Goal: Contribute content: Add original content to the website for others to see

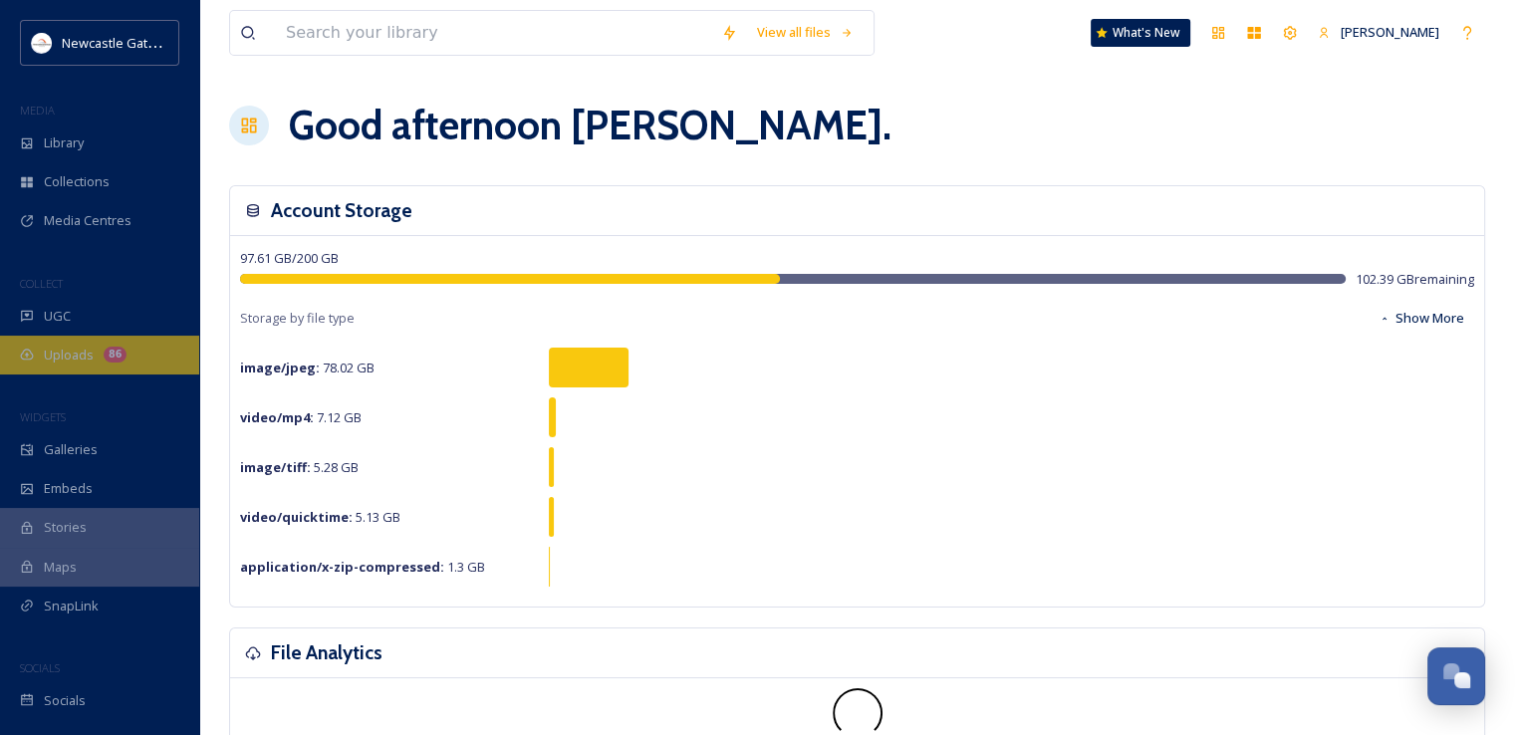
click at [84, 356] on span "Uploads" at bounding box center [69, 355] width 50 height 19
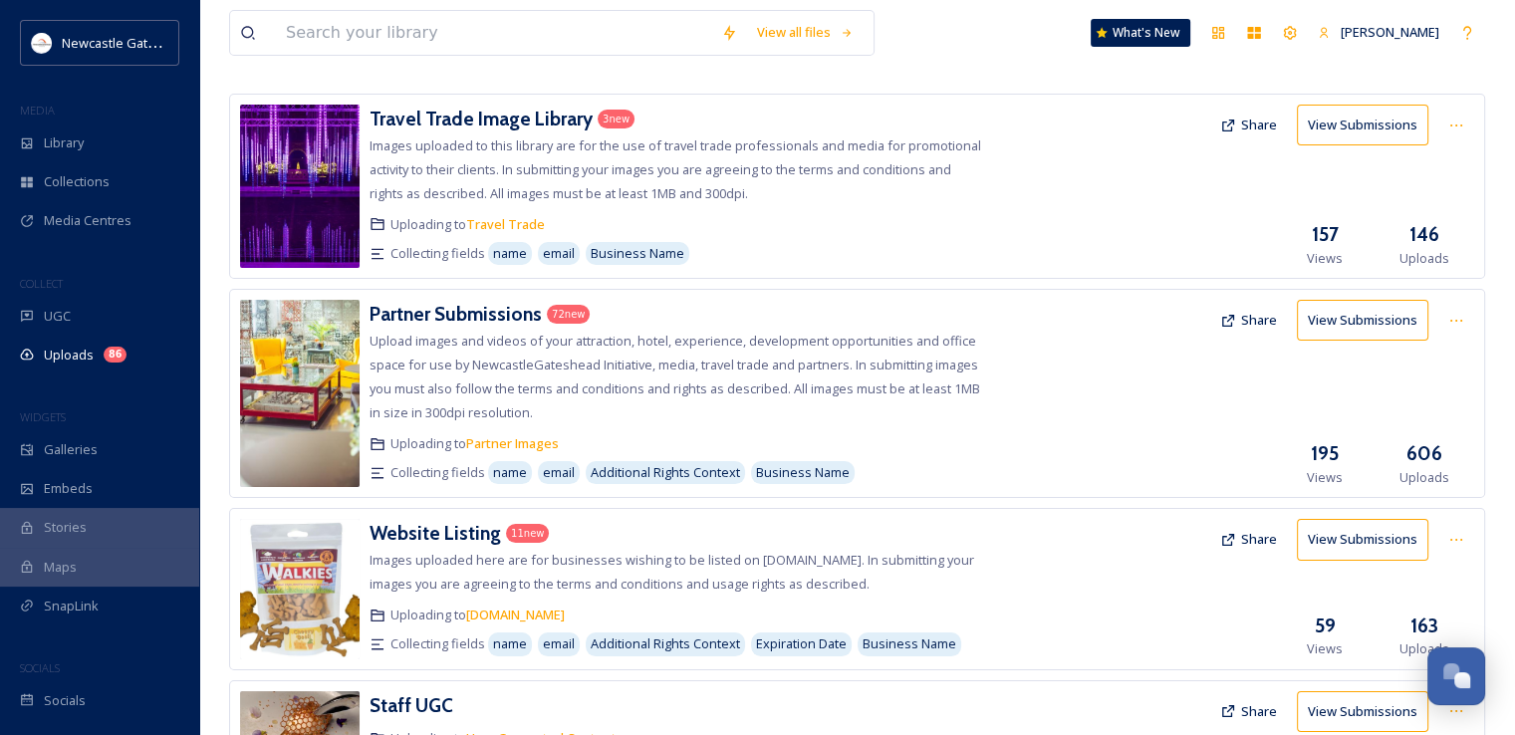
scroll to position [95, 0]
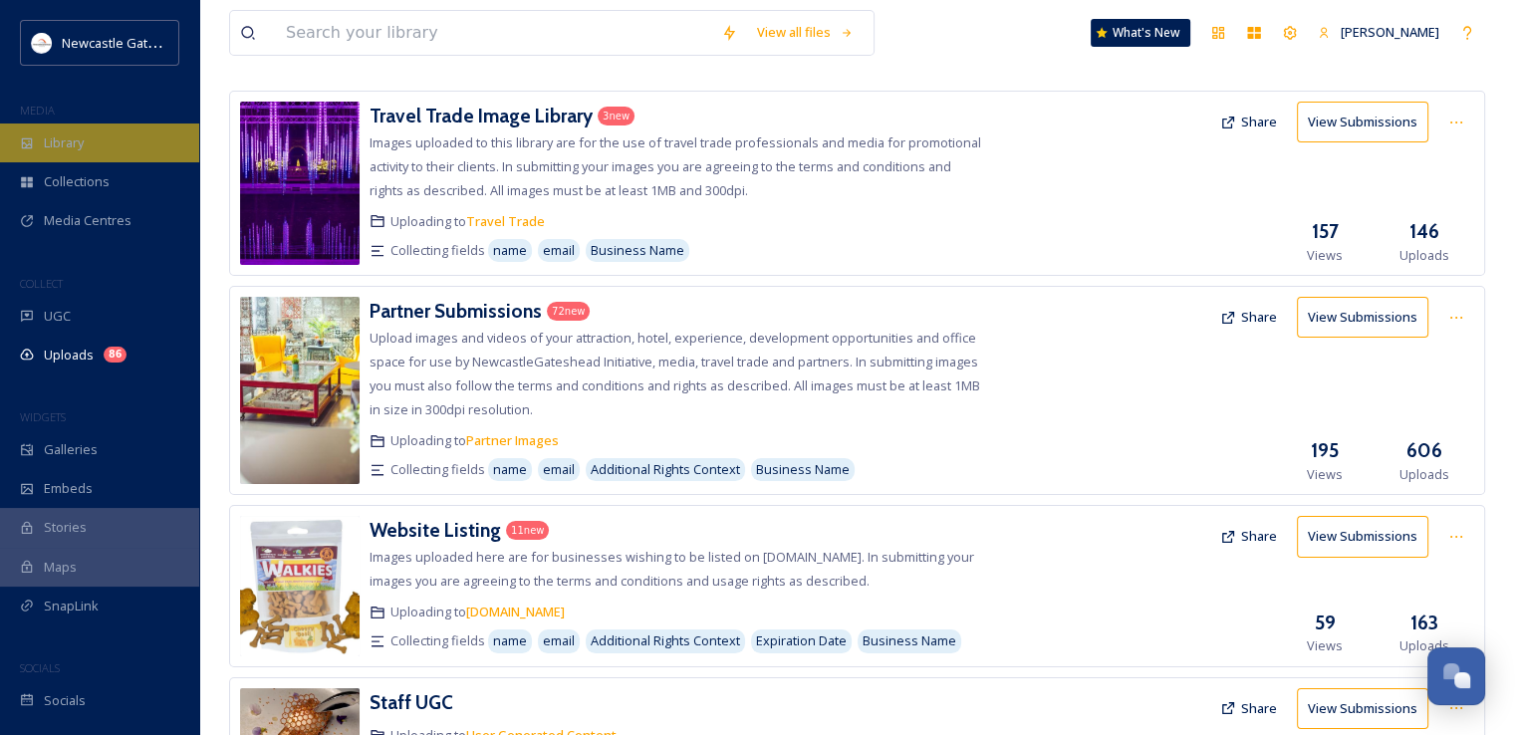
click at [57, 152] on div "Library" at bounding box center [99, 143] width 199 height 39
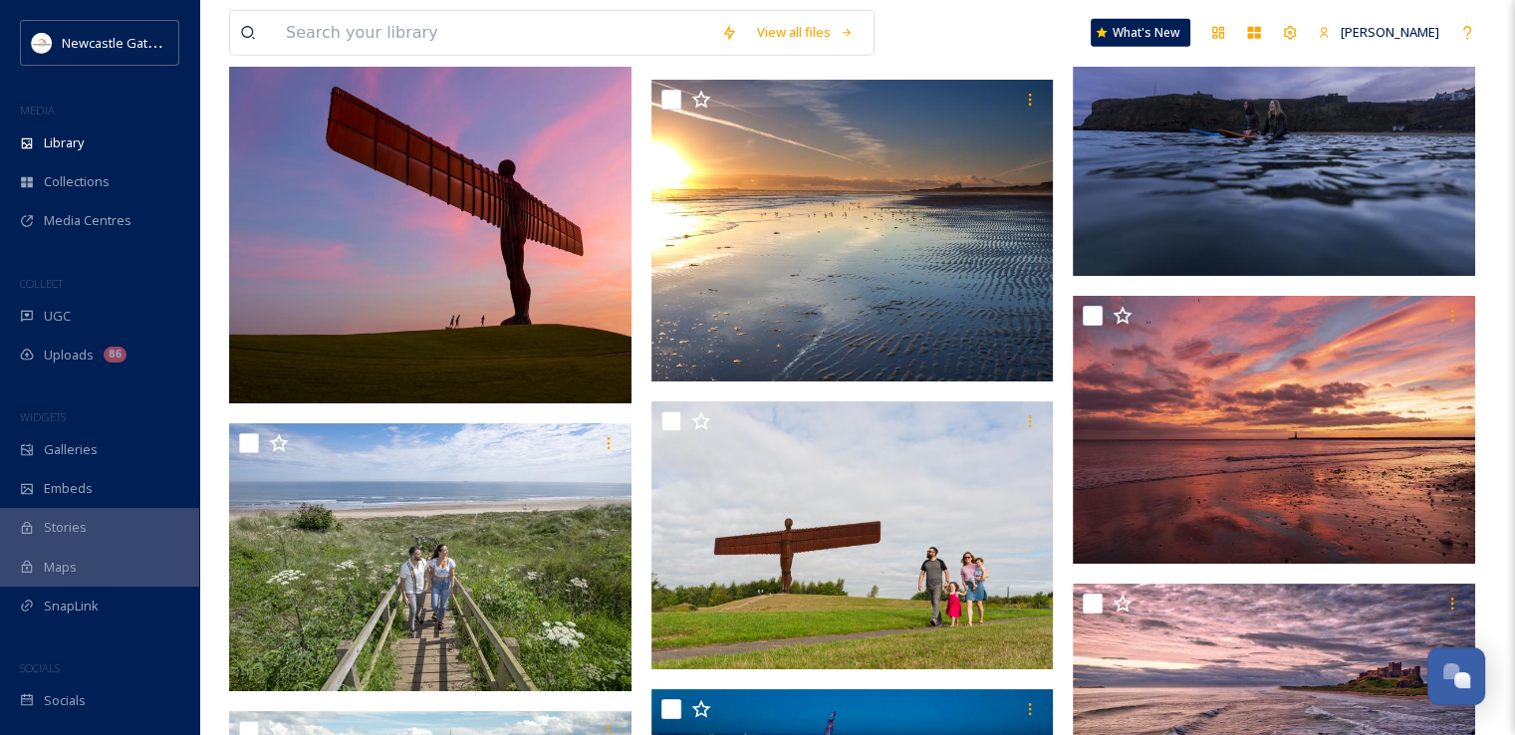
scroll to position [20344, 0]
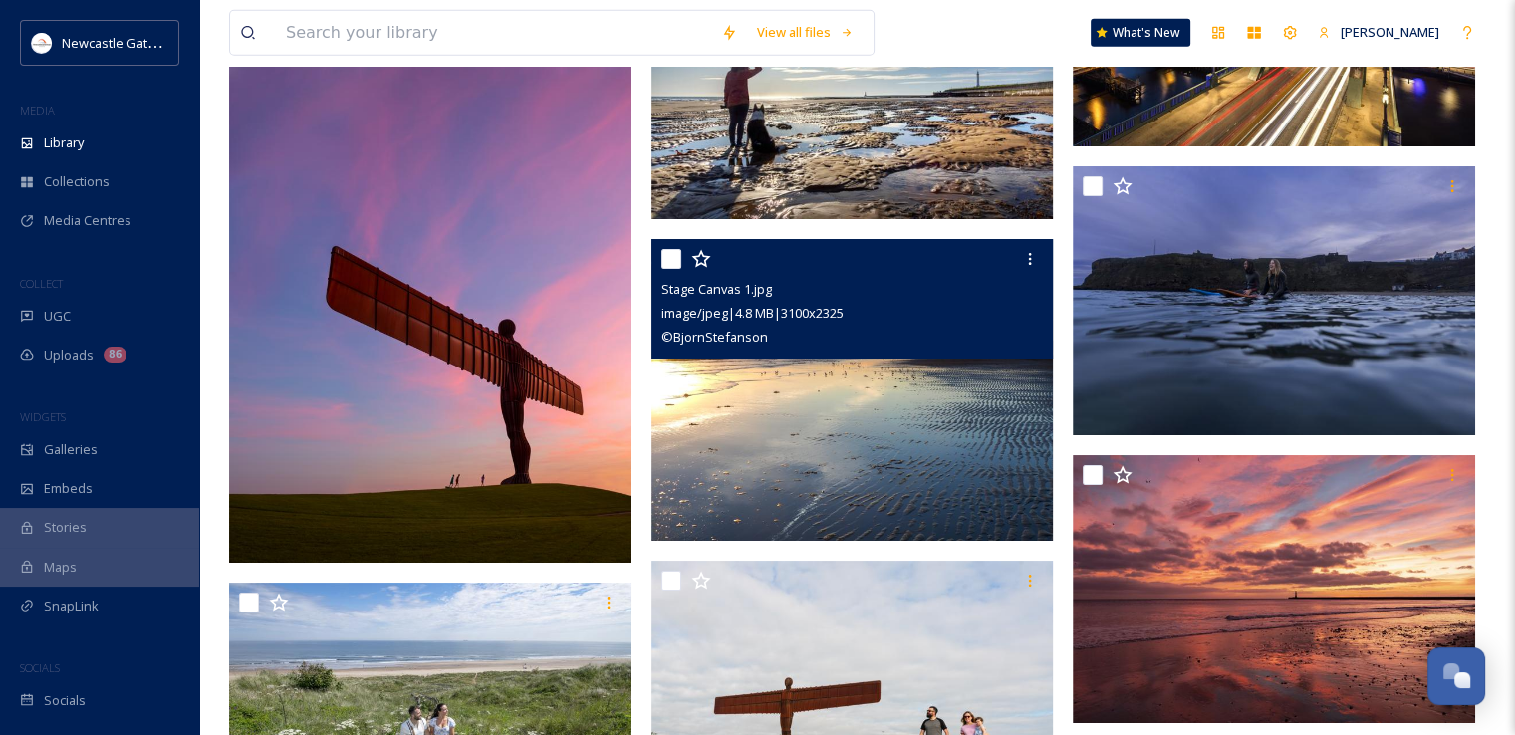
click at [773, 438] on img at bounding box center [852, 390] width 402 height 302
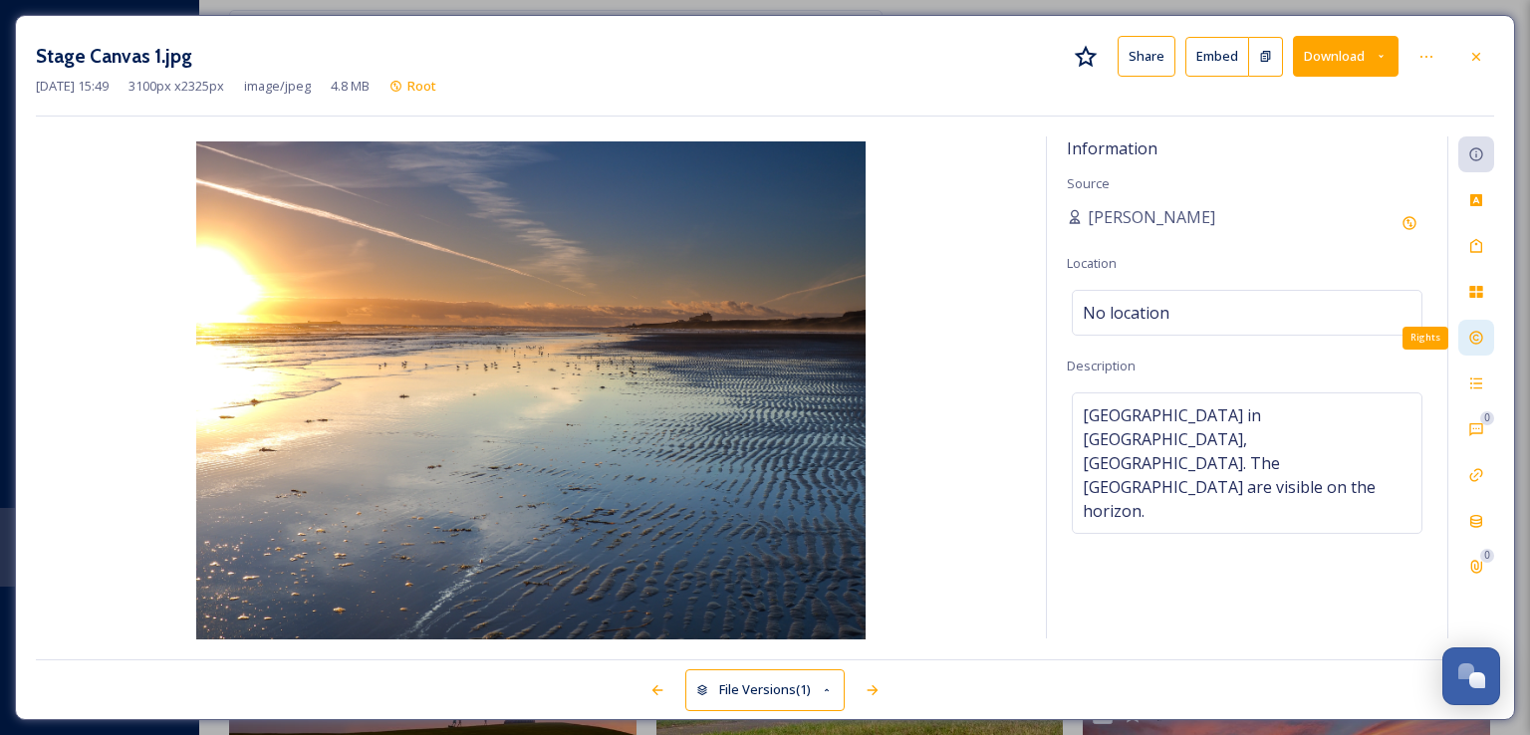
click at [1476, 327] on div "Rights" at bounding box center [1476, 338] width 36 height 36
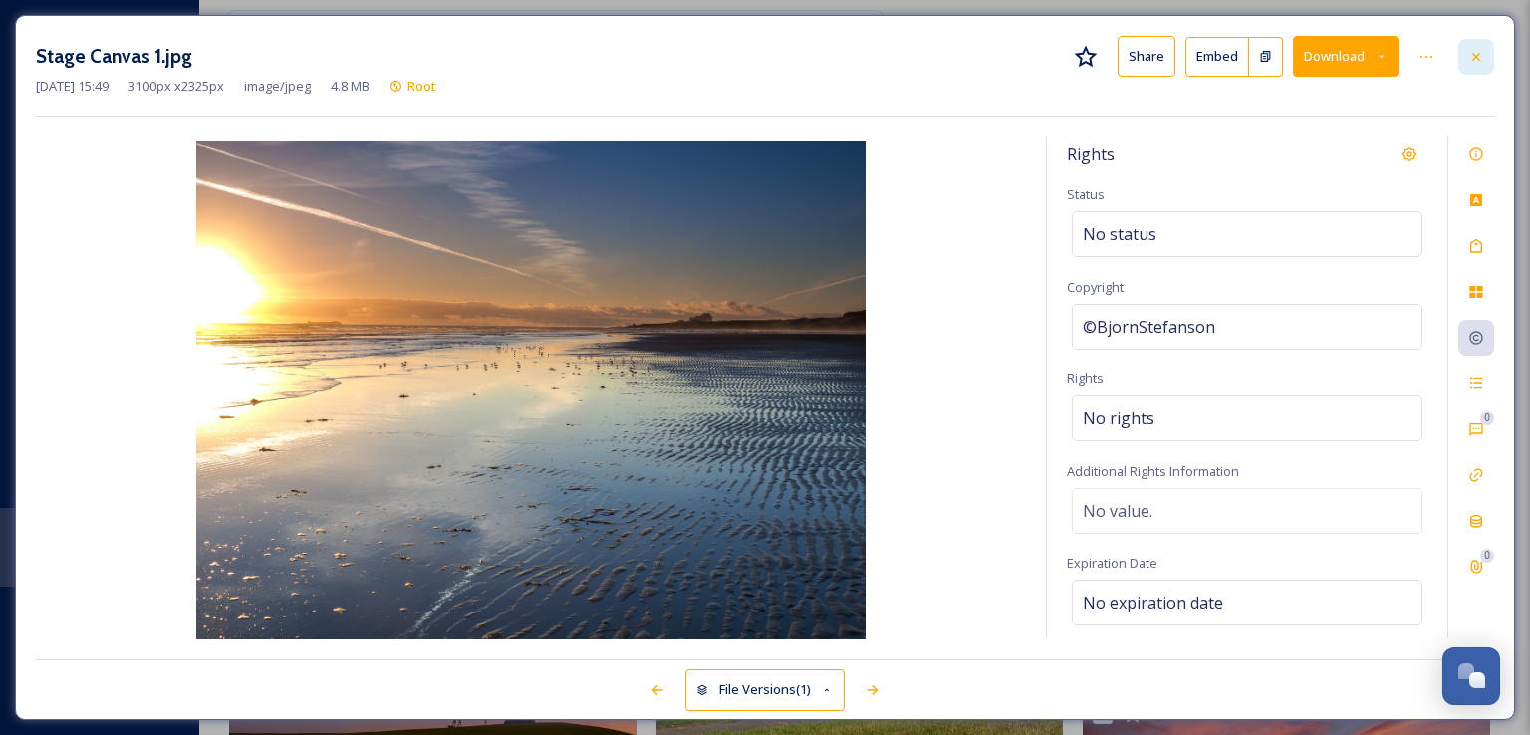
click at [1470, 47] on div at bounding box center [1476, 57] width 36 height 36
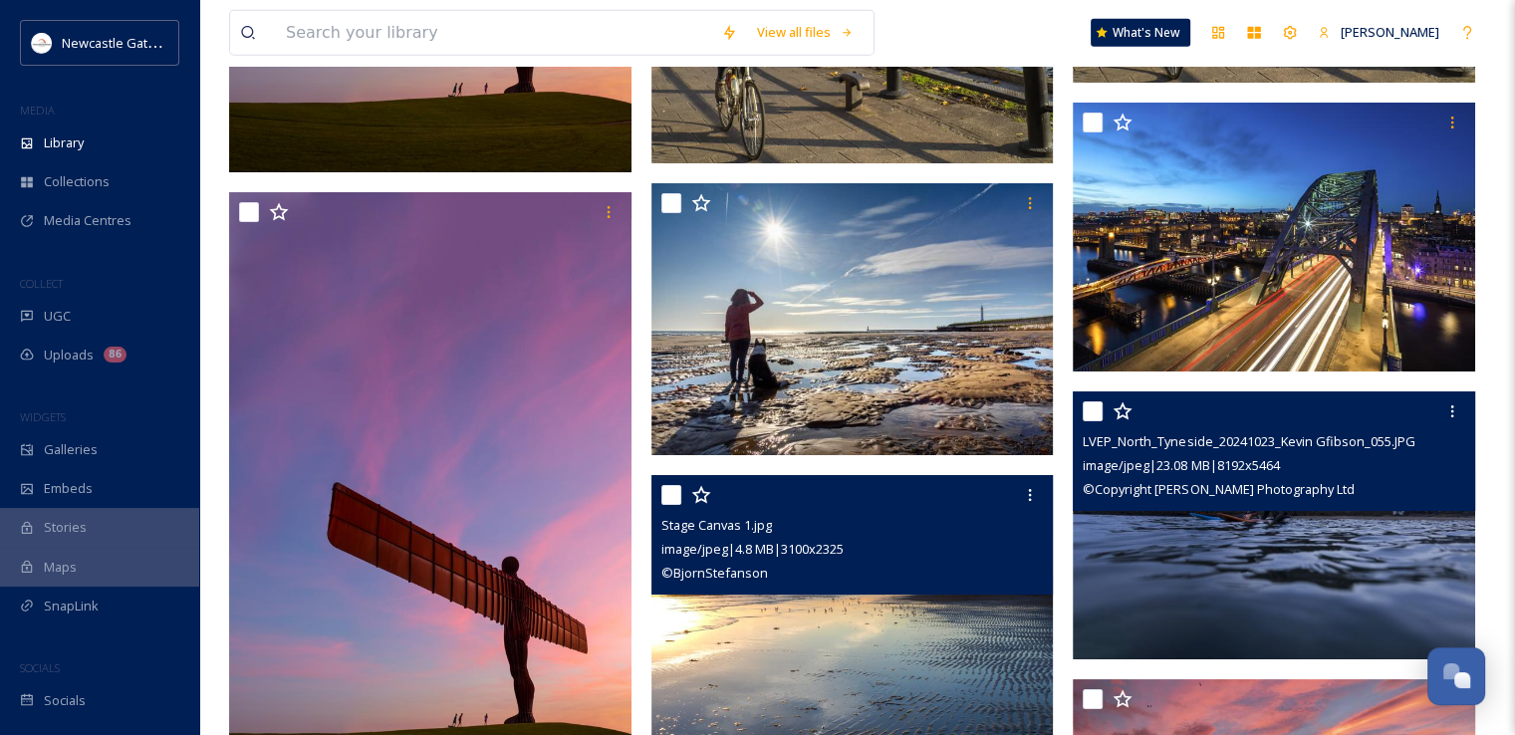
click at [1211, 587] on img at bounding box center [1274, 525] width 402 height 269
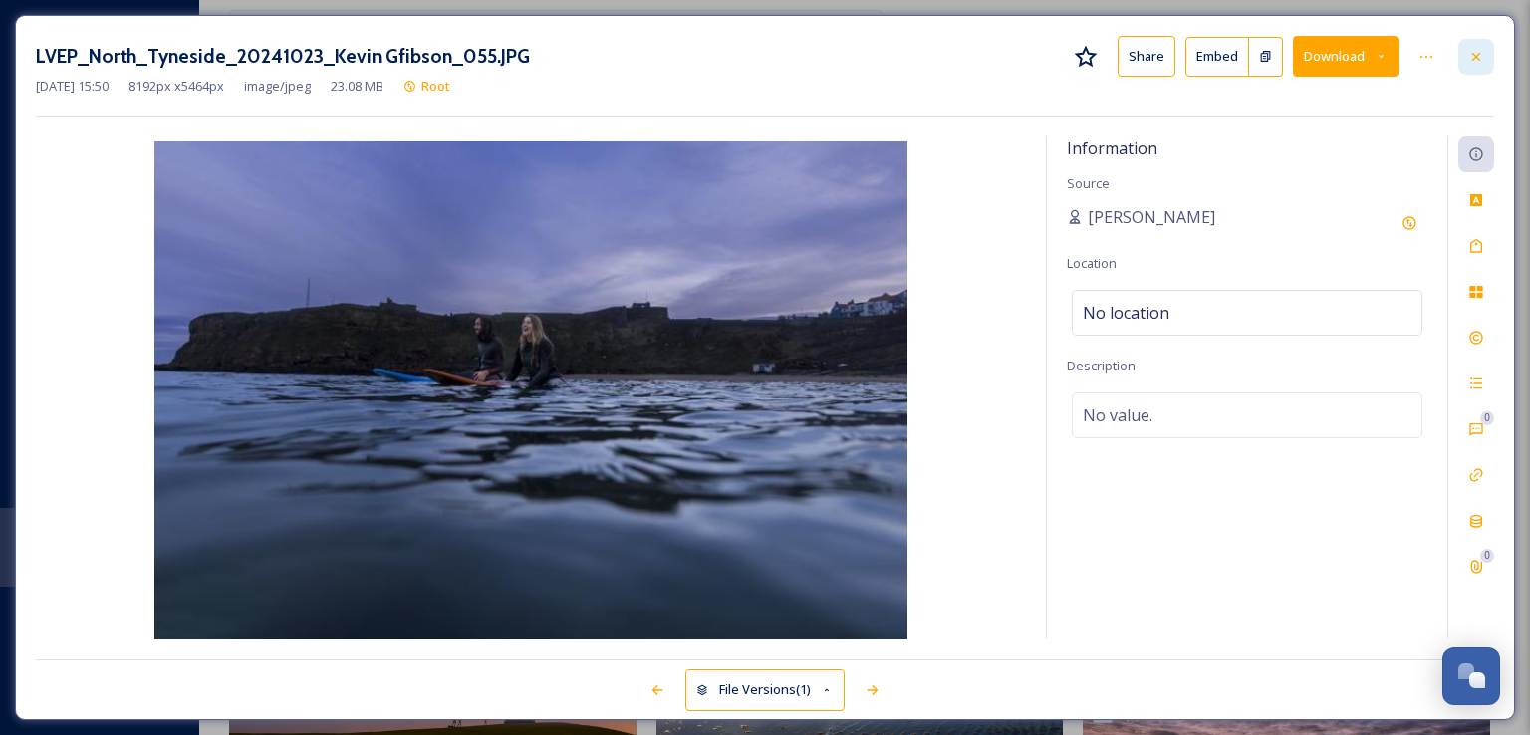
click at [1474, 73] on div at bounding box center [1476, 57] width 36 height 36
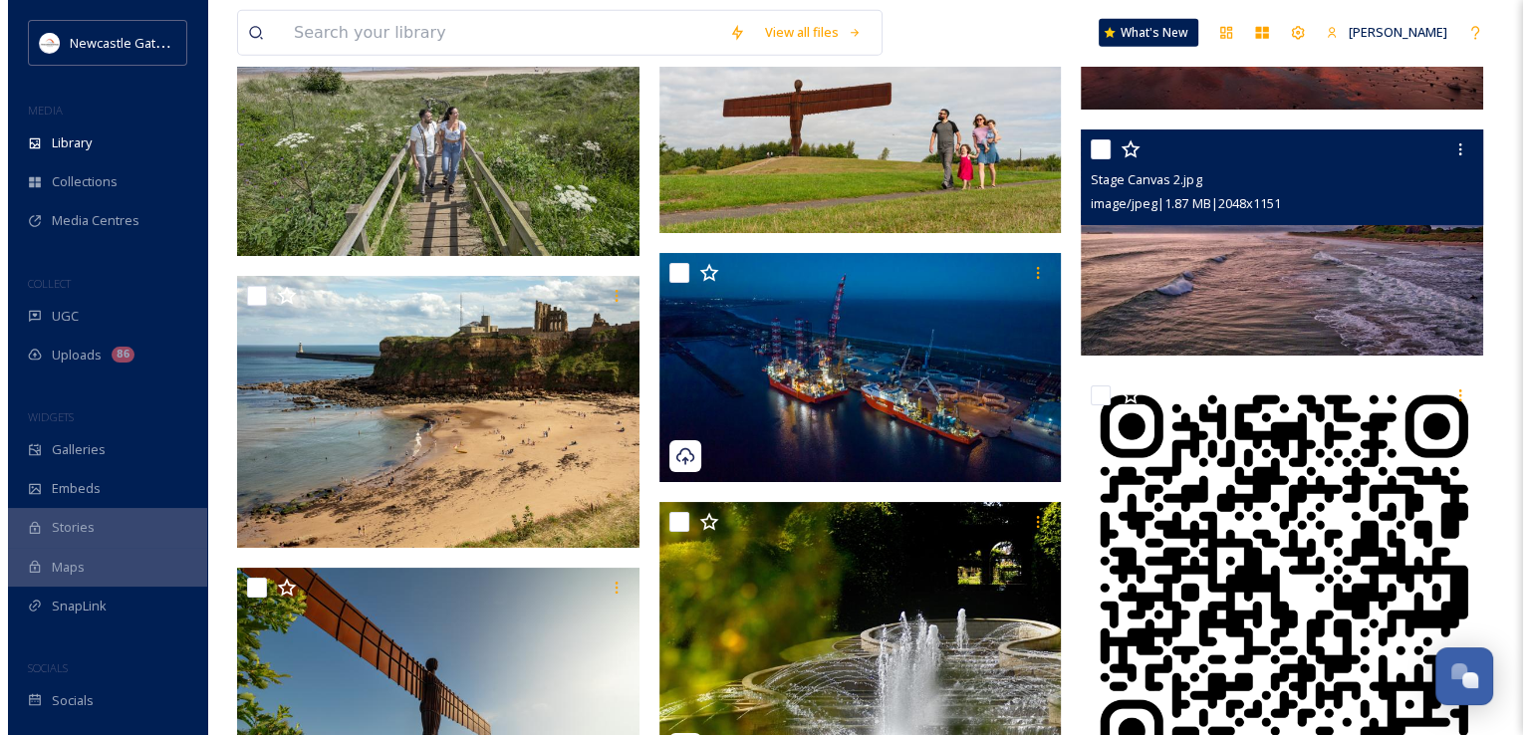
scroll to position [21185, 0]
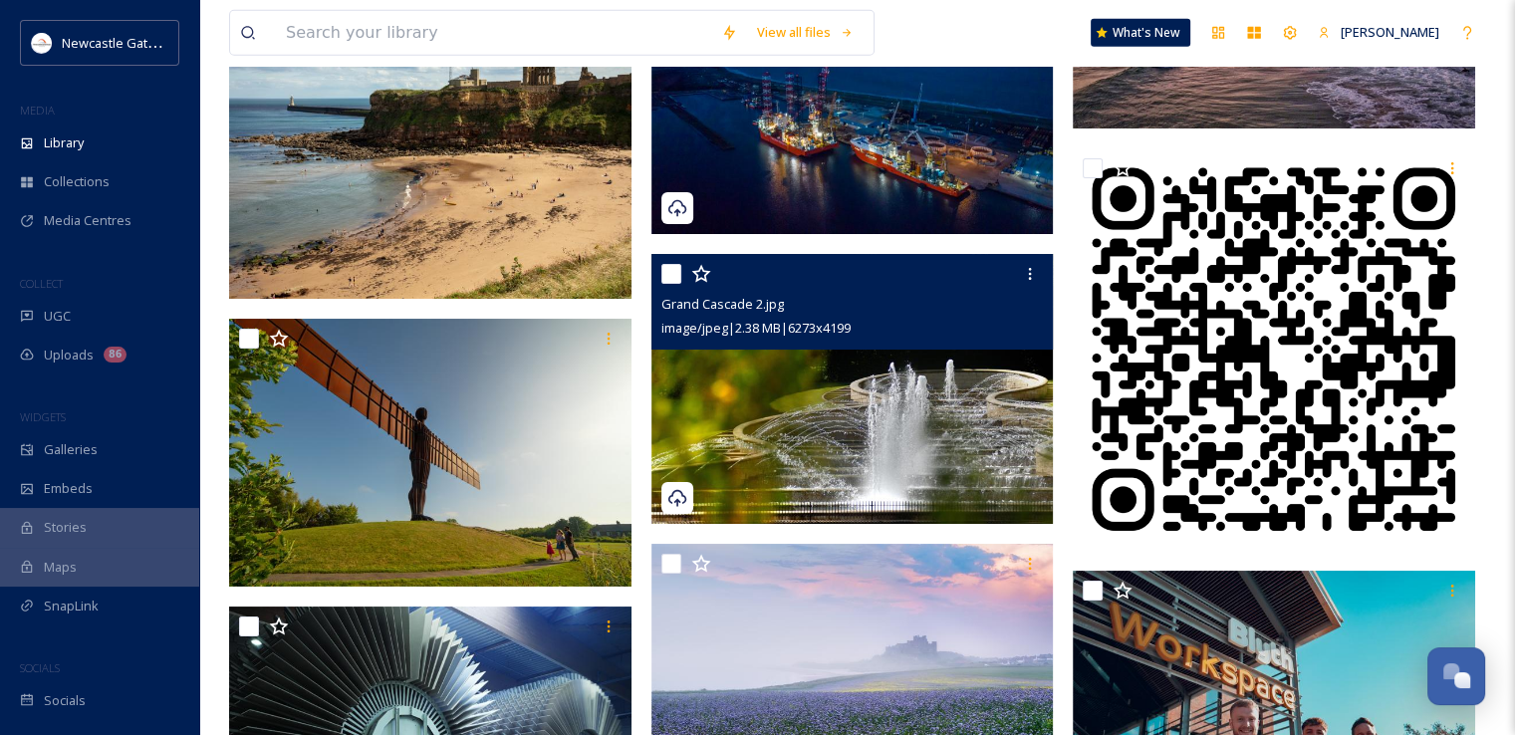
click at [881, 390] on img at bounding box center [852, 389] width 402 height 270
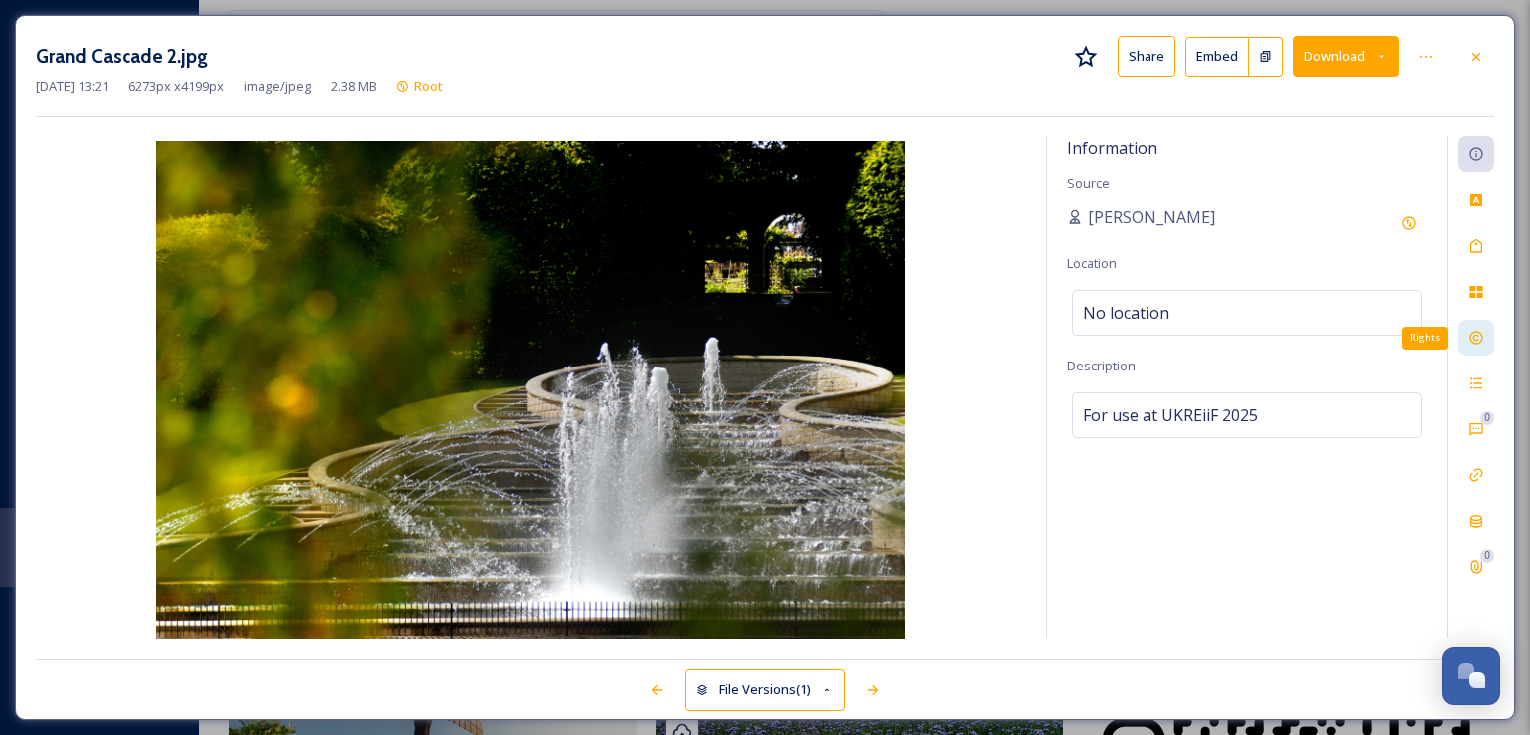
click at [1478, 339] on icon at bounding box center [1475, 338] width 13 height 13
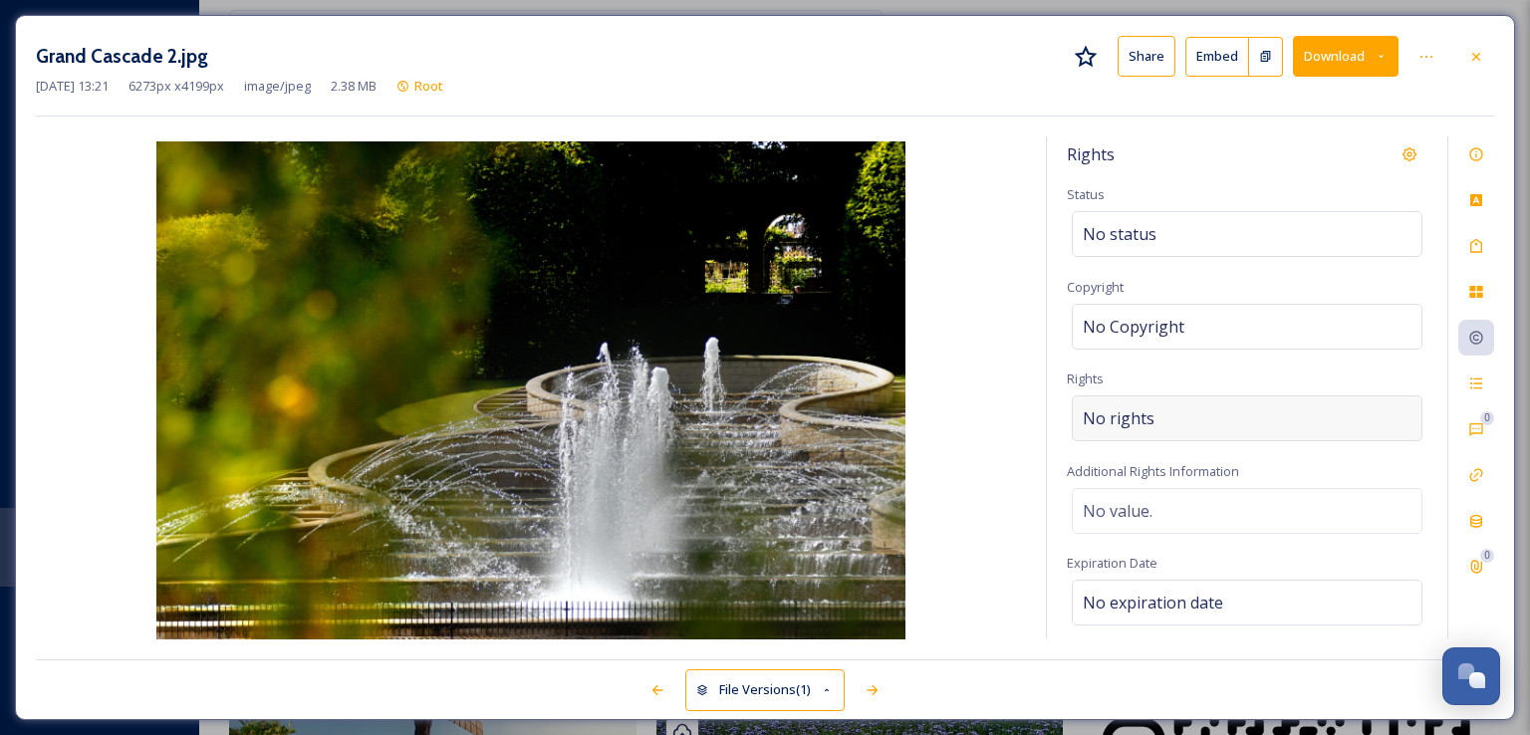
click at [1254, 419] on div "No rights" at bounding box center [1247, 418] width 351 height 46
click at [1254, 419] on input at bounding box center [1187, 423] width 219 height 44
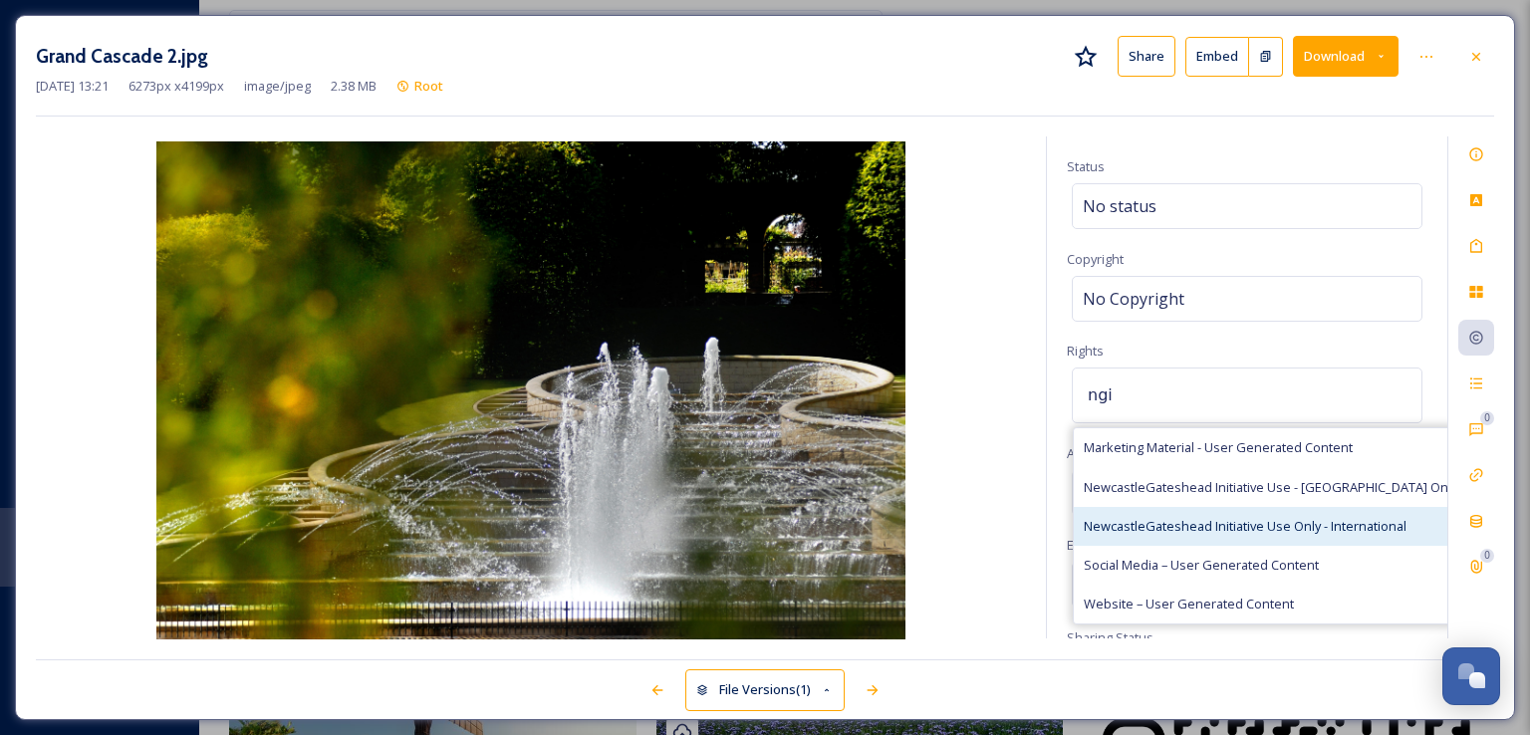
scroll to position [26, 0]
type input "ngi"
click at [1307, 523] on span "NewcastleGateshead Initiative Use Only - International" at bounding box center [1245, 528] width 323 height 19
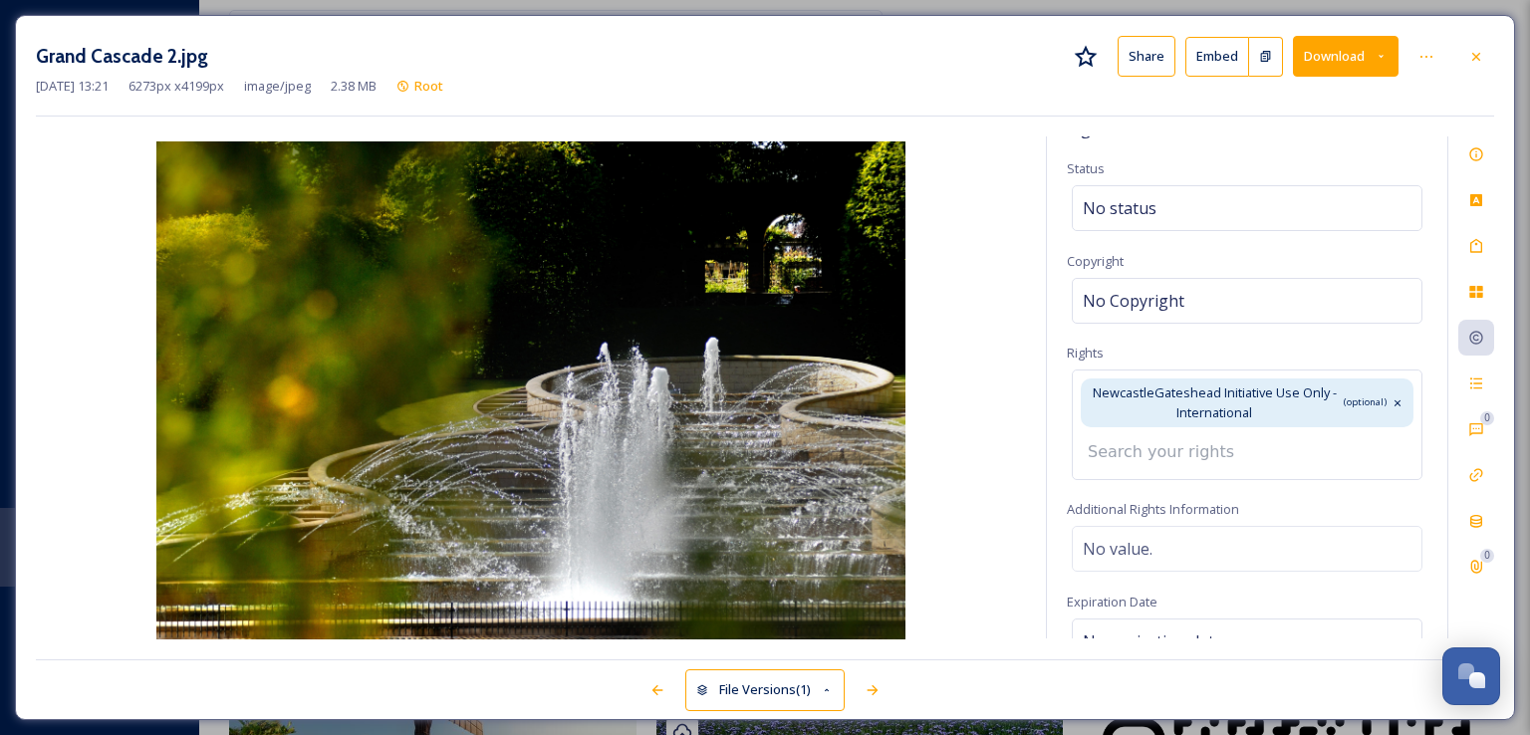
scroll to position [0, 0]
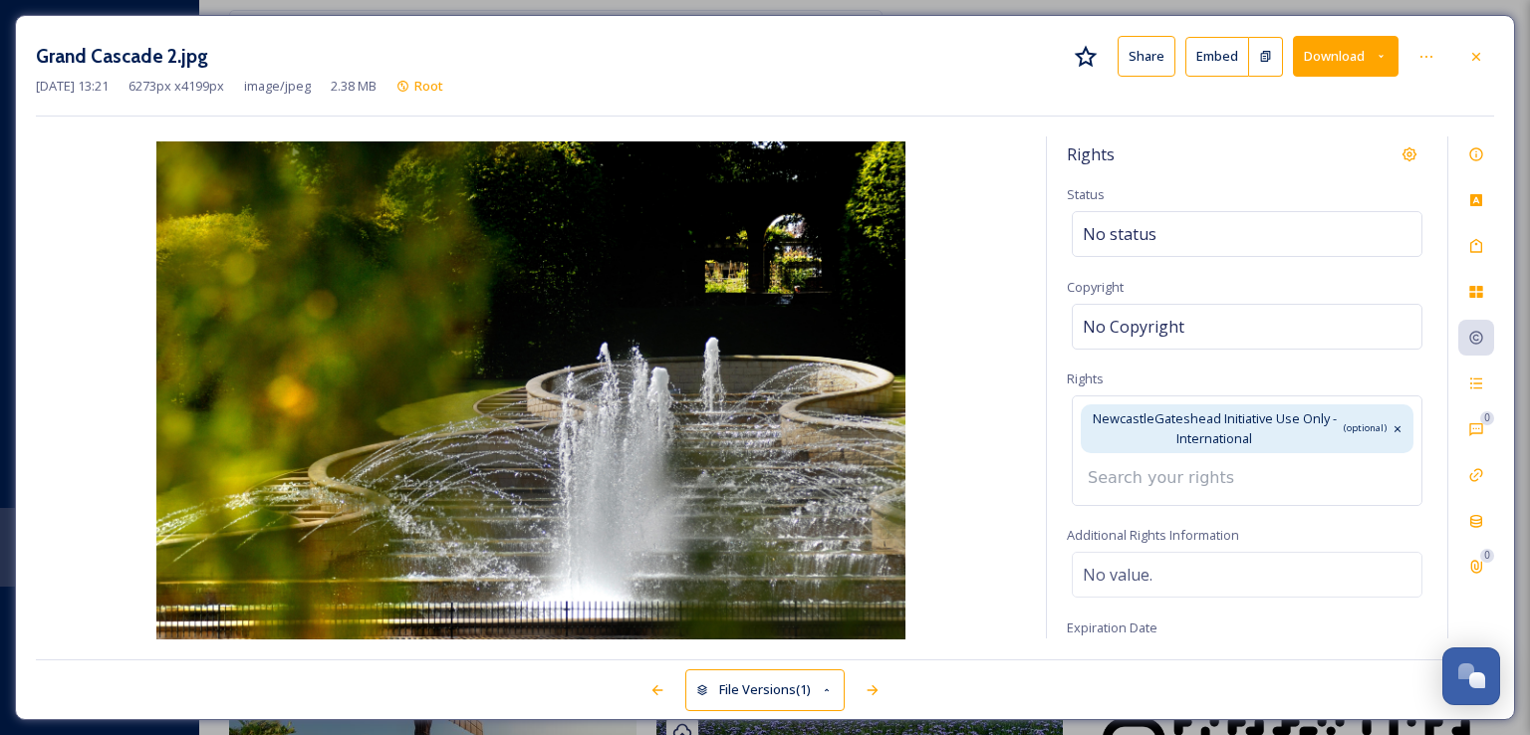
click at [1294, 172] on div "Rights Status No status Copyright No Copyright Rights NewcastleGateshead Initia…" at bounding box center [1247, 387] width 400 height 502
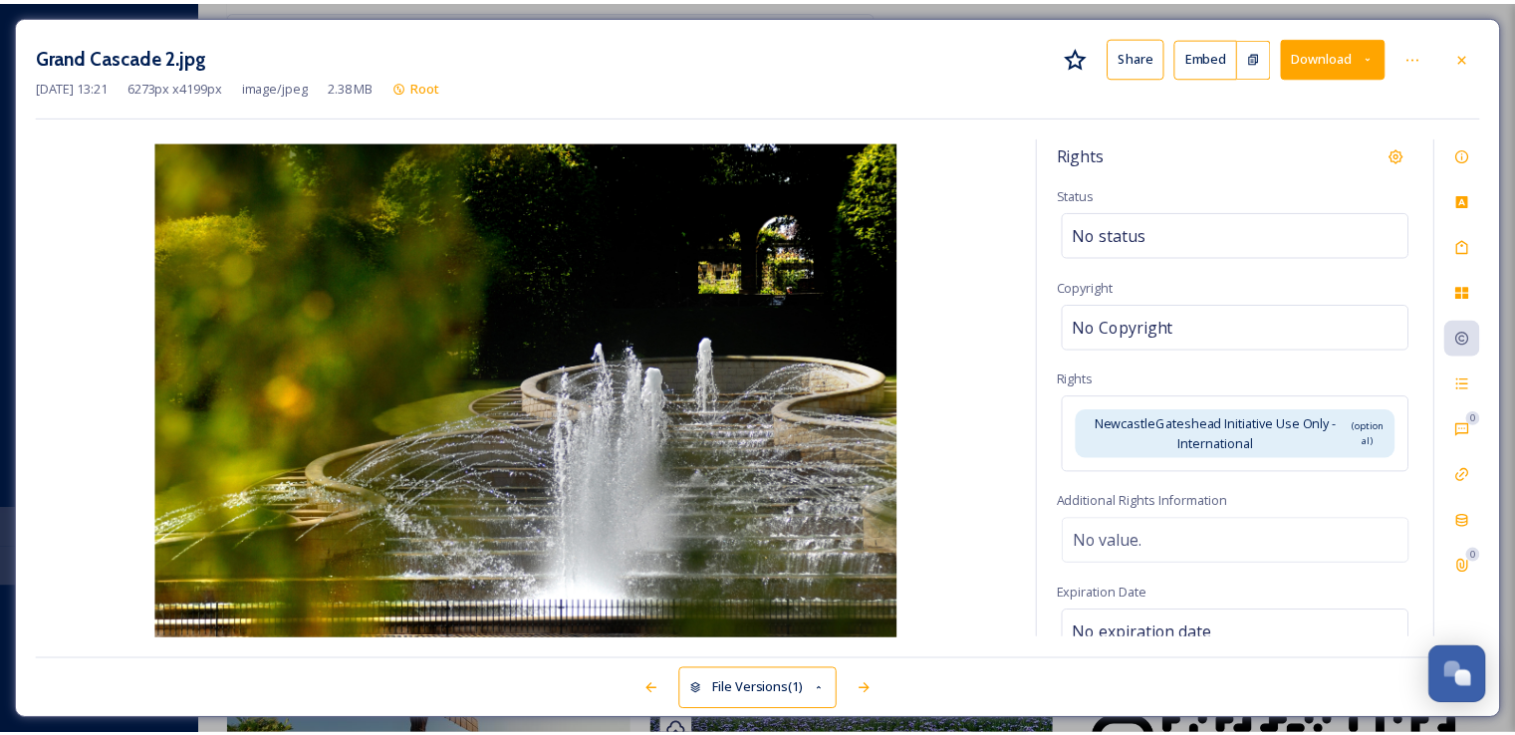
scroll to position [135, 0]
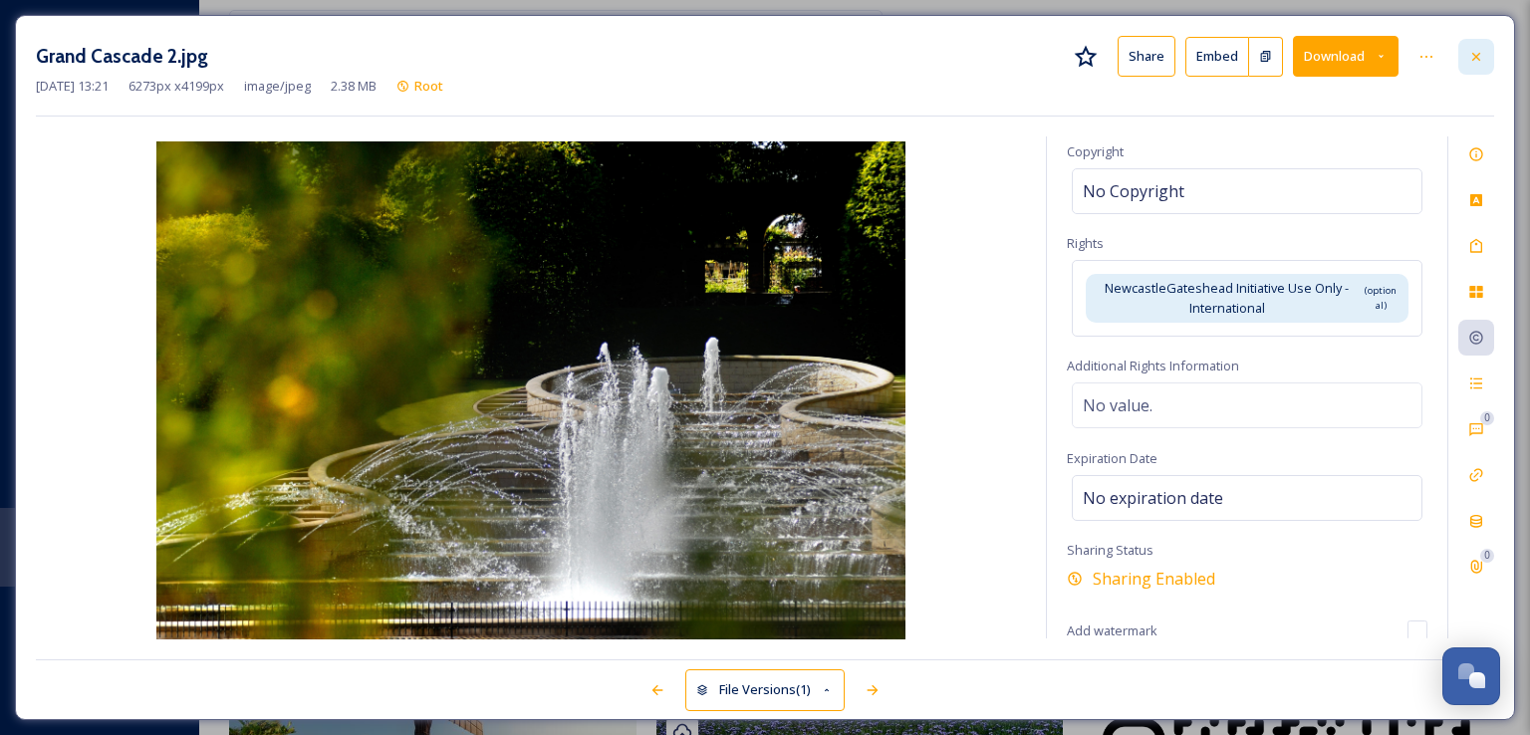
click at [1481, 49] on icon at bounding box center [1476, 57] width 16 height 16
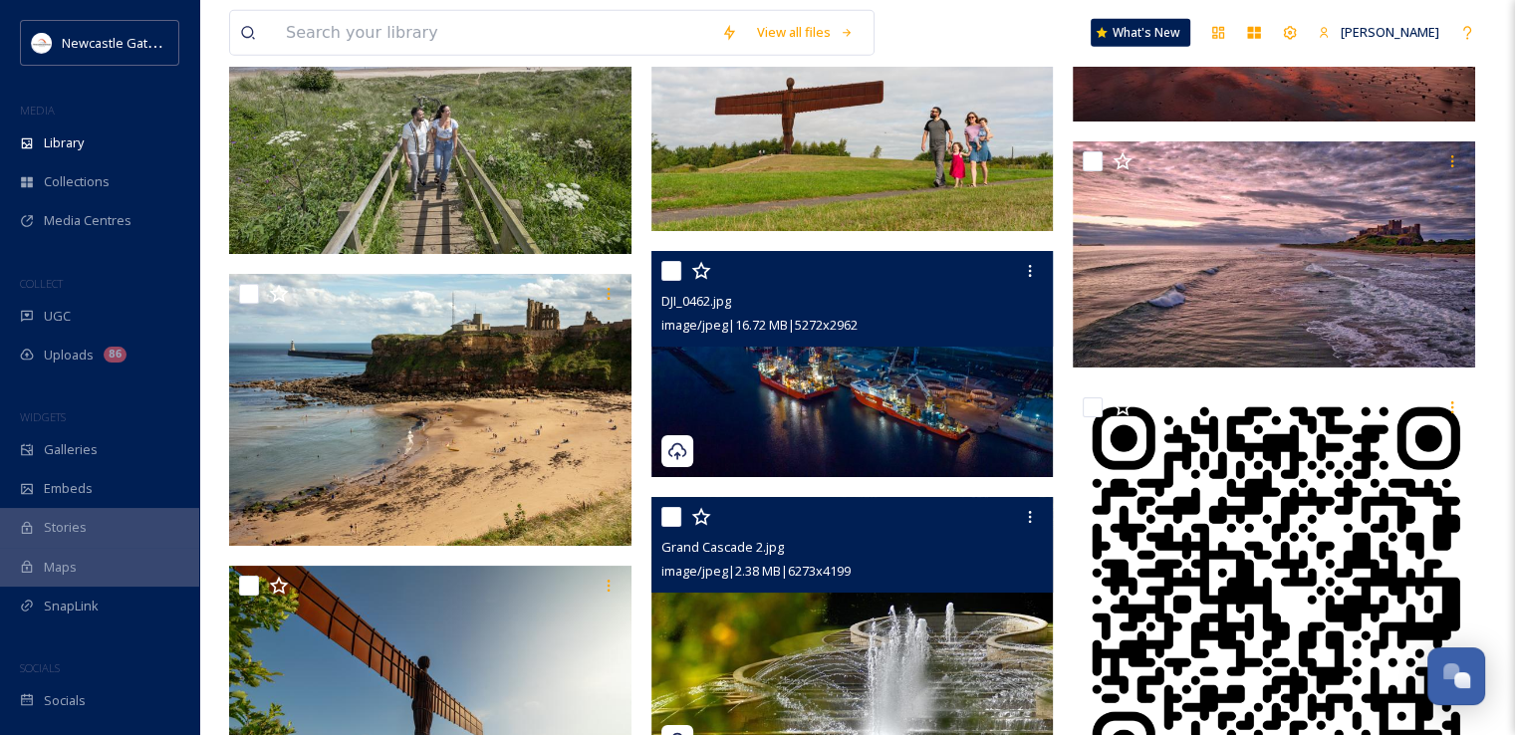
click at [937, 418] on img at bounding box center [852, 364] width 402 height 226
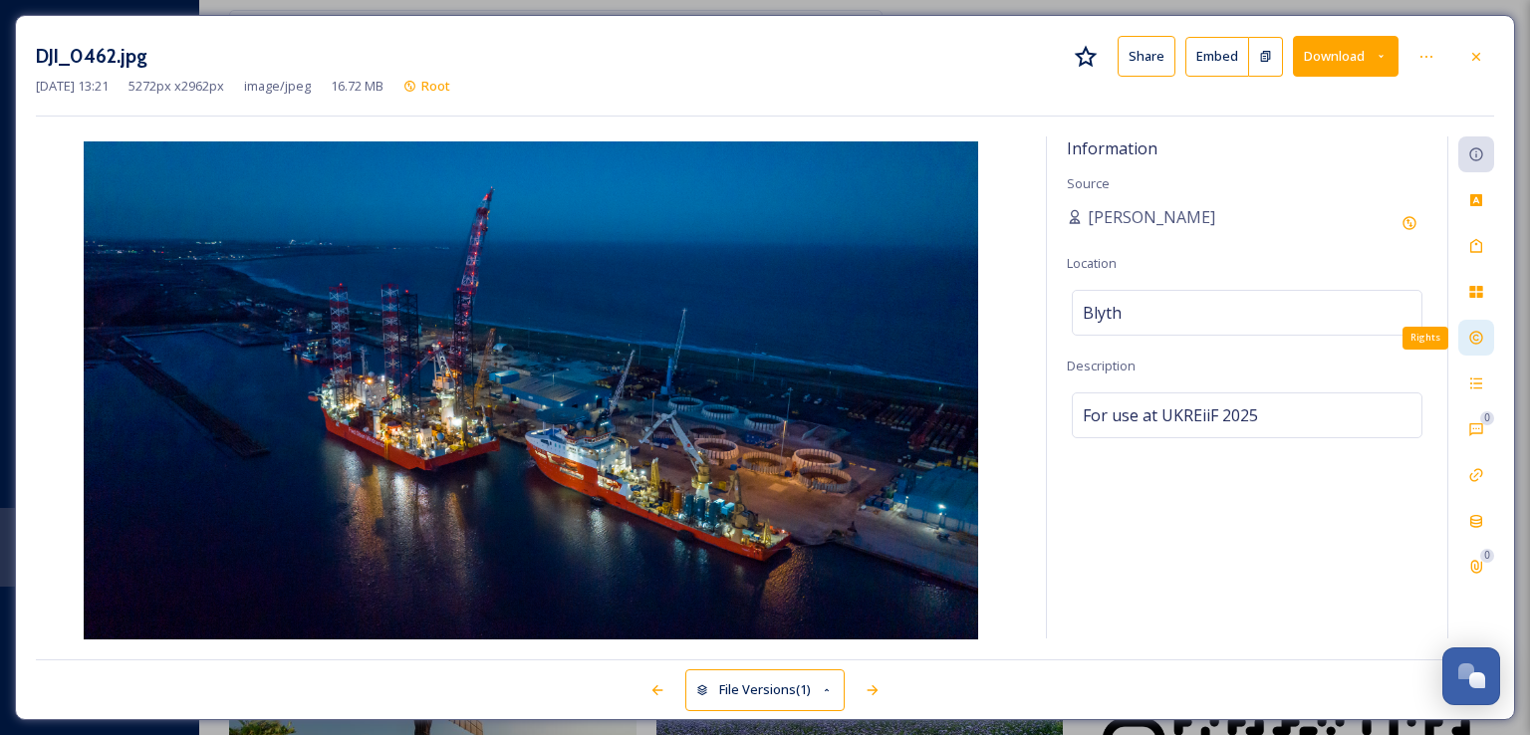
click at [1480, 327] on div "Rights" at bounding box center [1476, 338] width 36 height 36
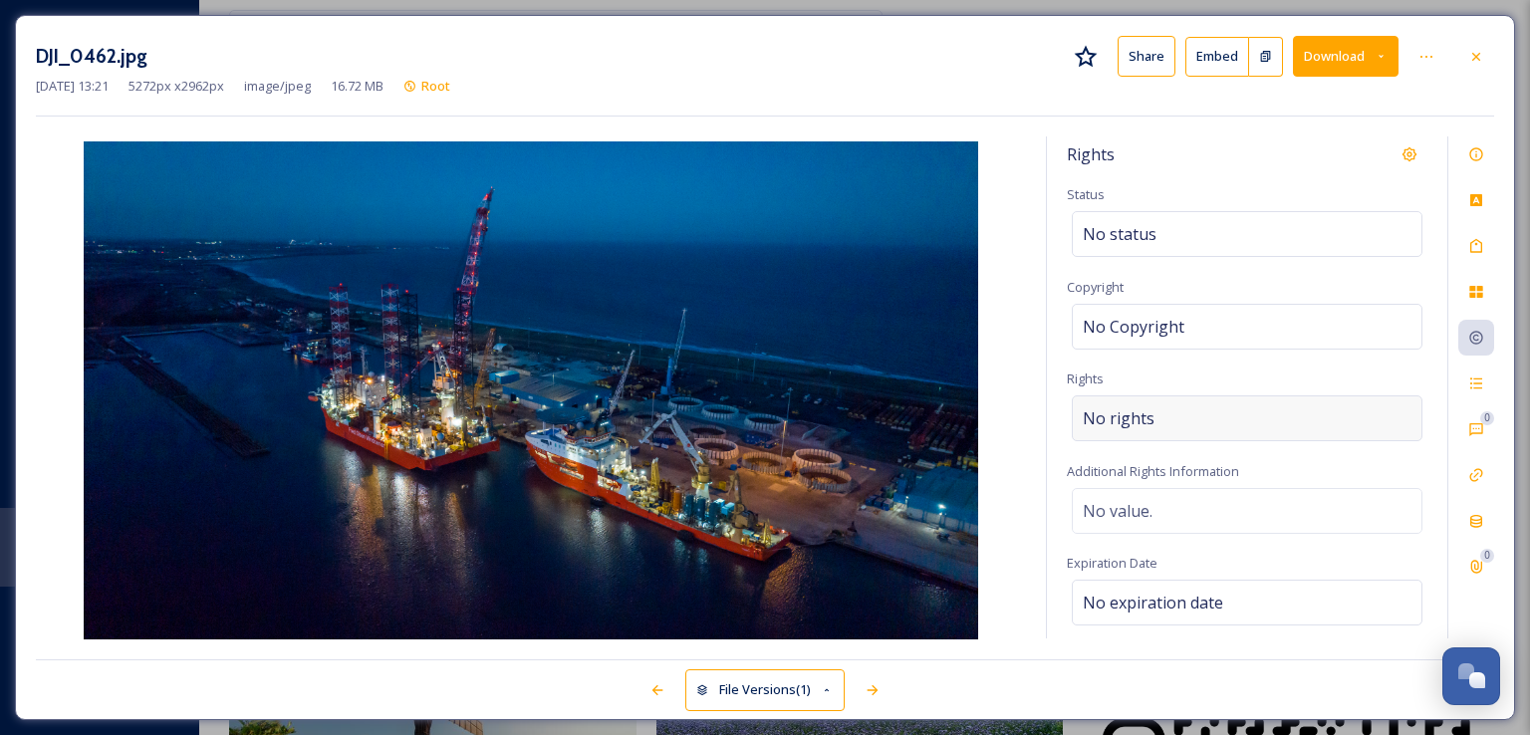
click at [1237, 399] on div "No rights" at bounding box center [1247, 418] width 351 height 46
click at [1237, 401] on input at bounding box center [1187, 423] width 219 height 44
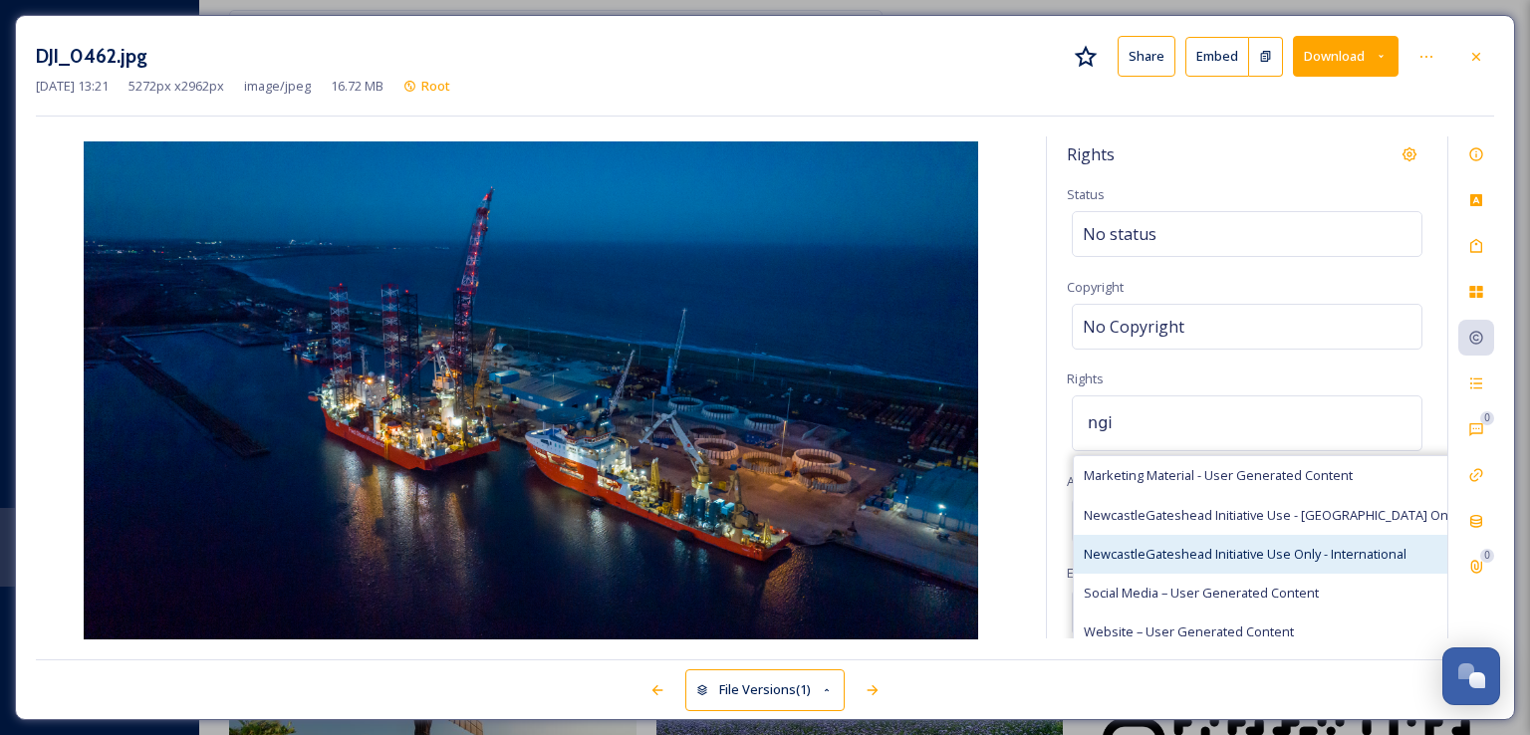
type input "ngi"
click at [1251, 559] on span "NewcastleGateshead Initiative Use Only - International" at bounding box center [1245, 554] width 323 height 19
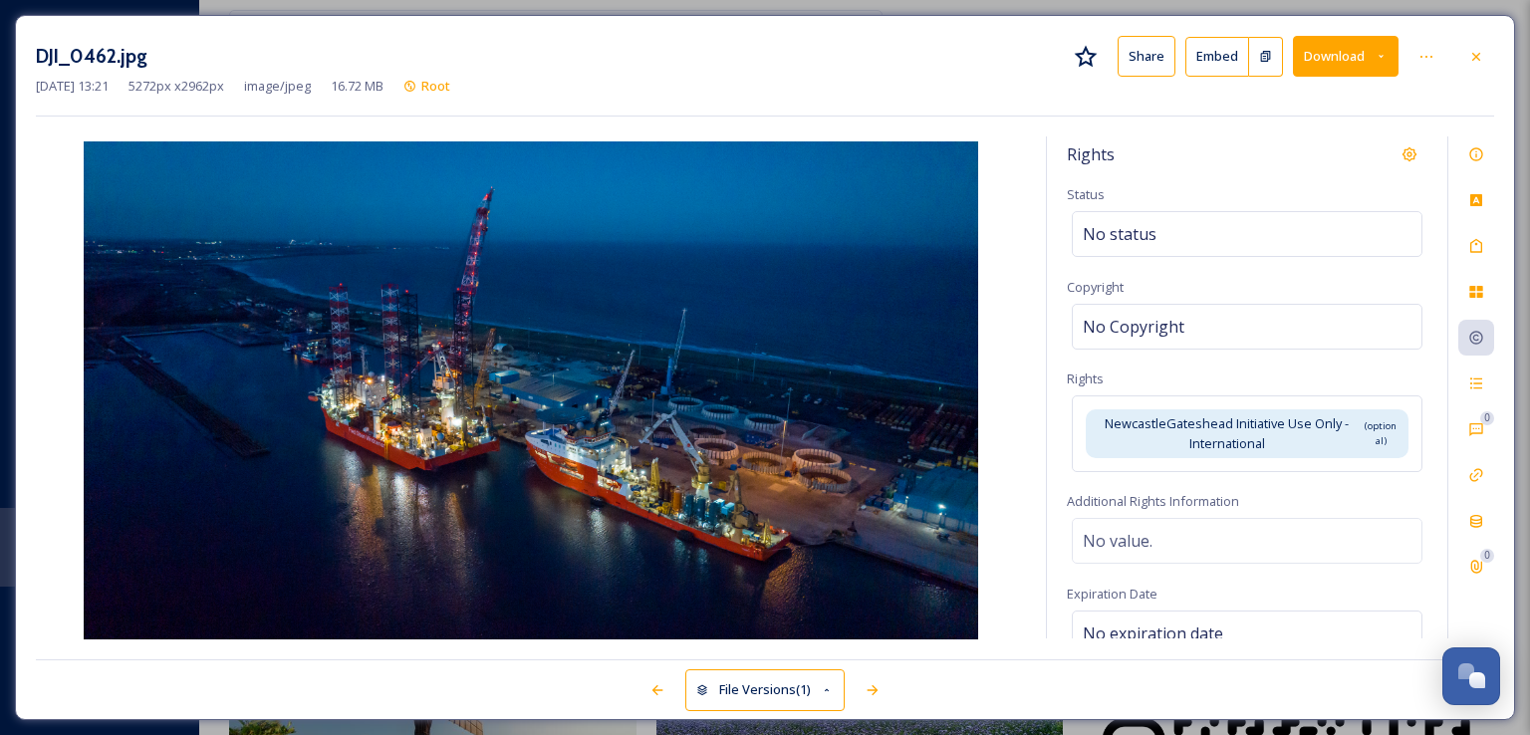
click at [1319, 160] on div "Rights" at bounding box center [1247, 154] width 361 height 36
click at [1479, 46] on div at bounding box center [1476, 57] width 36 height 36
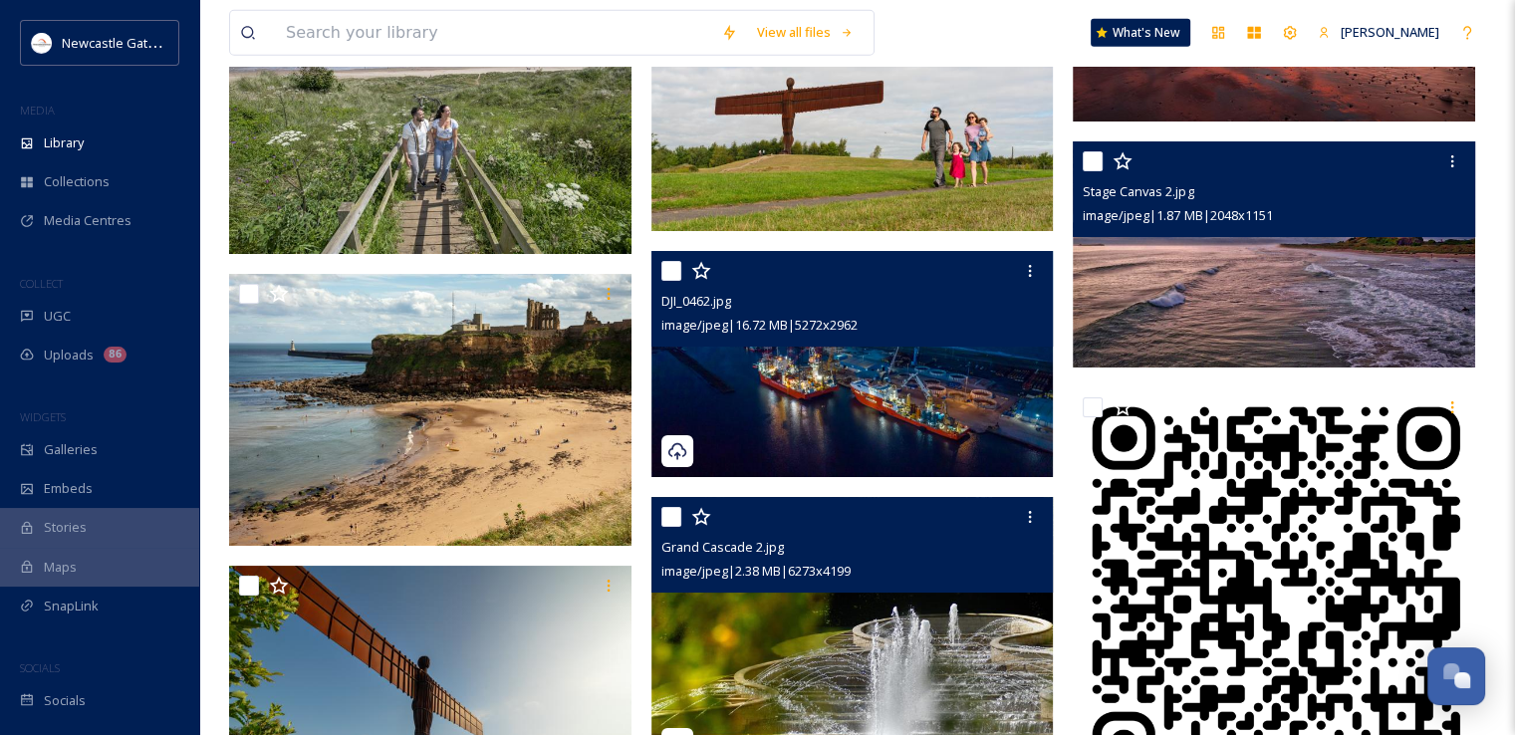
click at [1271, 237] on div "Stage Canvas 2.jpg image/jpeg | 1.87 MB | 2048 x 1151" at bounding box center [1274, 189] width 402 height 96
click at [1262, 317] on img at bounding box center [1274, 254] width 402 height 226
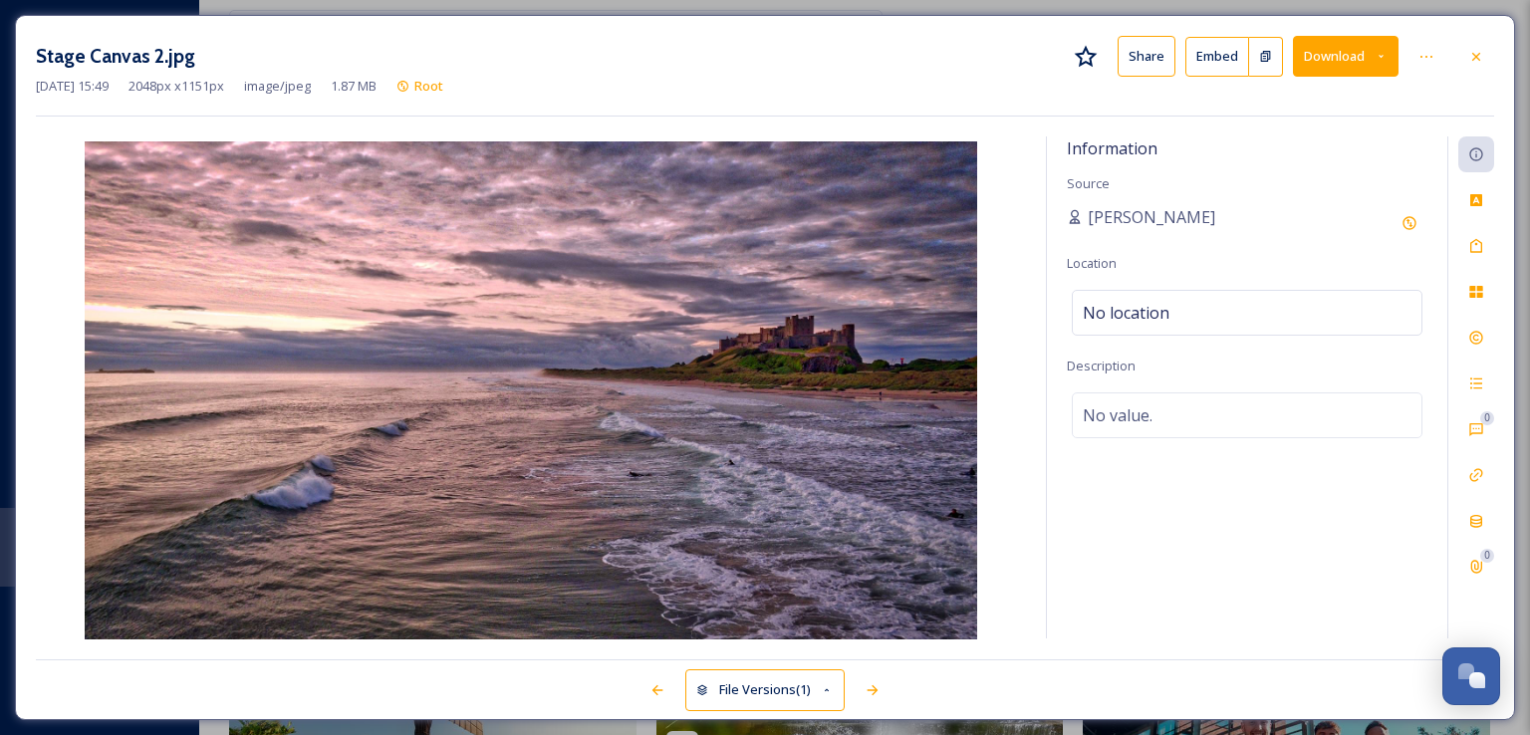
click at [1457, 53] on div "Stage Canvas 2.jpg Share Embed Download" at bounding box center [765, 56] width 1458 height 41
click at [1474, 51] on icon at bounding box center [1476, 57] width 16 height 16
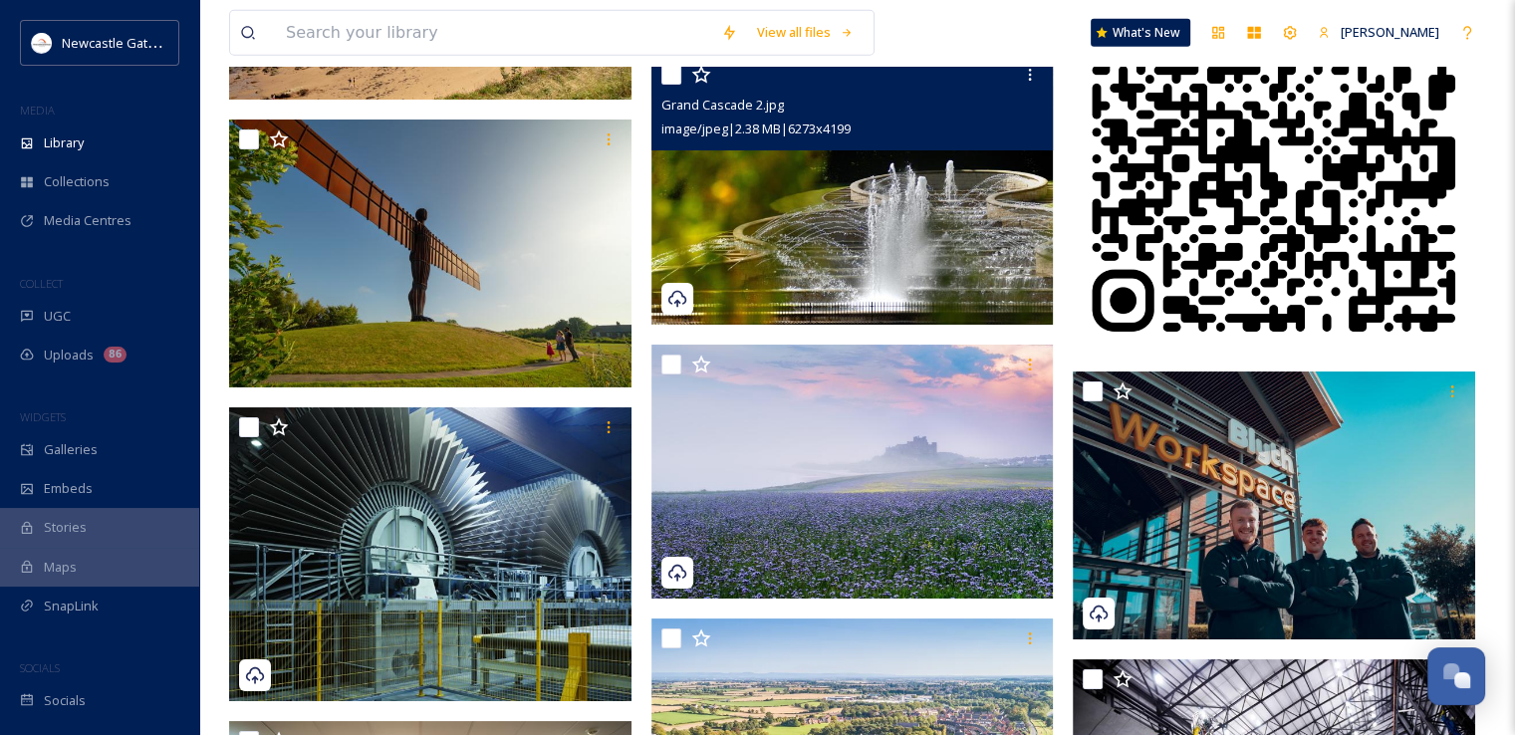
scroll to position [21385, 0]
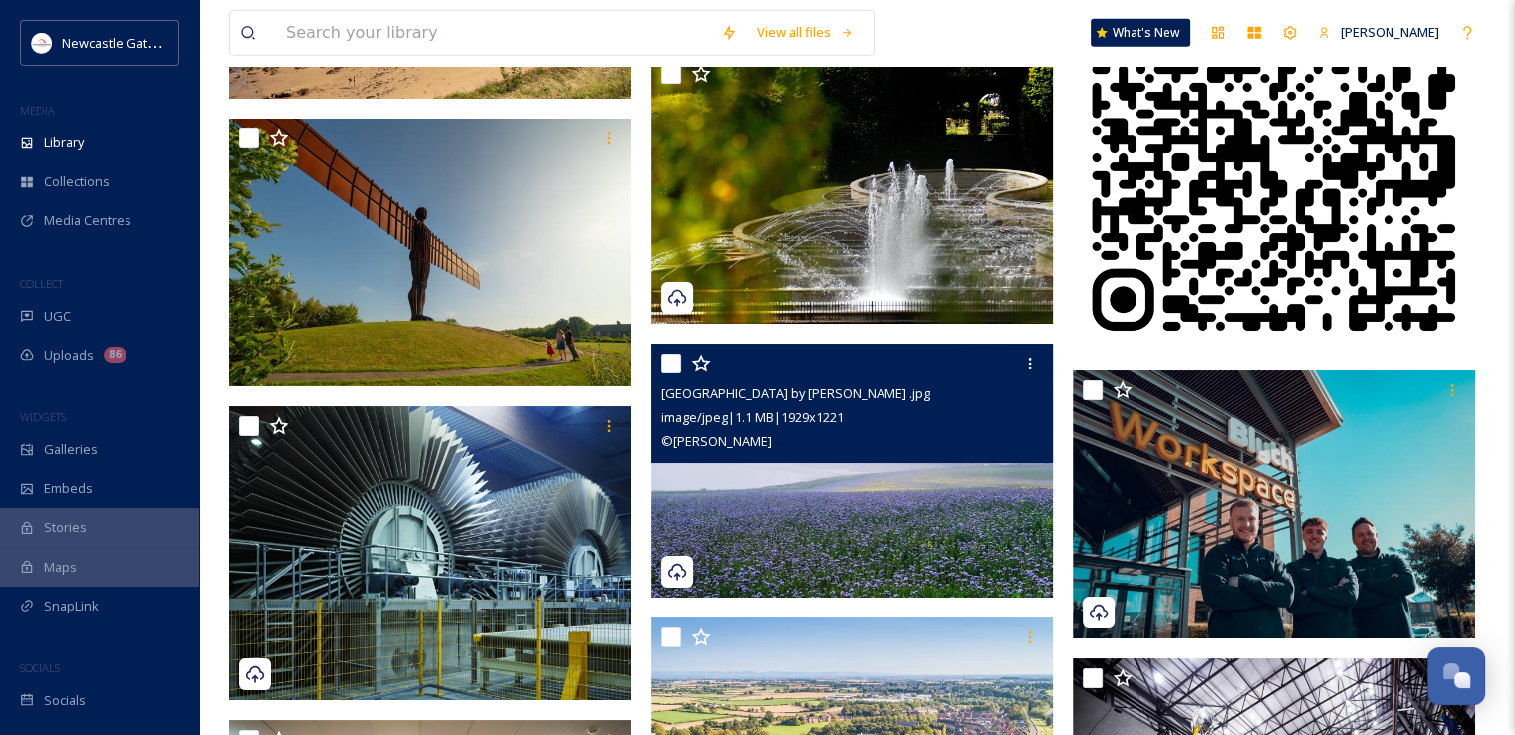
click at [820, 510] on img at bounding box center [852, 471] width 402 height 255
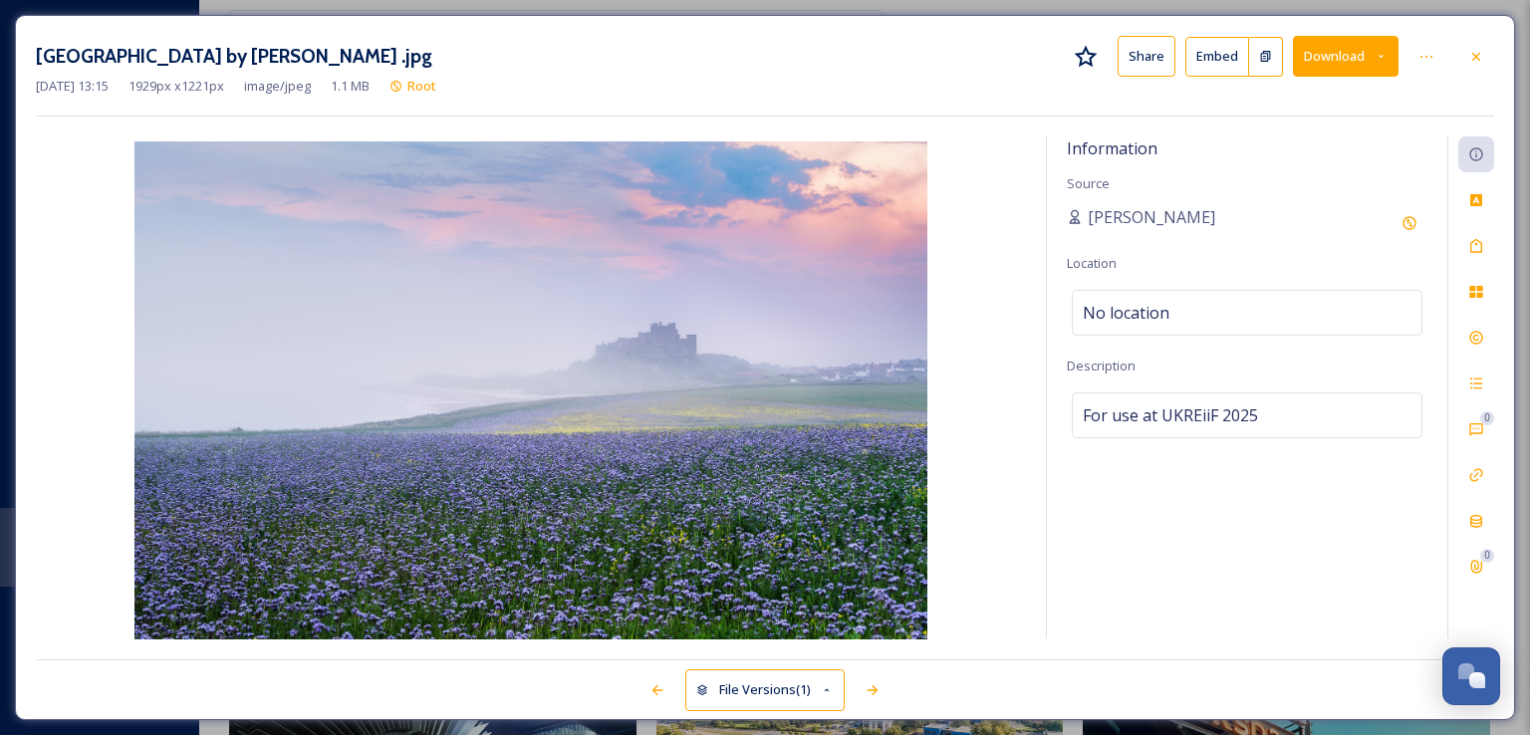
click at [1494, 336] on div "[GEOGRAPHIC_DATA] by [PERSON_NAME] .jpg Share Embed Download [DATE] 13:15 1929 …" at bounding box center [765, 367] width 1500 height 705
click at [1475, 333] on icon at bounding box center [1476, 338] width 16 height 16
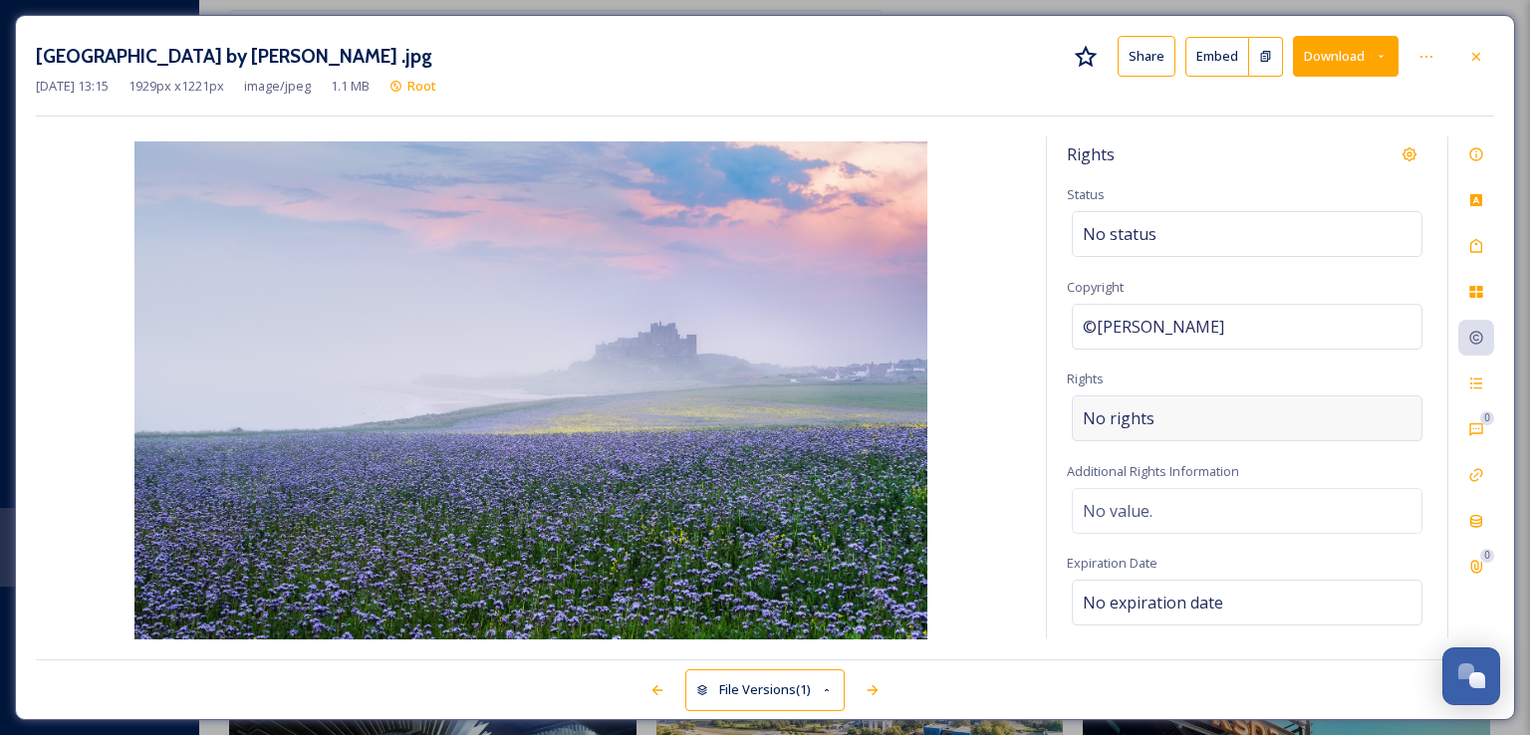
click at [1198, 411] on div "No rights" at bounding box center [1247, 418] width 351 height 46
click at [1198, 411] on input at bounding box center [1187, 423] width 219 height 44
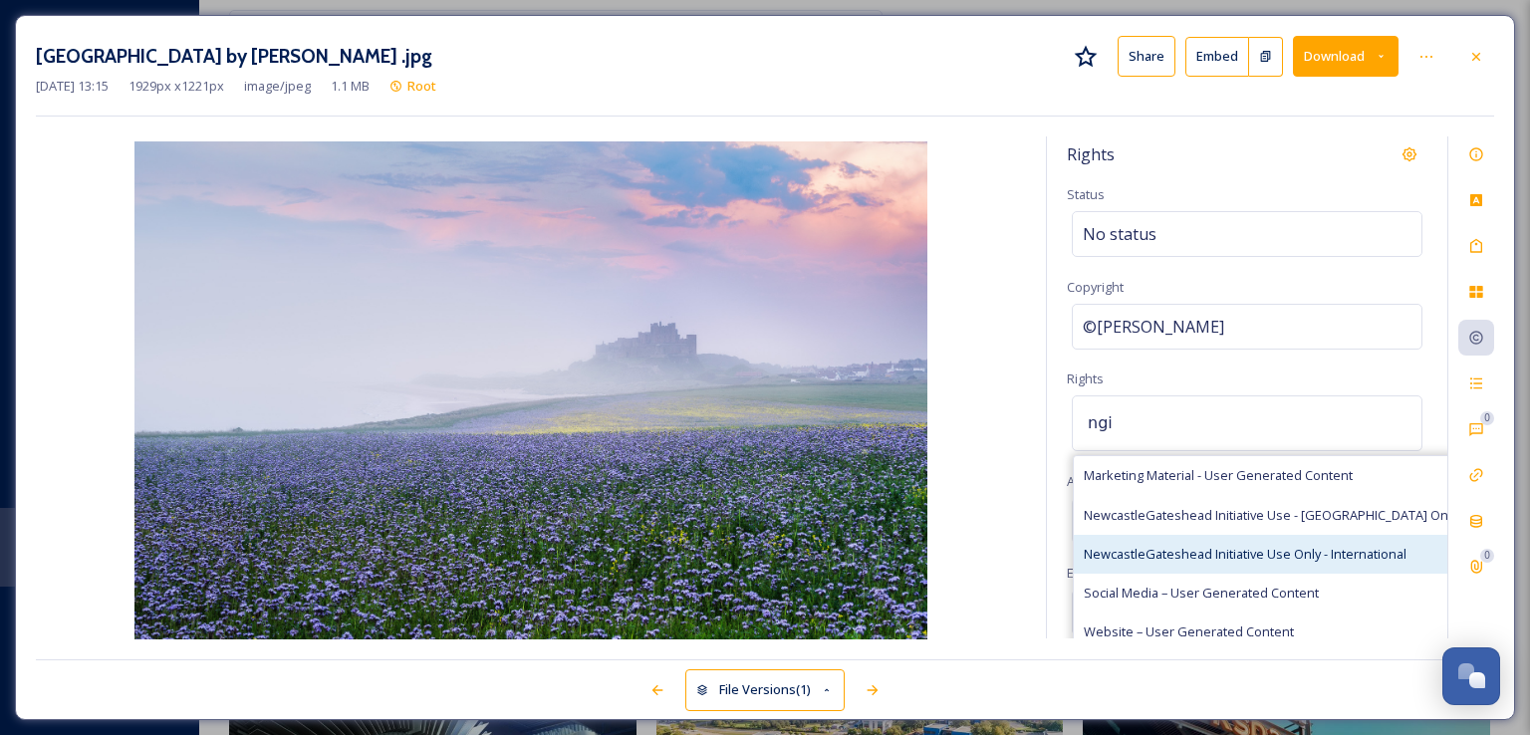
type input "ngi"
click at [1206, 557] on span "NewcastleGateshead Initiative Use Only - International" at bounding box center [1245, 554] width 323 height 19
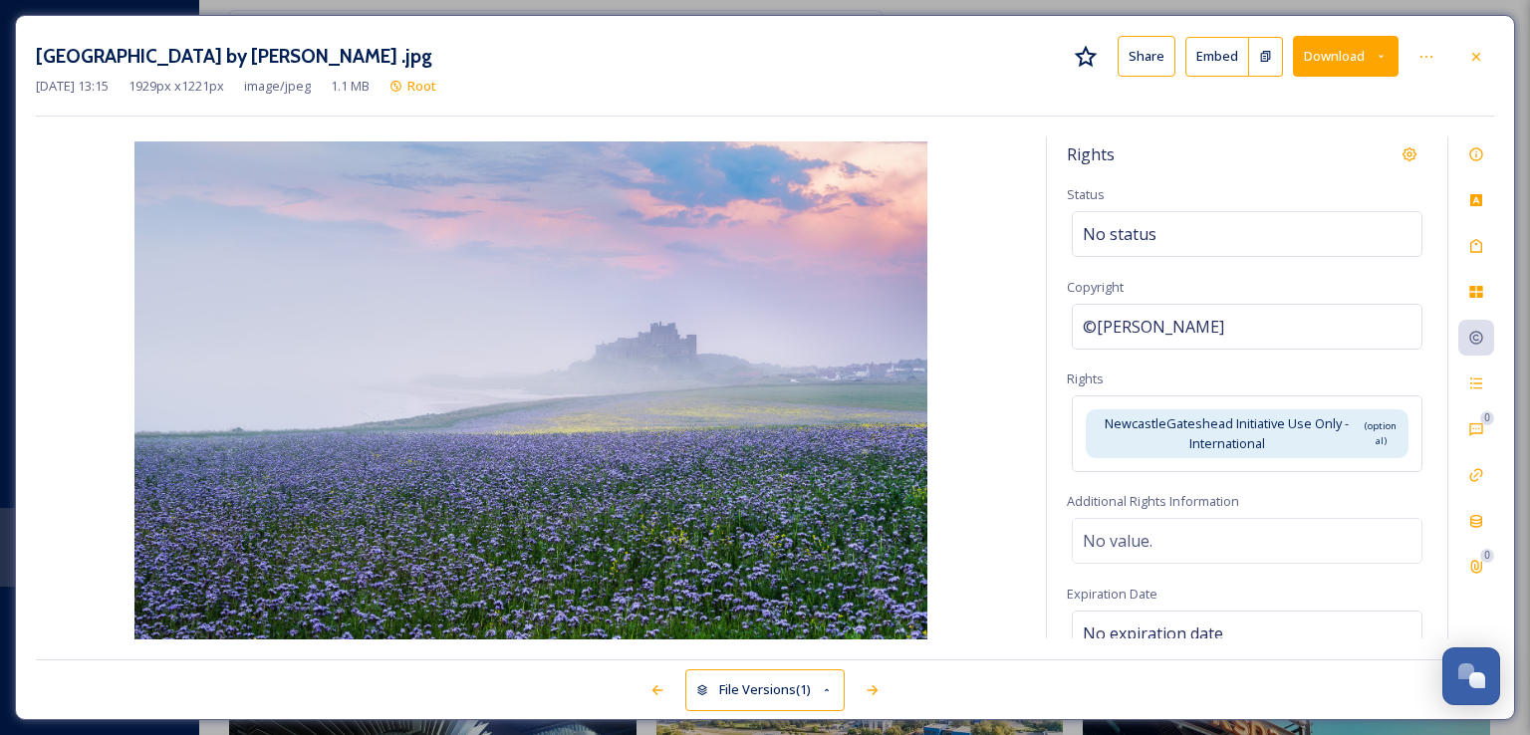
click at [1295, 163] on div "Rights" at bounding box center [1247, 154] width 361 height 36
click at [1478, 53] on icon at bounding box center [1476, 56] width 8 height 8
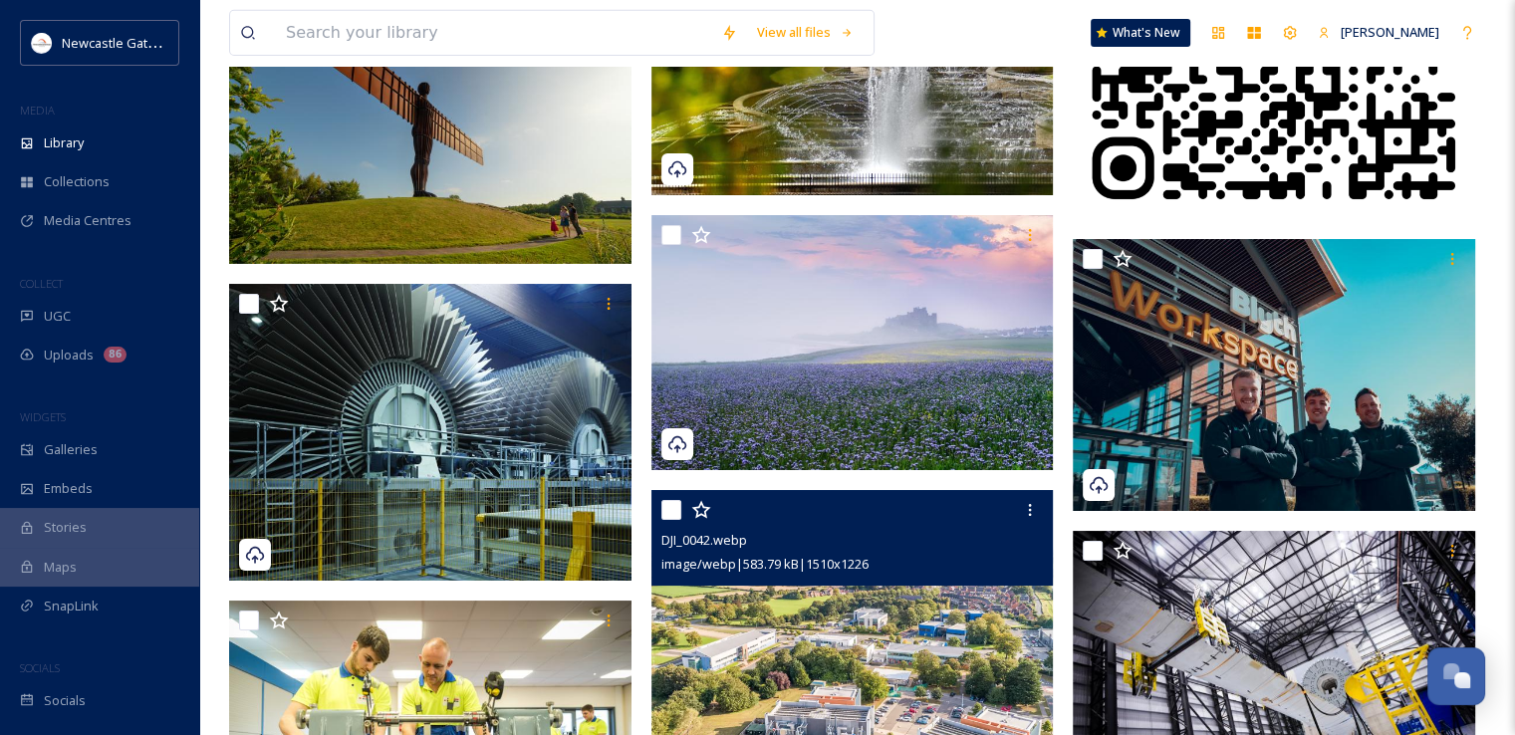
scroll to position [21759, 0]
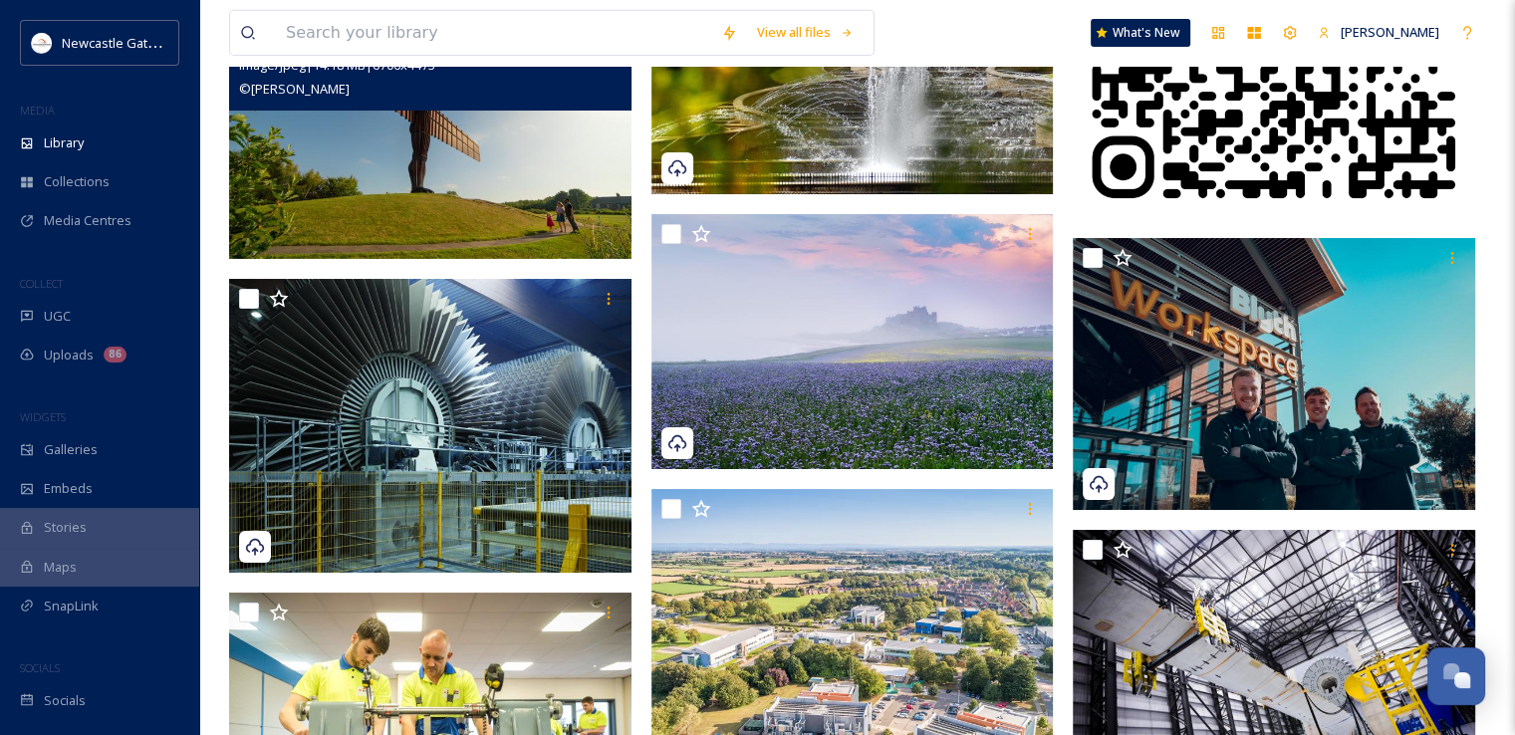
click at [407, 150] on img at bounding box center [430, 125] width 402 height 269
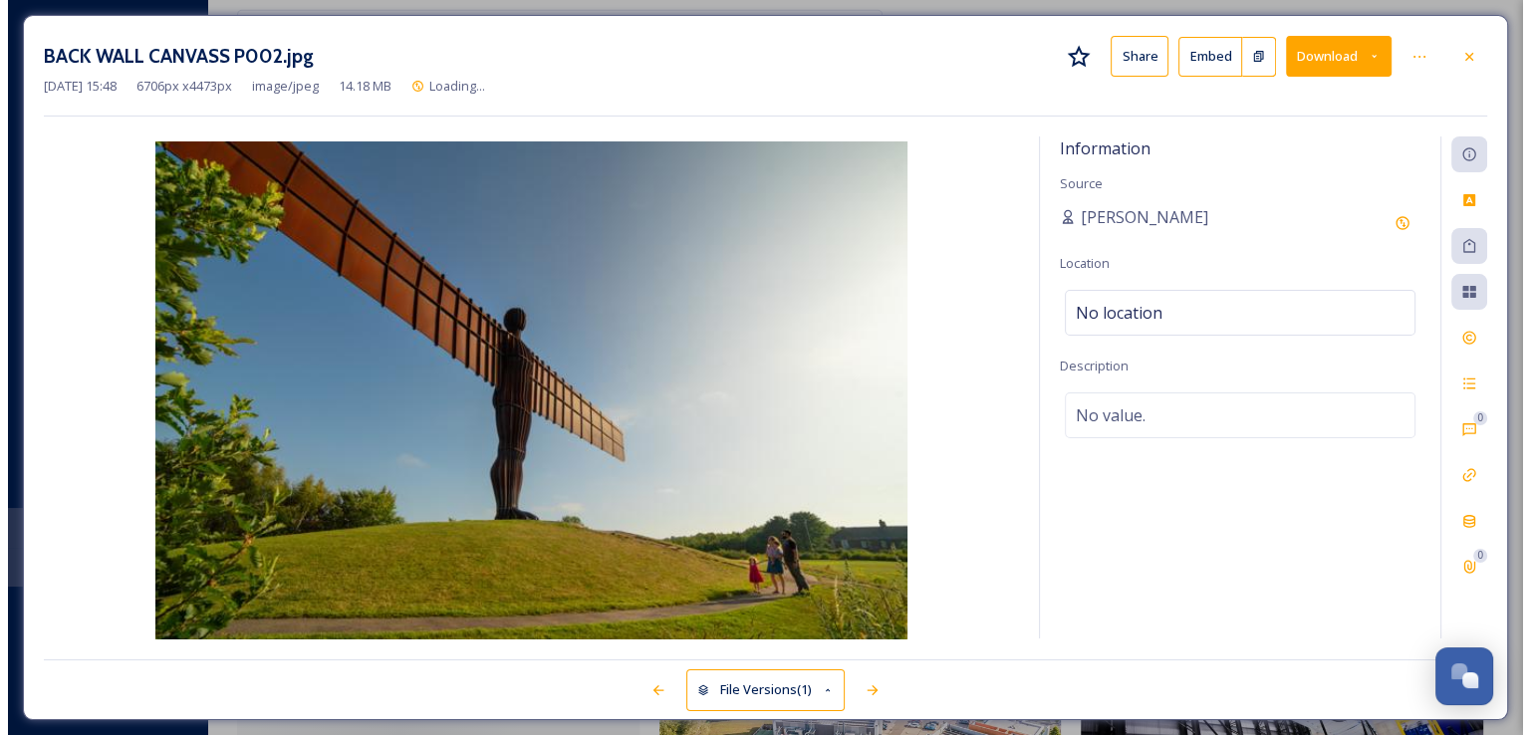
scroll to position [21470, 0]
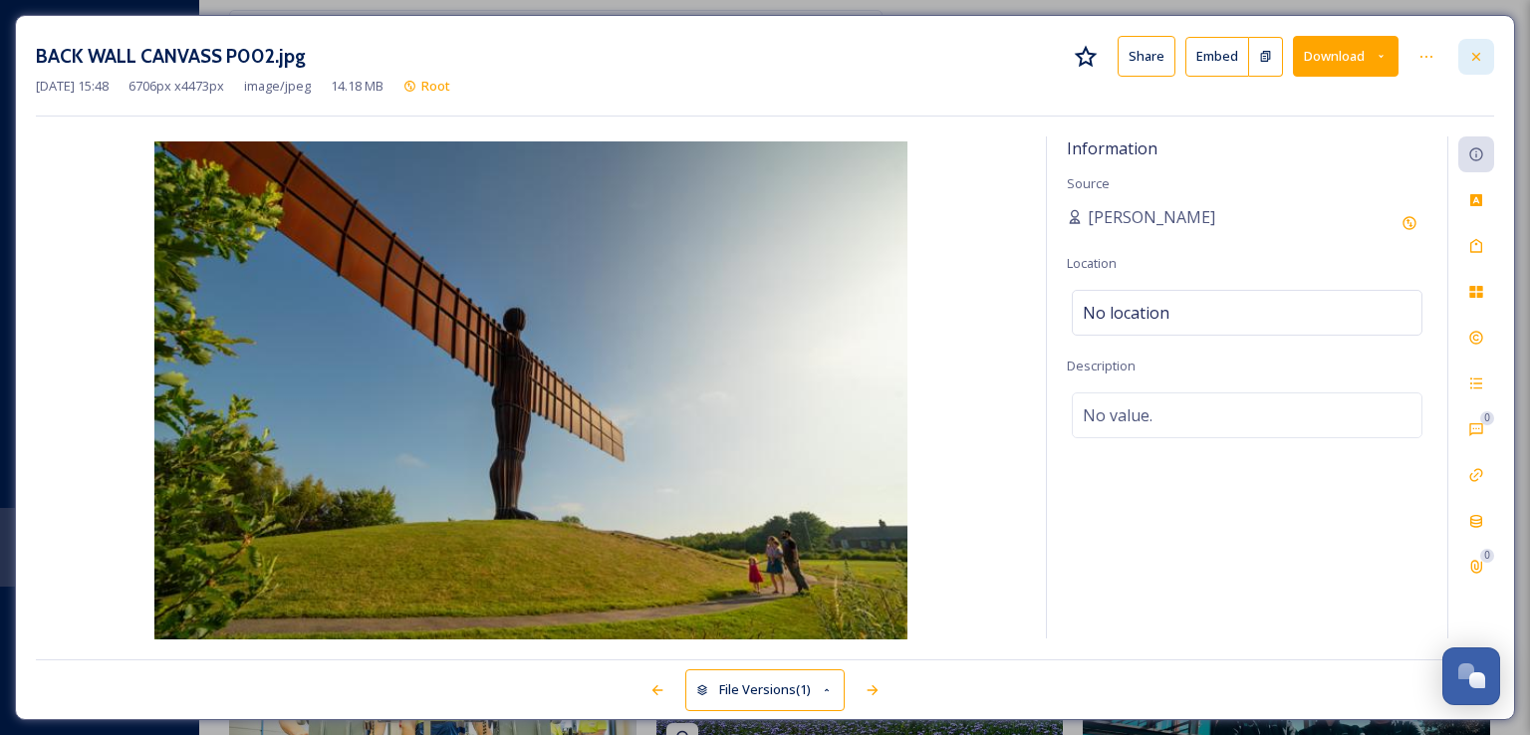
click at [1466, 61] on div at bounding box center [1476, 57] width 36 height 36
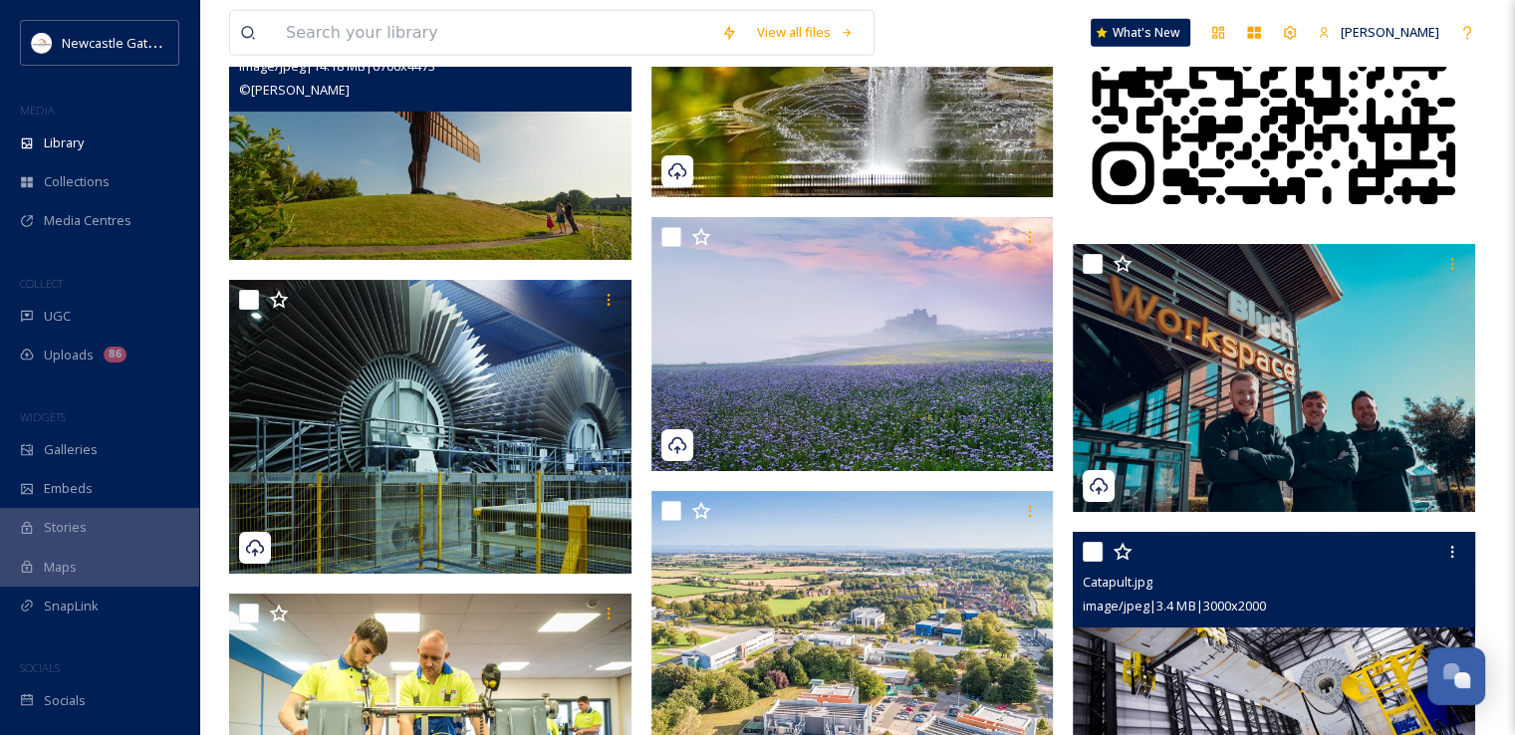
scroll to position [21756, 0]
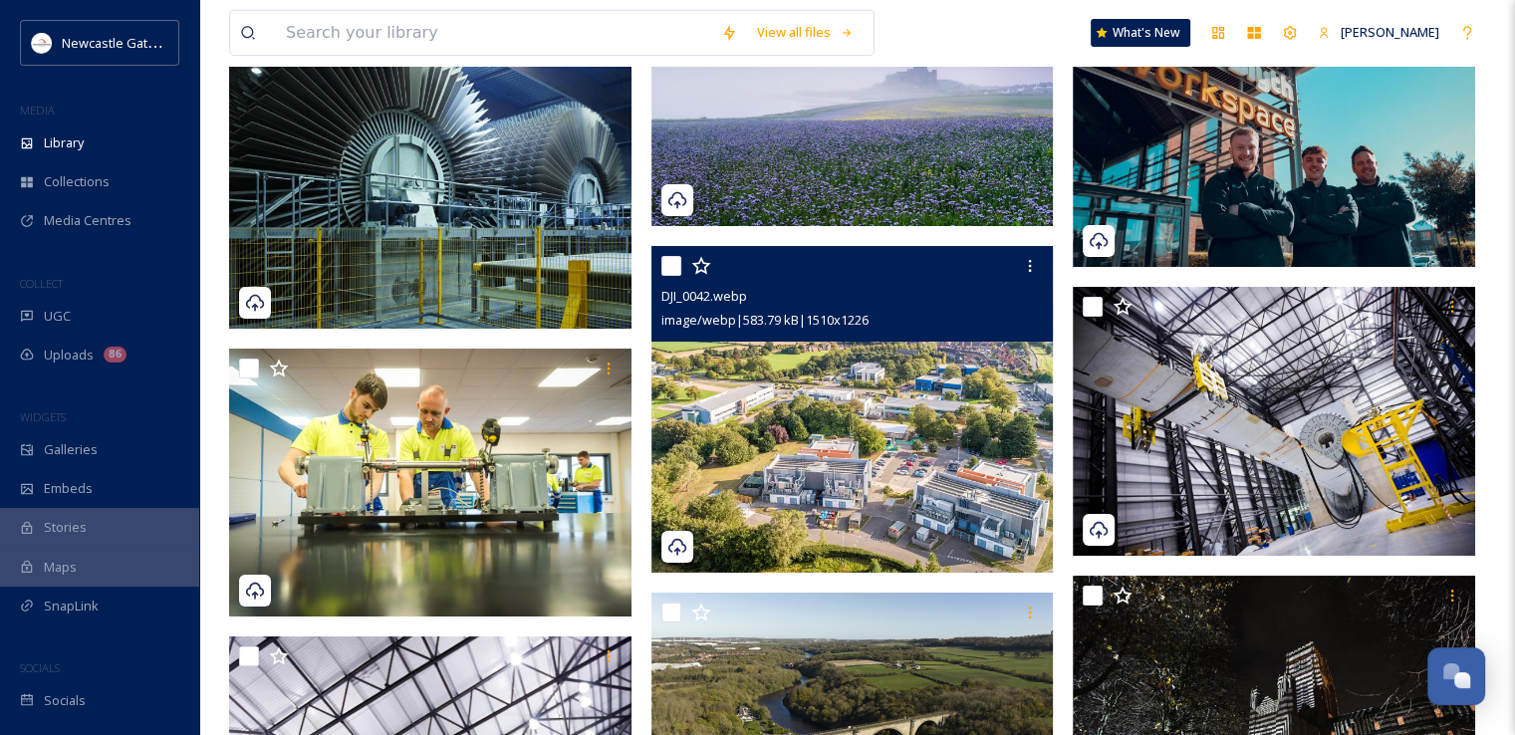
click at [900, 439] on img at bounding box center [852, 409] width 402 height 327
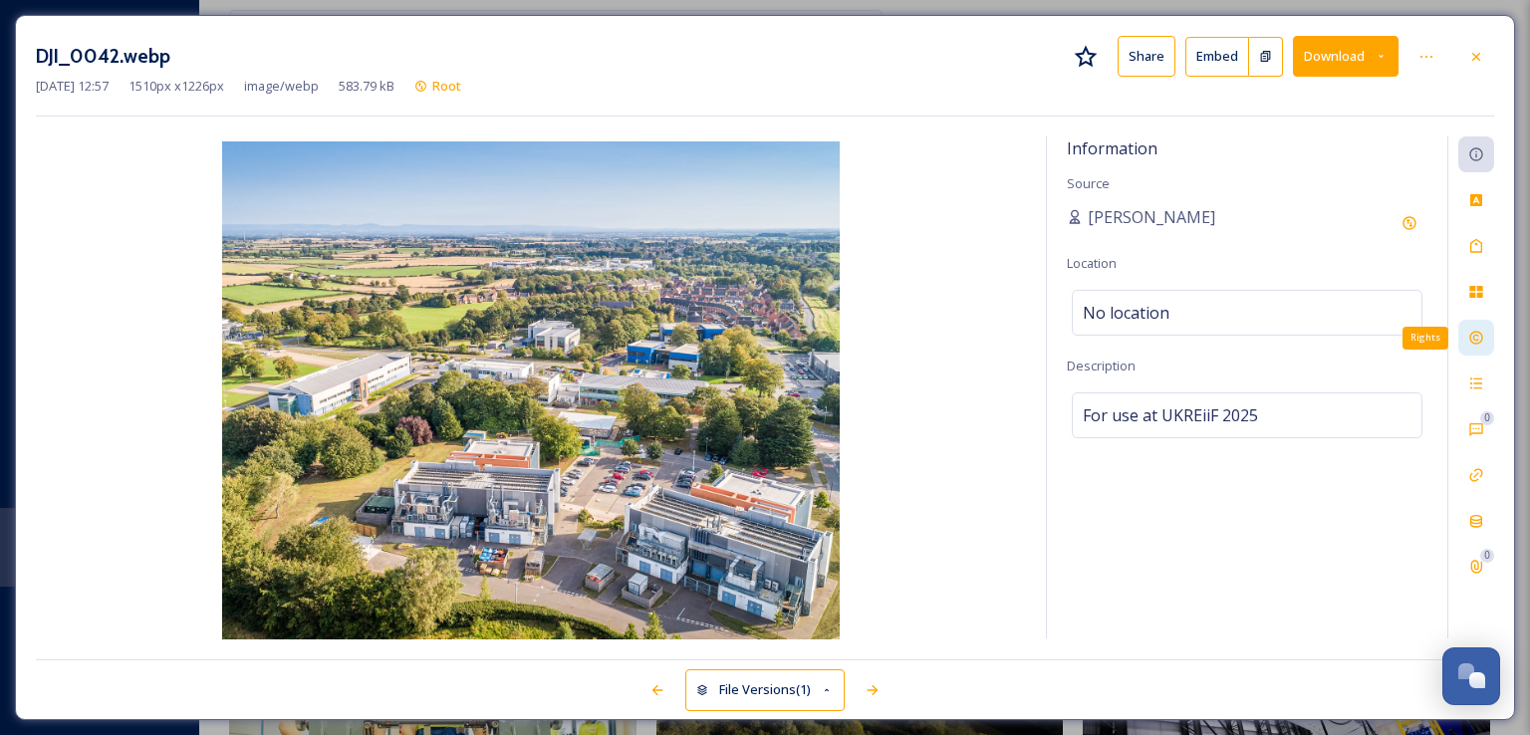
click at [1464, 342] on div "Rights" at bounding box center [1476, 338] width 36 height 36
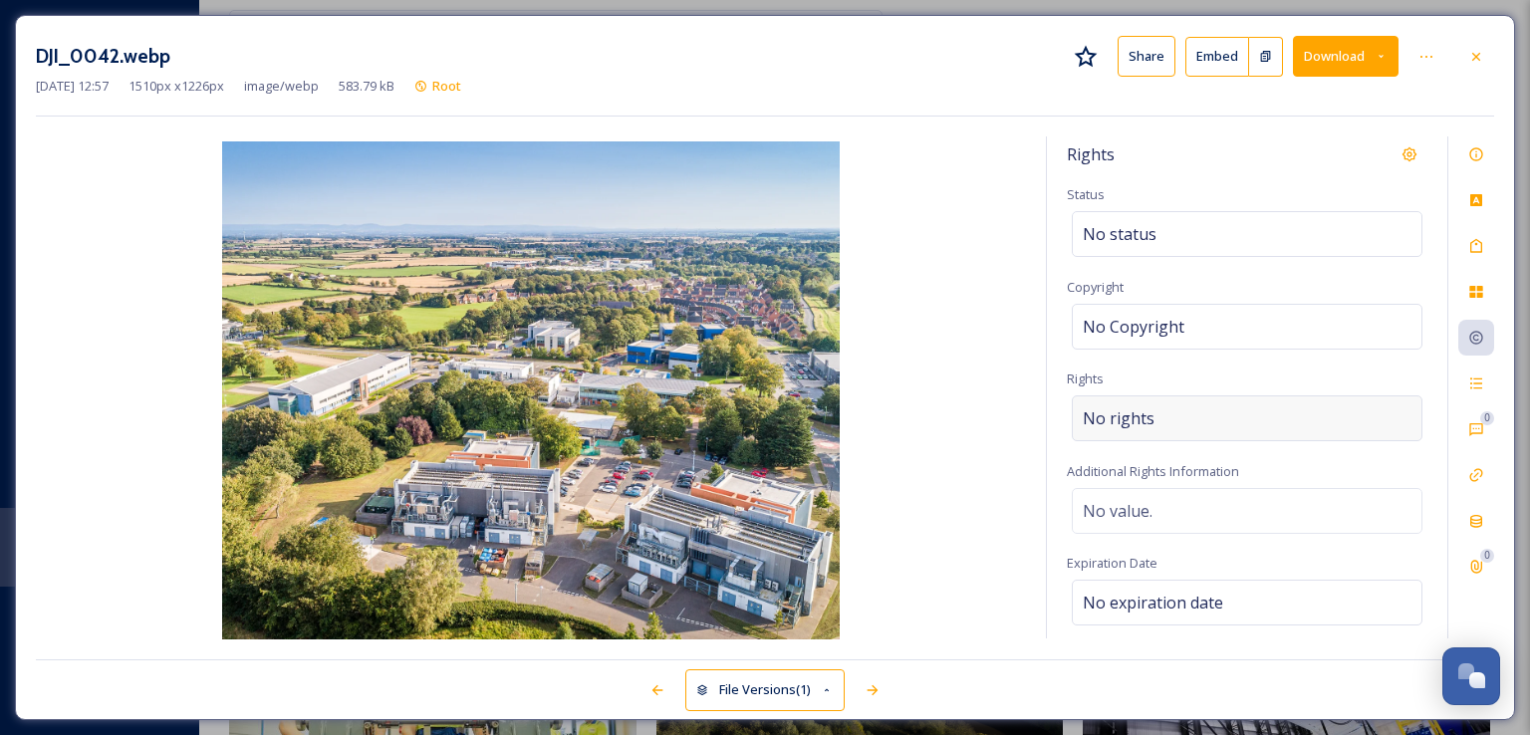
click at [1147, 415] on span "No rights" at bounding box center [1119, 418] width 72 height 24
click at [1147, 415] on input at bounding box center [1187, 423] width 219 height 44
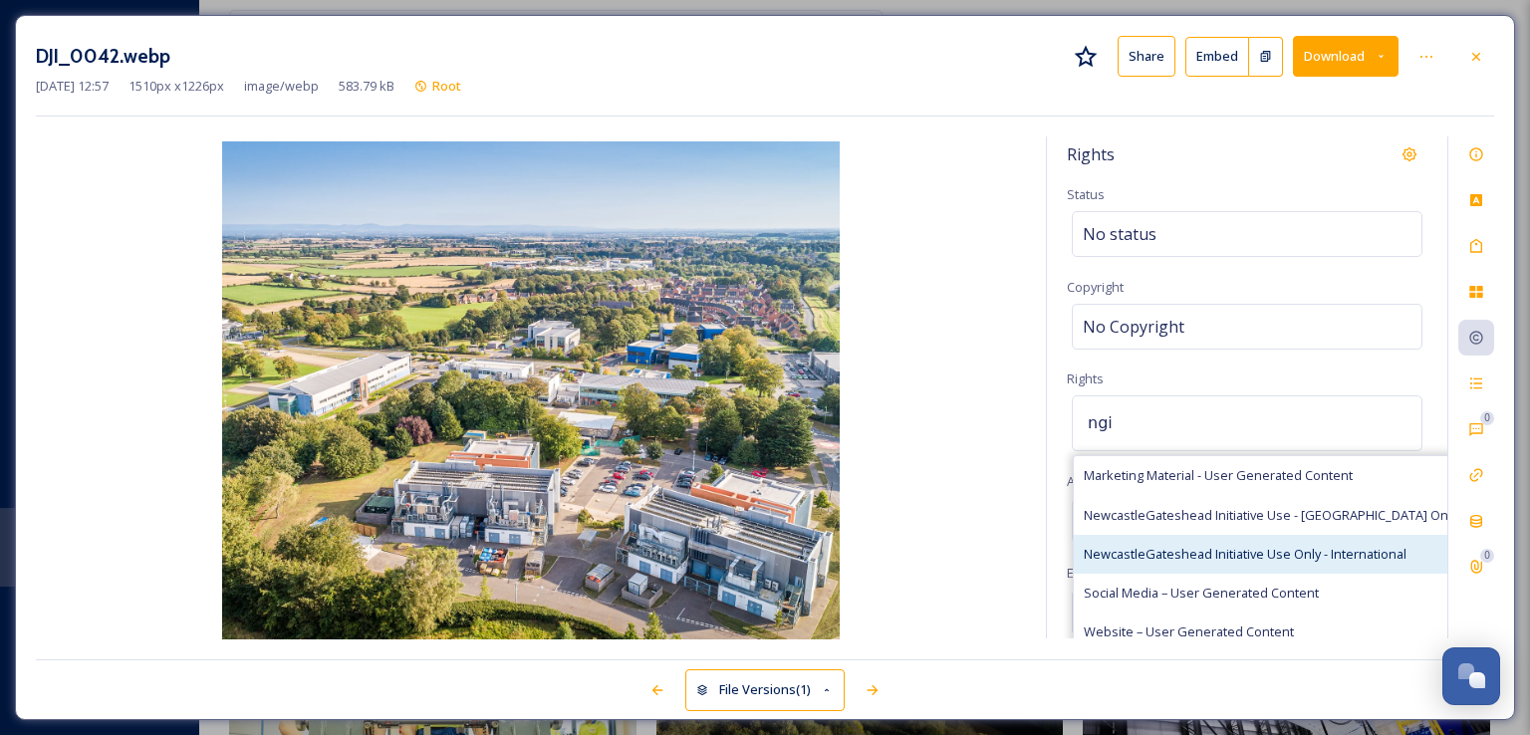
type input "ngi"
click at [1194, 551] on span "NewcastleGateshead Initiative Use Only - International" at bounding box center [1245, 554] width 323 height 19
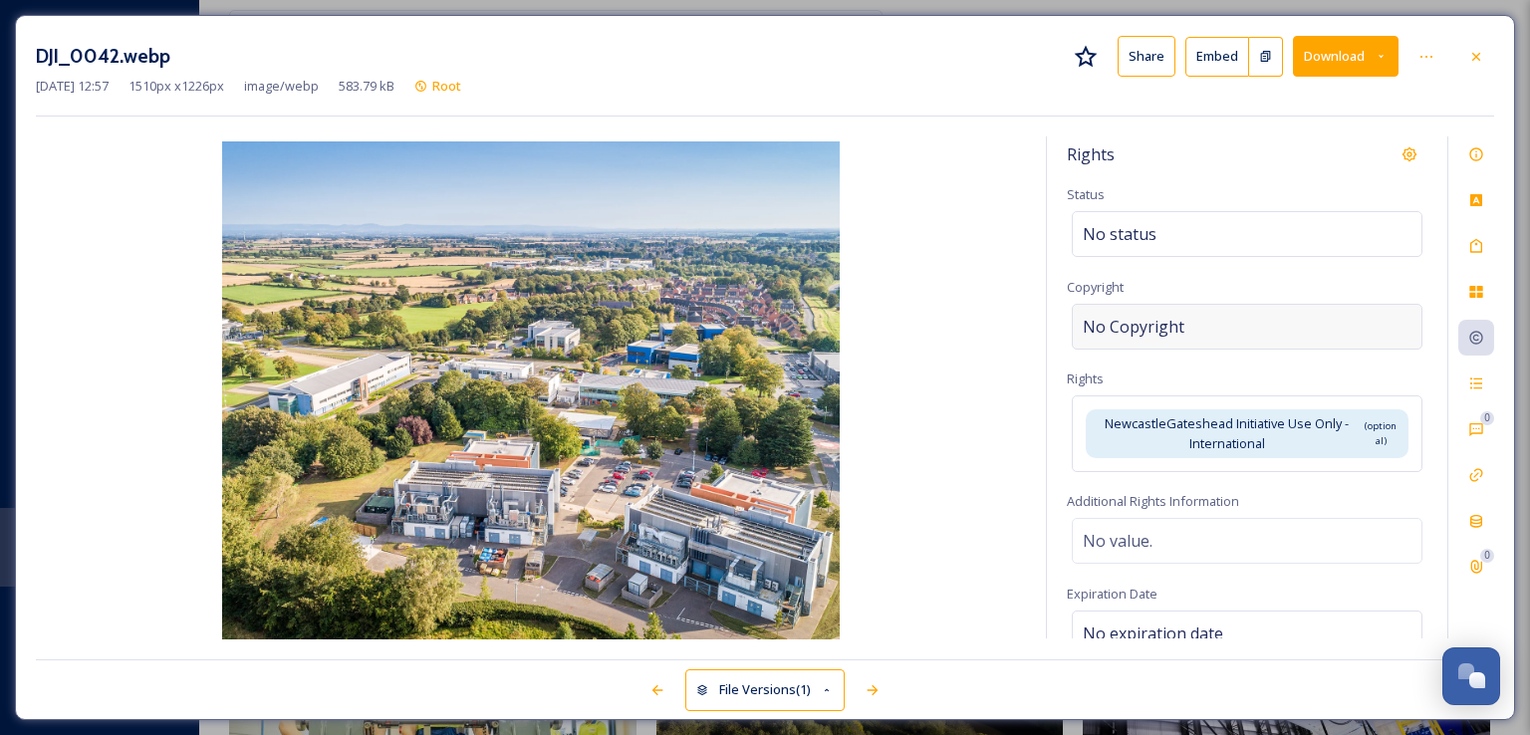
click at [1317, 339] on div "No Copyright" at bounding box center [1247, 327] width 351 height 46
click at [1259, 138] on div "Rights" at bounding box center [1247, 154] width 361 height 36
click at [1482, 53] on icon at bounding box center [1476, 57] width 16 height 16
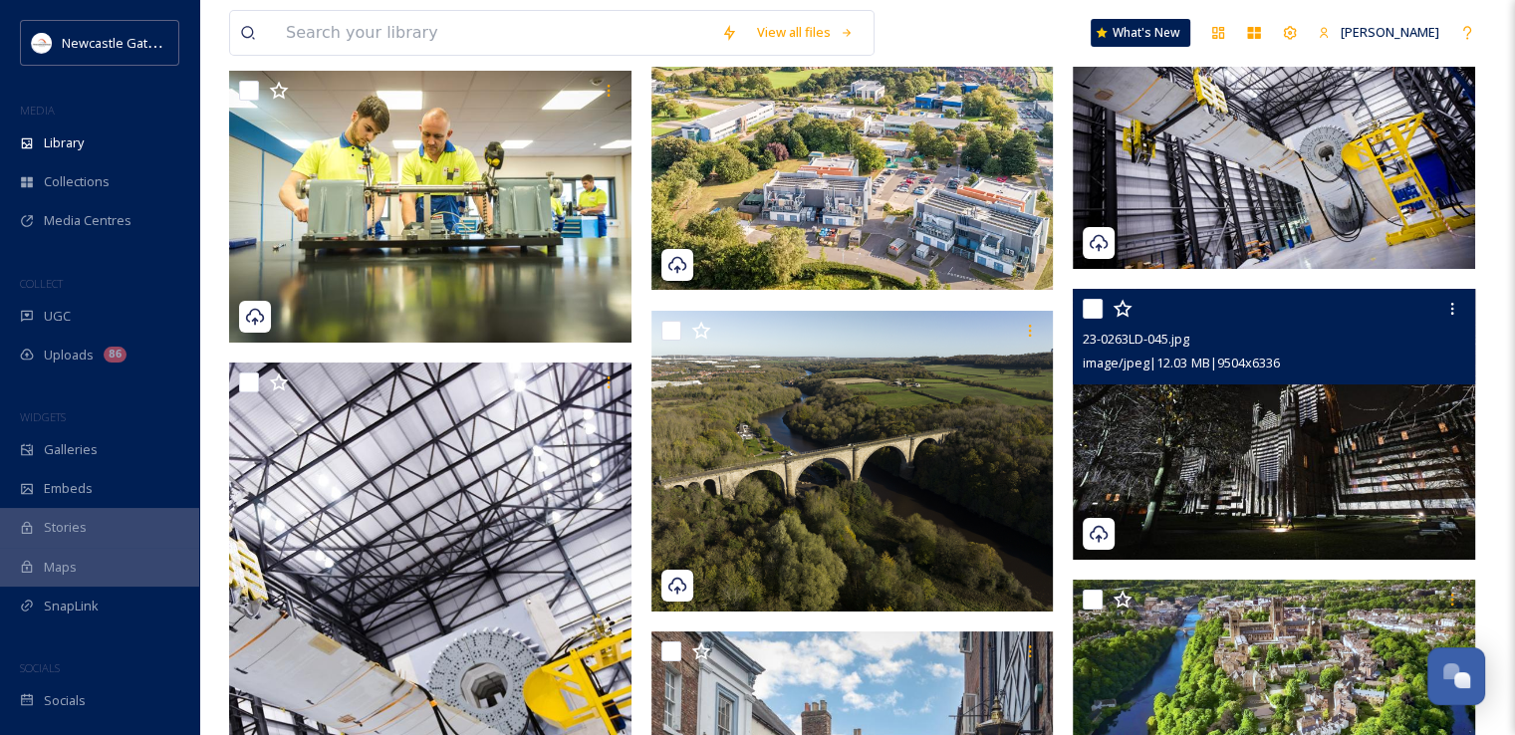
scroll to position [22304, 0]
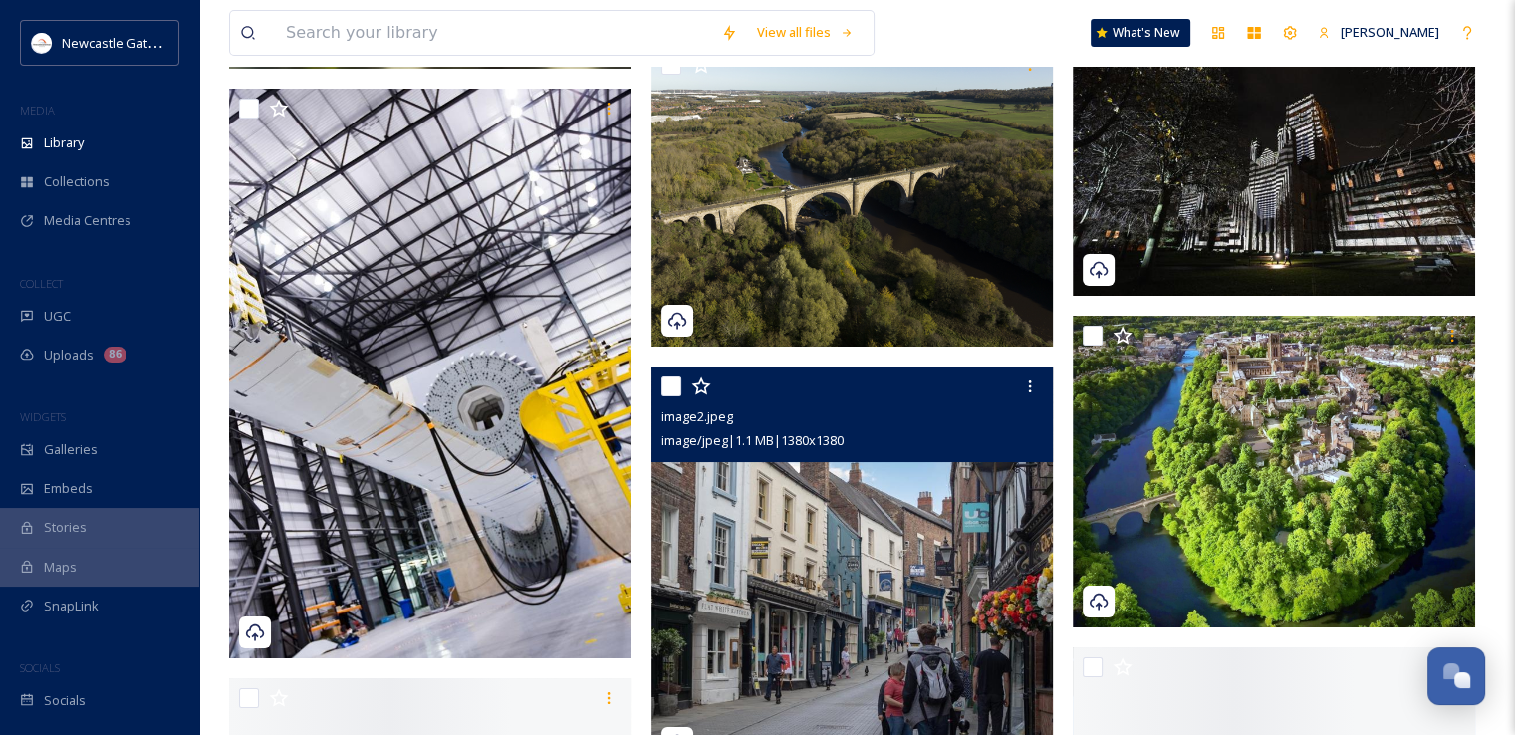
click at [844, 449] on span "image/jpeg | 1.1 MB | 1380 x 1380" at bounding box center [752, 440] width 182 height 18
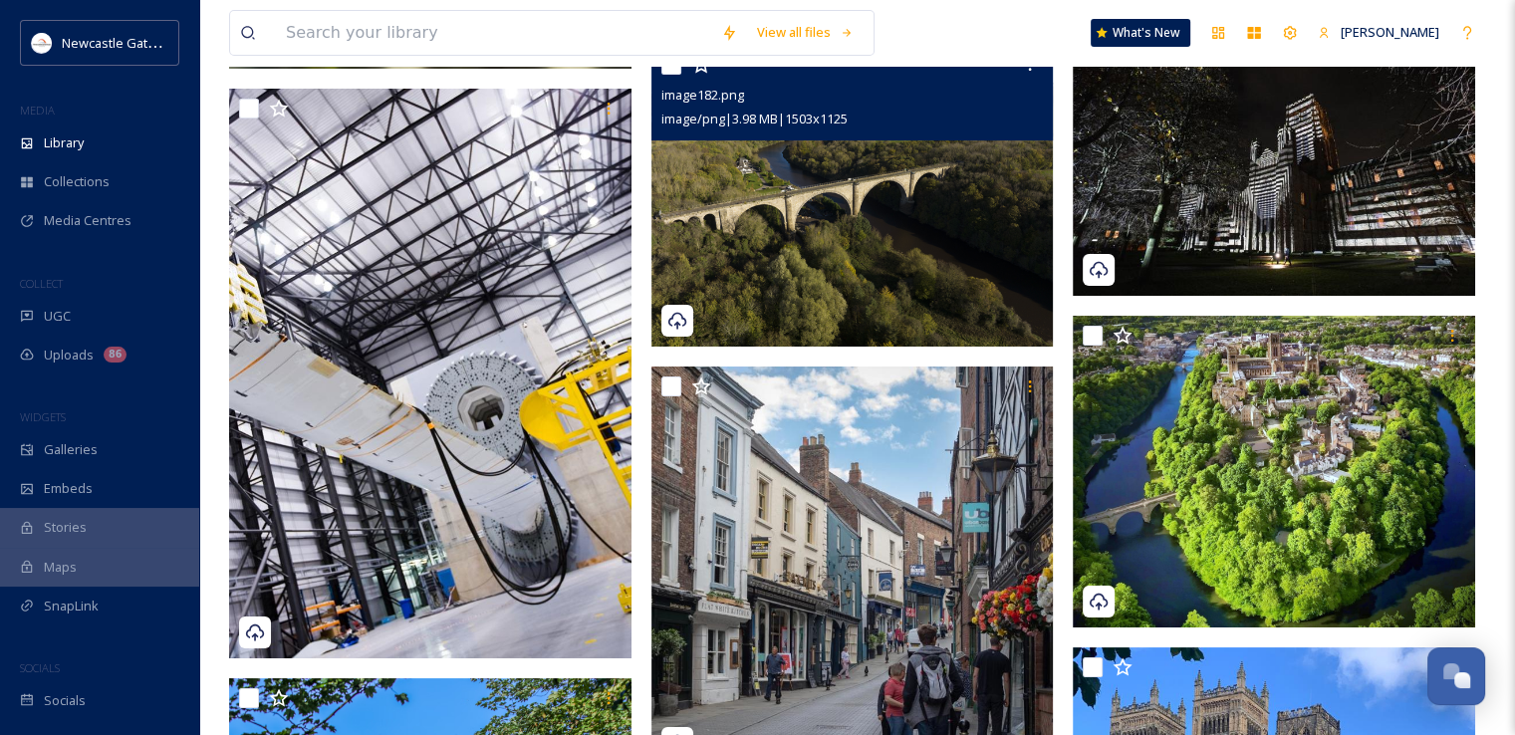
click at [880, 279] on img at bounding box center [852, 195] width 402 height 301
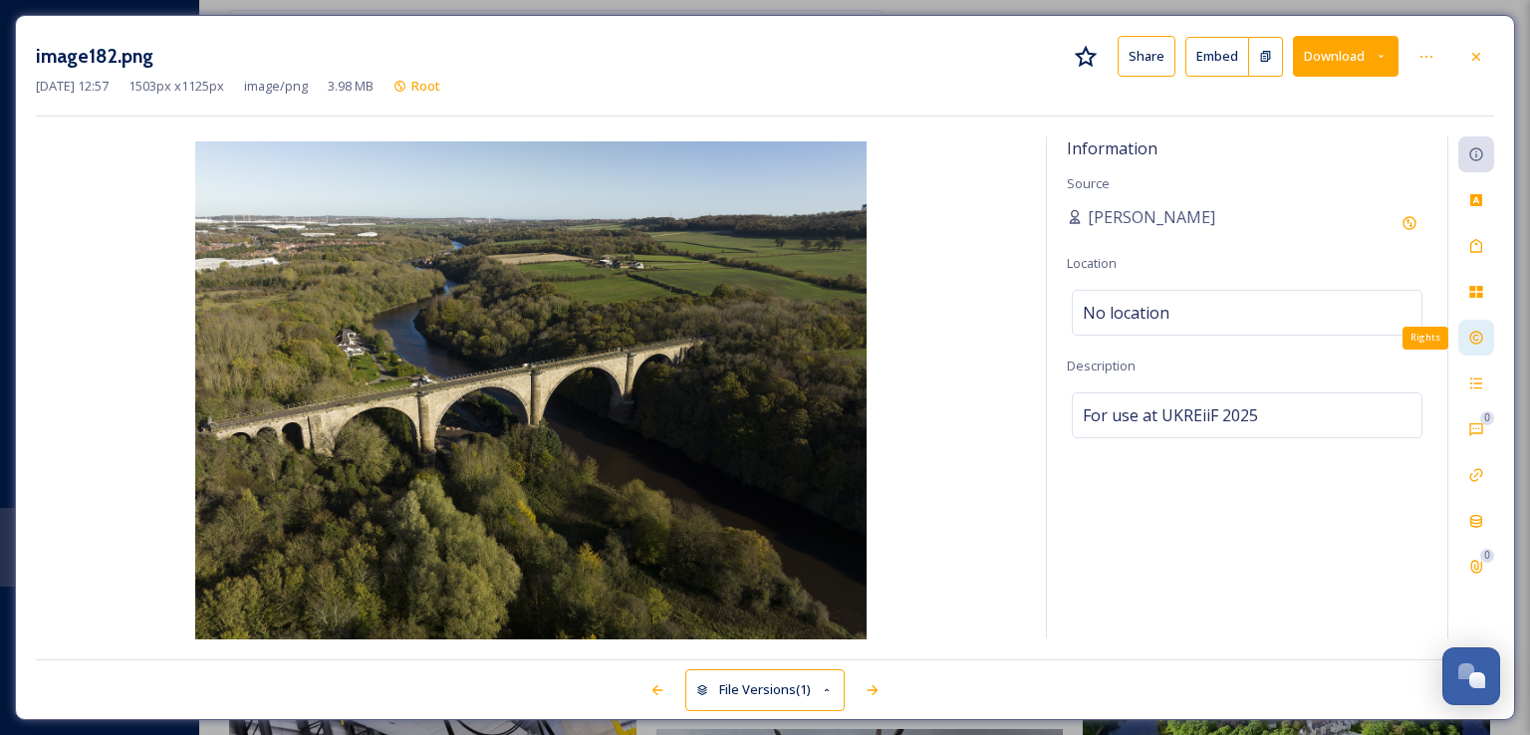
click at [1475, 333] on icon at bounding box center [1476, 338] width 16 height 16
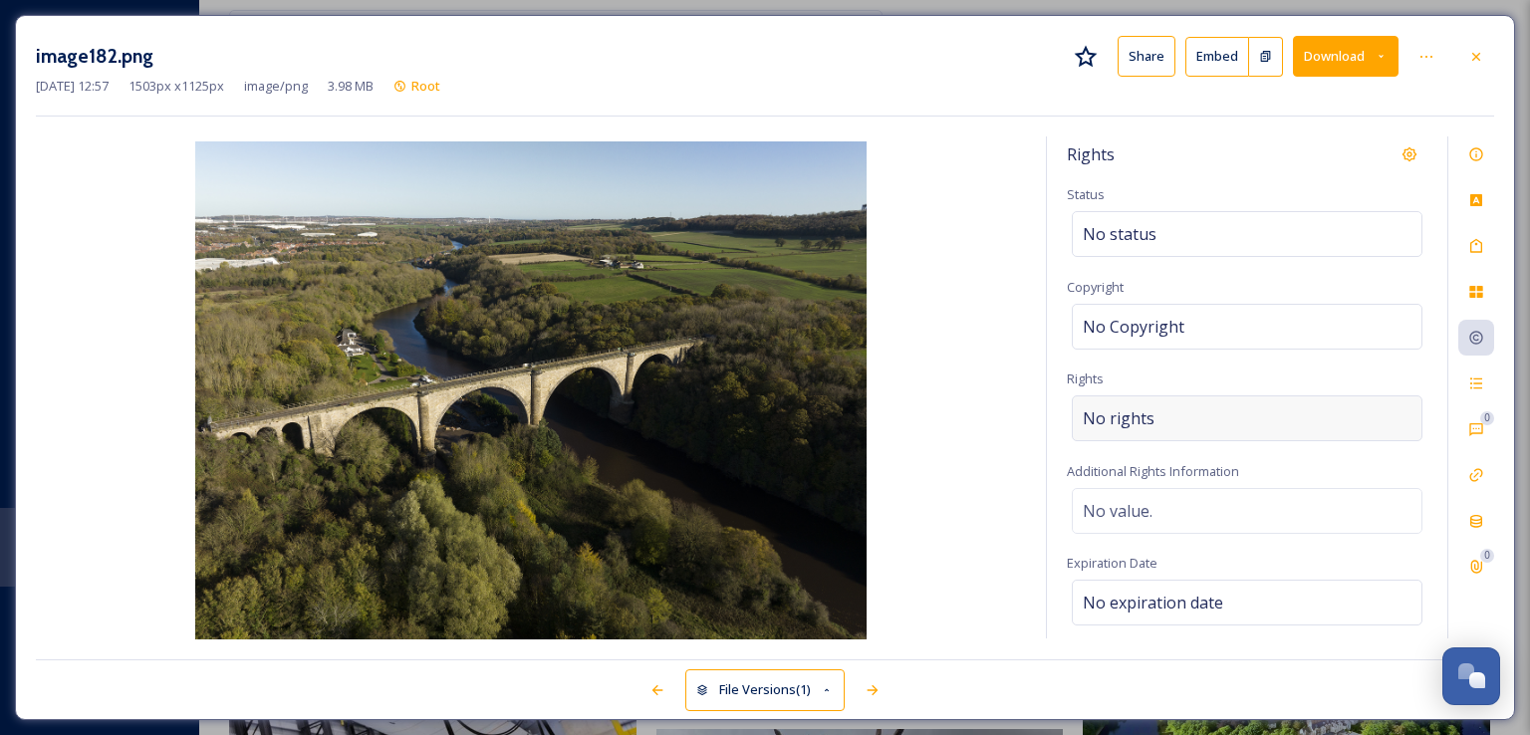
click at [1206, 419] on div "No rights" at bounding box center [1247, 418] width 351 height 46
click at [1206, 419] on input at bounding box center [1187, 423] width 219 height 44
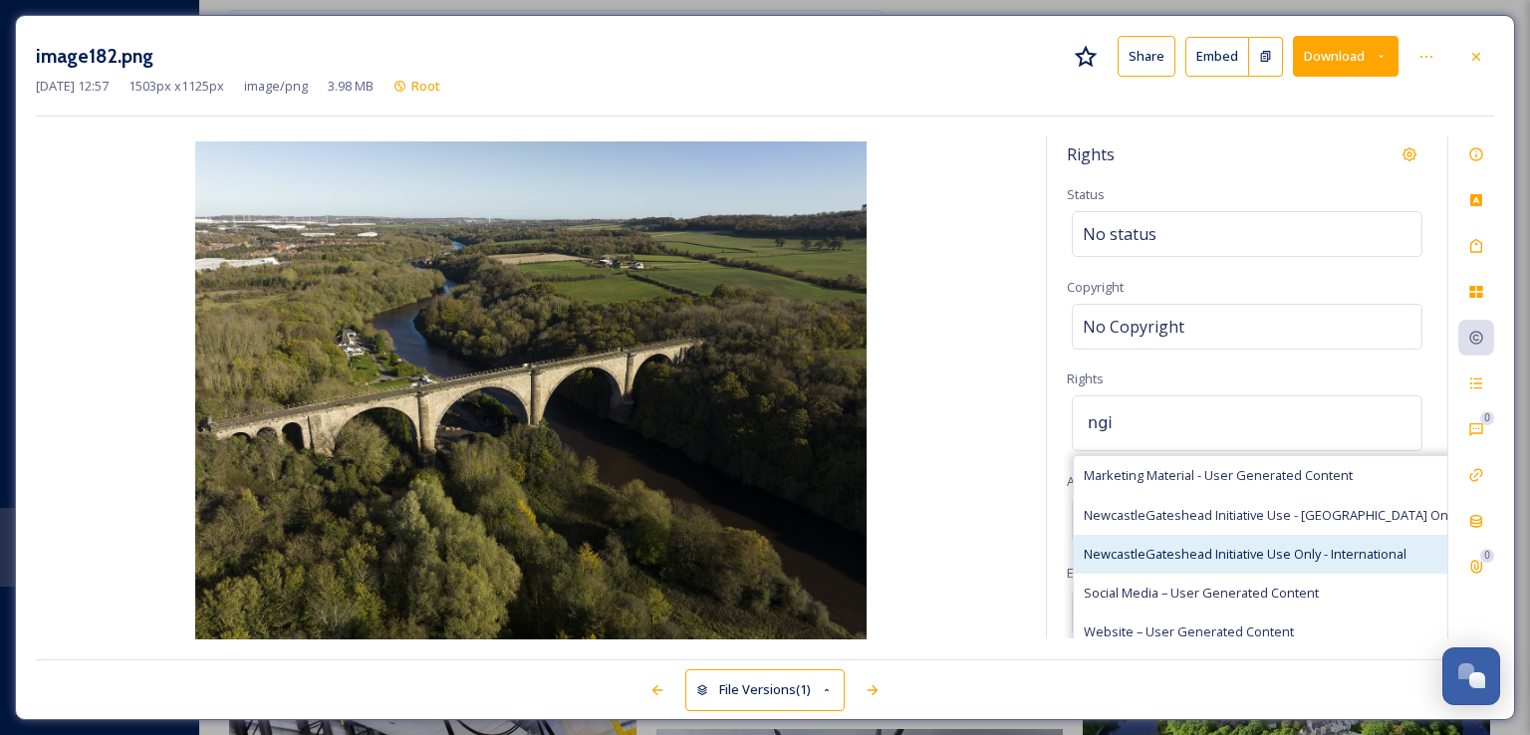
type input "ngi"
click at [1202, 548] on span "NewcastleGateshead Initiative Use Only - International" at bounding box center [1245, 554] width 323 height 19
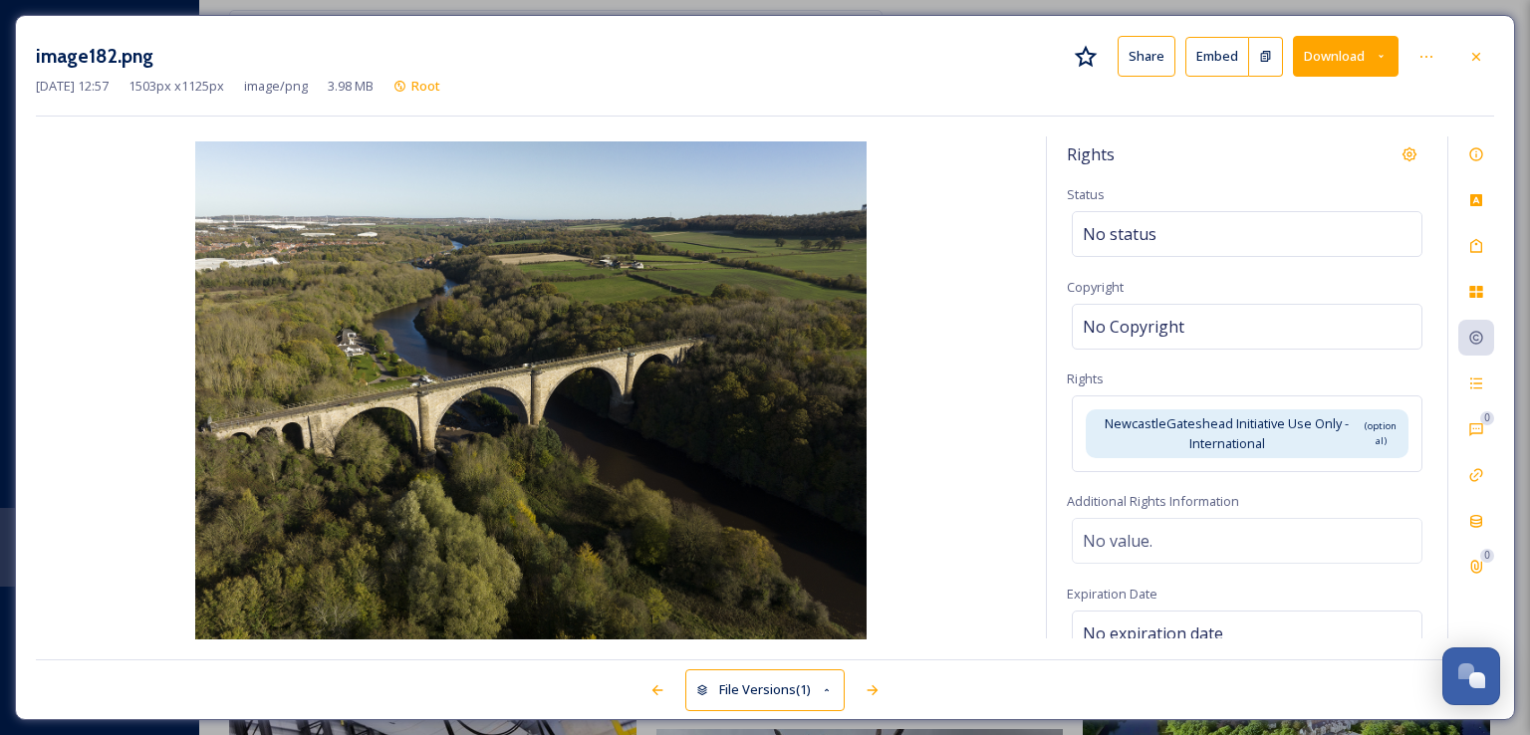
click at [1247, 121] on div "image182.png Share Embed Download [DATE] 12:57 1503 px x 1125 px image/png 3.98…" at bounding box center [765, 367] width 1500 height 705
click at [1482, 60] on icon at bounding box center [1476, 57] width 16 height 16
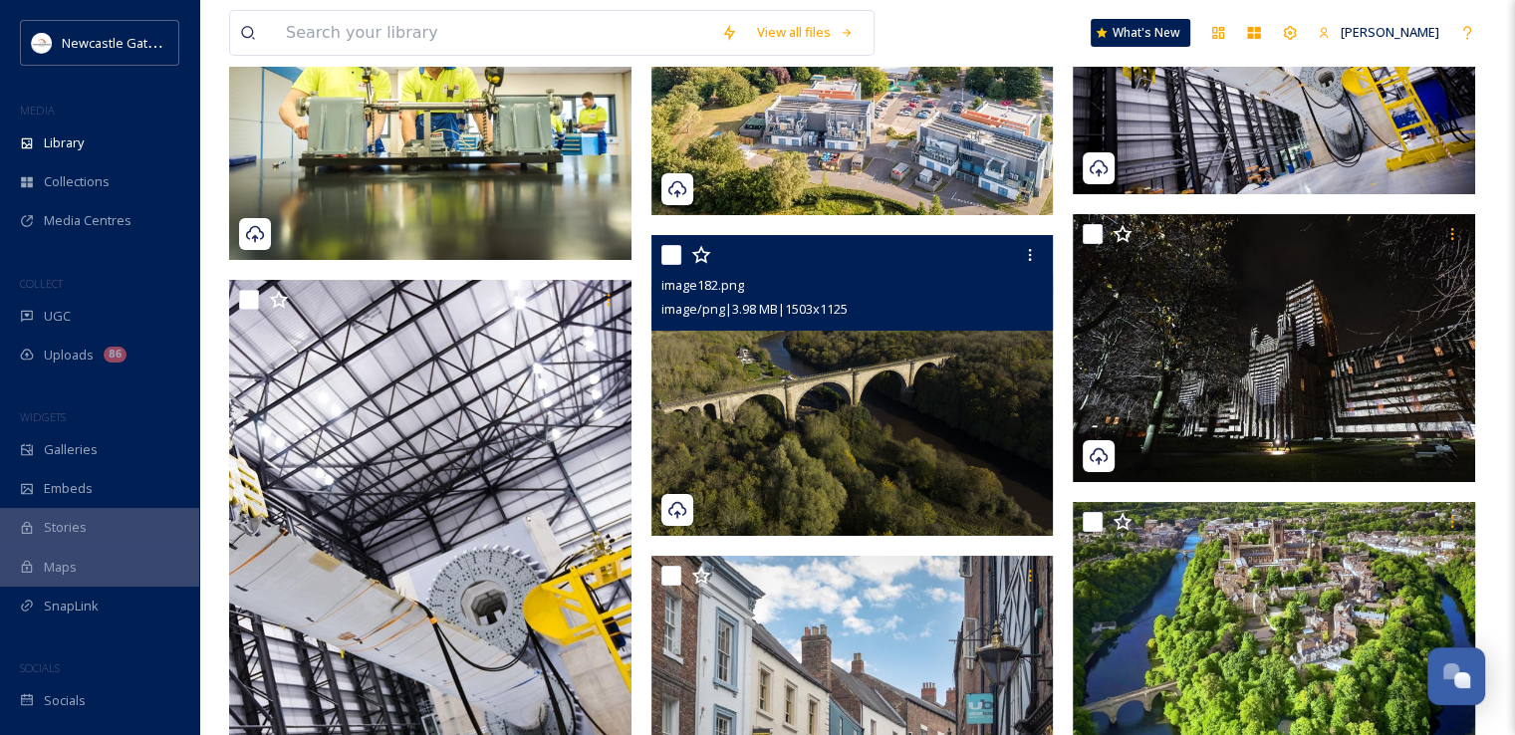
scroll to position [22374, 0]
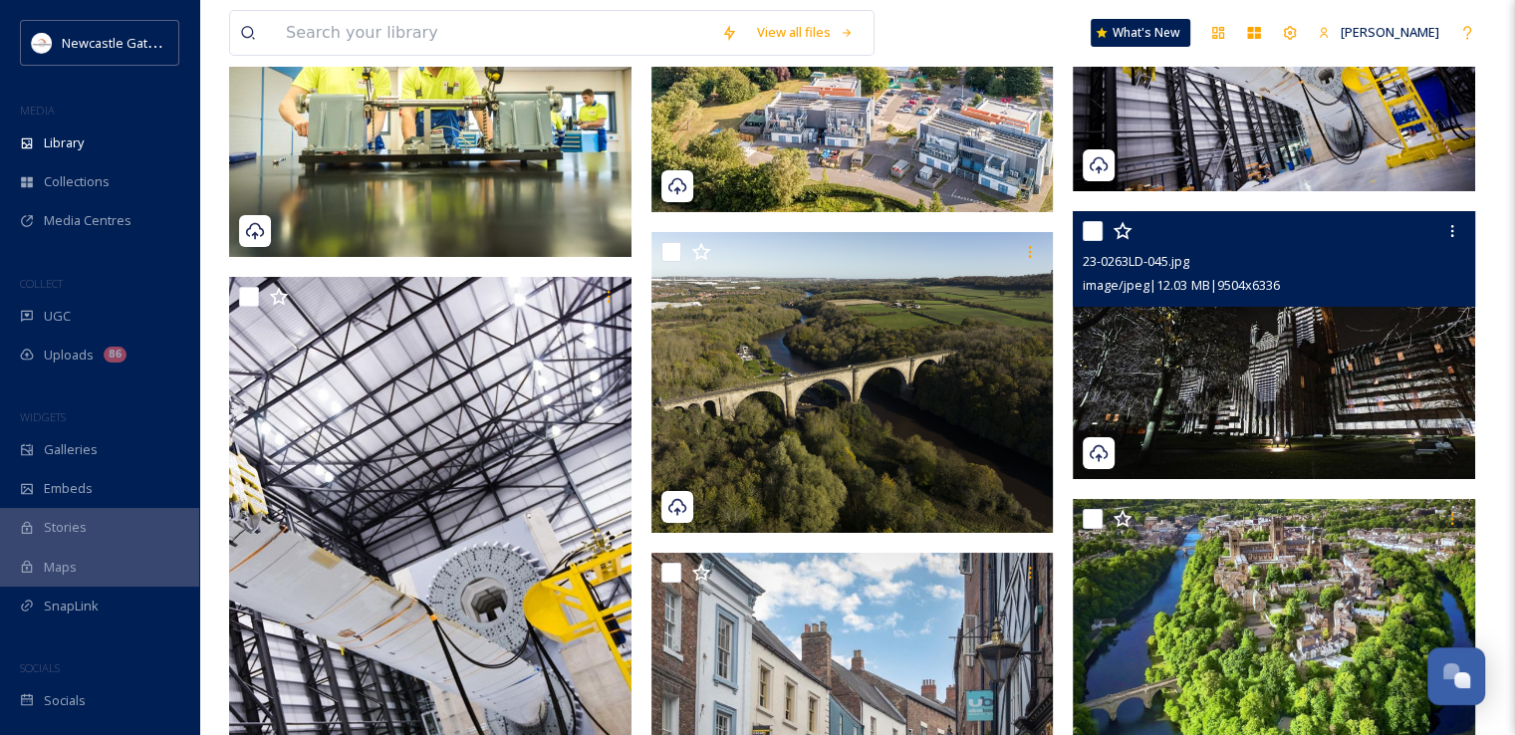
click at [1223, 377] on img at bounding box center [1274, 345] width 402 height 269
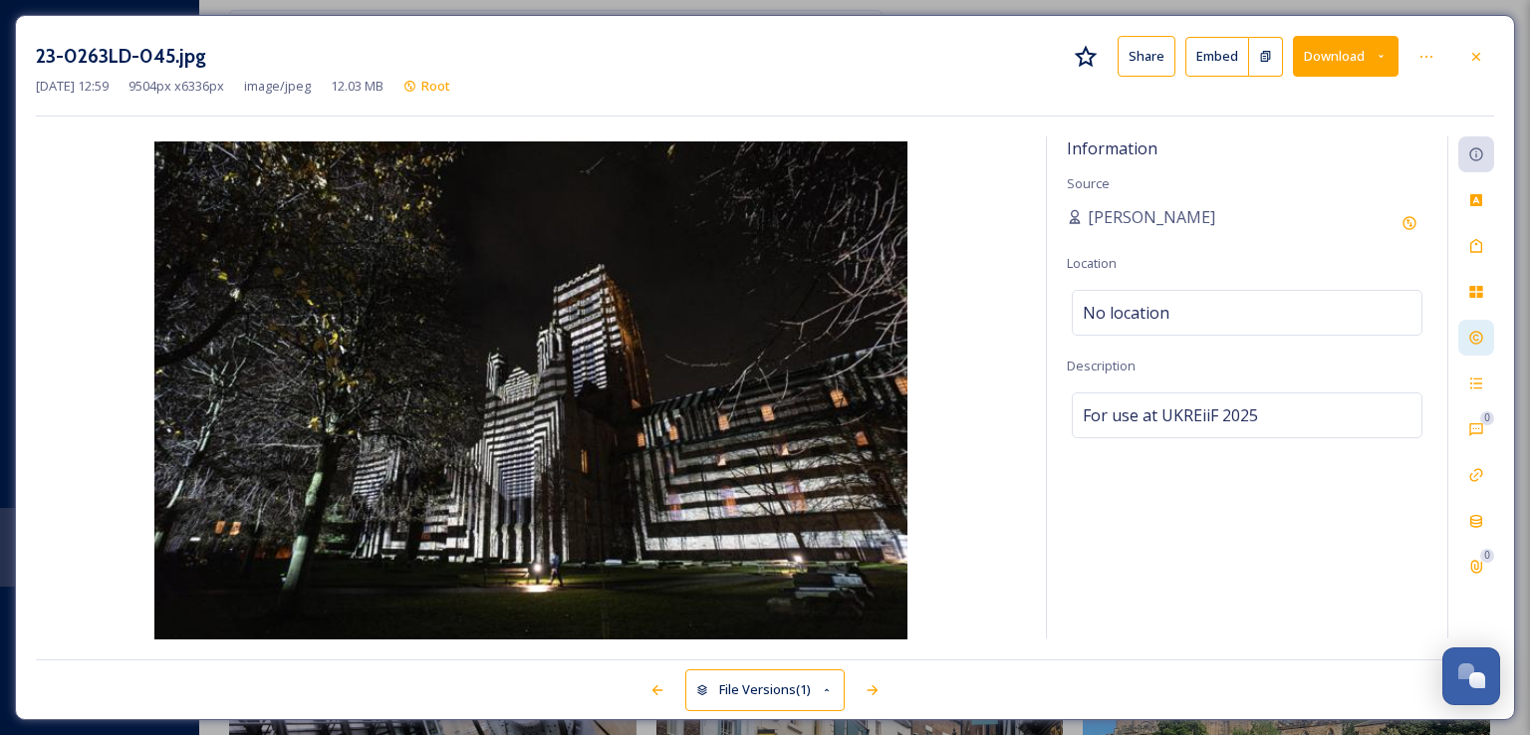
click at [1468, 344] on icon at bounding box center [1476, 338] width 16 height 16
click at [1478, 335] on icon at bounding box center [1476, 338] width 16 height 16
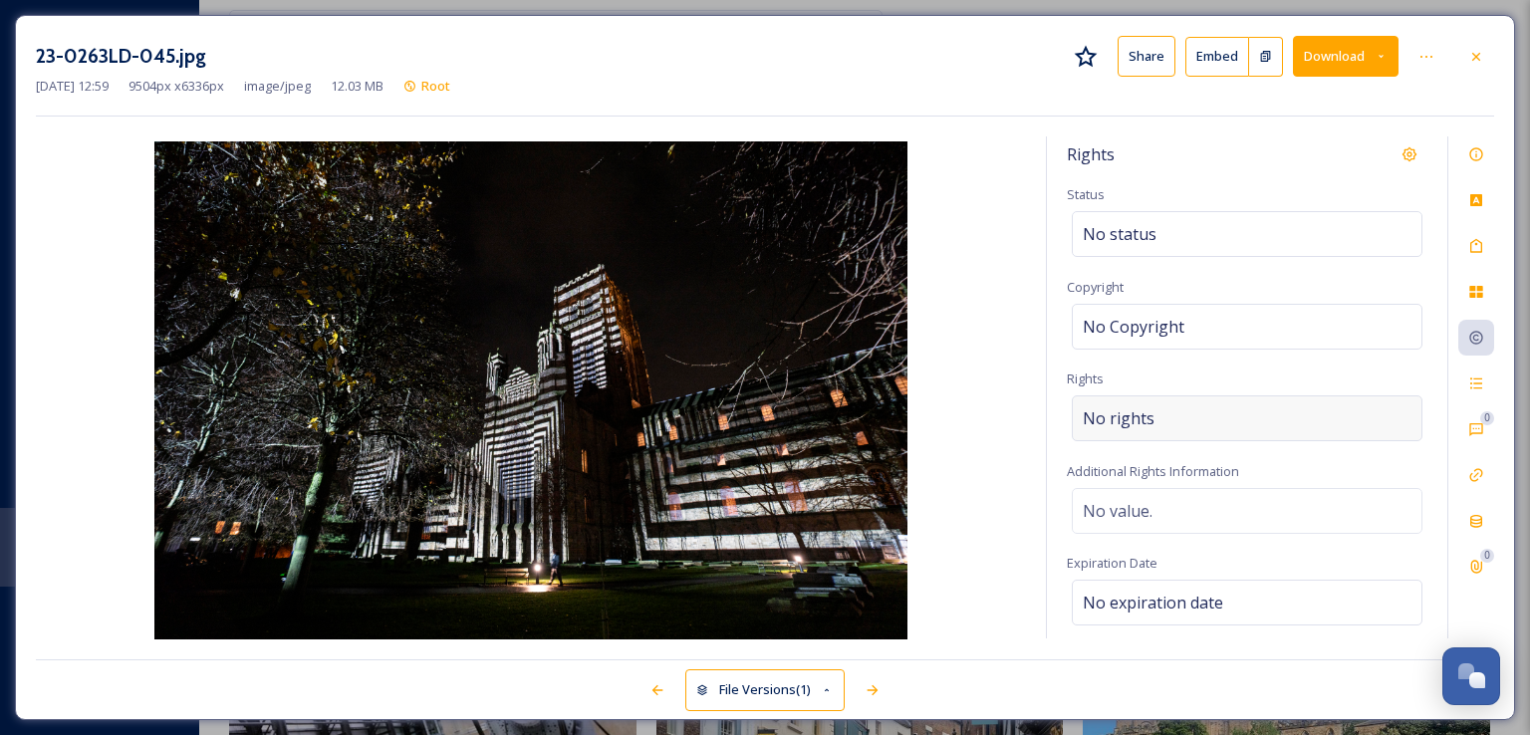
click at [1158, 407] on div "No rights" at bounding box center [1247, 418] width 351 height 46
click at [1158, 407] on input at bounding box center [1187, 423] width 219 height 44
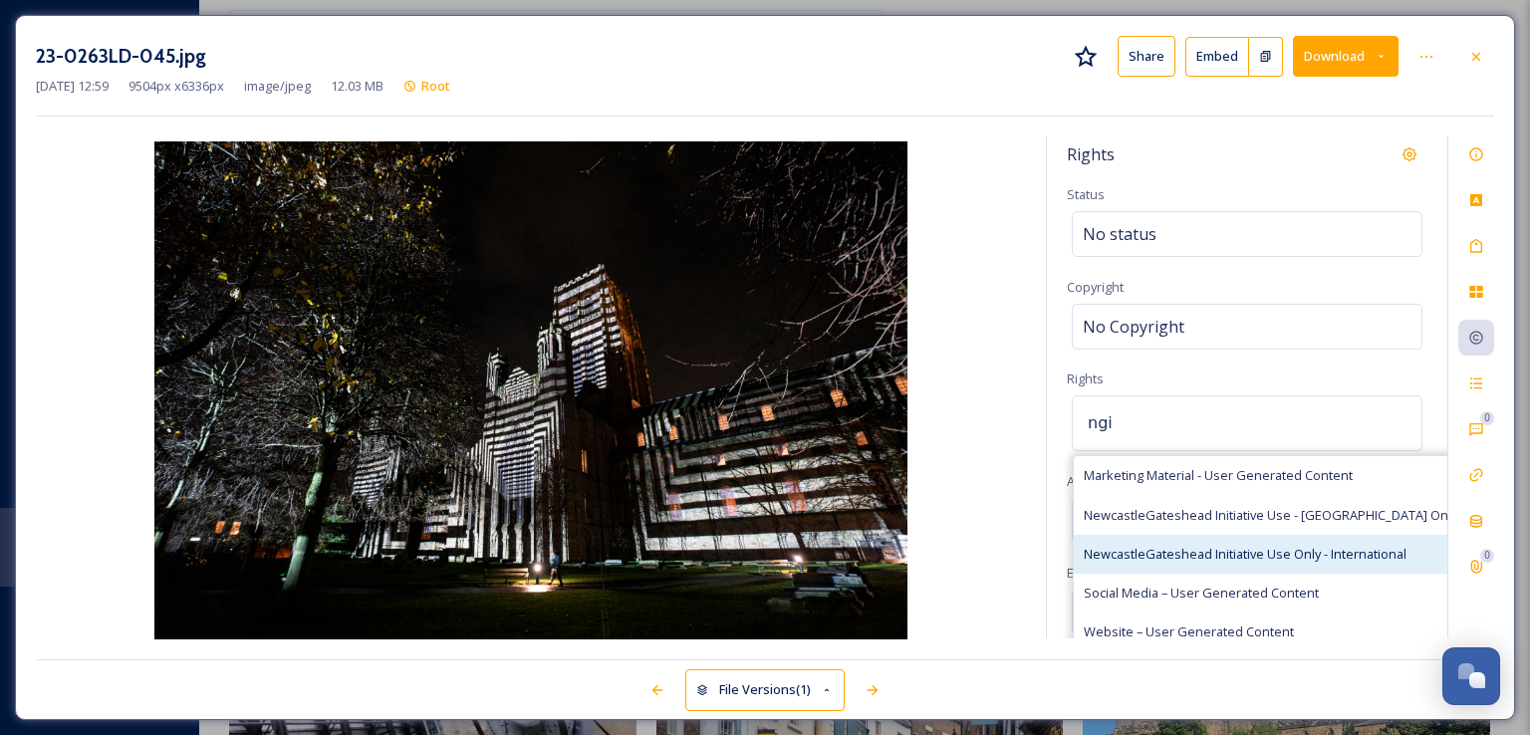
type input "ngi"
click at [1204, 555] on span "NewcastleGateshead Initiative Use Only - International" at bounding box center [1245, 554] width 323 height 19
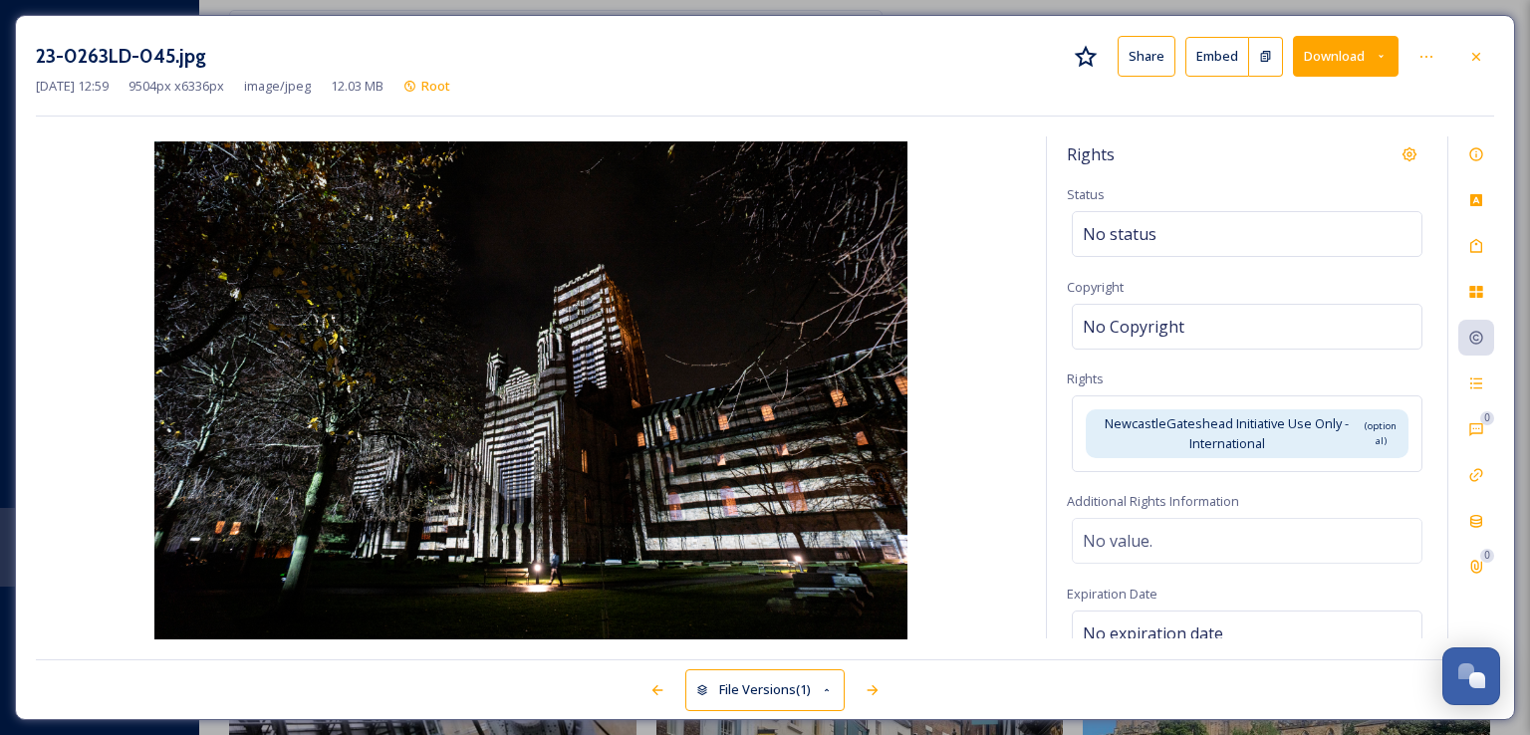
click at [1259, 128] on div "23-0263LD-045.jpg Share Embed Download [DATE] 12:59 9504 px x 6336 px image/jpe…" at bounding box center [765, 367] width 1500 height 705
click at [1483, 55] on icon at bounding box center [1476, 57] width 16 height 16
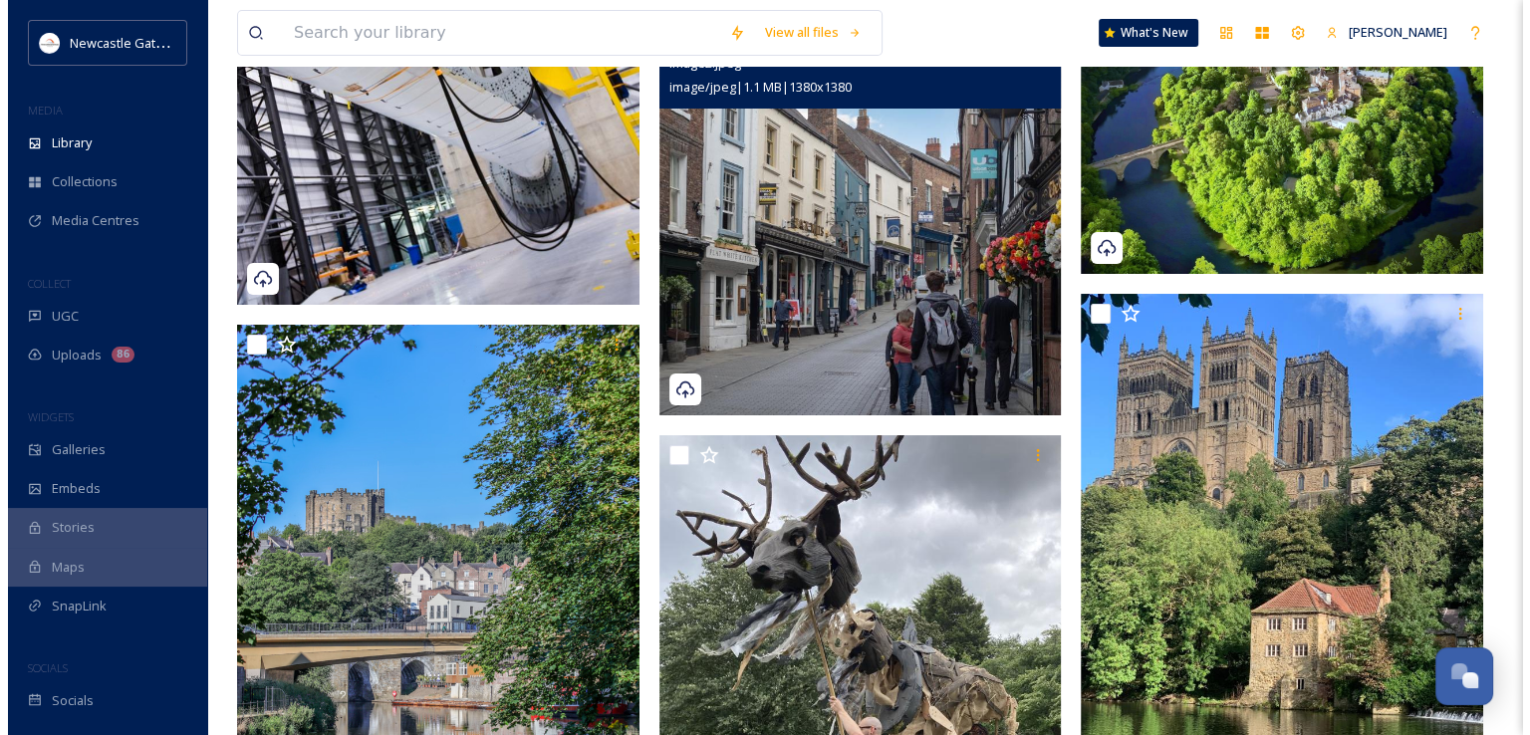
scroll to position [22401, 0]
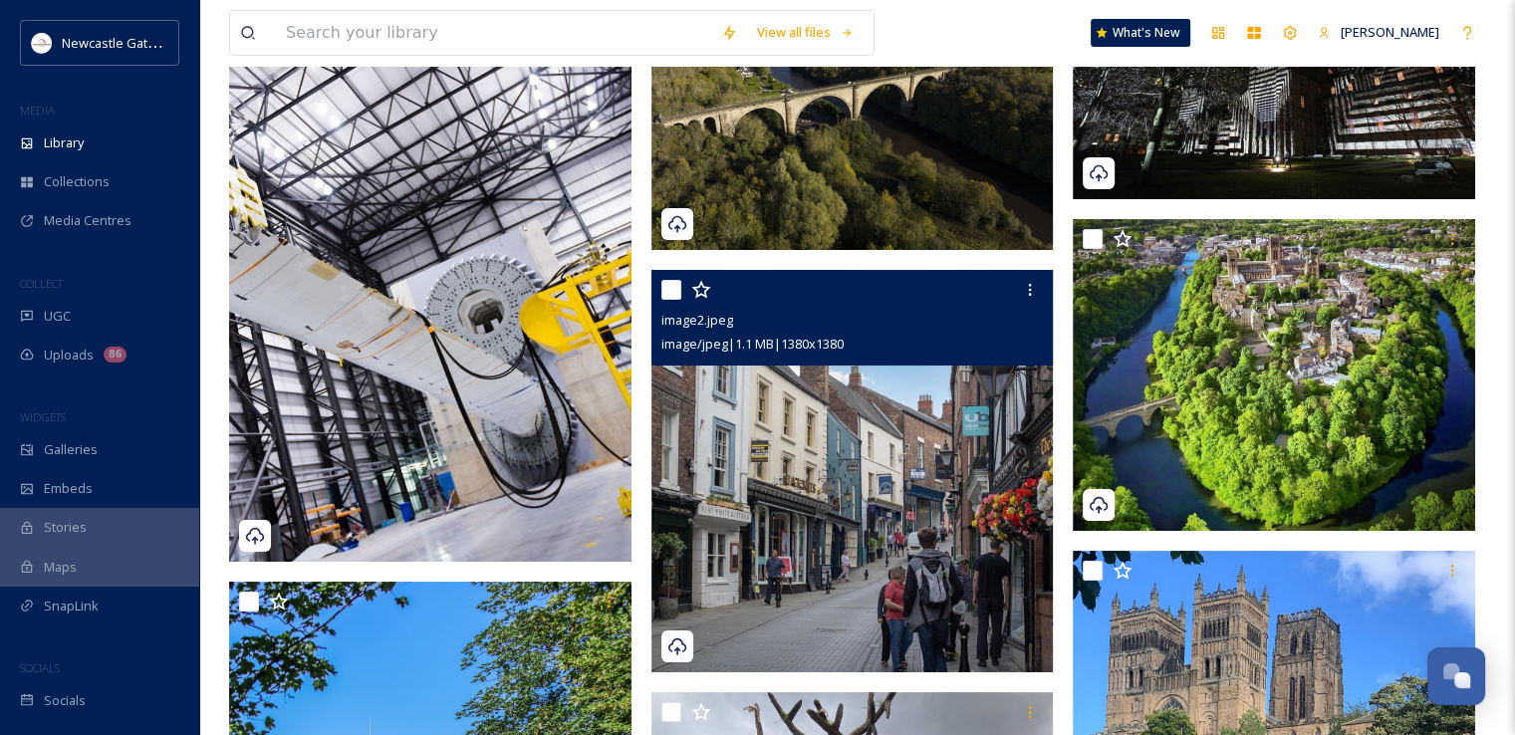
click at [956, 459] on img at bounding box center [852, 471] width 402 height 402
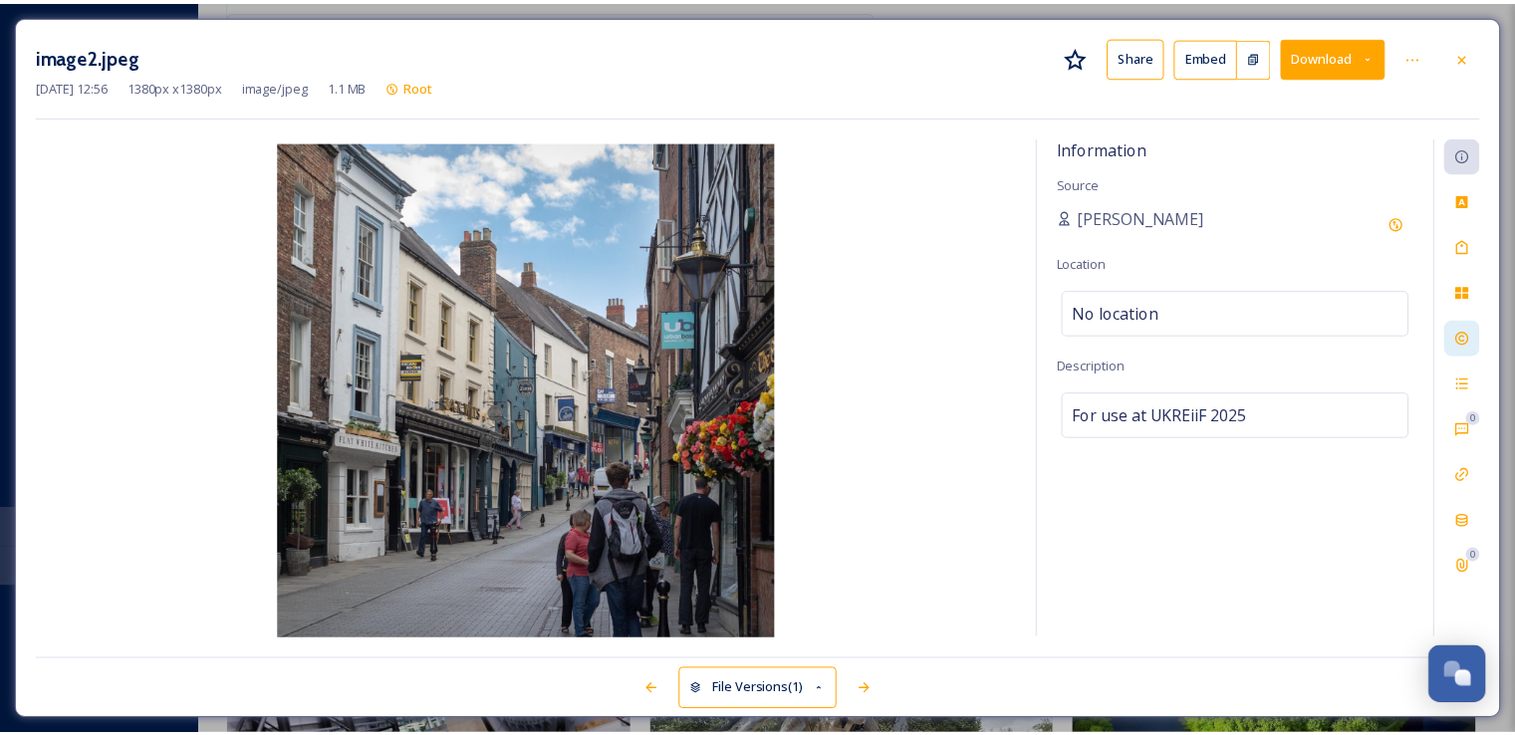
scroll to position [22658, 0]
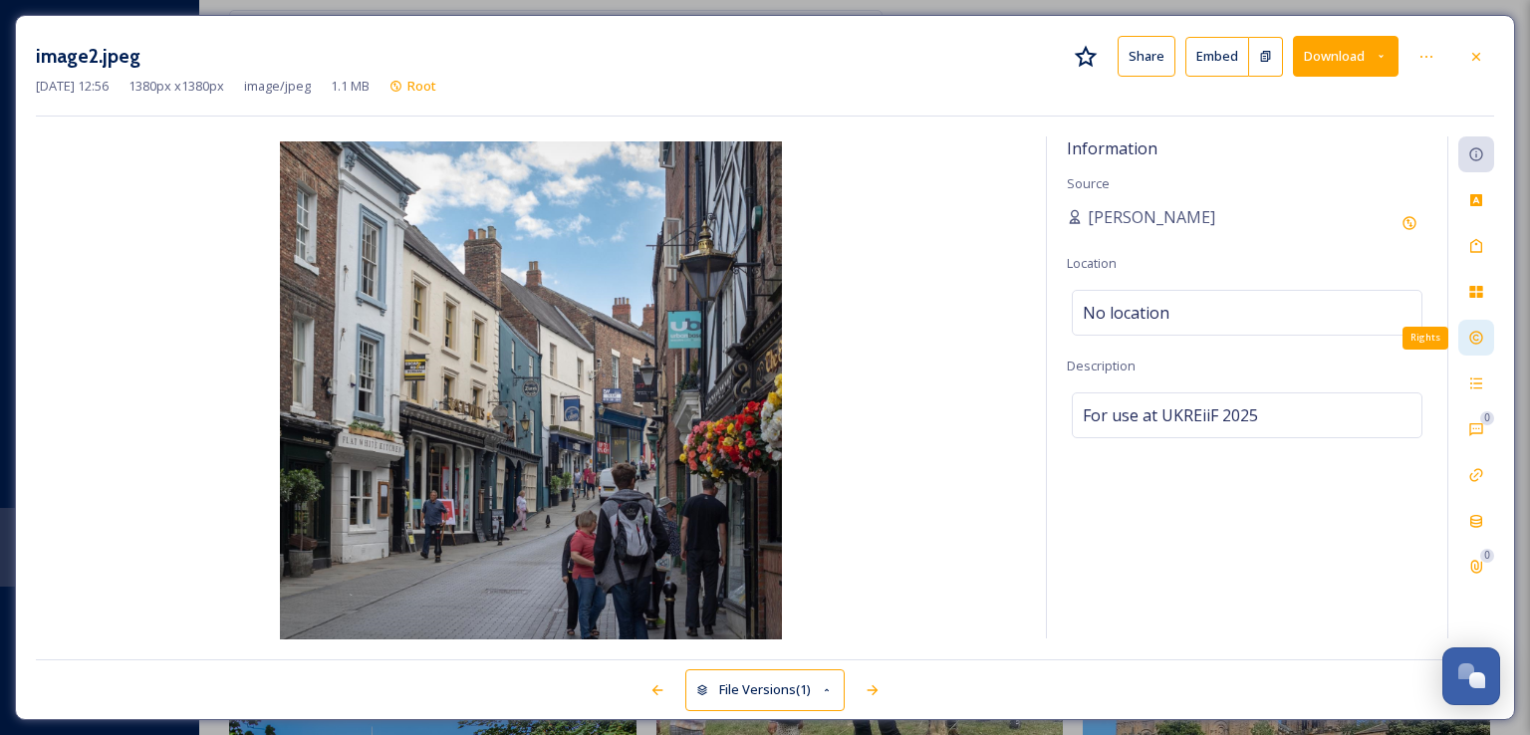
click at [1477, 340] on icon at bounding box center [1476, 338] width 16 height 16
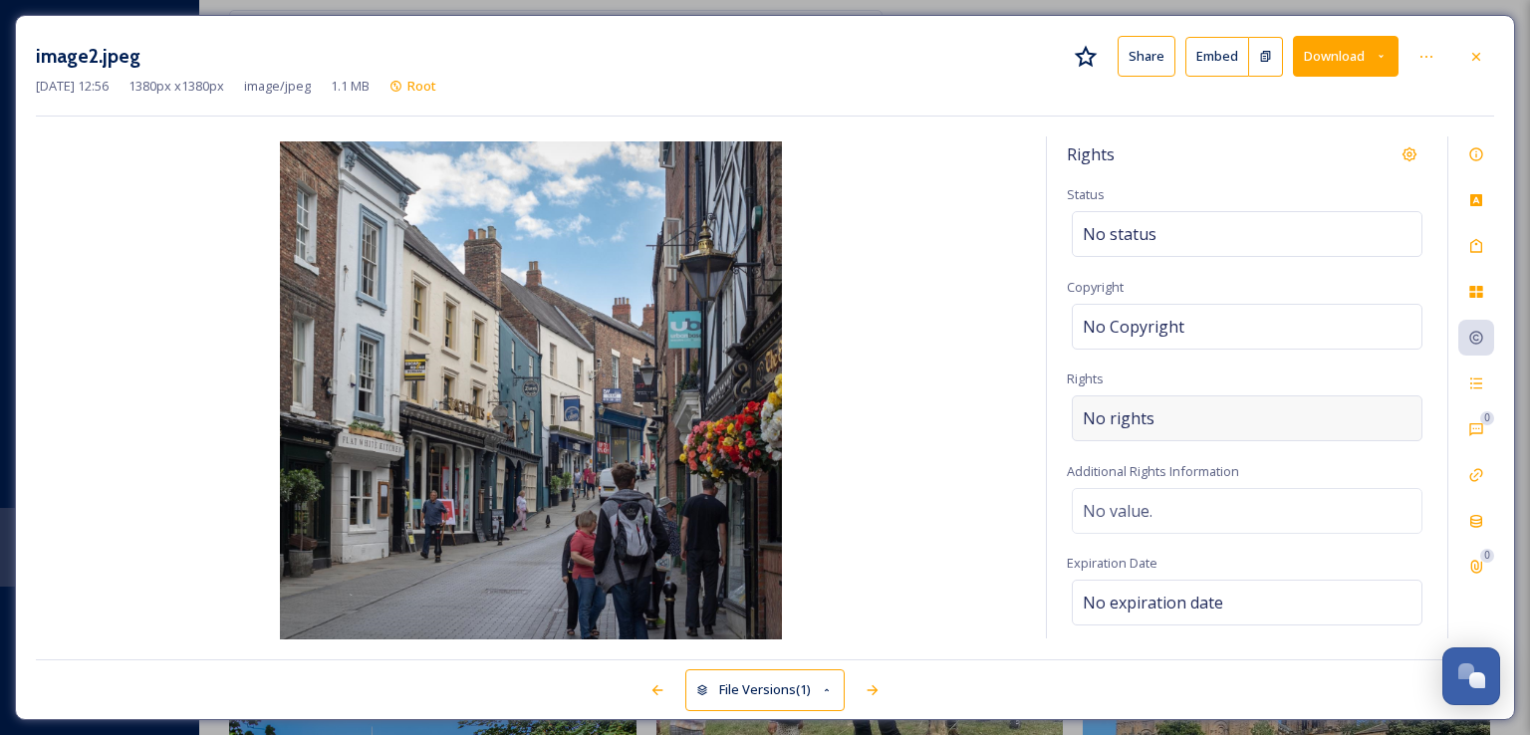
click at [1172, 408] on div "No rights" at bounding box center [1247, 418] width 351 height 46
click at [1172, 408] on input at bounding box center [1187, 423] width 219 height 44
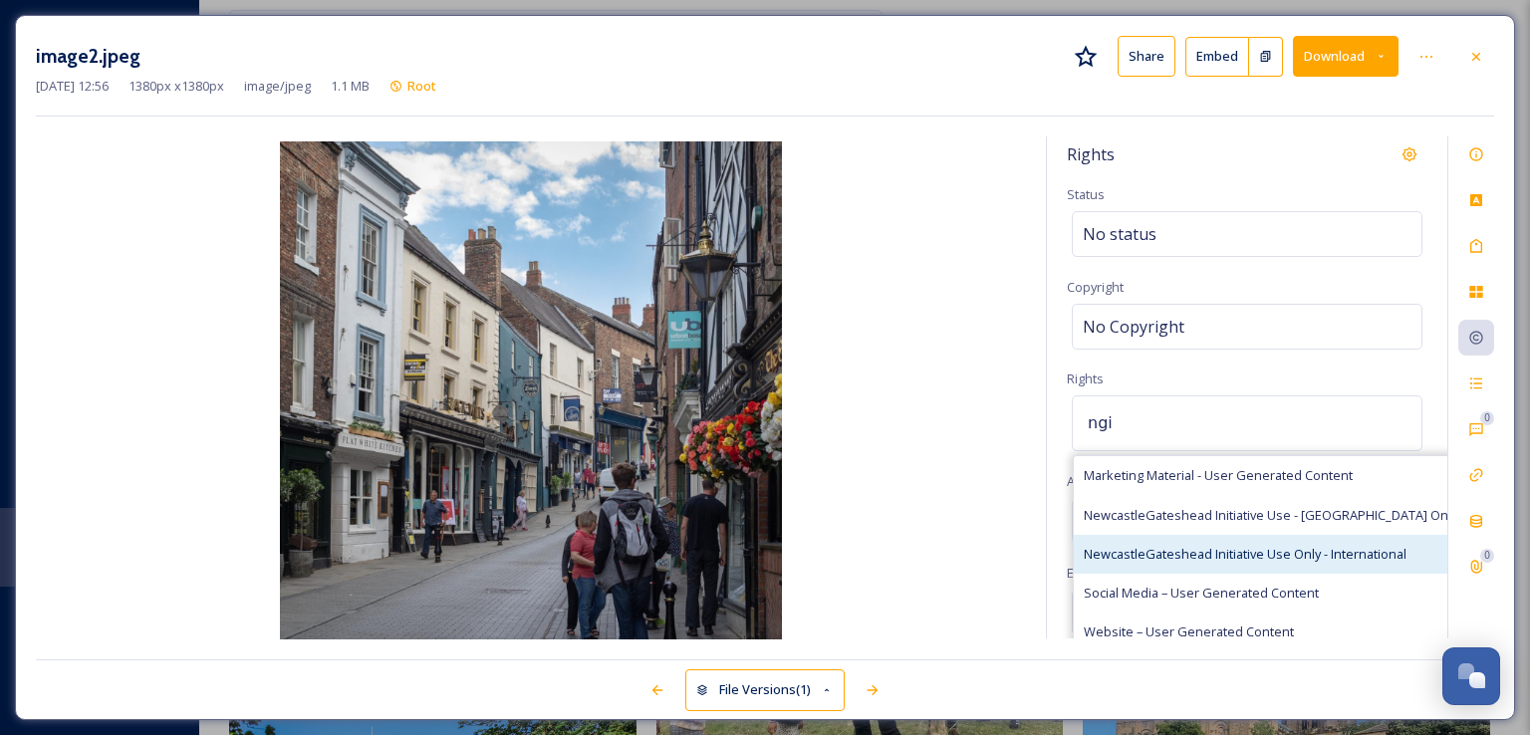
type input "ngi"
click at [1203, 559] on span "NewcastleGateshead Initiative Use Only - International" at bounding box center [1245, 554] width 323 height 19
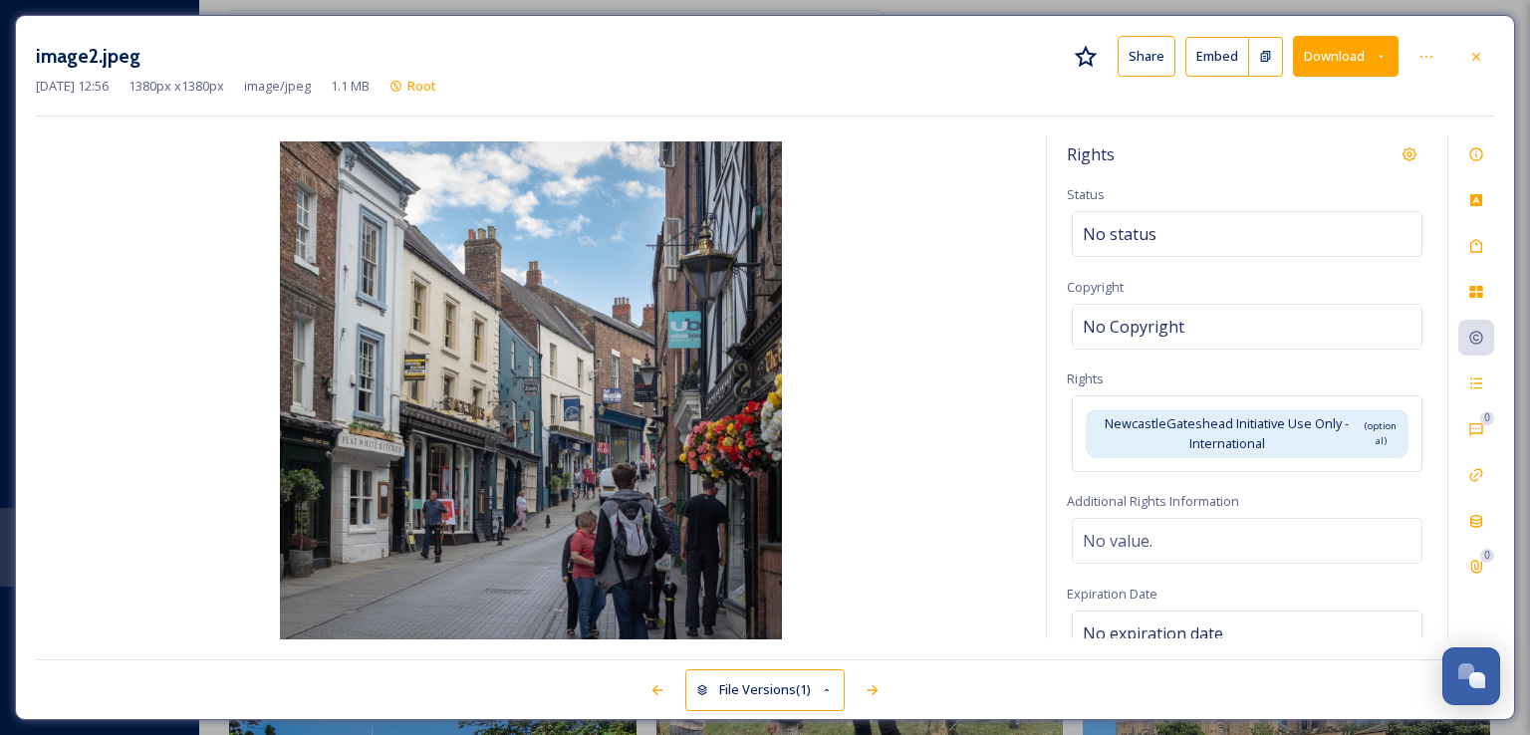
click at [1254, 137] on div "Rights" at bounding box center [1247, 154] width 361 height 36
click at [1478, 56] on icon at bounding box center [1476, 57] width 16 height 16
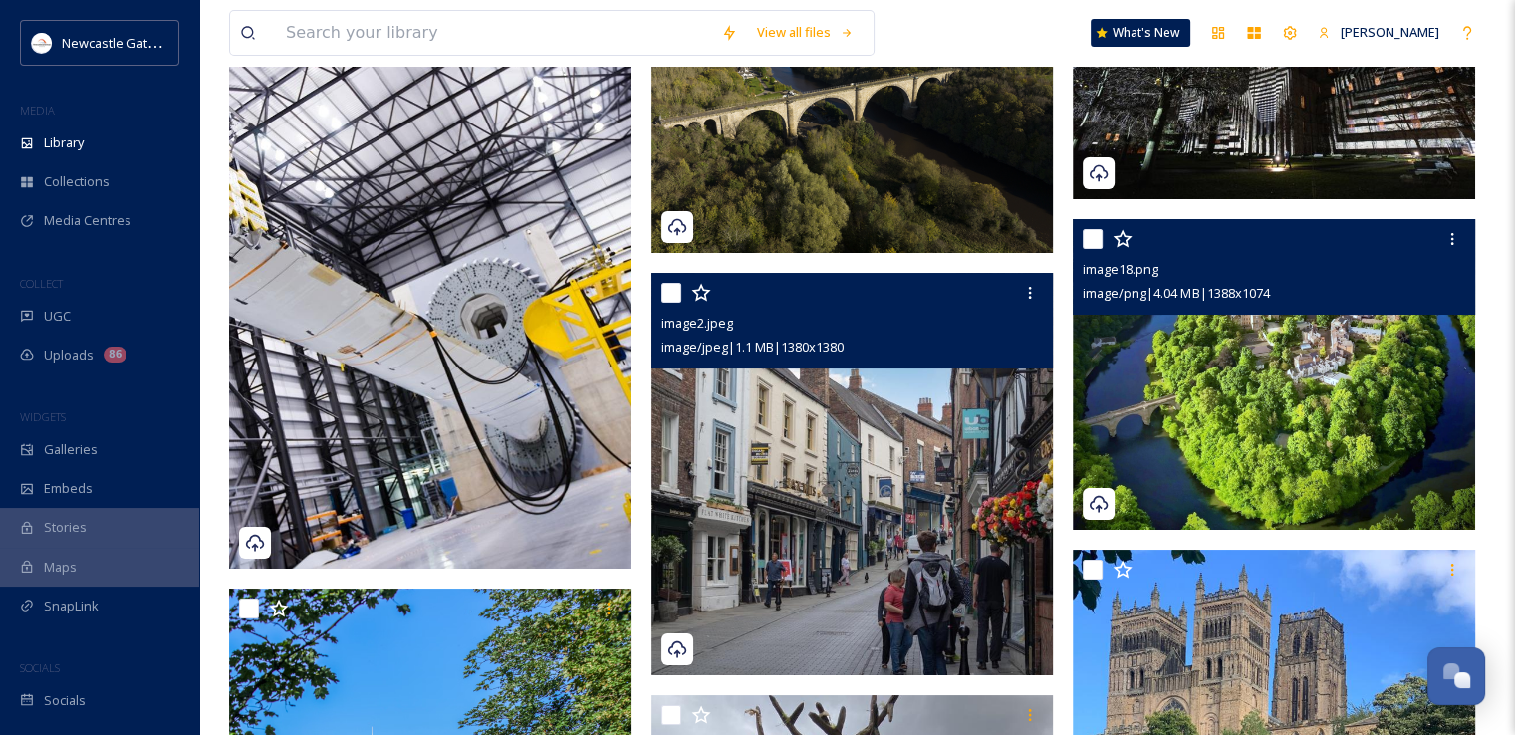
click at [1296, 382] on img at bounding box center [1274, 375] width 402 height 312
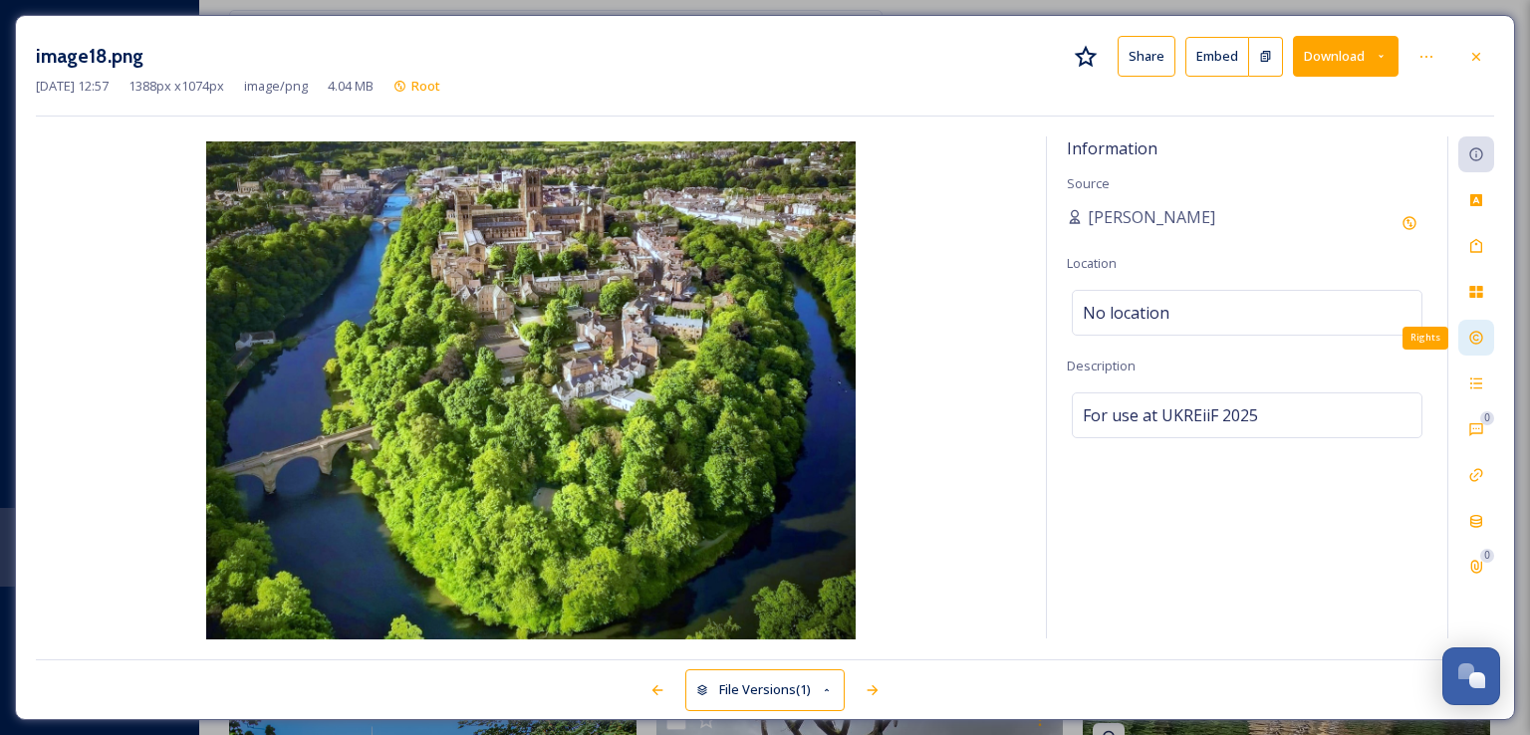
click at [1483, 340] on icon at bounding box center [1476, 338] width 16 height 16
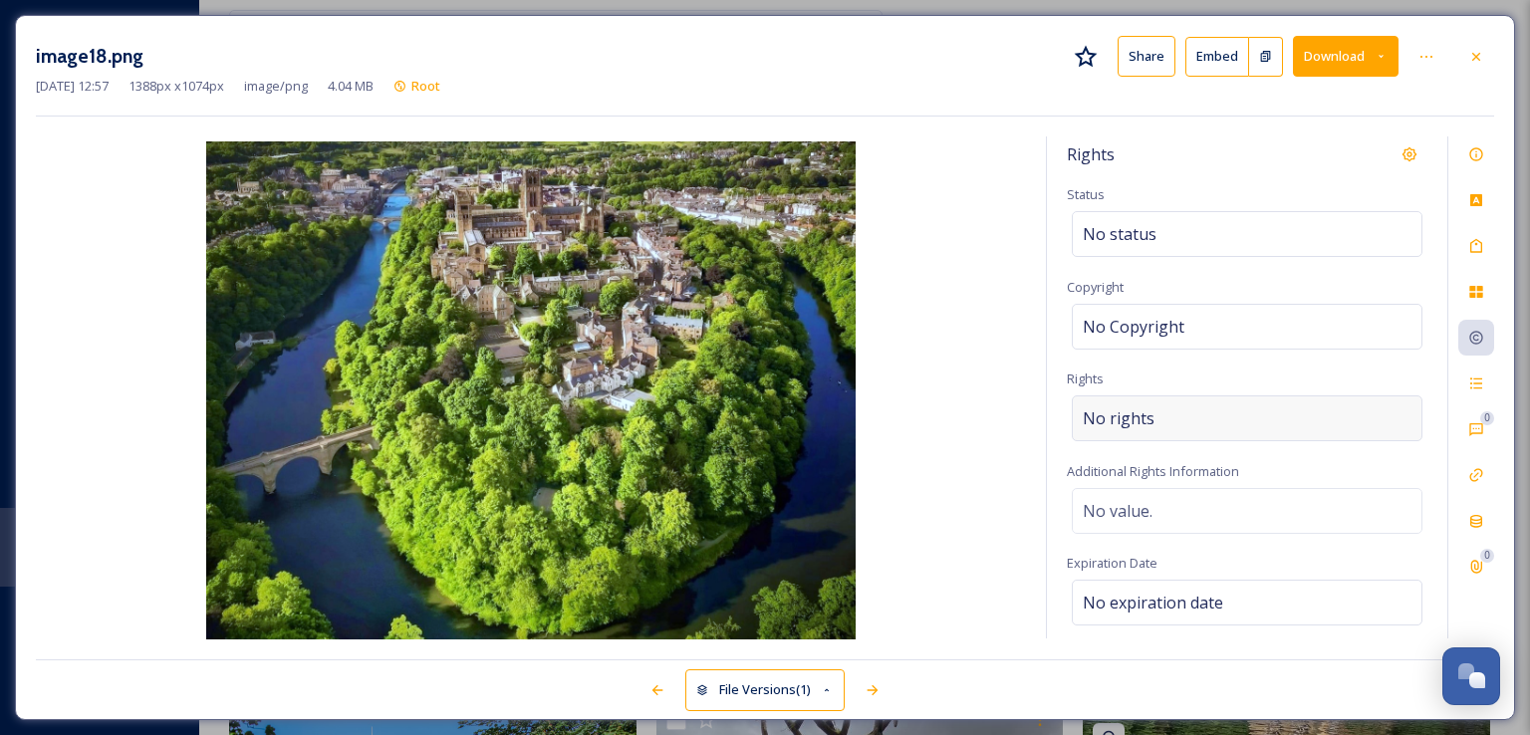
click at [1162, 410] on div "No rights" at bounding box center [1247, 418] width 351 height 46
click at [1162, 410] on input at bounding box center [1187, 423] width 219 height 44
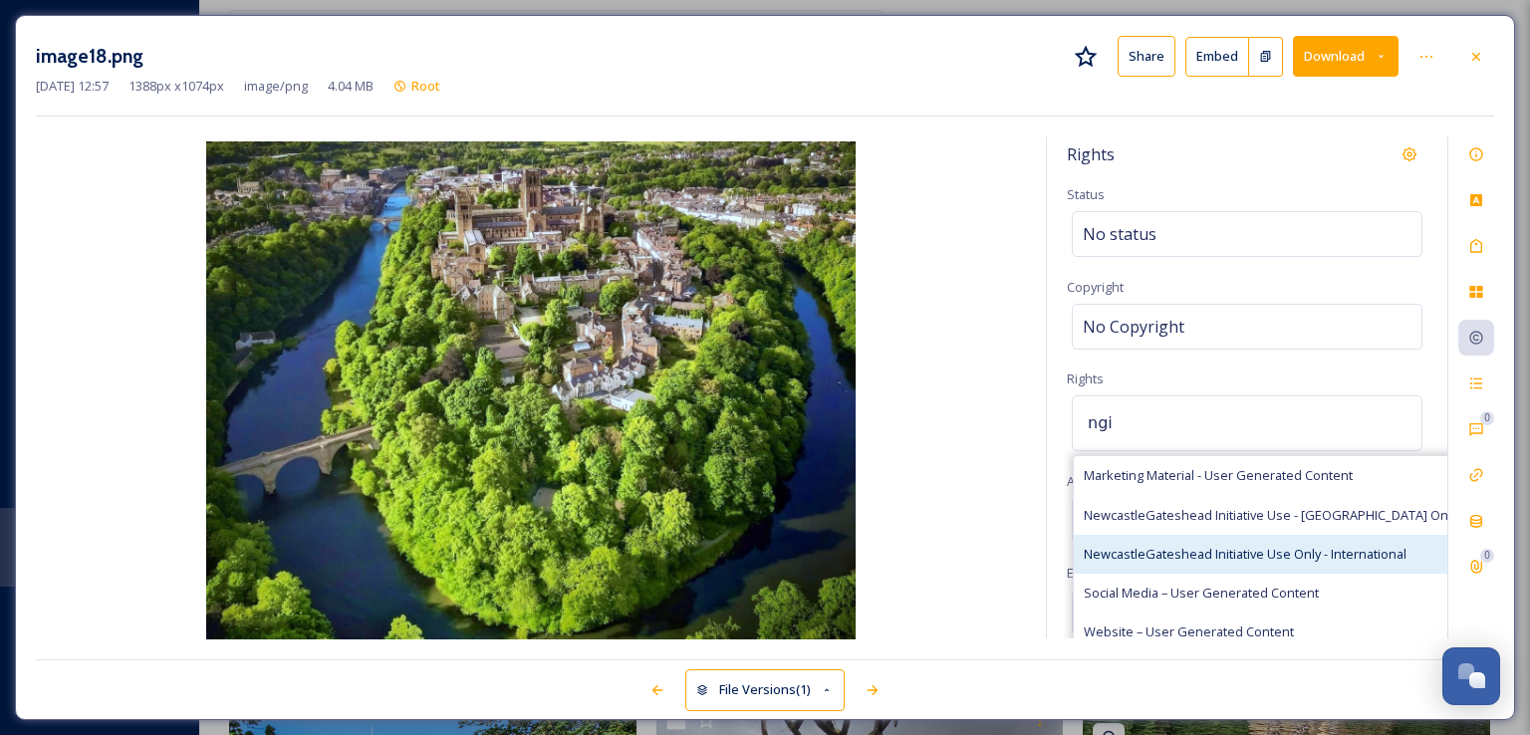
type input "ngi"
click at [1183, 549] on span "NewcastleGateshead Initiative Use Only - International" at bounding box center [1245, 554] width 323 height 19
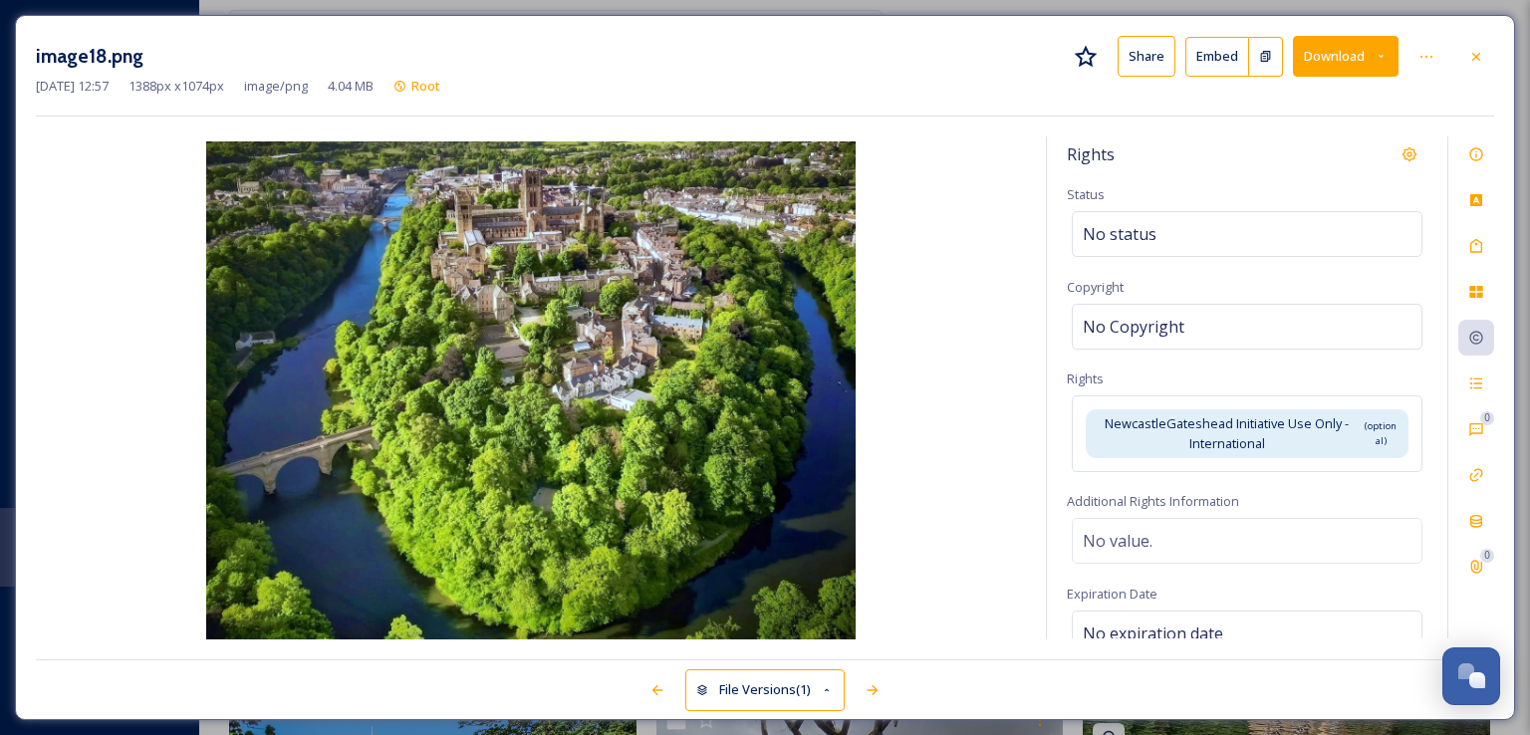
click at [1279, 97] on div "image18.png Share Embed Download [DATE] 12:57 1388 px x 1074 px image/png 4.04 …" at bounding box center [765, 76] width 1458 height 81
click at [1478, 52] on icon at bounding box center [1476, 57] width 16 height 16
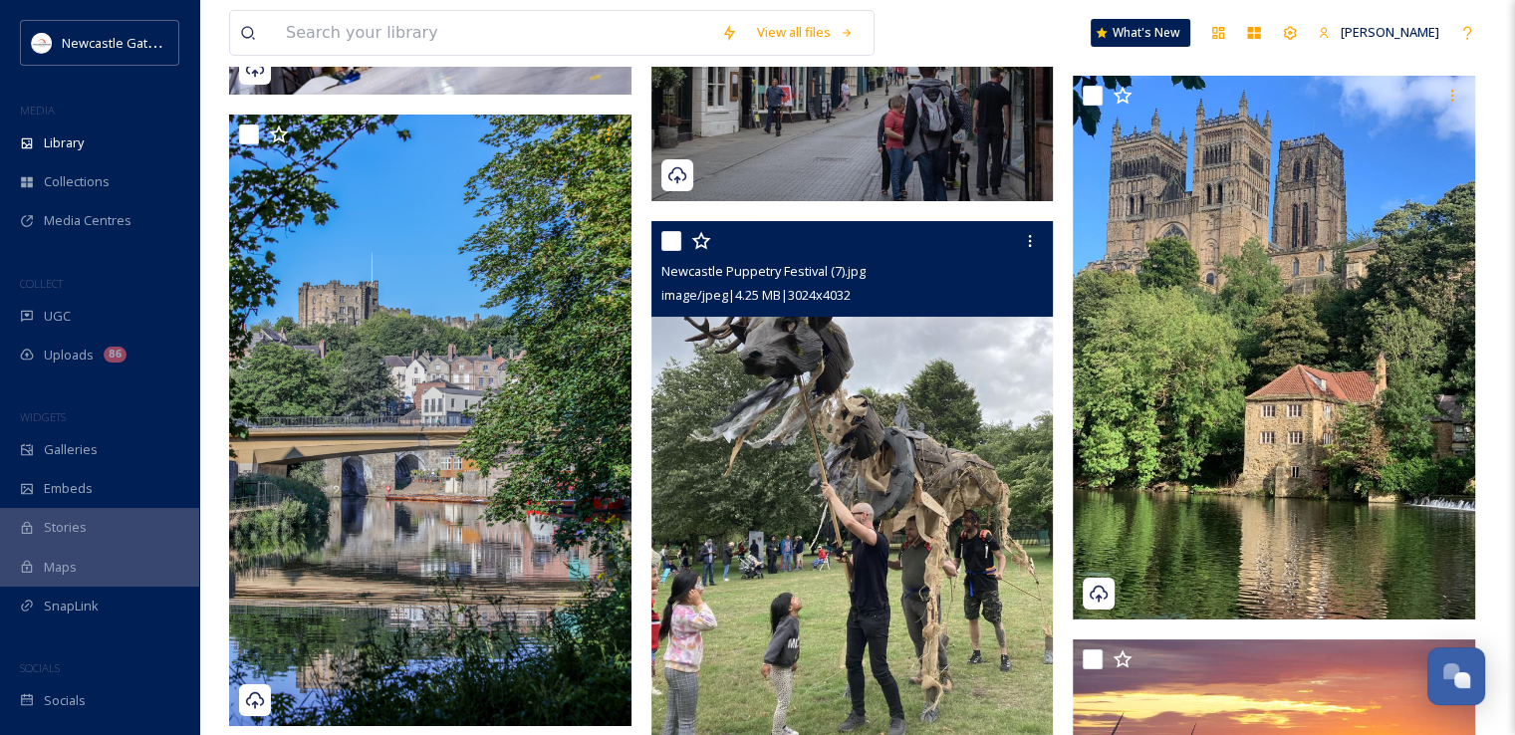
scroll to position [23133, 0]
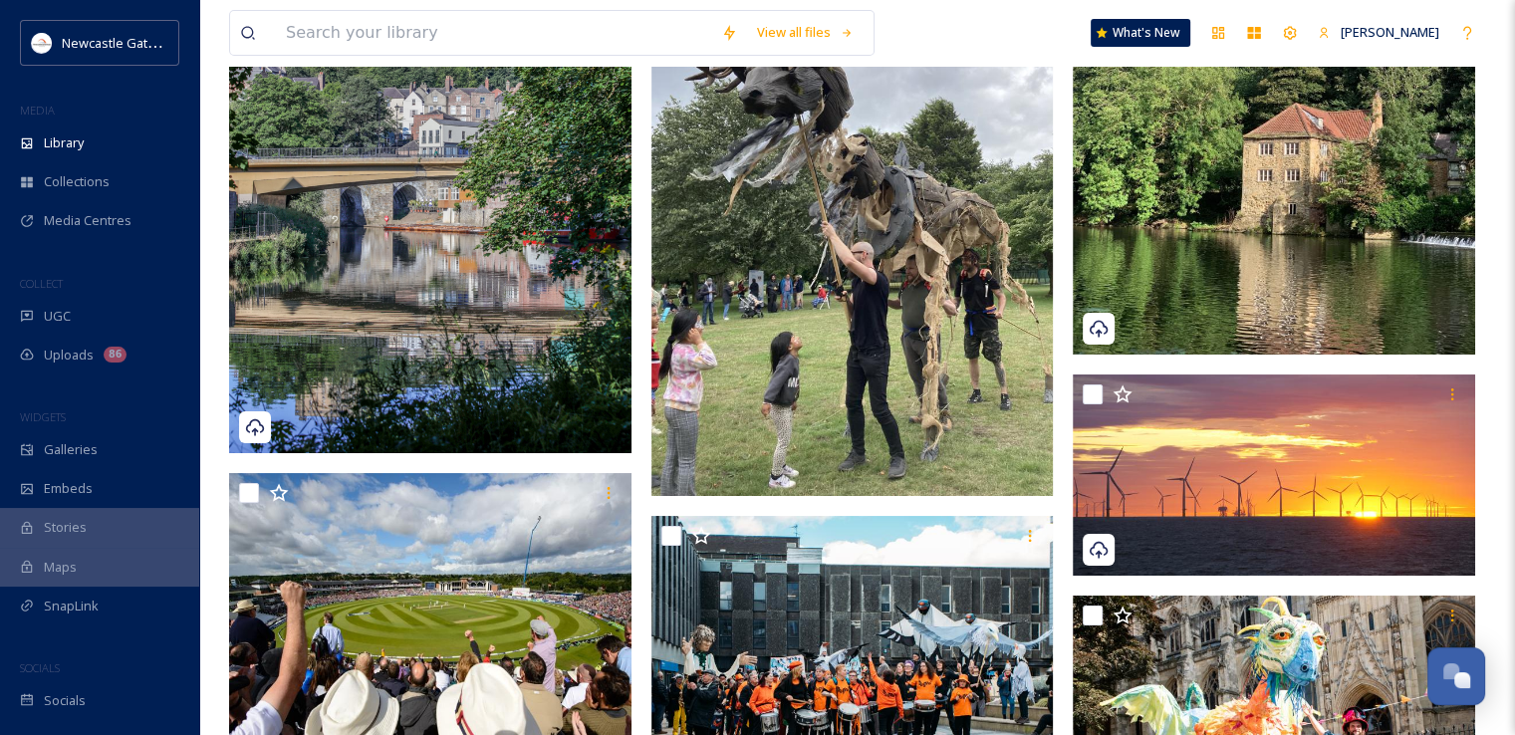
click at [1235, 355] on img at bounding box center [1274, 87] width 402 height 536
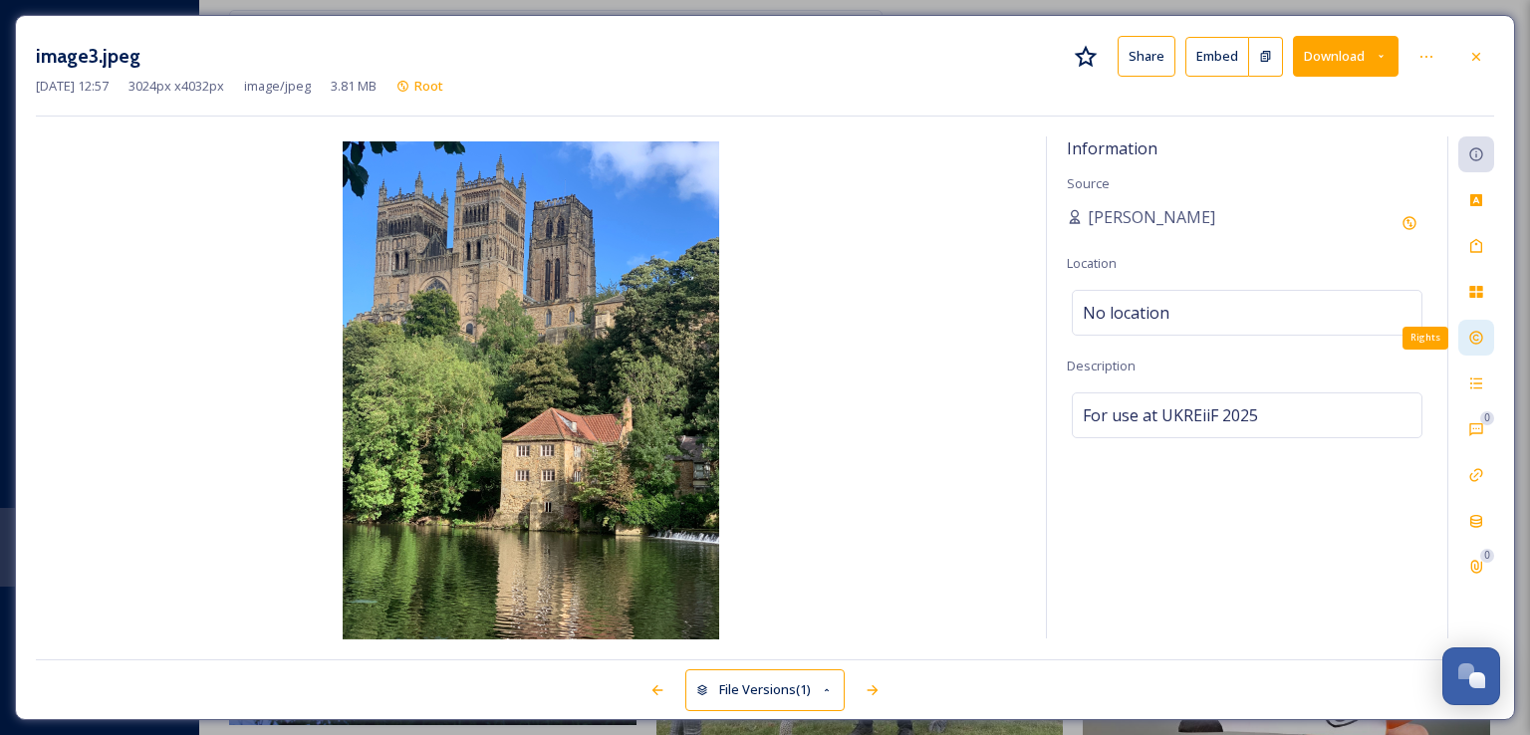
click at [1481, 344] on icon at bounding box center [1476, 338] width 16 height 16
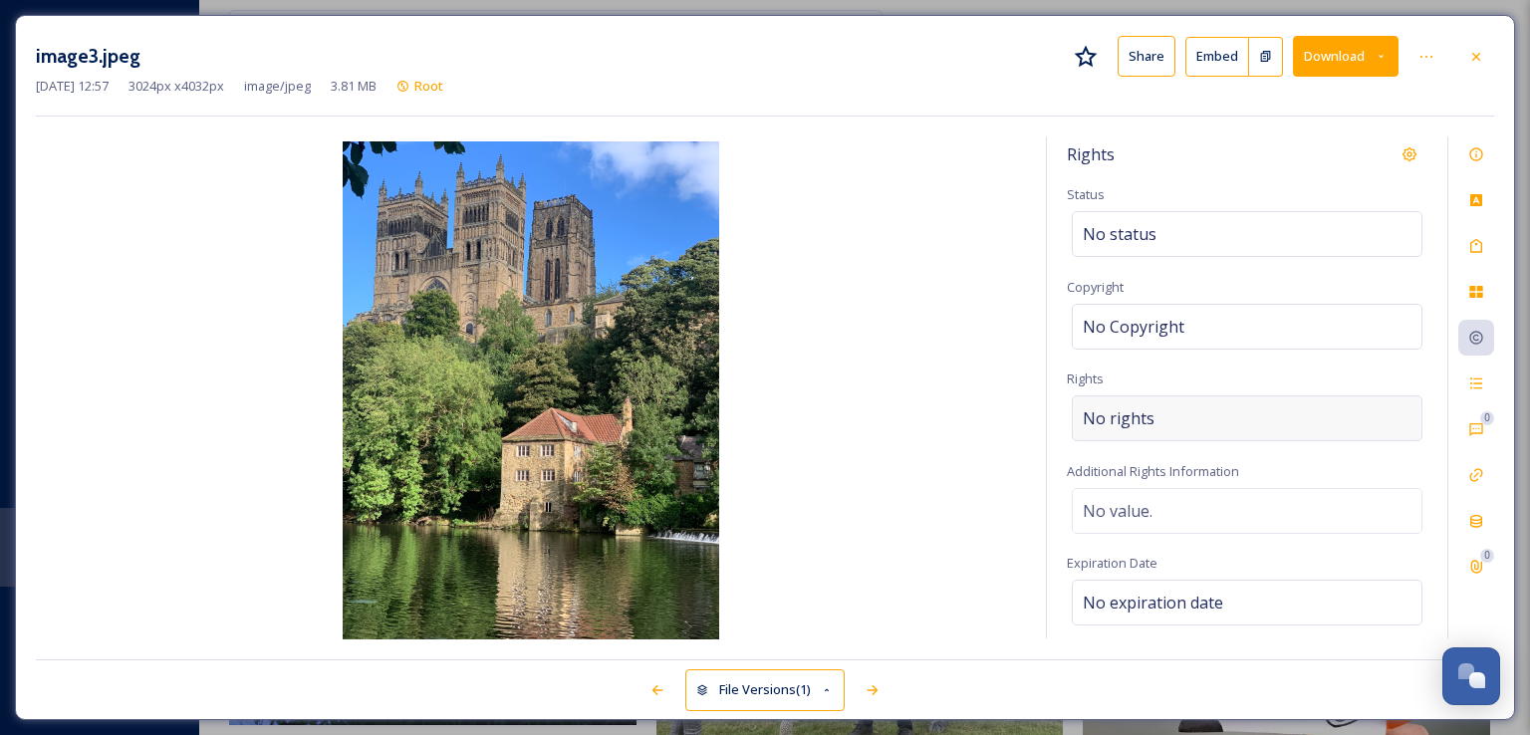
click at [1207, 423] on div "No rights" at bounding box center [1247, 418] width 351 height 46
click at [1207, 423] on input at bounding box center [1187, 423] width 219 height 44
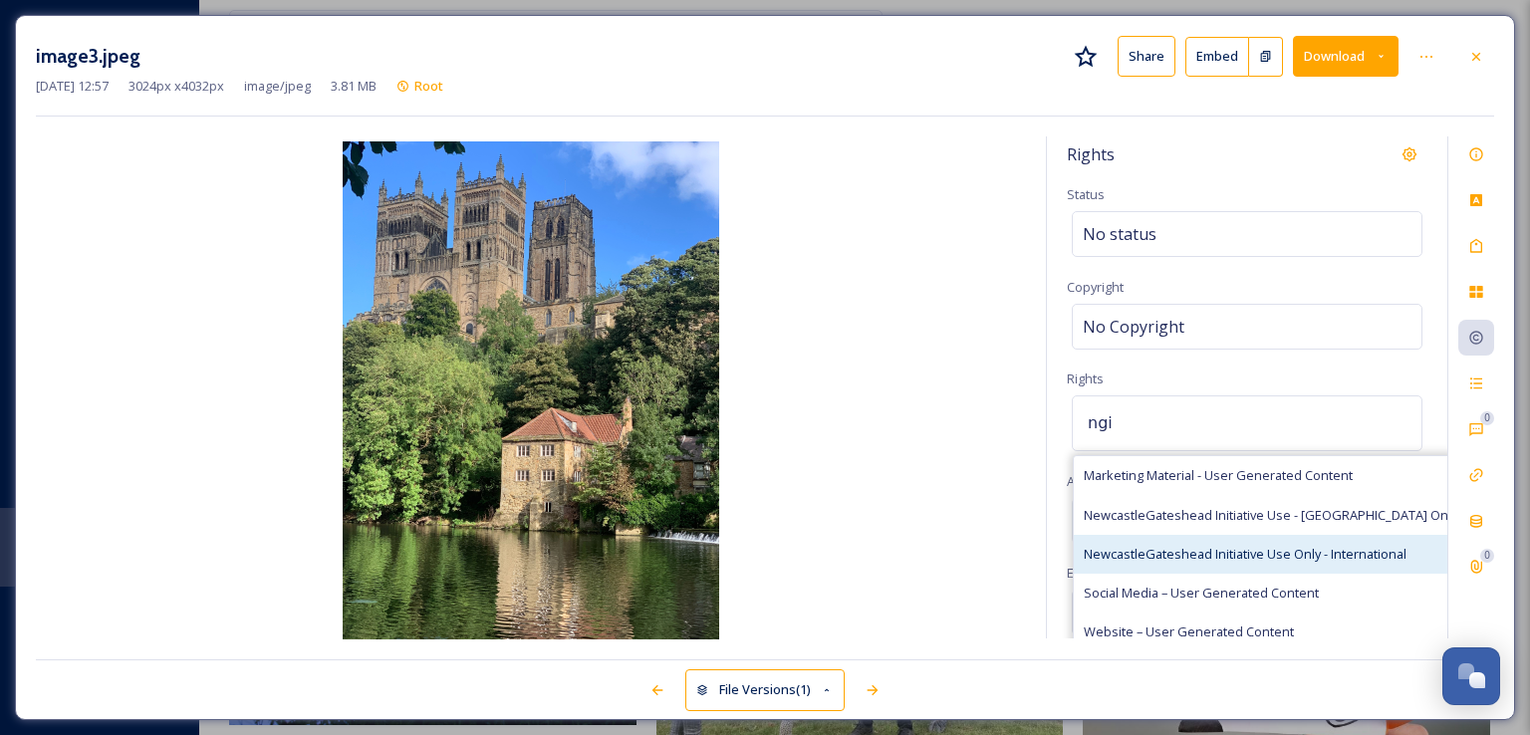
type input "ngi"
click at [1188, 566] on div "NewcastleGateshead Initiative Use Only - International" at bounding box center [1270, 554] width 393 height 39
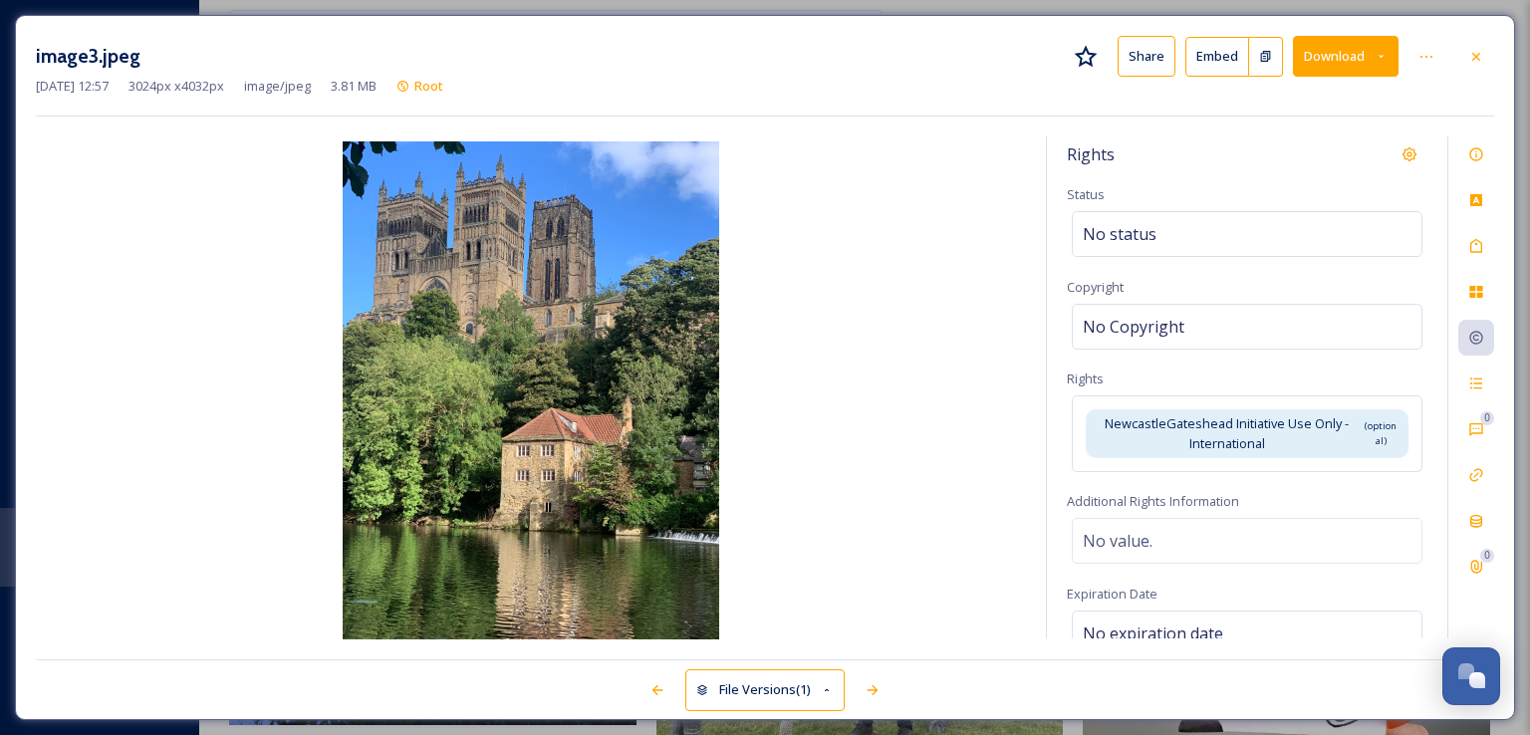
click at [1227, 133] on div "image3.jpeg Share Embed Download [DATE] 12:57 3024 px x 4032 px image/jpeg 3.81…" at bounding box center [765, 367] width 1500 height 705
click at [1486, 48] on div at bounding box center [1476, 57] width 36 height 36
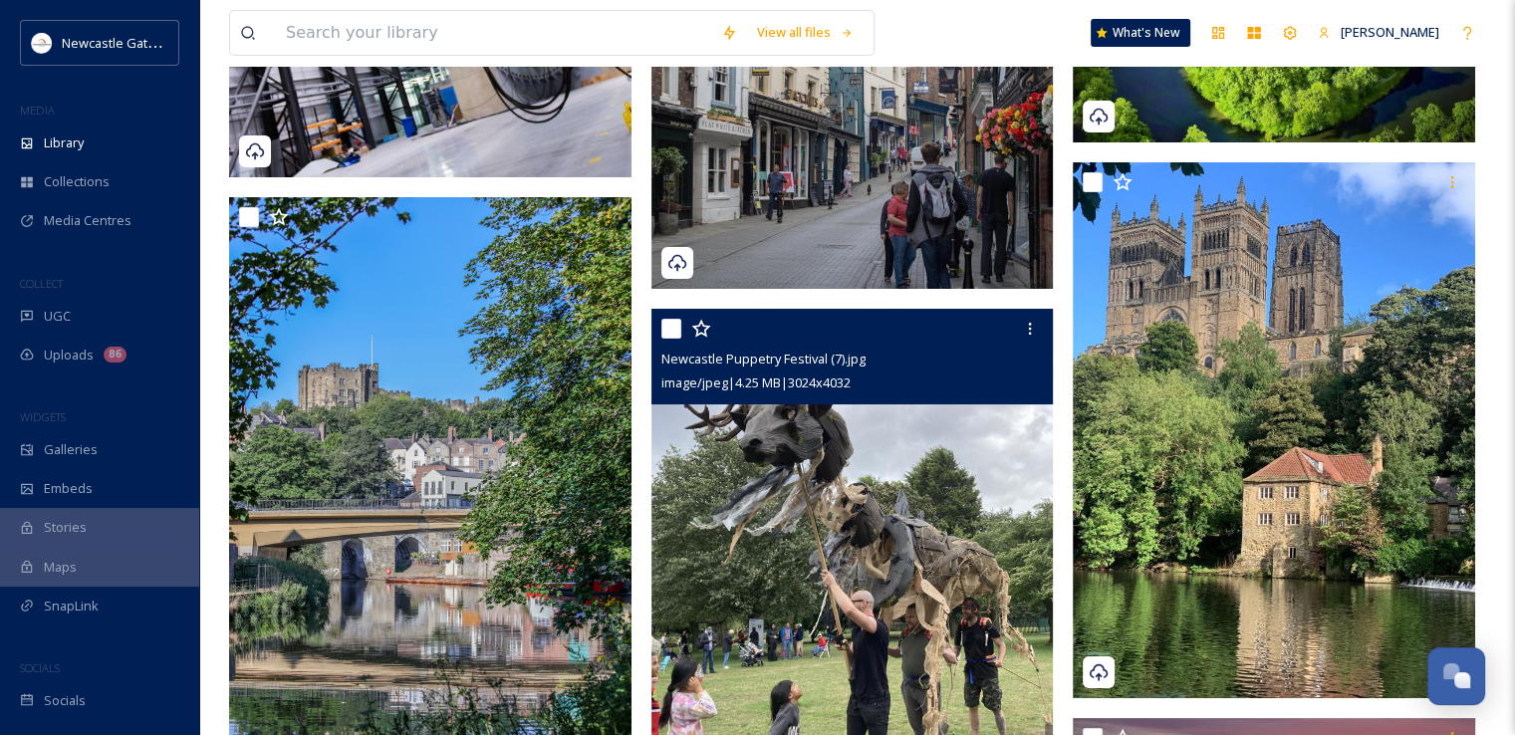
scroll to position [23184, 0]
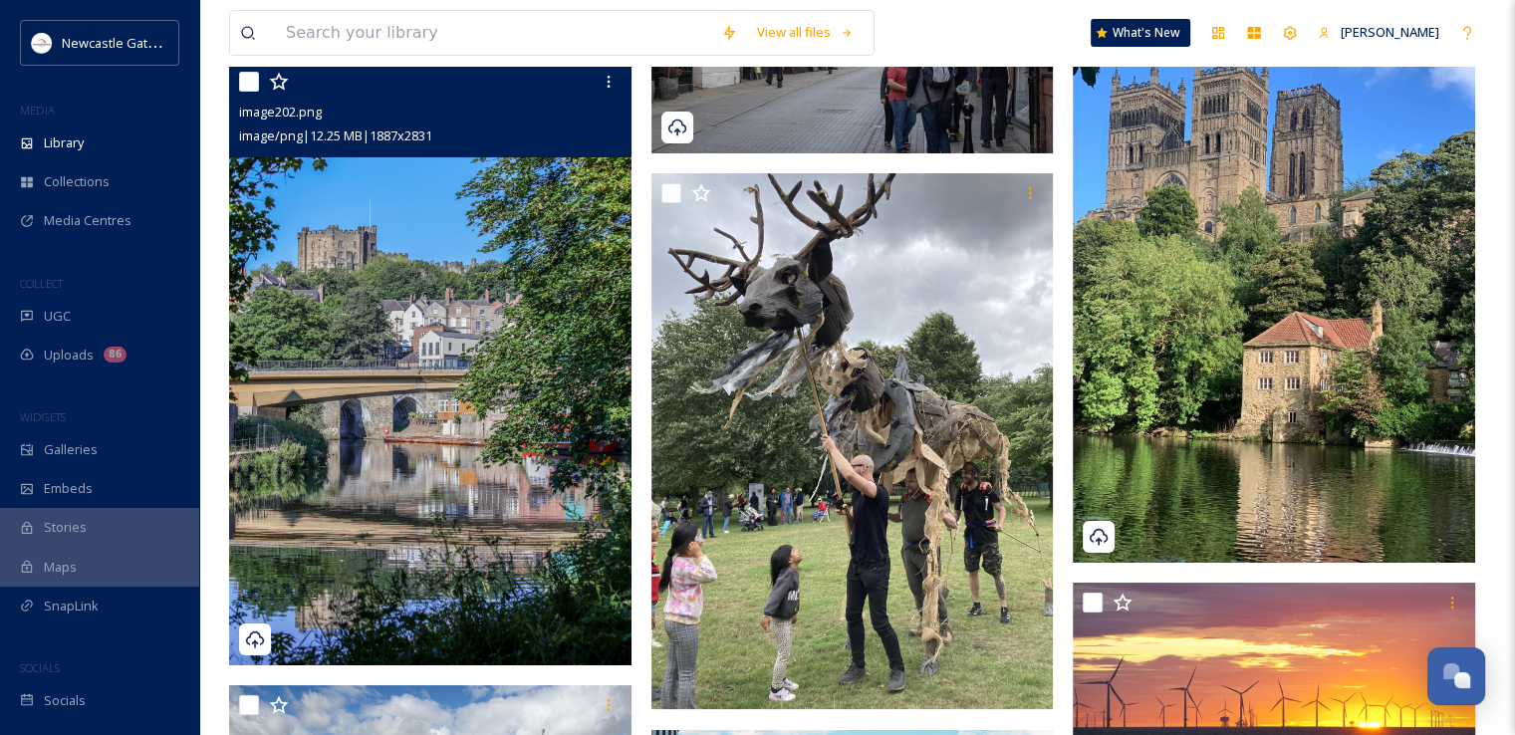
click at [447, 312] on img at bounding box center [430, 364] width 402 height 604
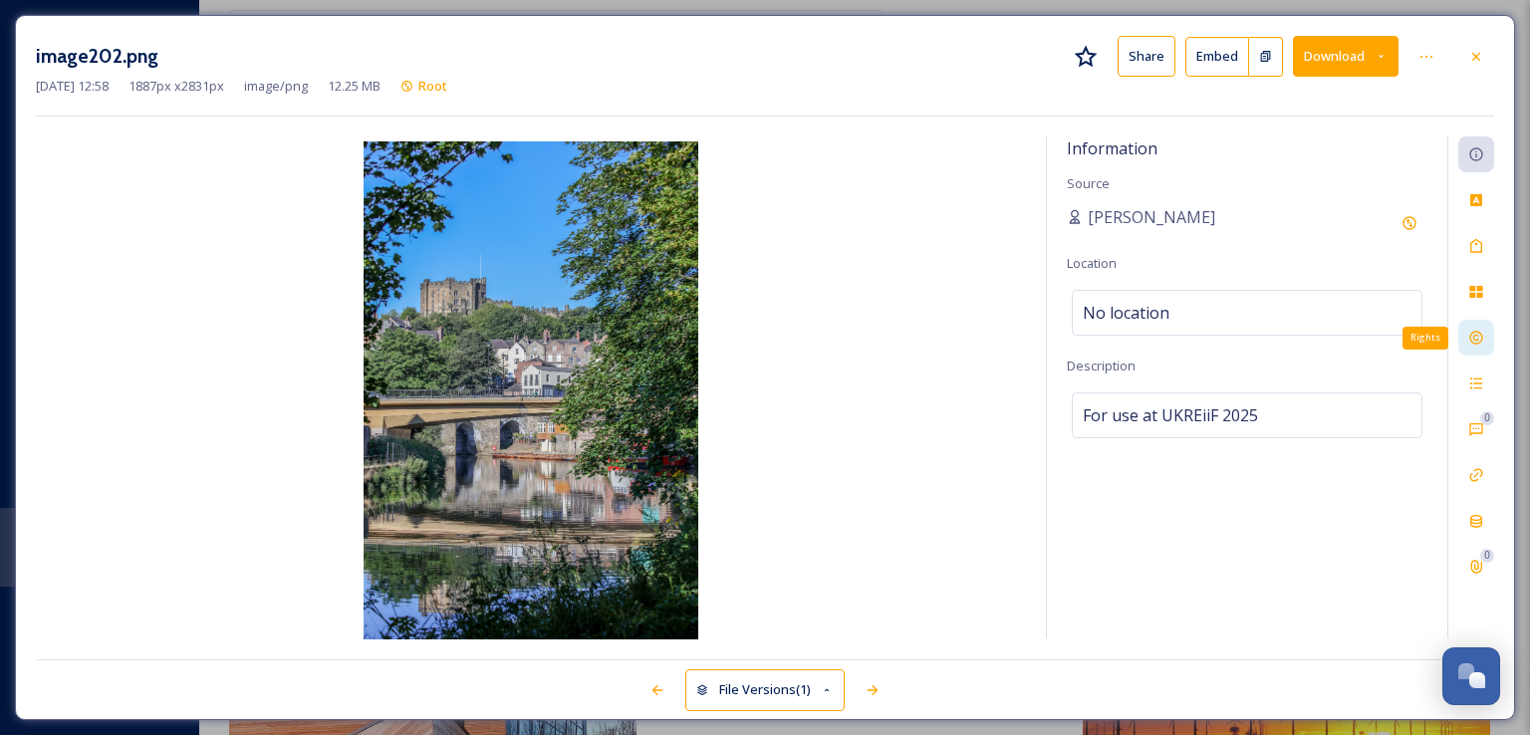
click at [1477, 332] on icon at bounding box center [1475, 338] width 13 height 13
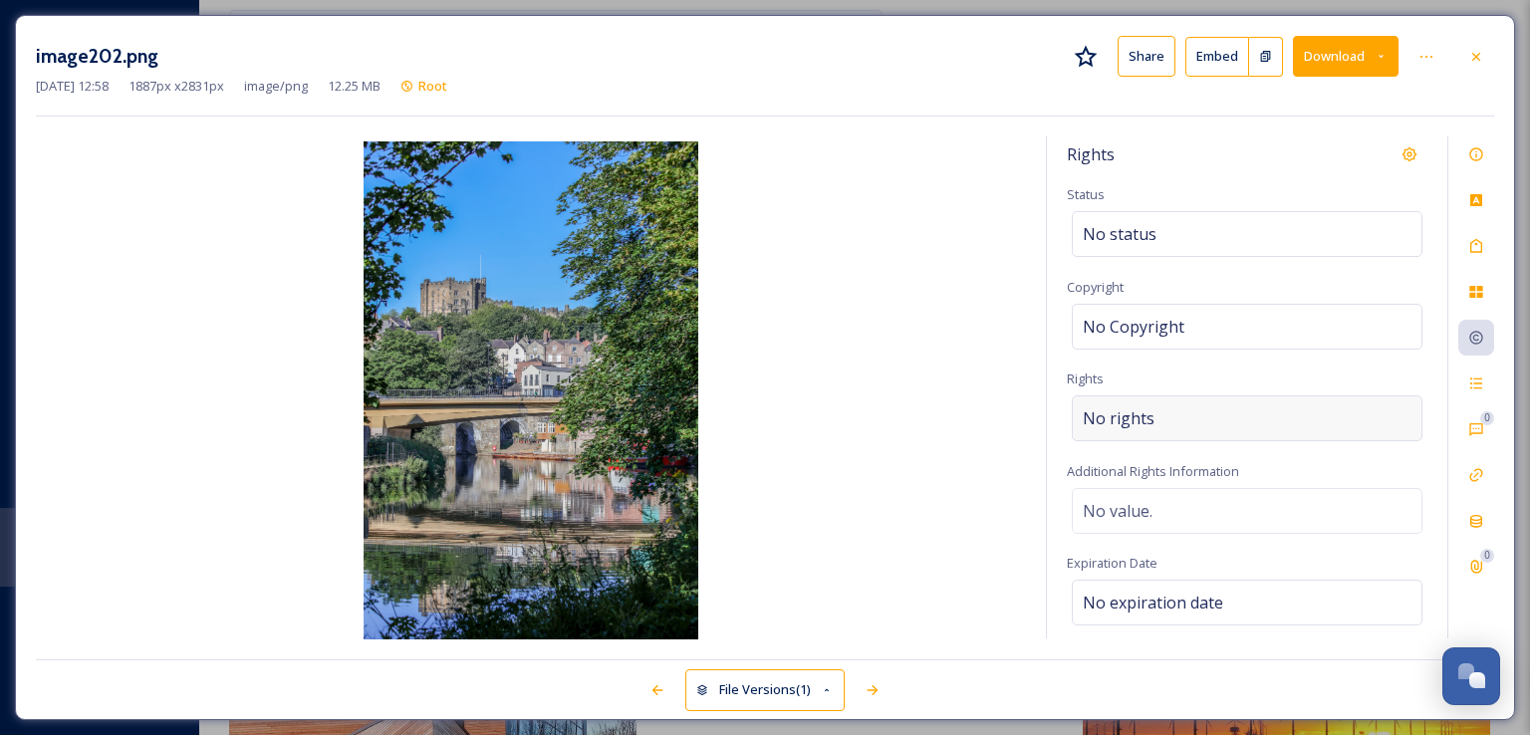
click at [1172, 413] on div "No rights" at bounding box center [1247, 418] width 351 height 46
click at [1172, 413] on input at bounding box center [1187, 423] width 219 height 44
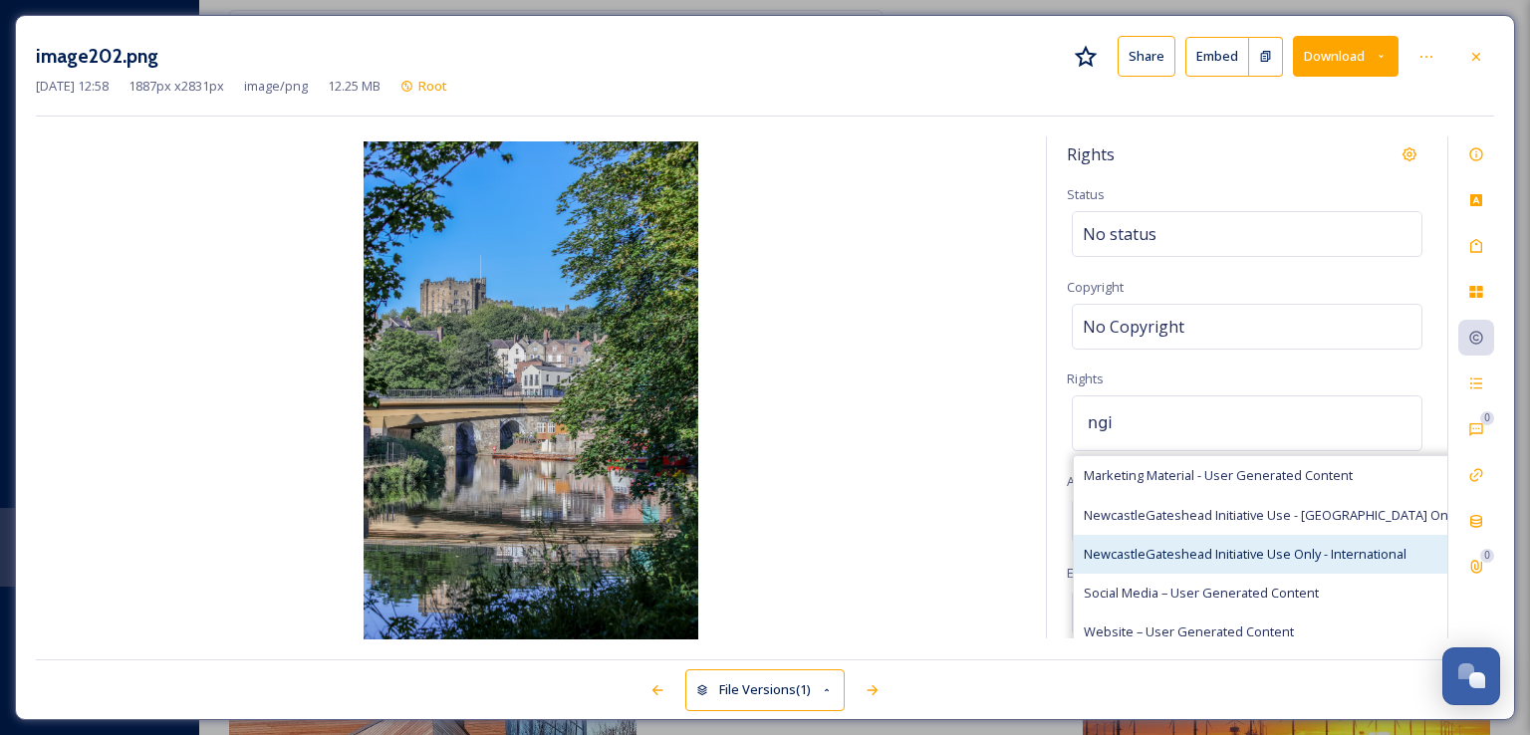
type input "ngi"
click at [1188, 558] on span "NewcastleGateshead Initiative Use Only - International" at bounding box center [1245, 554] width 323 height 19
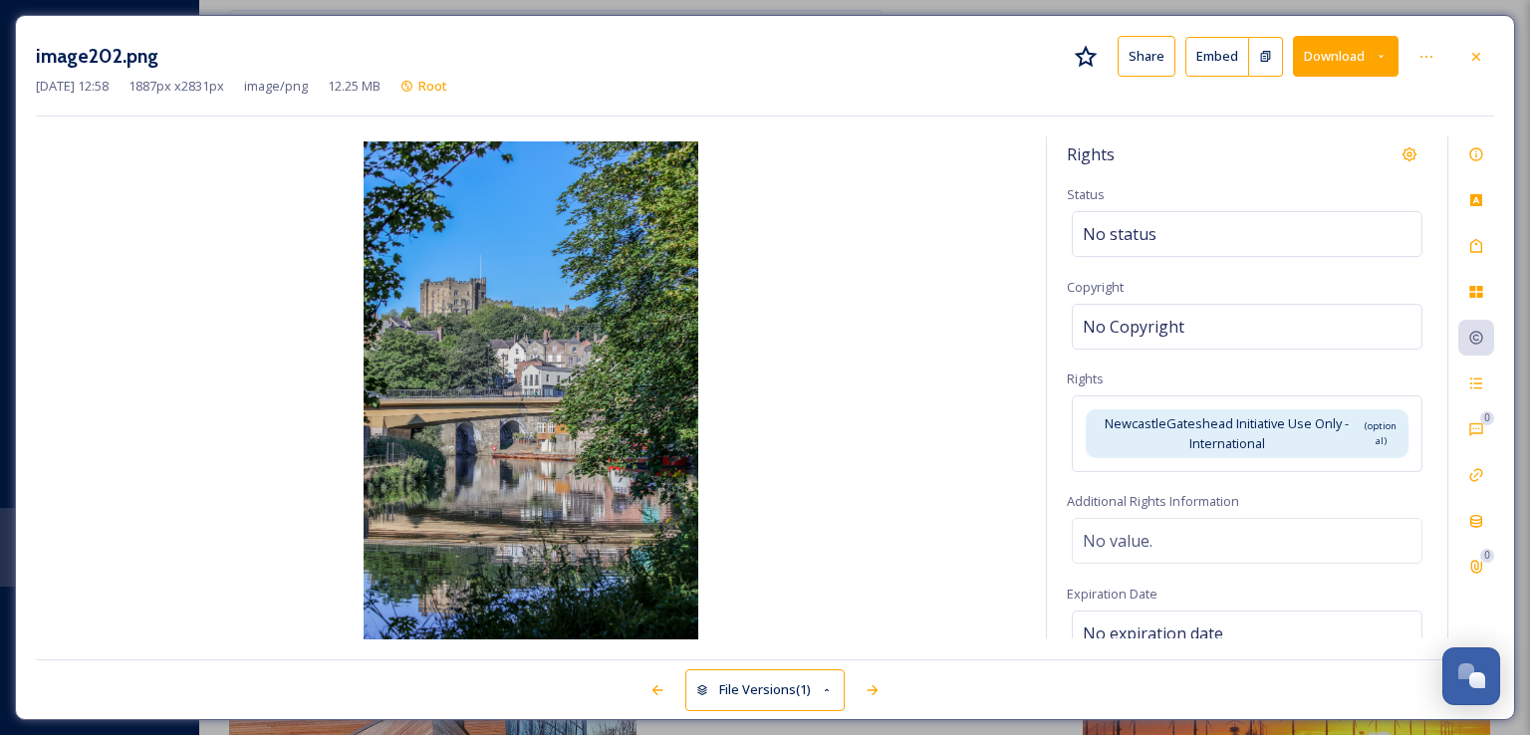
click at [1295, 94] on div "[DATE] 12:58 1887 px x 2831 px image/png 12.25 MB Root" at bounding box center [765, 86] width 1458 height 19
click at [1478, 47] on div at bounding box center [1476, 57] width 36 height 36
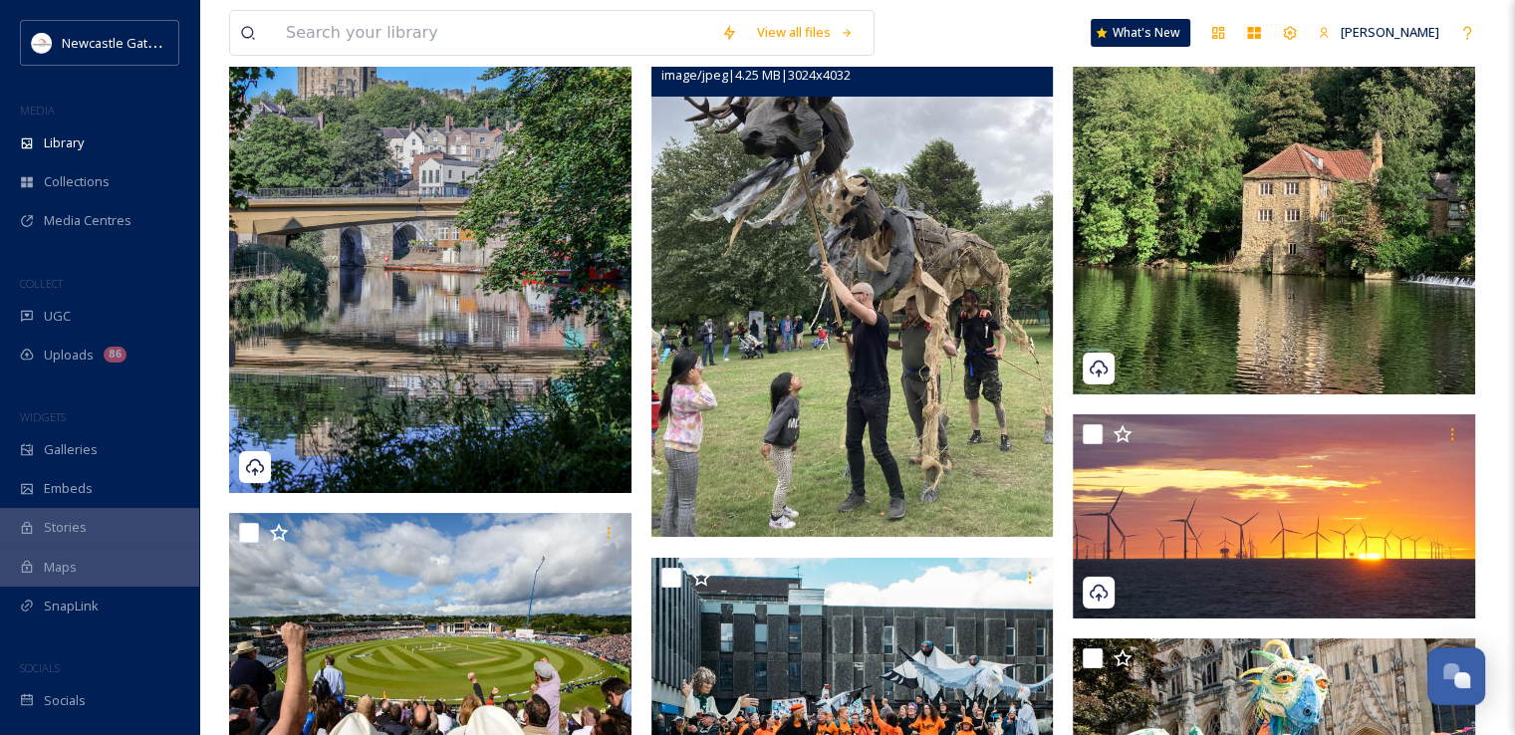
scroll to position [23536, 0]
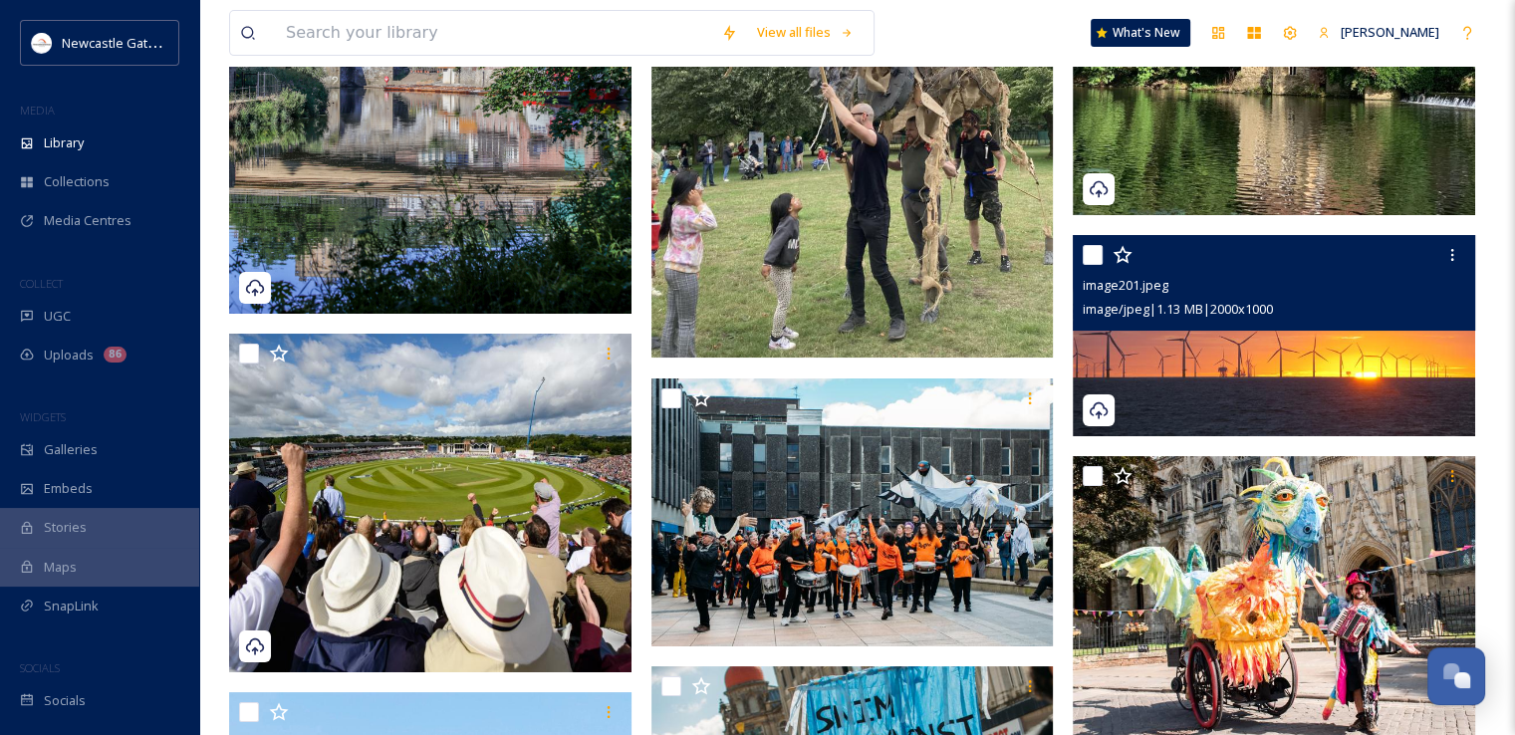
click at [1273, 368] on img at bounding box center [1274, 335] width 402 height 201
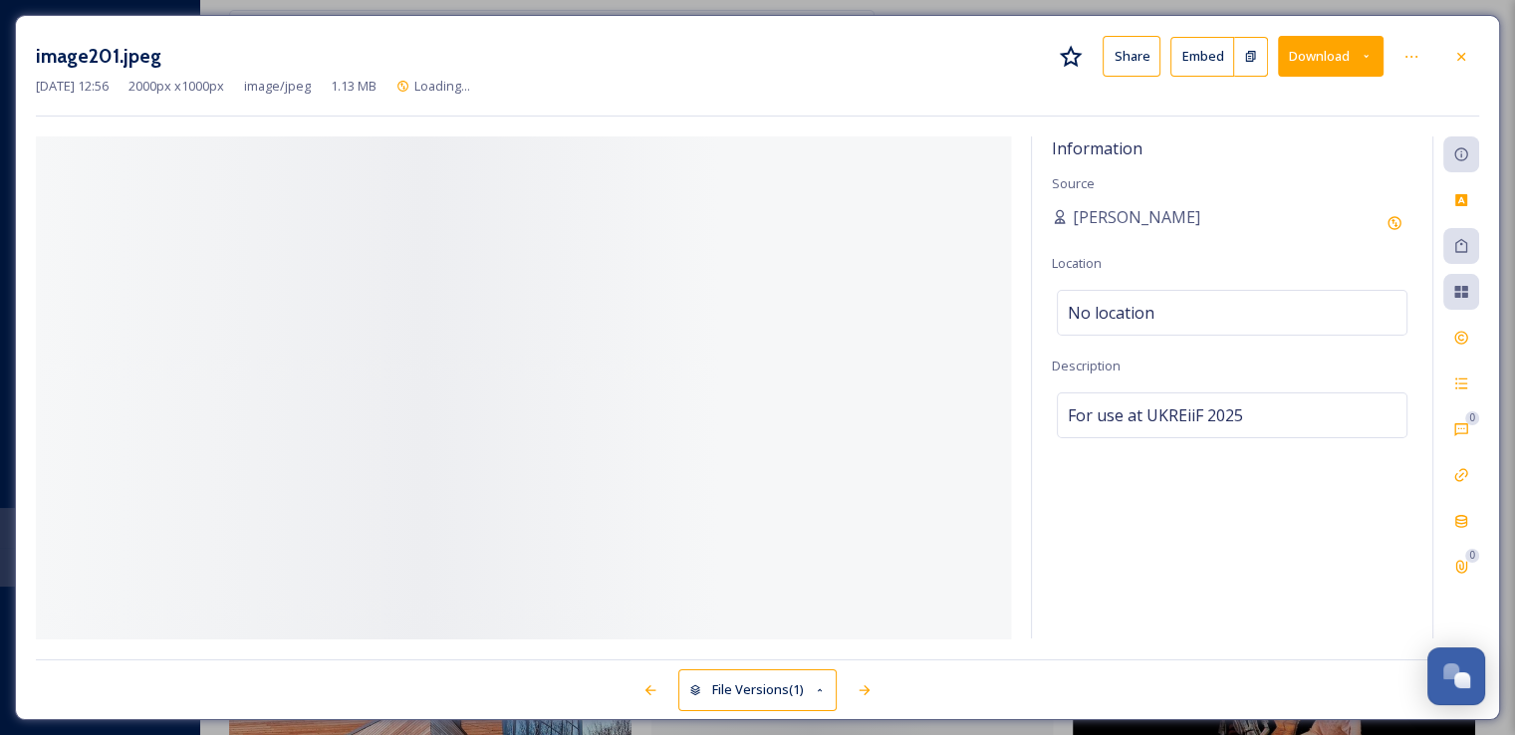
scroll to position [23271, 0]
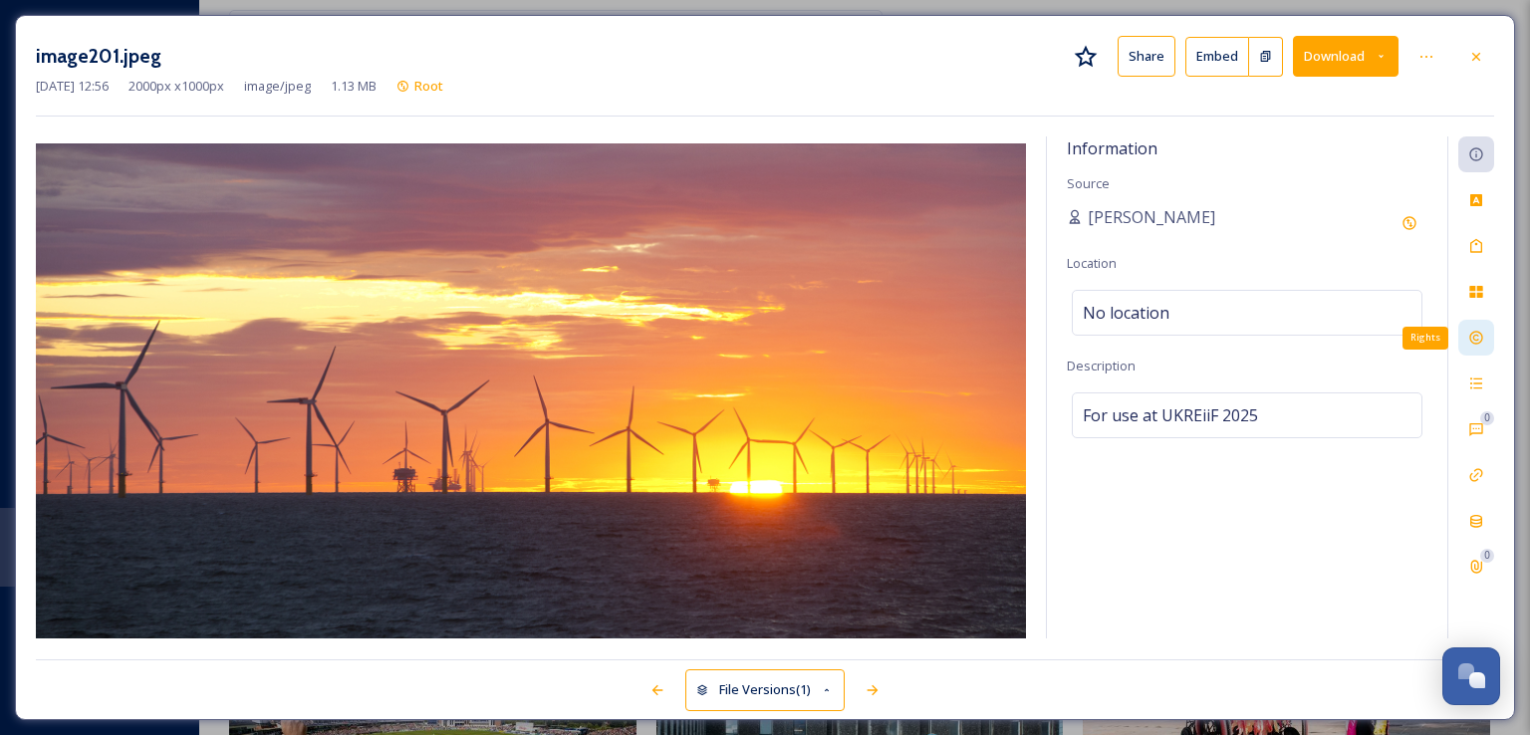
click at [1482, 330] on icon at bounding box center [1476, 338] width 16 height 16
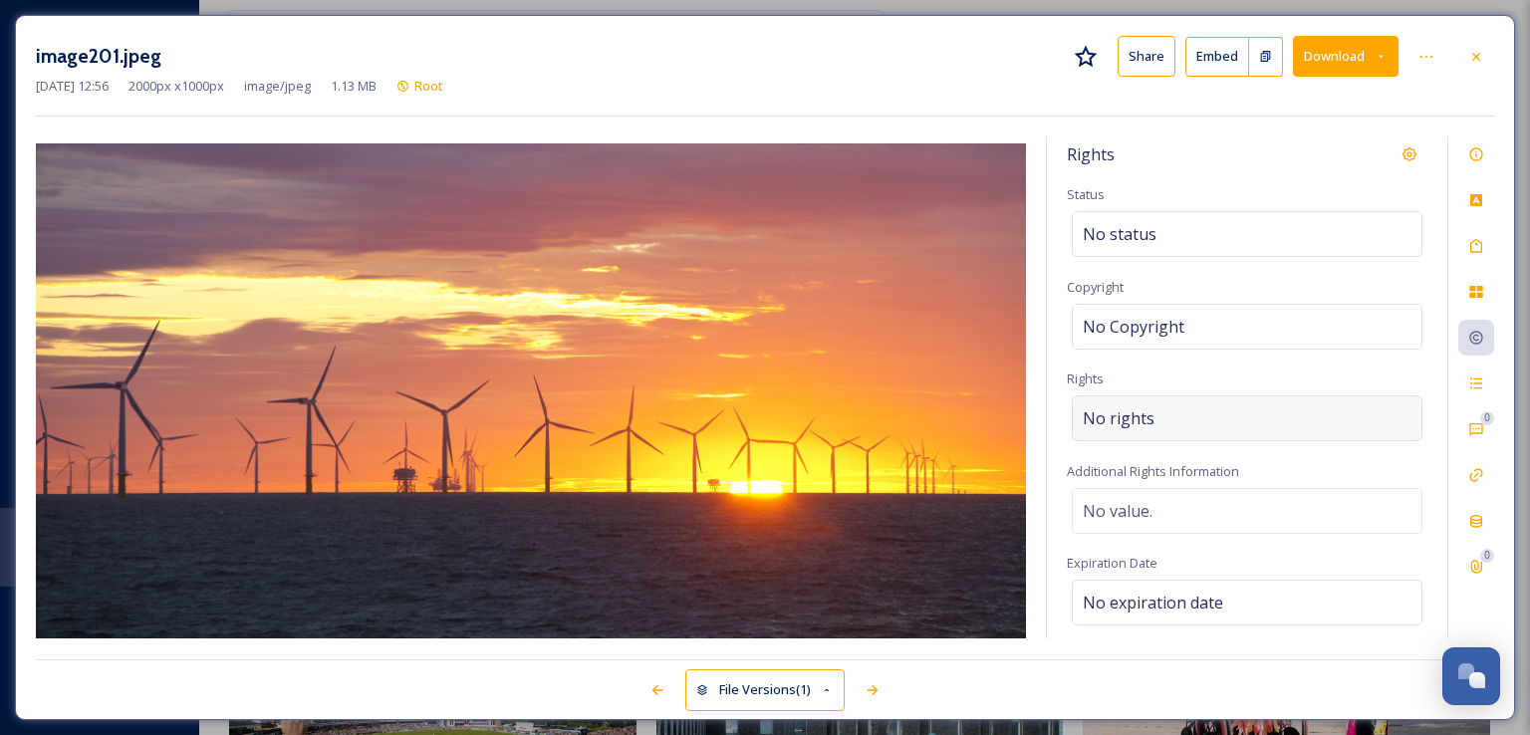
click at [1155, 430] on div "No rights" at bounding box center [1247, 418] width 351 height 46
click at [1155, 430] on input at bounding box center [1187, 423] width 219 height 44
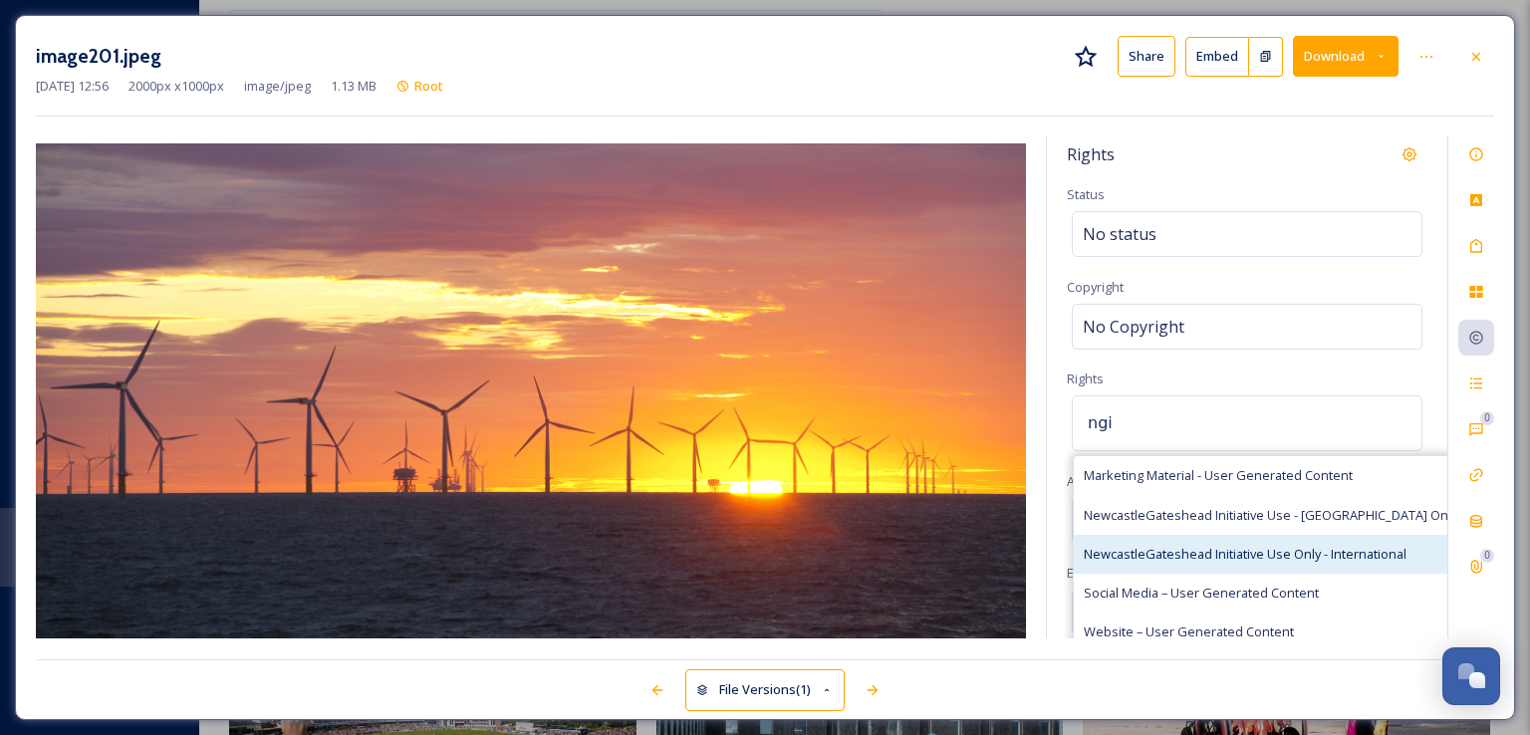
type input "ngi"
click at [1168, 551] on span "NewcastleGateshead Initiative Use Only - International" at bounding box center [1245, 554] width 323 height 19
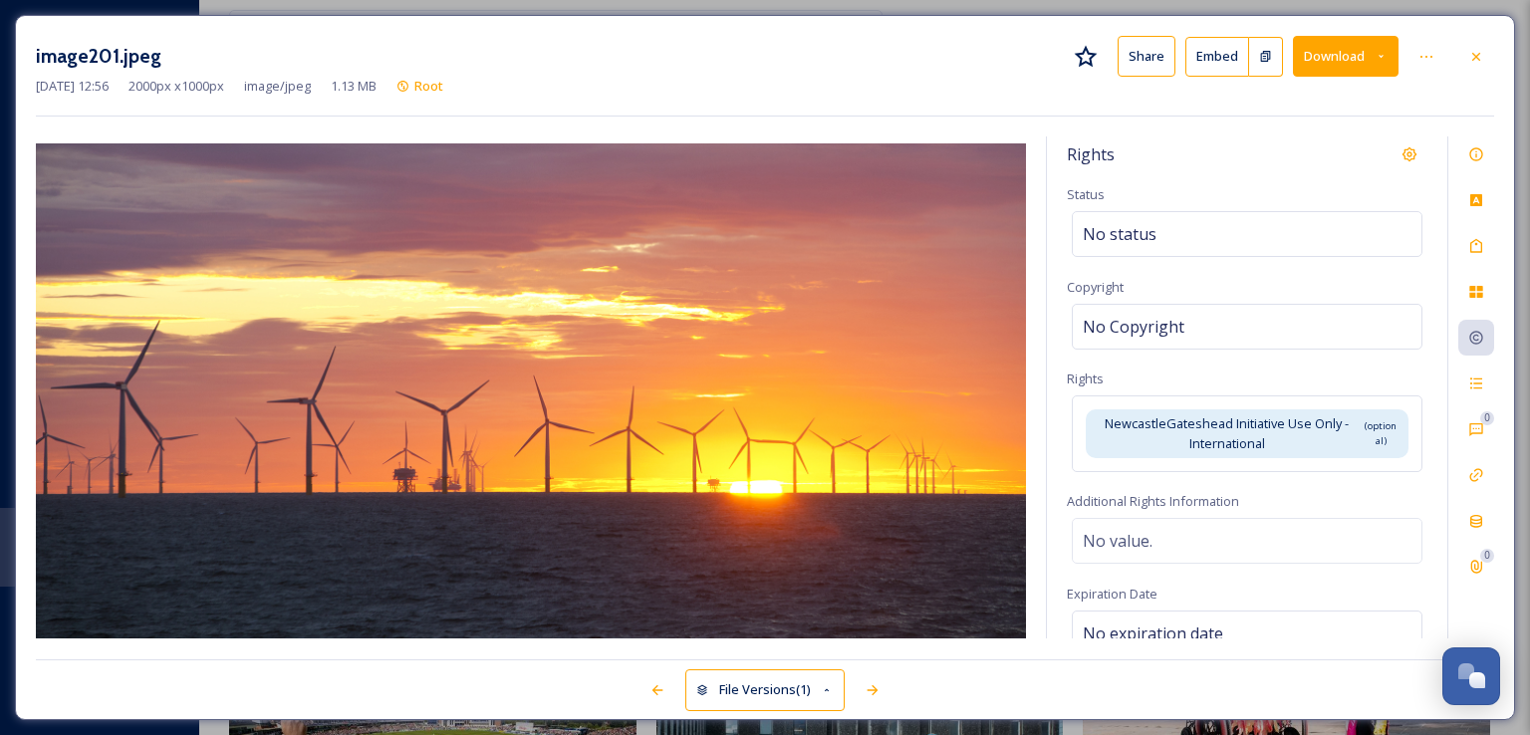
click at [1179, 138] on div "Rights" at bounding box center [1247, 154] width 361 height 36
click at [1467, 67] on div at bounding box center [1476, 57] width 36 height 36
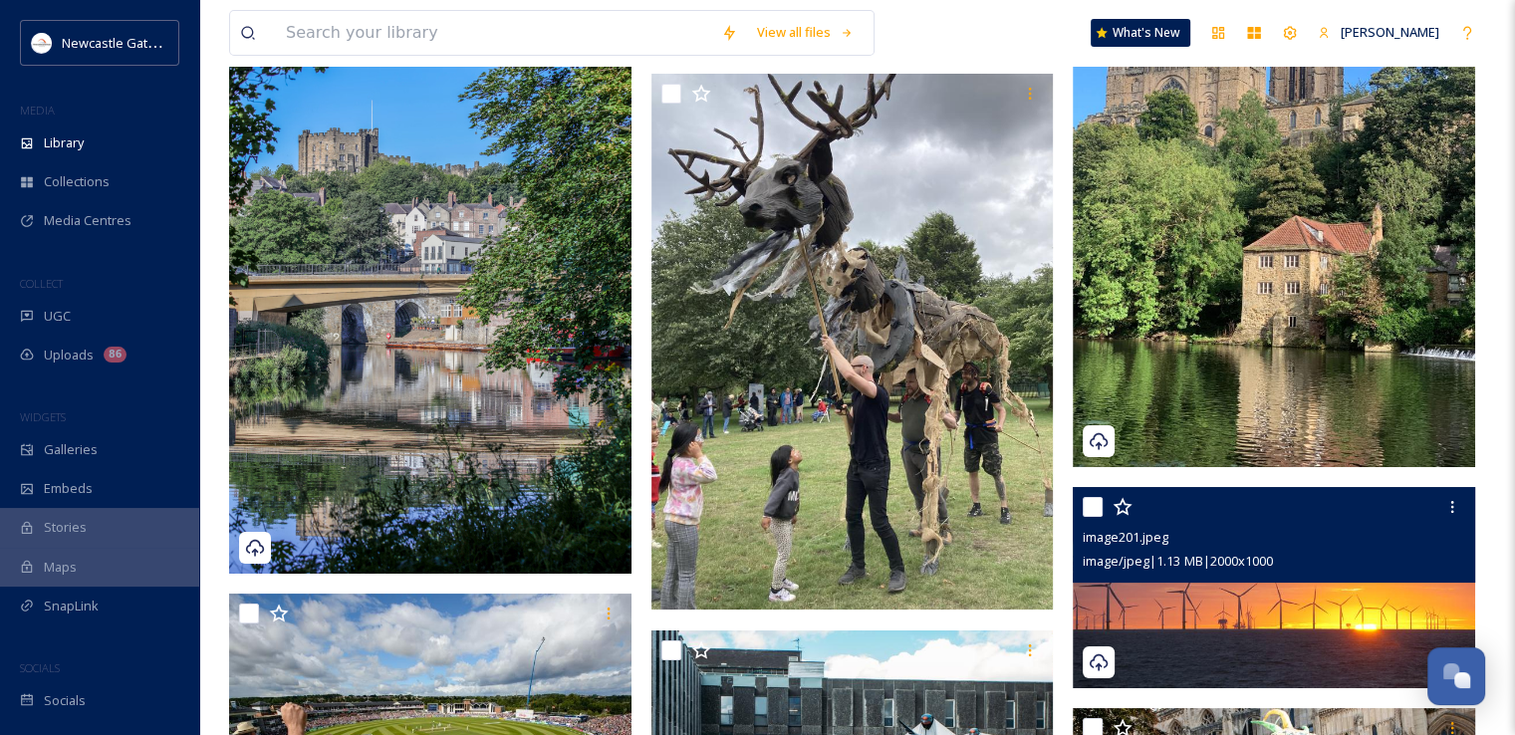
click at [500, 231] on img at bounding box center [432, 268] width 407 height 612
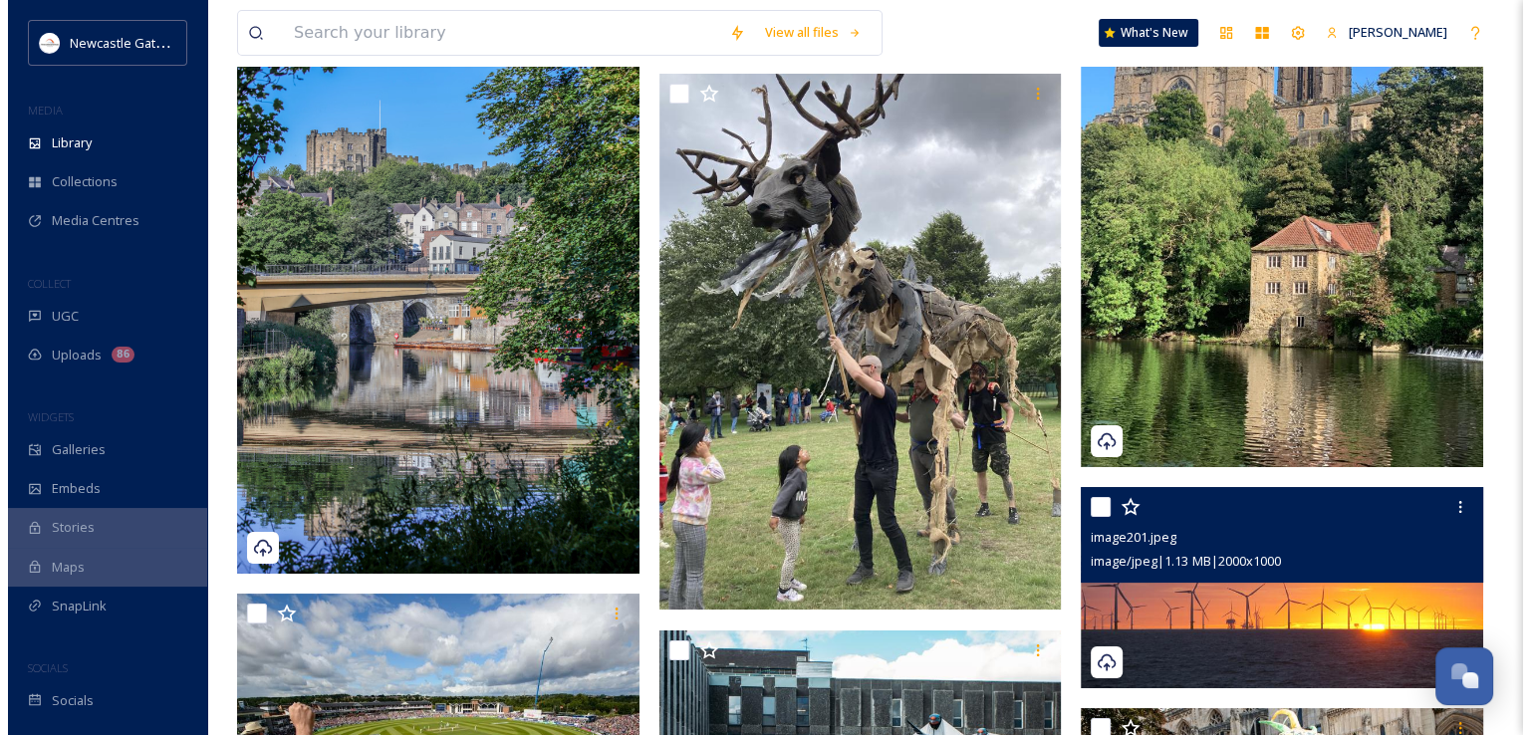
scroll to position [22653, 0]
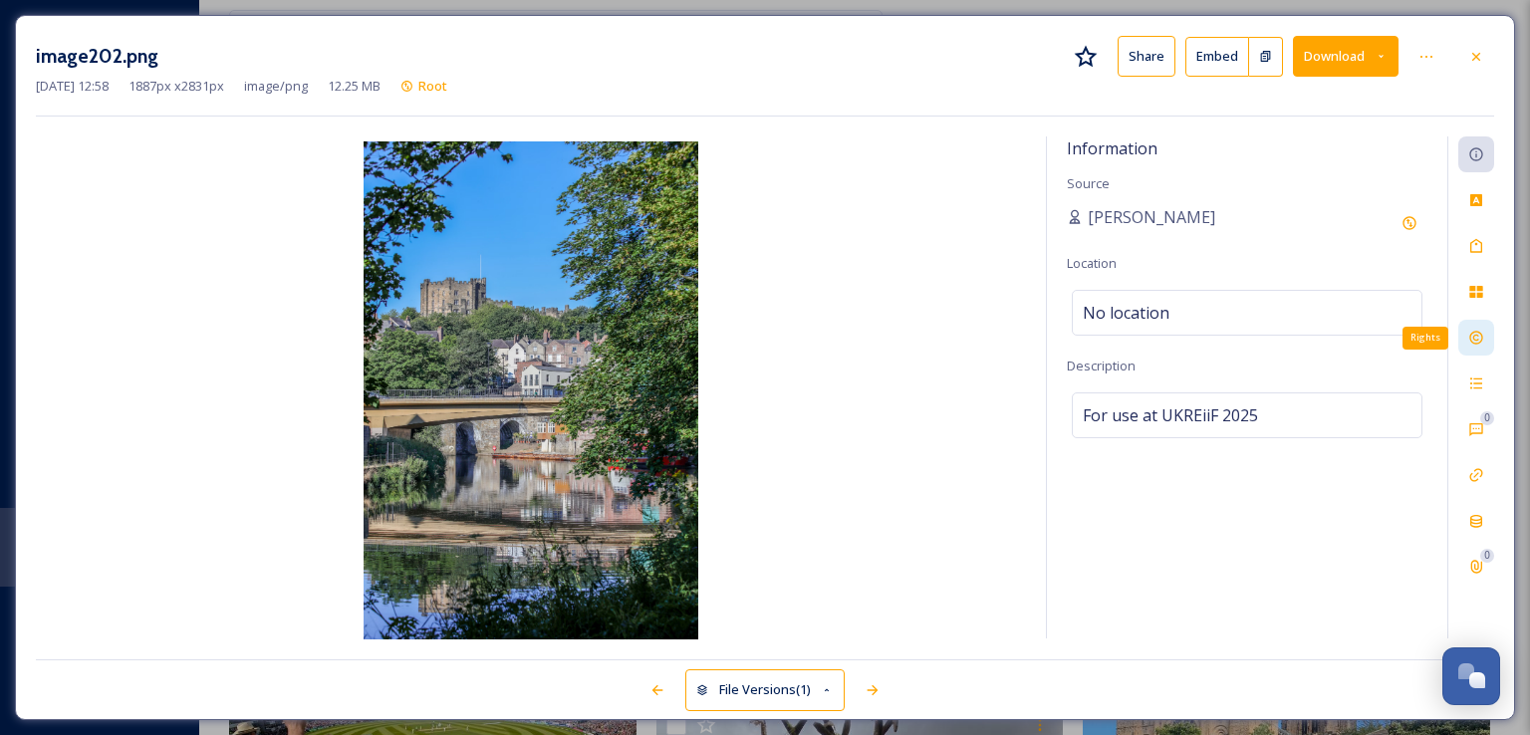
click at [1483, 338] on icon at bounding box center [1476, 338] width 16 height 16
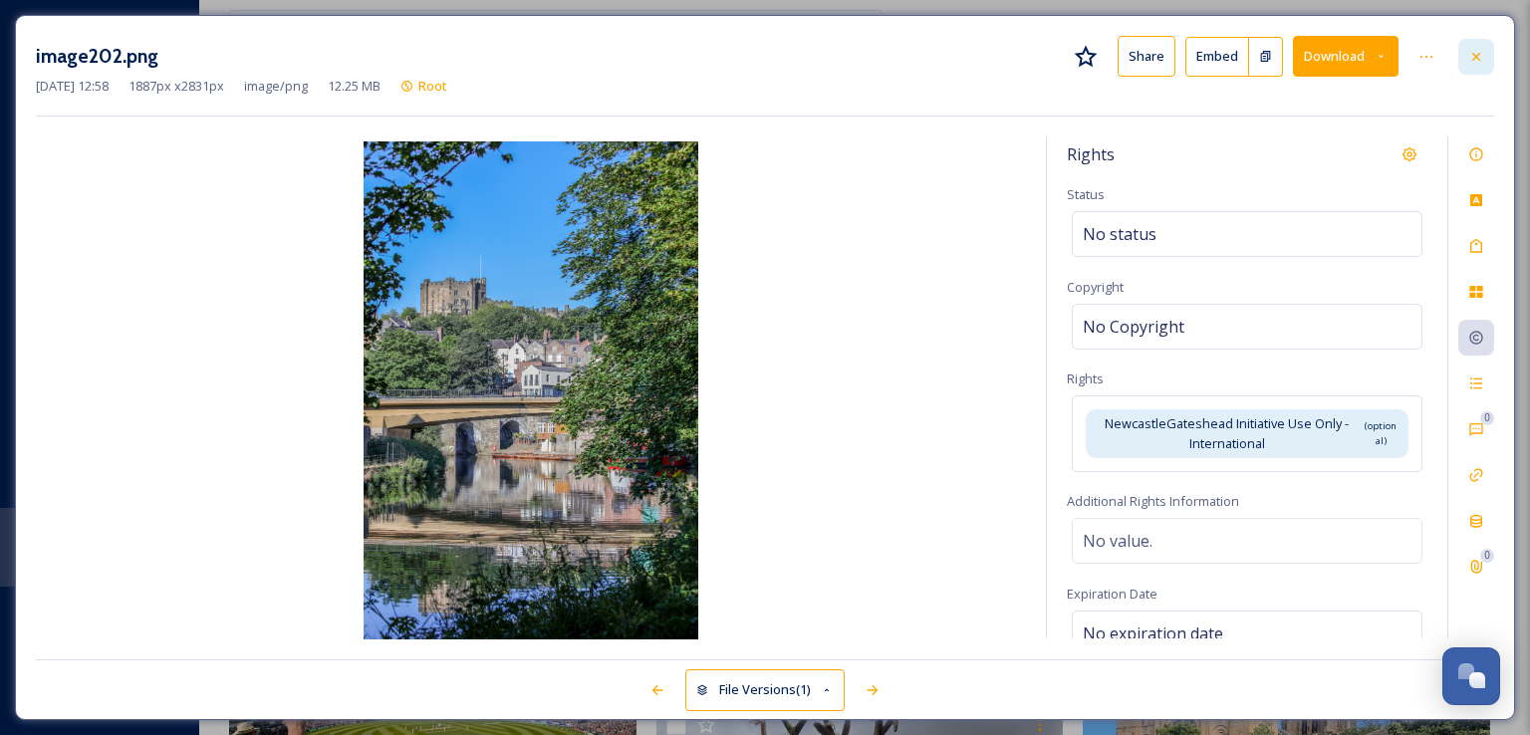
click at [1480, 57] on icon at bounding box center [1476, 57] width 16 height 16
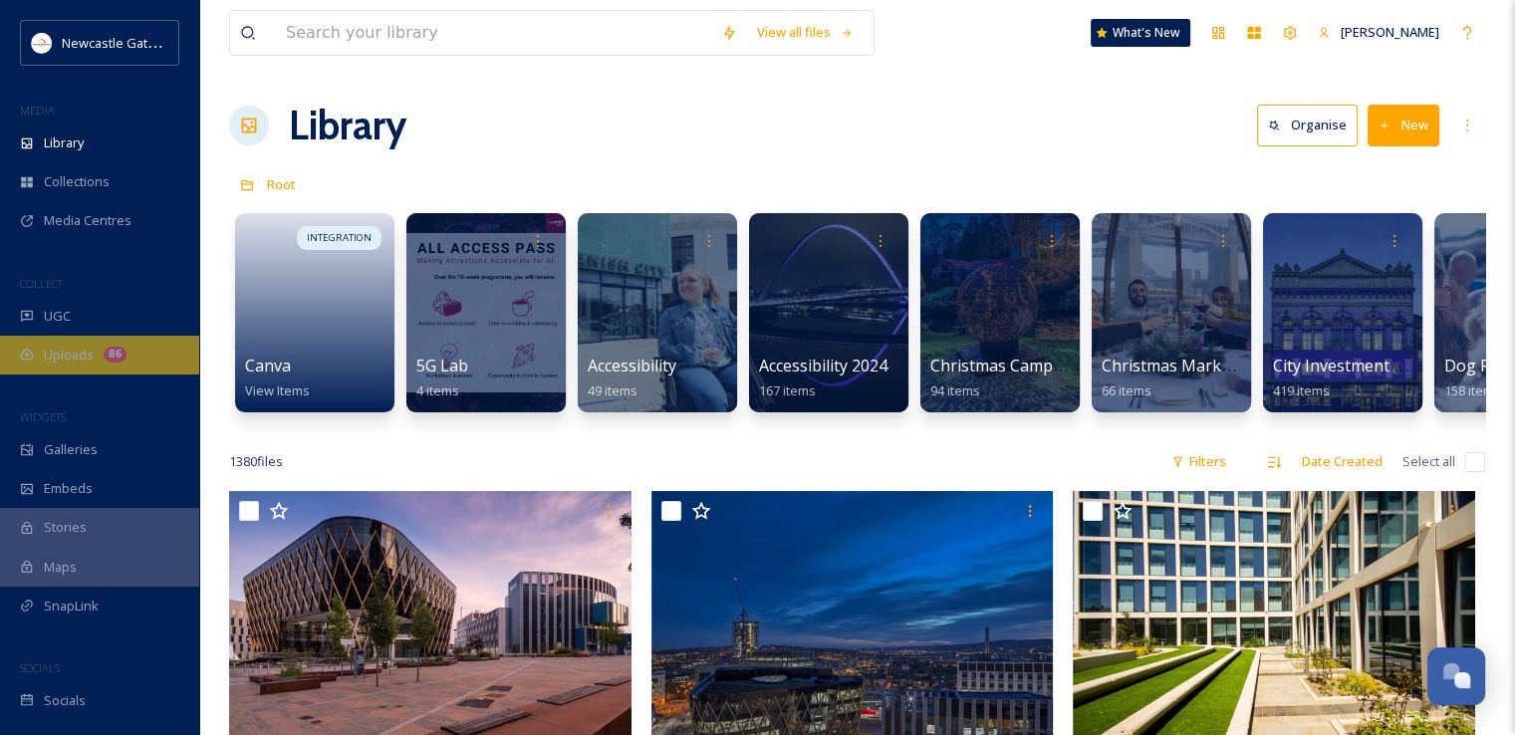
click at [75, 363] on span "Uploads" at bounding box center [69, 355] width 50 height 19
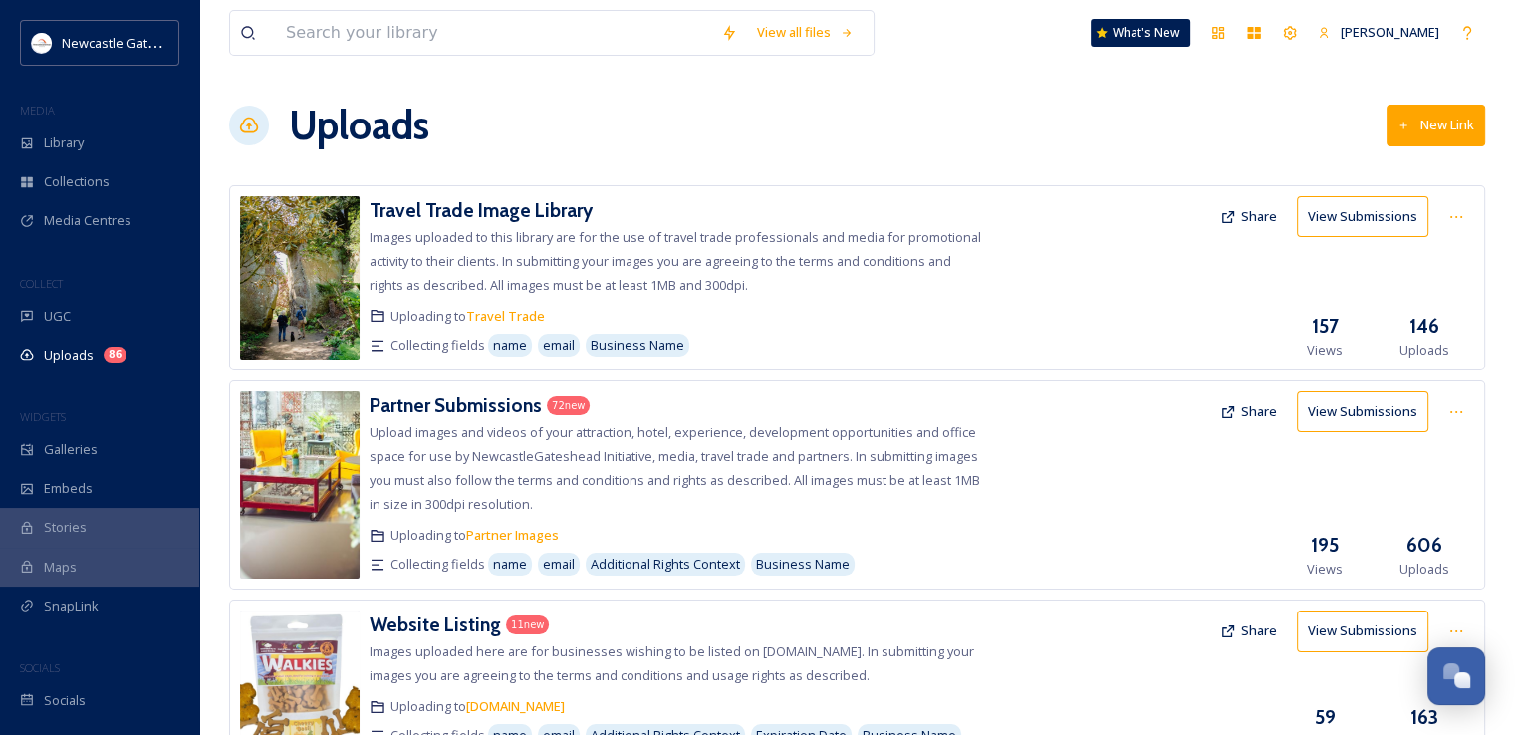
click at [1118, 449] on div at bounding box center [1099, 484] width 224 height 187
click at [428, 395] on h3 "Partner Submissions" at bounding box center [456, 405] width 172 height 24
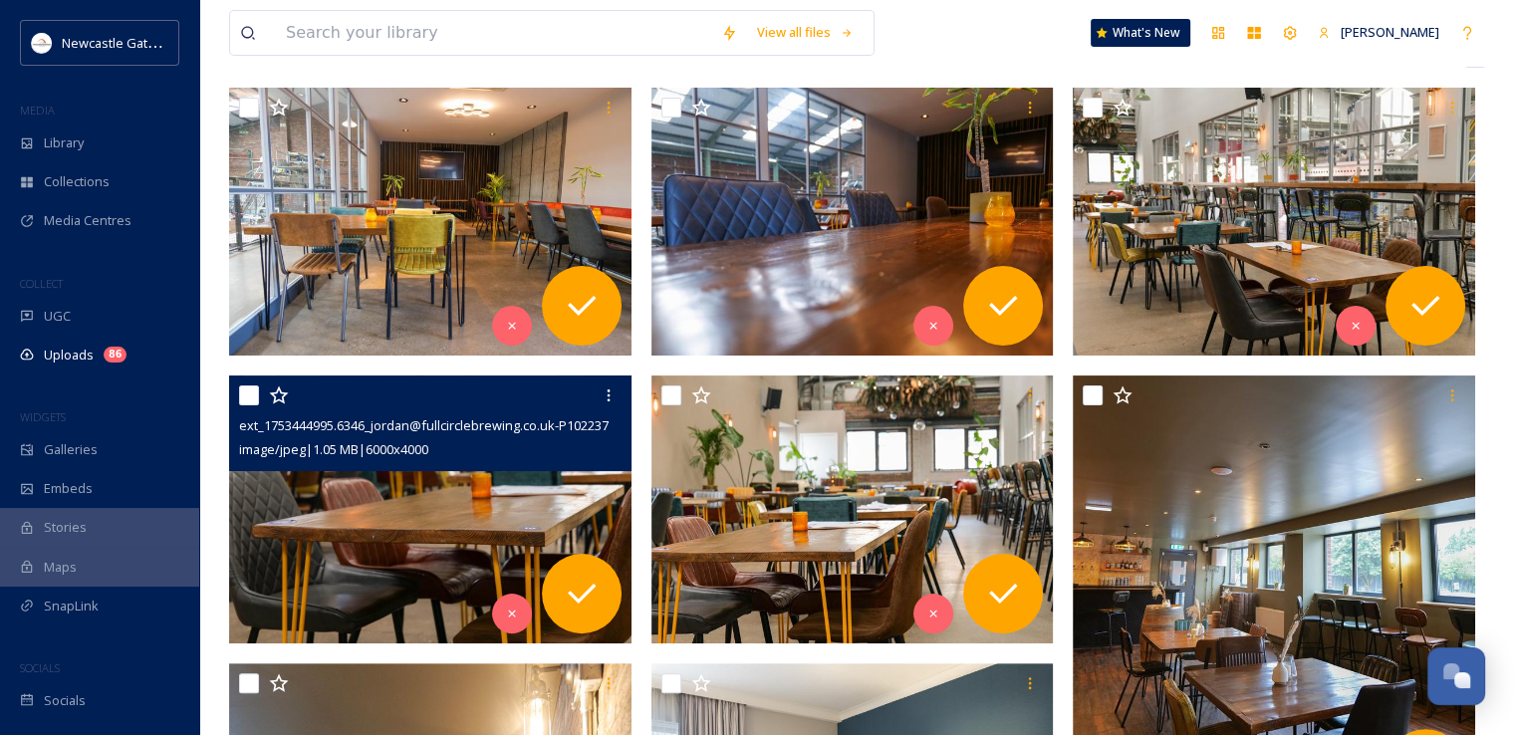
scroll to position [341, 0]
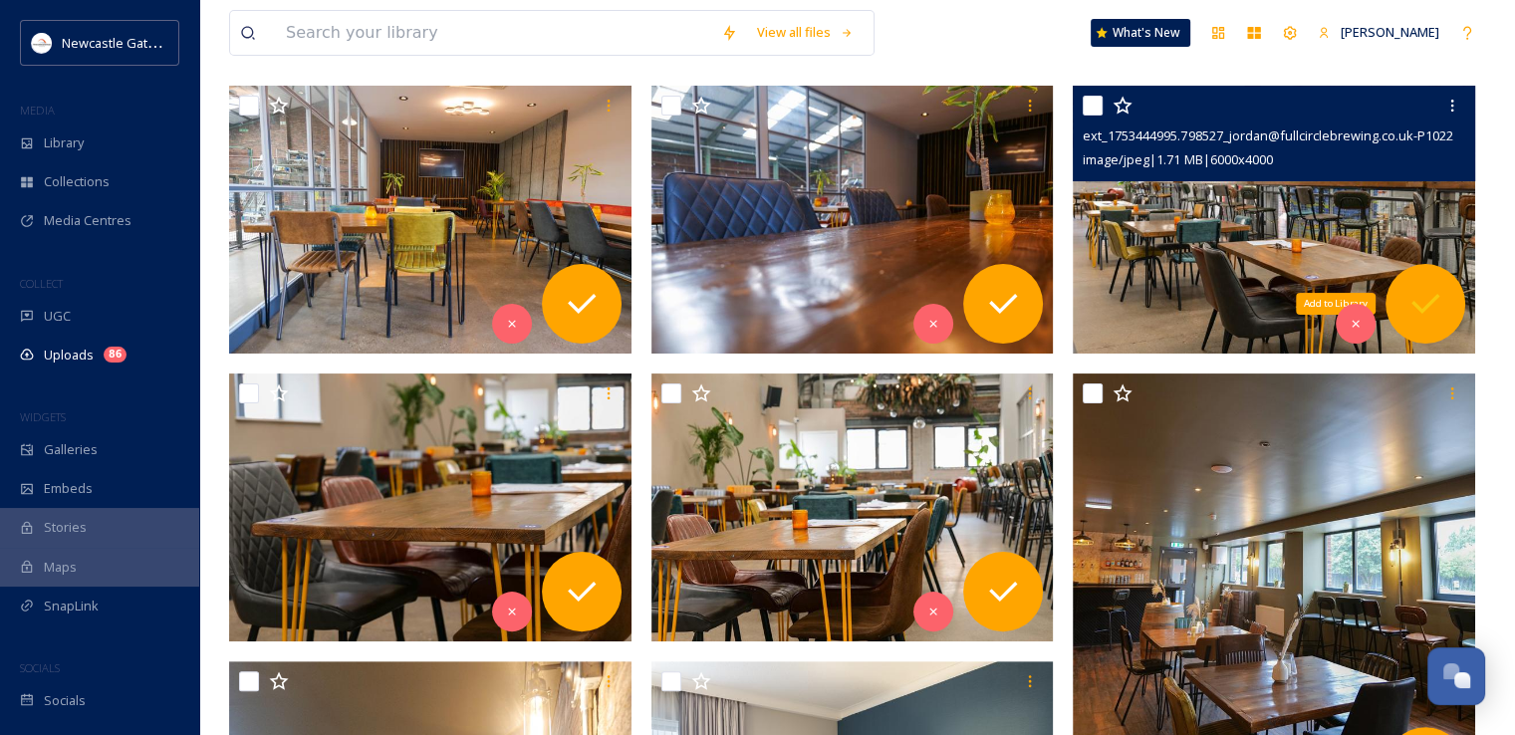
click at [1438, 296] on icon at bounding box center [1425, 304] width 28 height 20
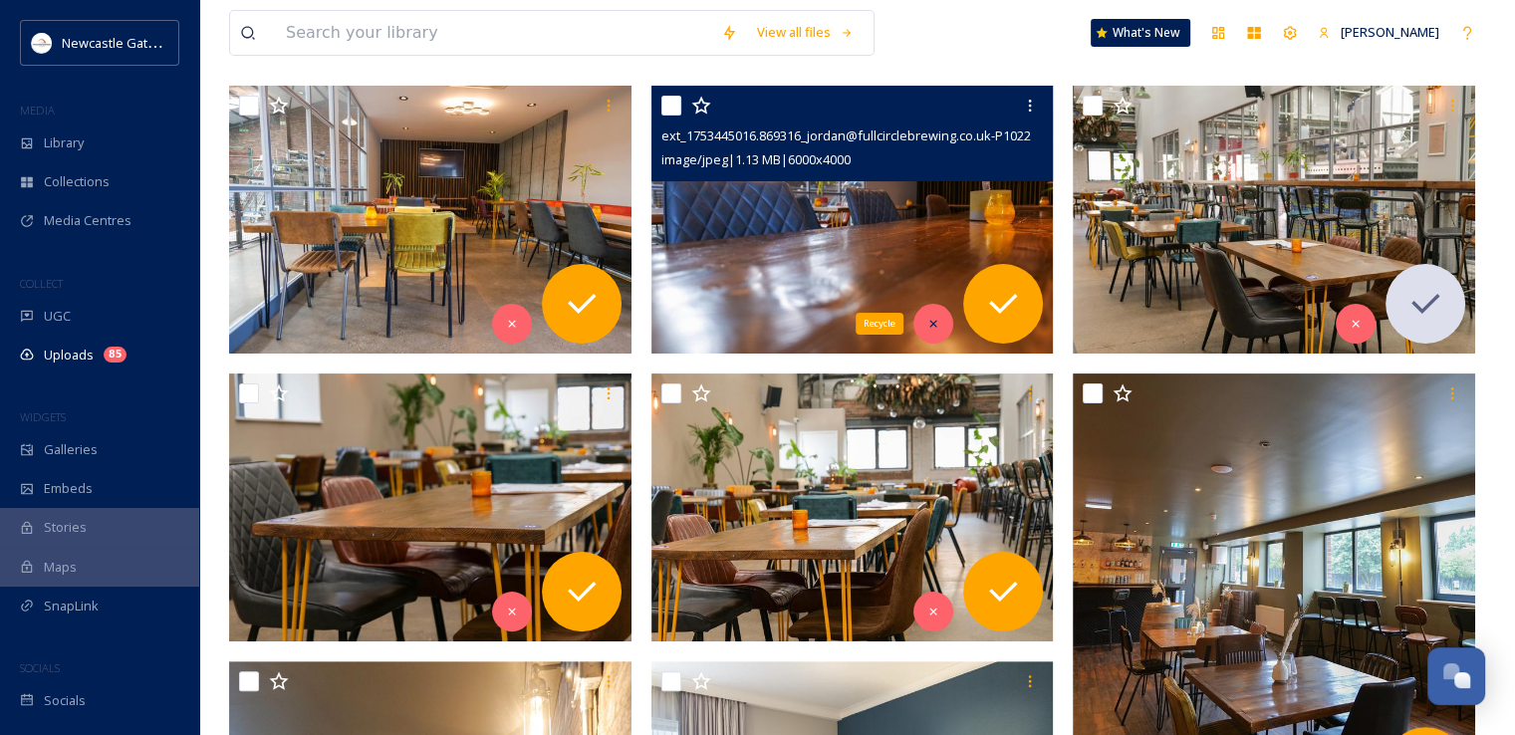
click at [923, 320] on div "Recycle" at bounding box center [933, 324] width 40 height 40
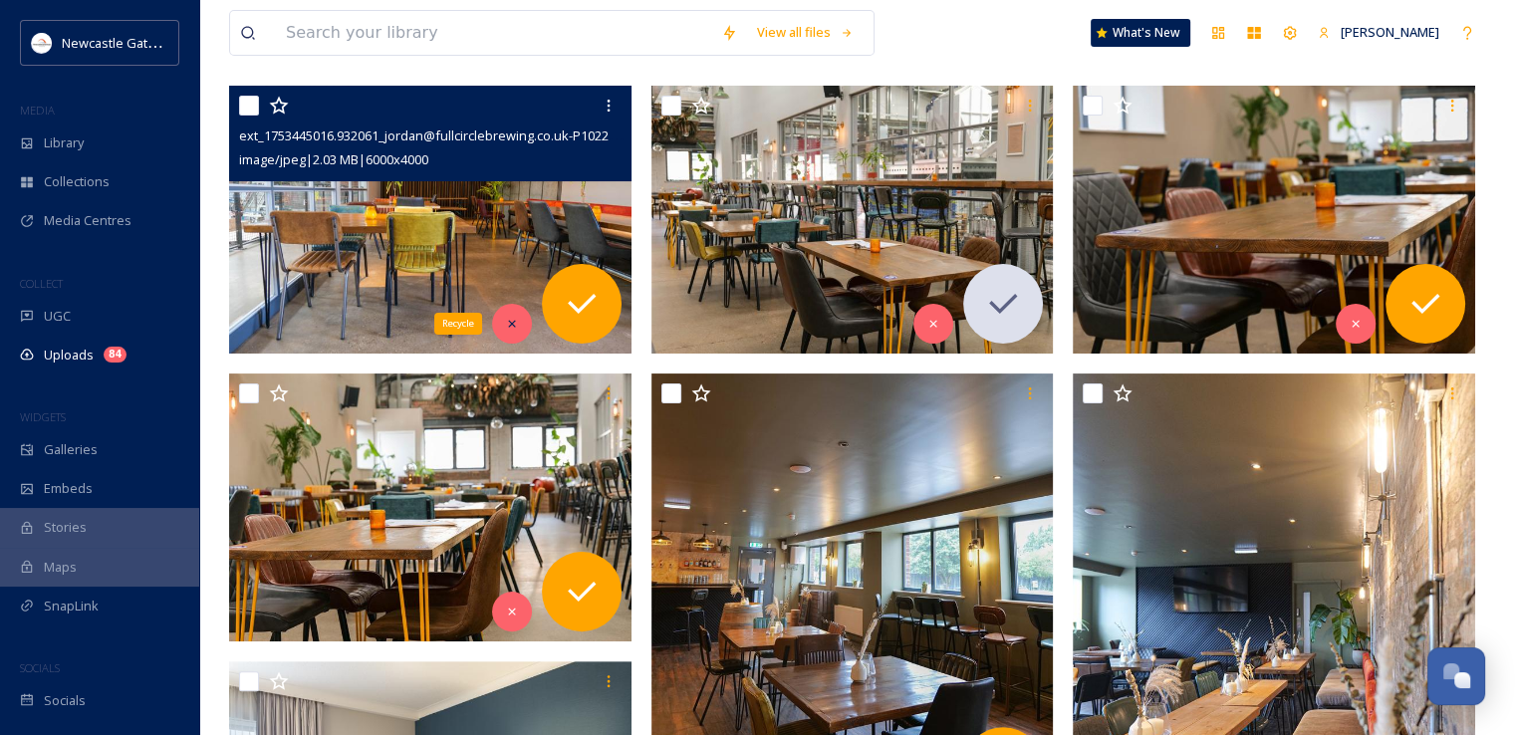
click at [506, 326] on icon at bounding box center [512, 324] width 14 height 14
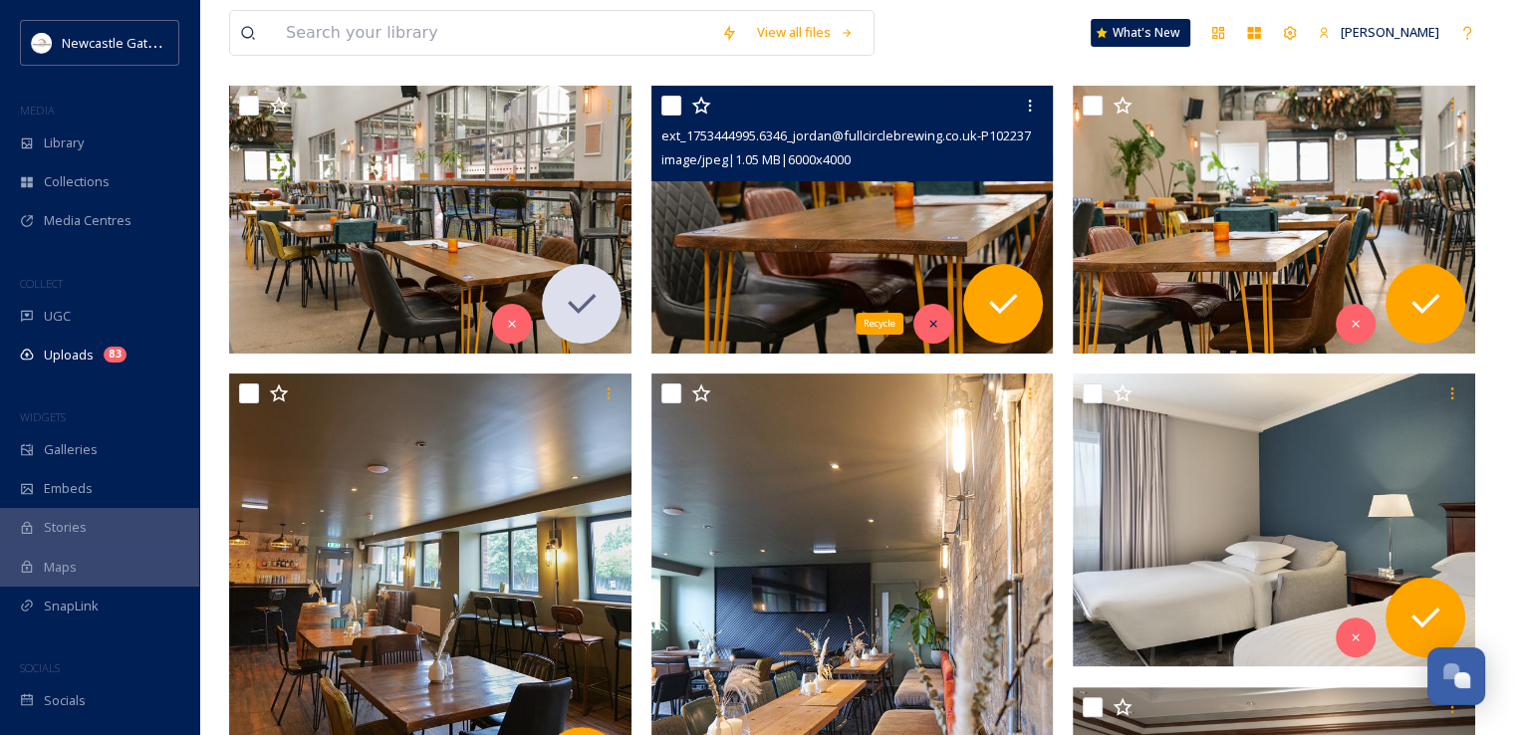
click at [926, 332] on div "Recycle" at bounding box center [933, 324] width 40 height 40
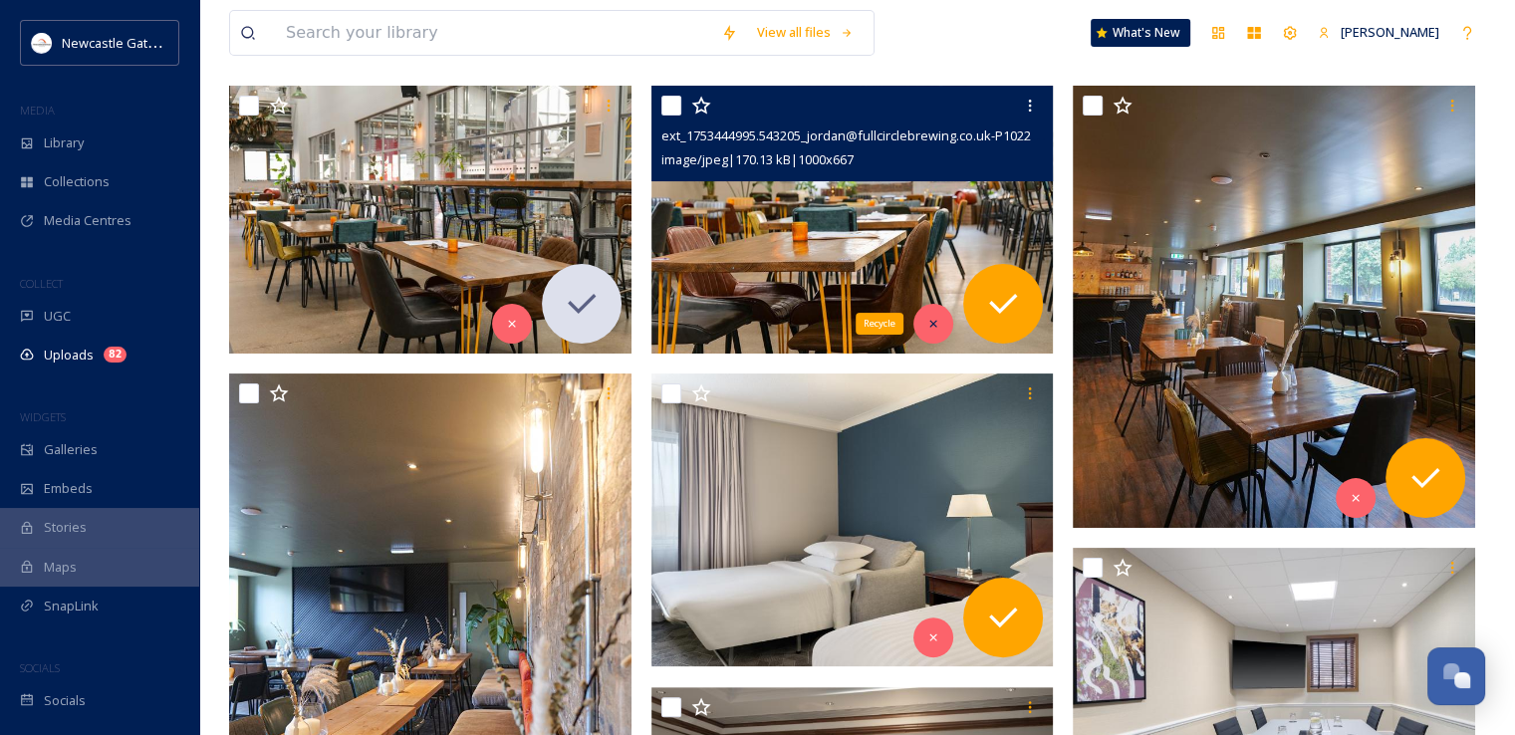
click at [919, 332] on div "Recycle" at bounding box center [933, 324] width 40 height 40
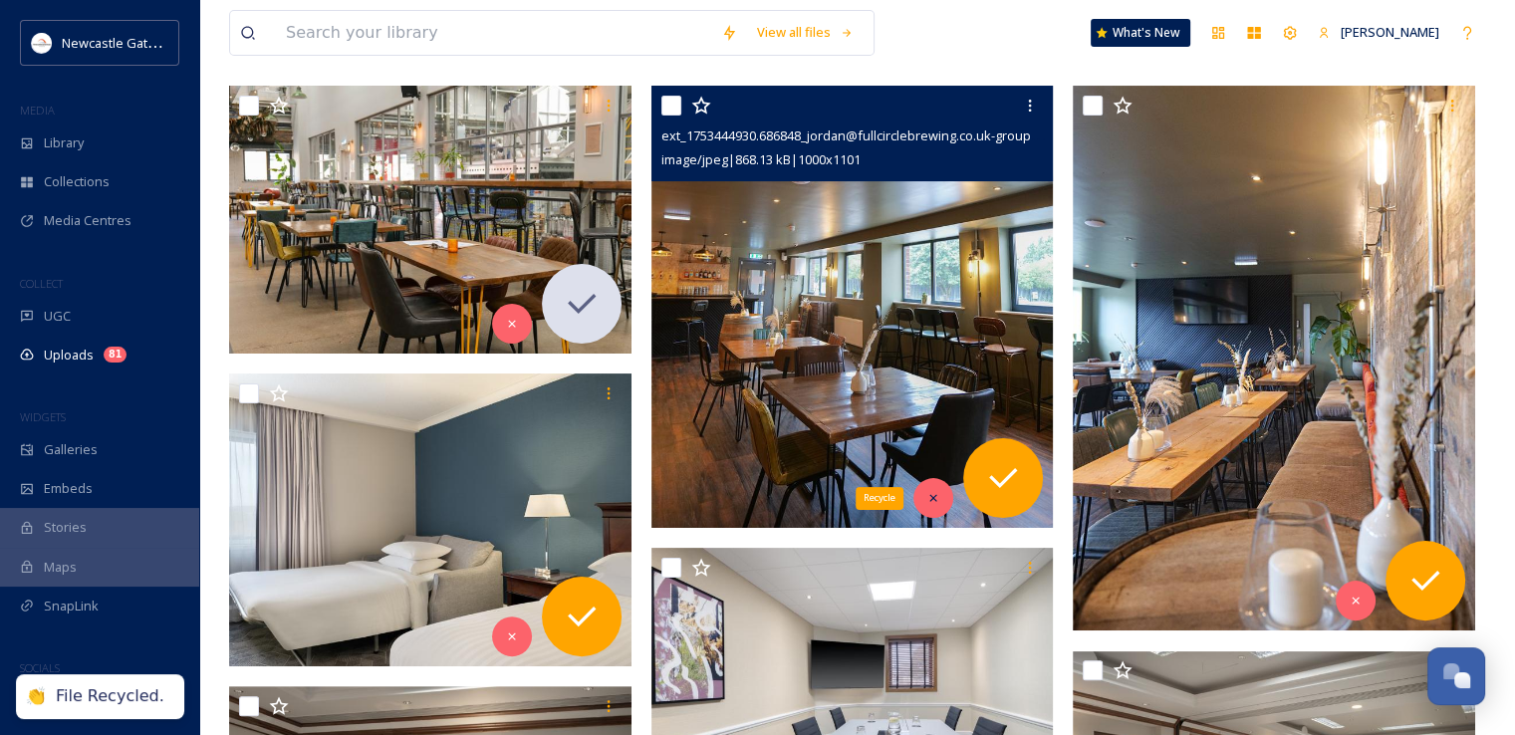
click at [925, 508] on div "Recycle" at bounding box center [933, 498] width 40 height 40
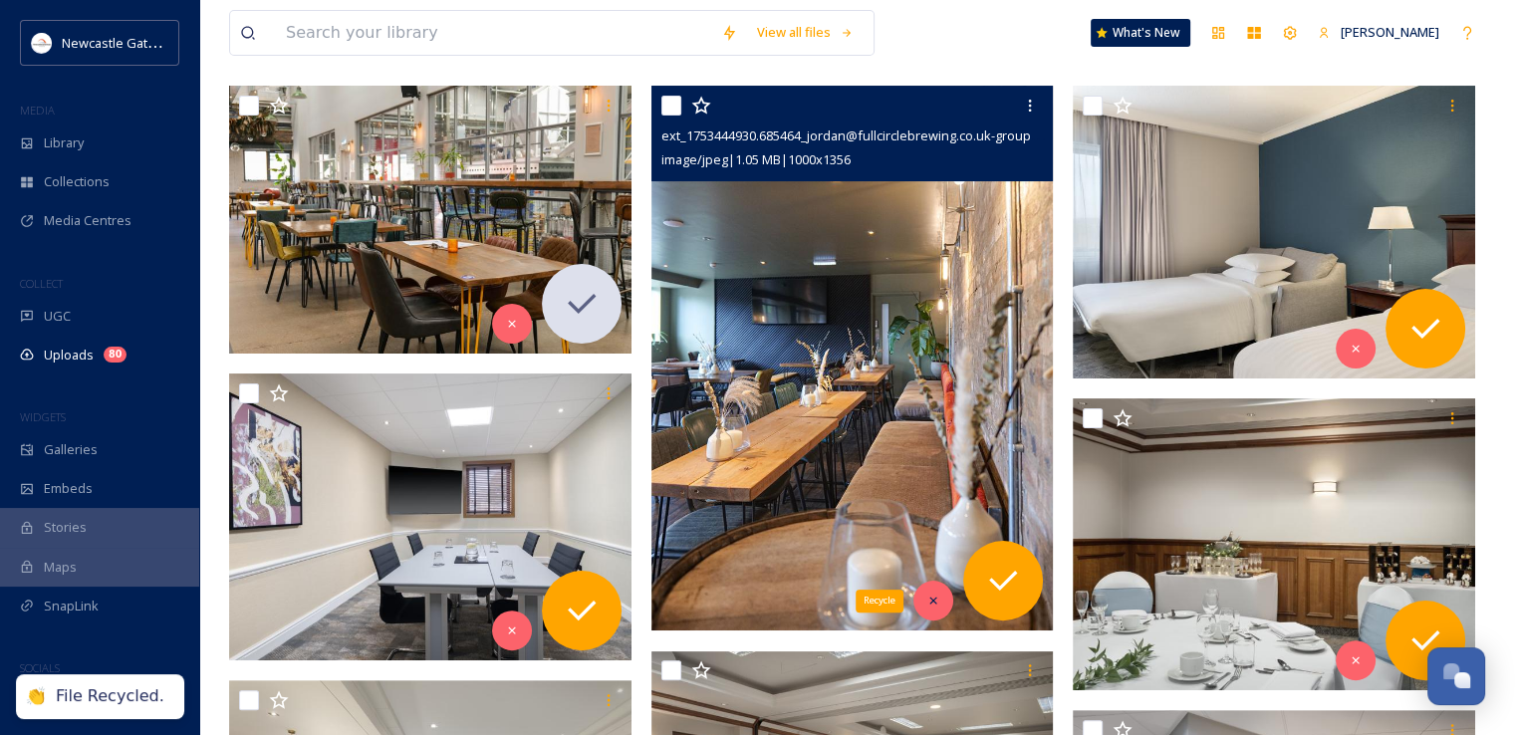
click at [928, 612] on div "Recycle" at bounding box center [933, 601] width 40 height 40
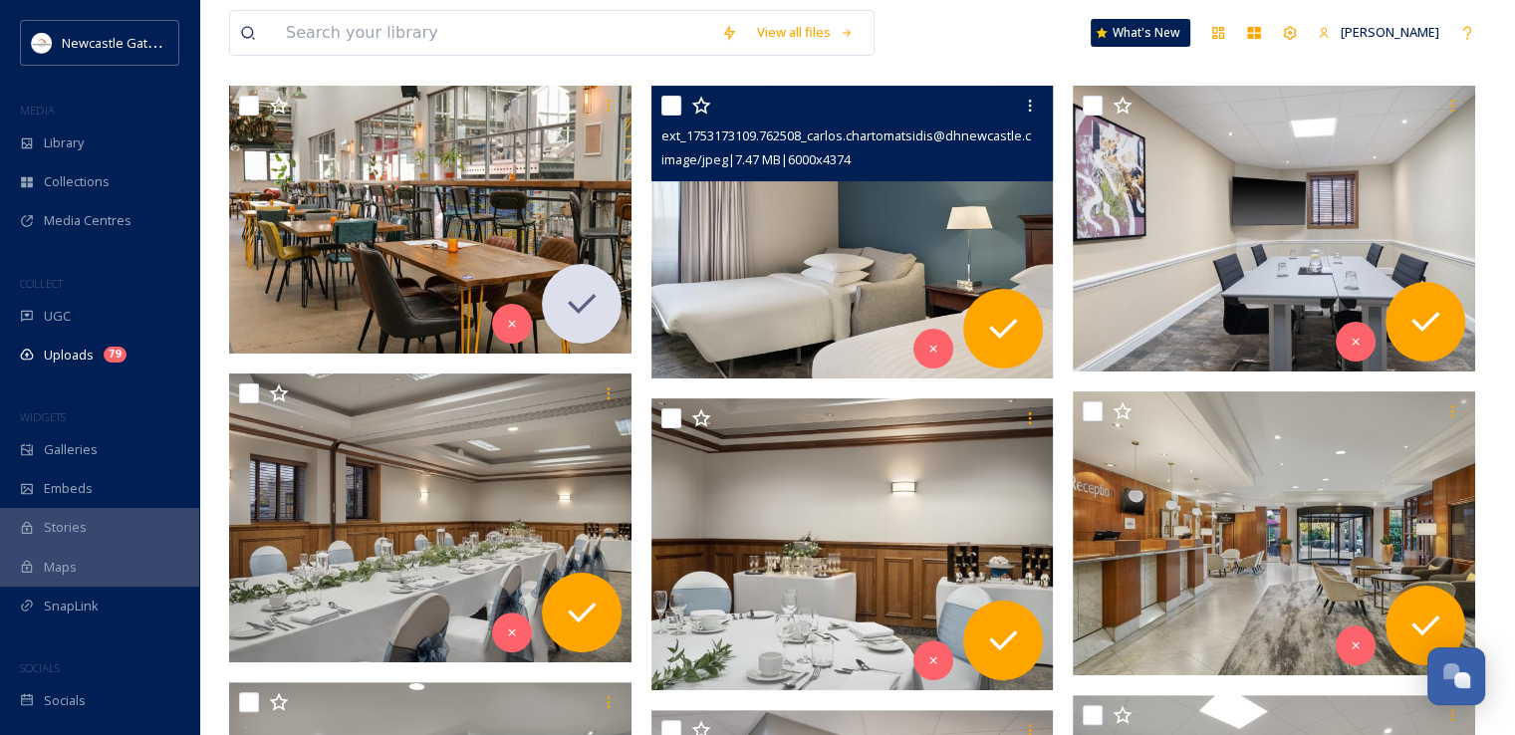
click at [810, 272] on img at bounding box center [852, 232] width 402 height 293
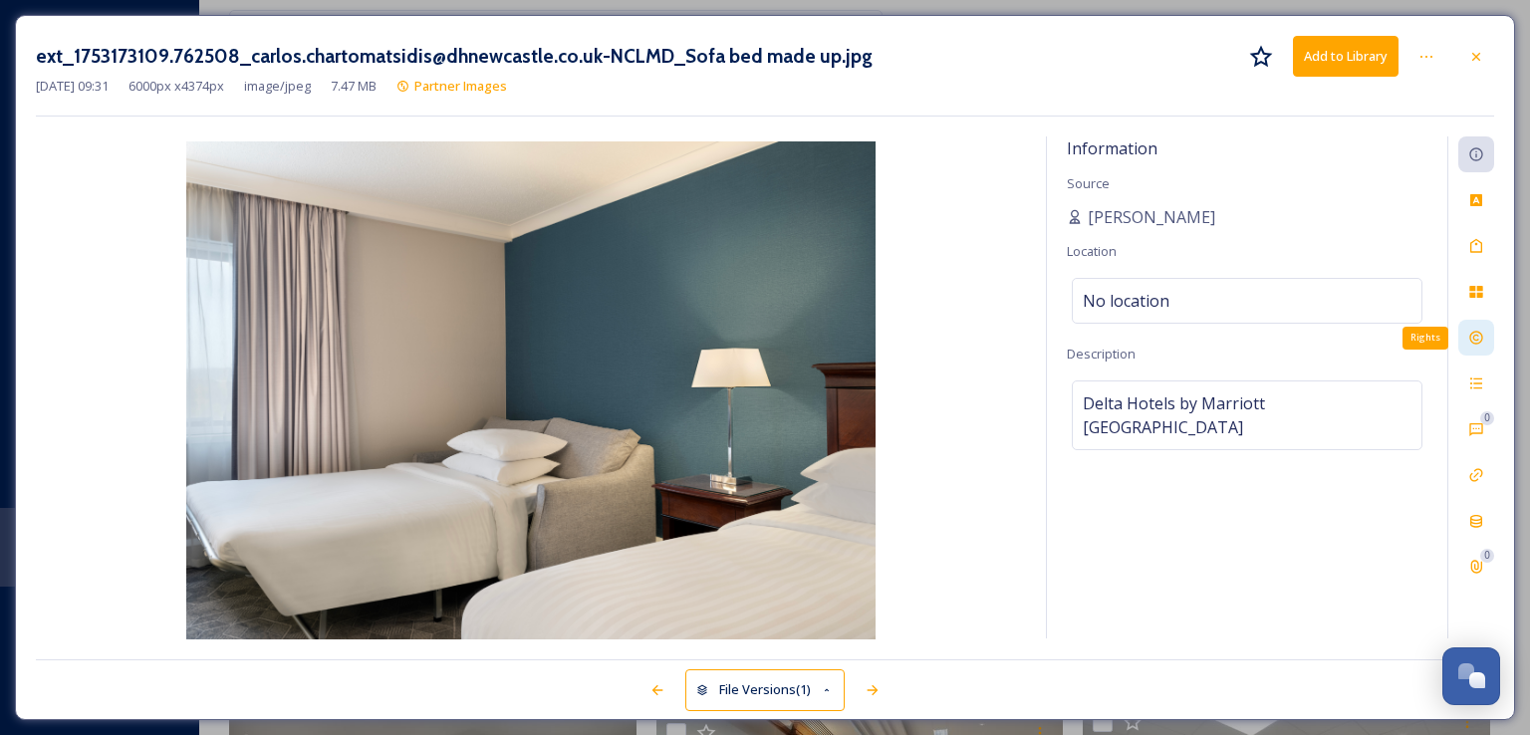
click at [1474, 353] on div "Rights" at bounding box center [1476, 338] width 36 height 36
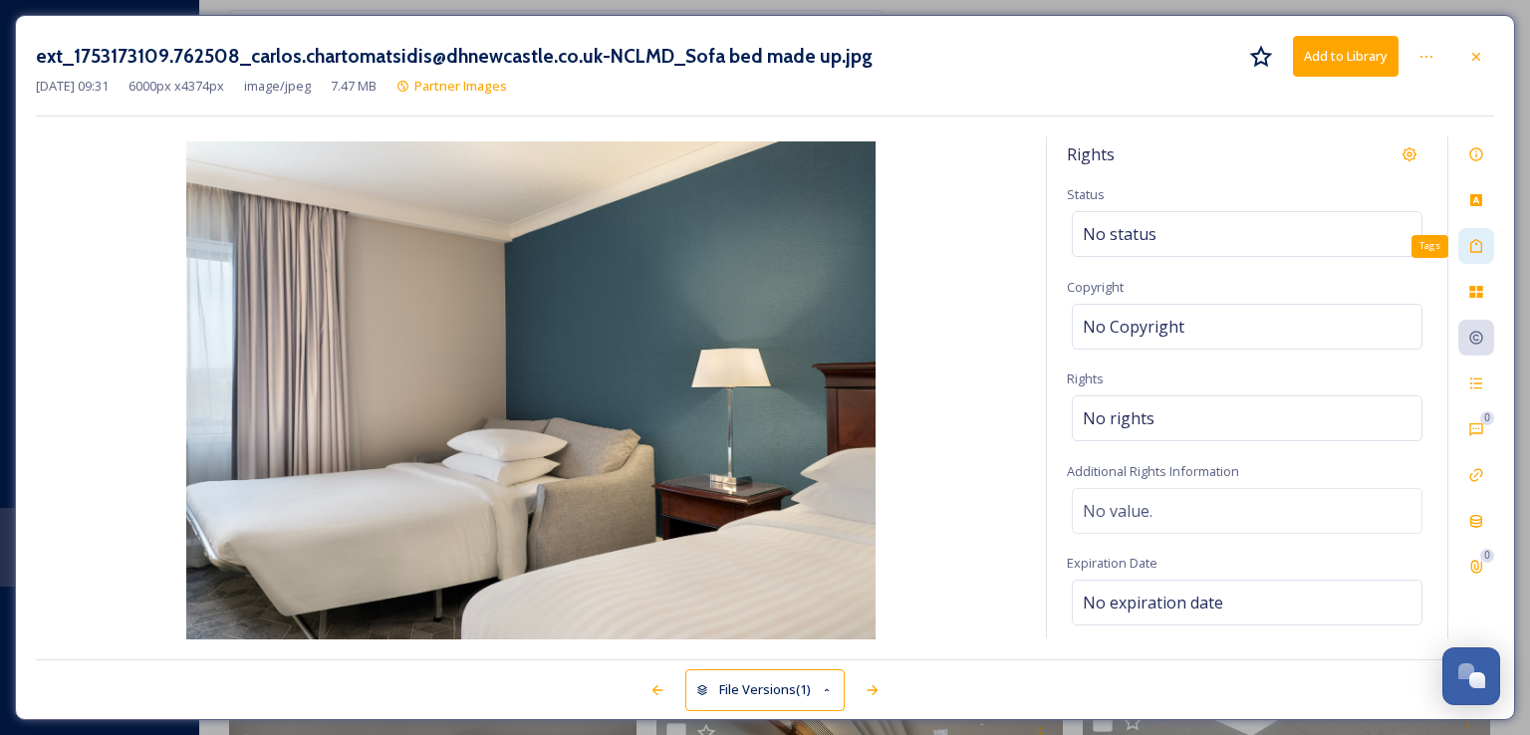
click at [1477, 239] on icon at bounding box center [1476, 246] width 12 height 14
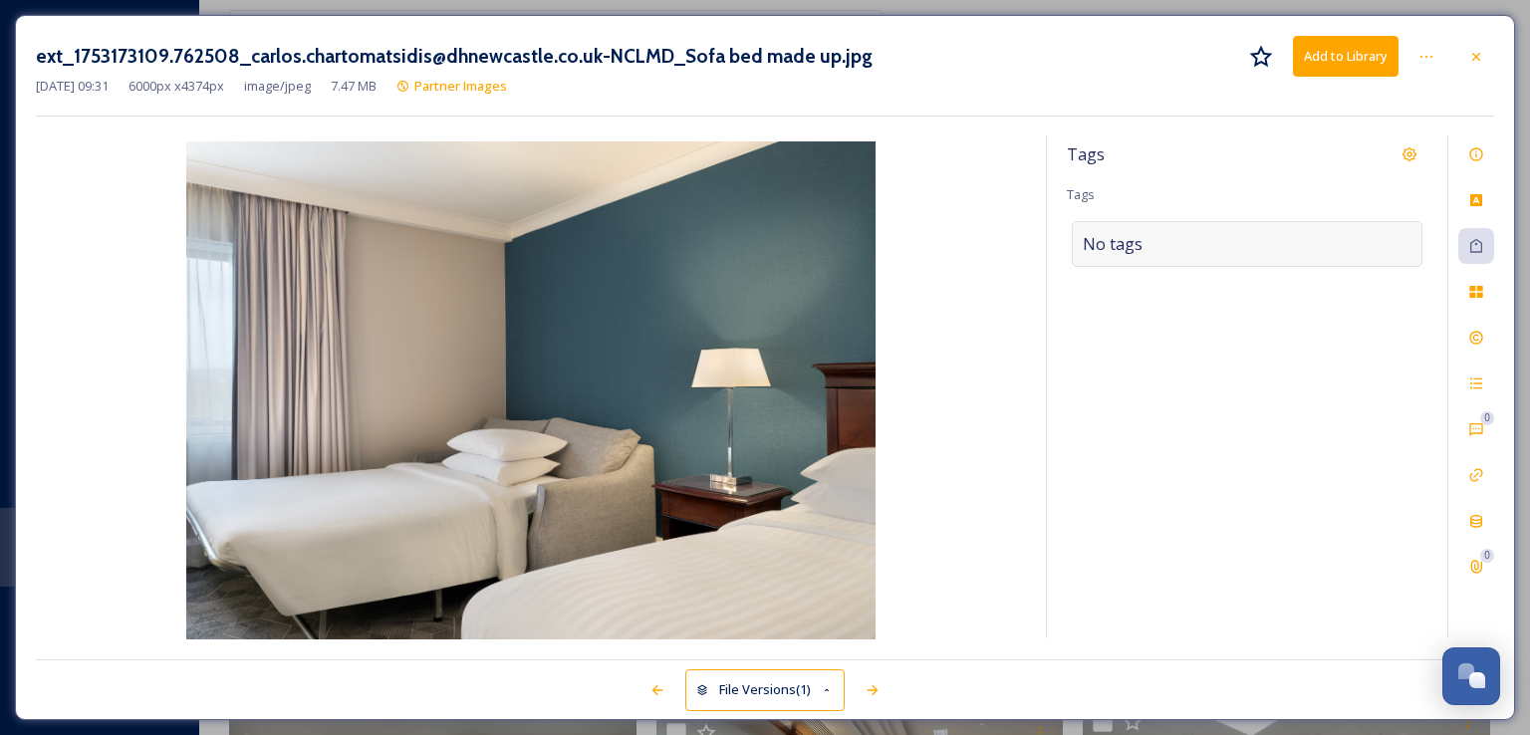
click at [1179, 240] on div "No tags" at bounding box center [1247, 244] width 351 height 46
click at [1474, 152] on icon at bounding box center [1476, 154] width 16 height 16
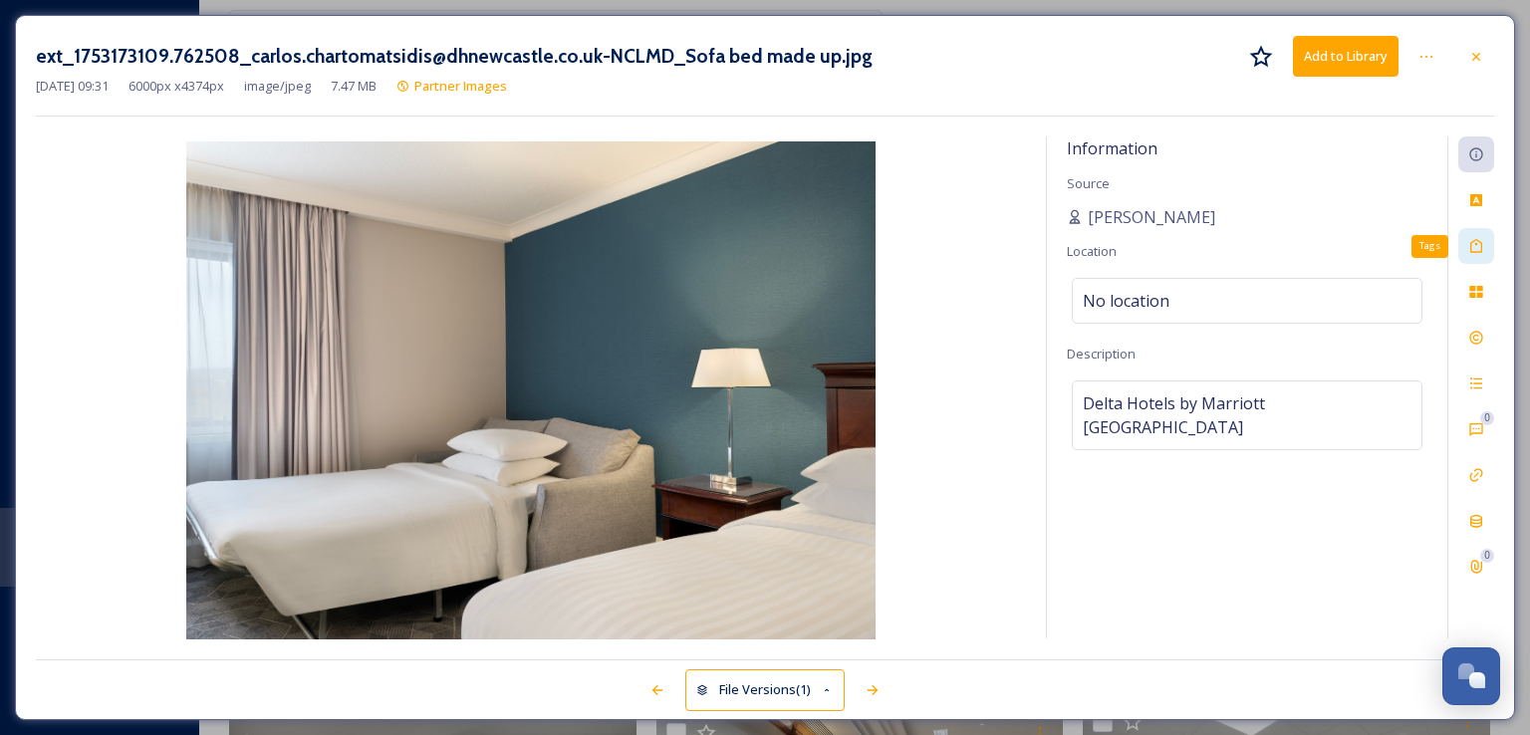
click at [1475, 248] on icon at bounding box center [1476, 246] width 16 height 16
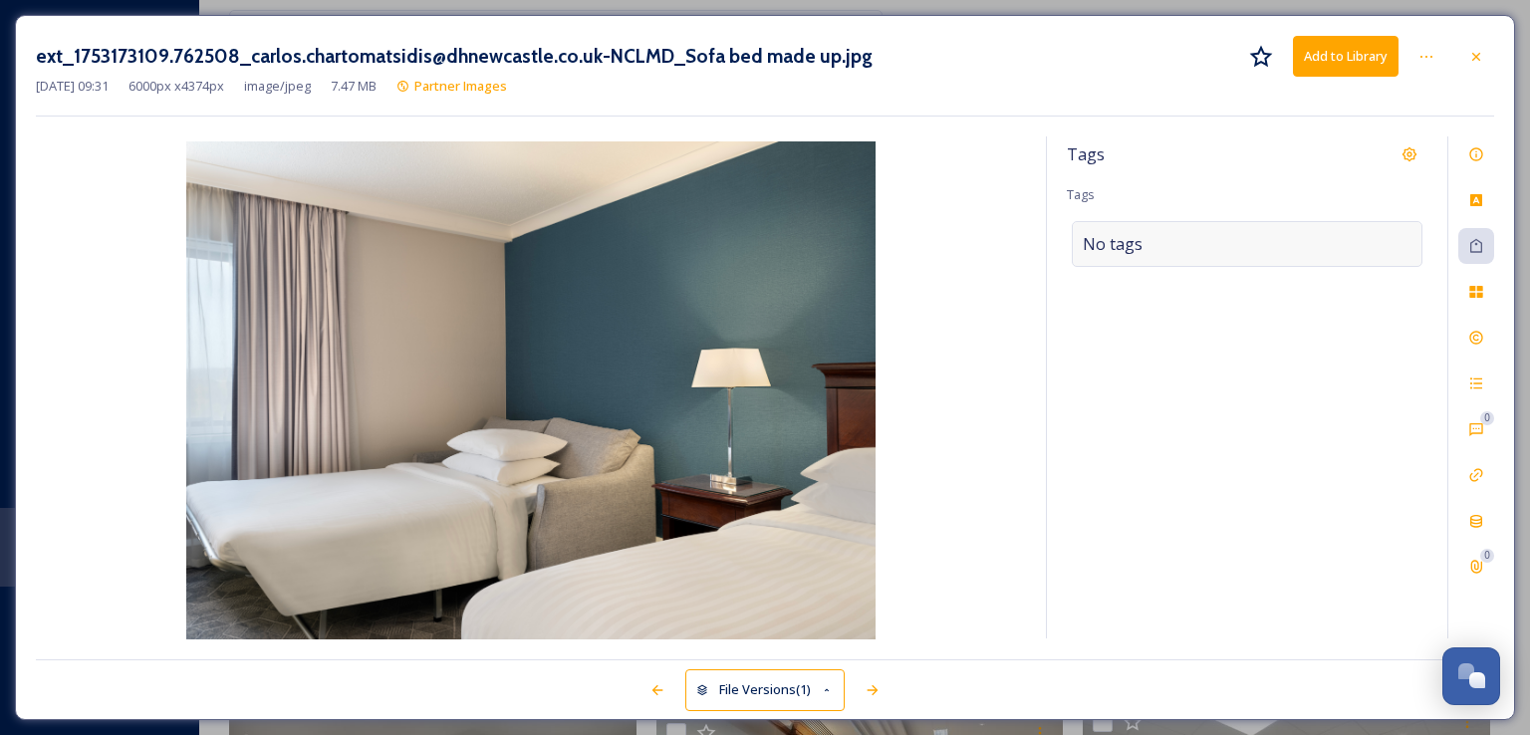
click at [1219, 253] on div "No tags" at bounding box center [1247, 244] width 351 height 46
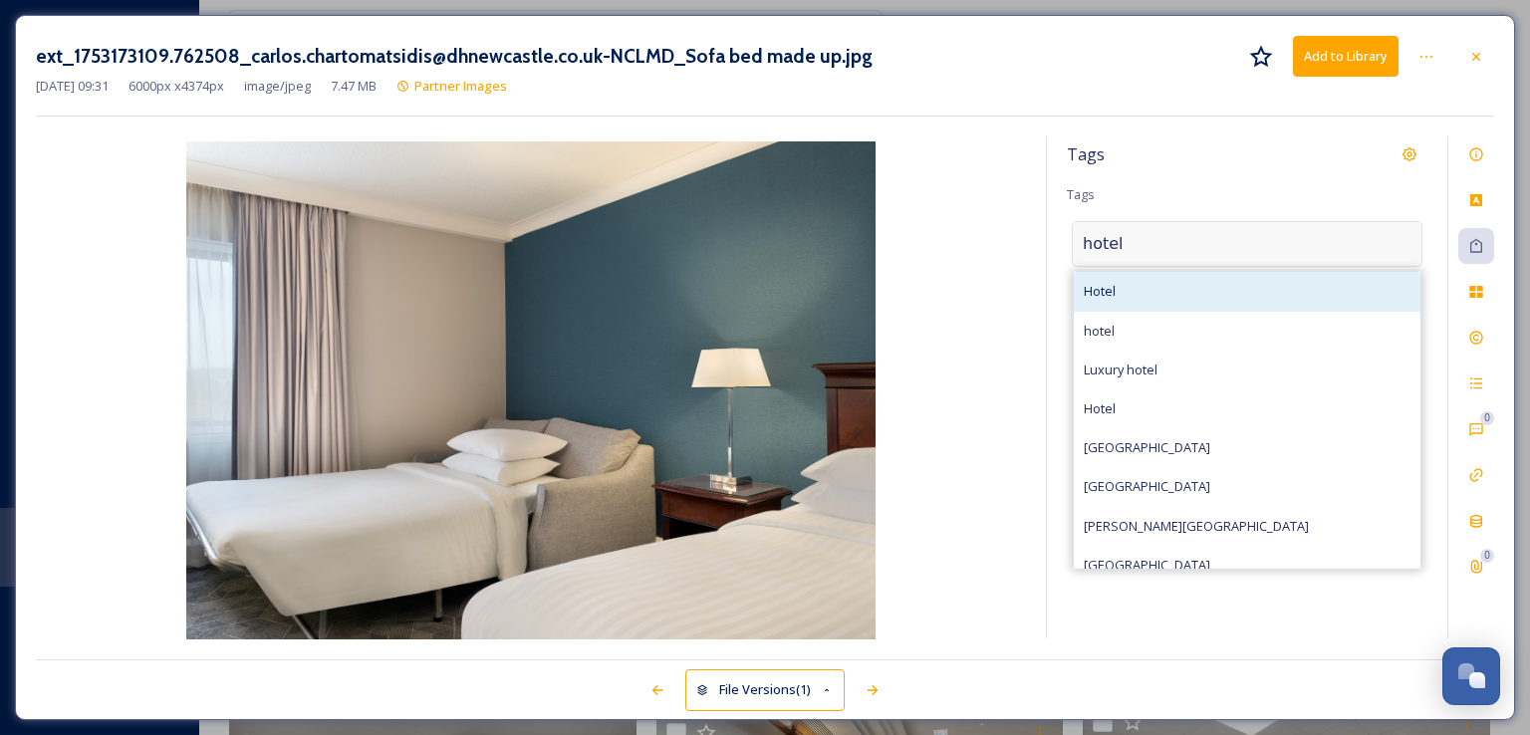
type input "hotel"
click at [1187, 279] on div "Hotel" at bounding box center [1247, 291] width 347 height 39
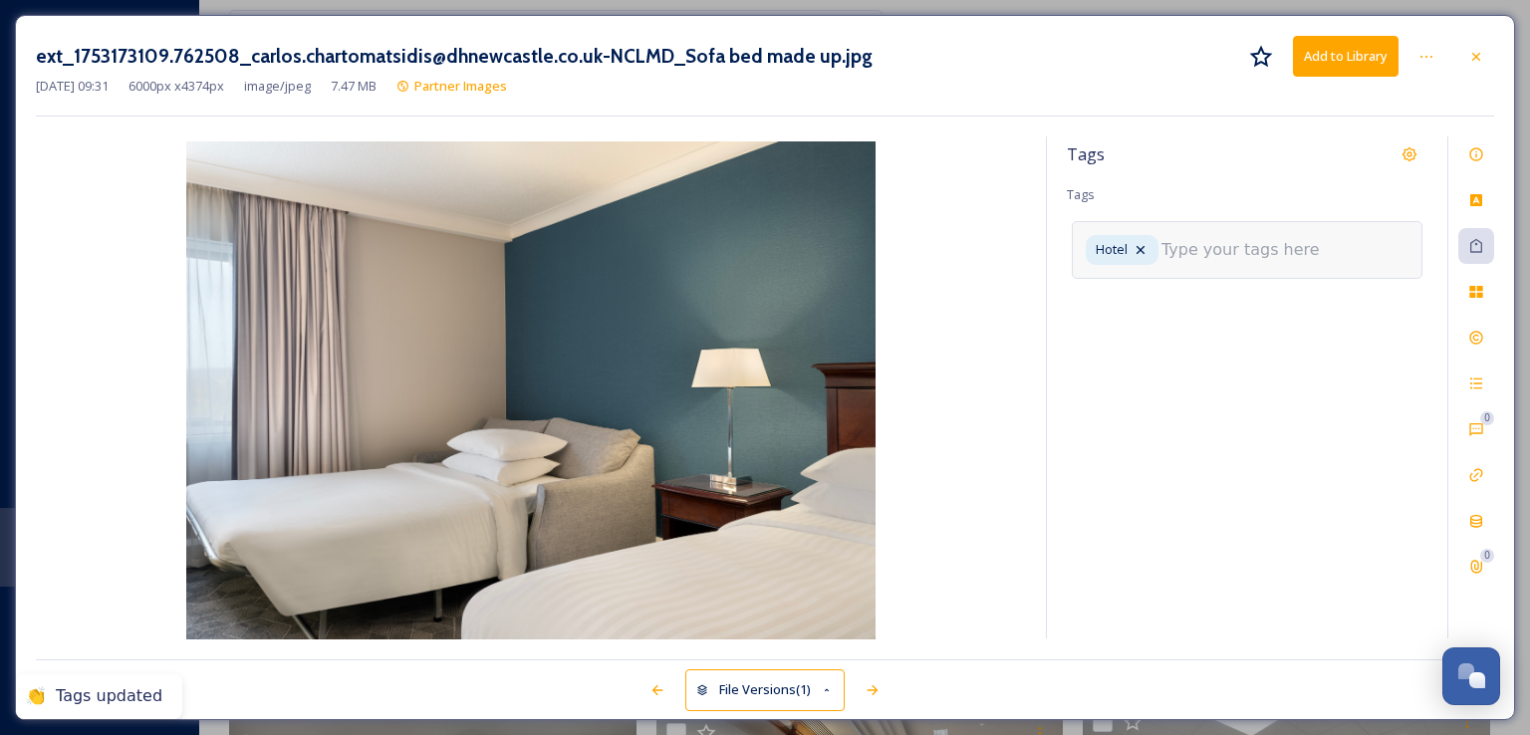
click at [1193, 258] on input at bounding box center [1260, 250] width 199 height 24
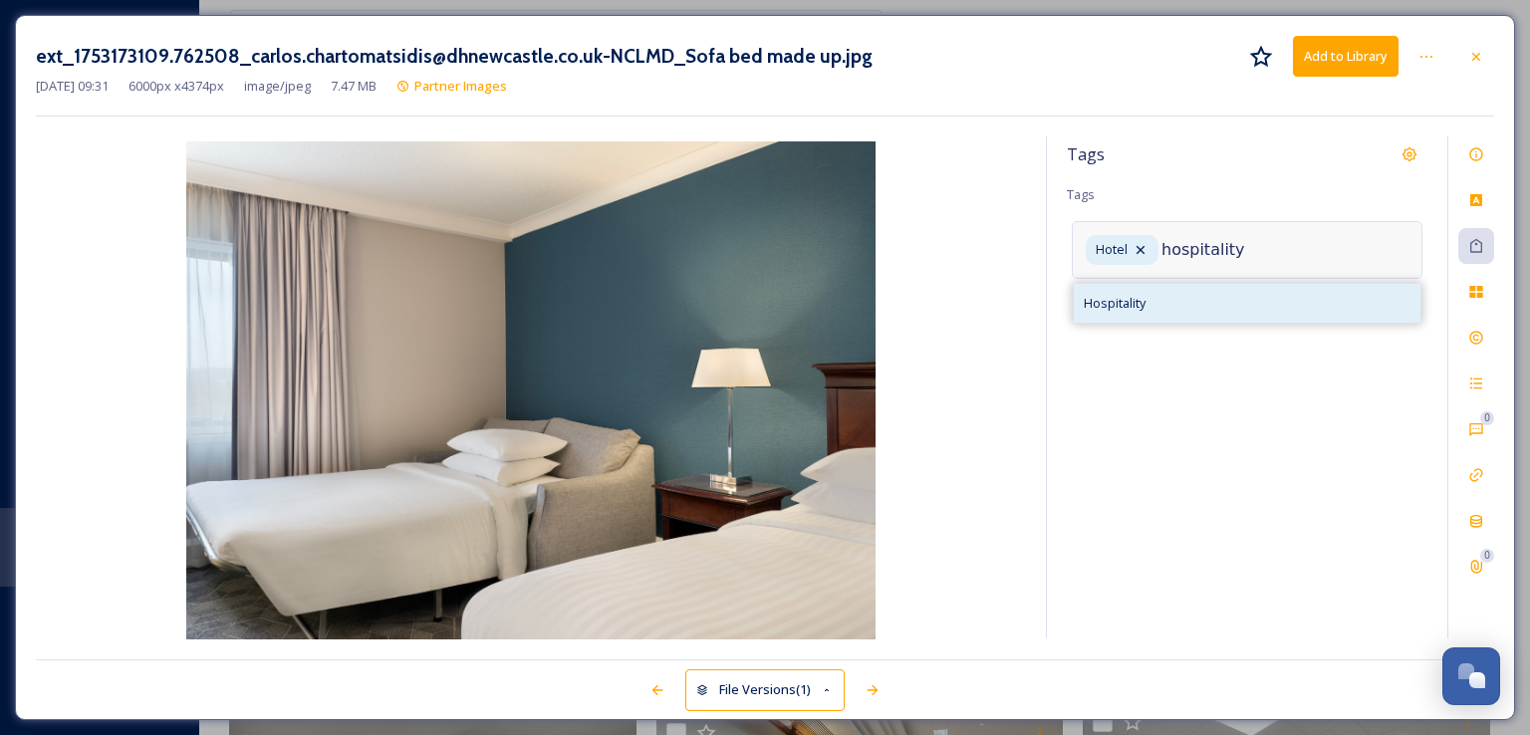
type input "hospitality"
click at [1184, 290] on div "Hospitality" at bounding box center [1247, 303] width 347 height 39
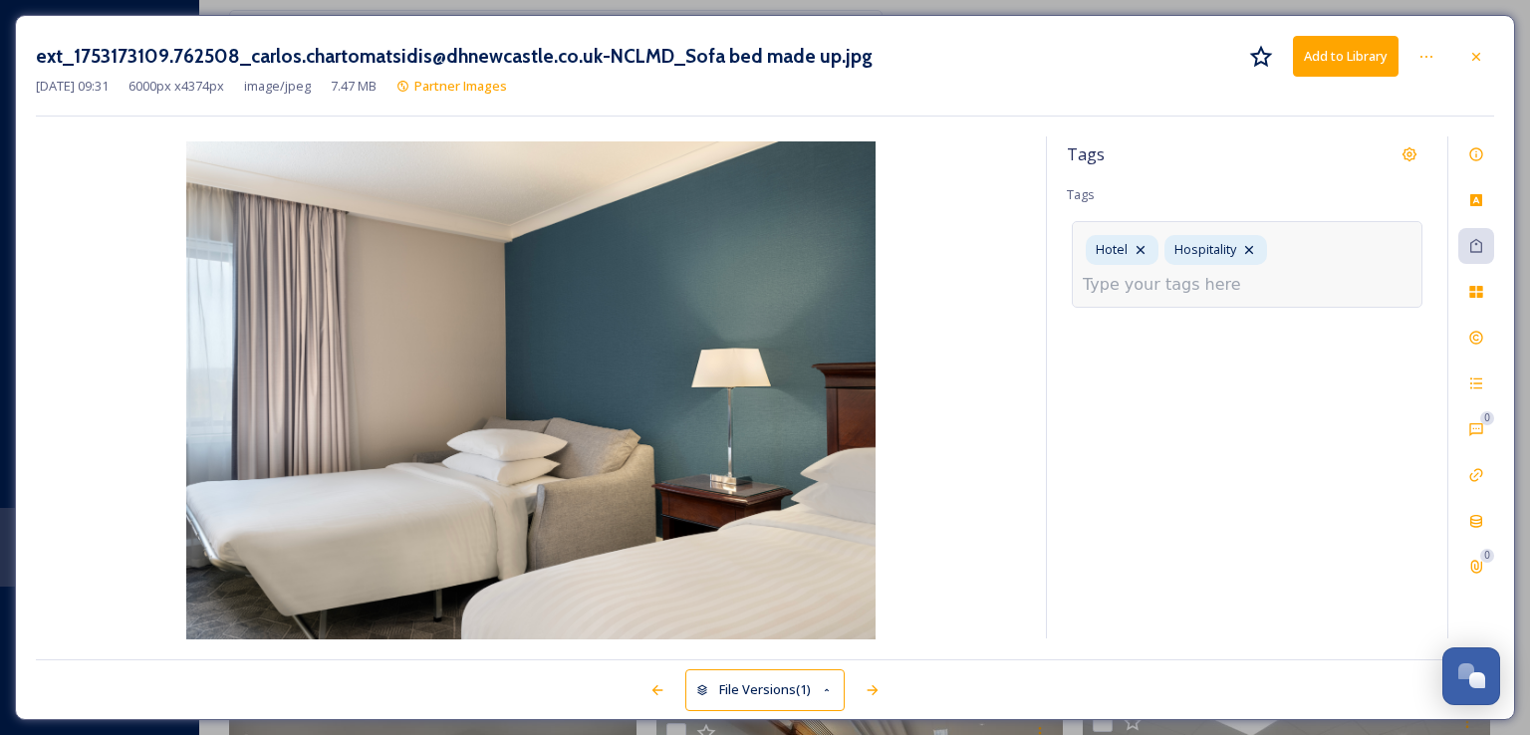
click at [1184, 290] on input at bounding box center [1182, 285] width 199 height 24
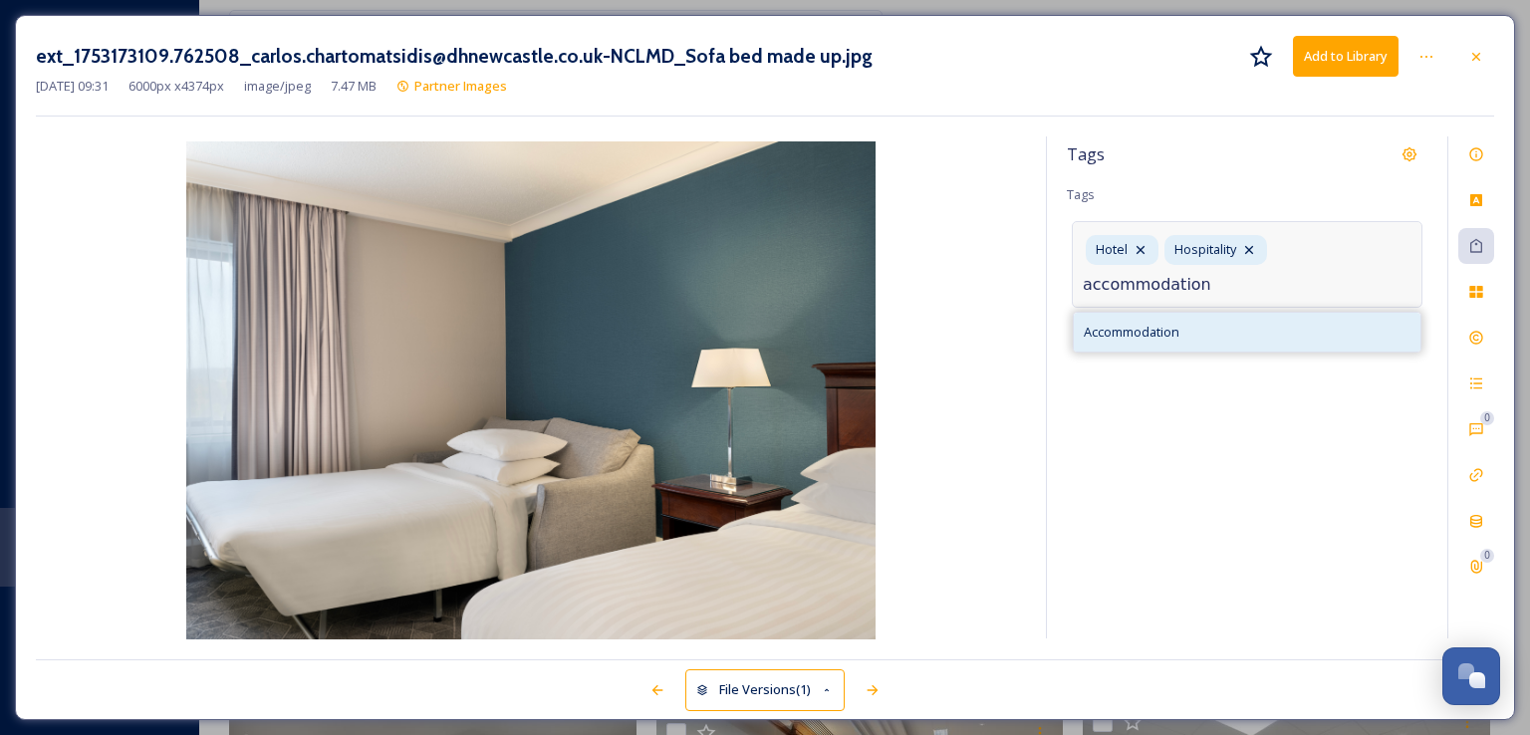
type input "accommodation"
click at [1169, 336] on span "Accommodation" at bounding box center [1132, 332] width 96 height 19
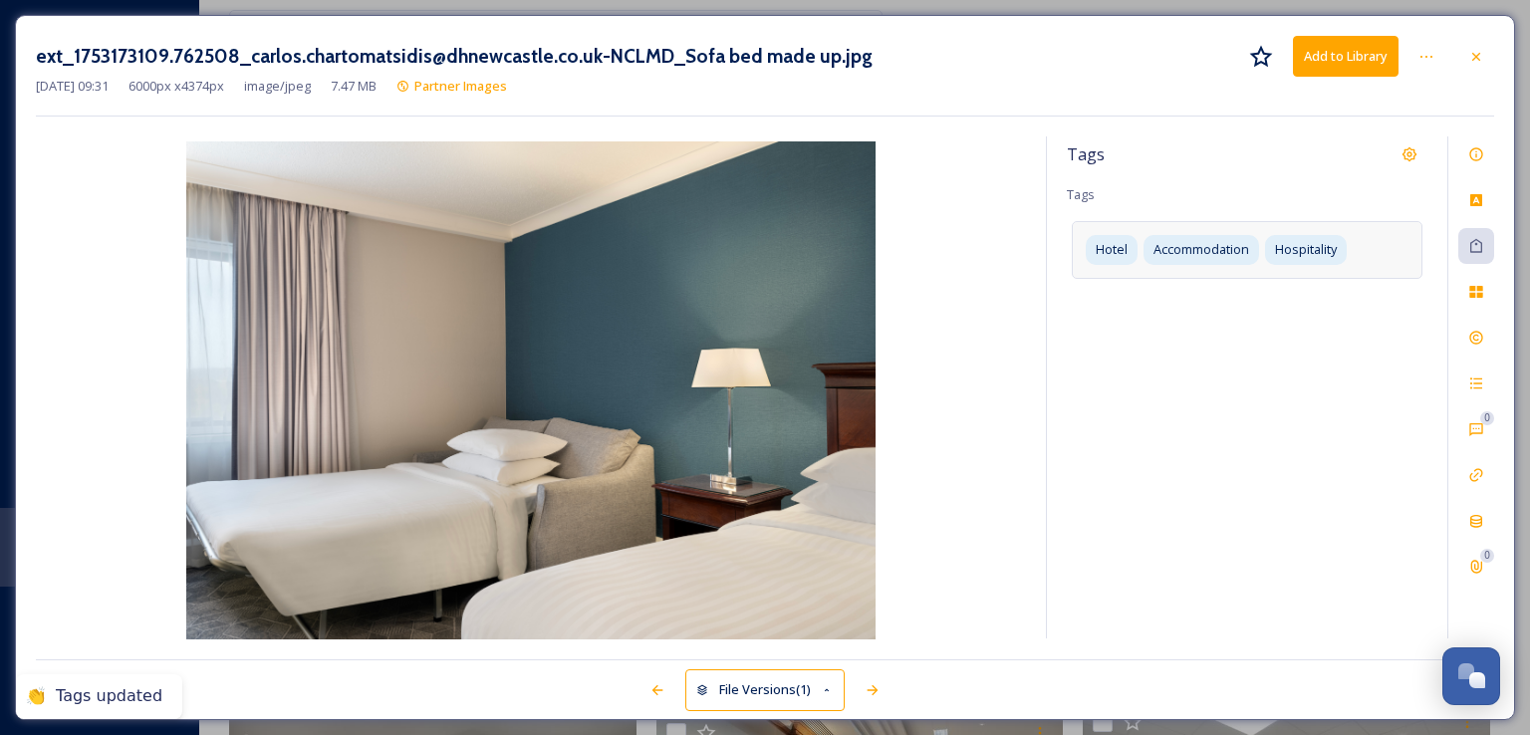
click at [1246, 407] on div "Tags Tags Hotel Accommodation Hospitality" at bounding box center [1247, 387] width 400 height 502
click at [1337, 53] on button "Add to Library" at bounding box center [1346, 56] width 106 height 41
click at [1483, 58] on icon at bounding box center [1476, 57] width 16 height 16
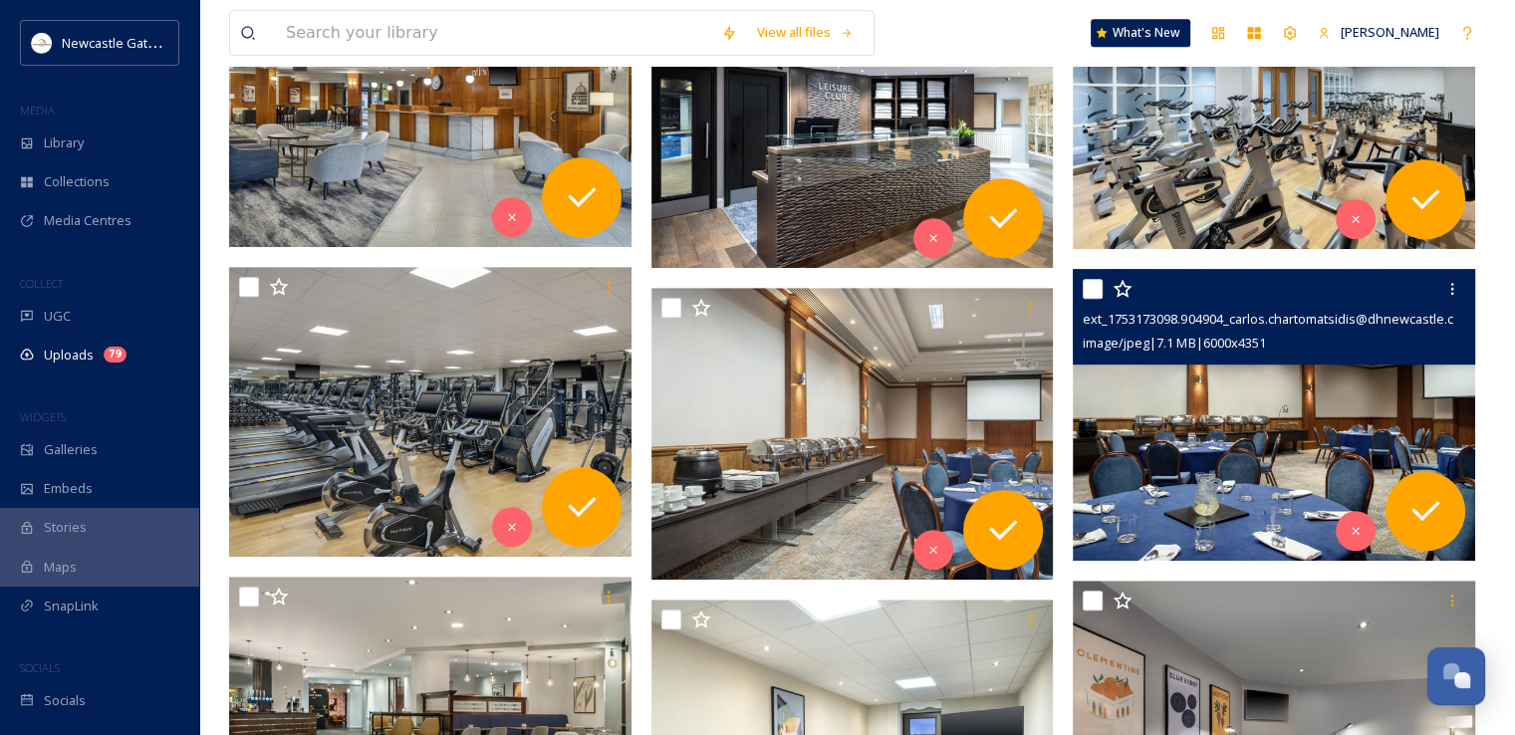
scroll to position [1080, 0]
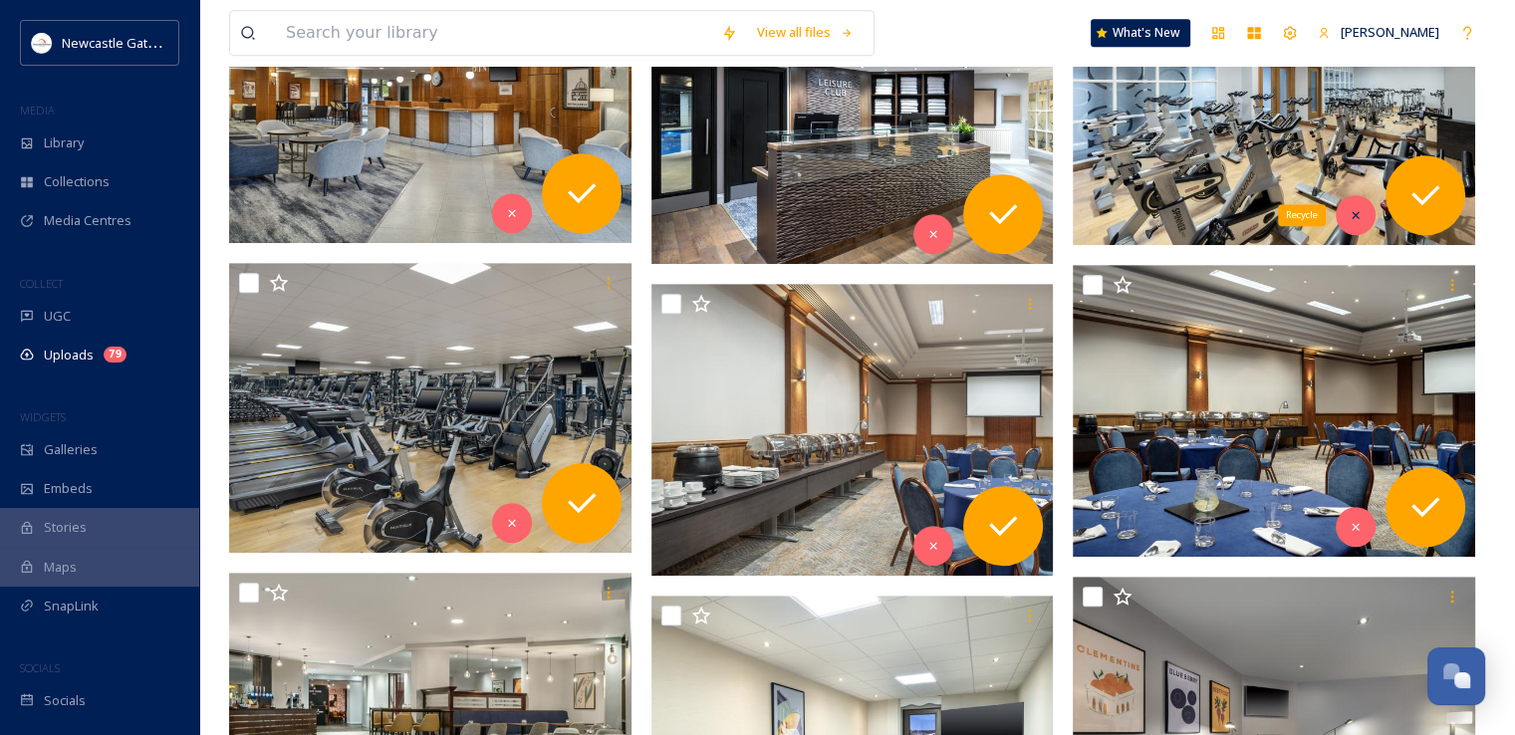
click at [1351, 220] on icon at bounding box center [1356, 215] width 14 height 14
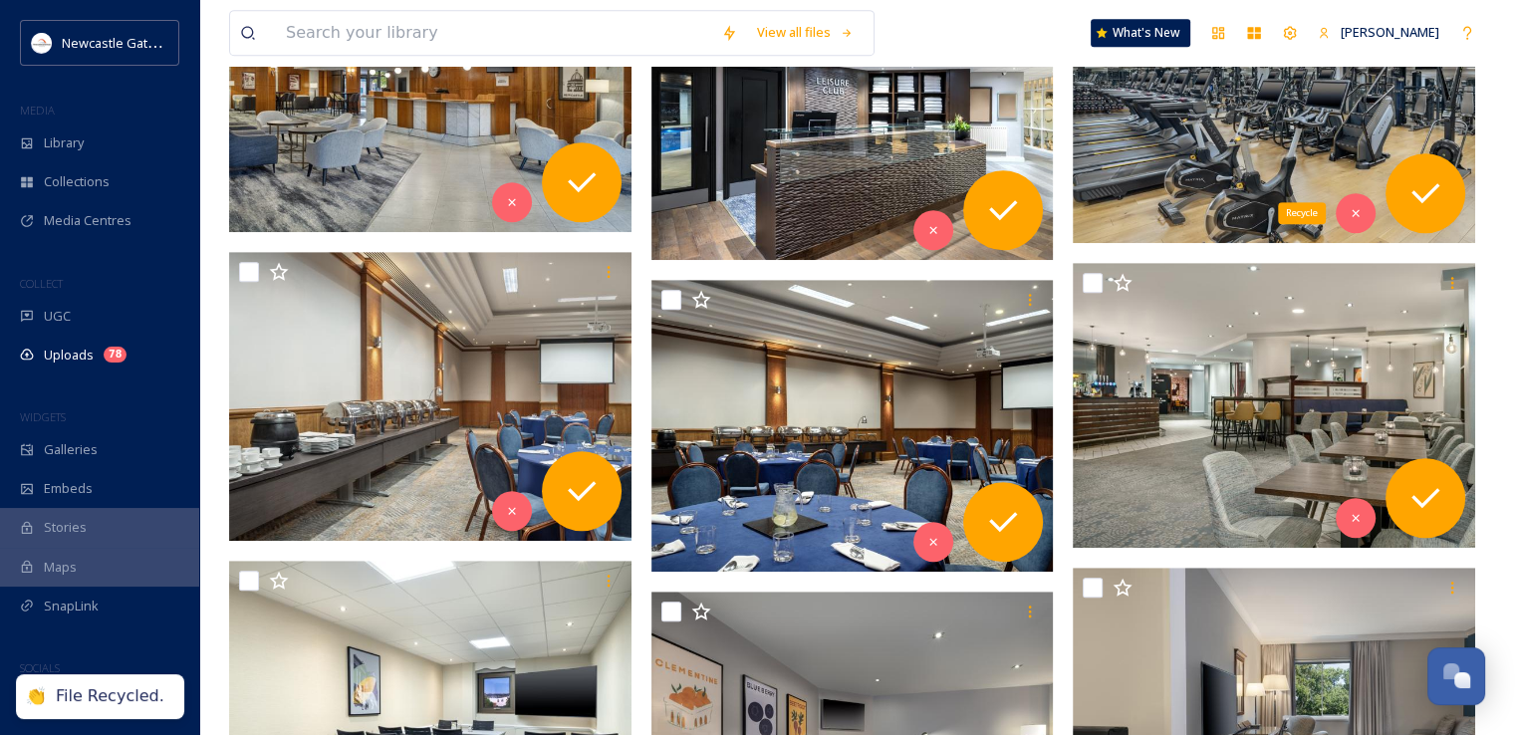
click at [1351, 220] on div "Recycle" at bounding box center [1356, 213] width 40 height 40
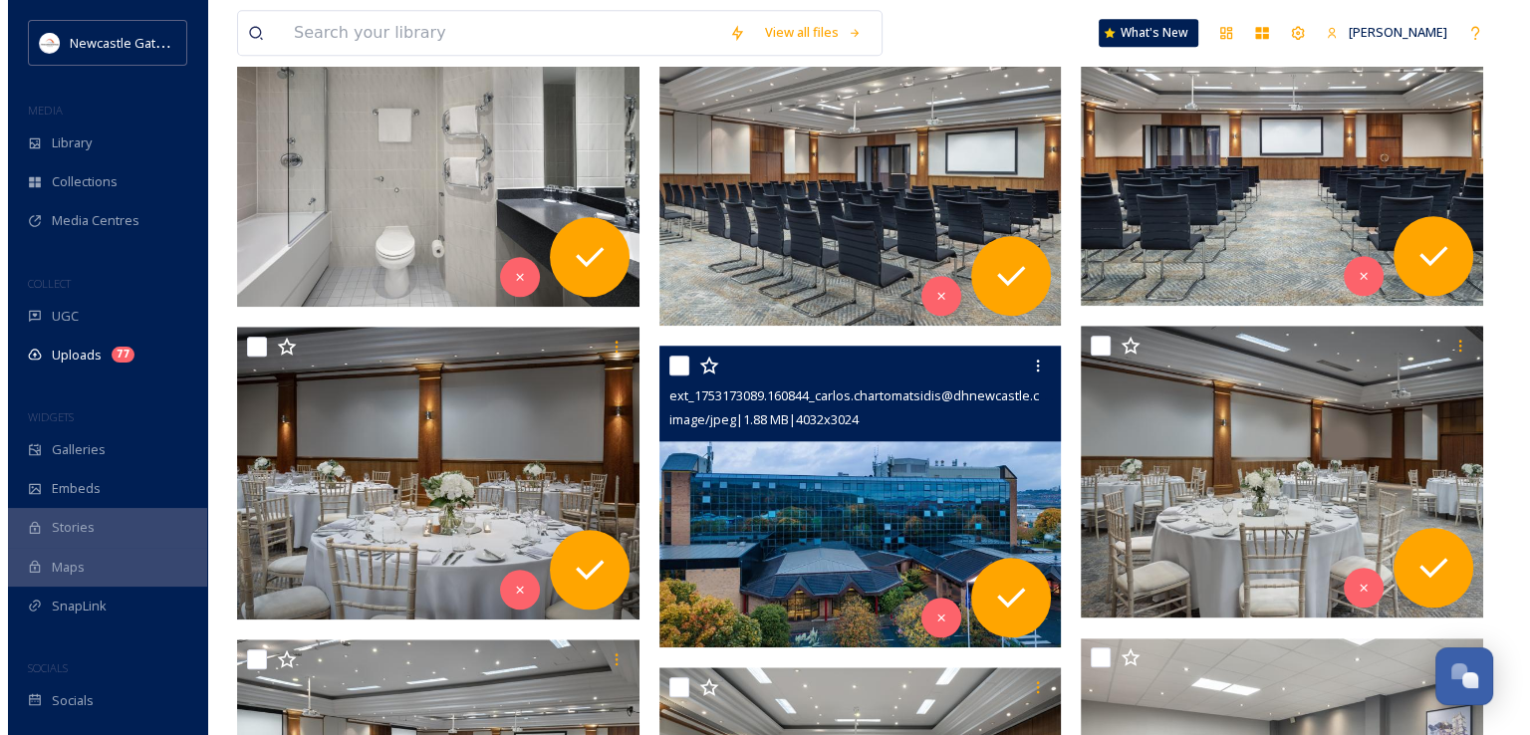
scroll to position [1962, 0]
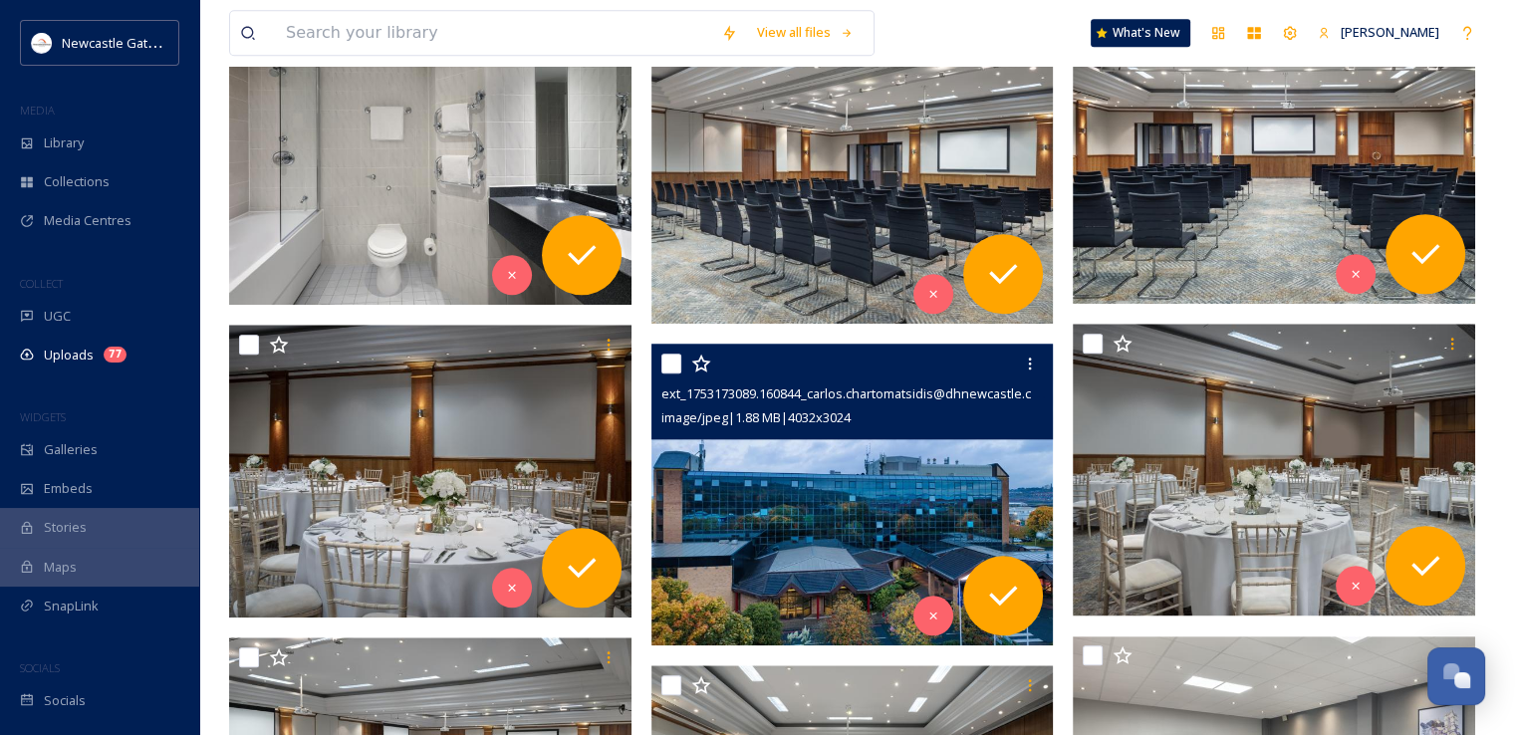
click at [855, 507] on img at bounding box center [852, 495] width 402 height 302
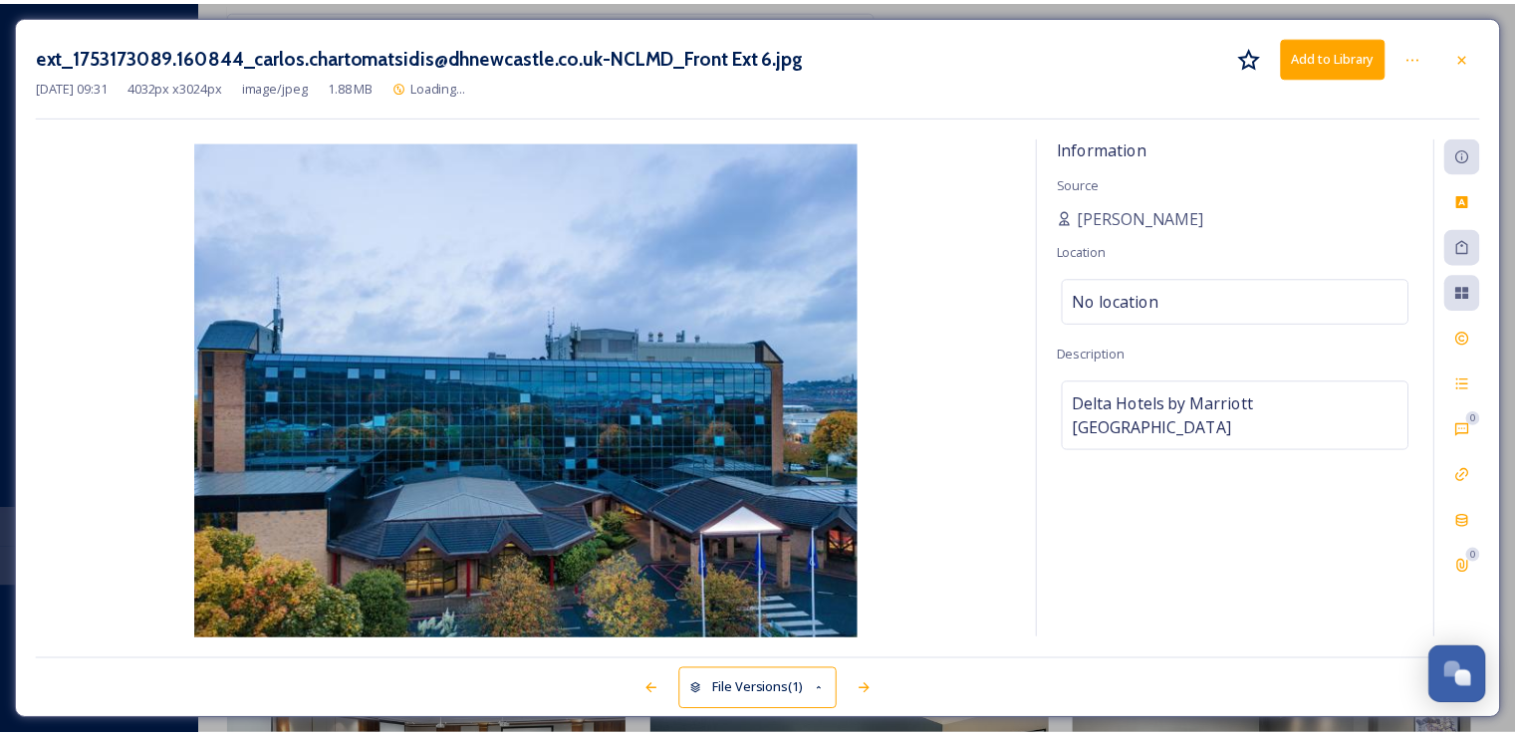
scroll to position [1980, 0]
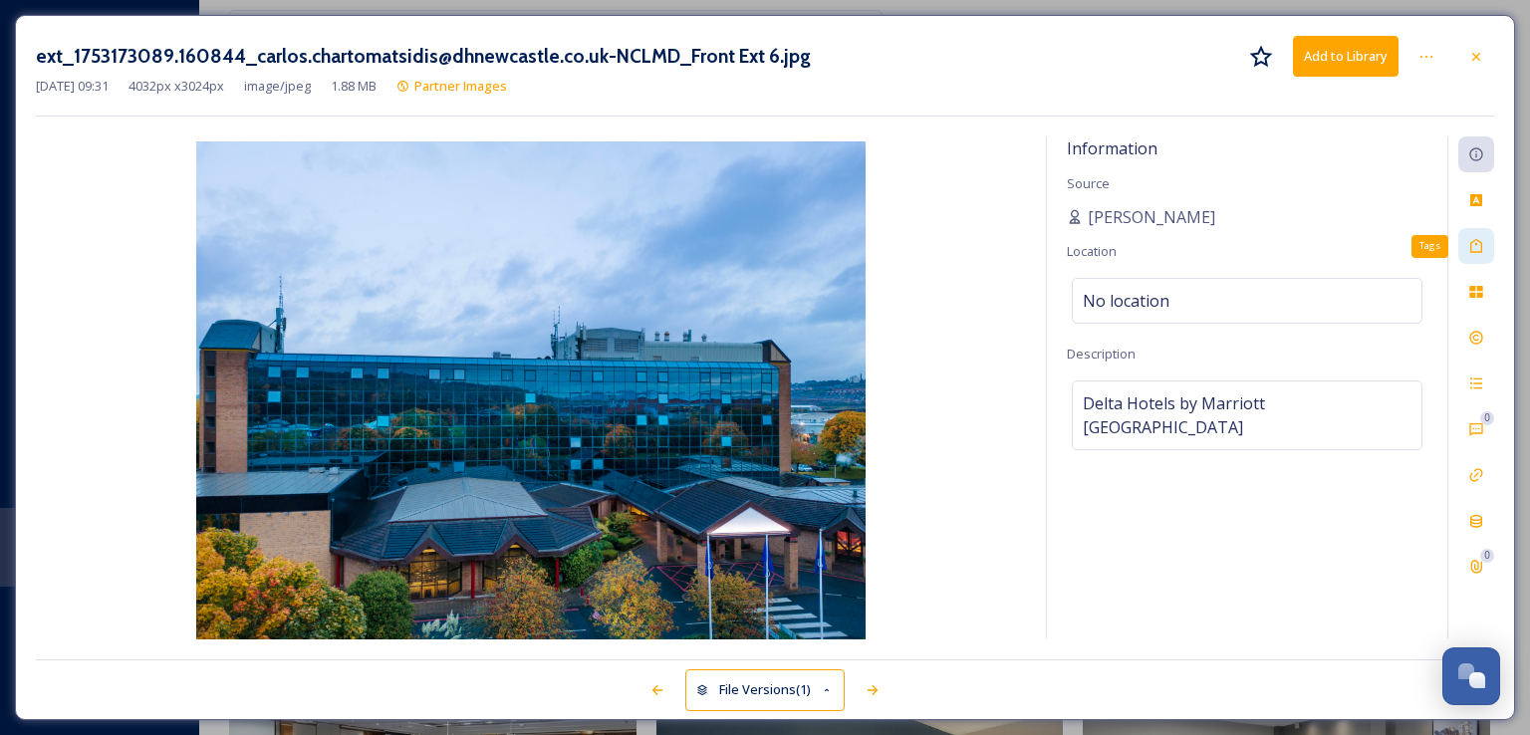
click at [1490, 239] on div "Tags" at bounding box center [1476, 246] width 36 height 36
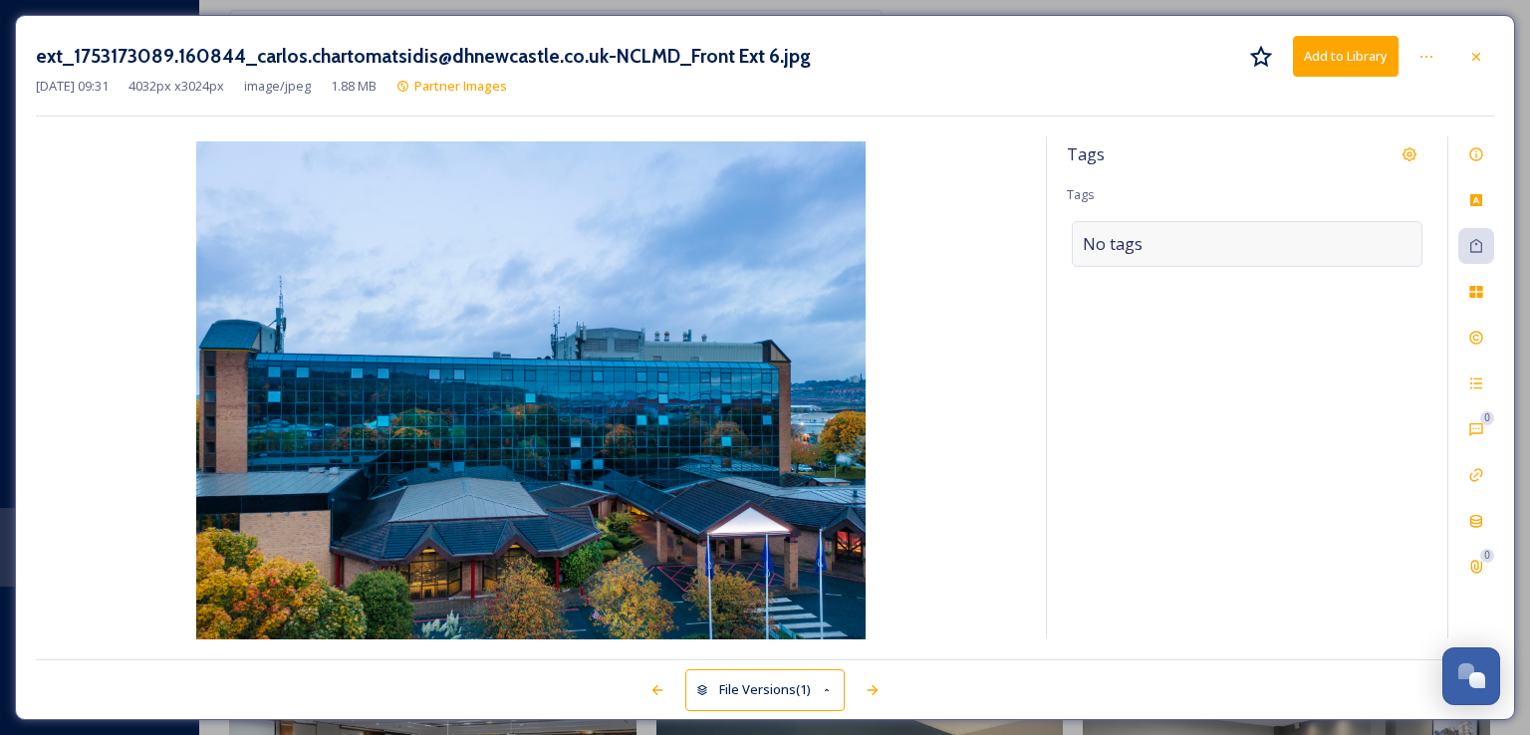
click at [1199, 229] on div "No tags" at bounding box center [1247, 244] width 351 height 46
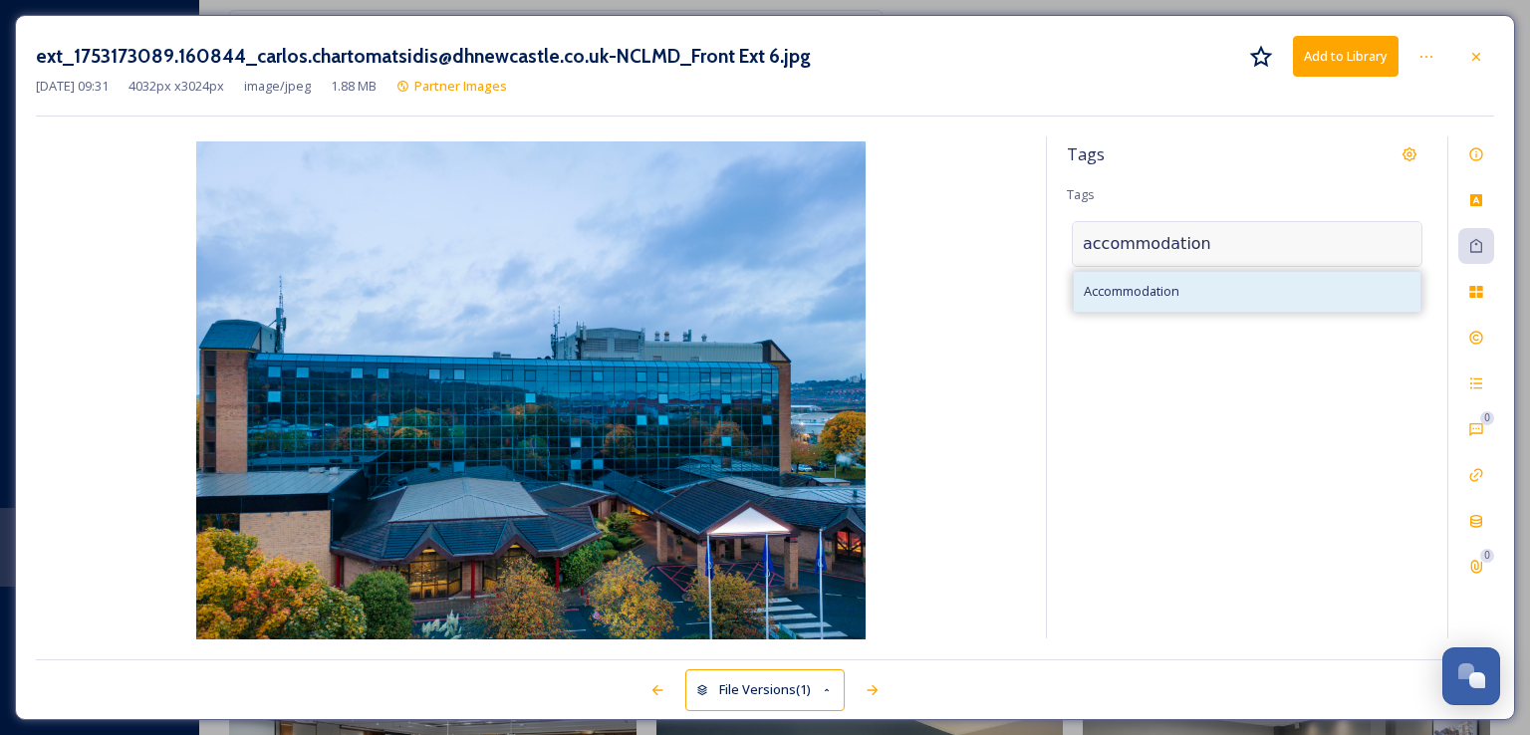
type input "accommodation"
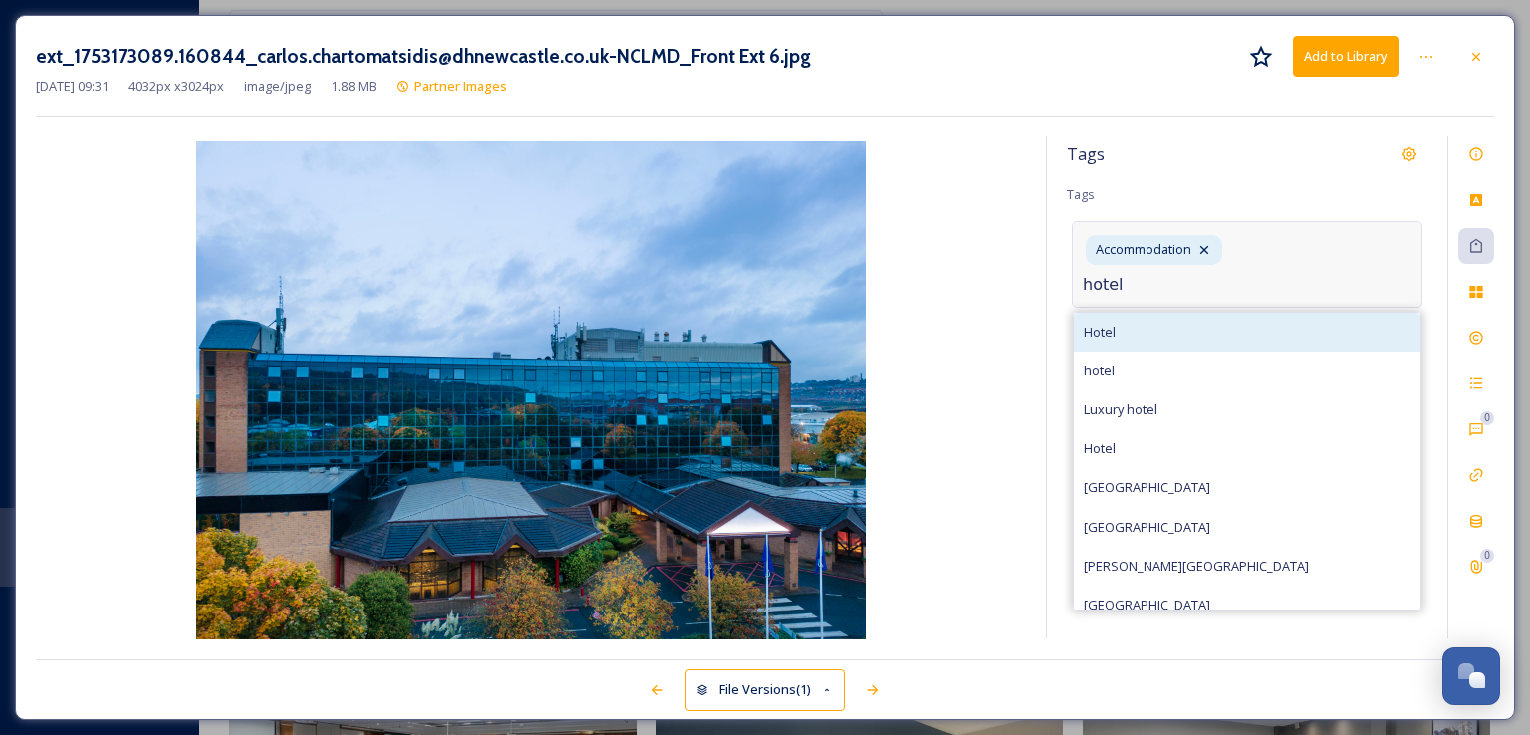
type input "hotel"
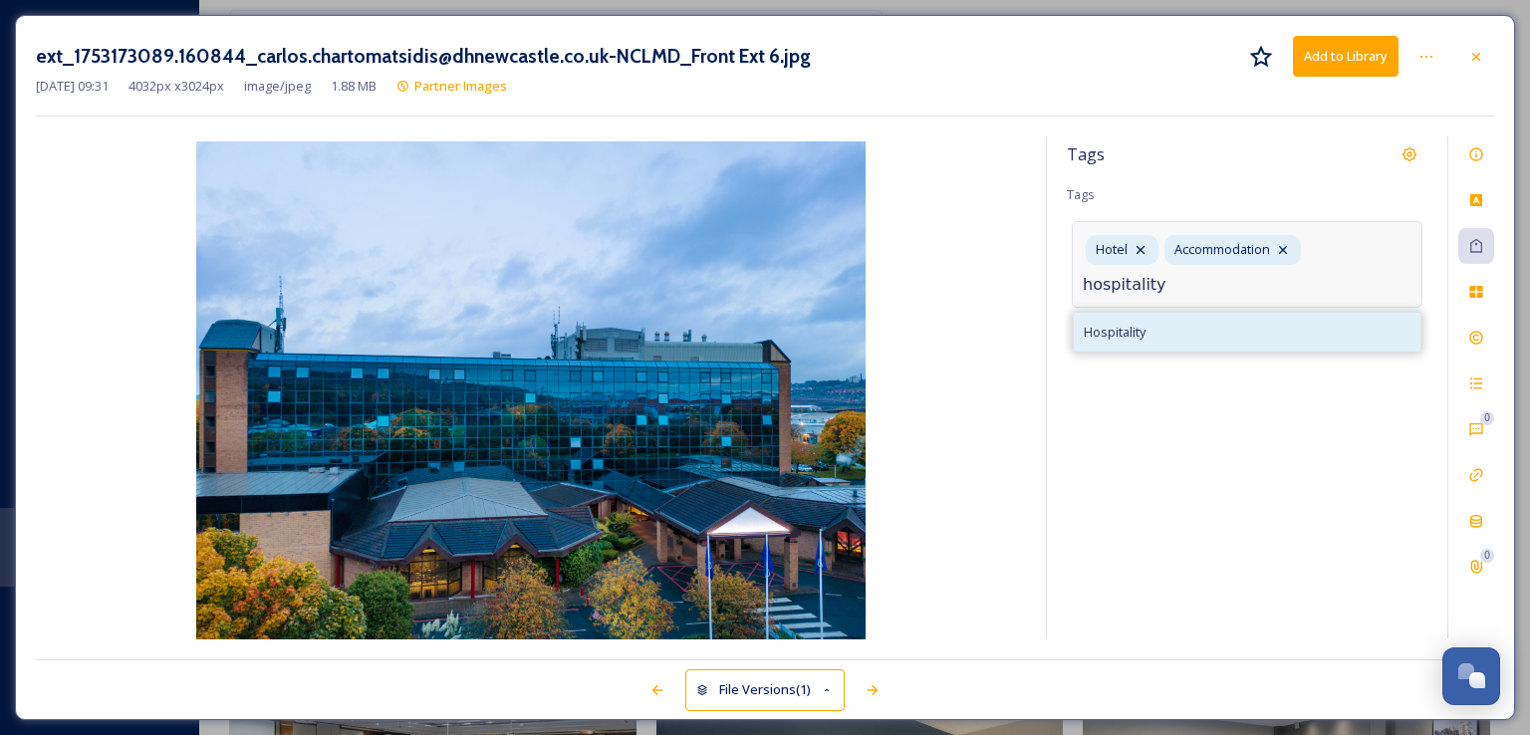
type input "hospitality"
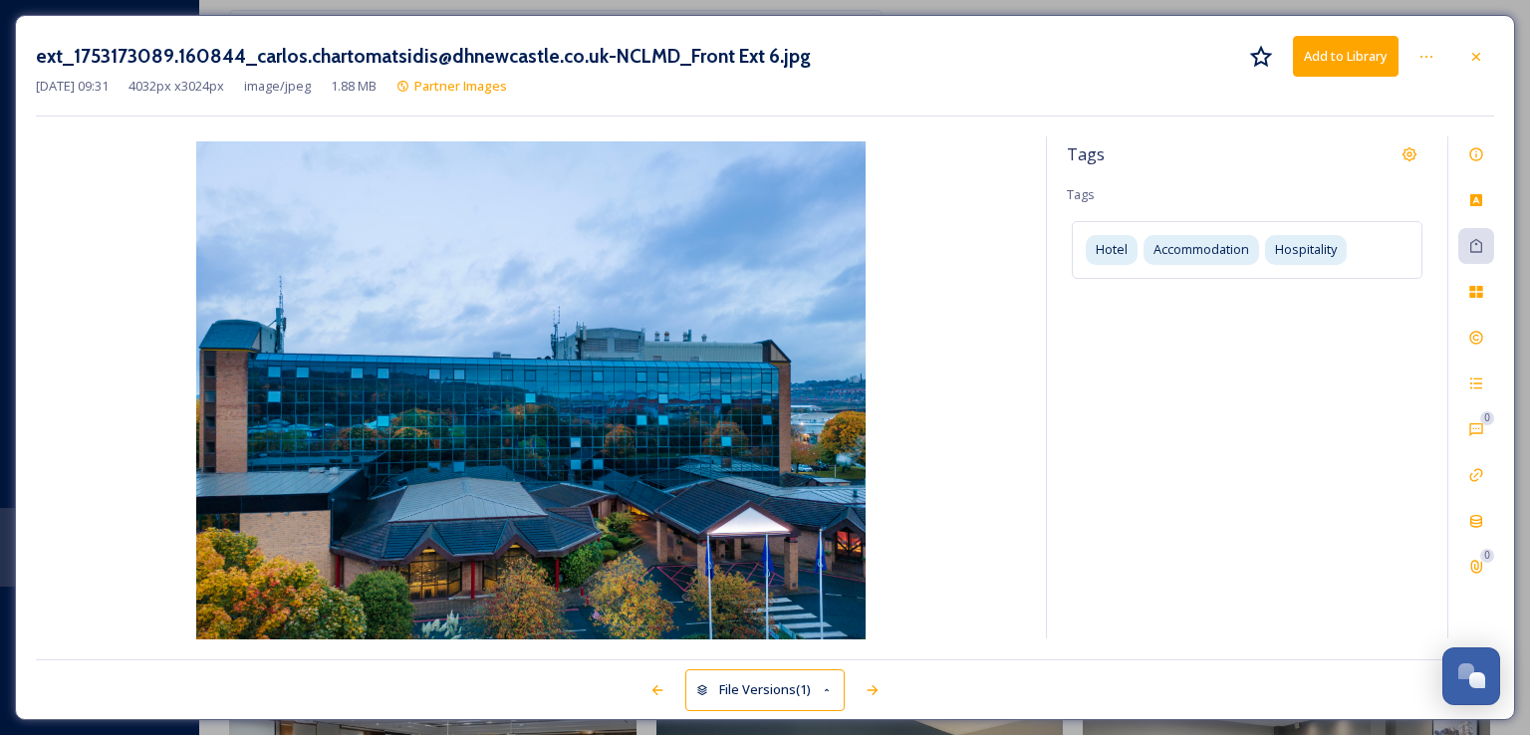
click at [1351, 46] on button "Add to Library" at bounding box center [1346, 56] width 106 height 41
click at [1474, 61] on icon at bounding box center [1476, 57] width 16 height 16
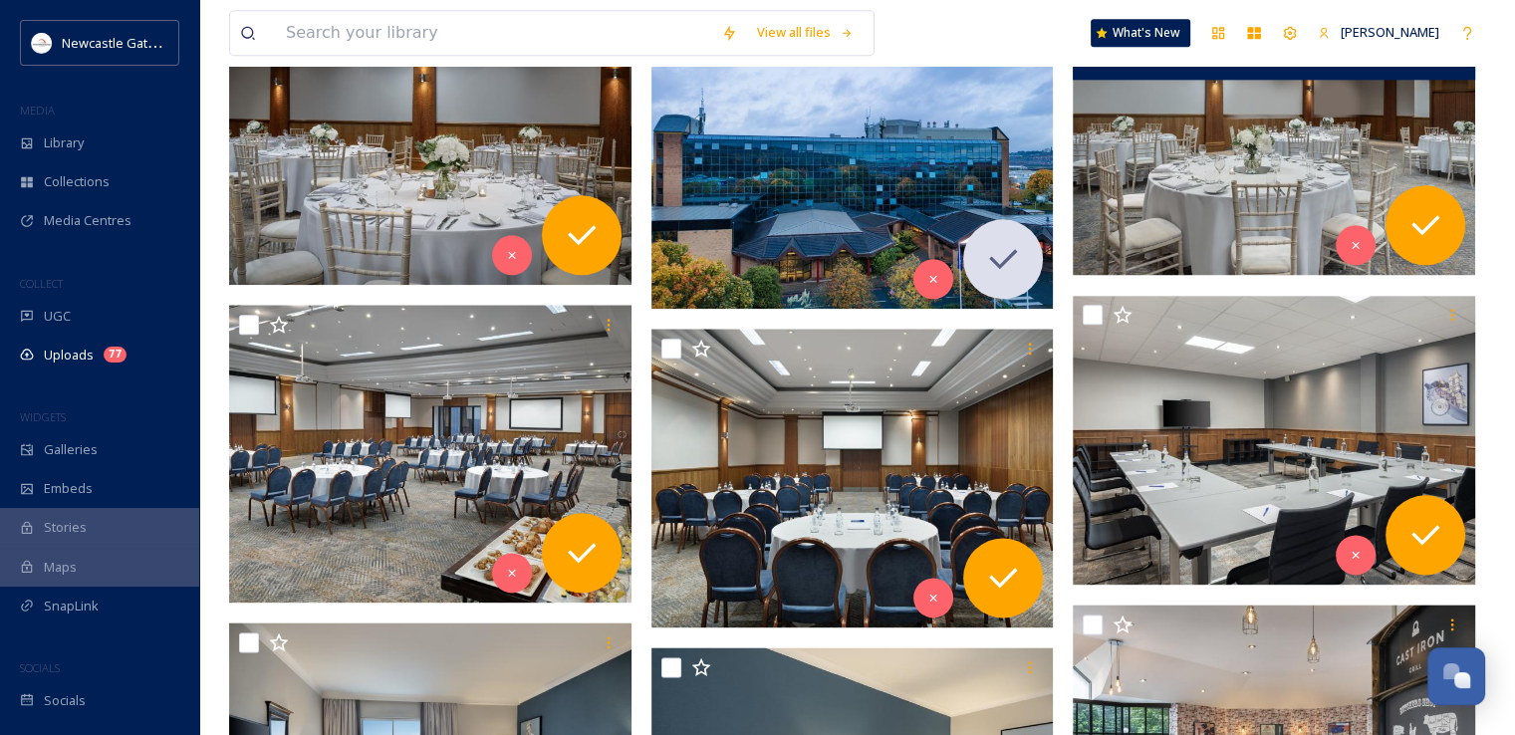
scroll to position [2327, 0]
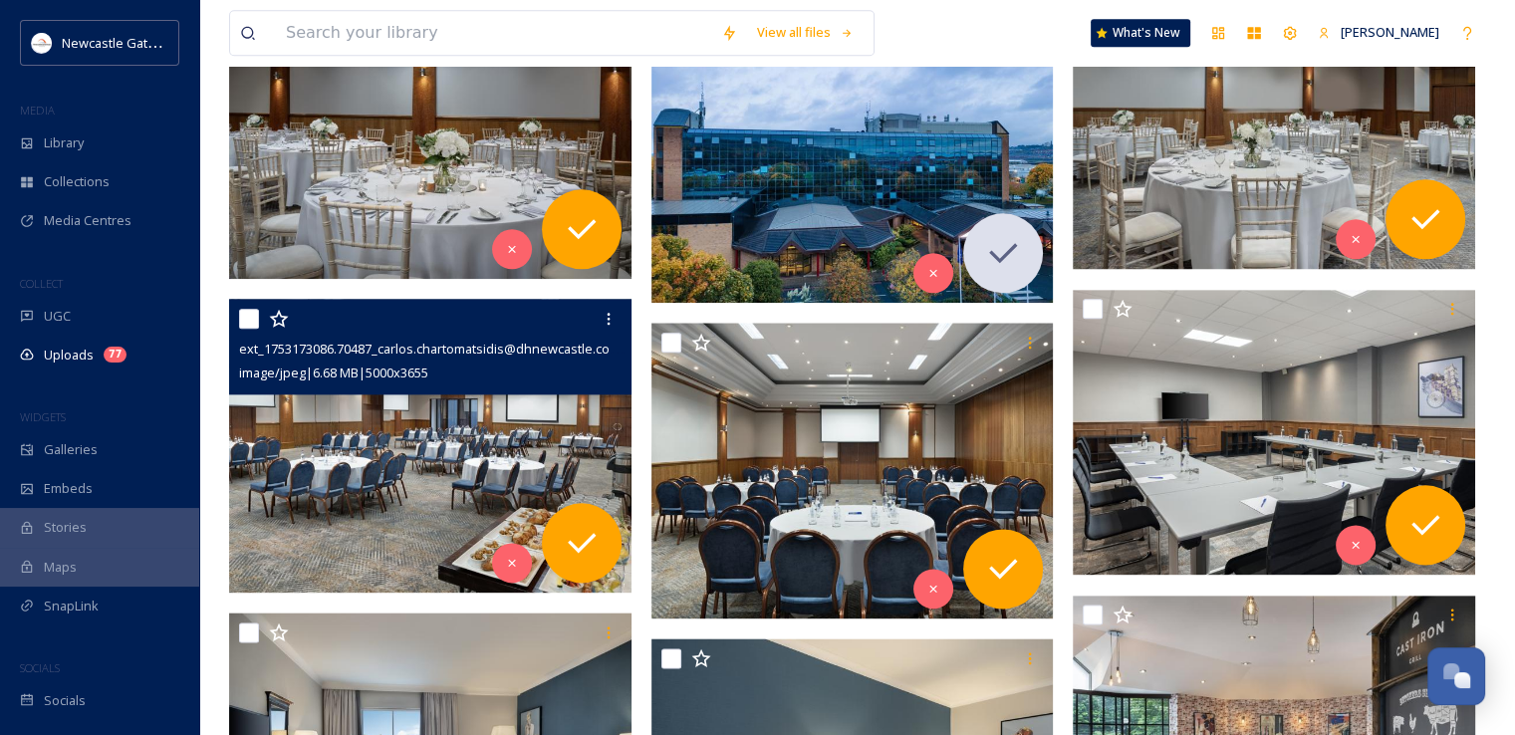
click at [442, 449] on img at bounding box center [430, 446] width 402 height 294
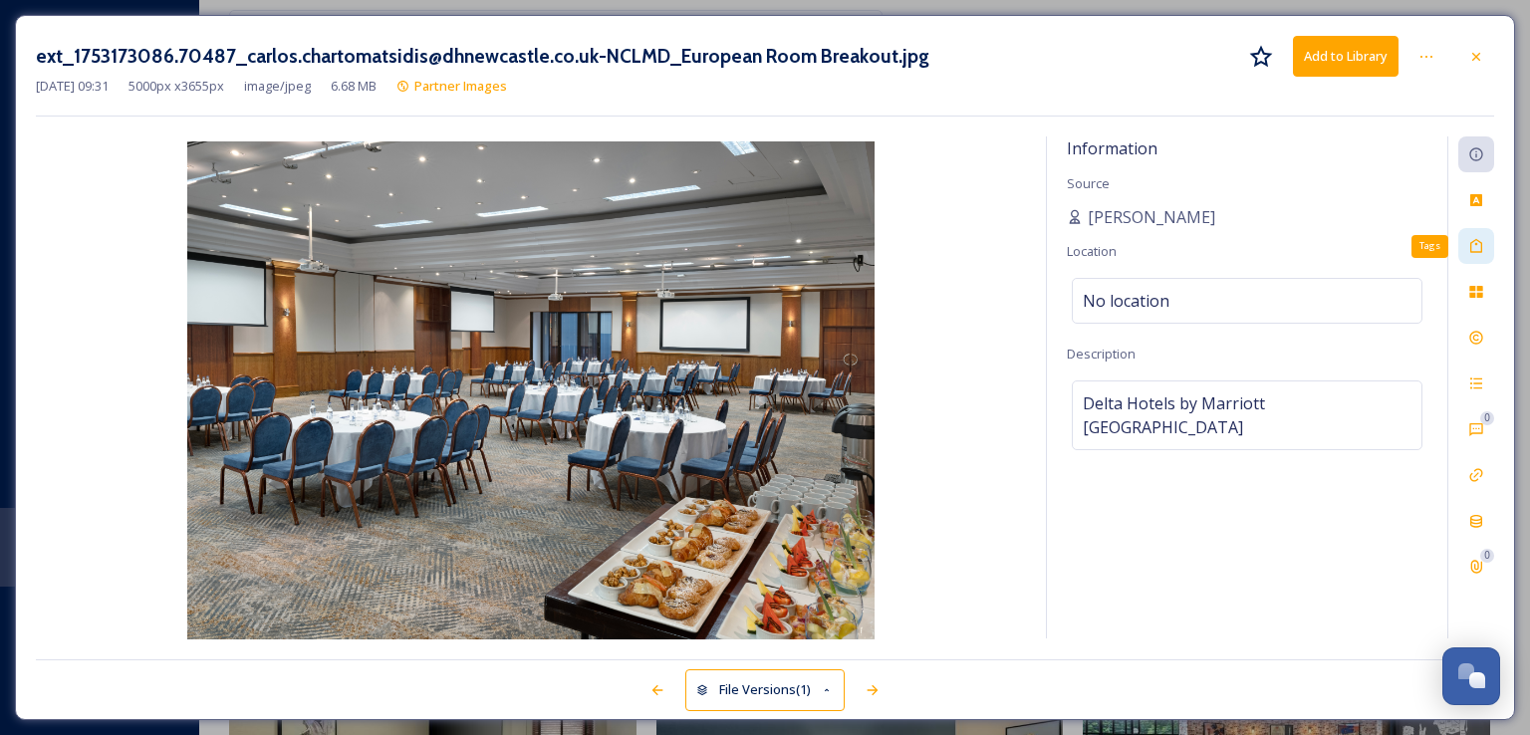
click at [1476, 251] on icon at bounding box center [1476, 246] width 12 height 14
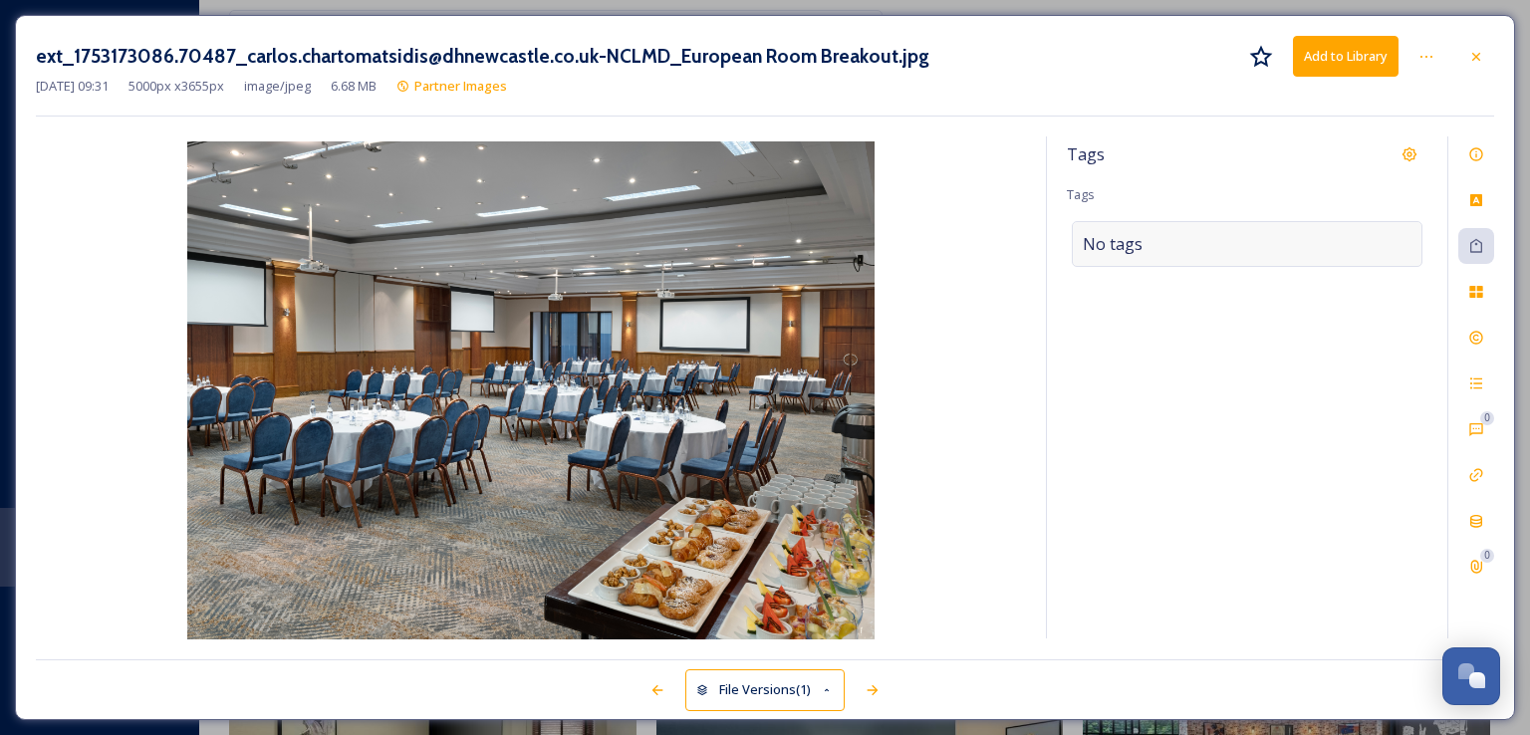
click at [1215, 260] on div "No tags" at bounding box center [1247, 244] width 351 height 46
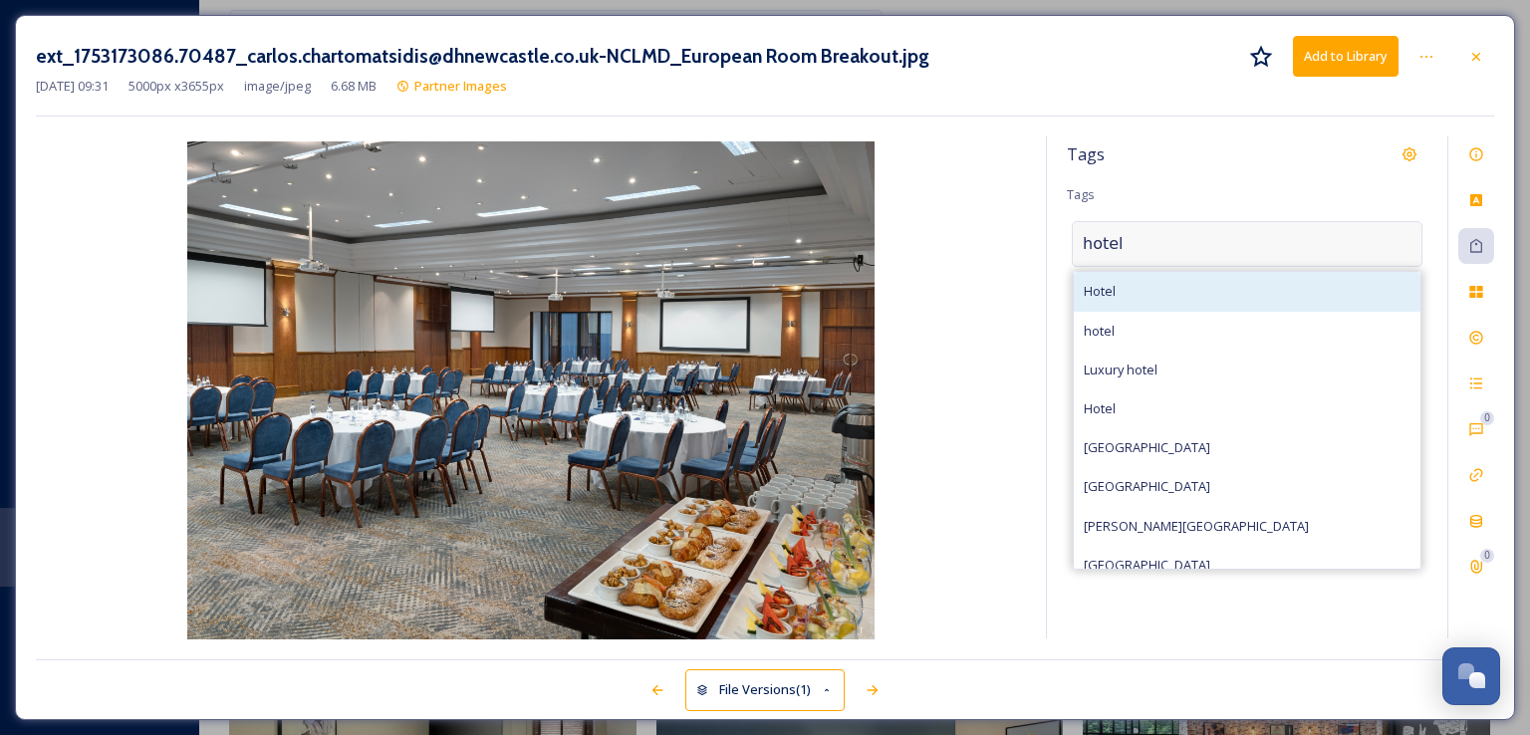
type input "hotel"
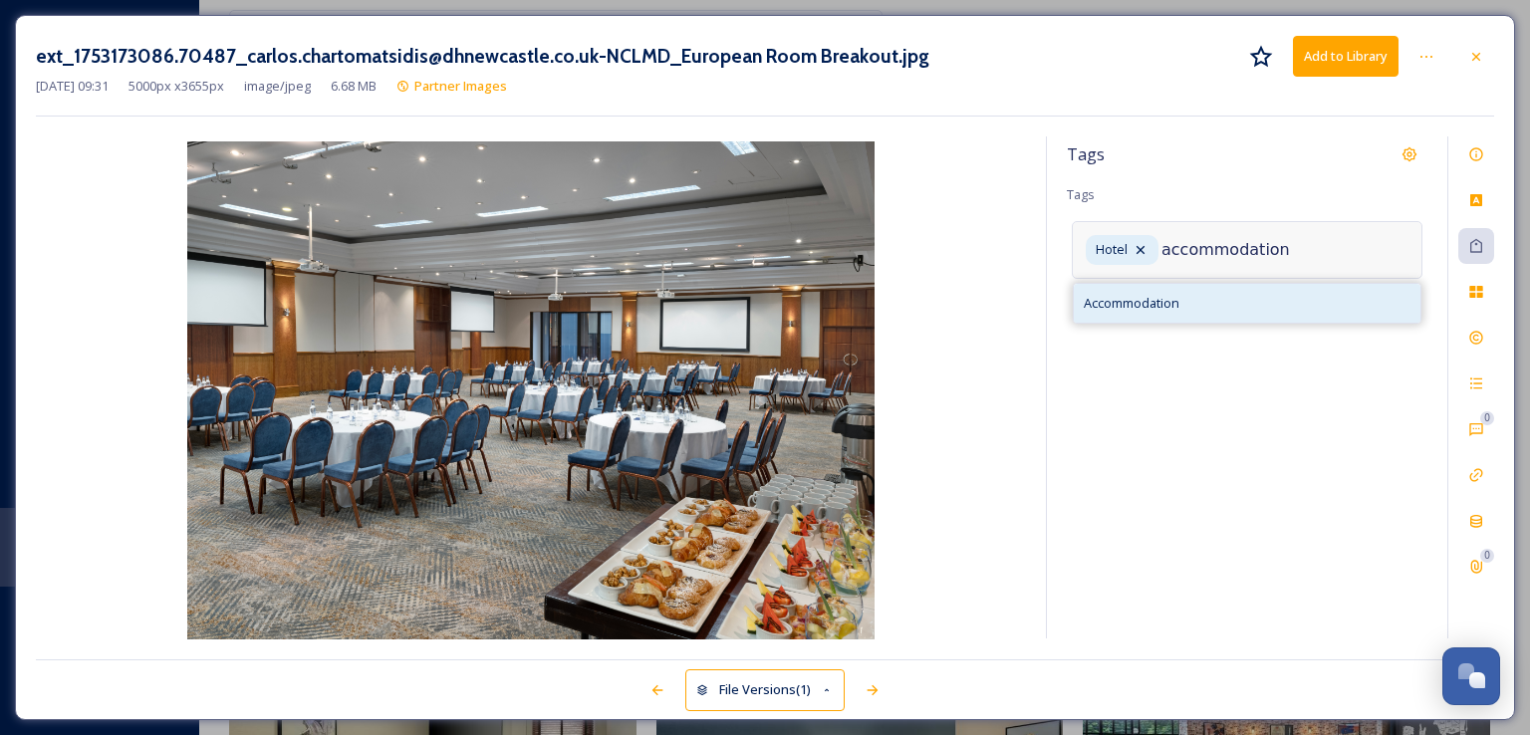
type input "accommodation"
click at [1199, 295] on div "Accommodation" at bounding box center [1247, 303] width 347 height 39
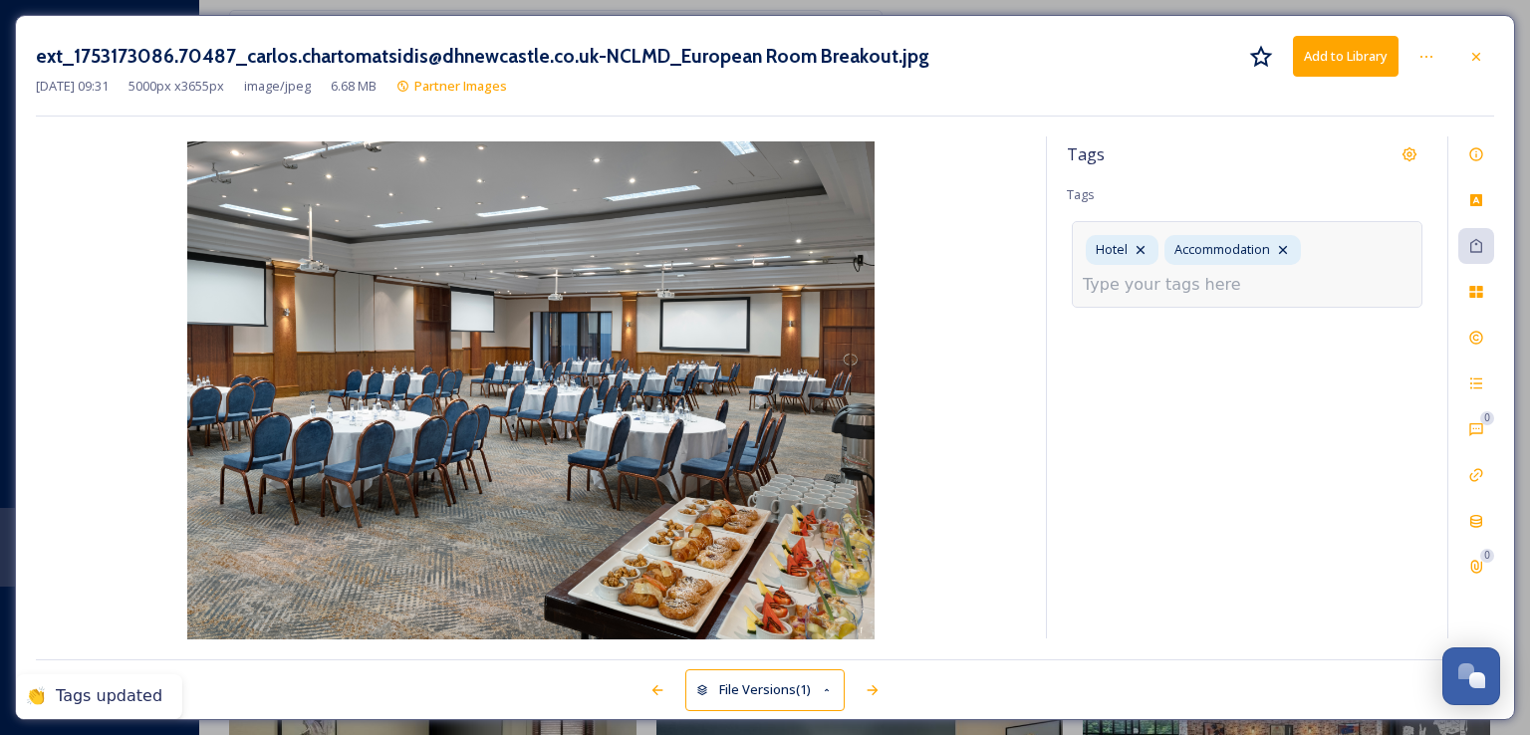
click at [1127, 284] on input at bounding box center [1182, 285] width 199 height 24
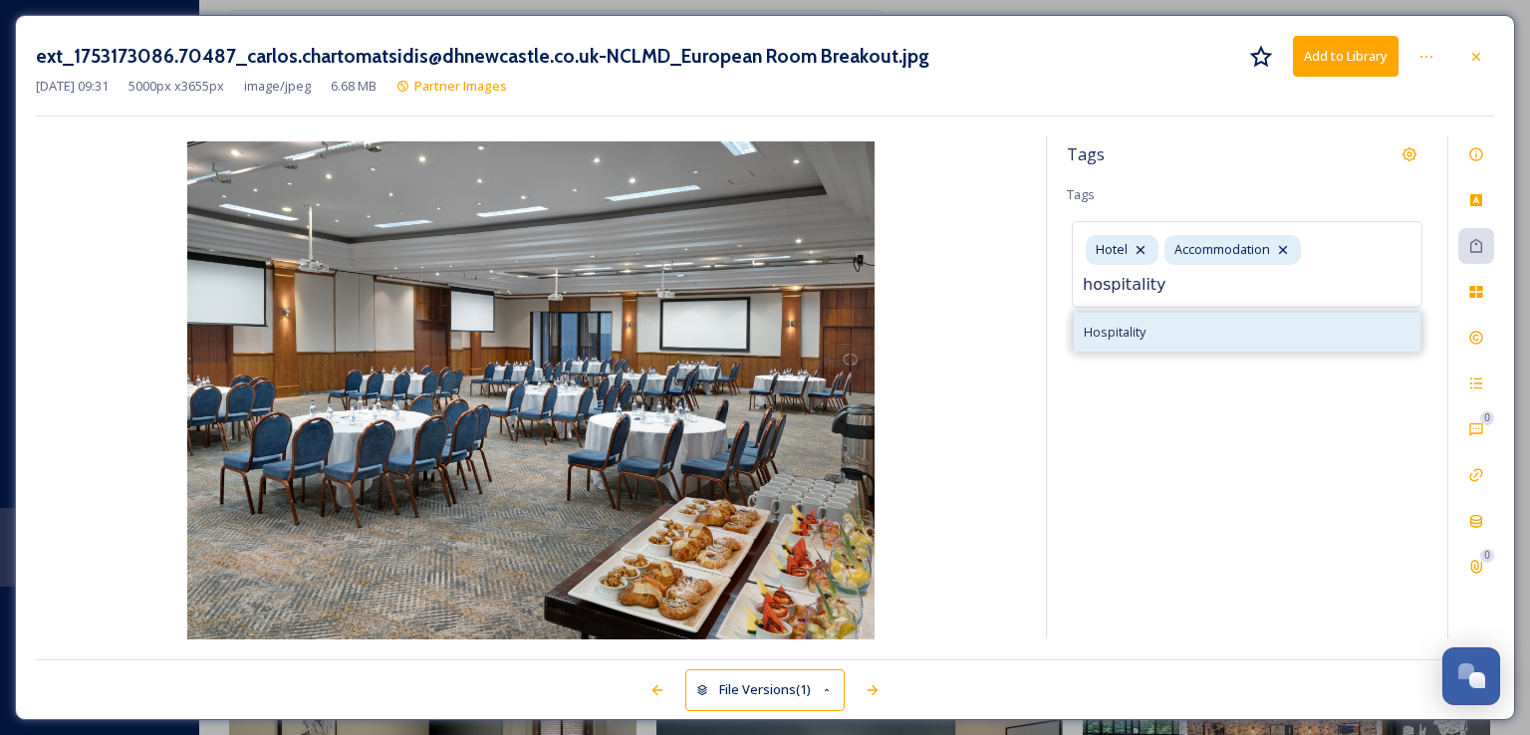
type input "hospitality"
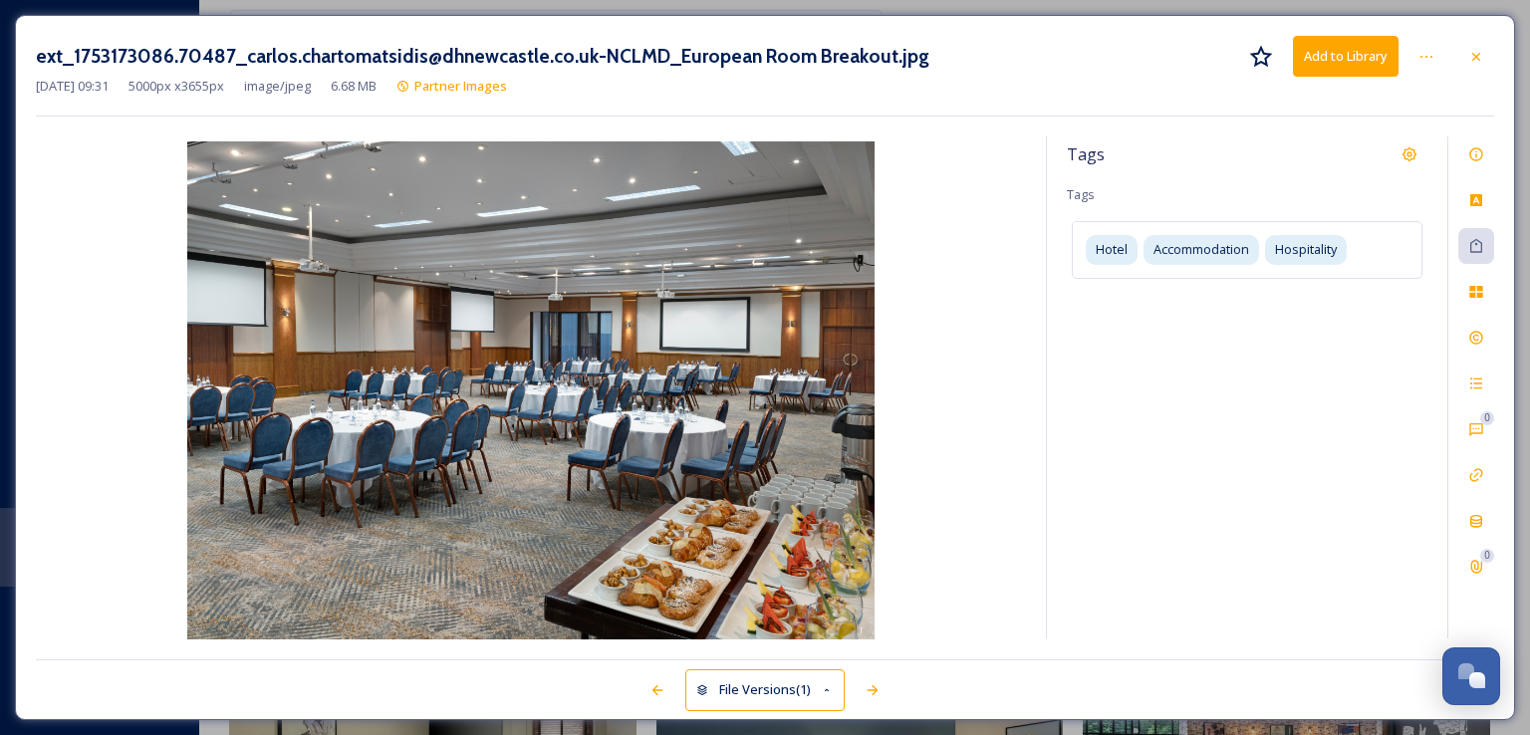
click at [1127, 455] on div "Tags Tags Hotel Accommodation Hospitality" at bounding box center [1247, 387] width 400 height 502
click at [1343, 56] on button "Add to Library" at bounding box center [1346, 56] width 106 height 41
click at [1481, 53] on icon at bounding box center [1476, 57] width 16 height 16
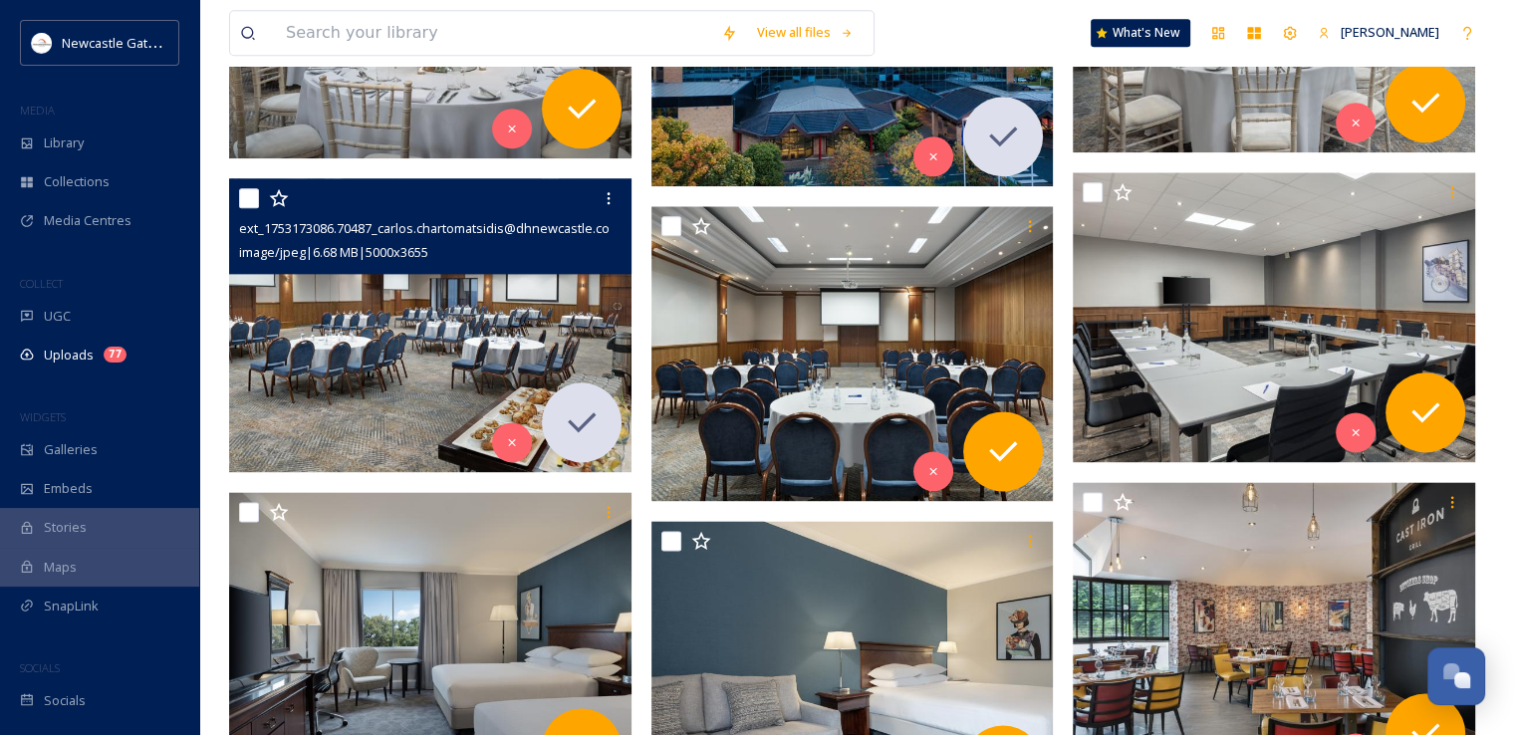
scroll to position [2390, 0]
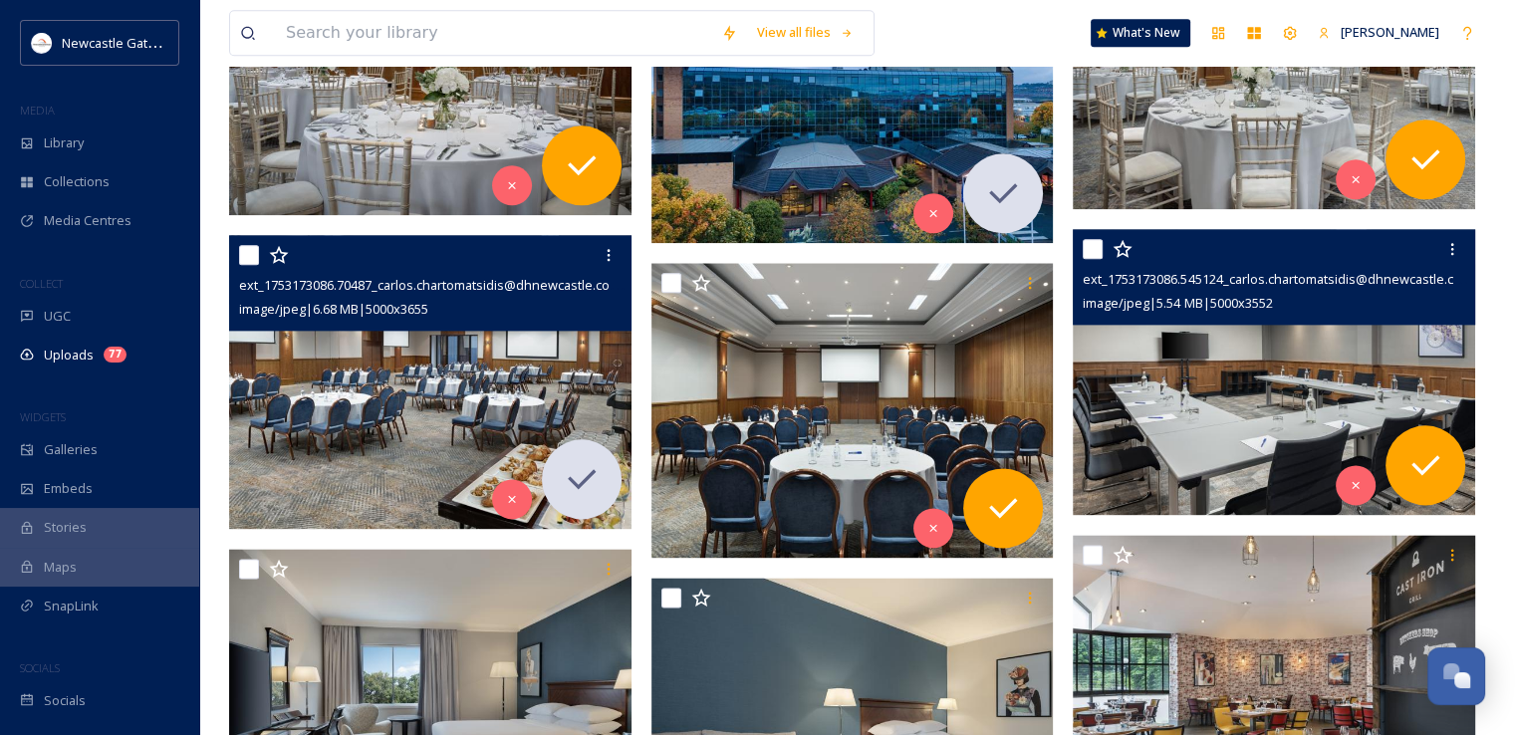
click at [1234, 382] on img at bounding box center [1274, 372] width 402 height 286
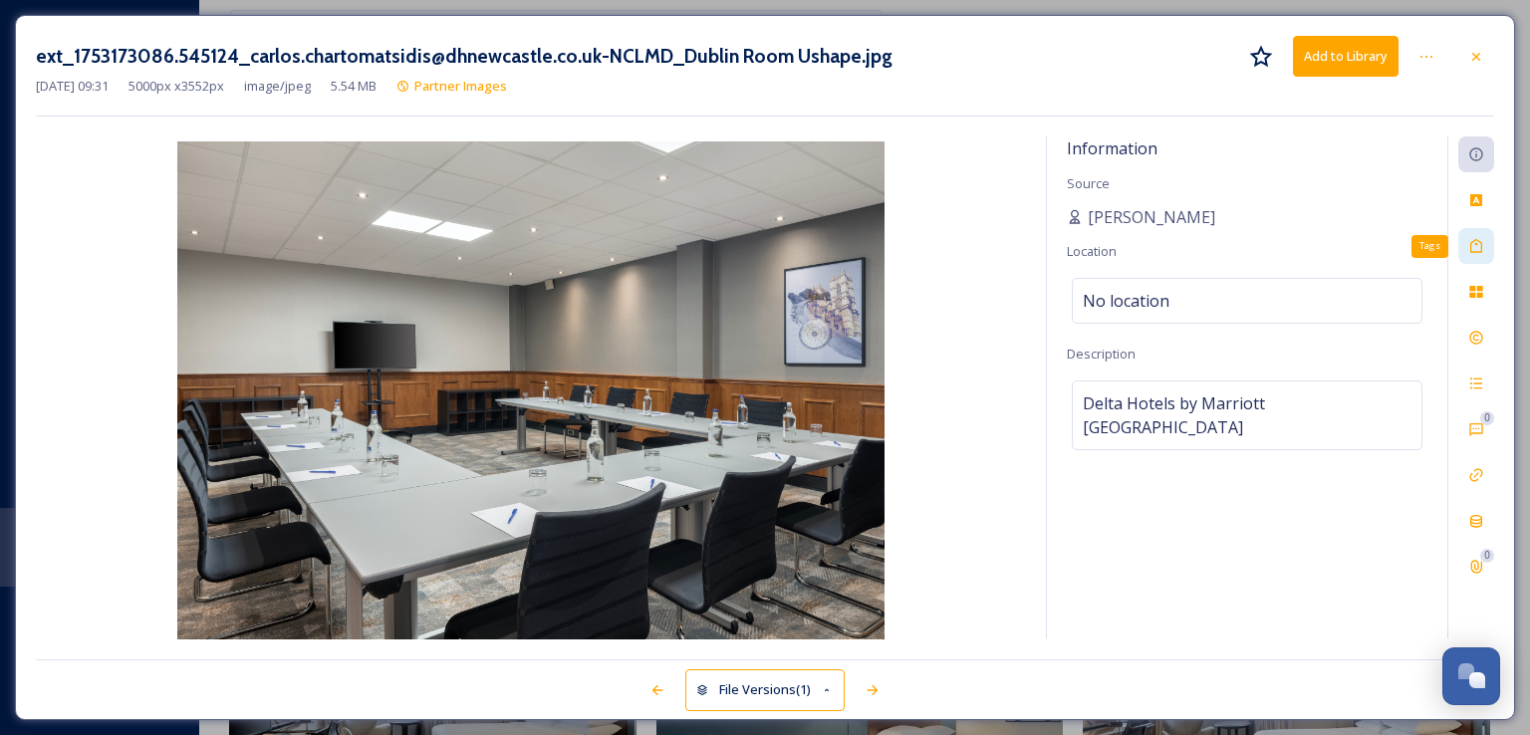
click at [1483, 240] on icon at bounding box center [1476, 246] width 16 height 16
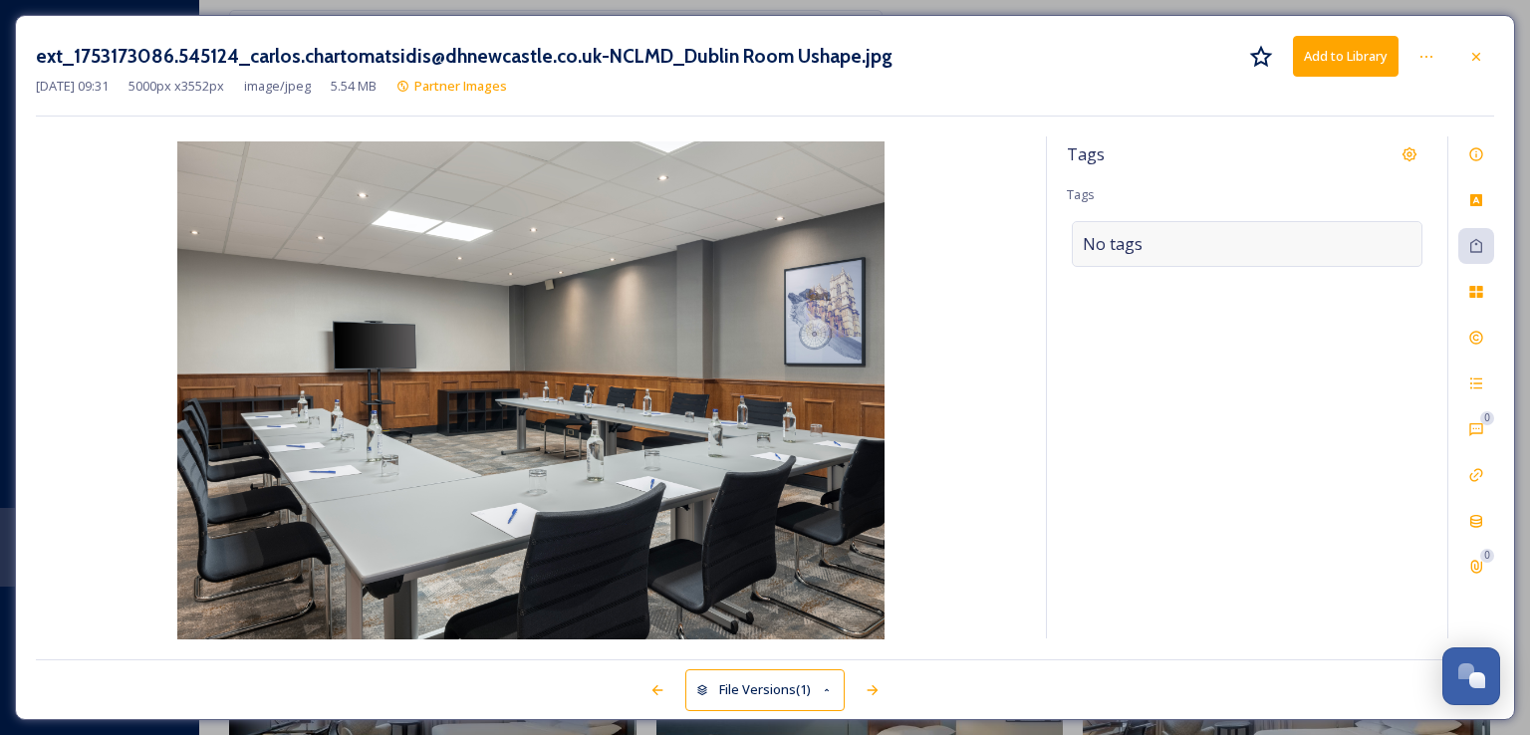
click at [1116, 245] on span "No tags" at bounding box center [1113, 244] width 60 height 24
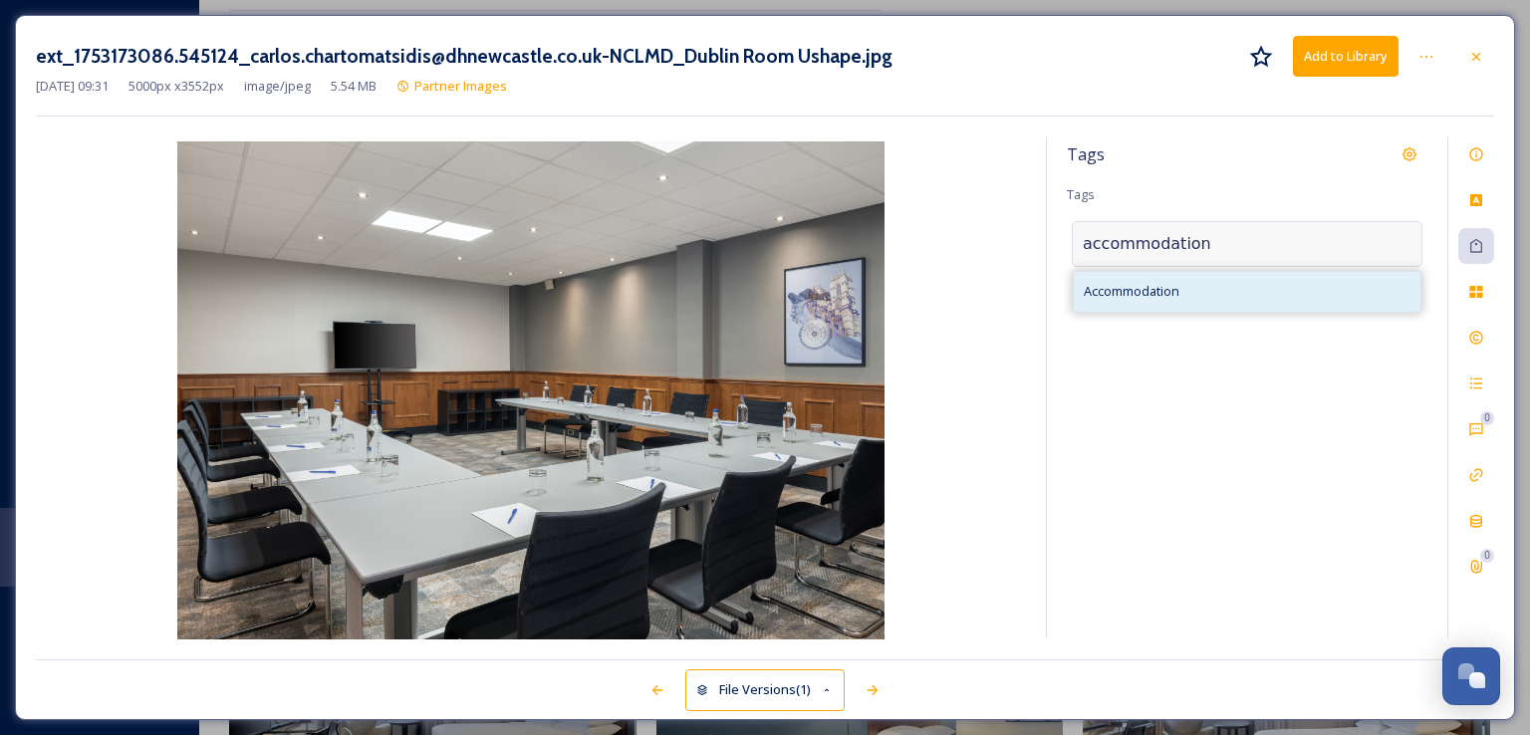
type input "accommodation"
click at [1135, 286] on span "Accommodation" at bounding box center [1132, 291] width 96 height 19
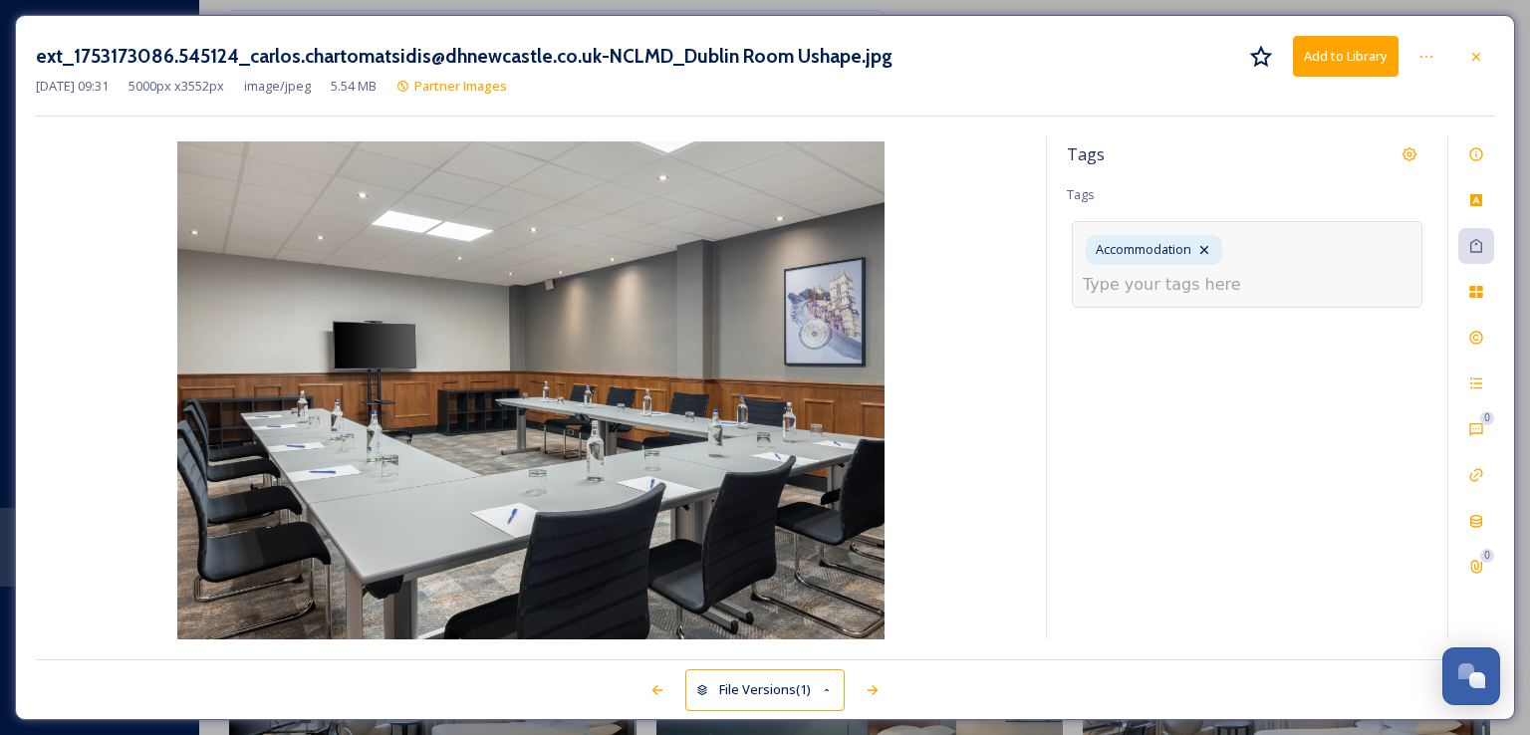
click at [1282, 273] on input at bounding box center [1182, 285] width 199 height 24
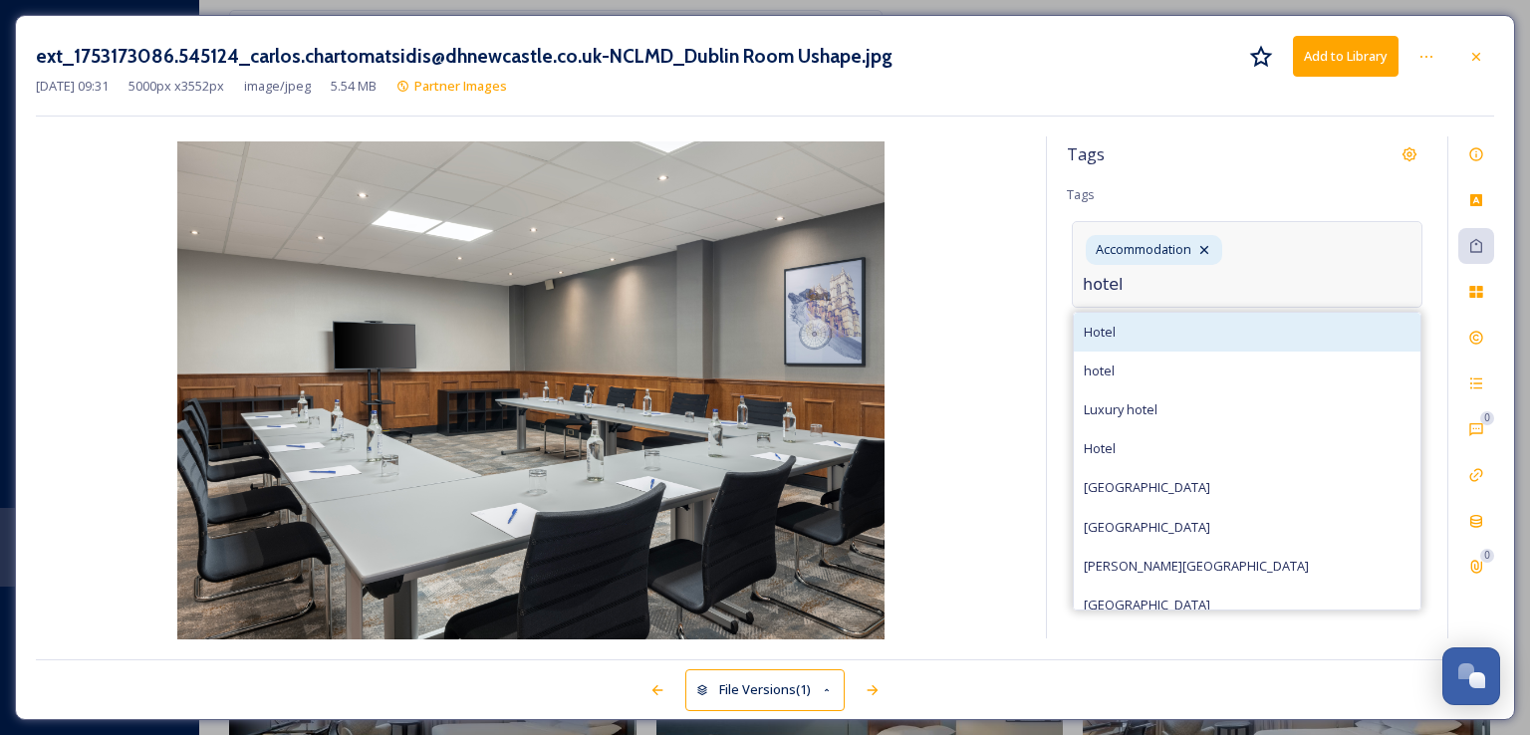
type input "hotel"
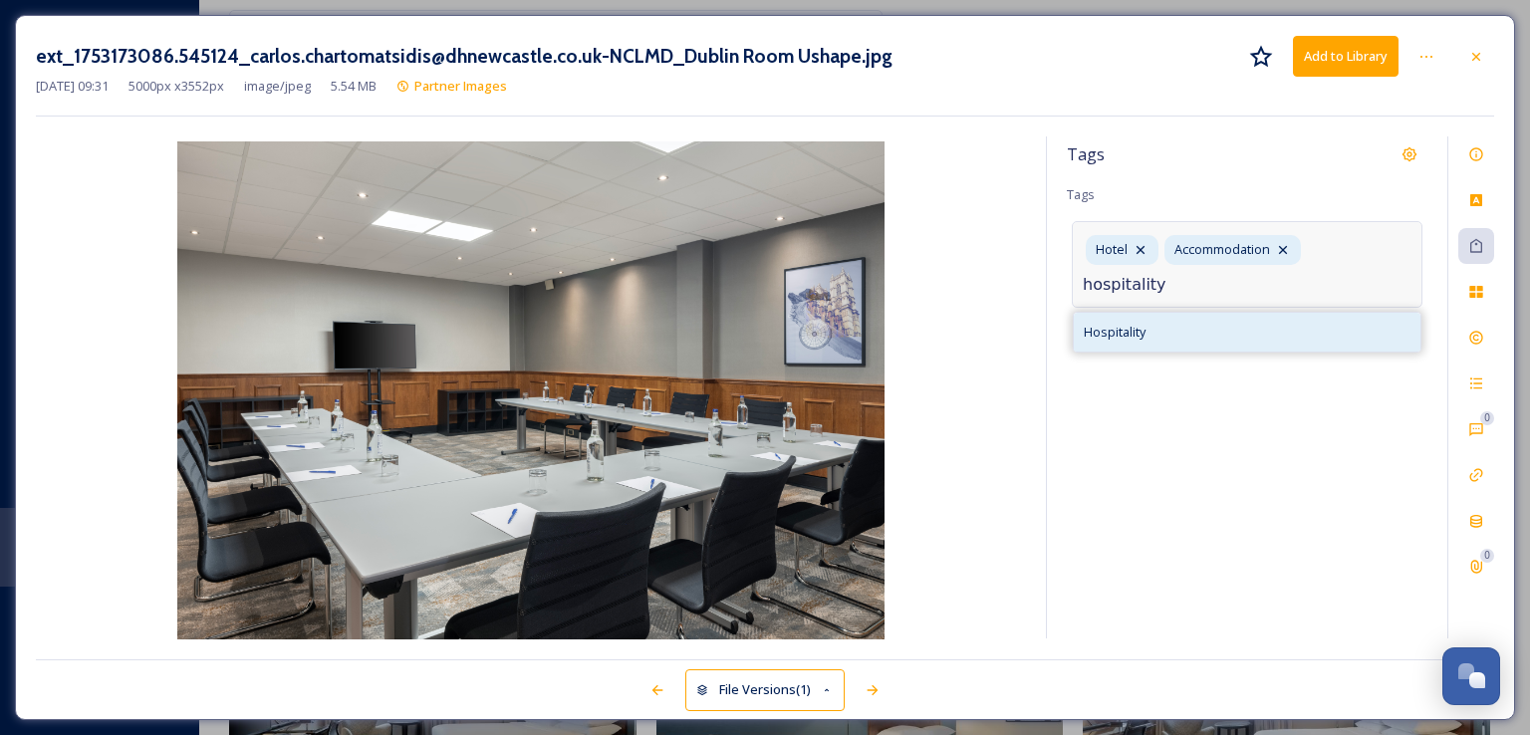
type input "hospitality"
click at [1178, 332] on div "Hospitality" at bounding box center [1247, 332] width 347 height 39
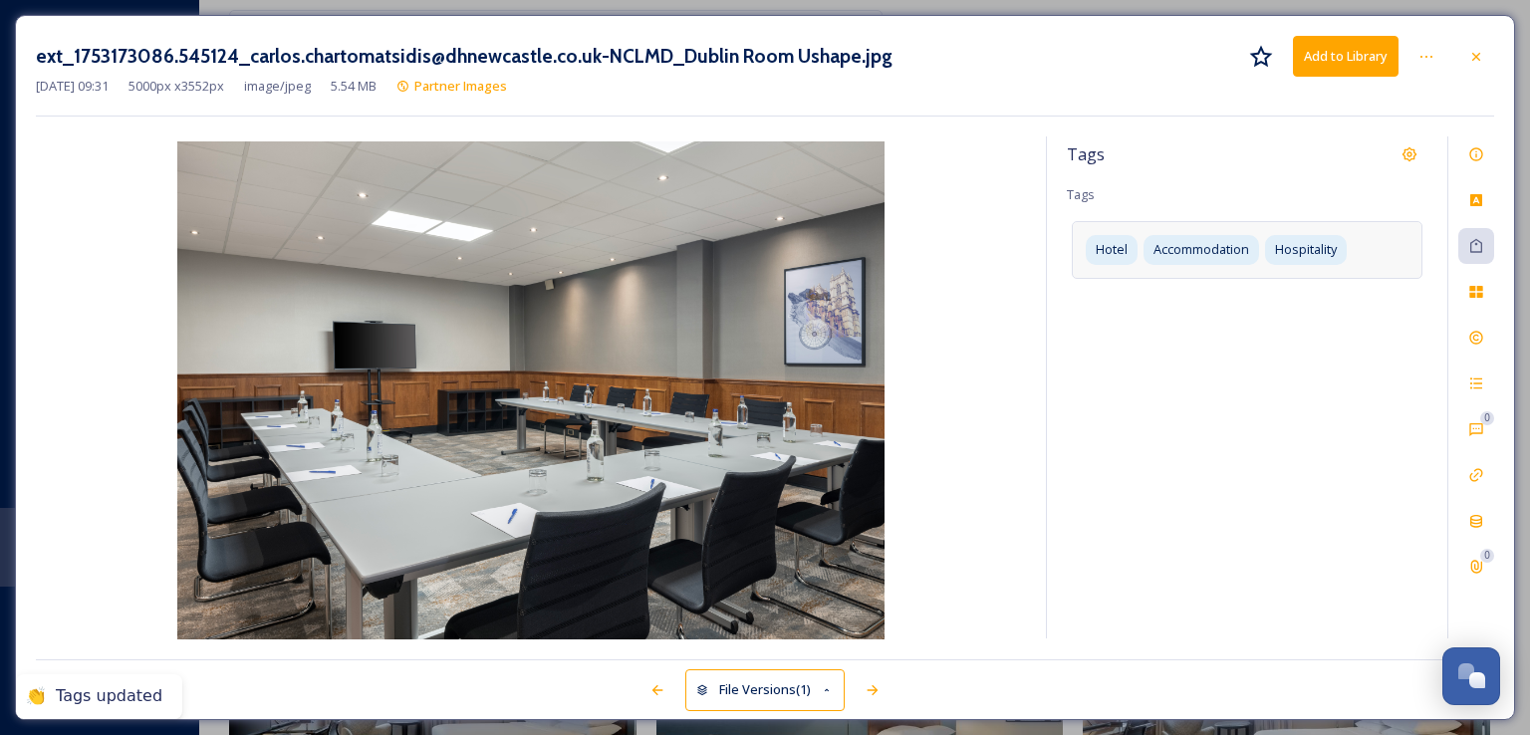
click at [1178, 332] on div "Tags Tags Hotel Accommodation Hospitality" at bounding box center [1247, 387] width 400 height 502
click at [1353, 57] on button "Add to Library" at bounding box center [1346, 56] width 106 height 41
click at [1484, 50] on div at bounding box center [1476, 57] width 36 height 36
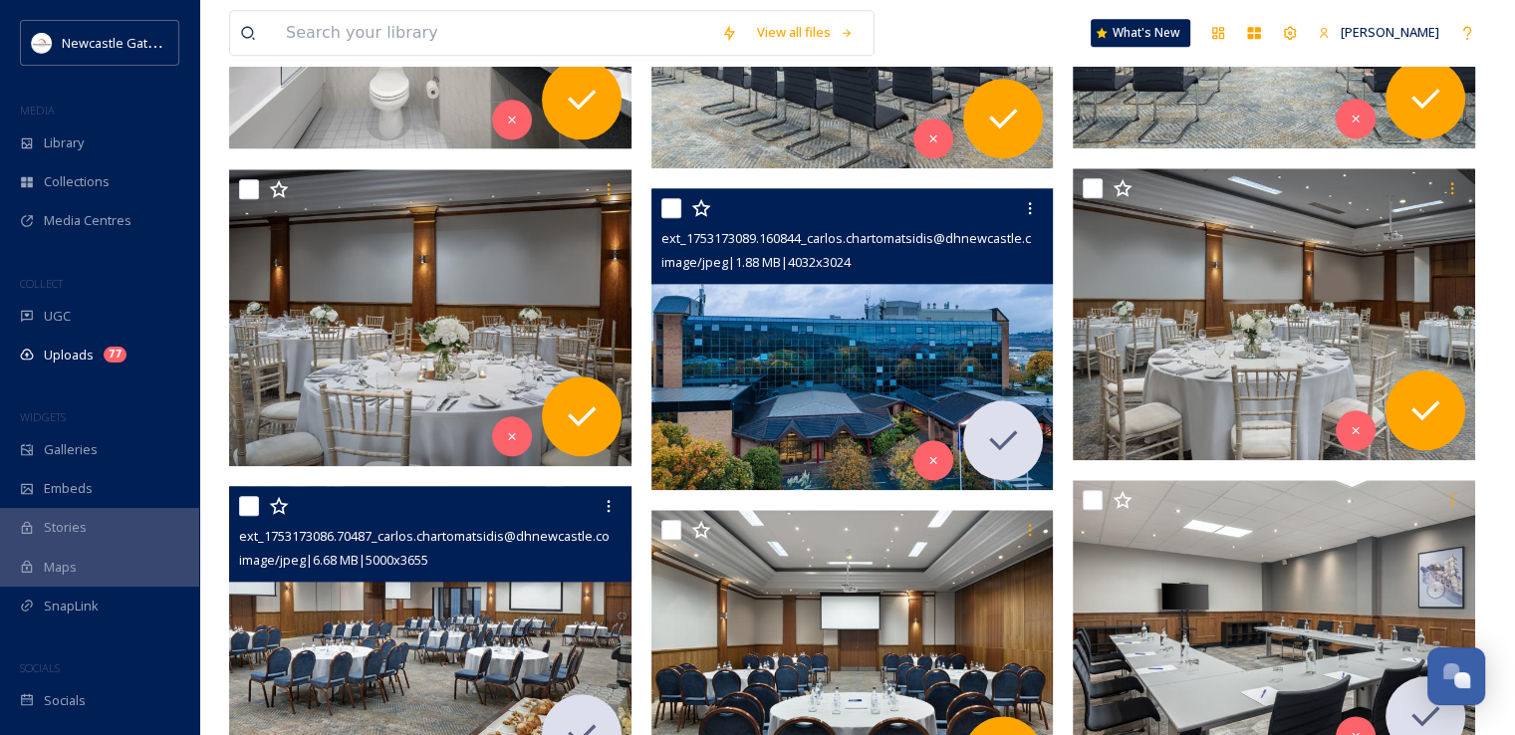
scroll to position [1958, 0]
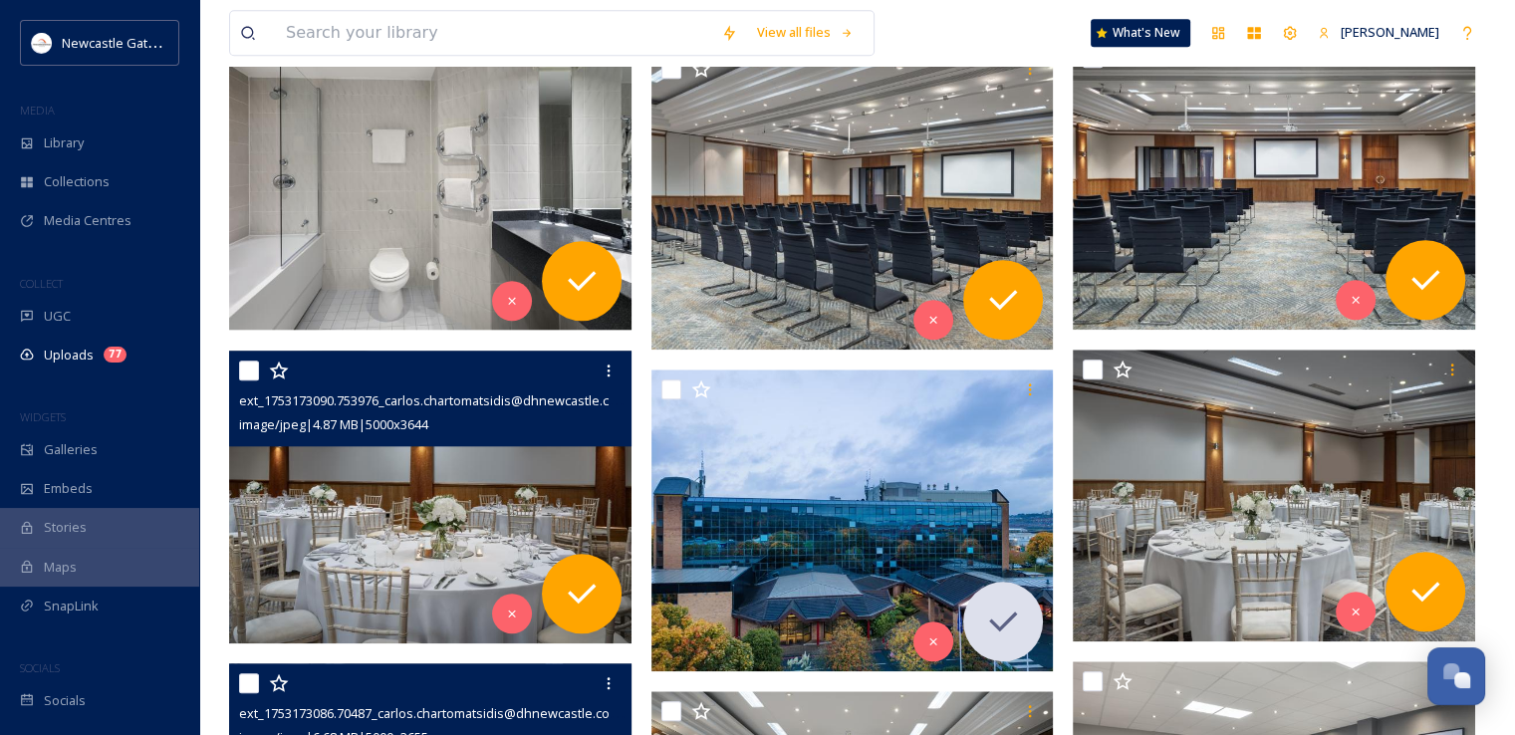
click at [526, 630] on img at bounding box center [430, 497] width 402 height 293
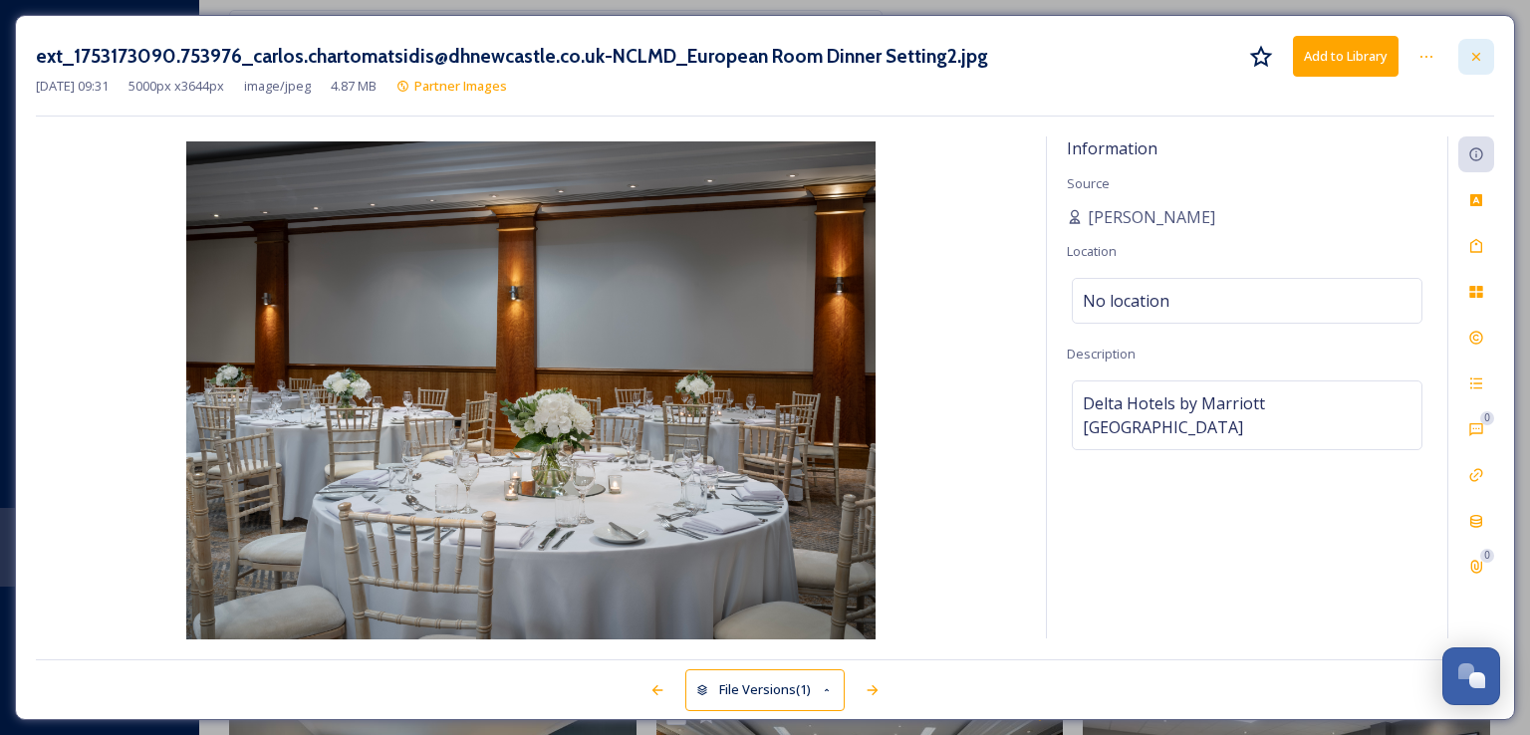
click at [1480, 61] on icon at bounding box center [1476, 57] width 16 height 16
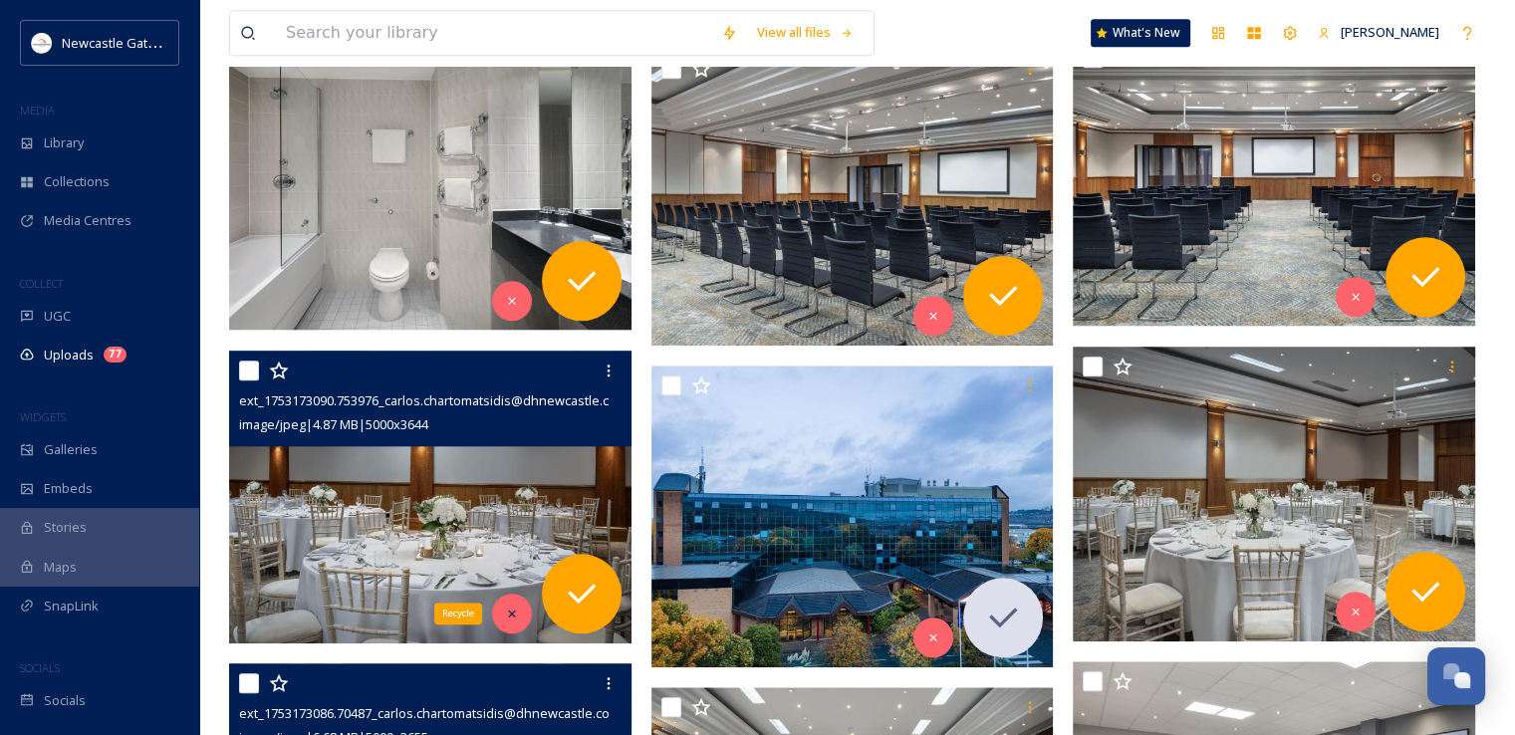
click at [514, 611] on icon at bounding box center [512, 614] width 14 height 14
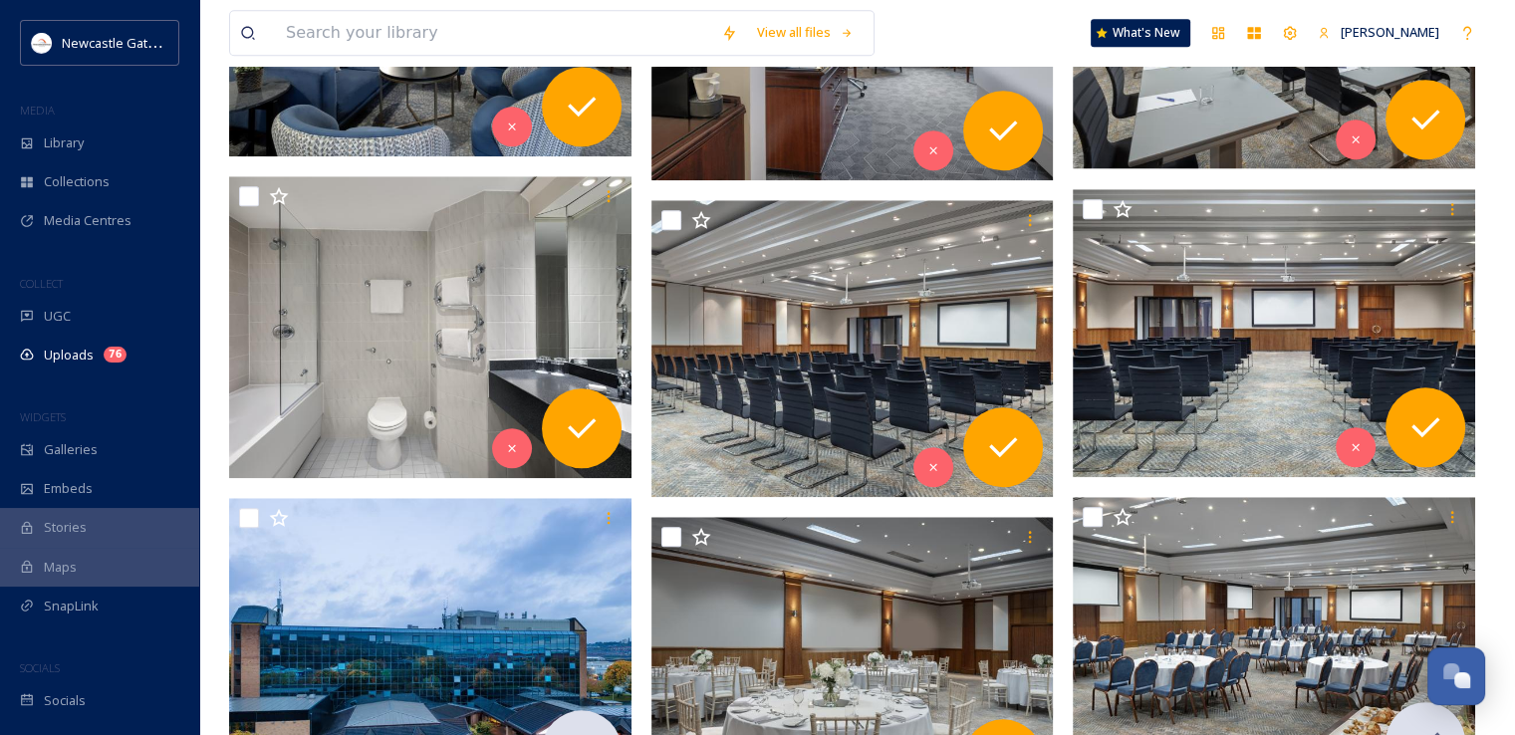
scroll to position [1789, 0]
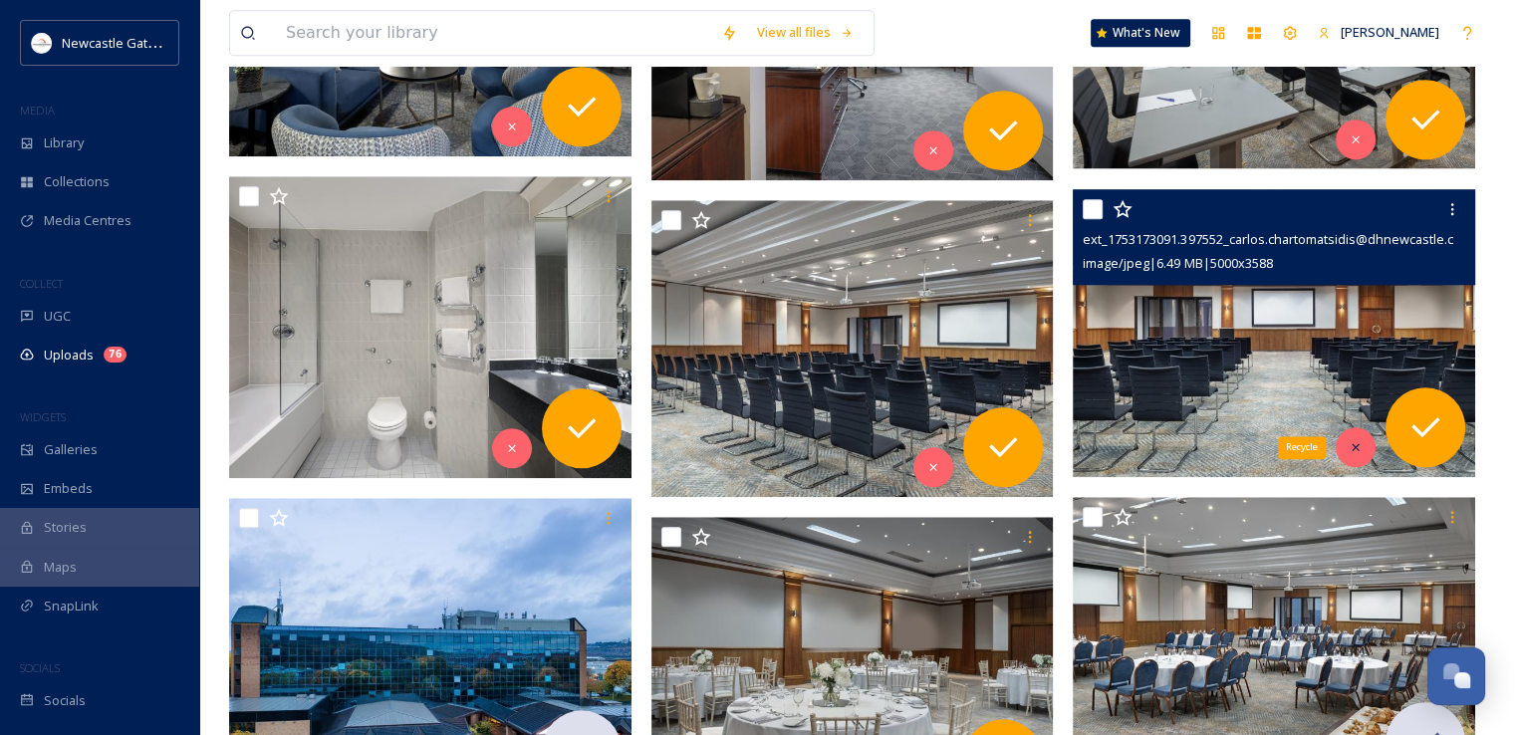
click at [1352, 451] on icon at bounding box center [1356, 447] width 14 height 14
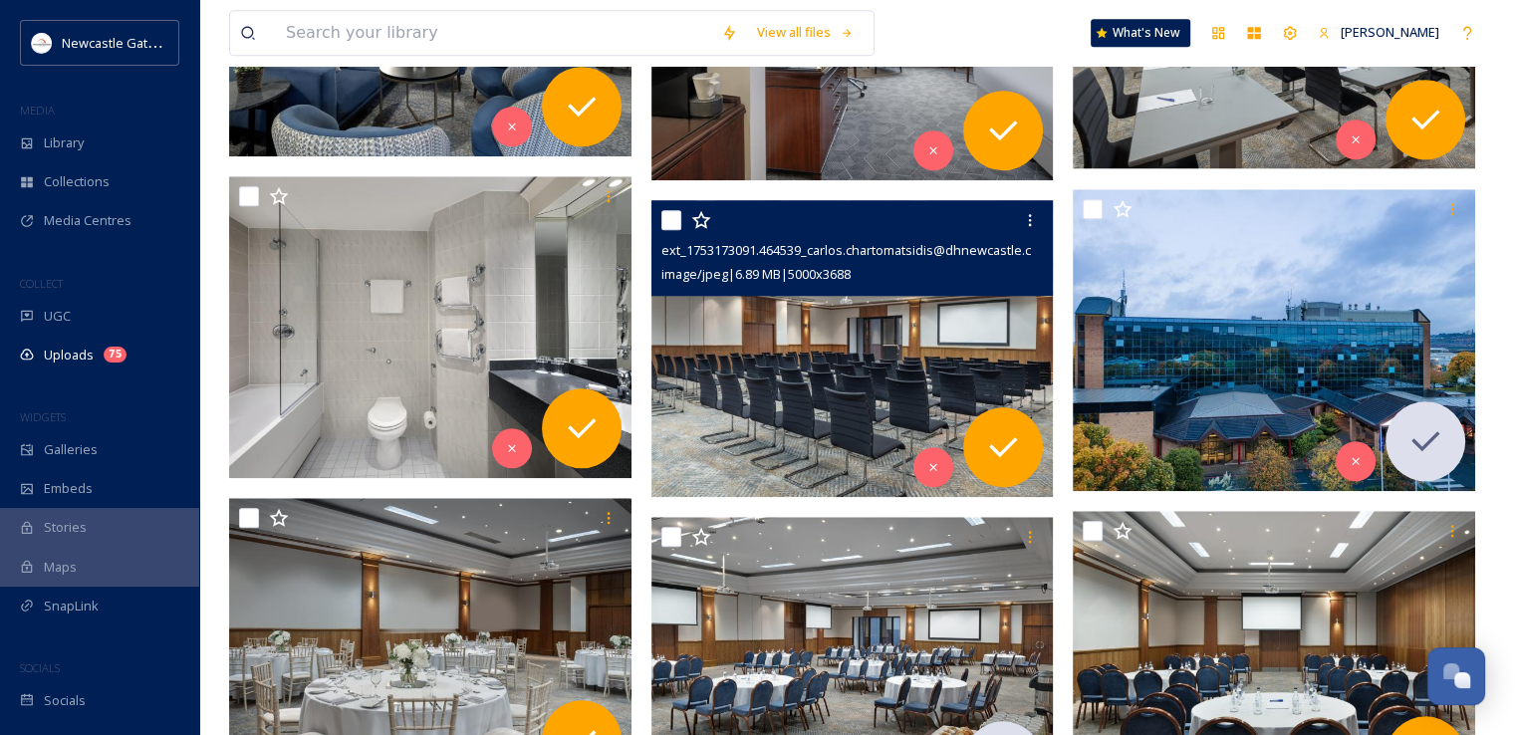
click at [824, 336] on img at bounding box center [852, 348] width 402 height 297
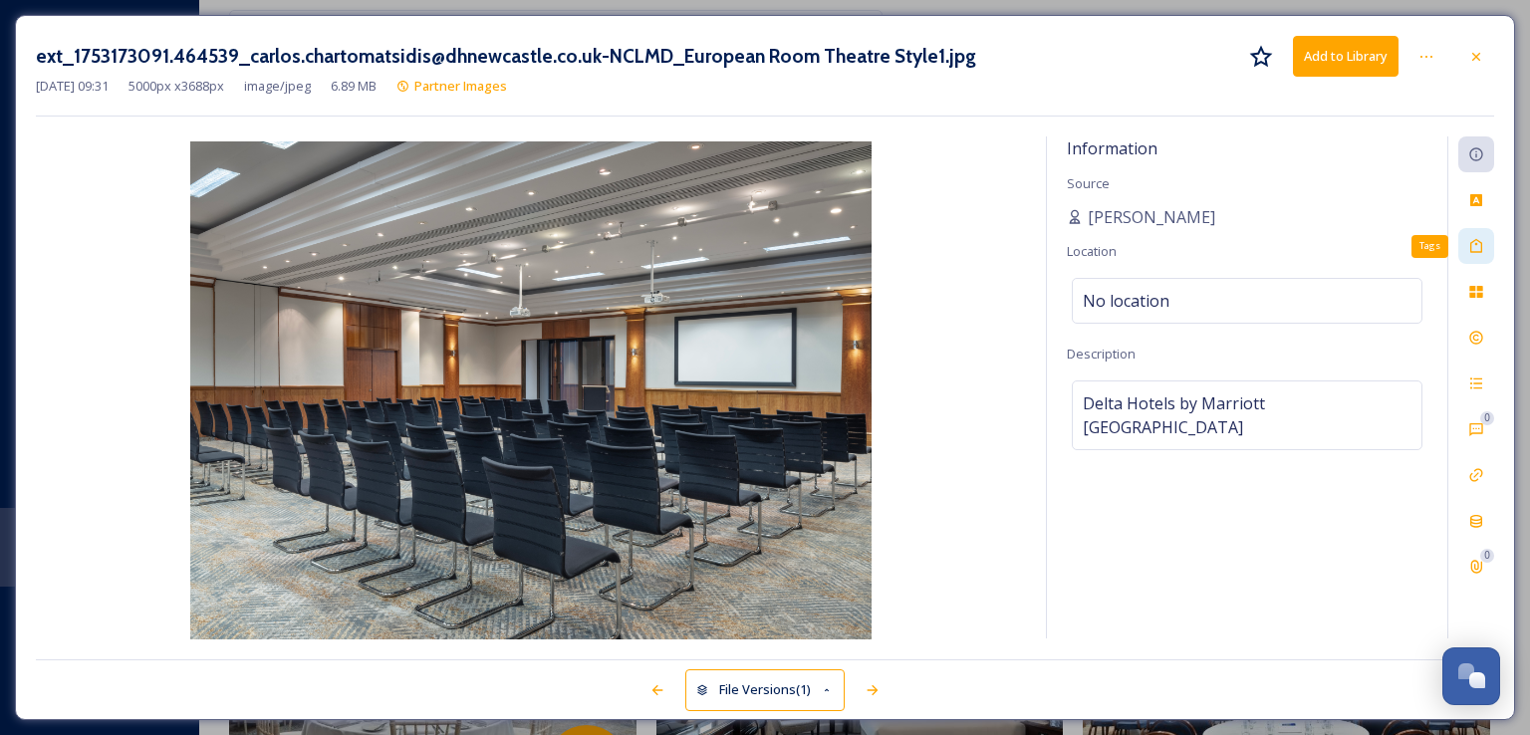
click at [1482, 243] on icon at bounding box center [1476, 246] width 12 height 14
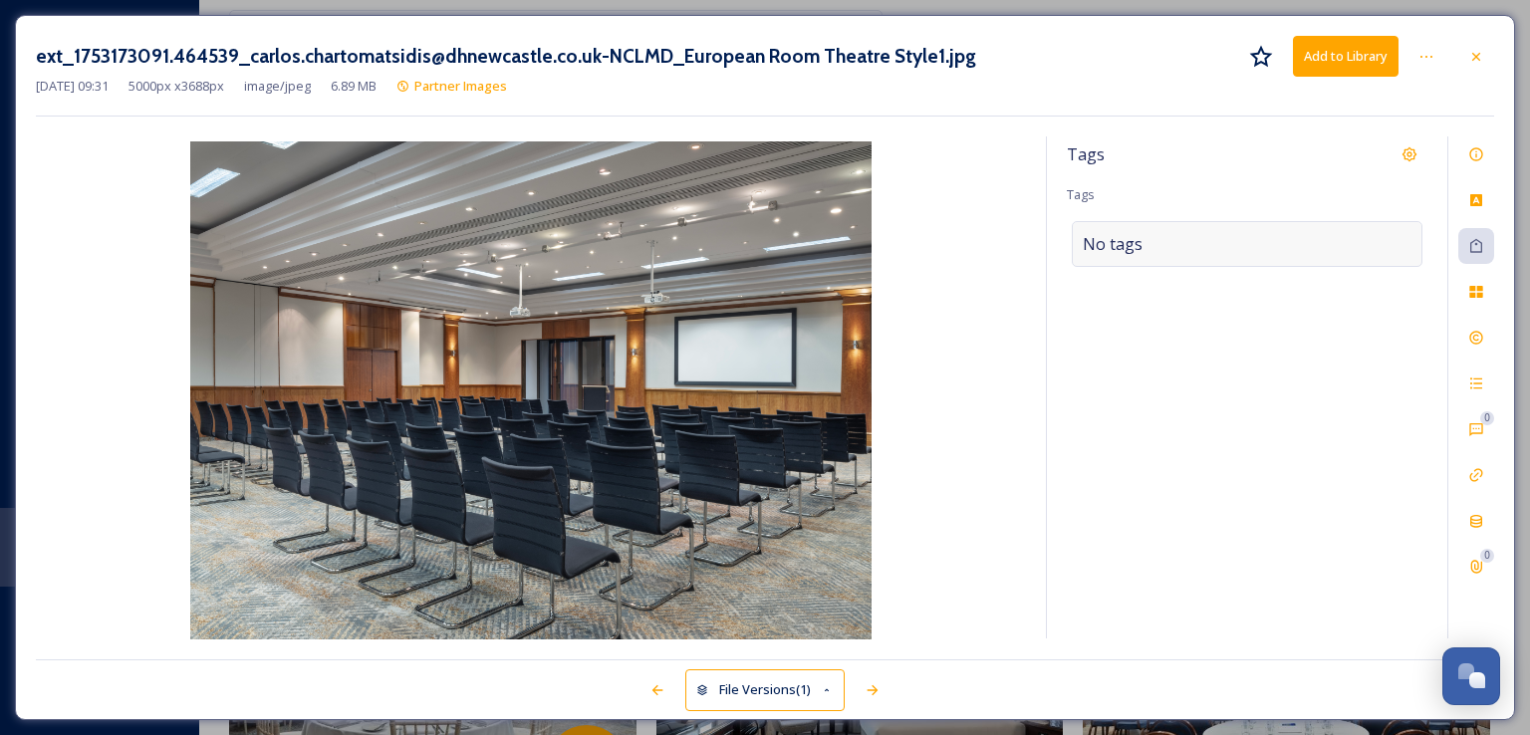
click at [1132, 240] on span "No tags" at bounding box center [1113, 244] width 60 height 24
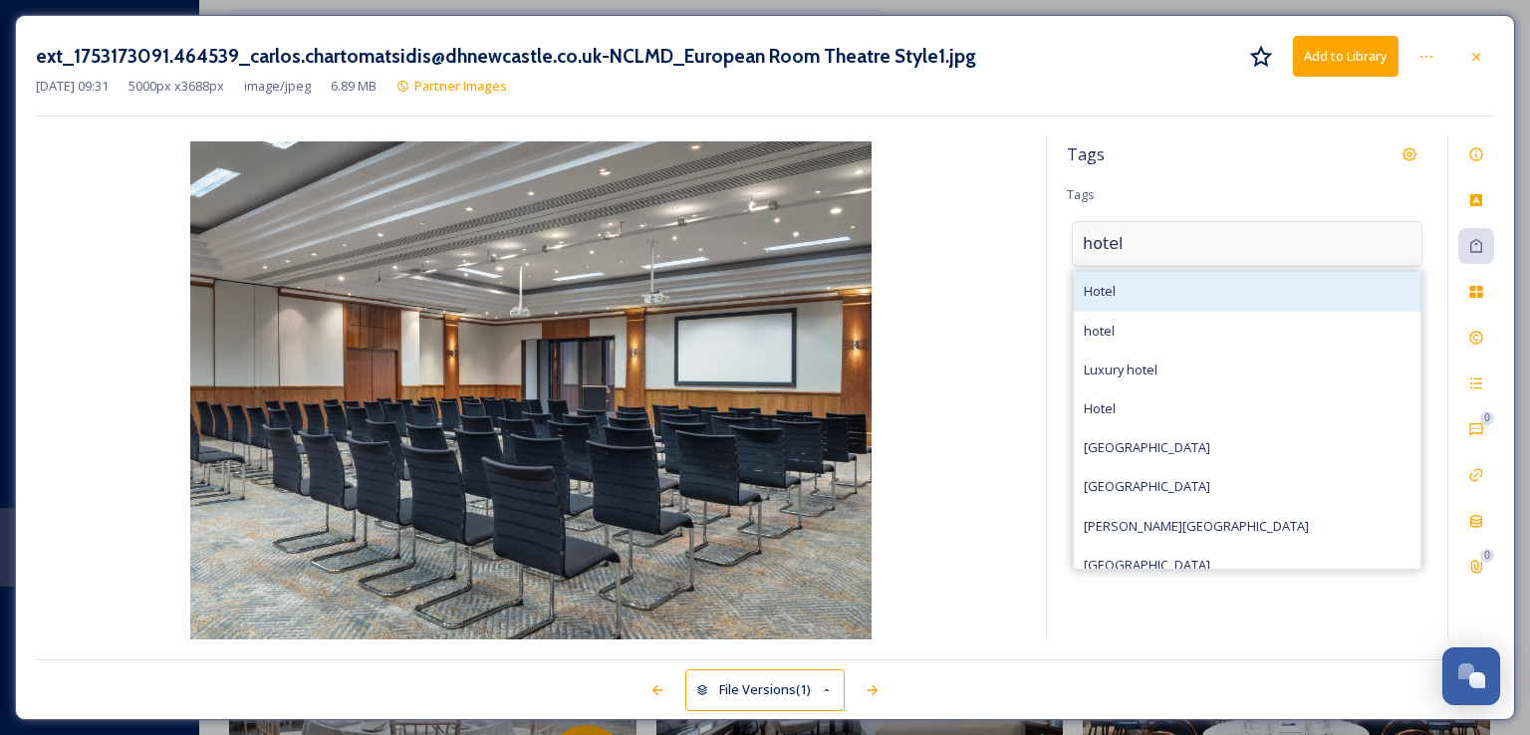
type input "hotel"
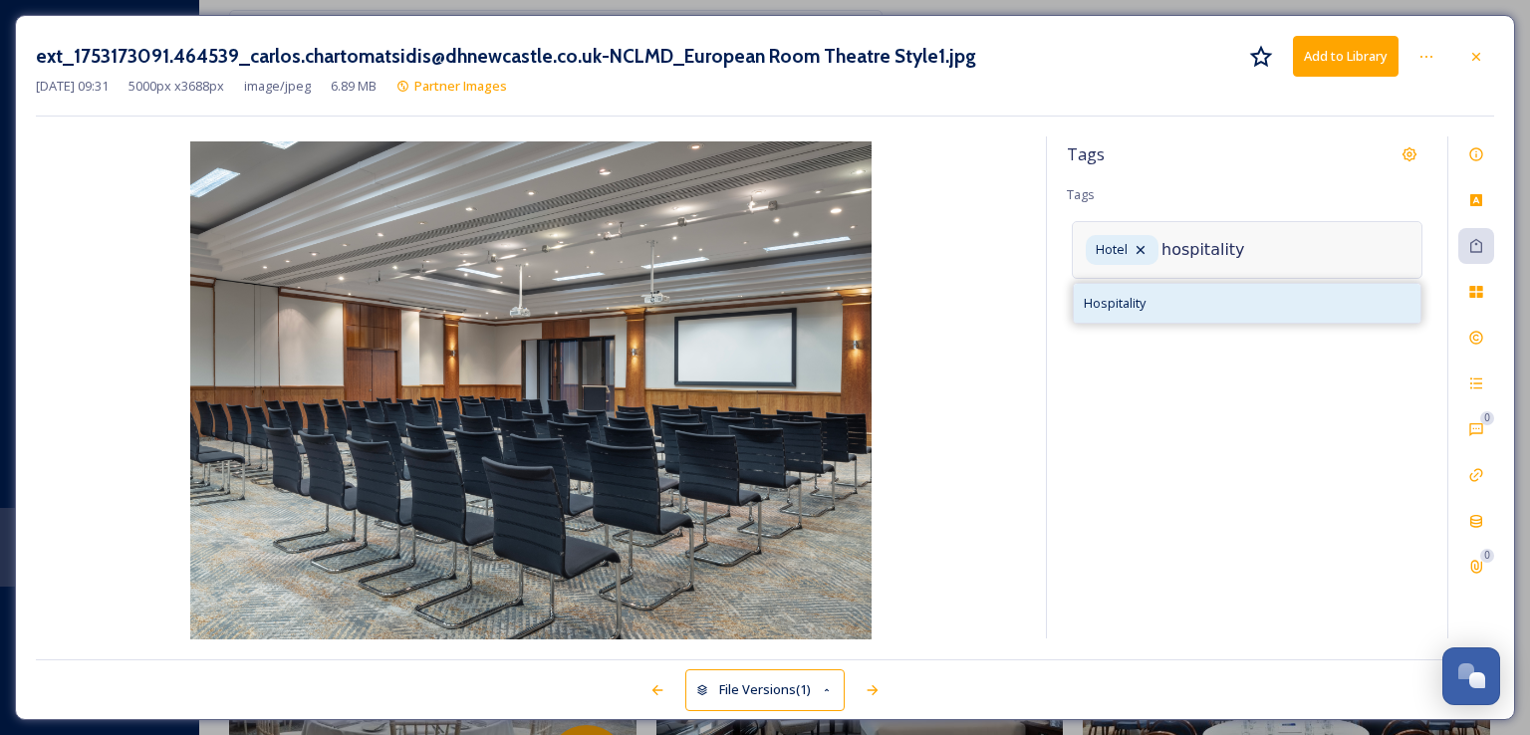
type input "hospitality"
click at [1205, 305] on div "Hospitality" at bounding box center [1247, 303] width 347 height 39
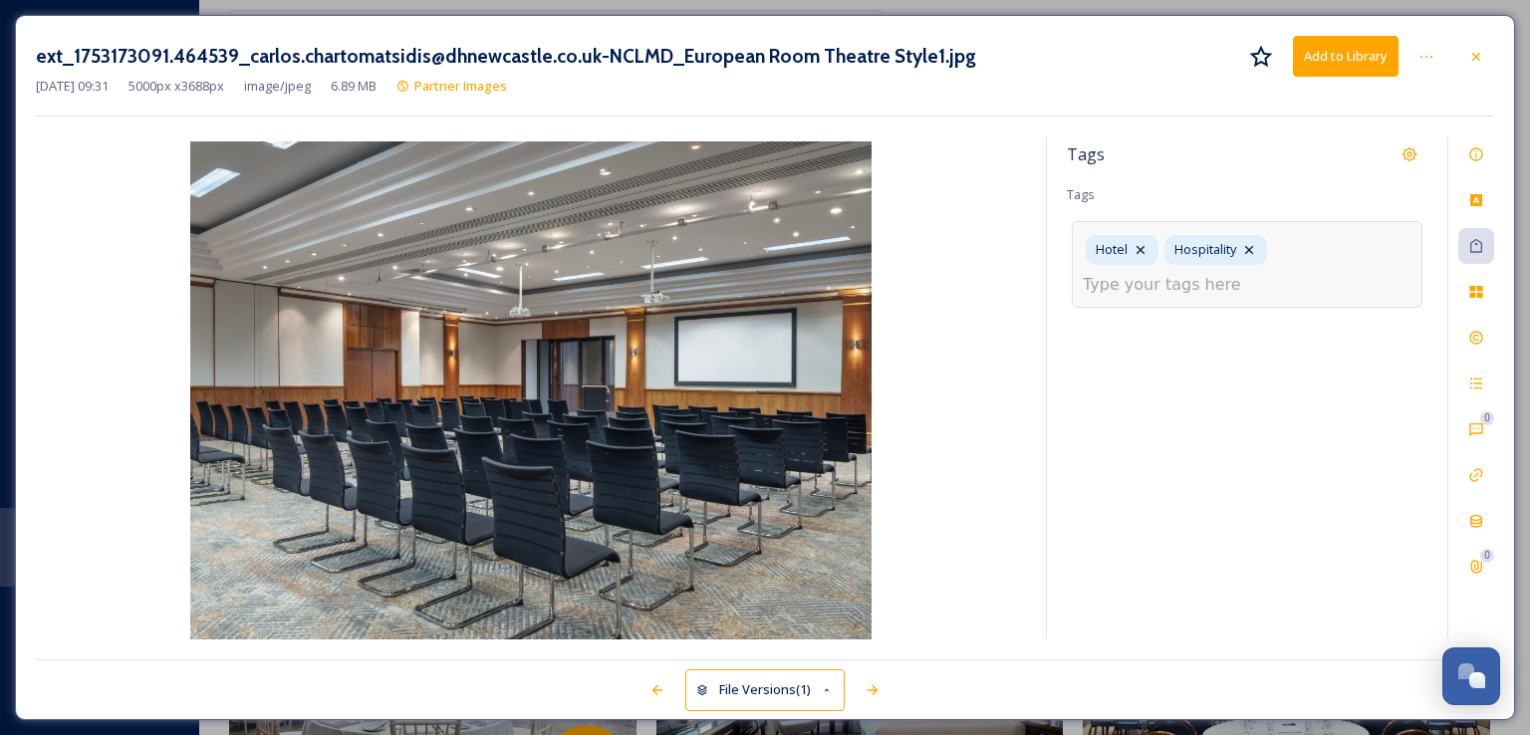
click at [1165, 290] on input at bounding box center [1182, 285] width 199 height 24
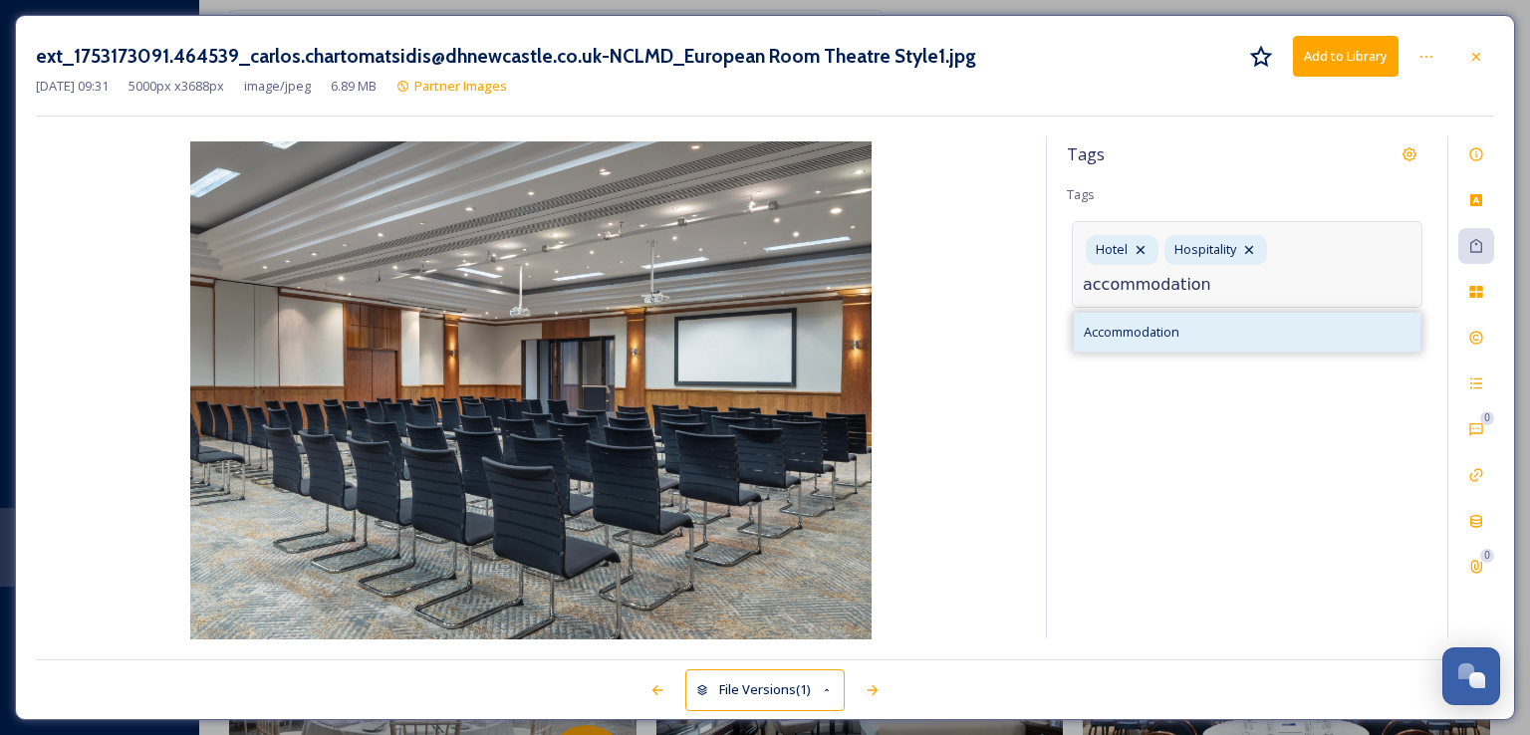
type input "accommodation"
click at [1167, 332] on span "Accommodation" at bounding box center [1132, 332] width 96 height 19
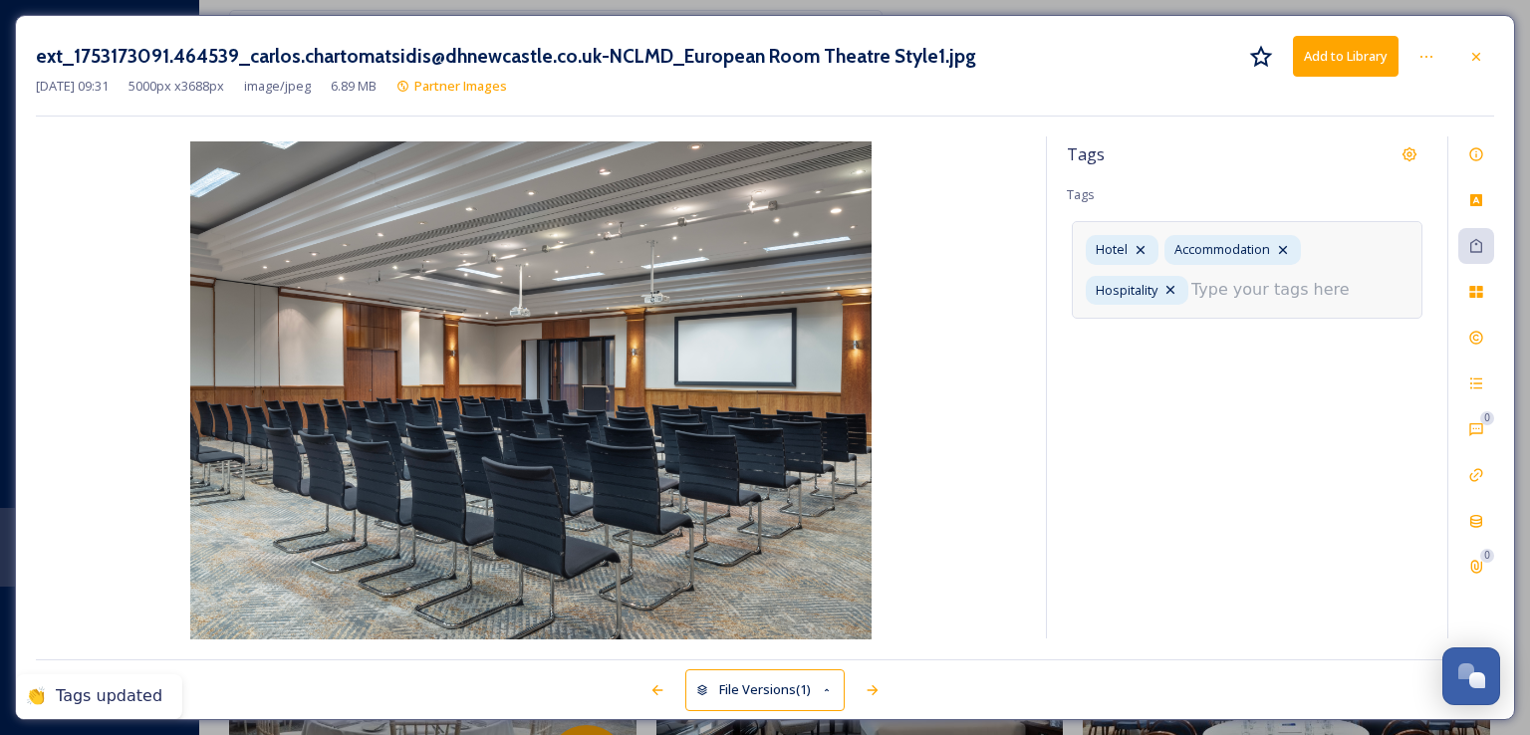
click at [1297, 132] on div "ext_1753173091.464539_carlos.chartomatsidis@dhnewcastle.co.uk-NCLMD_European Ro…" at bounding box center [765, 367] width 1500 height 705
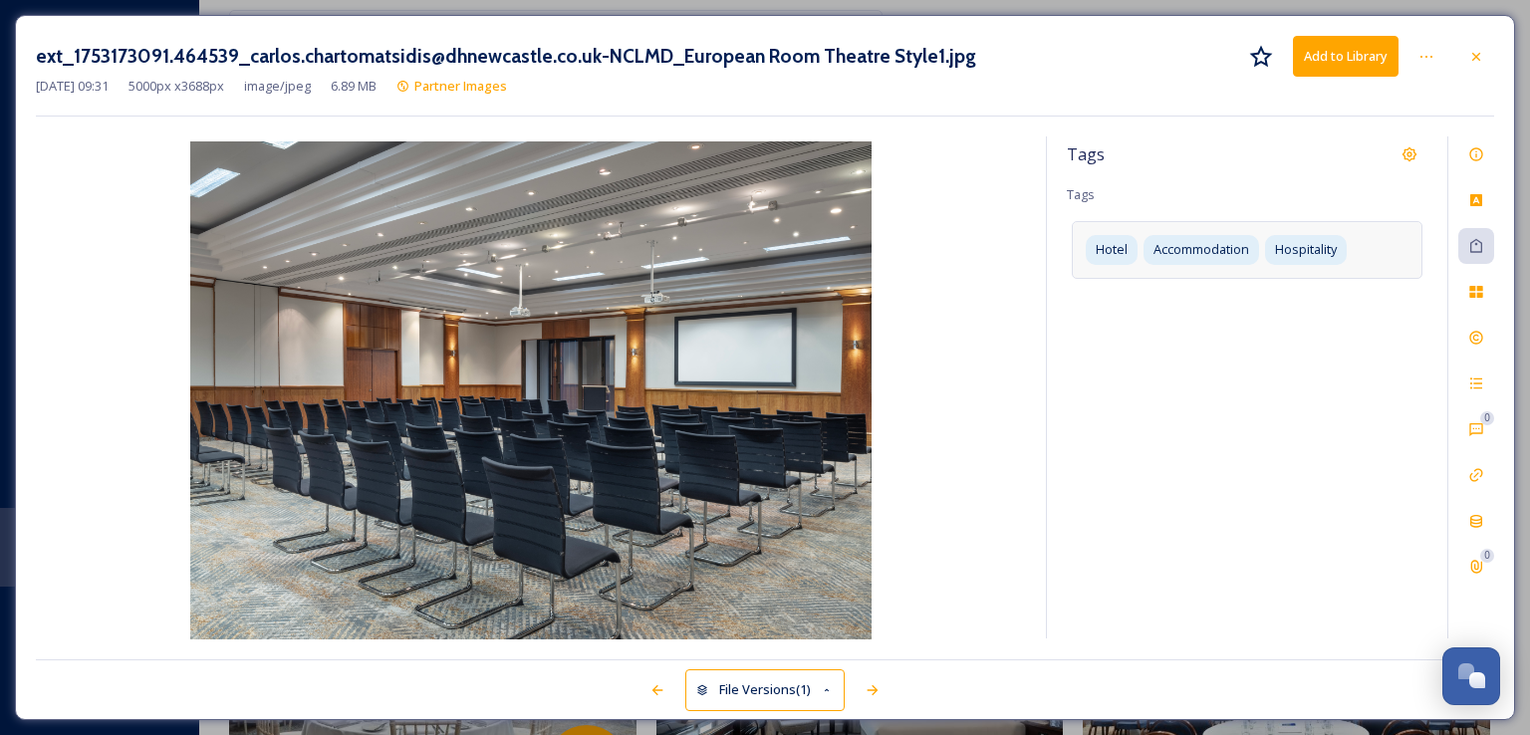
click at [1355, 61] on button "Add to Library" at bounding box center [1346, 56] width 106 height 41
click at [1478, 62] on icon at bounding box center [1476, 57] width 16 height 16
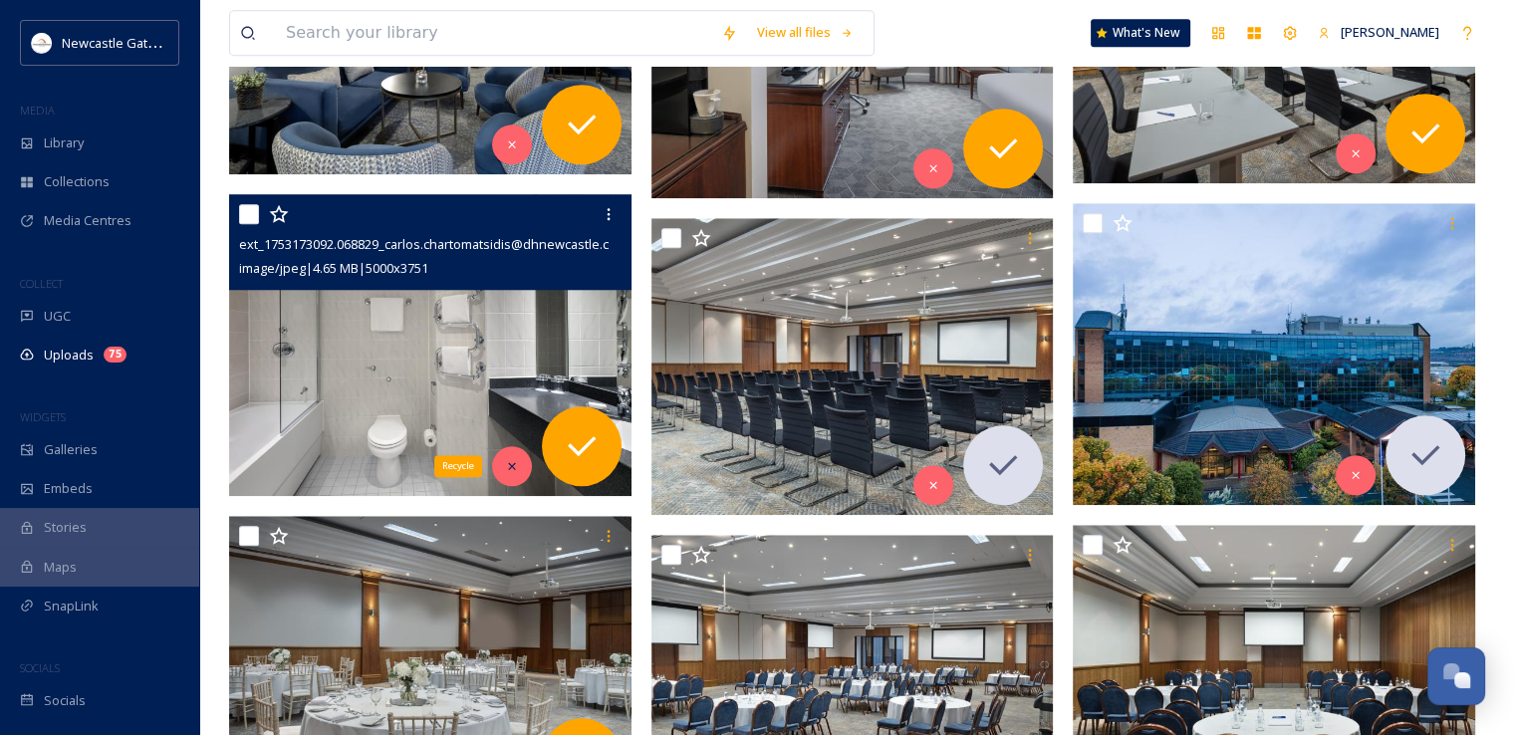
click at [498, 466] on div "Recycle" at bounding box center [512, 466] width 40 height 40
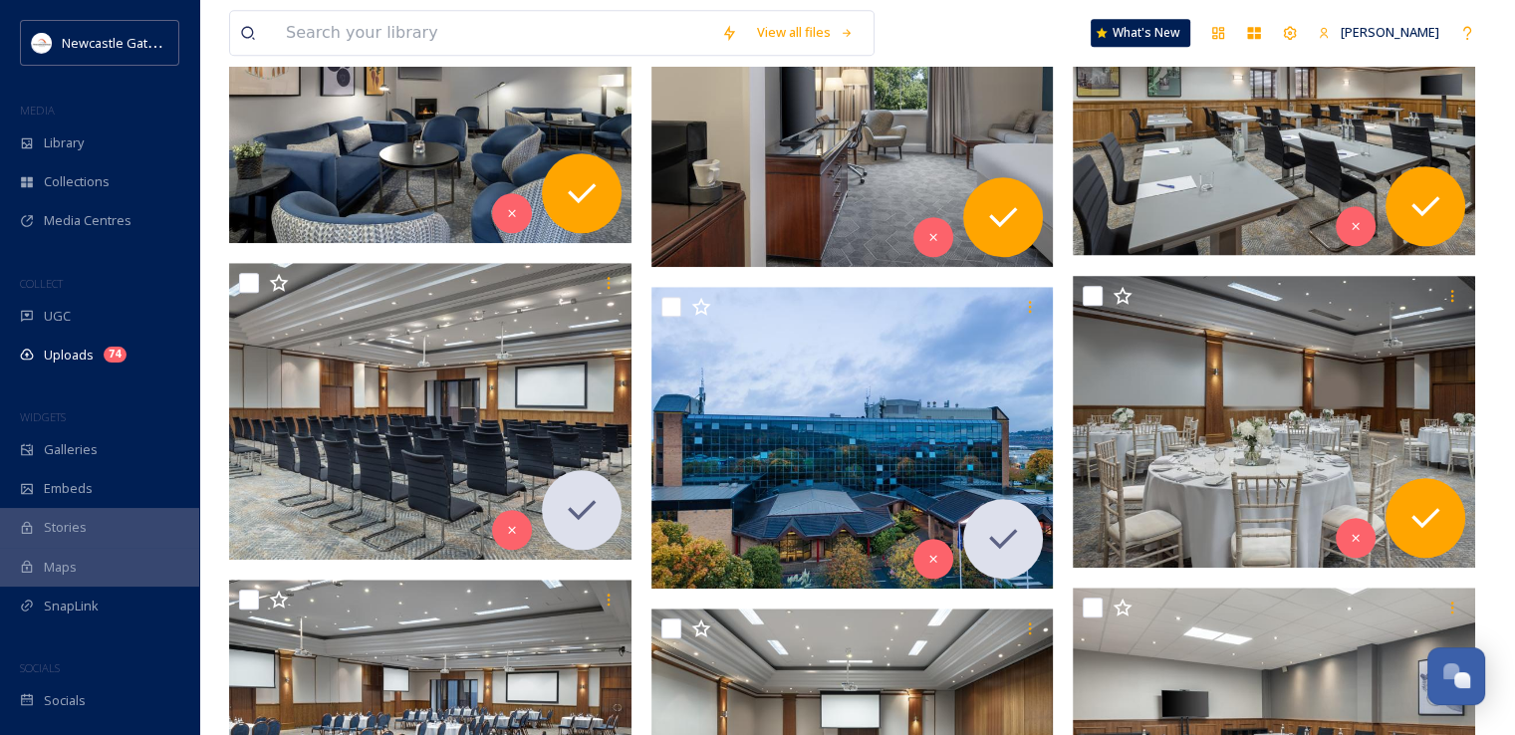
scroll to position [1703, 0]
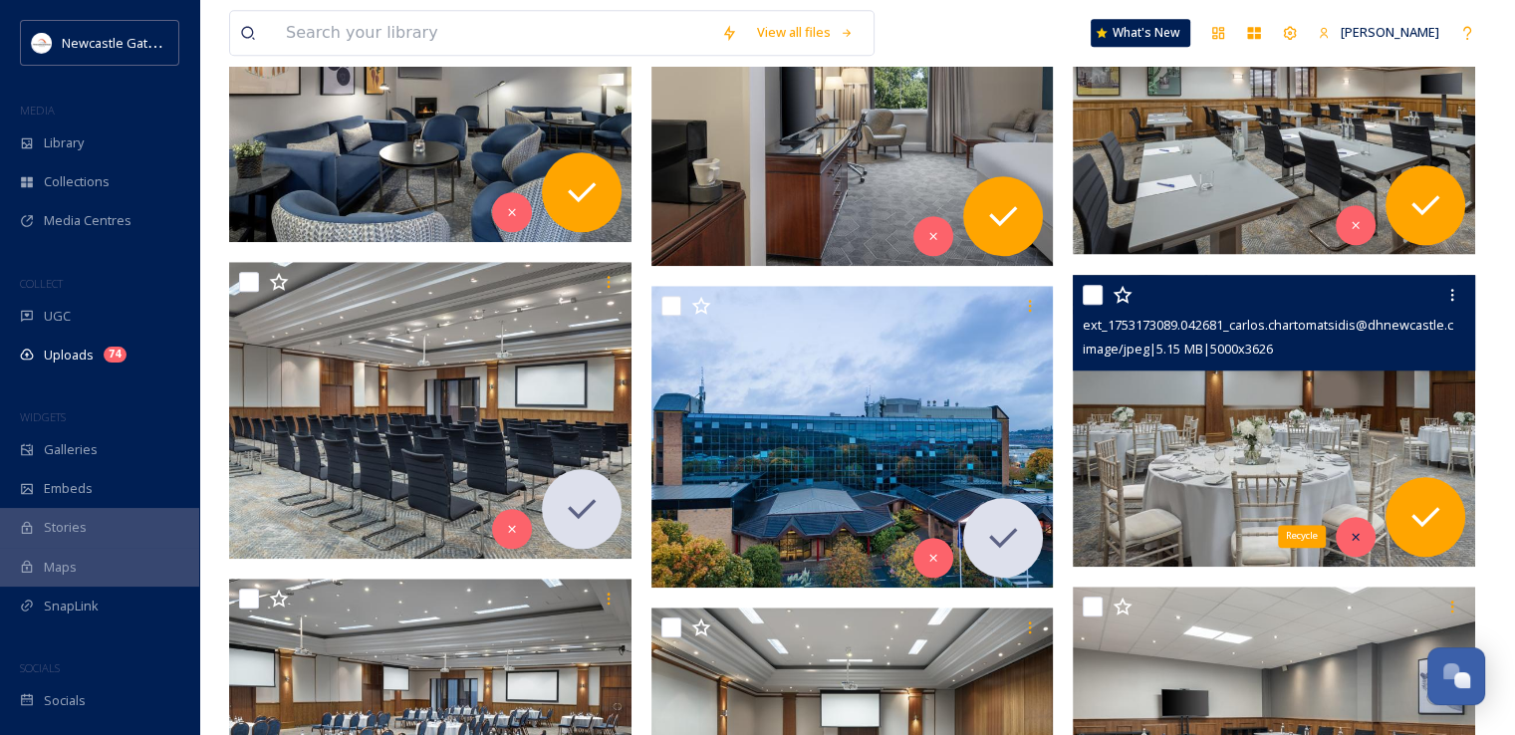
click at [1366, 539] on div "Recycle" at bounding box center [1356, 537] width 40 height 40
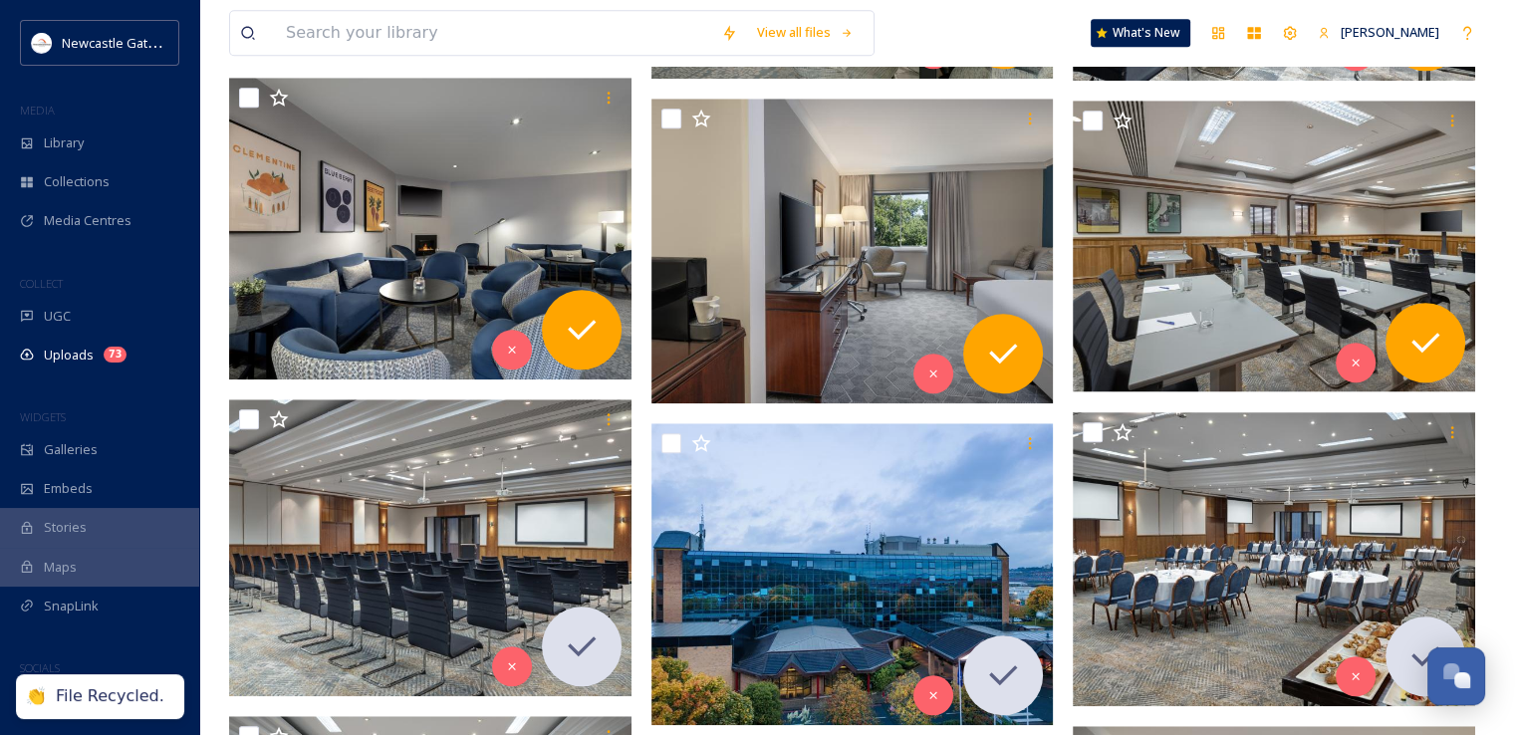
scroll to position [1434, 0]
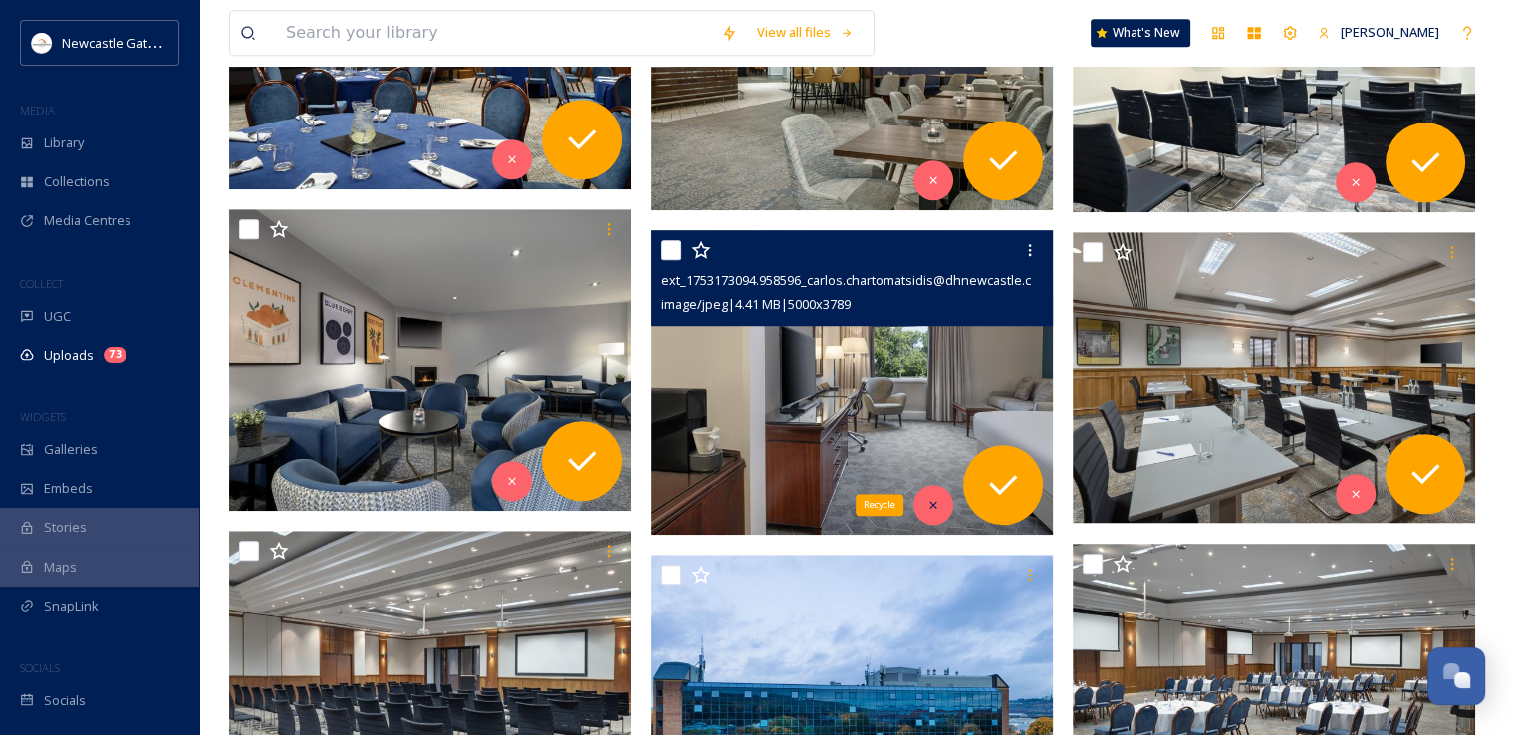
click at [943, 495] on div "Recycle" at bounding box center [933, 505] width 40 height 40
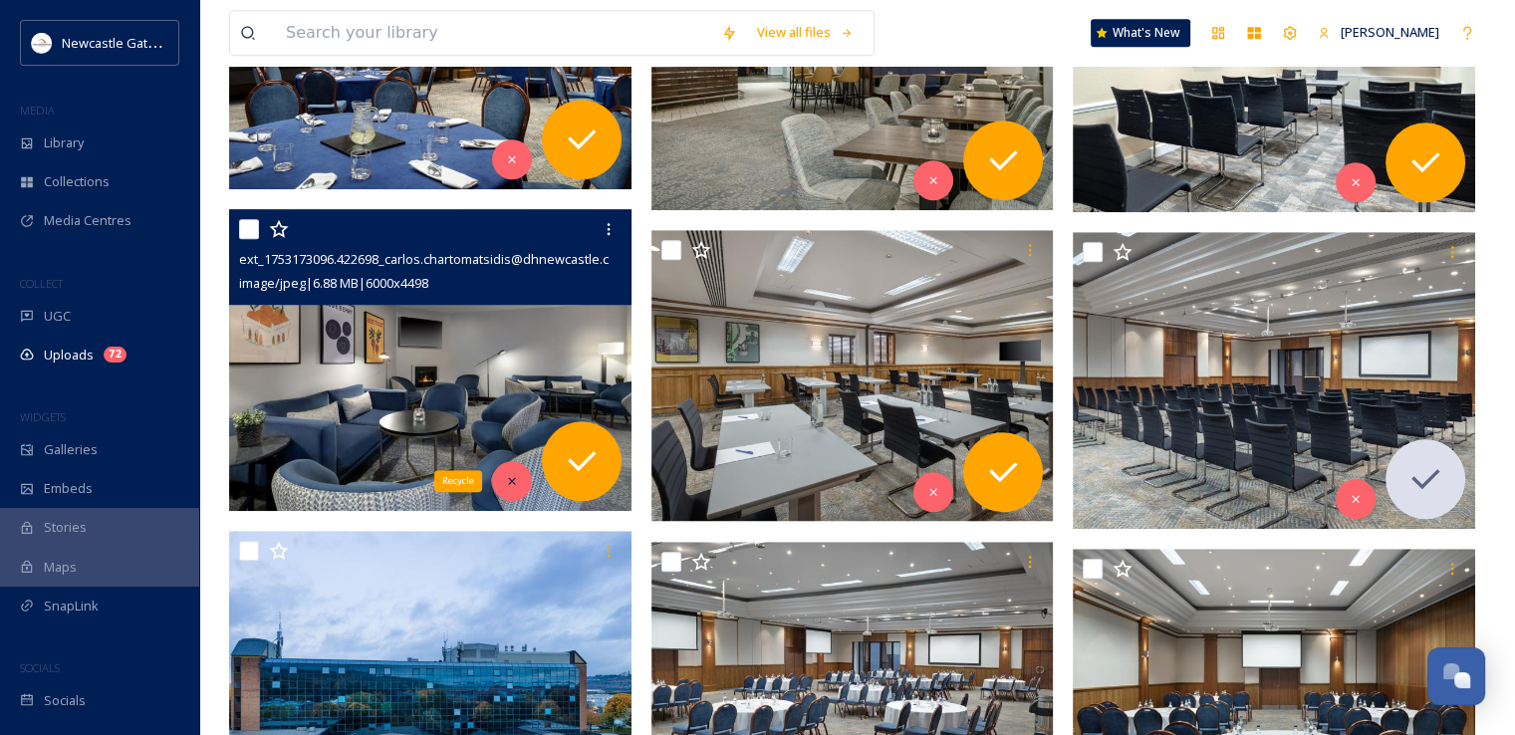
click at [506, 481] on icon at bounding box center [512, 481] width 14 height 14
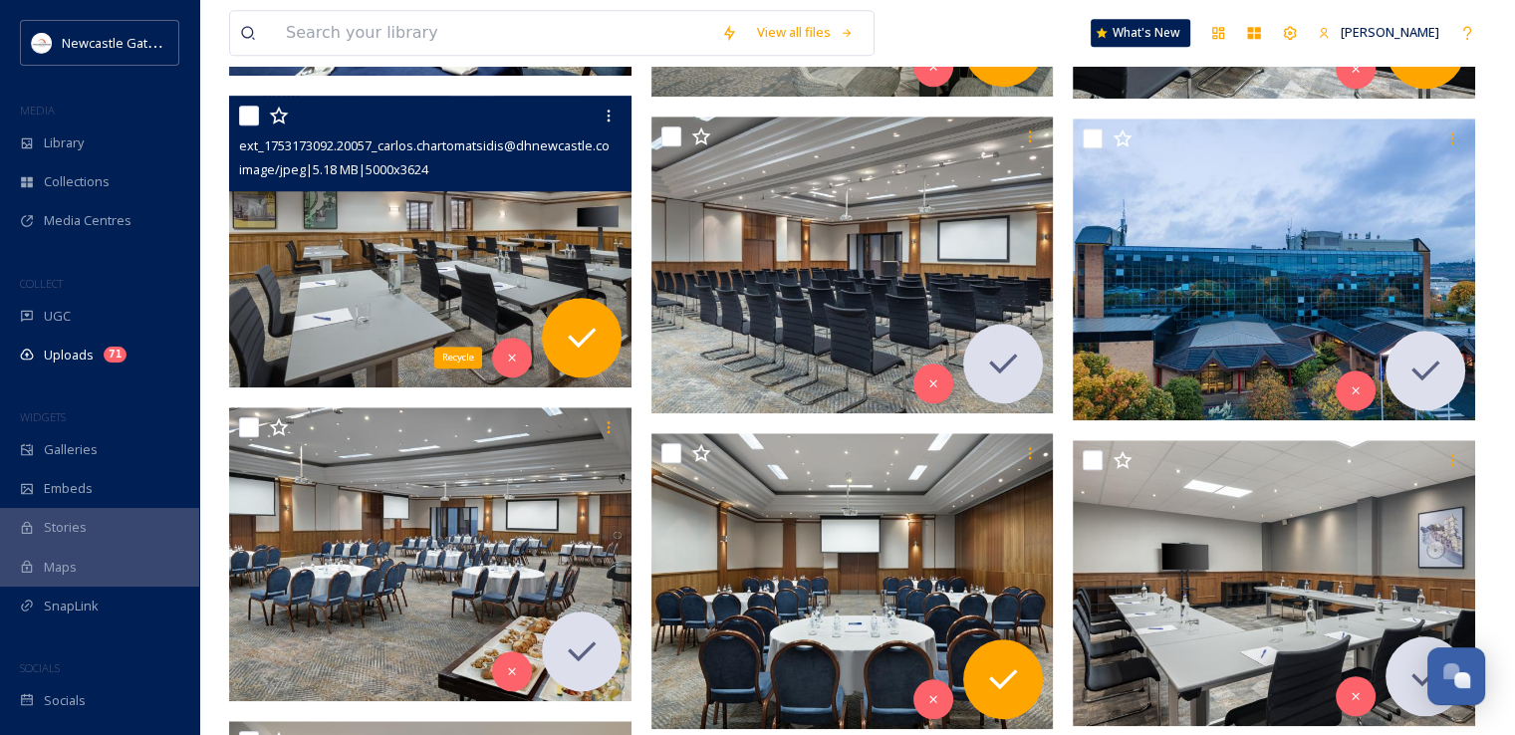
scroll to position [1547, 0]
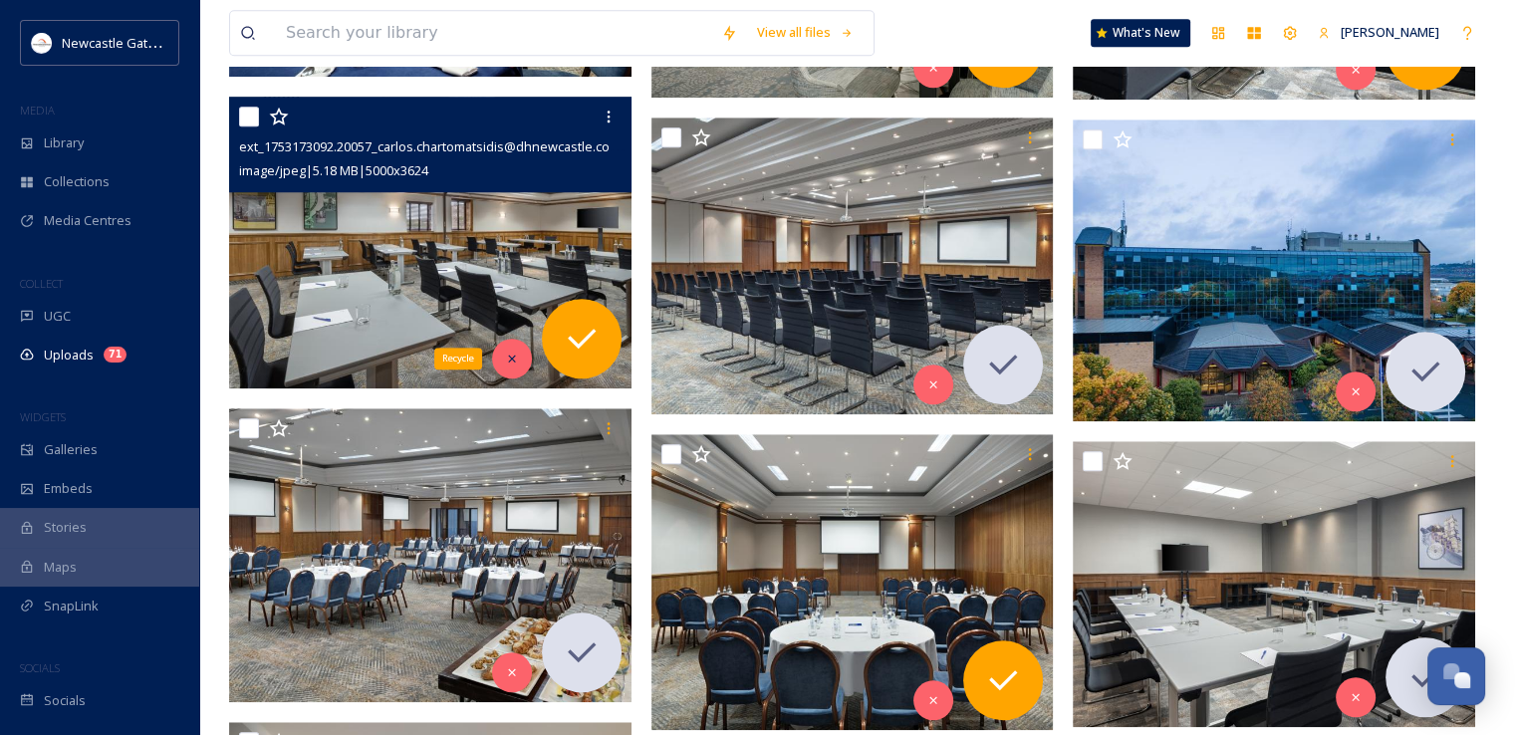
click at [518, 357] on icon at bounding box center [512, 359] width 14 height 14
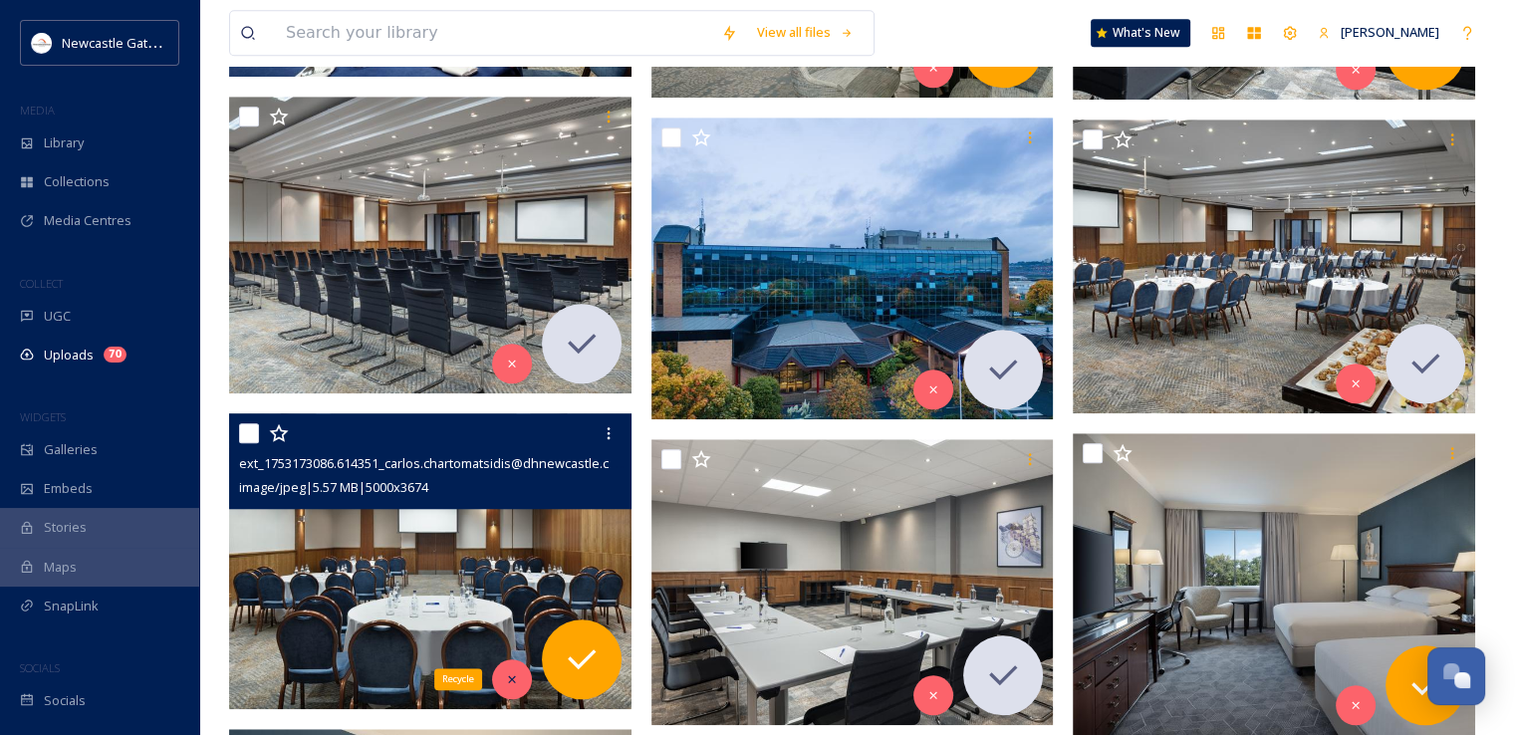
click at [517, 668] on div "Recycle" at bounding box center [512, 679] width 40 height 40
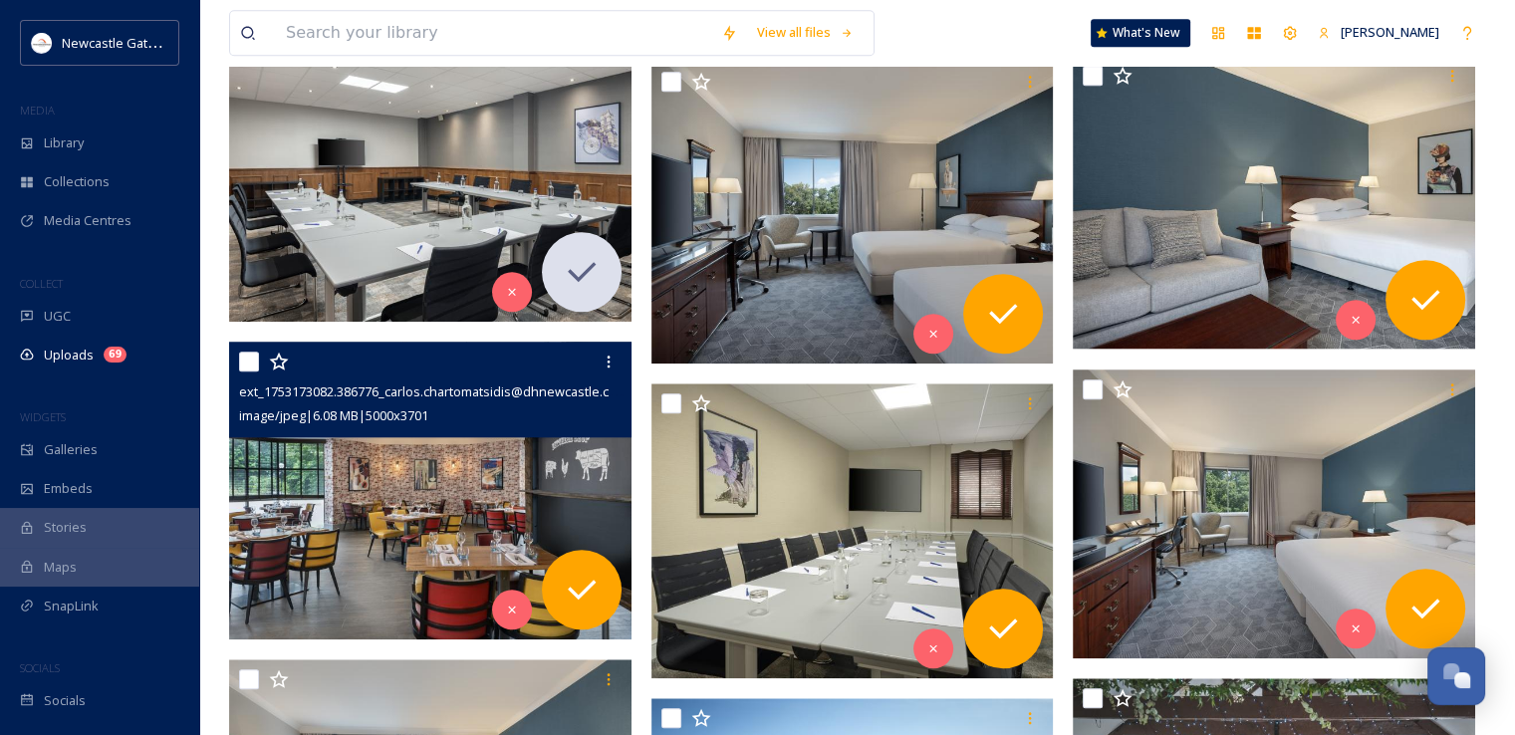
scroll to position [1924, 0]
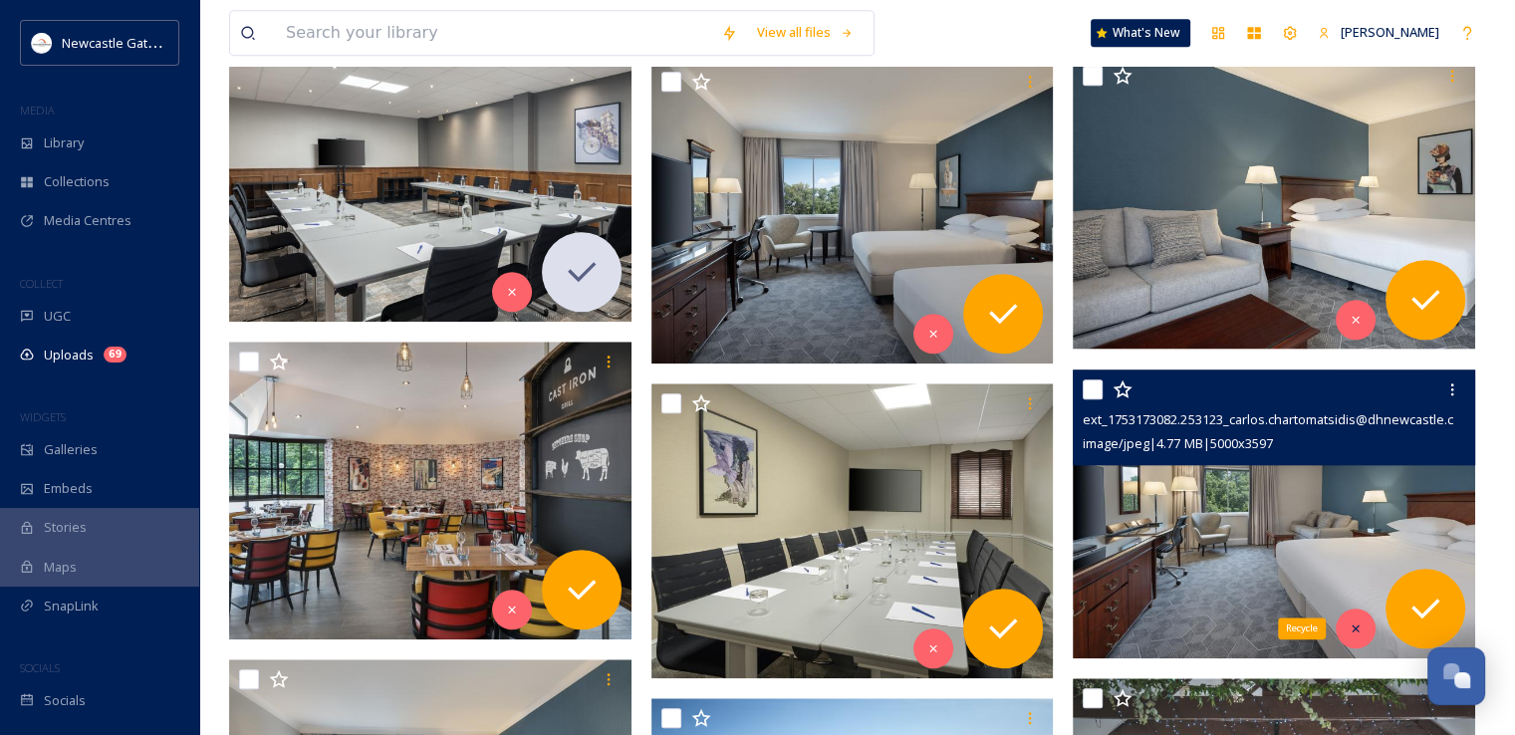
click at [1354, 626] on icon at bounding box center [1355, 627] width 7 height 7
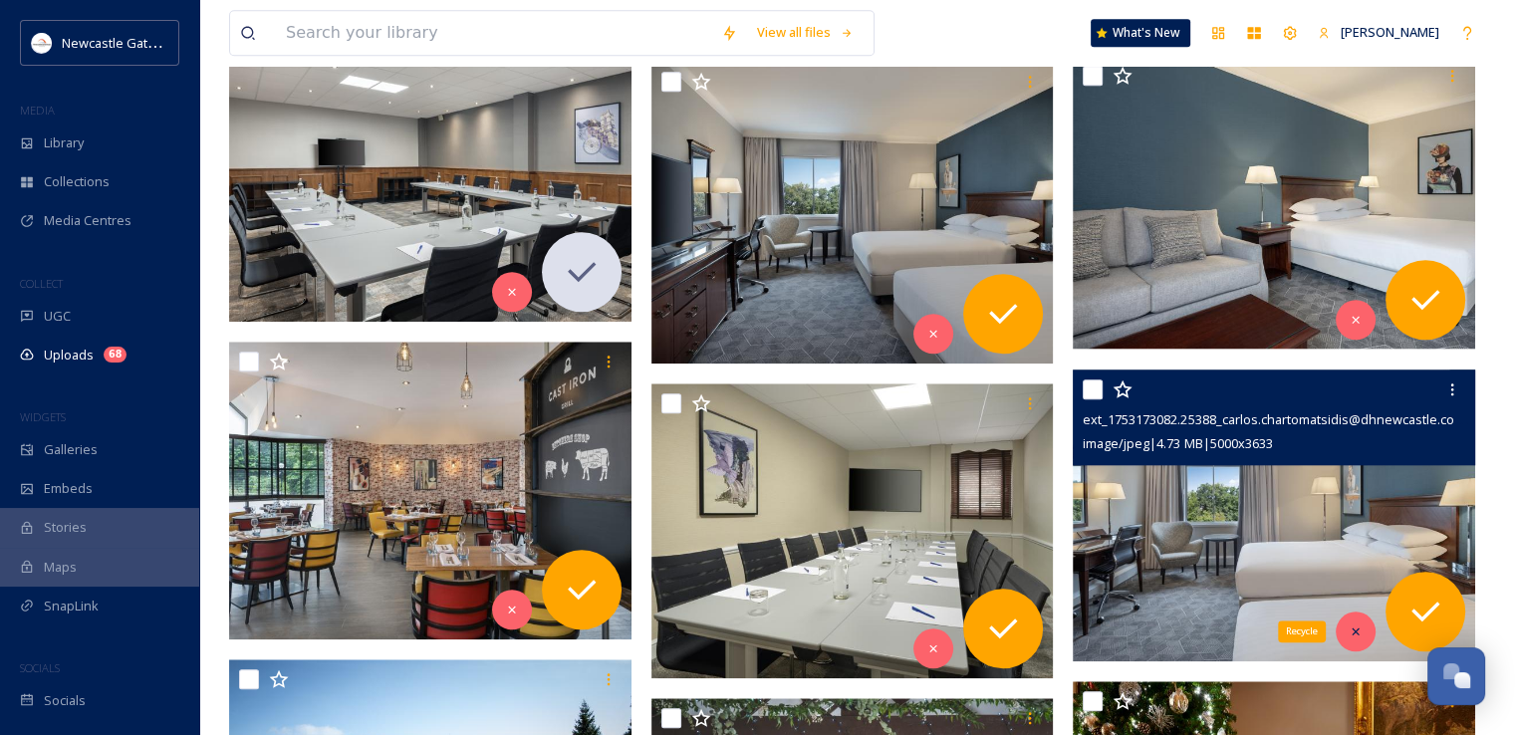
click at [1362, 638] on div "Recycle" at bounding box center [1356, 632] width 40 height 40
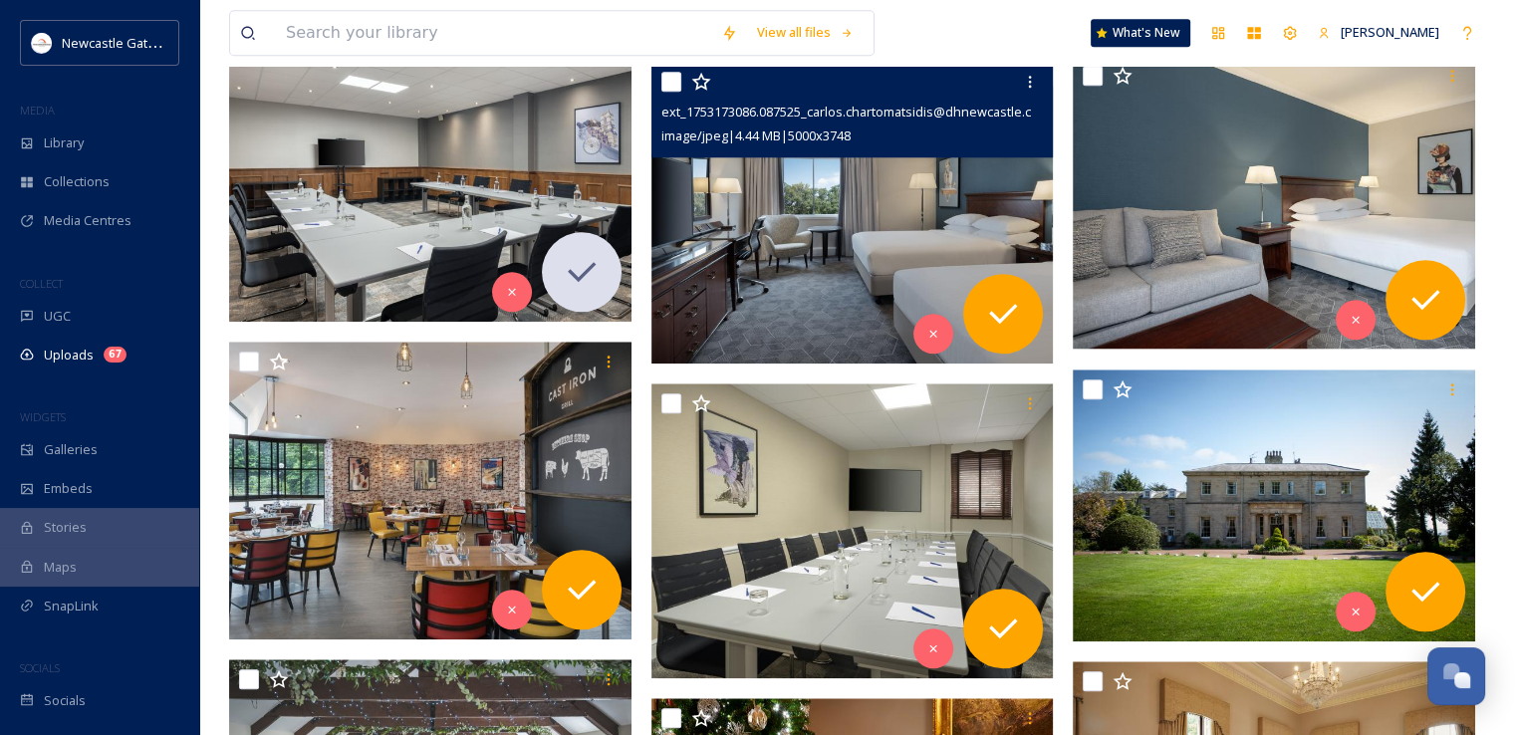
click at [845, 226] on img at bounding box center [852, 213] width 402 height 302
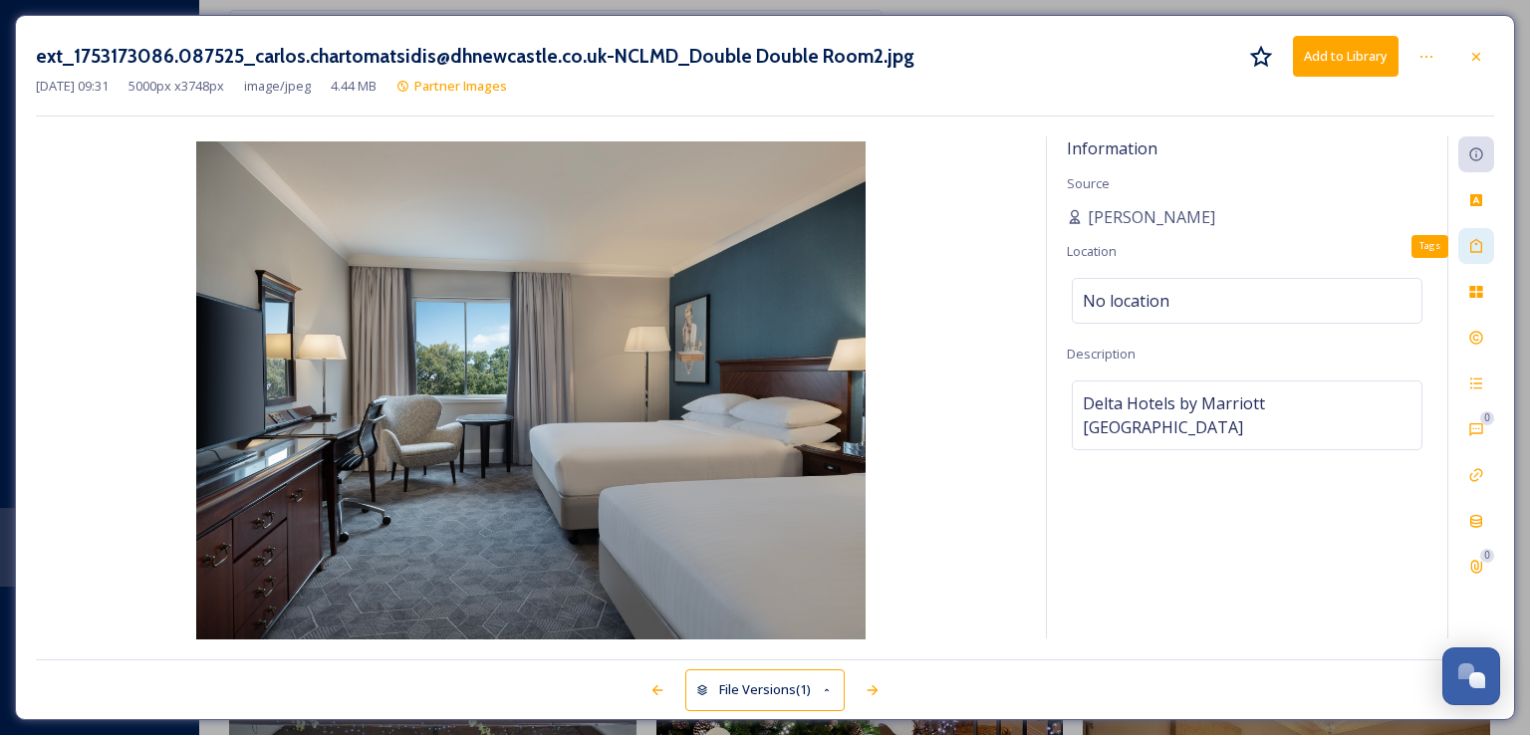
click at [1477, 246] on icon at bounding box center [1476, 246] width 16 height 16
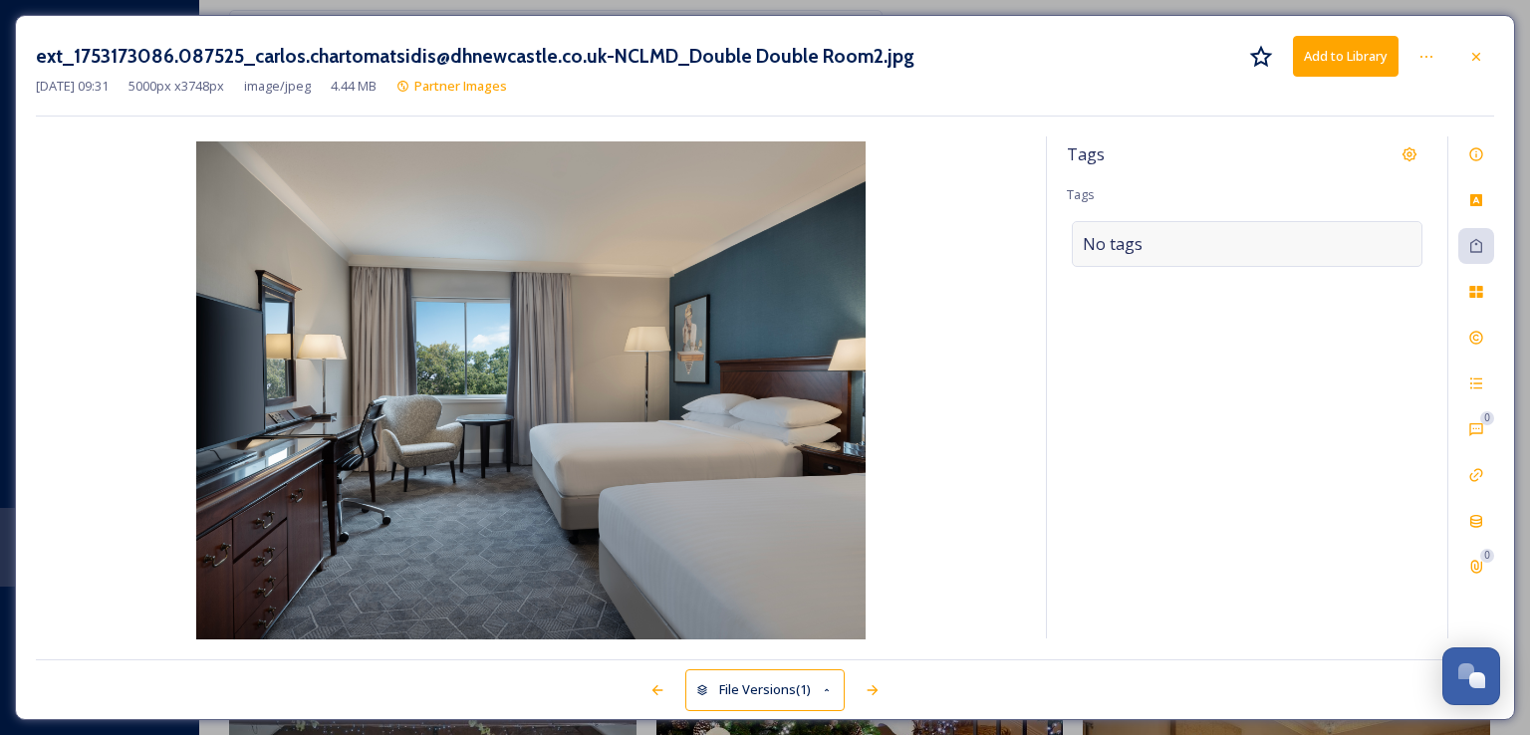
click at [1167, 253] on div "No tags" at bounding box center [1247, 244] width 351 height 46
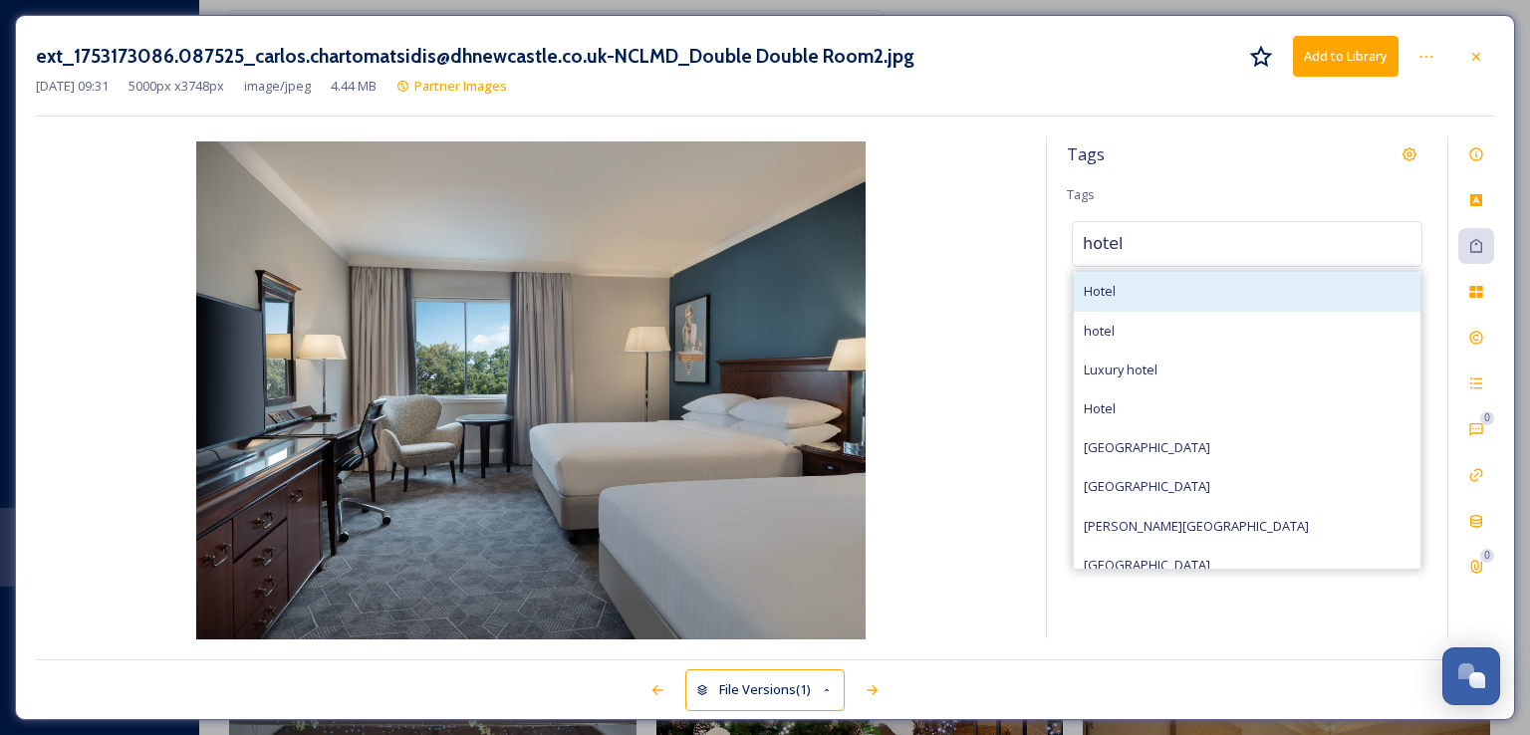
type input "hotel"
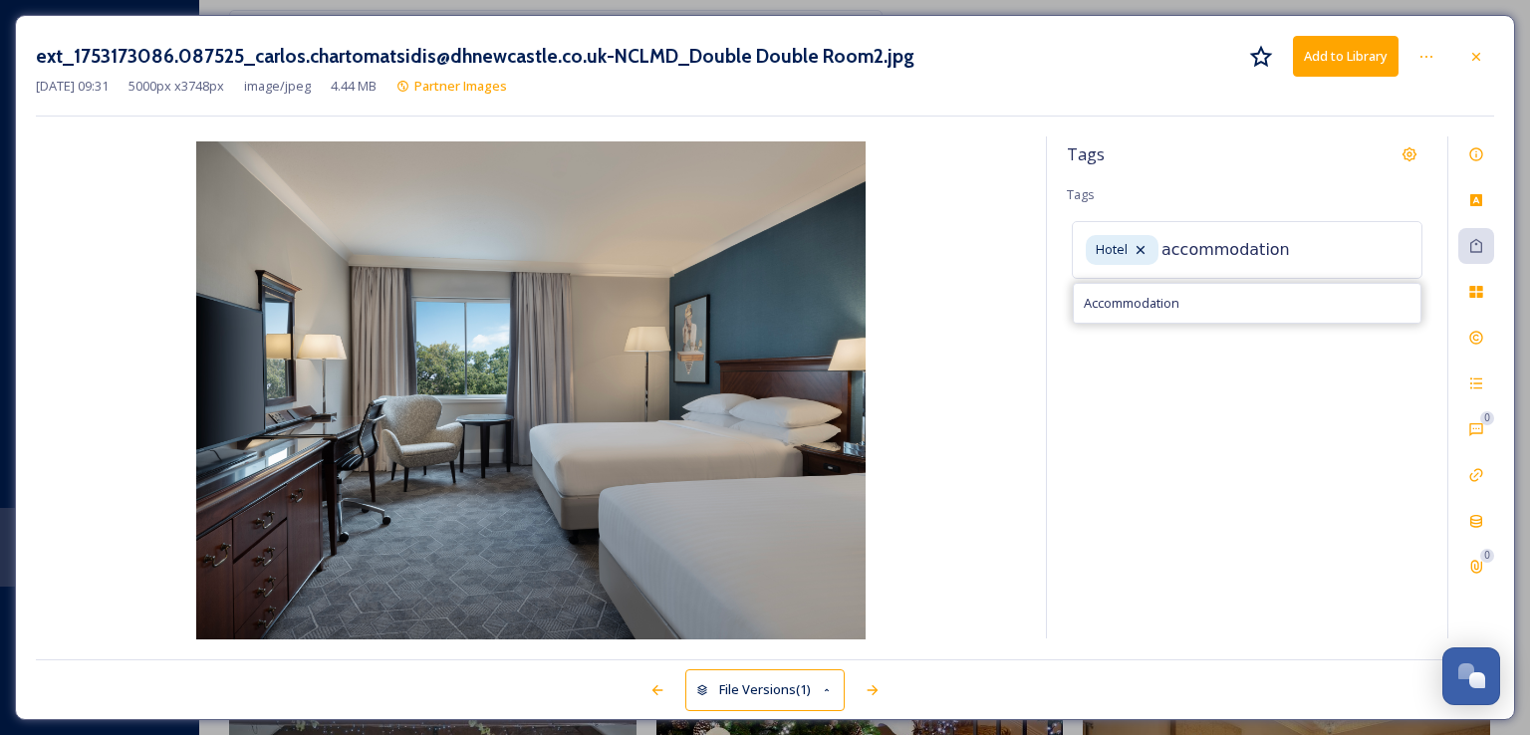
type input "accommodation"
click at [1161, 294] on span "Accommodation" at bounding box center [1132, 303] width 96 height 19
click at [1161, 292] on input at bounding box center [1182, 285] width 199 height 24
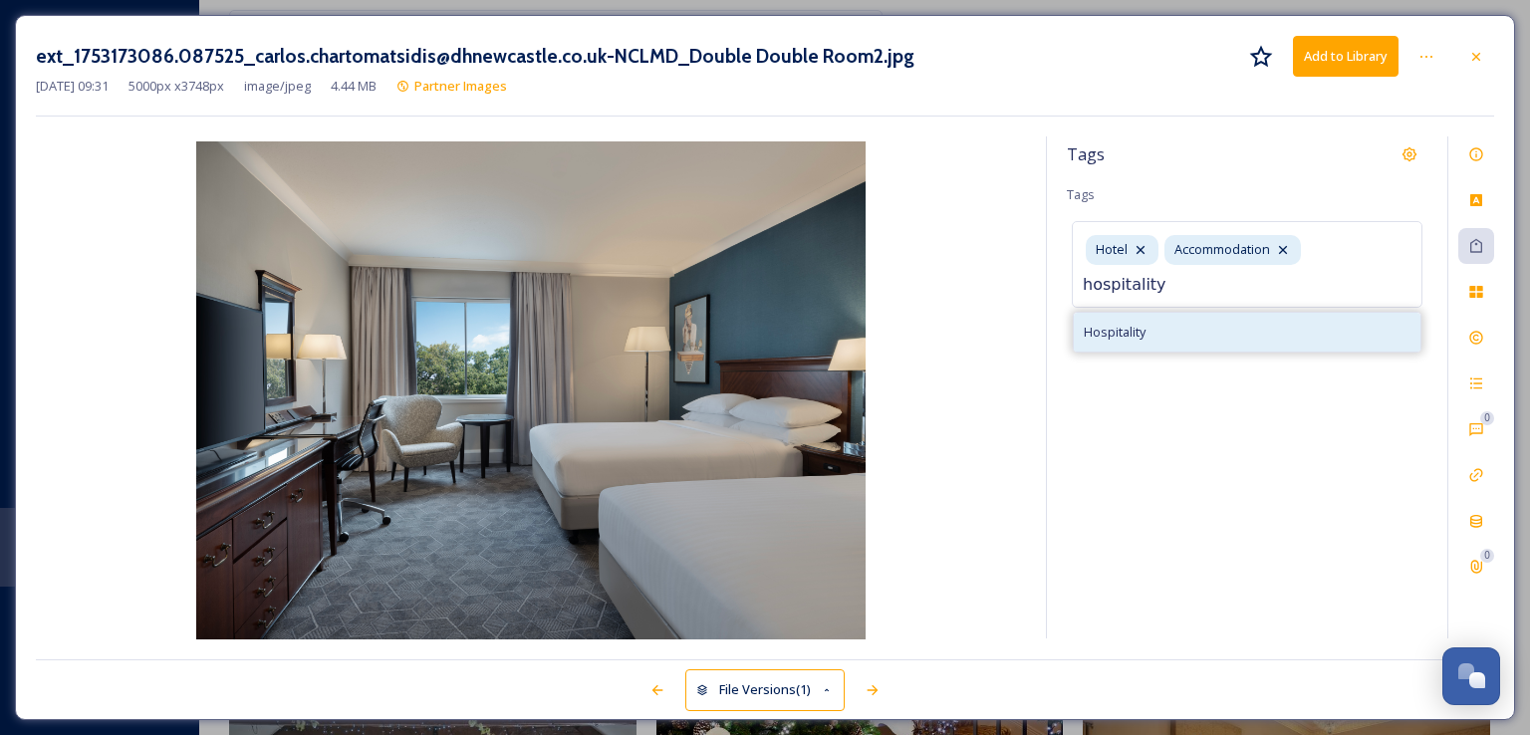
type input "hospitality"
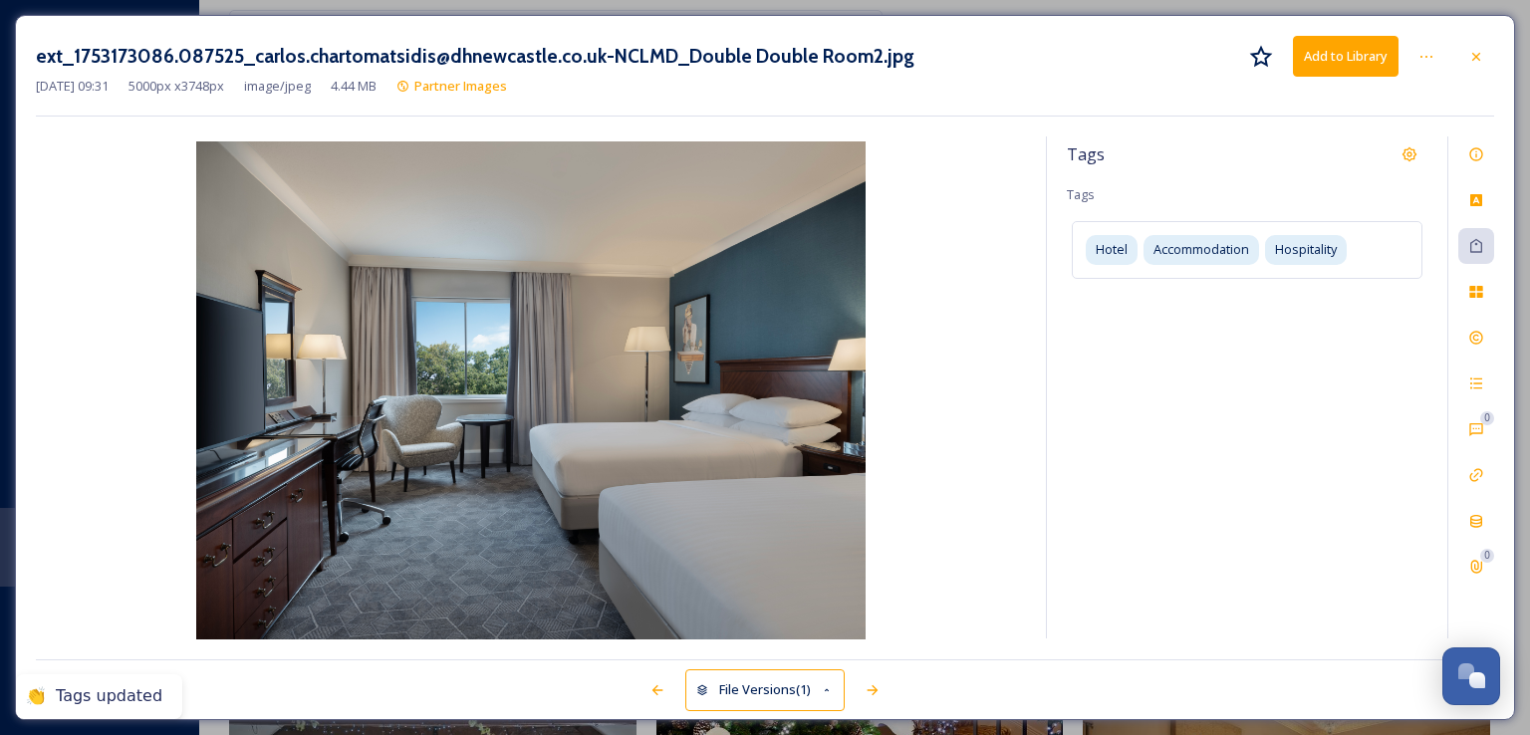
click at [1263, 113] on div "ext_1753173086.087525_carlos.chartomatsidis@dhnewcastle.co.uk-NCLMD_Double Doub…" at bounding box center [765, 76] width 1458 height 81
click at [1352, 55] on button "Add to Library" at bounding box center [1346, 56] width 106 height 41
click at [1479, 50] on icon at bounding box center [1476, 57] width 16 height 16
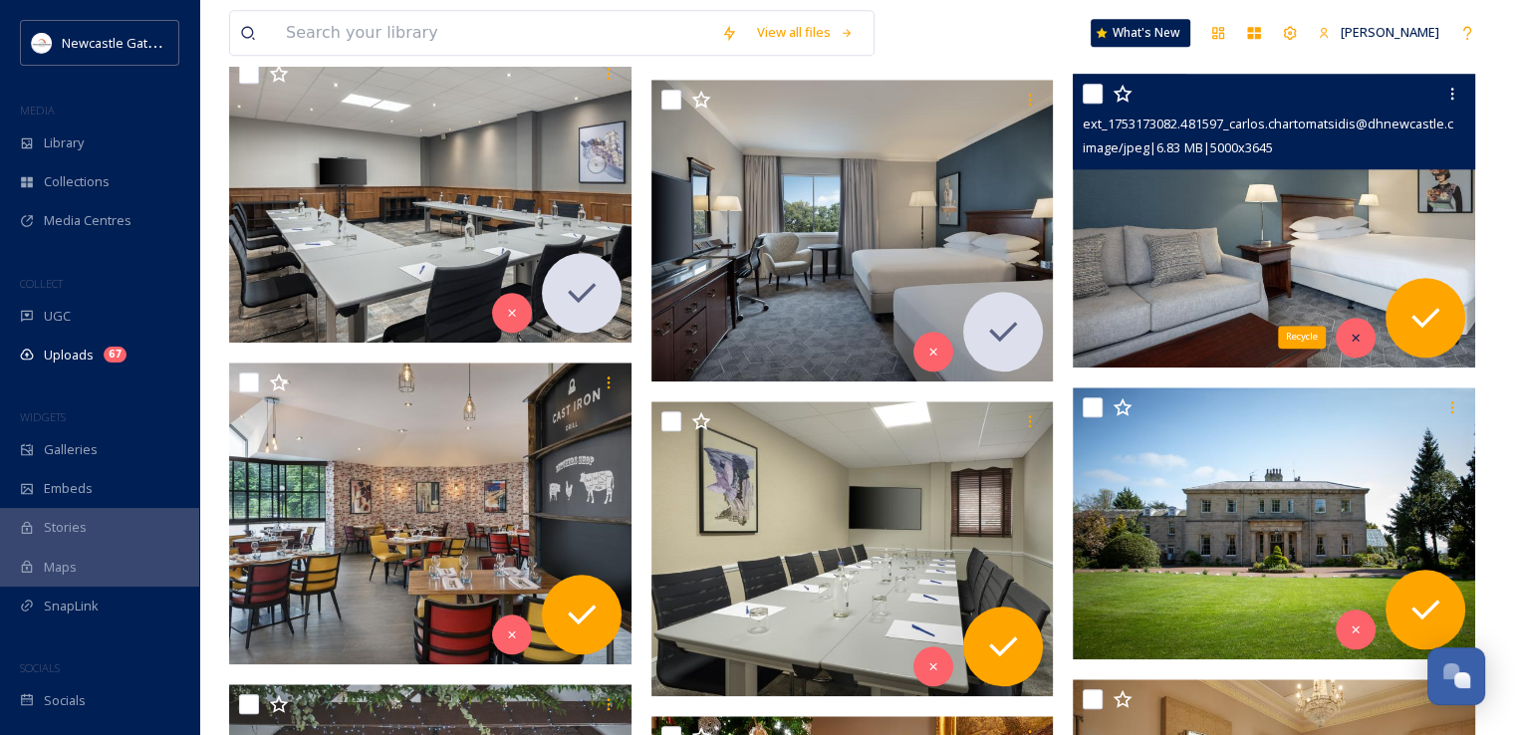
click at [1344, 330] on div "Recycle" at bounding box center [1356, 338] width 40 height 40
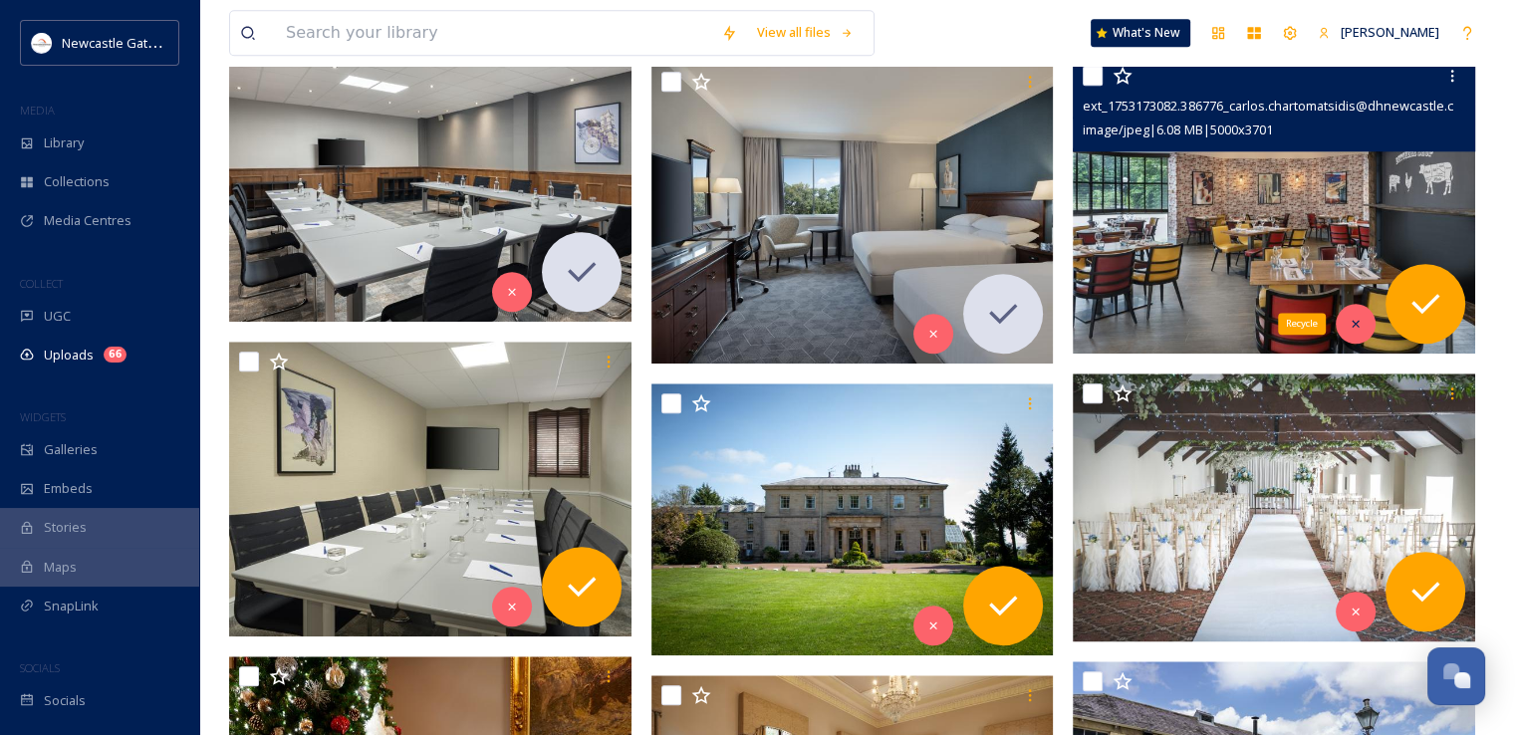
click at [1353, 323] on icon at bounding box center [1356, 324] width 14 height 14
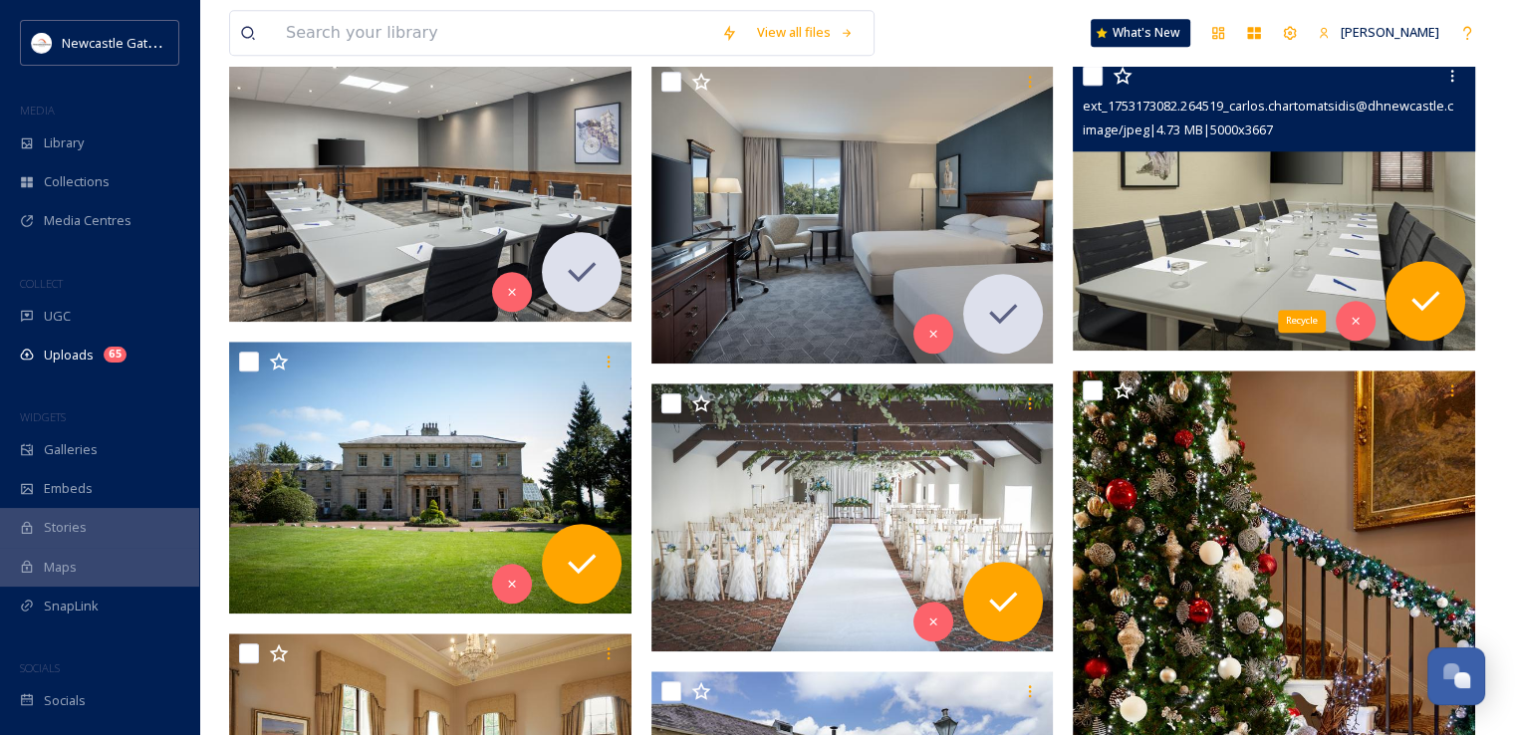
click at [1353, 323] on icon at bounding box center [1355, 321] width 7 height 7
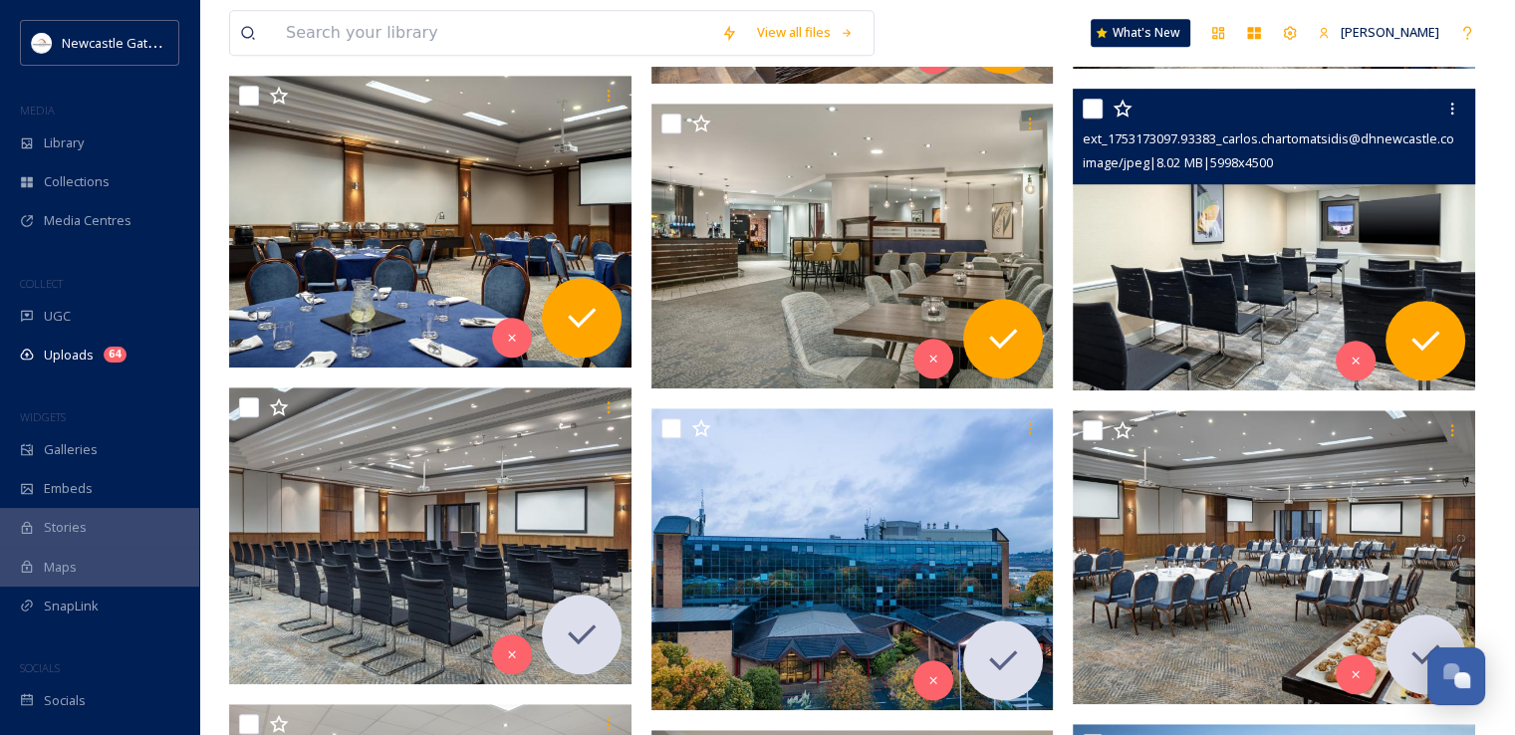
scroll to position [1219, 0]
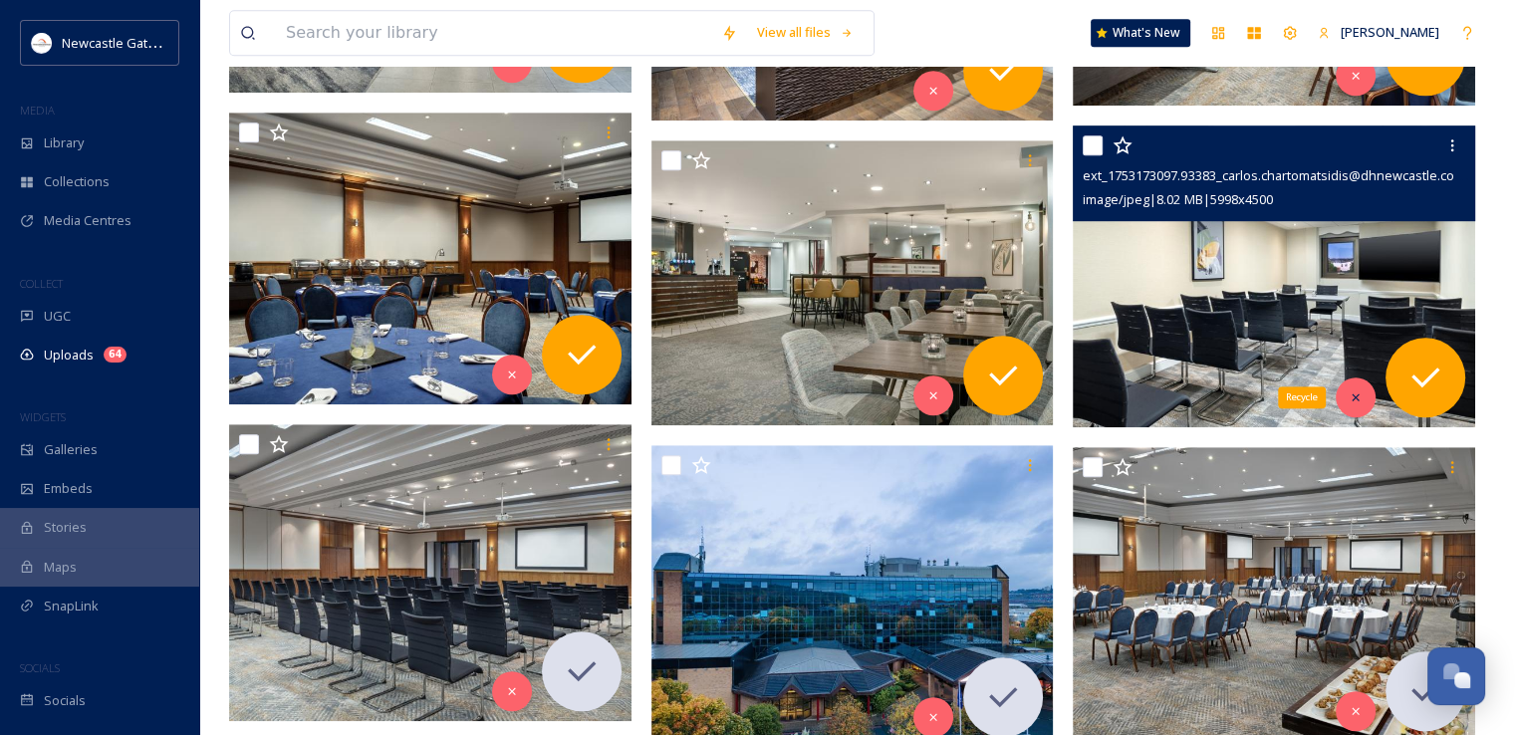
click at [1355, 398] on icon at bounding box center [1356, 397] width 14 height 14
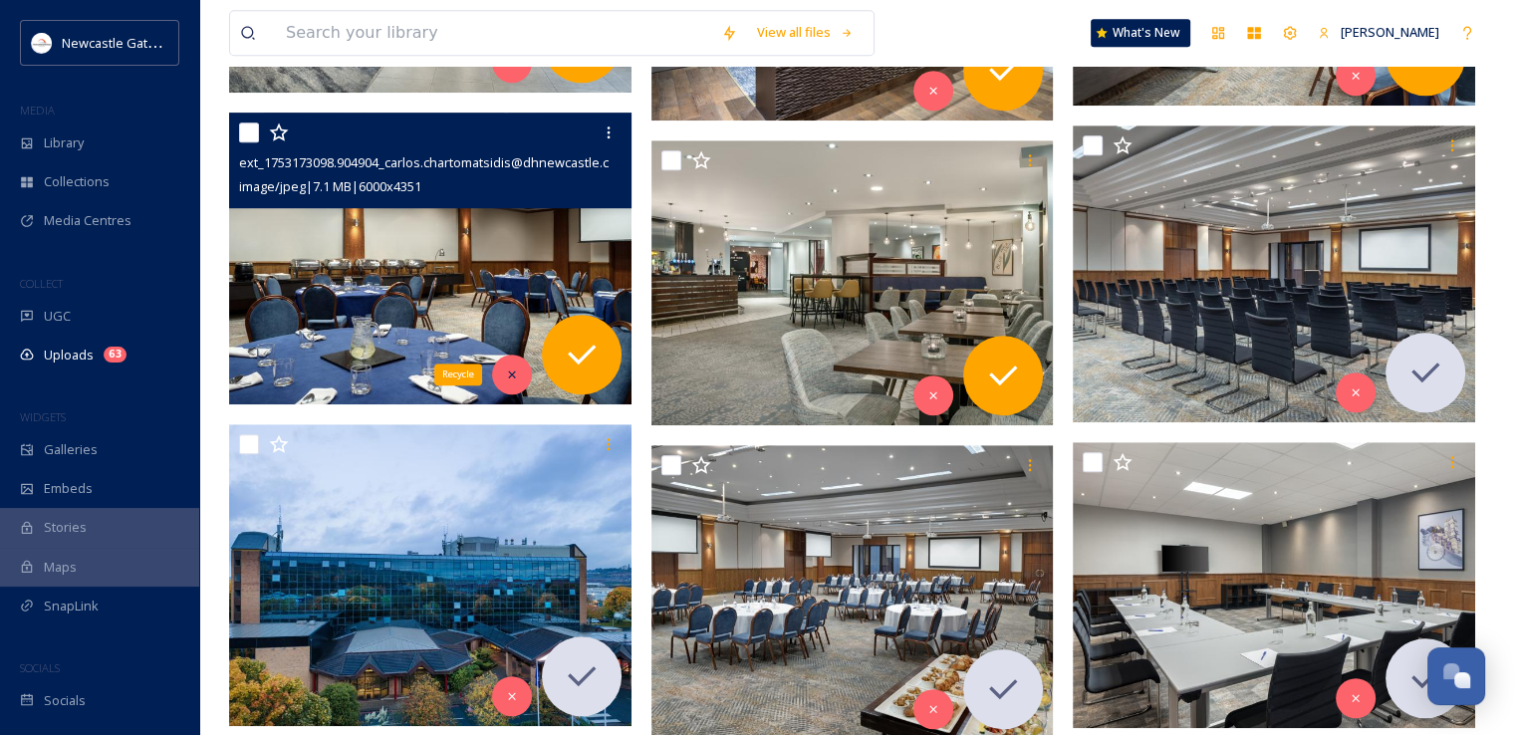
click at [502, 379] on div "Recycle" at bounding box center [512, 375] width 40 height 40
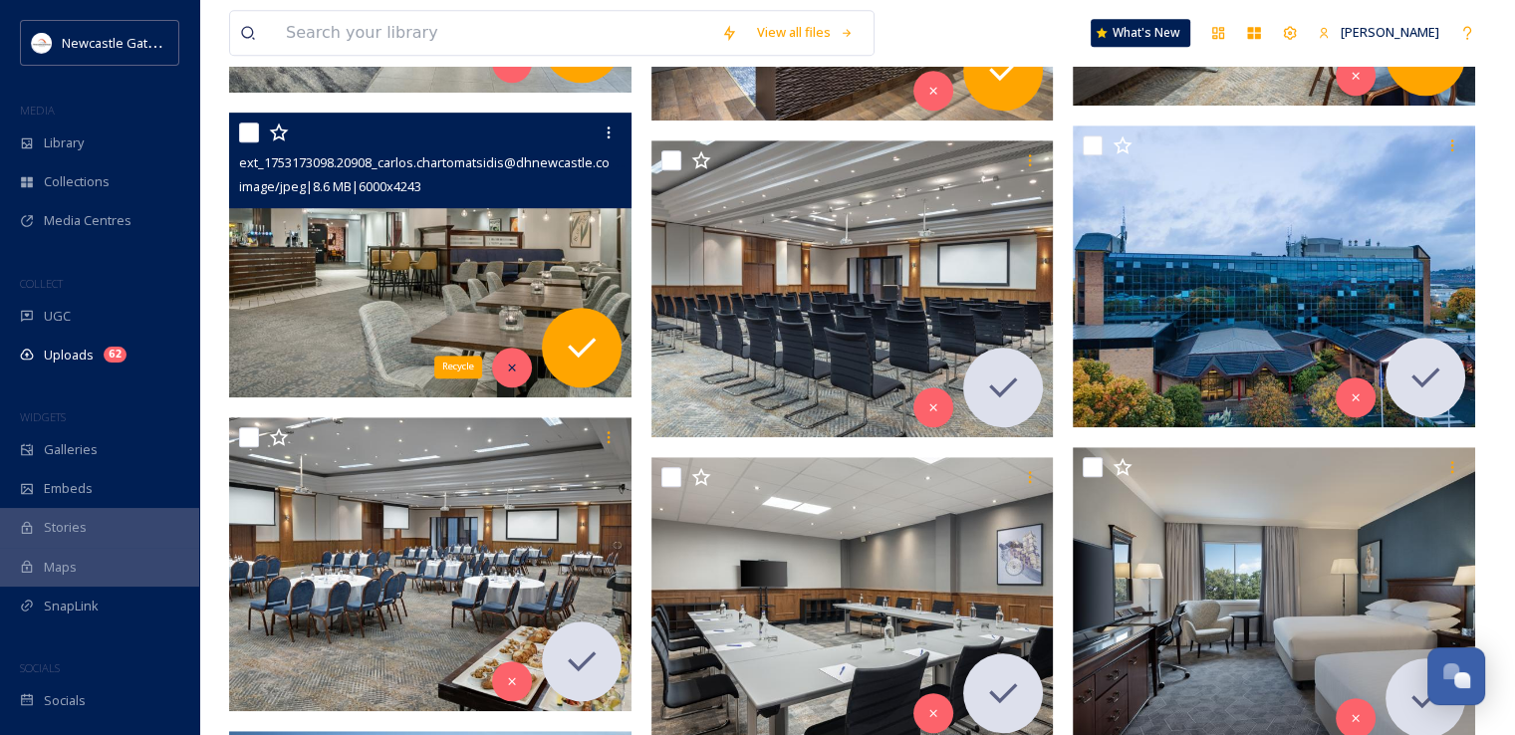
click at [506, 374] on div "Recycle" at bounding box center [512, 368] width 40 height 40
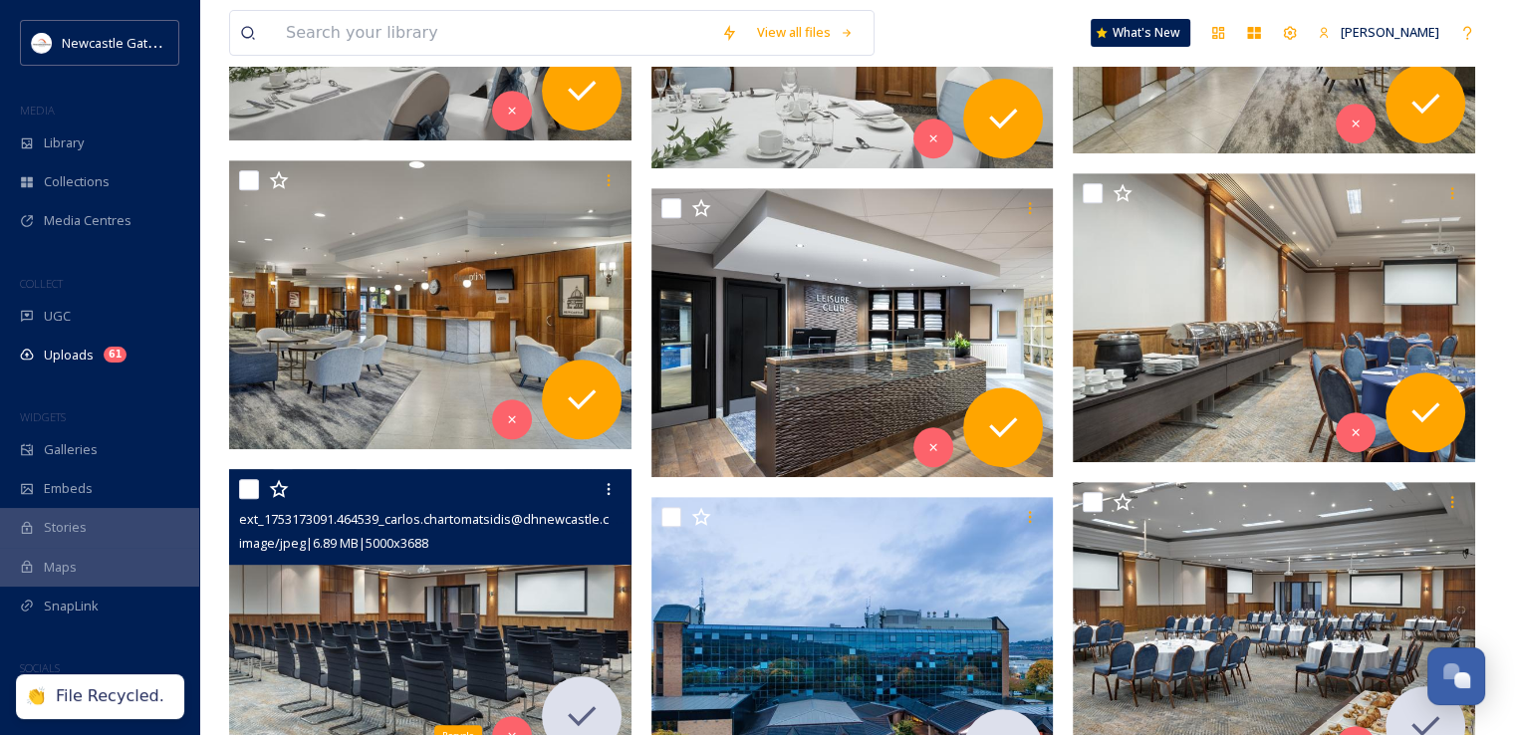
scroll to position [850, 0]
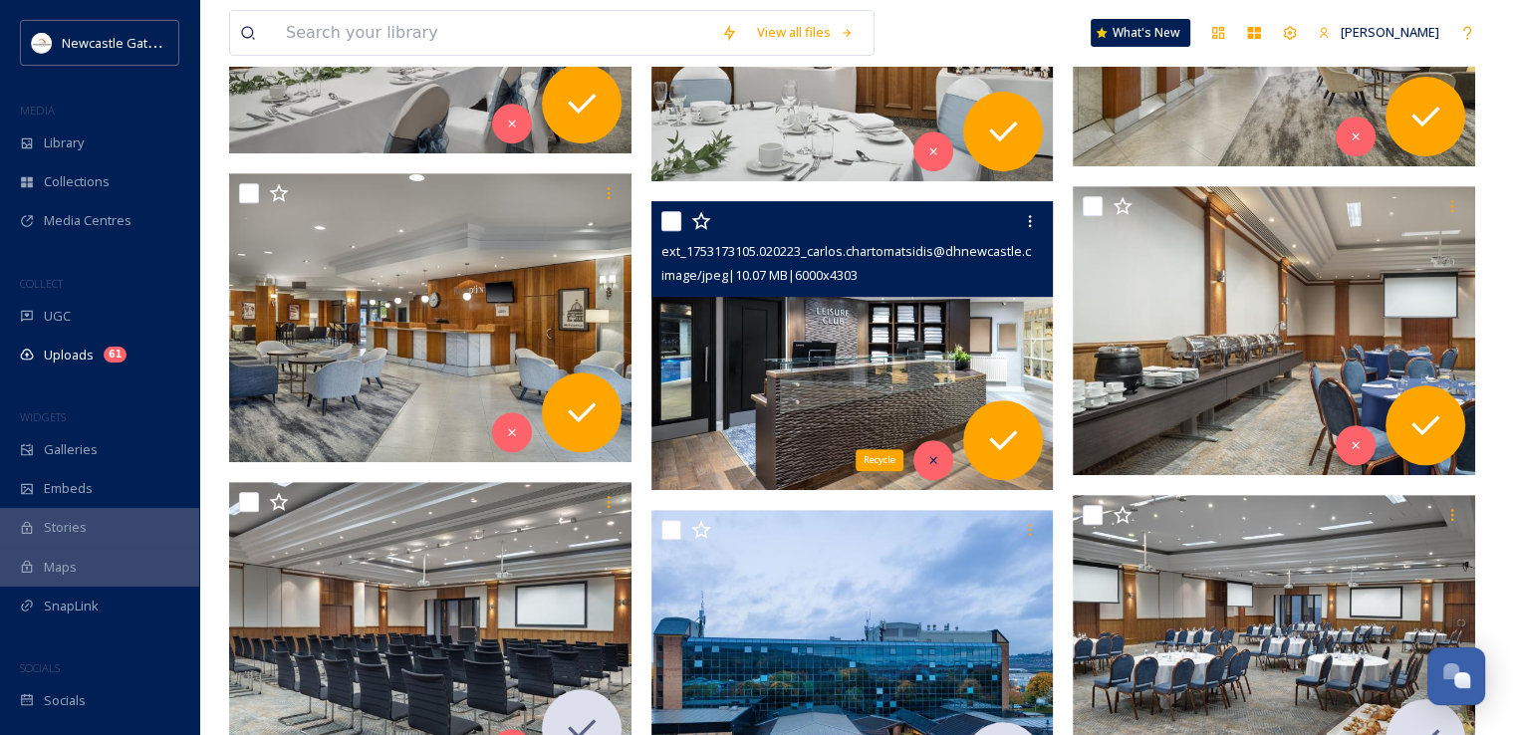
click at [928, 454] on icon at bounding box center [933, 460] width 14 height 14
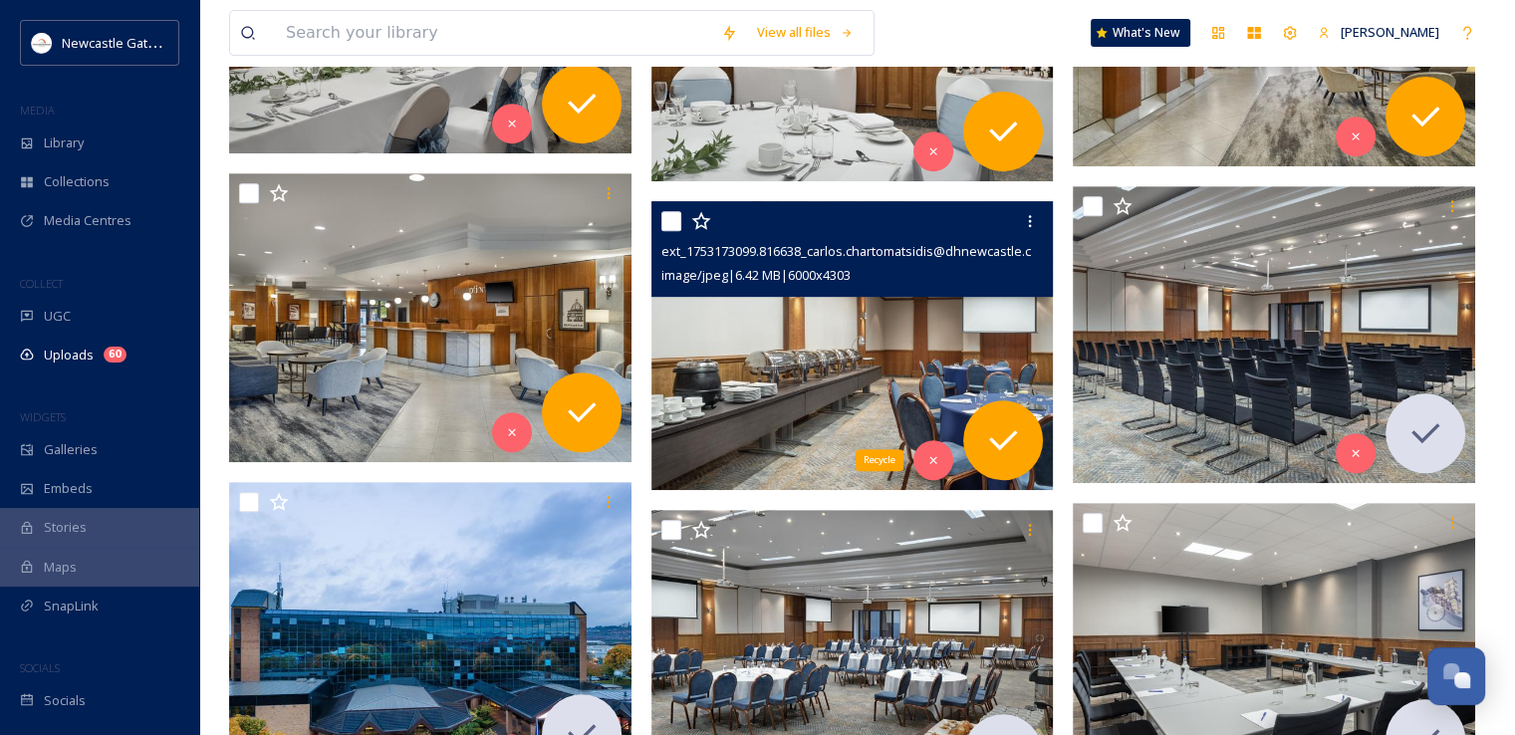
click at [928, 454] on icon at bounding box center [933, 460] width 14 height 14
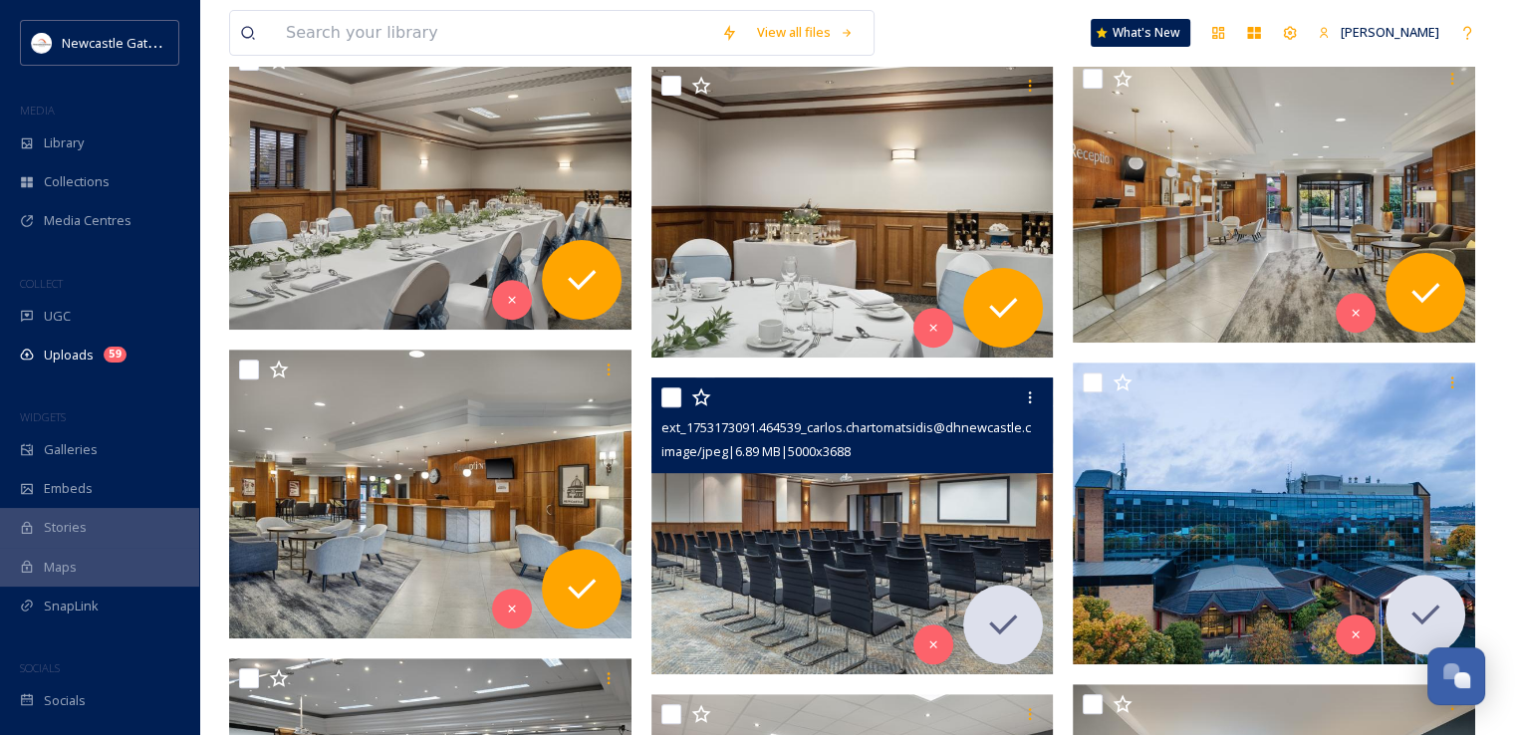
scroll to position [671, 0]
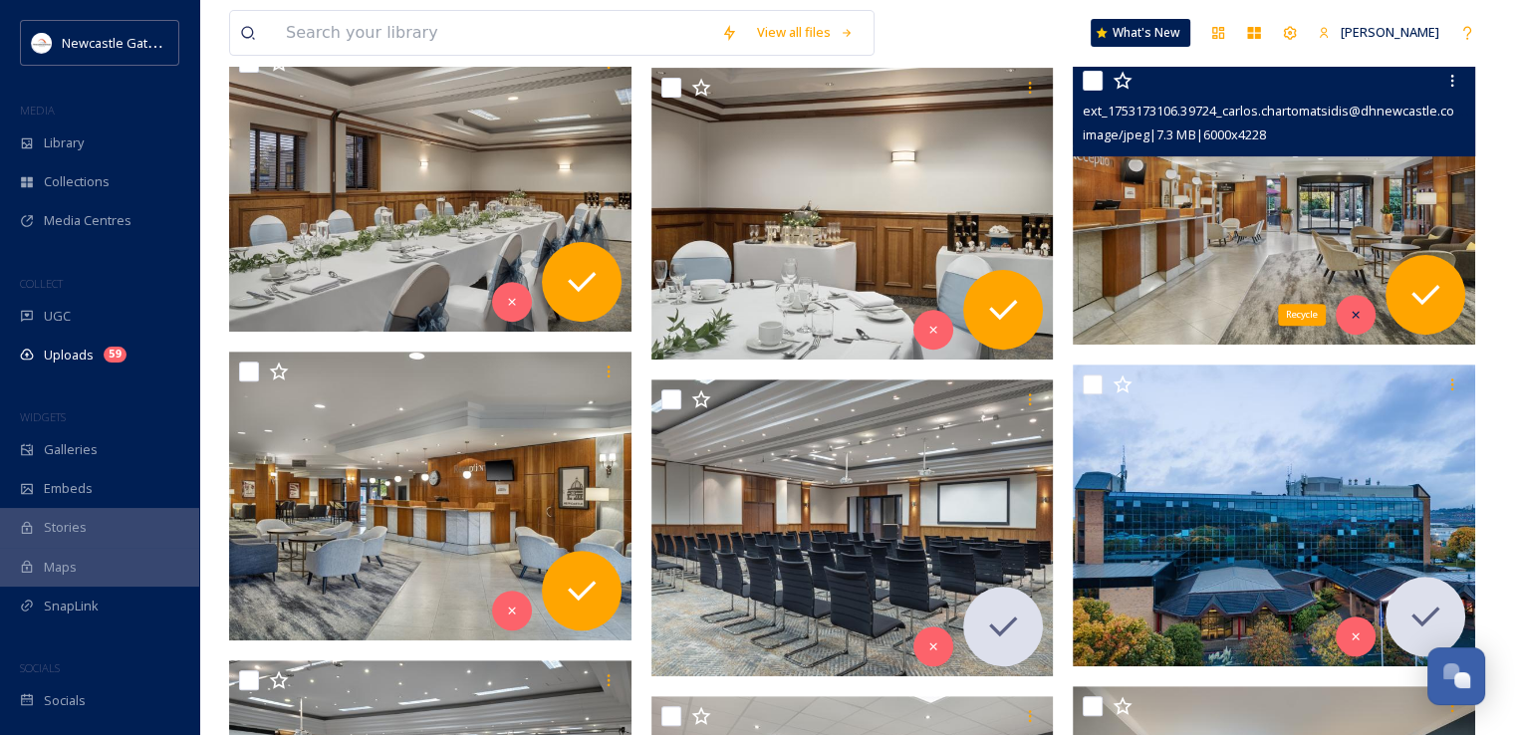
click at [1351, 315] on icon at bounding box center [1356, 315] width 14 height 14
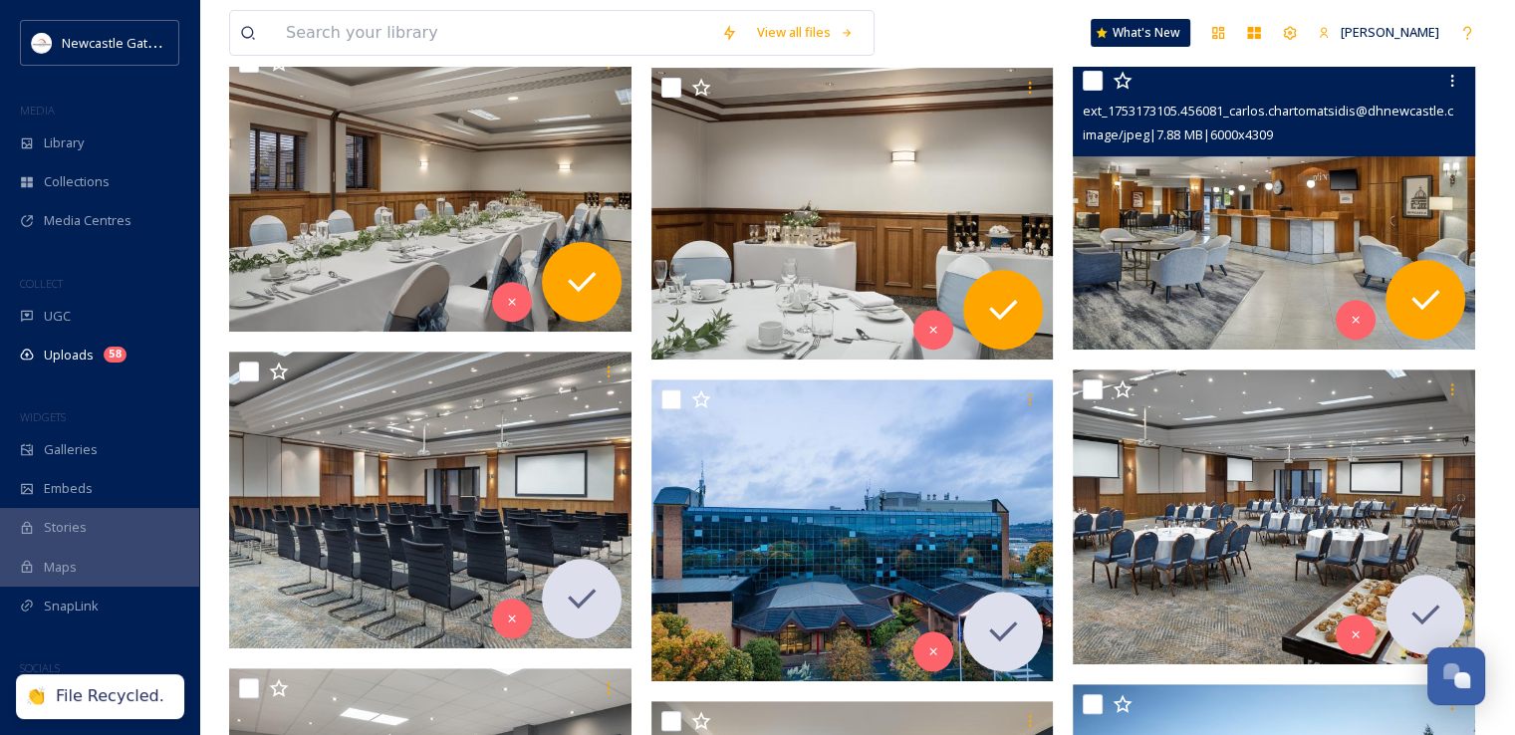
click at [1204, 213] on img at bounding box center [1274, 205] width 402 height 289
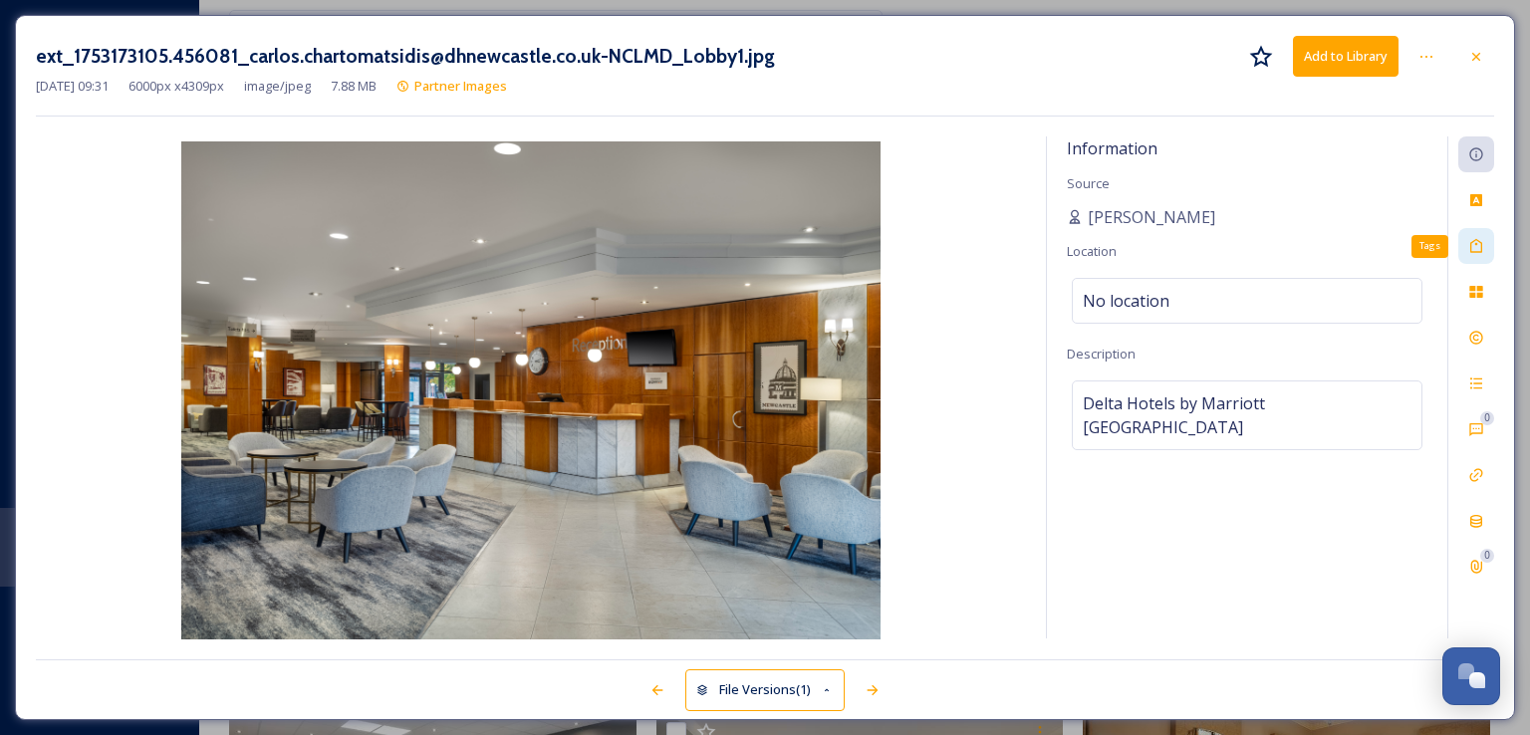
click at [1474, 252] on icon at bounding box center [1476, 246] width 12 height 14
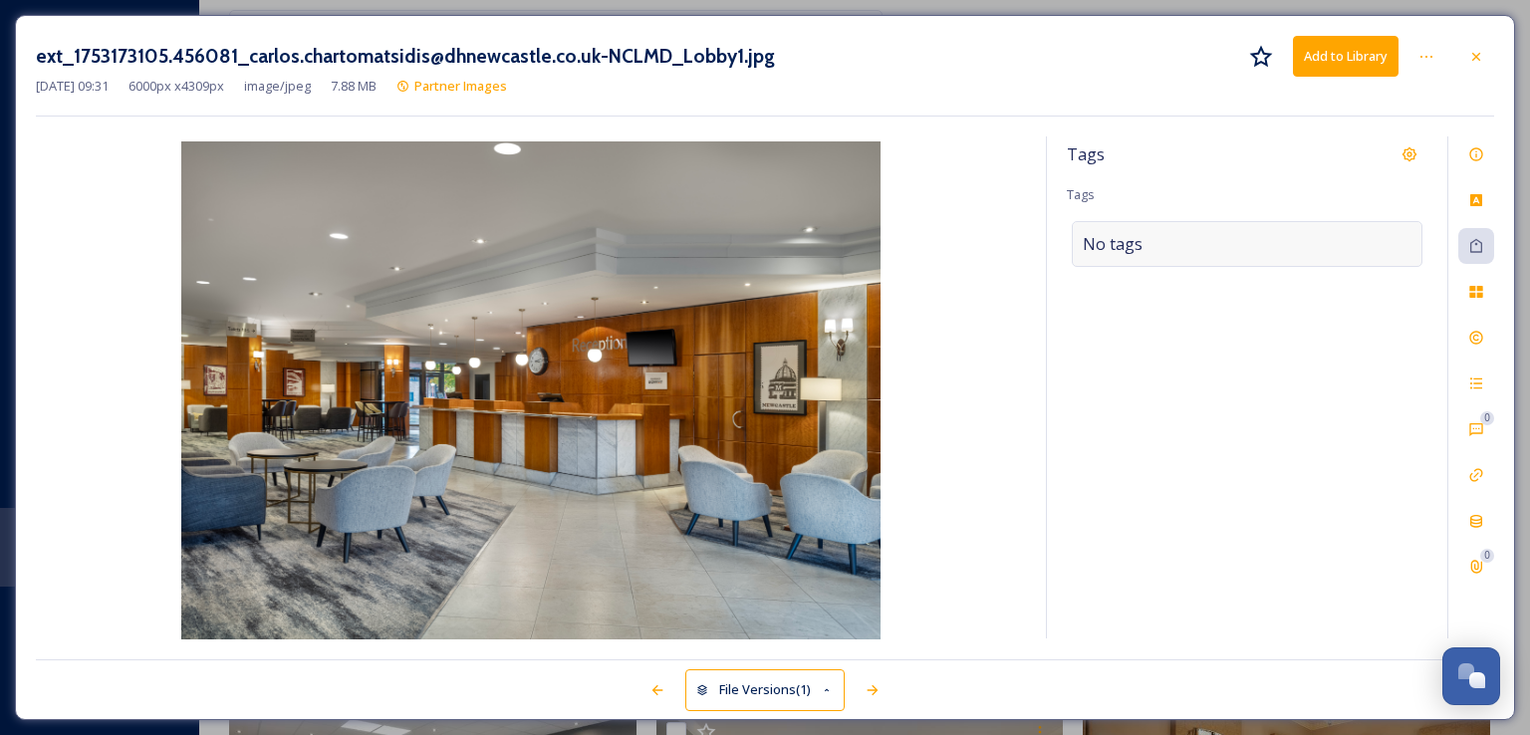
click at [1215, 237] on div "No tags" at bounding box center [1247, 244] width 351 height 46
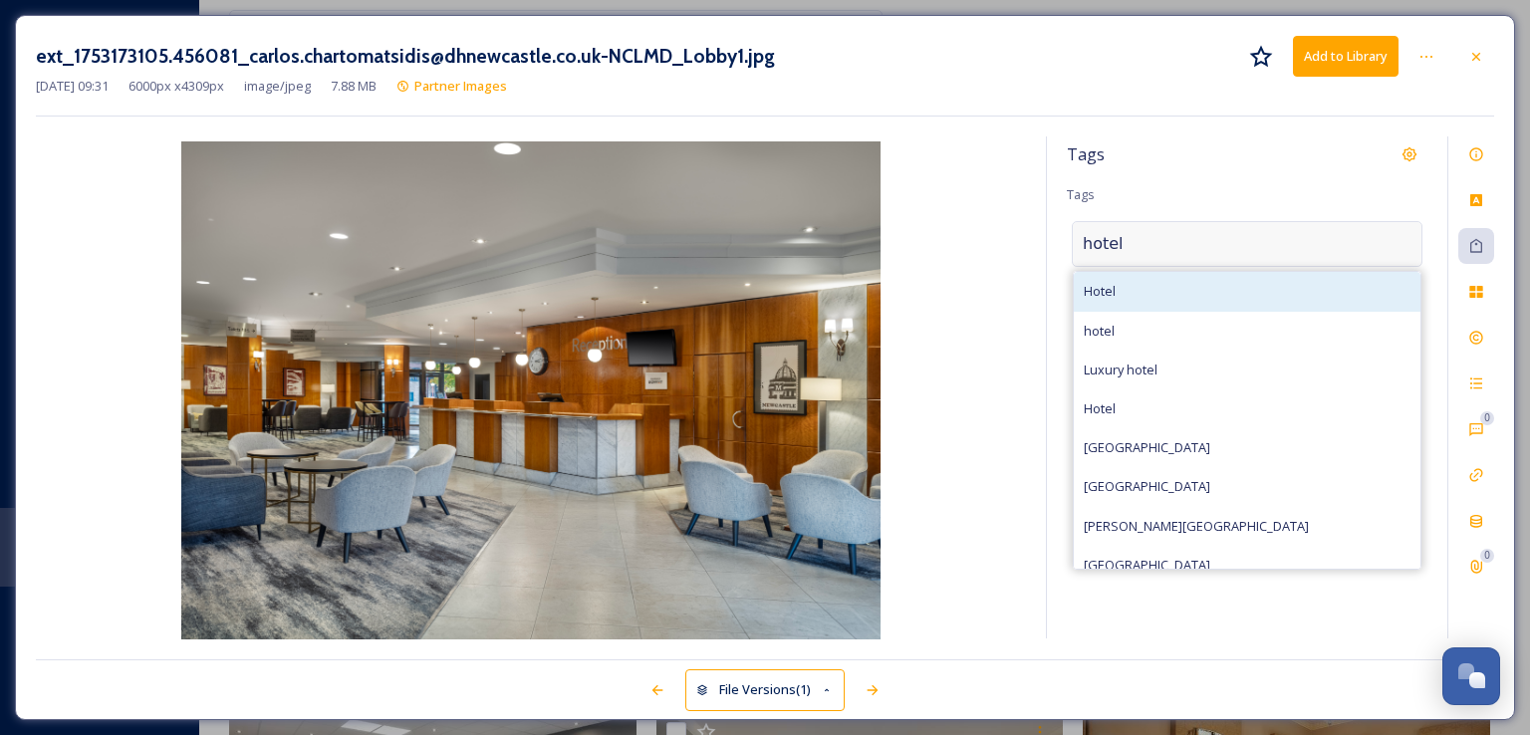
type input "hotel"
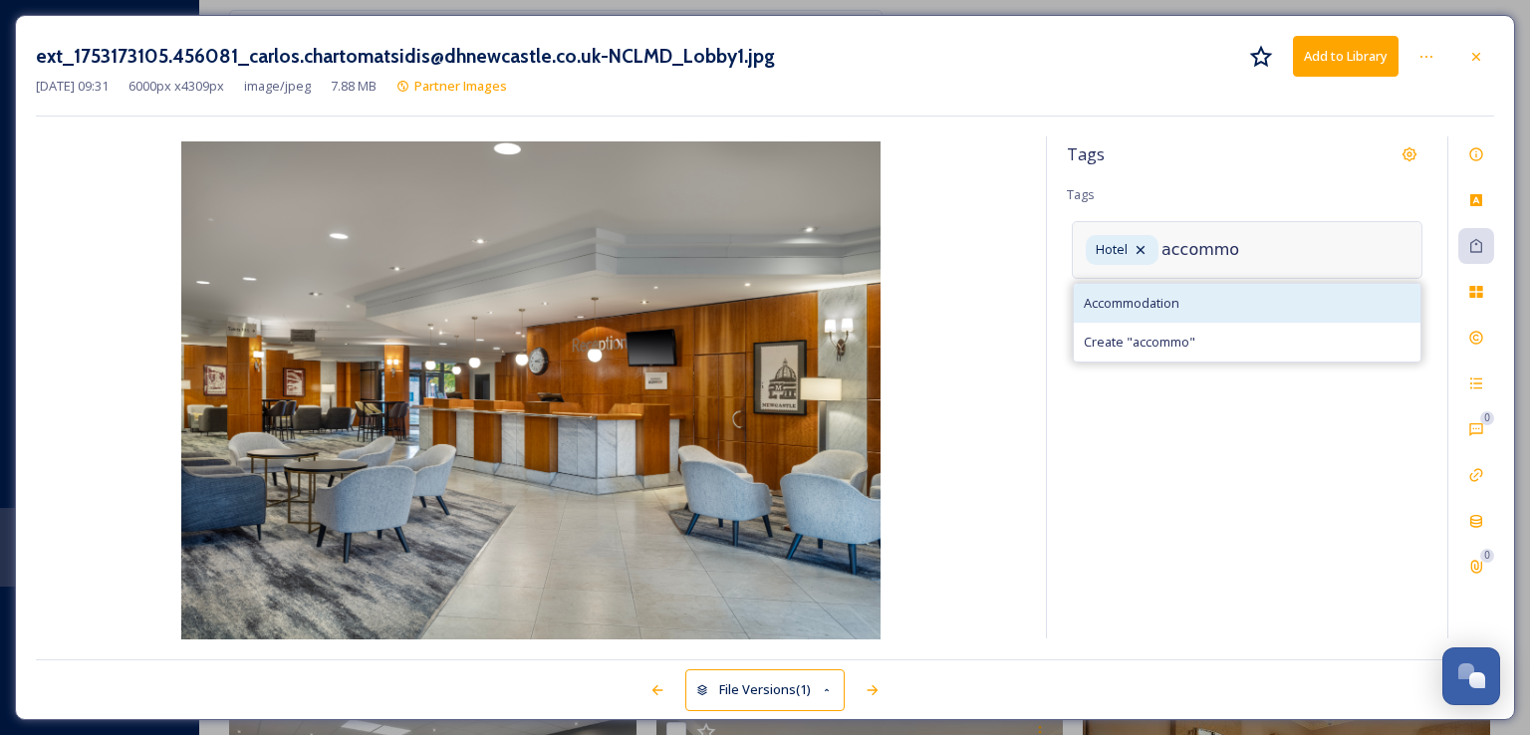
type input "accommo"
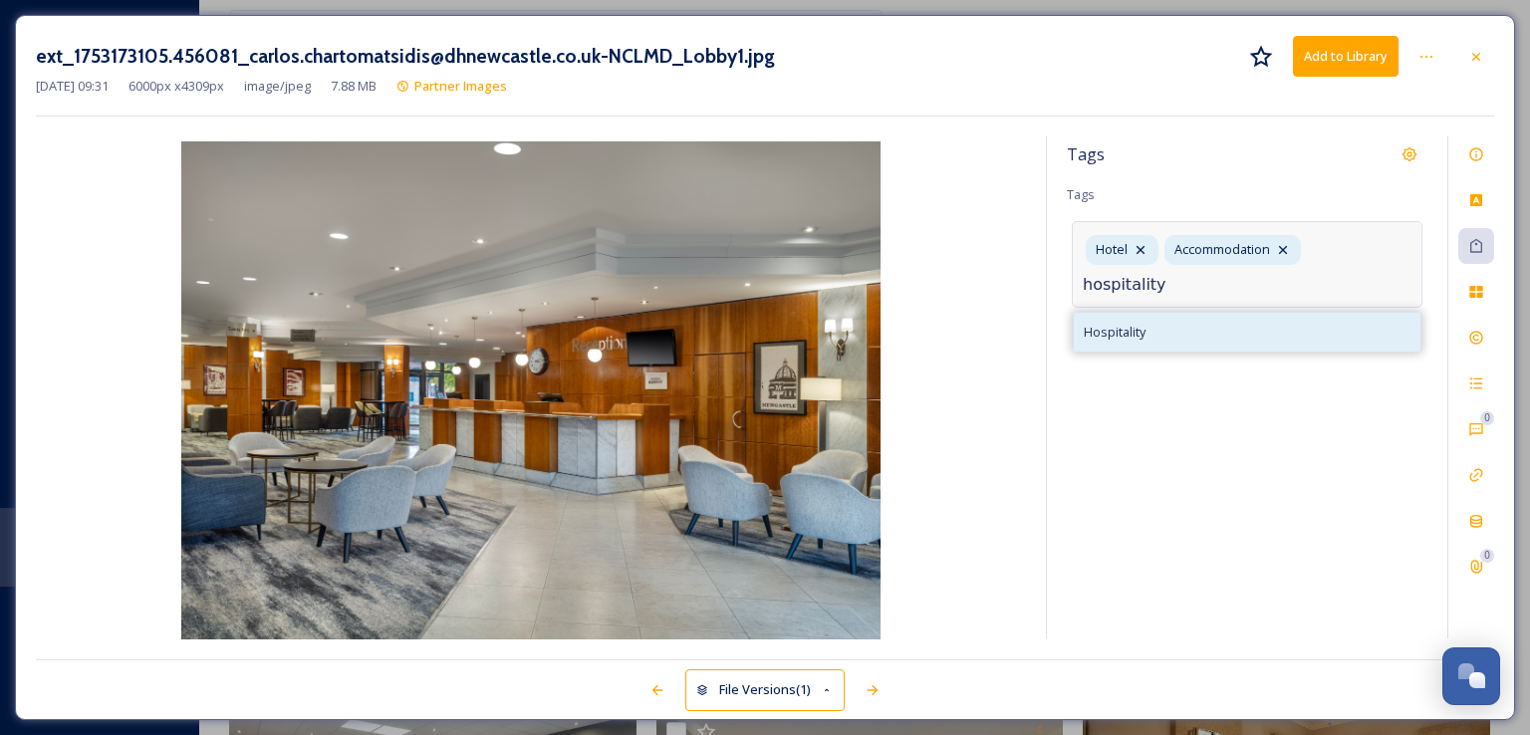
type input "hospitality"
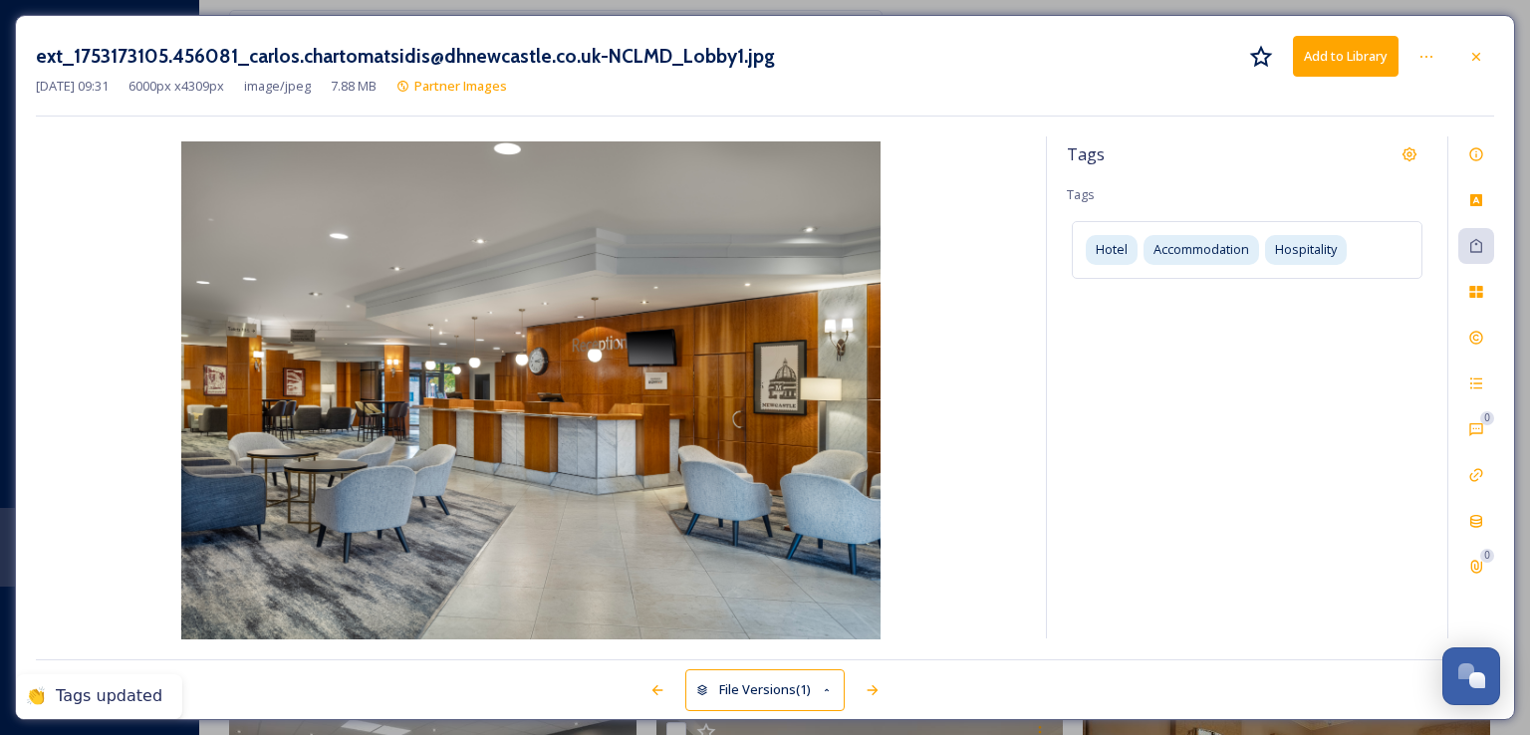
click at [1347, 64] on button "Add to Library" at bounding box center [1346, 56] width 106 height 41
click at [1473, 57] on icon at bounding box center [1476, 57] width 16 height 16
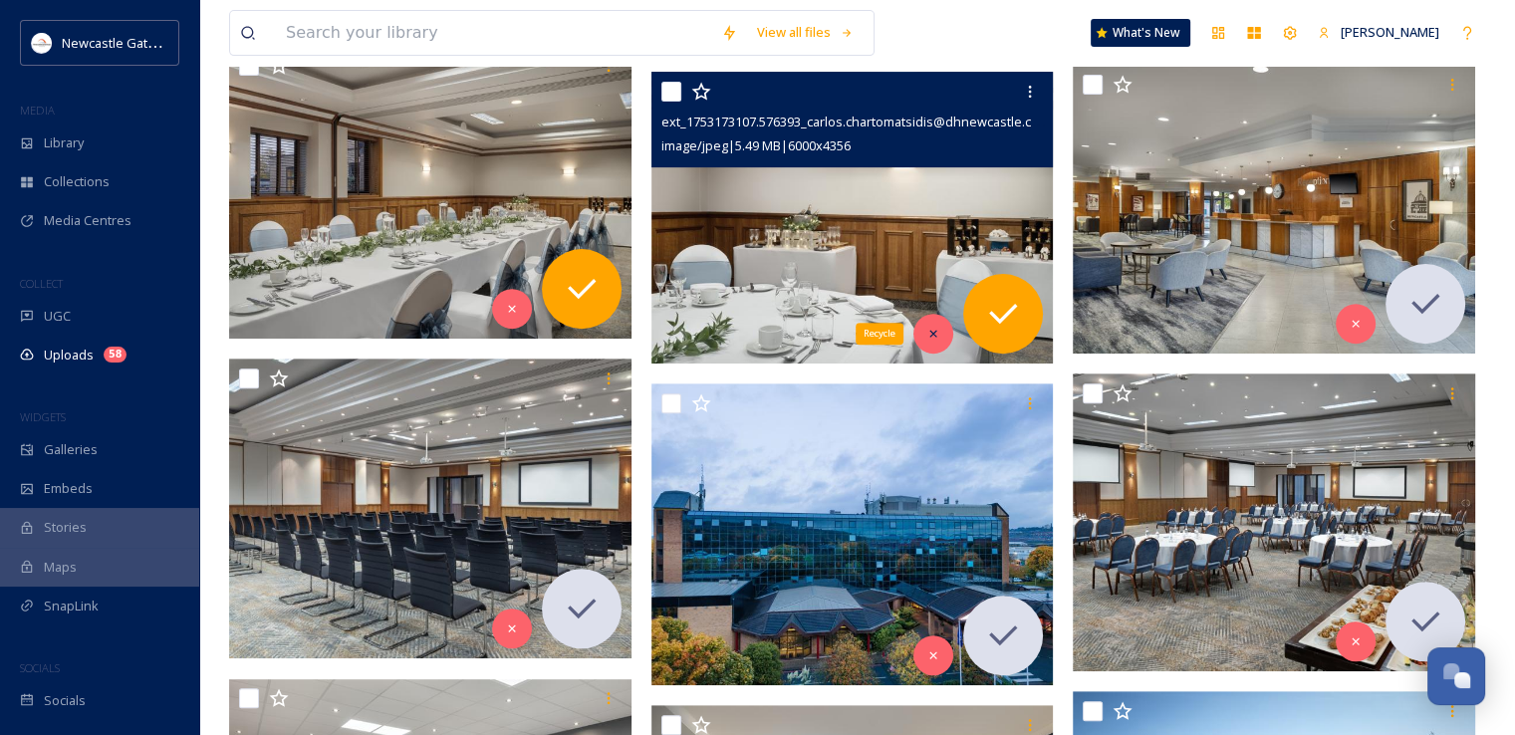
click at [927, 329] on icon at bounding box center [933, 334] width 14 height 14
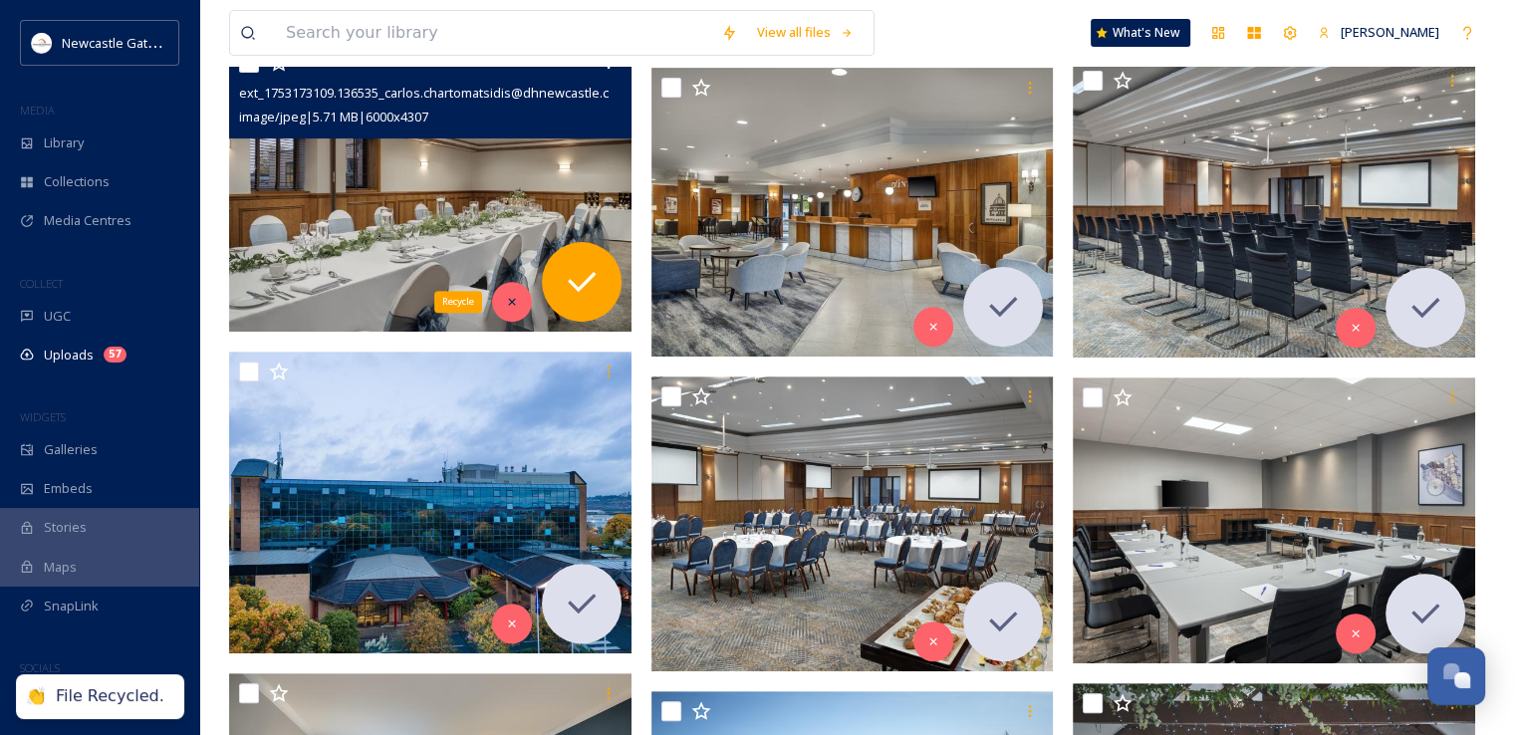
click at [523, 303] on div "Recycle" at bounding box center [512, 302] width 40 height 40
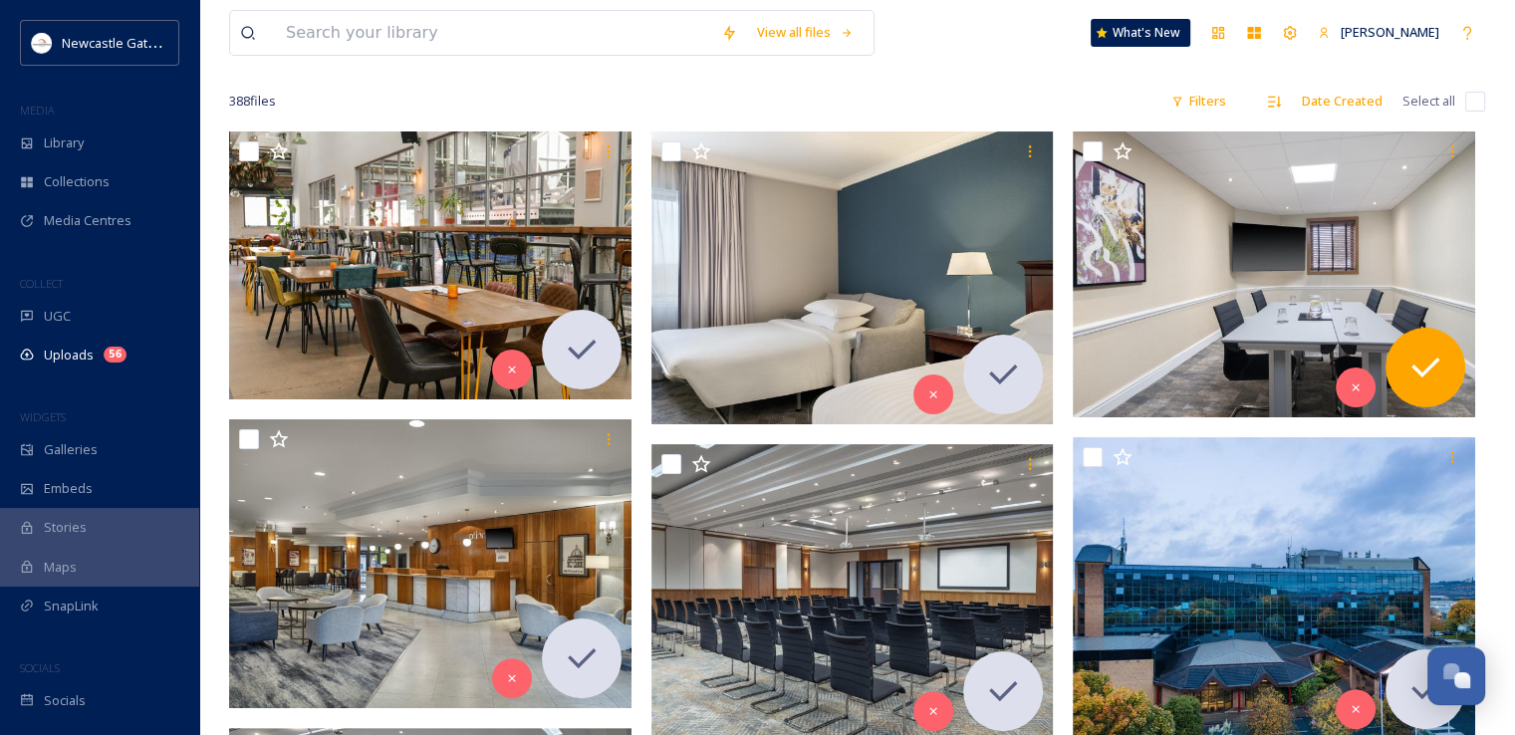
scroll to position [231, 0]
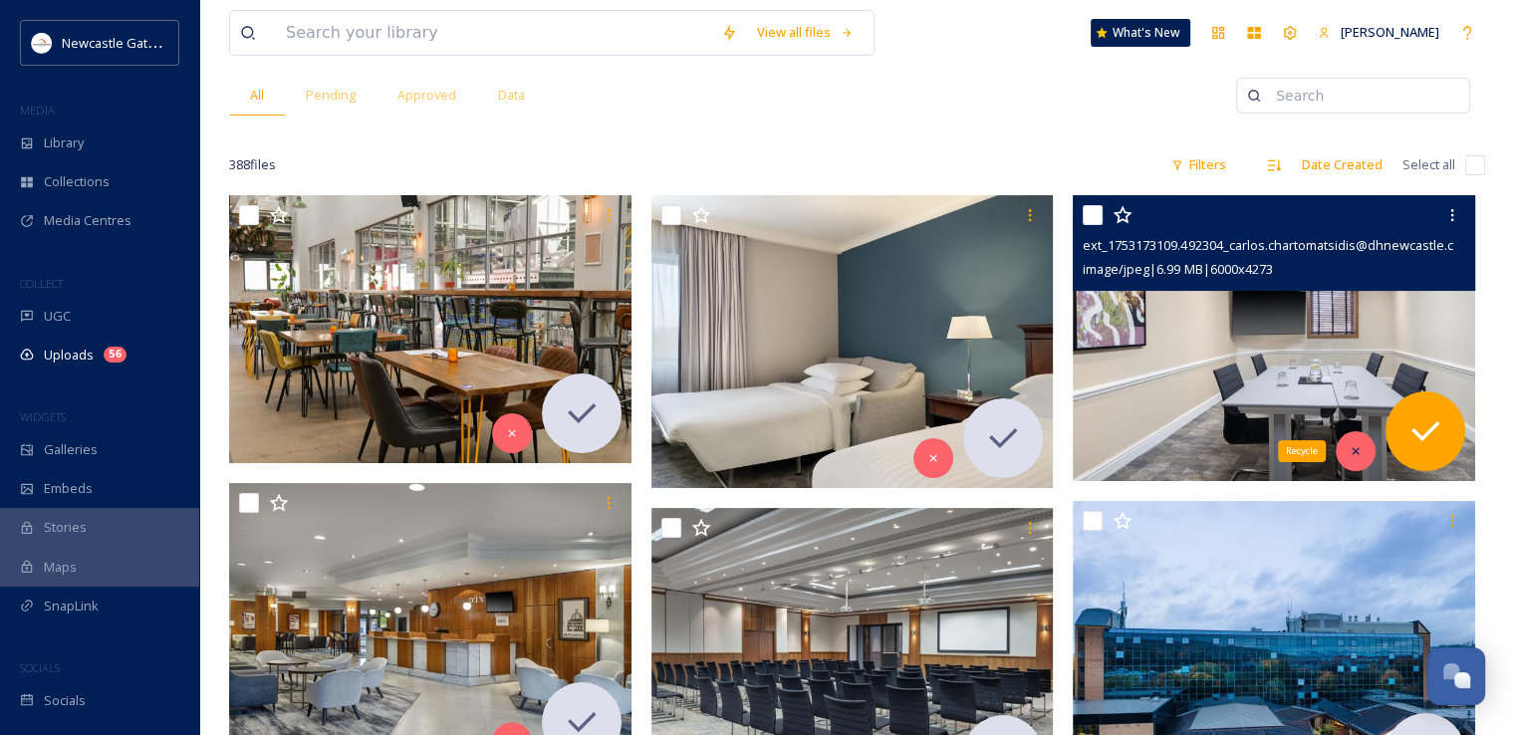
click at [1359, 459] on div "Recycle" at bounding box center [1356, 451] width 40 height 40
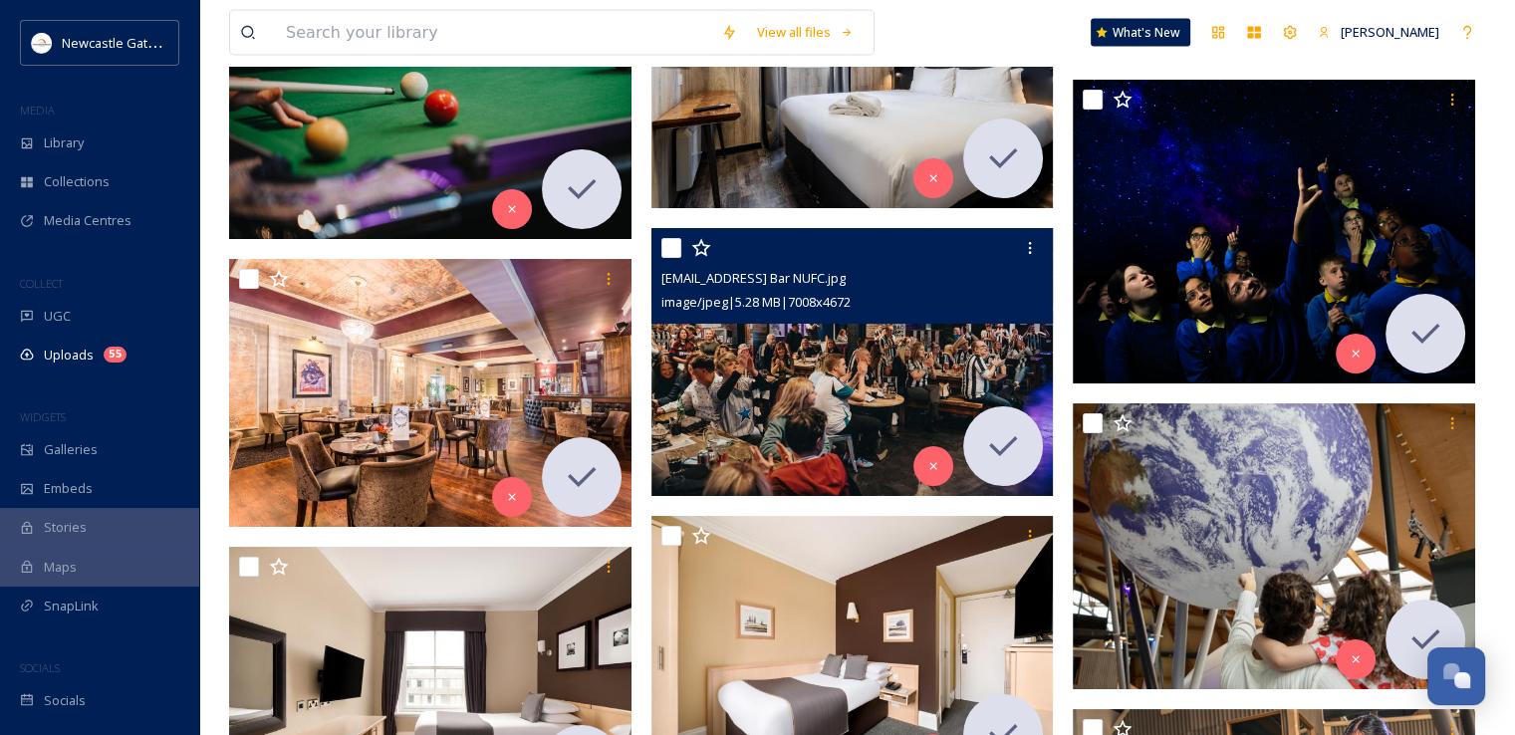
scroll to position [11235, 0]
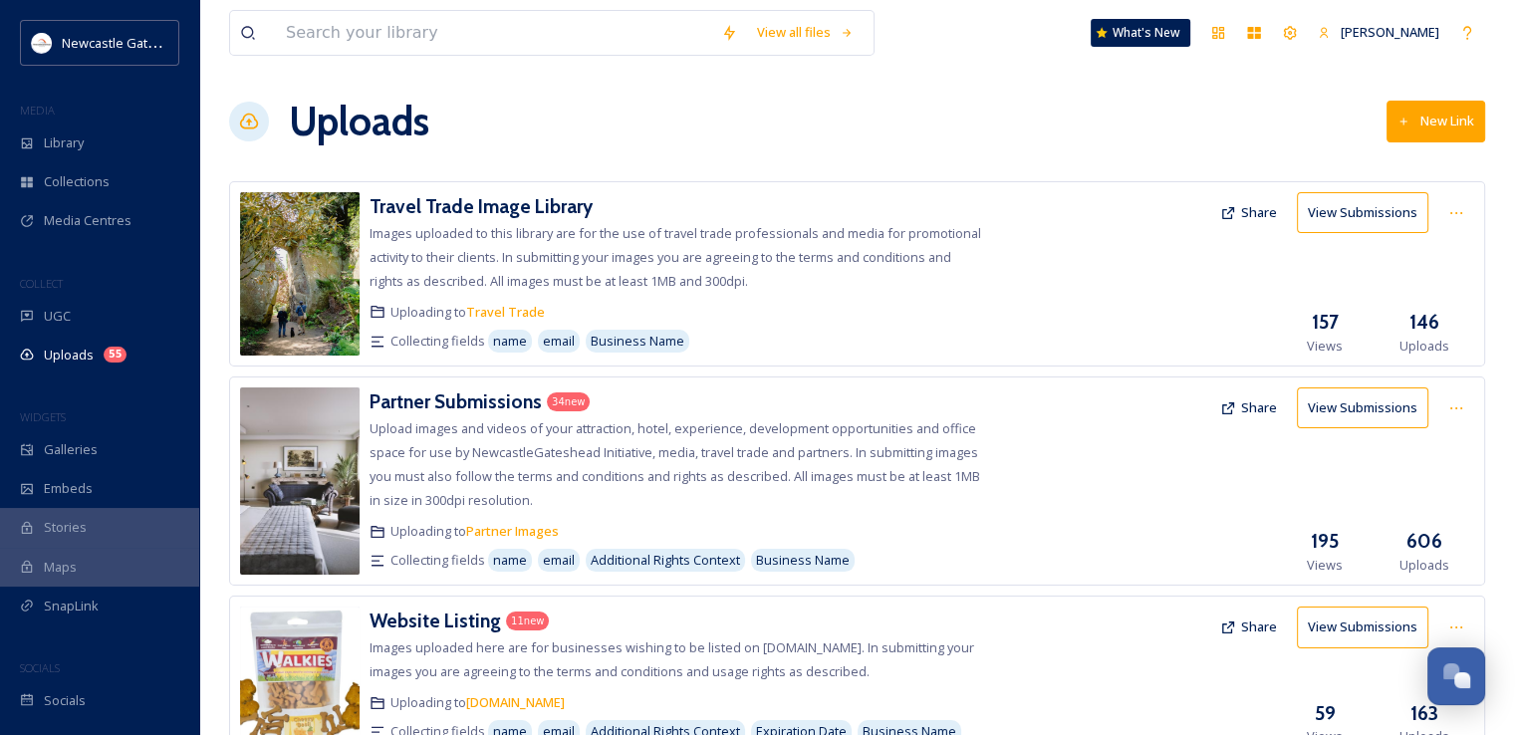
scroll to position [3, 0]
click at [468, 399] on h3 "Partner Submissions" at bounding box center [456, 402] width 172 height 24
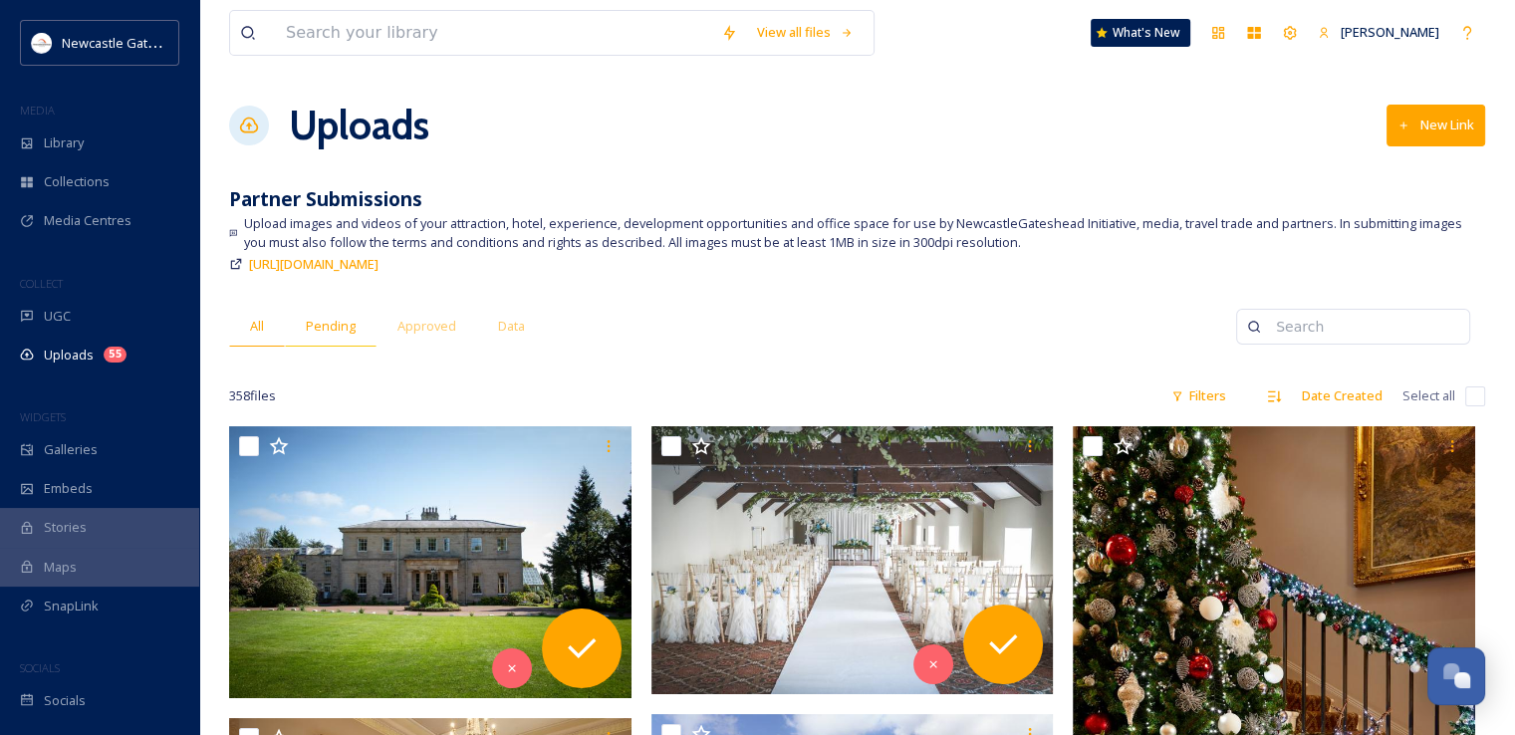
click at [326, 338] on div "Pending" at bounding box center [331, 326] width 92 height 41
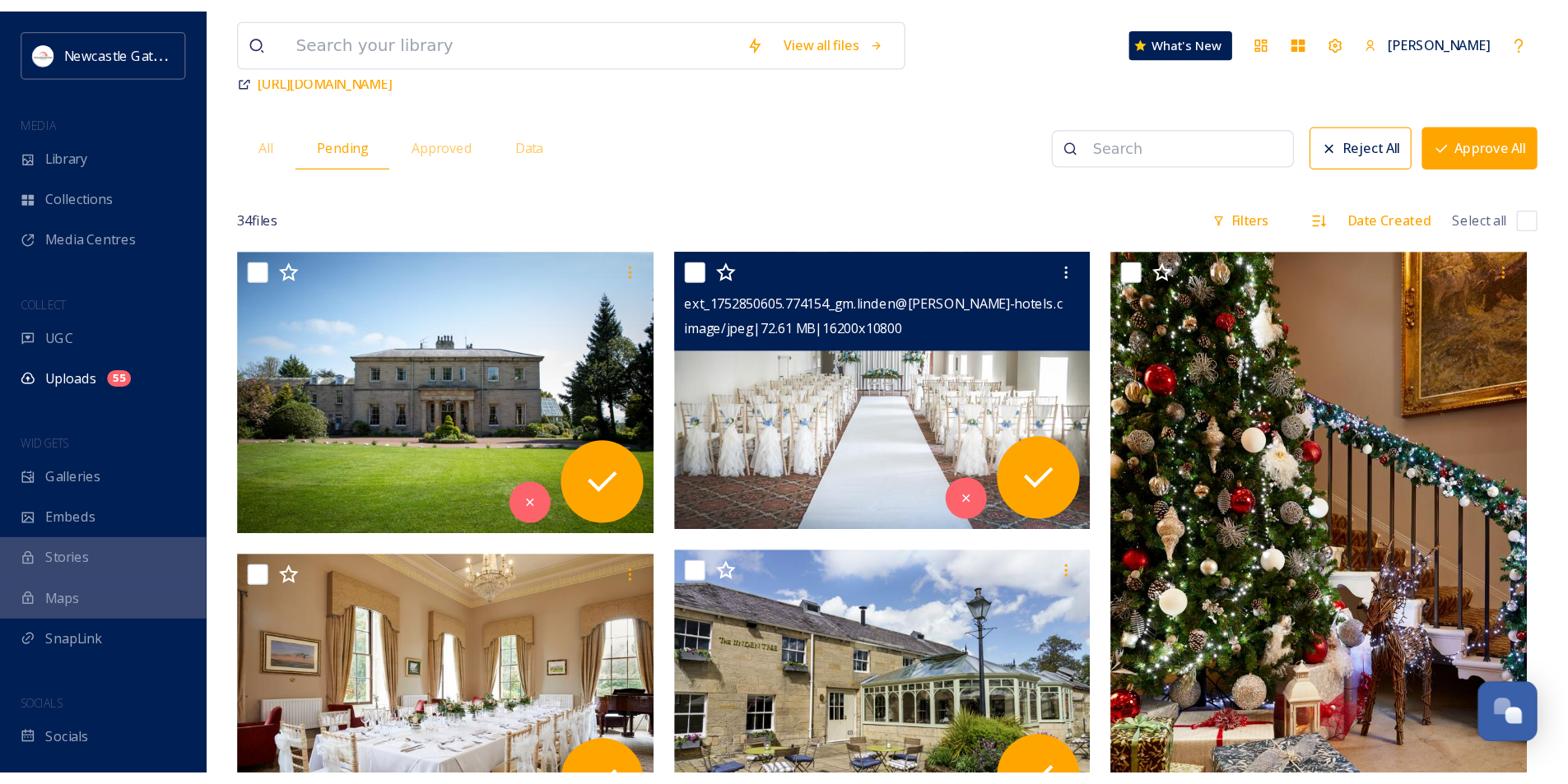
scroll to position [161, 0]
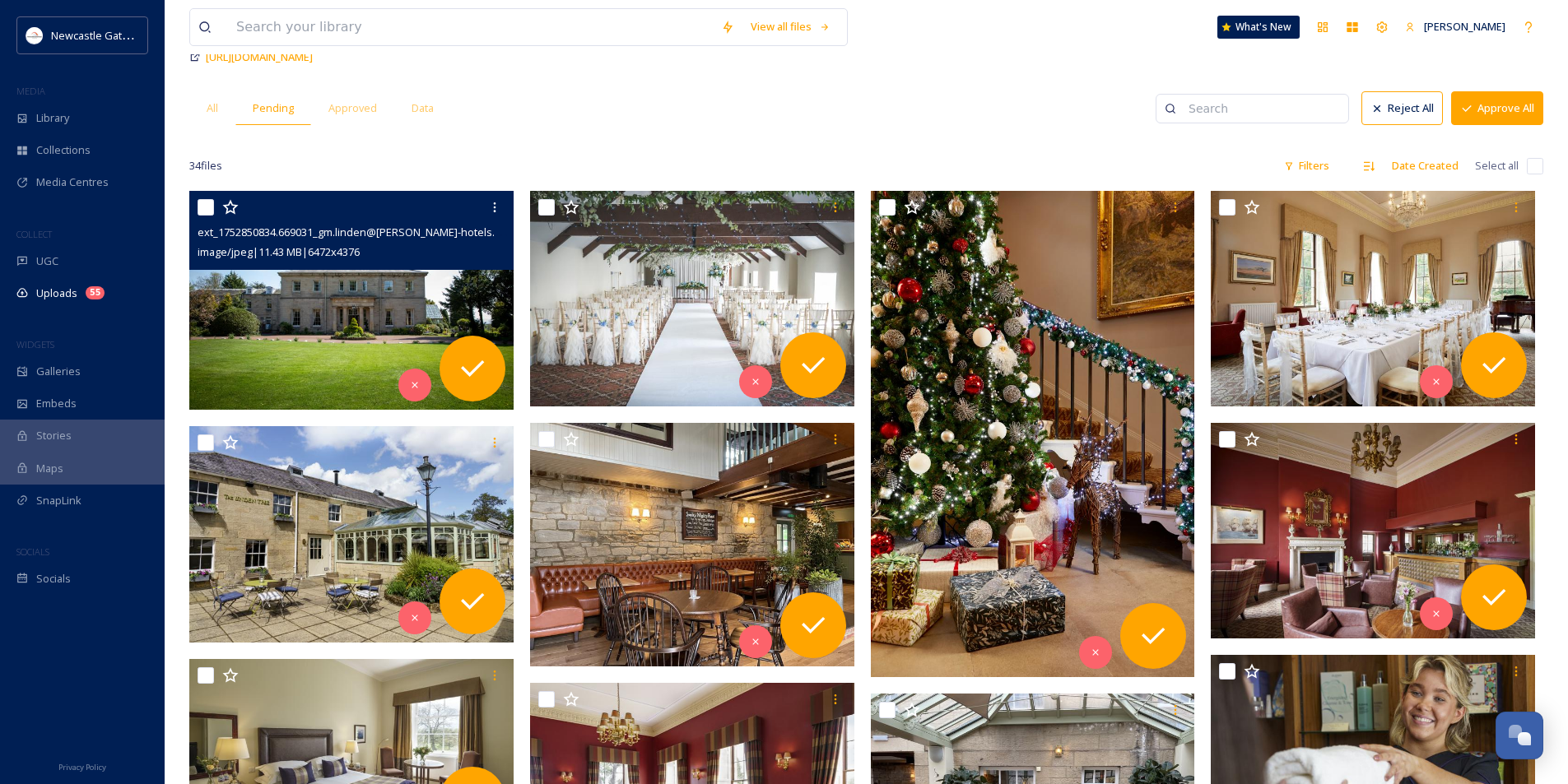
click at [322, 315] on img at bounding box center [351, 300] width 324 height 219
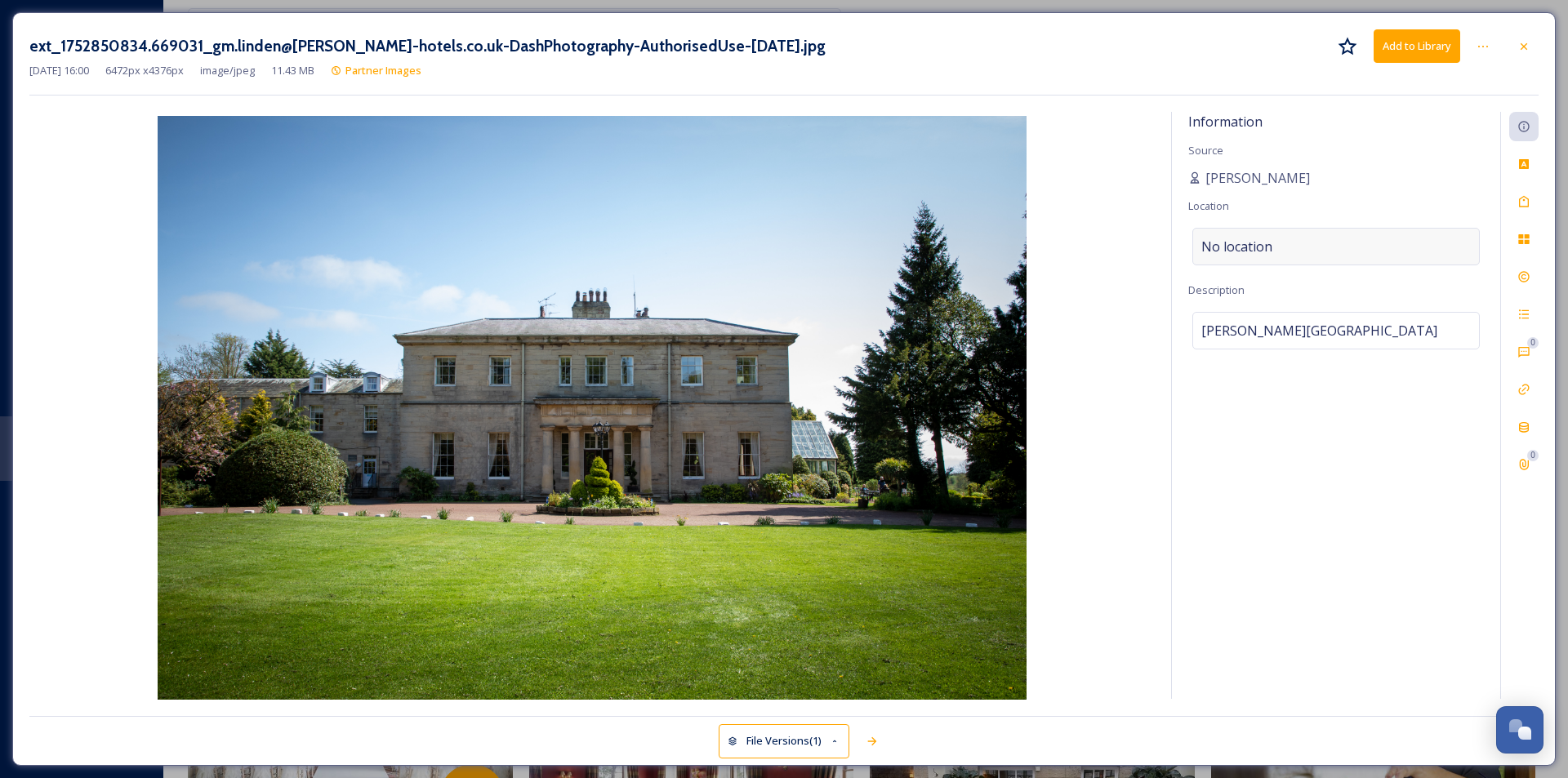
click at [1229, 254] on span "No location" at bounding box center [1237, 247] width 71 height 20
click at [1254, 248] on input at bounding box center [1336, 247] width 286 height 36
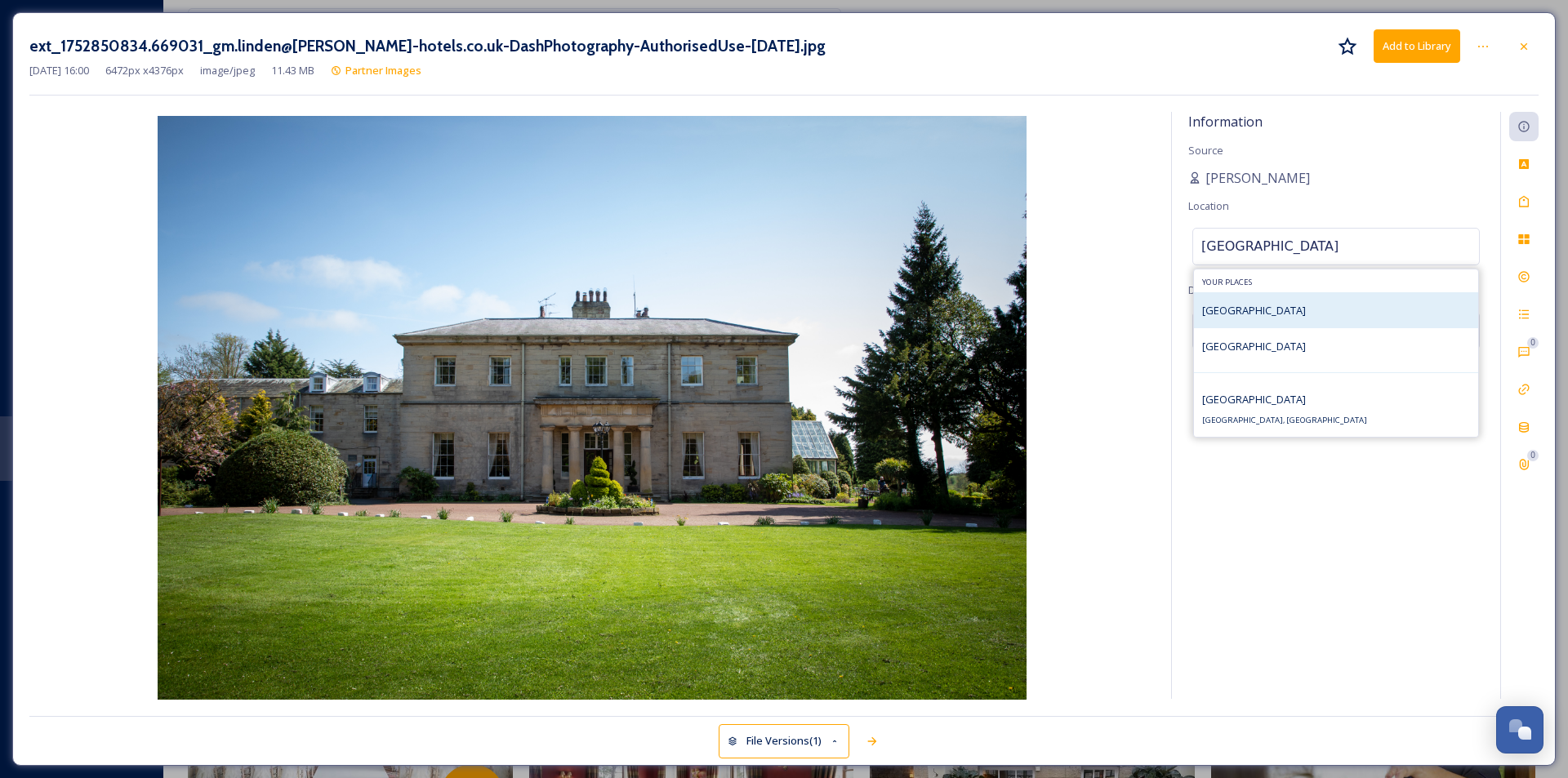
type input "[GEOGRAPHIC_DATA]"
click at [1254, 303] on div "[GEOGRAPHIC_DATA]" at bounding box center [1336, 311] width 285 height 36
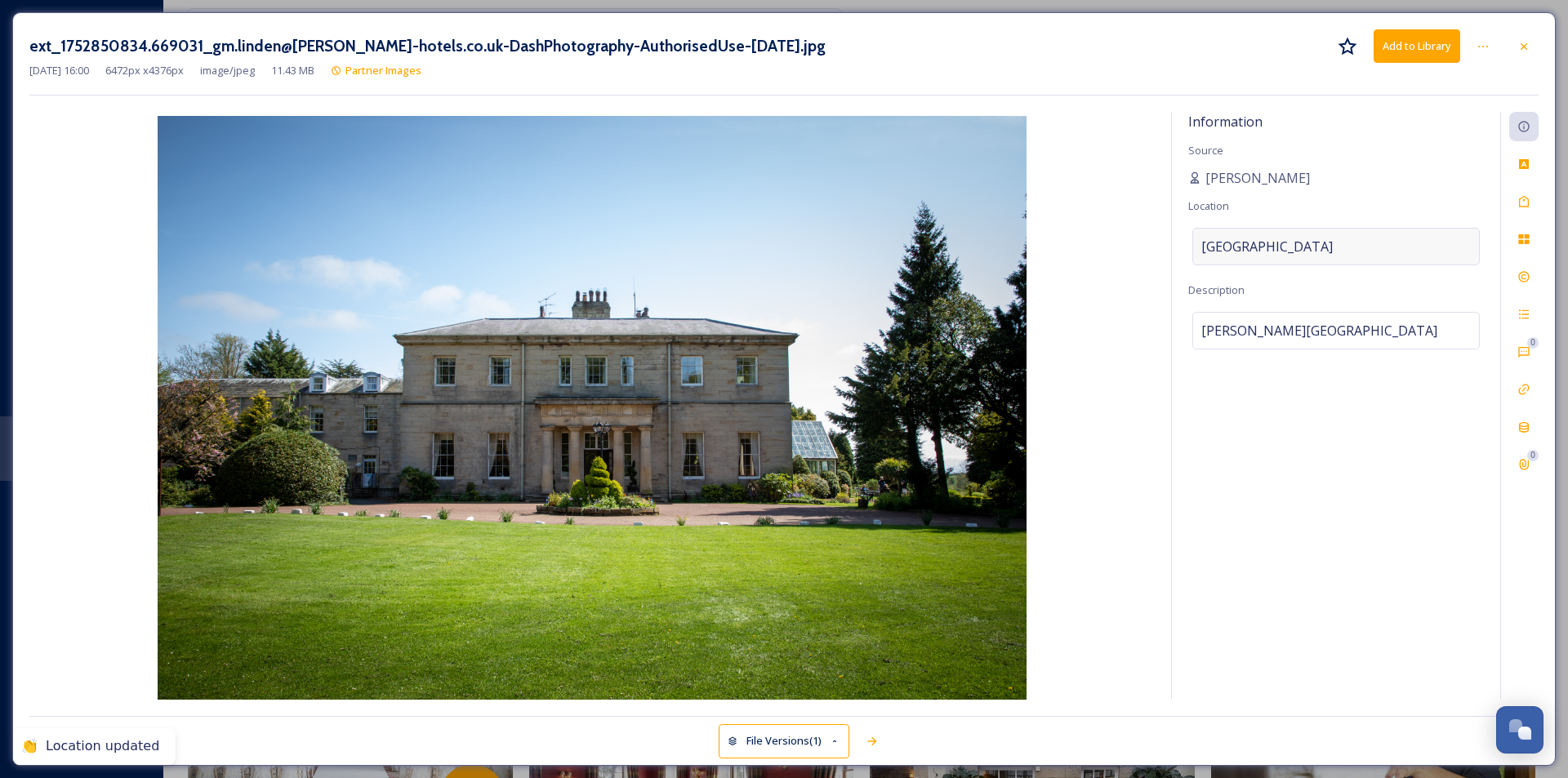
click at [1204, 241] on span "[GEOGRAPHIC_DATA]" at bounding box center [1267, 247] width 131 height 20
click at [1202, 245] on input at bounding box center [1336, 247] width 286 height 36
type input "Morpeth, [GEOGRAPHIC_DATA]"
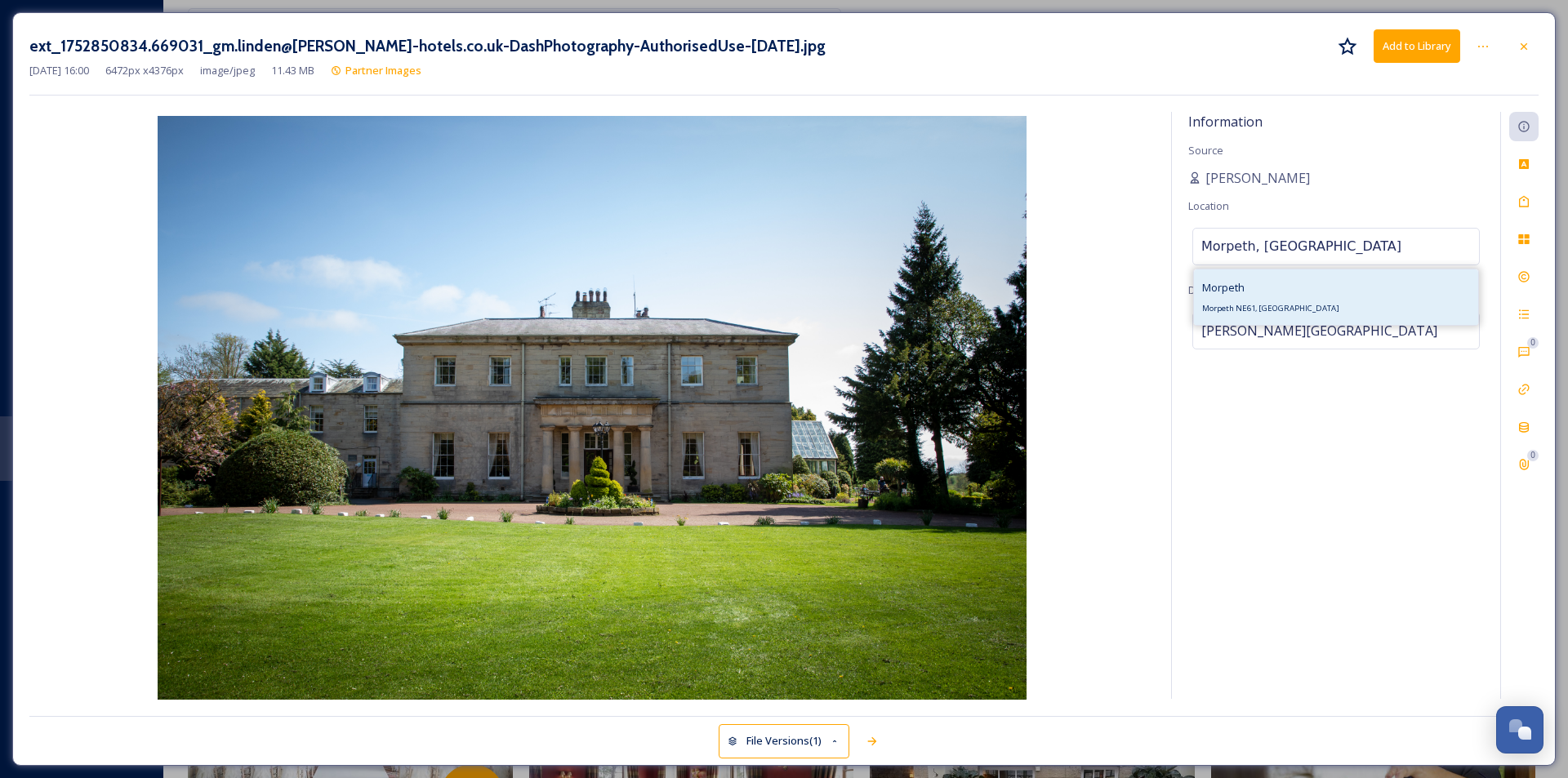
click at [1254, 284] on div "Morpeth Morpeth NE61, [GEOGRAPHIC_DATA]" at bounding box center [1336, 298] width 285 height 56
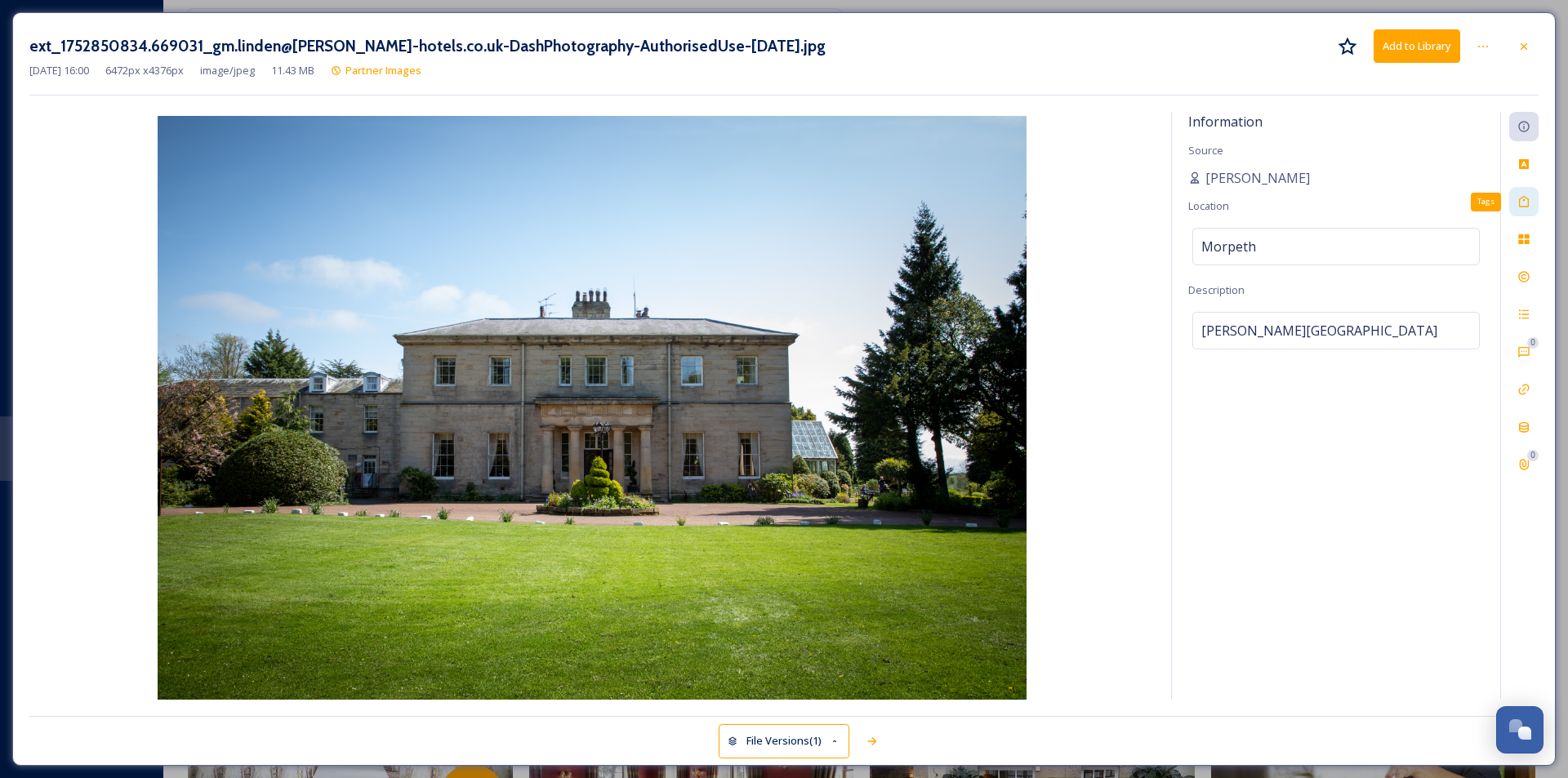
click at [1254, 202] on div "Tags" at bounding box center [1525, 202] width 30 height 30
click at [1254, 196] on div "No tags" at bounding box center [1336, 200] width 288 height 38
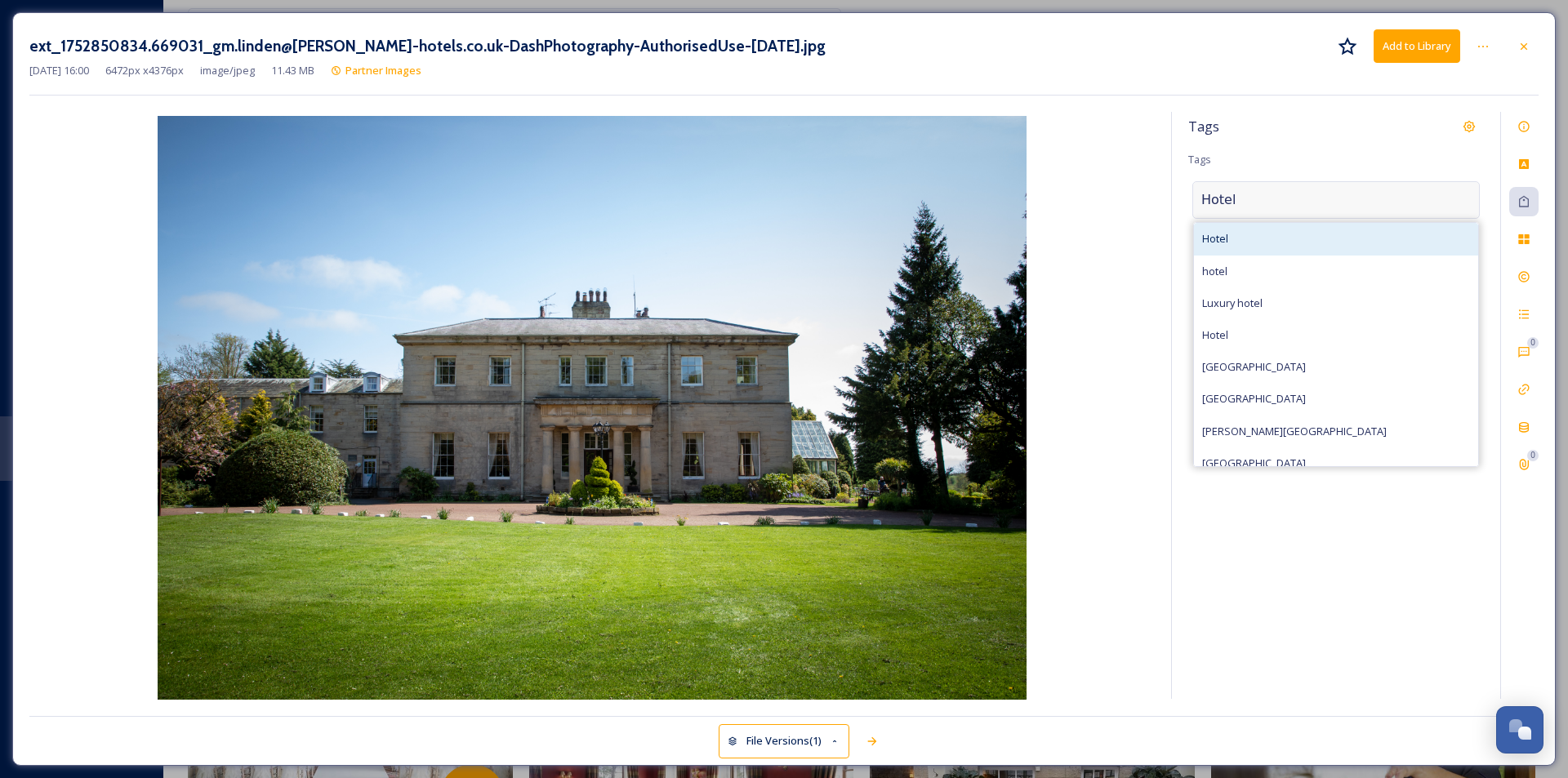
type input "Hotel"
click at [1254, 246] on div "Hotel" at bounding box center [1336, 239] width 285 height 32
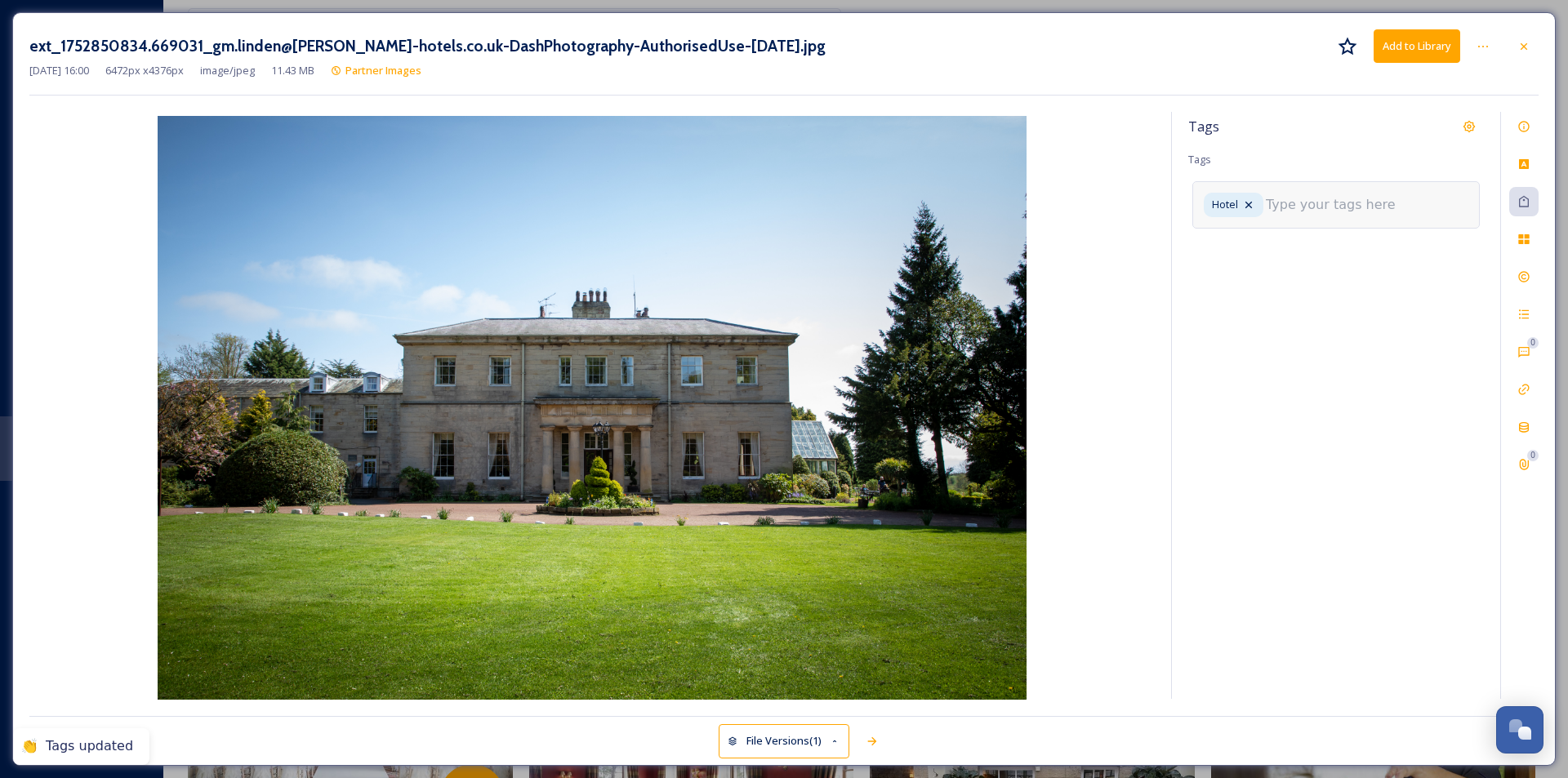
click at [1254, 207] on input at bounding box center [1347, 205] width 163 height 20
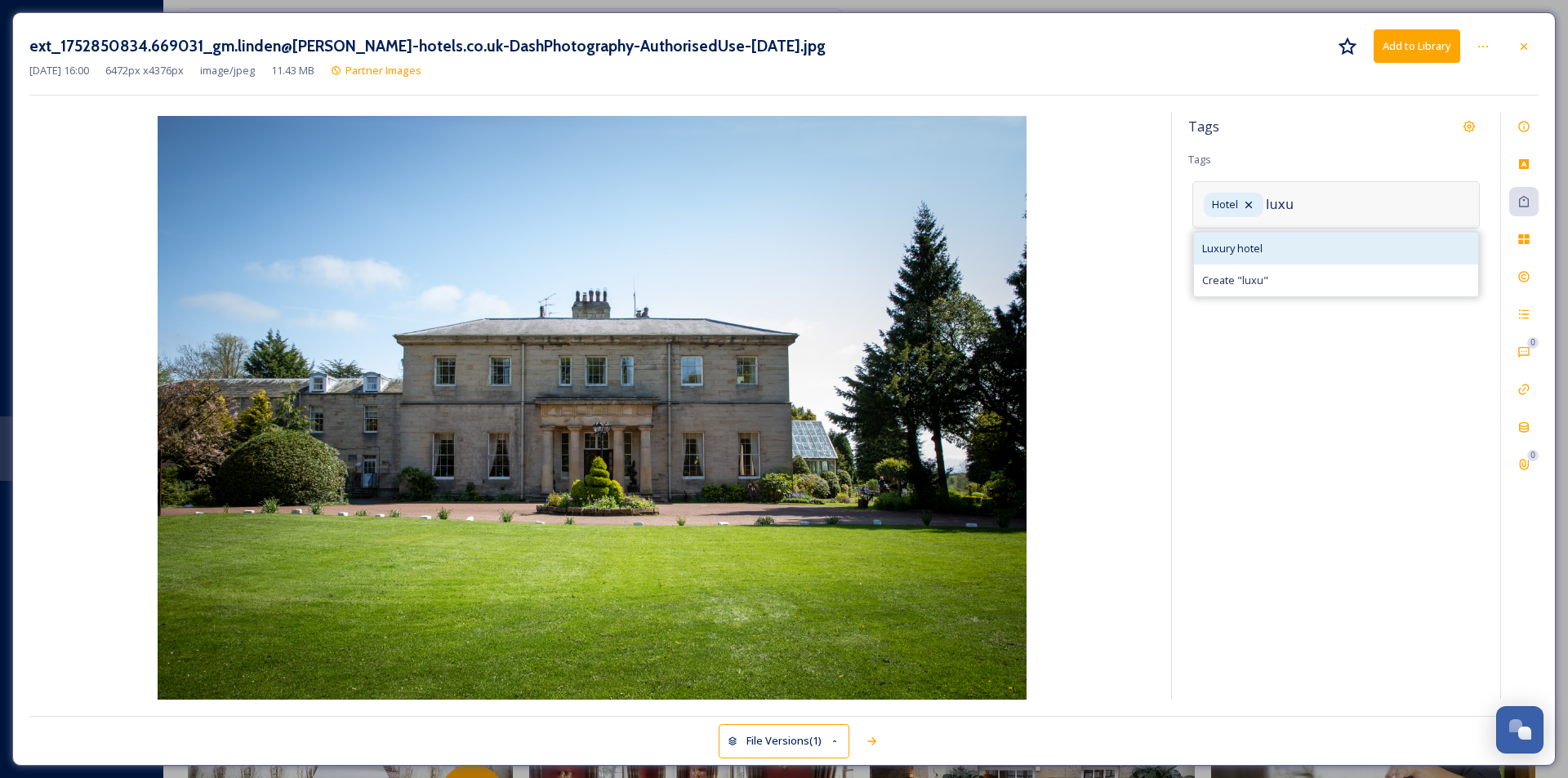
type input "luxu"
click at [1254, 240] on div "Luxury hotel" at bounding box center [1336, 248] width 285 height 32
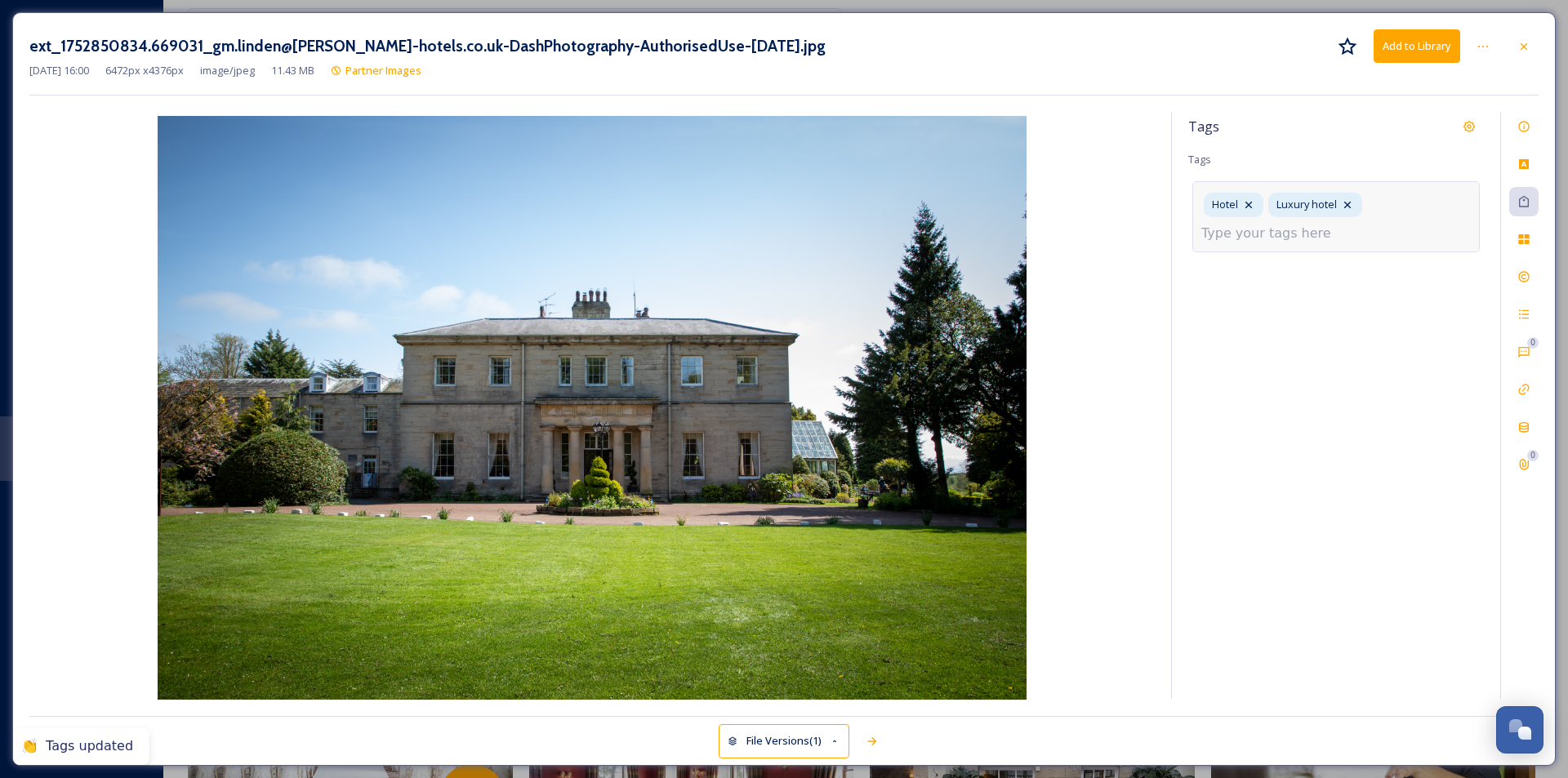
click at [1254, 229] on div "Hotel Luxury hotel" at bounding box center [1336, 216] width 288 height 71
click at [1254, 193] on div "Hotel Luxury hotel" at bounding box center [1336, 216] width 288 height 71
click at [1254, 235] on input at bounding box center [1283, 234] width 163 height 20
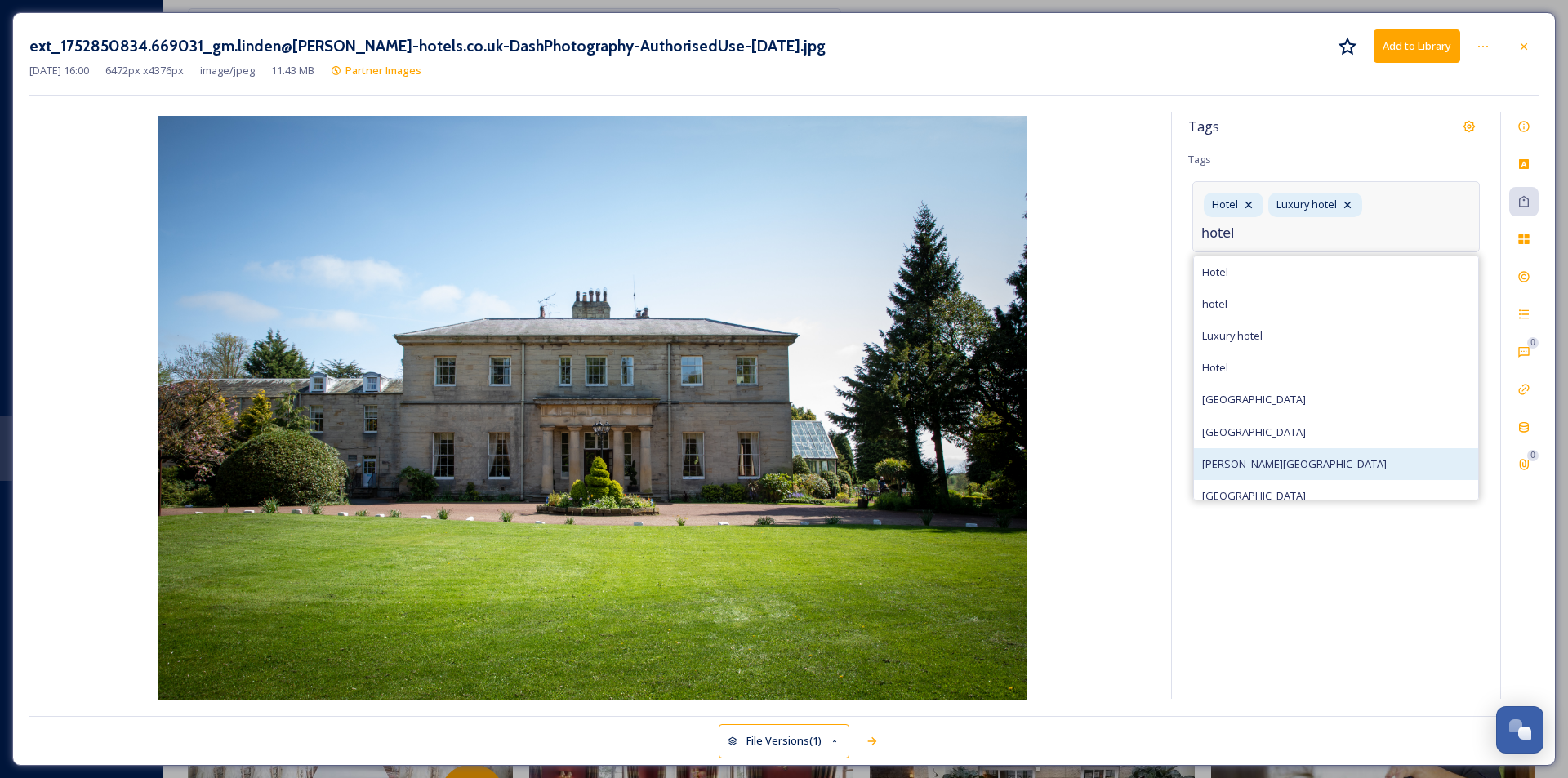
type input "hotel"
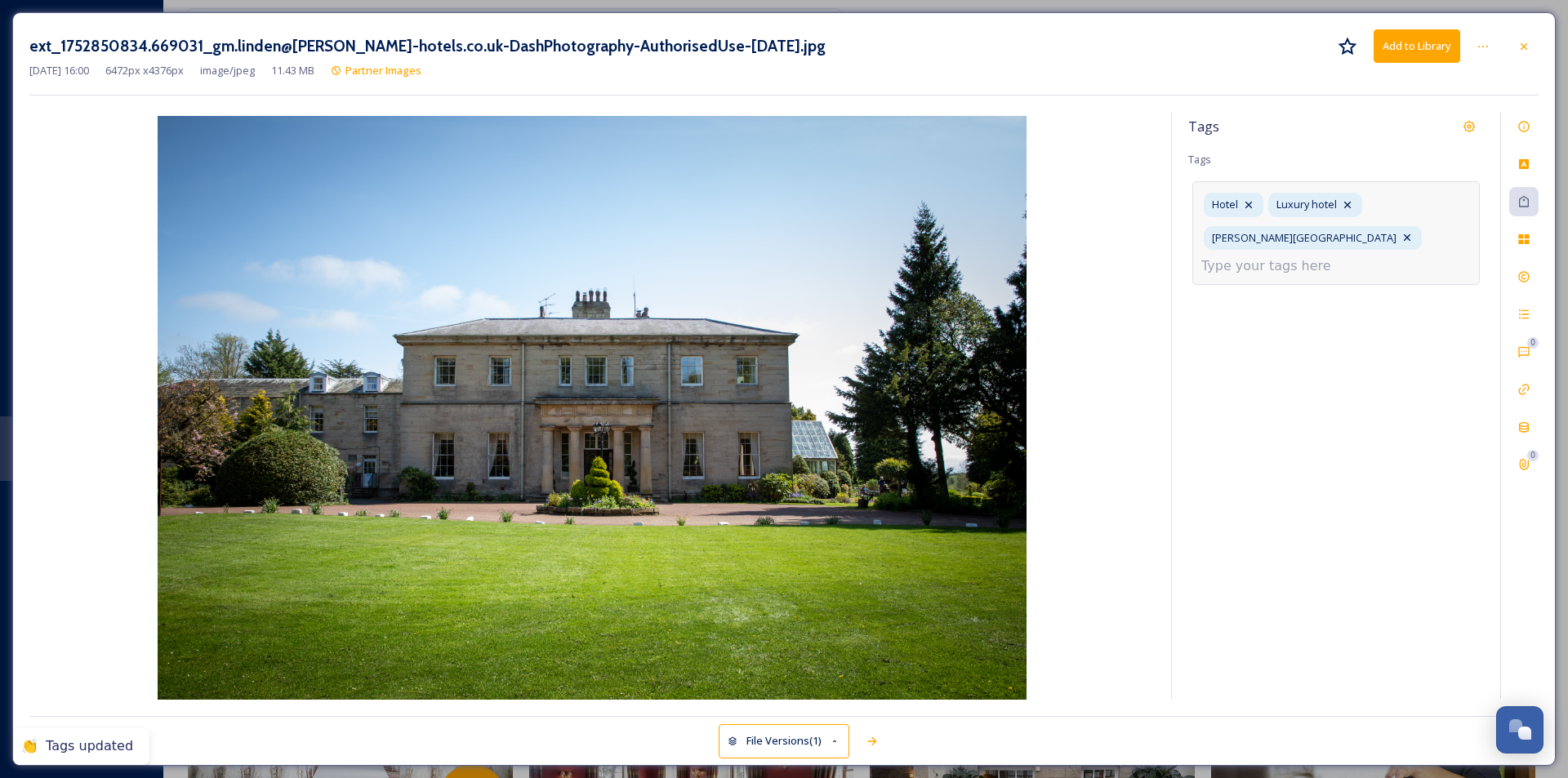
click at [1254, 272] on input at bounding box center [1283, 266] width 163 height 20
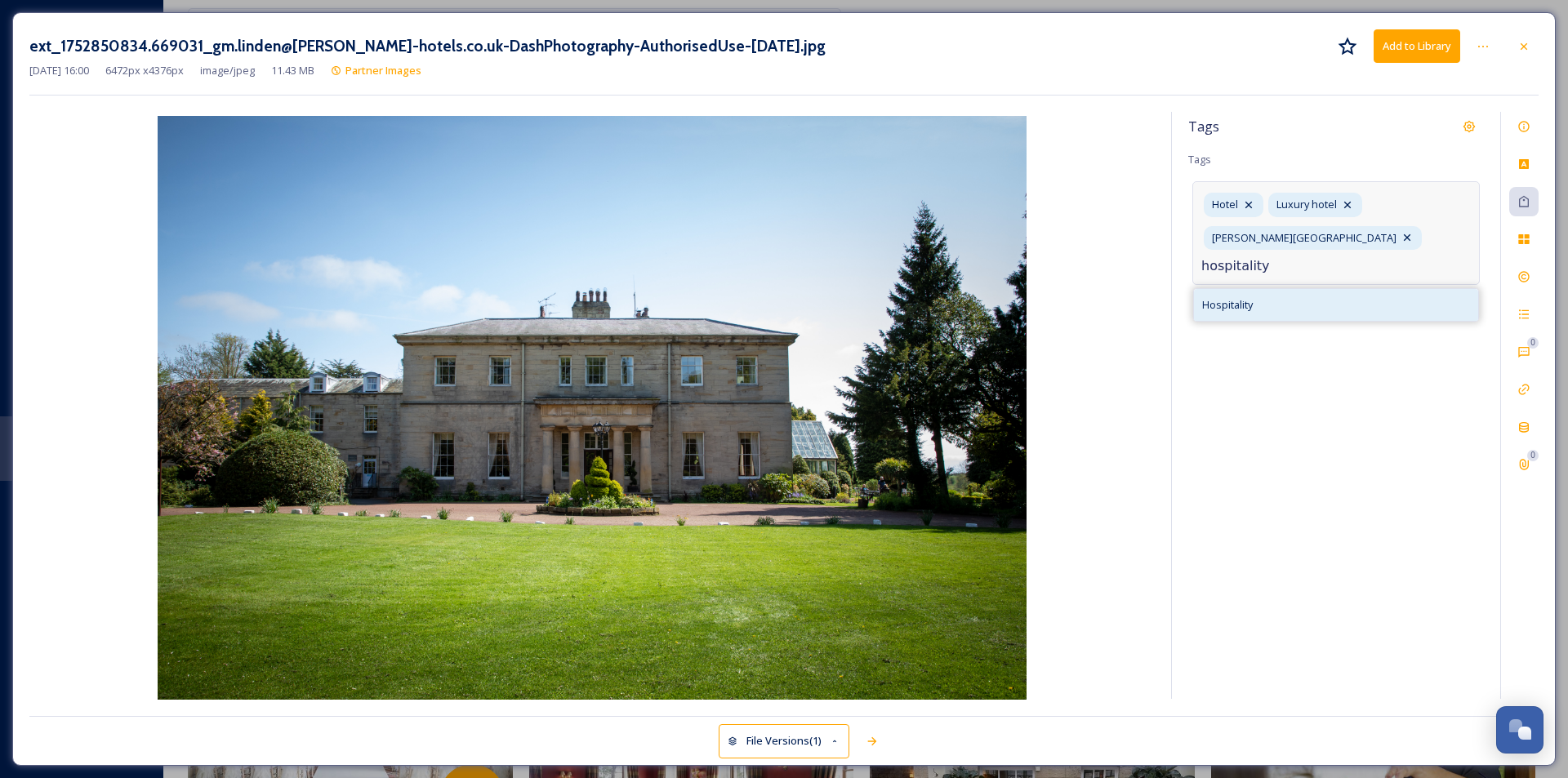
type input "hospitality"
click at [1254, 302] on div "Hospitality" at bounding box center [1336, 305] width 285 height 32
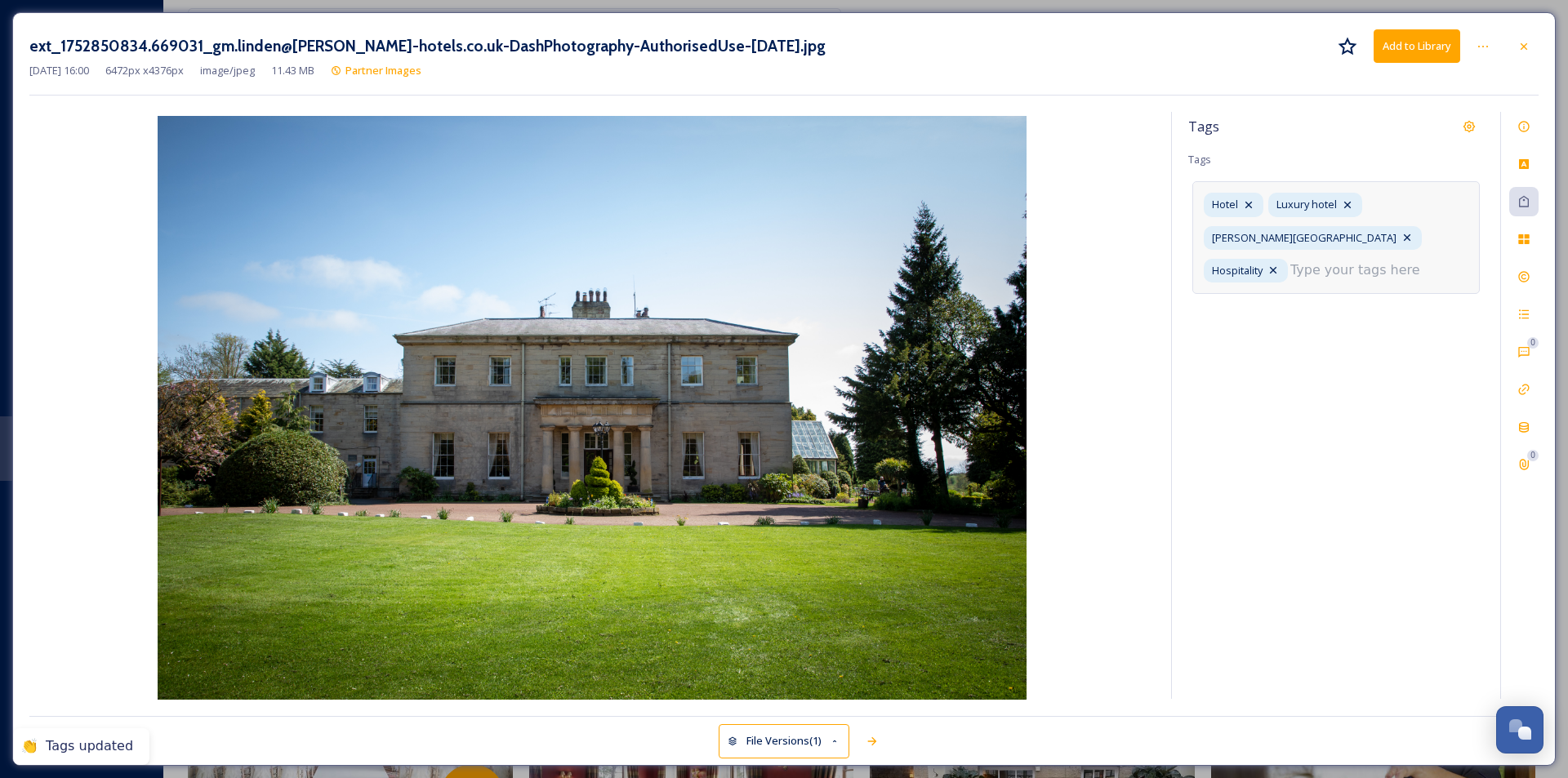
click at [1254, 265] on input at bounding box center [1372, 271] width 163 height 20
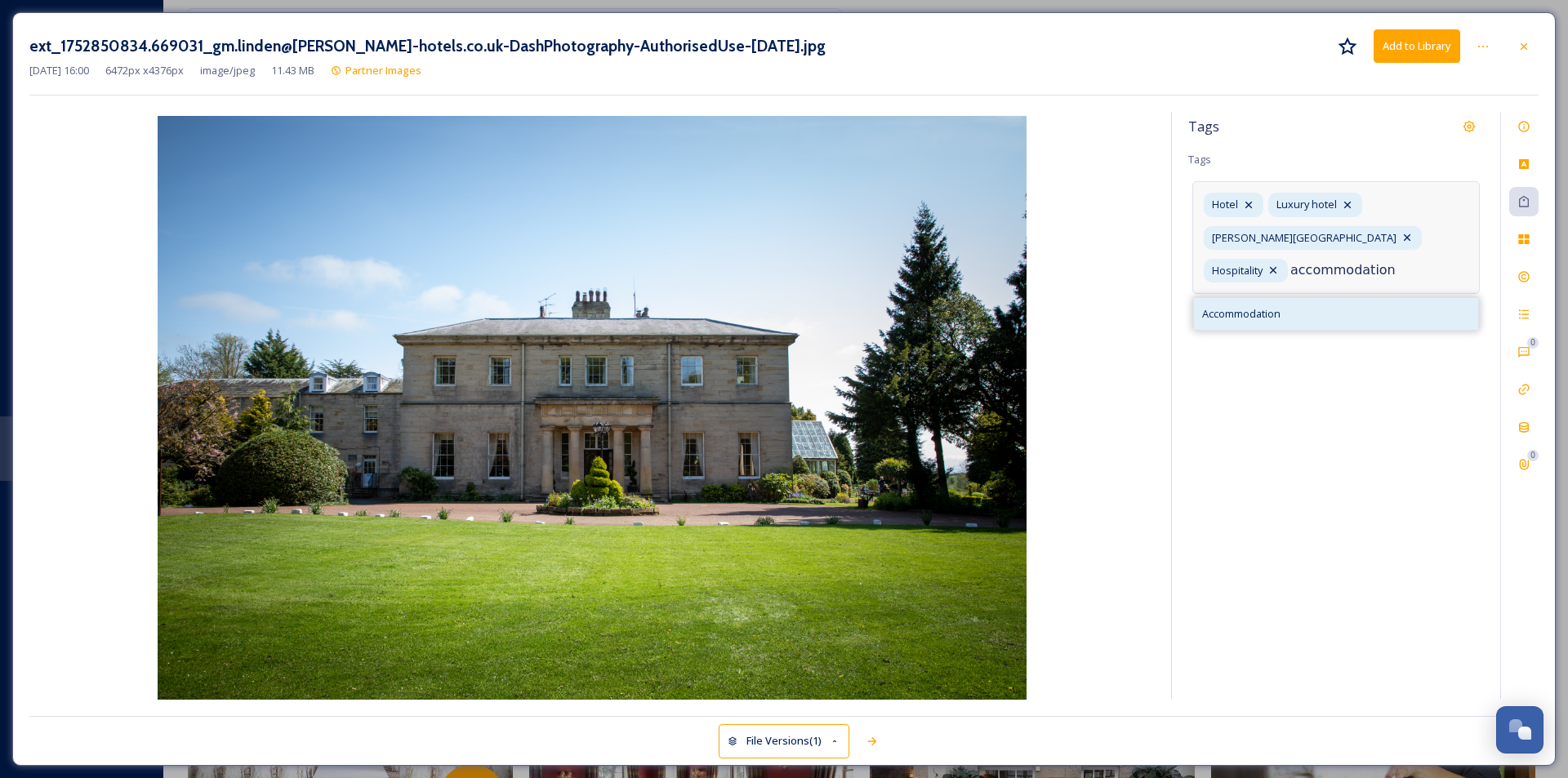
type input "accommodation"
click at [1254, 301] on div "Accommodation" at bounding box center [1336, 314] width 285 height 32
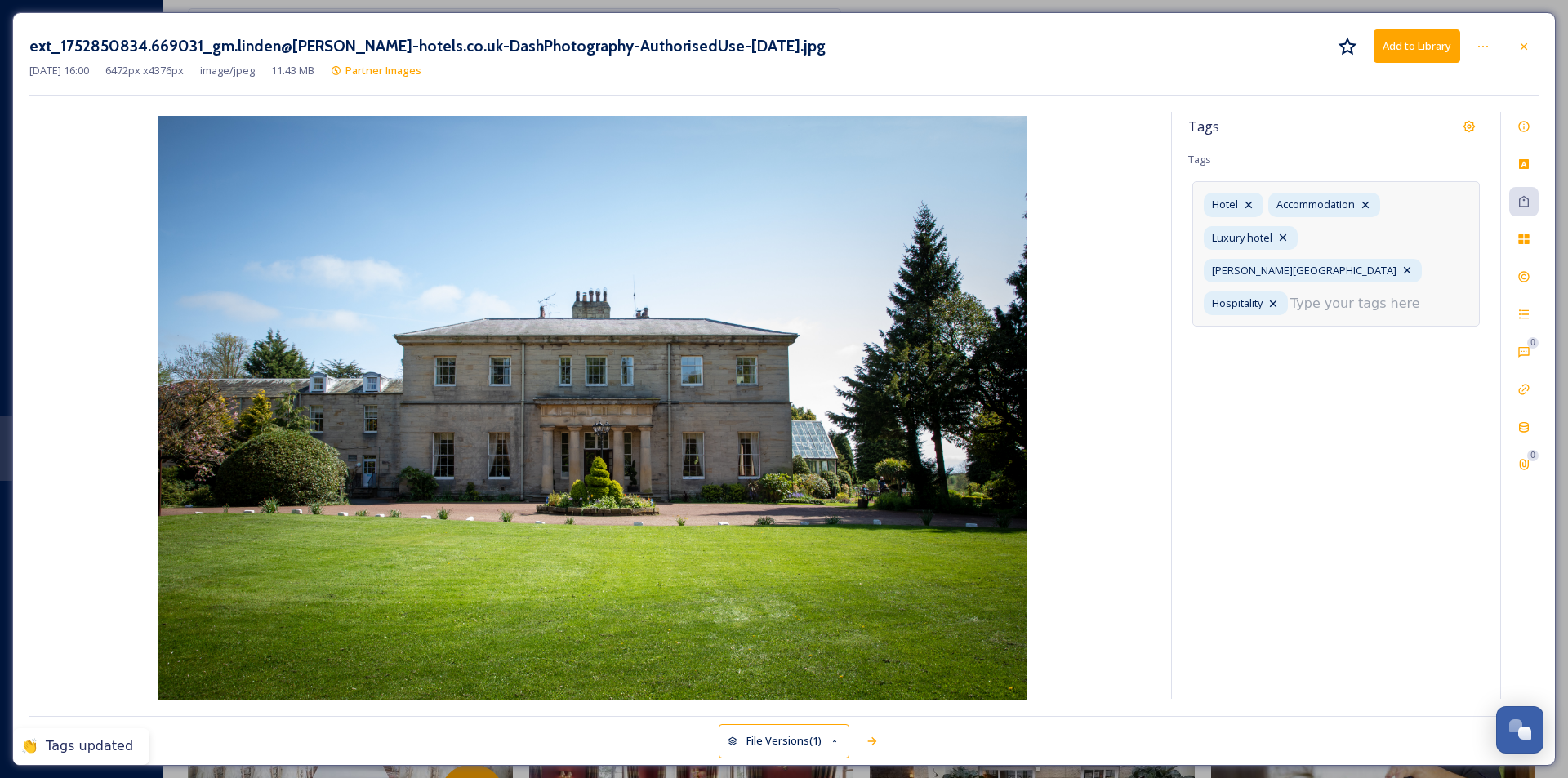
click at [1254, 373] on div "Tags Tags Hotel Accommodation Luxury hotel [PERSON_NAME][GEOGRAPHIC_DATA] Hospi…" at bounding box center [1336, 405] width 328 height 587
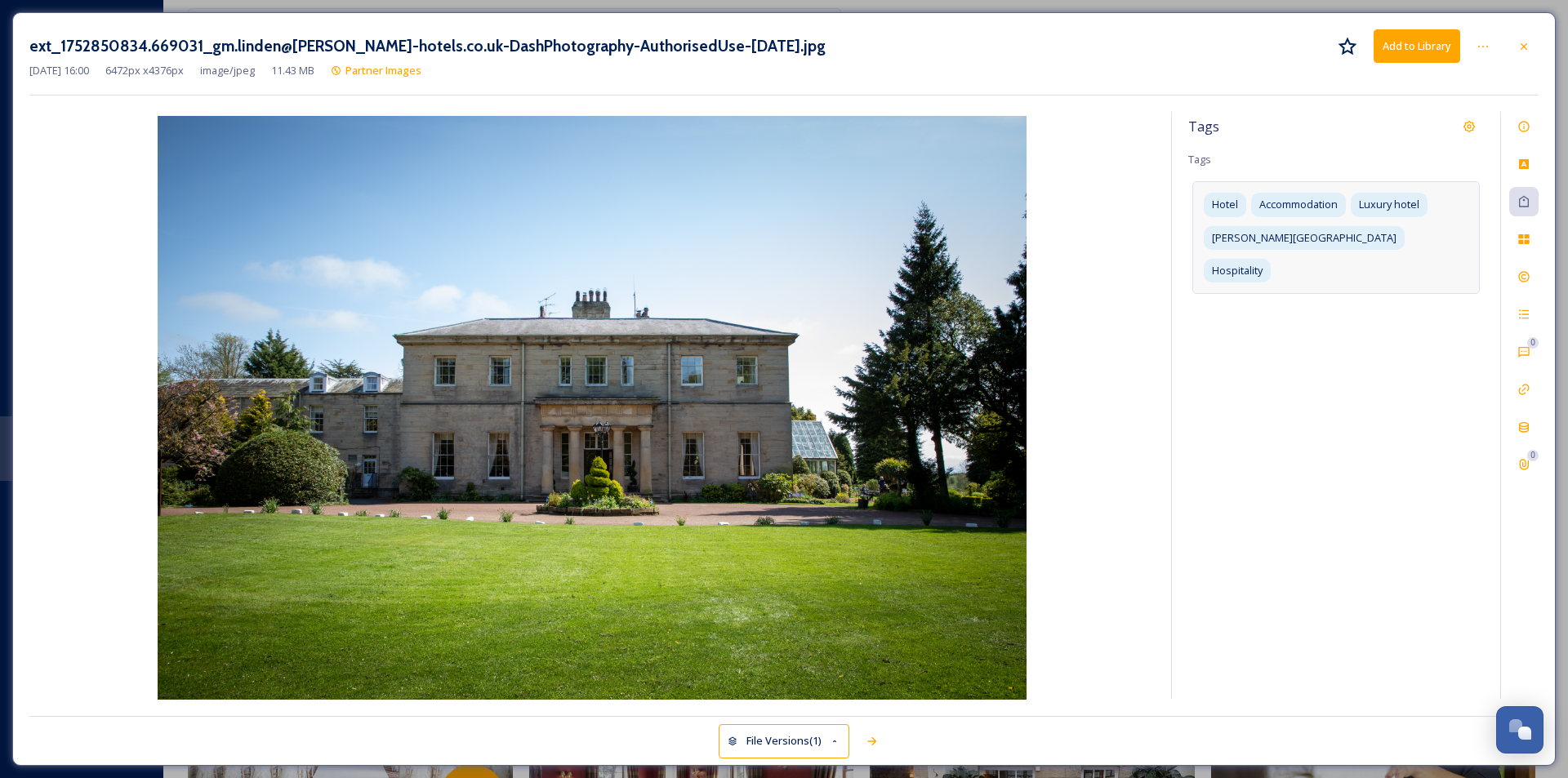
click at [1254, 48] on button "Add to Library" at bounding box center [1417, 46] width 87 height 34
click at [1254, 44] on icon at bounding box center [1525, 47] width 13 height 13
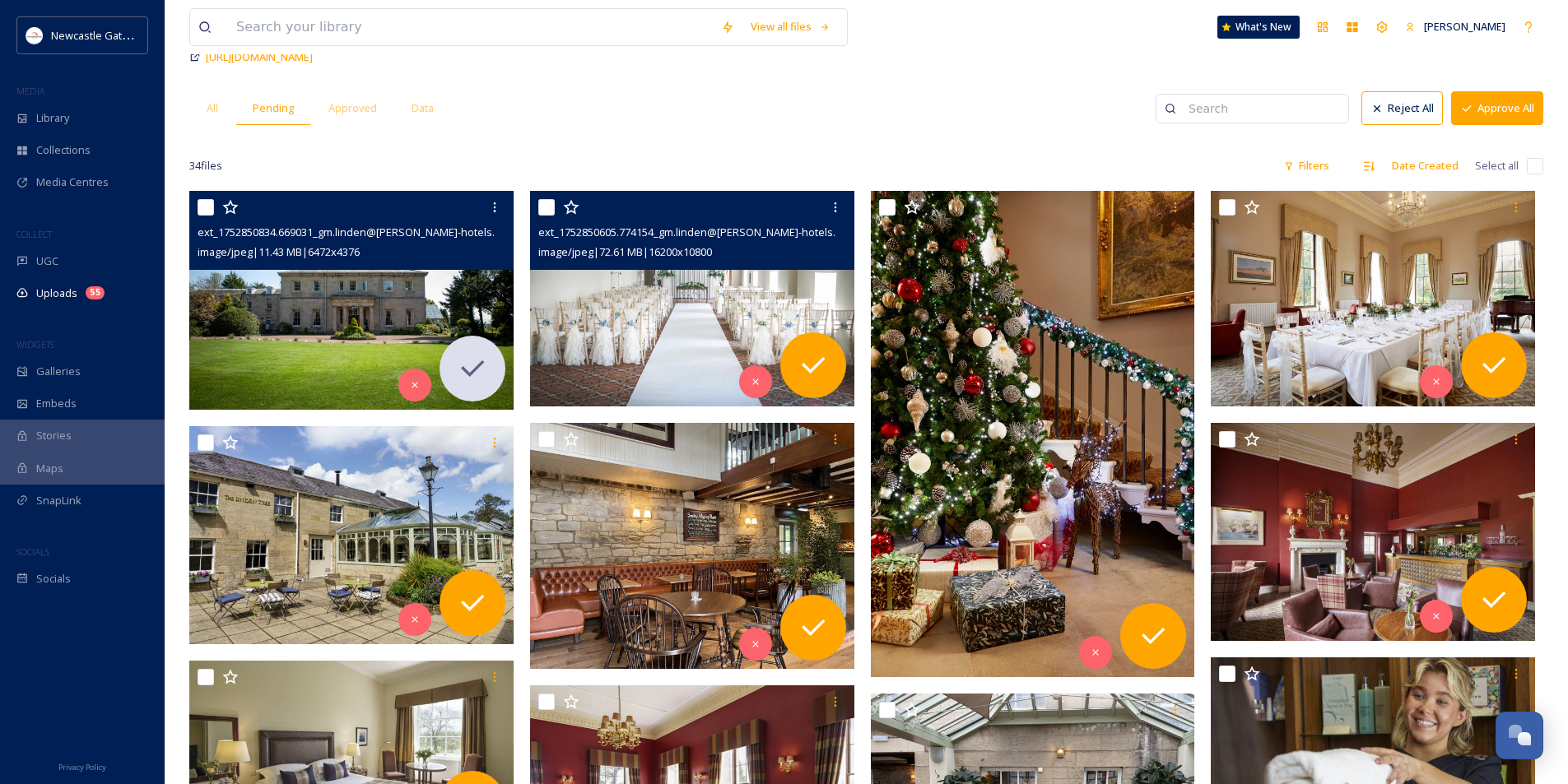
click at [639, 328] on img at bounding box center [692, 298] width 324 height 216
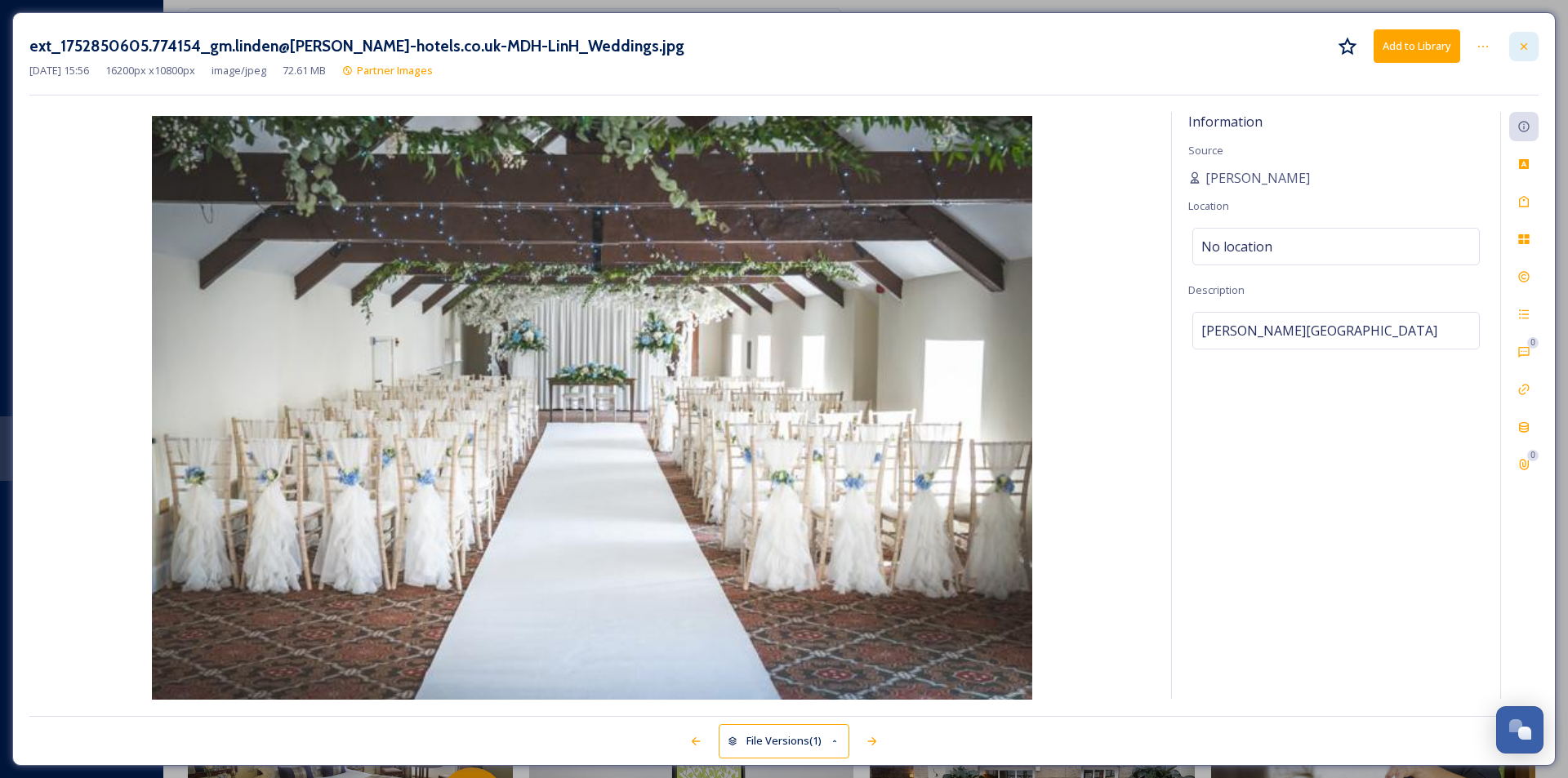
click at [1254, 51] on div at bounding box center [1525, 47] width 30 height 30
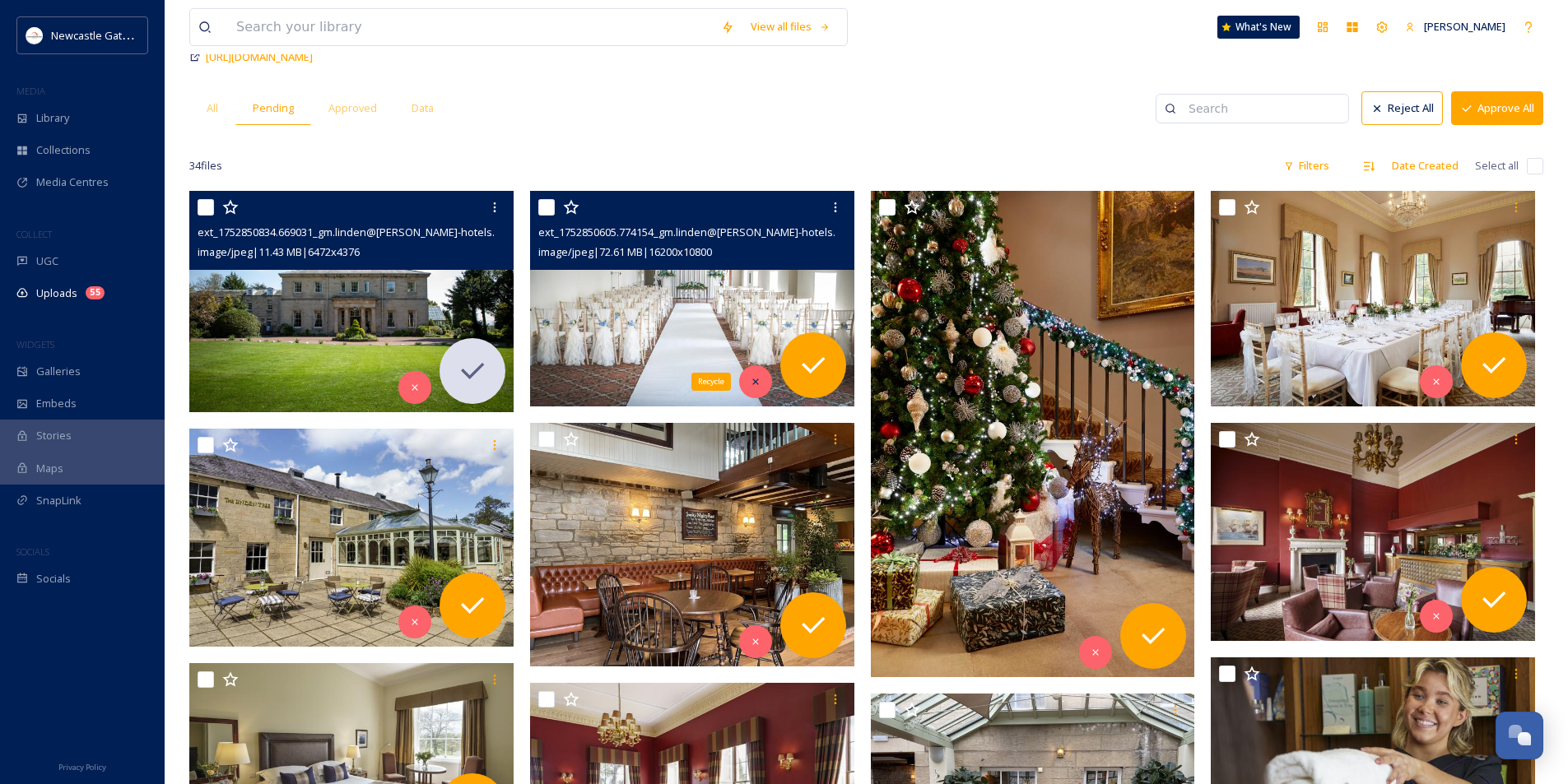
click at [757, 385] on icon at bounding box center [755, 382] width 12 height 12
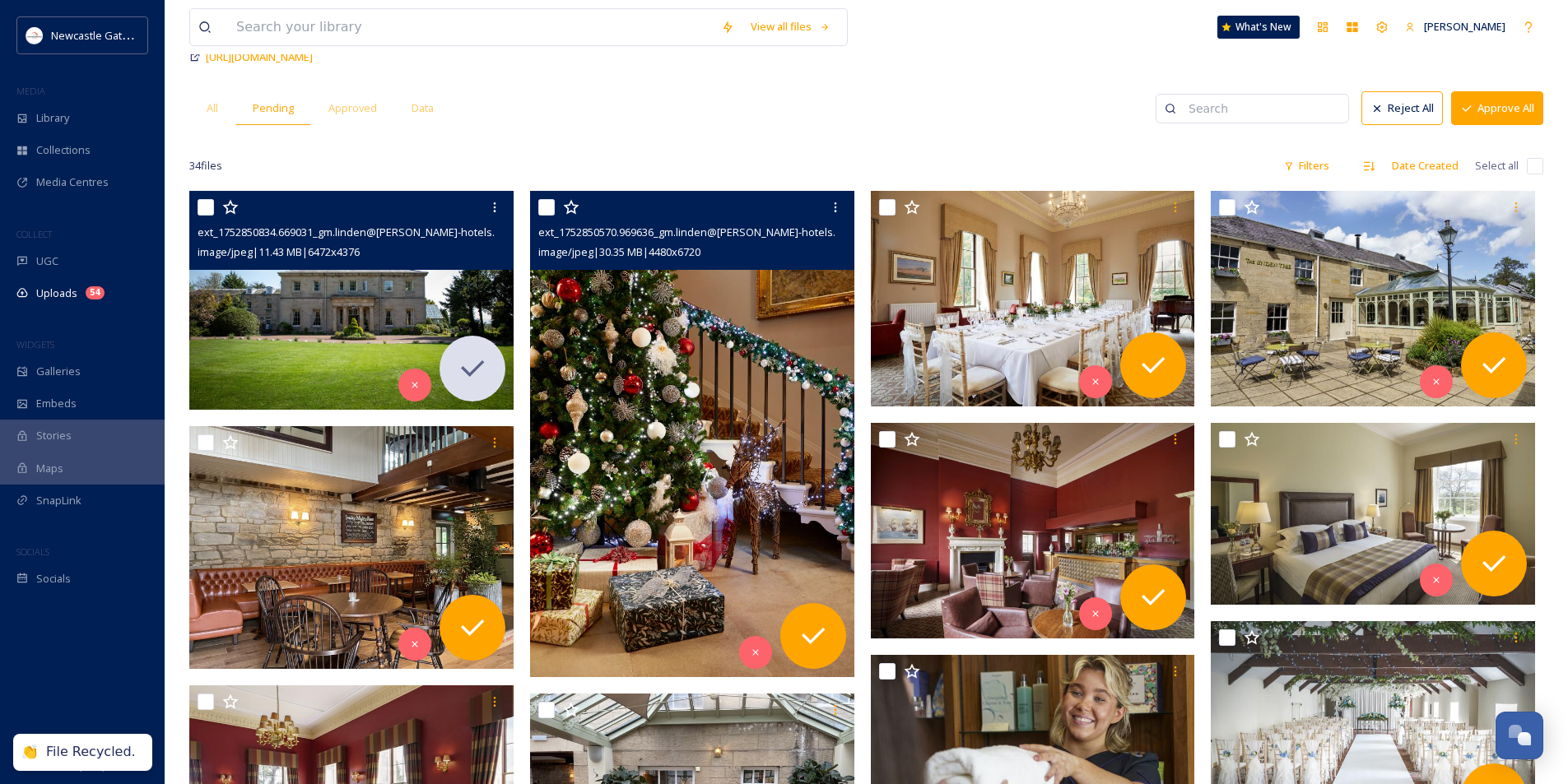
click at [746, 451] on img at bounding box center [692, 434] width 324 height 487
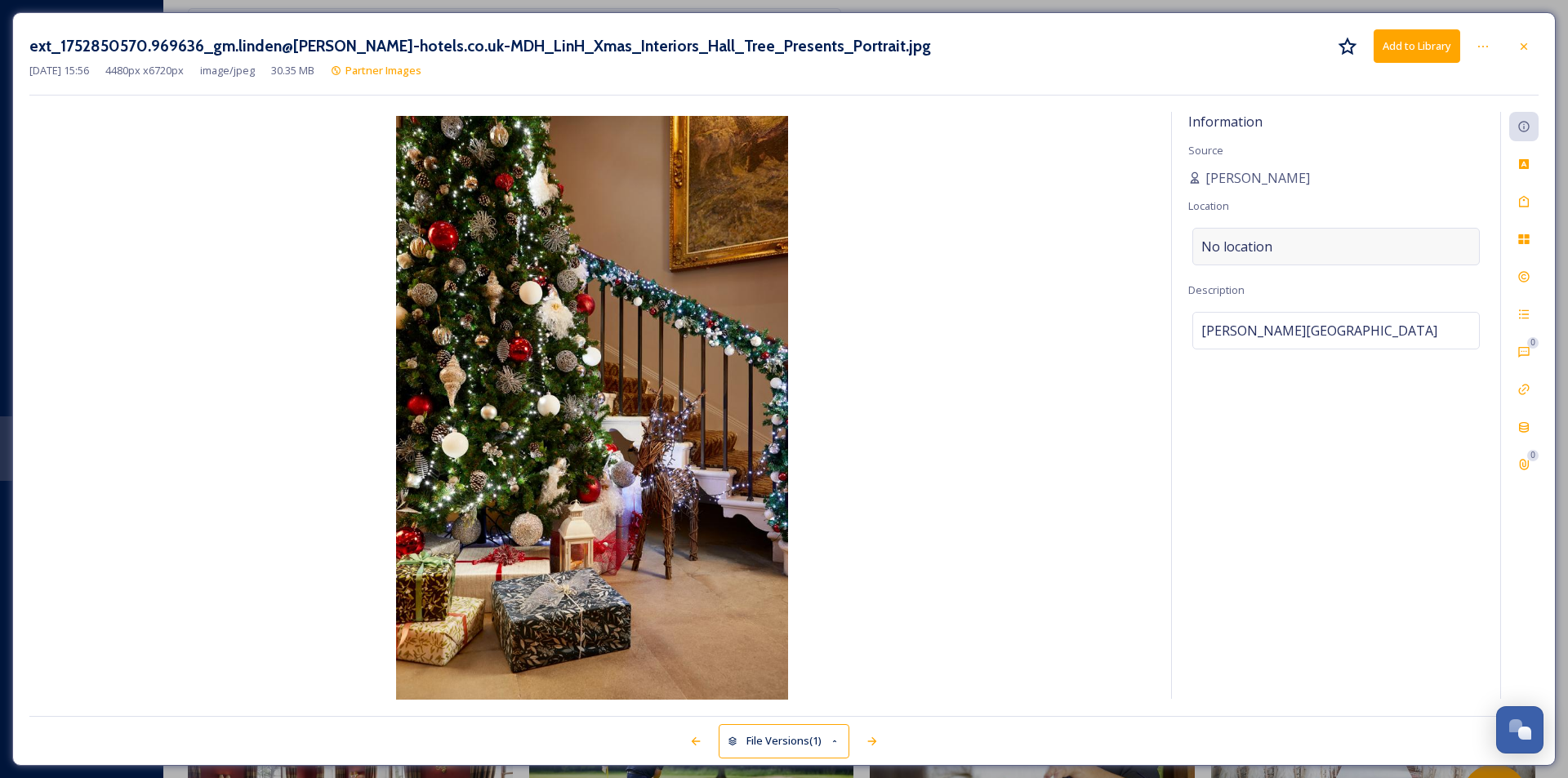
click at [1254, 244] on div "No location" at bounding box center [1336, 247] width 288 height 38
click at [1254, 244] on input at bounding box center [1336, 247] width 286 height 36
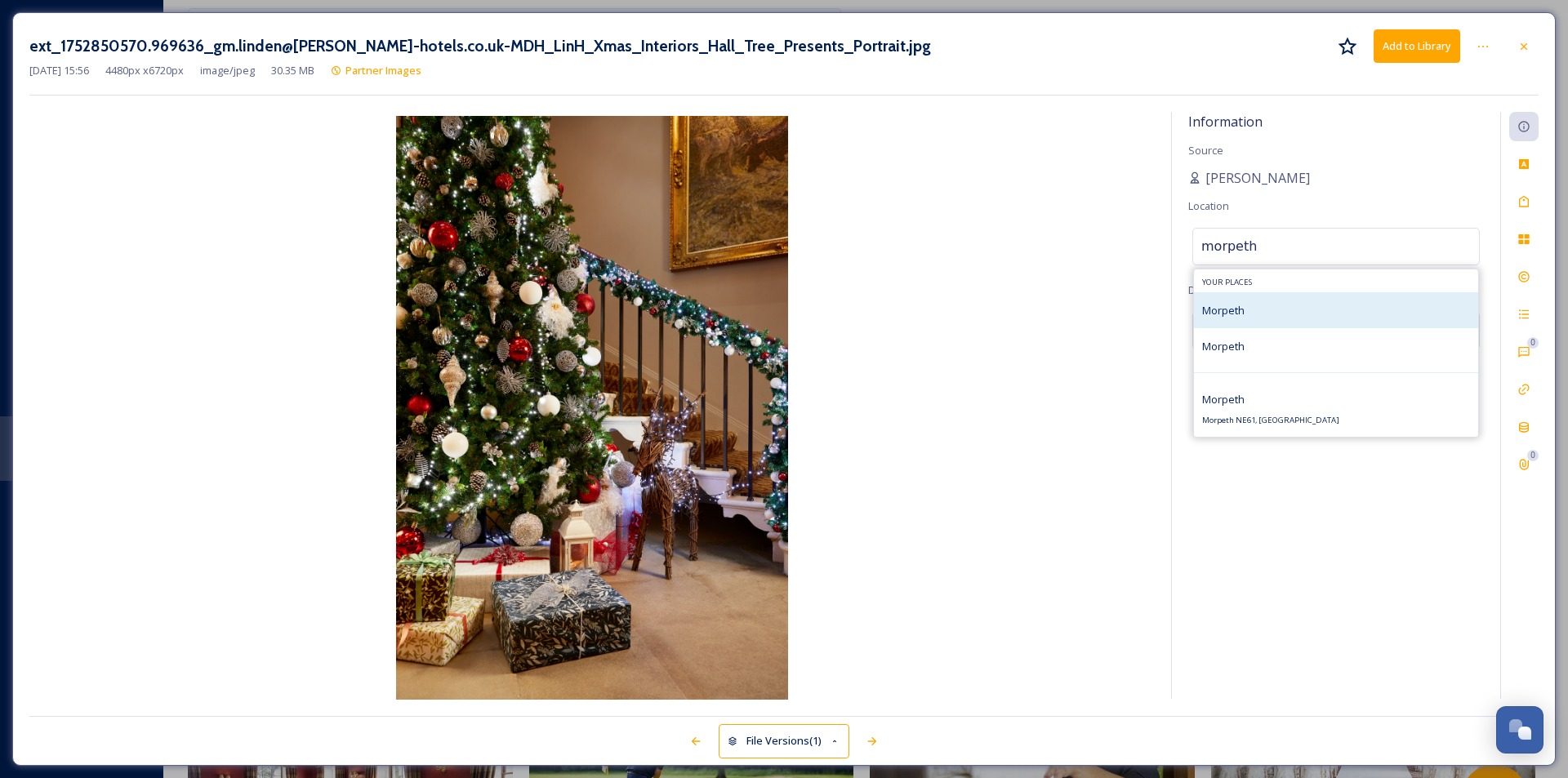
type input "morpeth"
click at [1254, 312] on div "Morpeth" at bounding box center [1336, 311] width 285 height 36
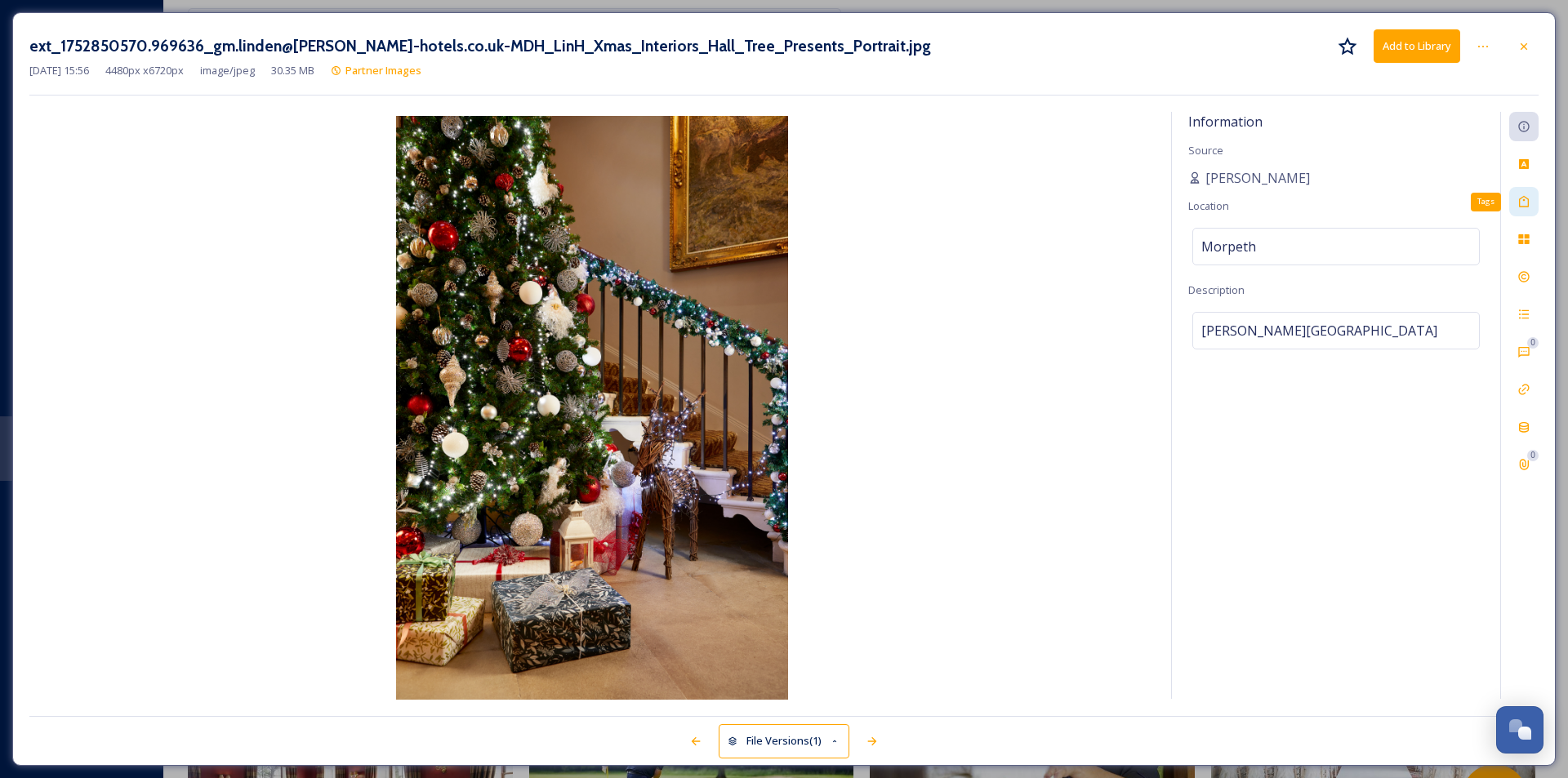
click at [1254, 210] on div "Tags" at bounding box center [1525, 202] width 30 height 30
click at [1251, 203] on div "No tags" at bounding box center [1336, 200] width 288 height 38
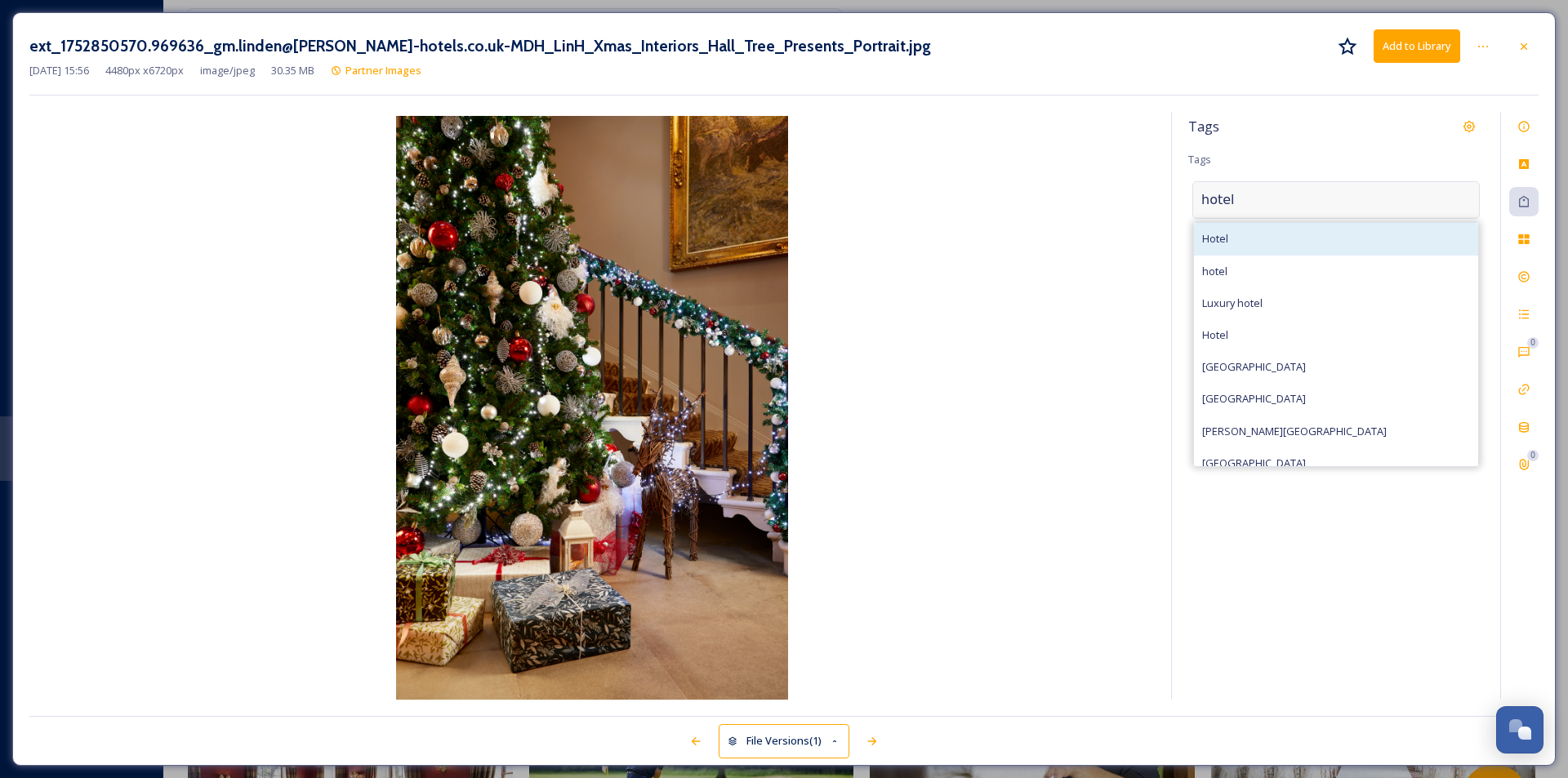
type input "hotel"
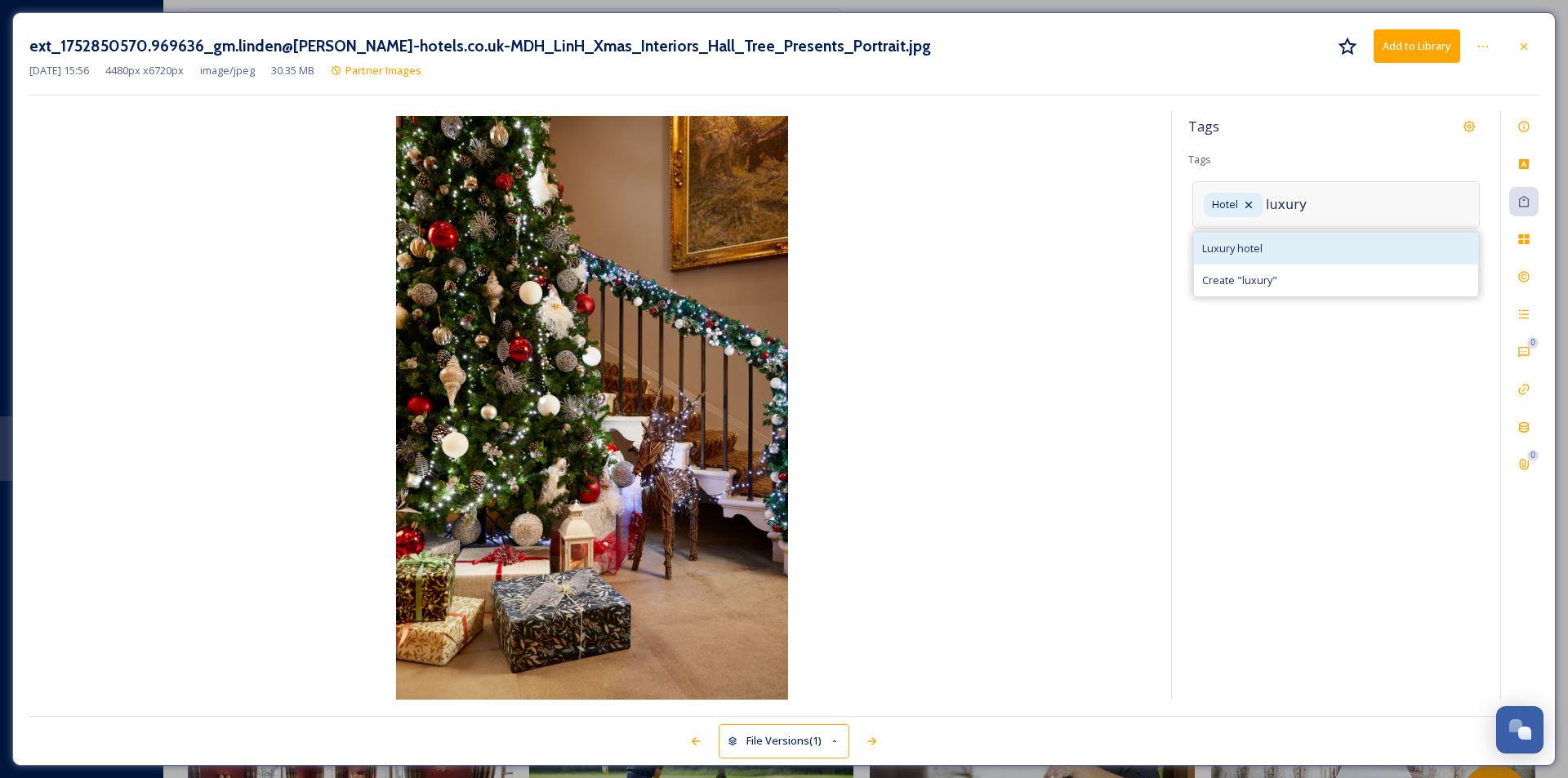
type input "luxury"
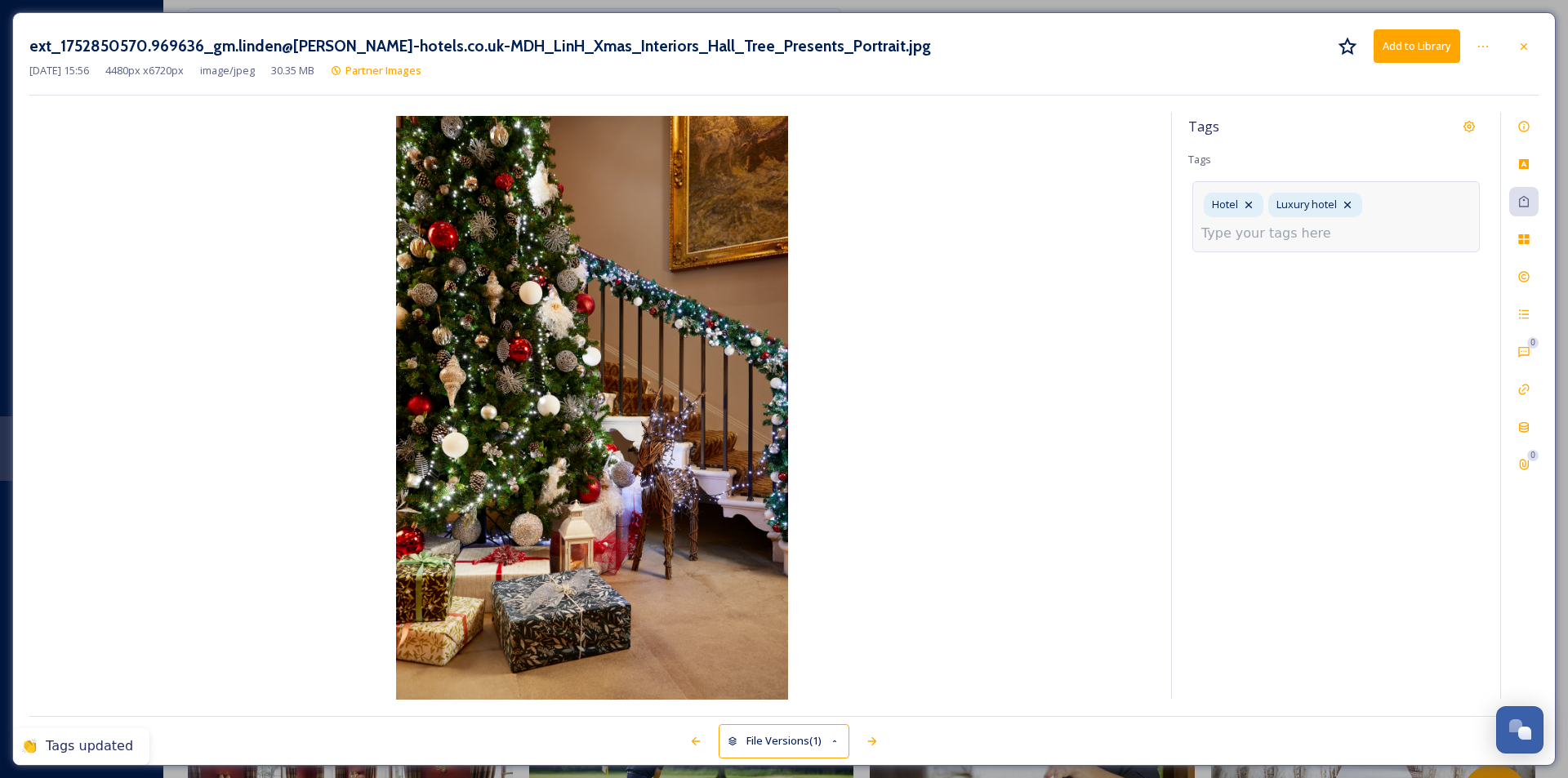
type input "h"
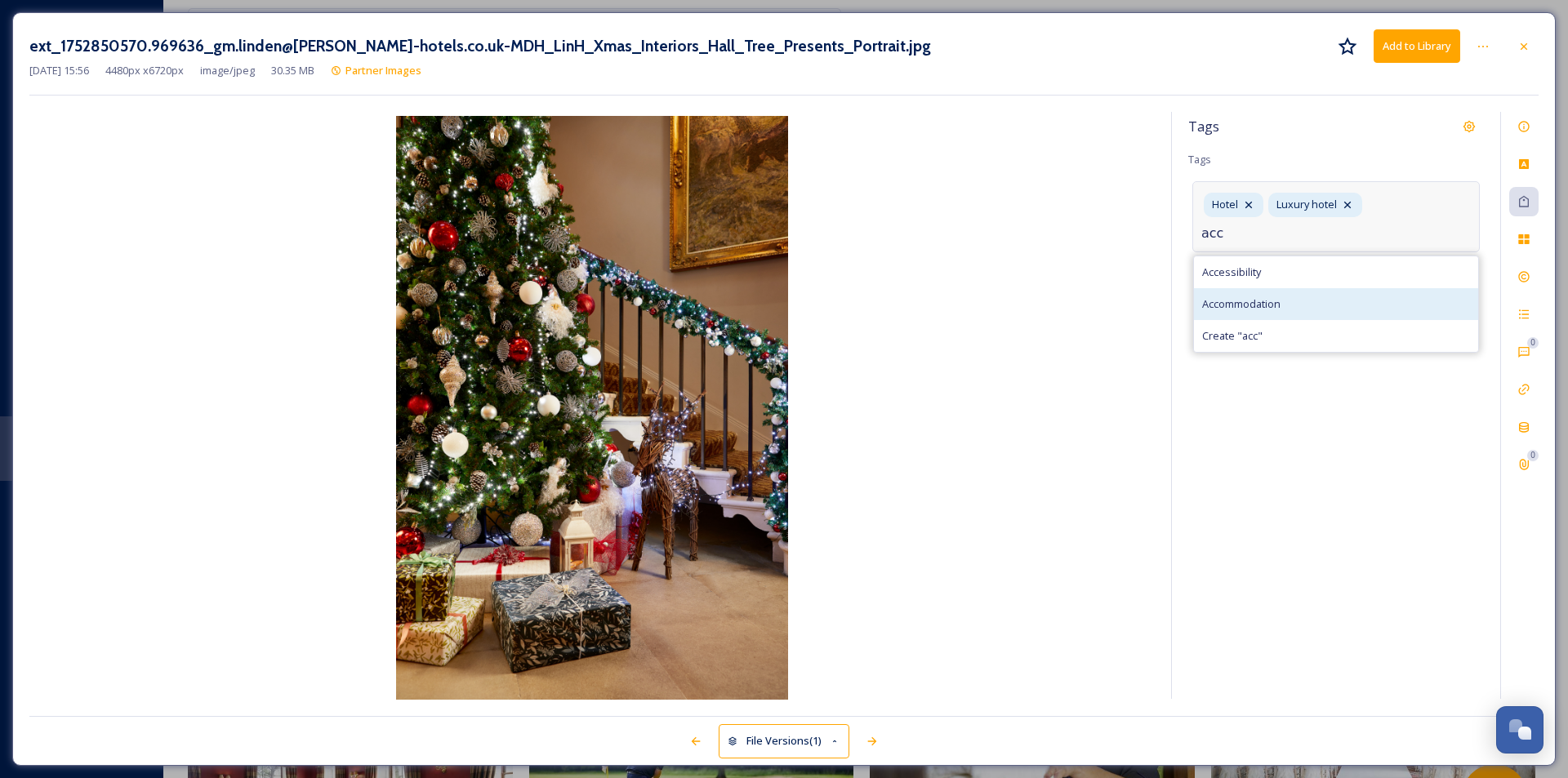
type input "acc"
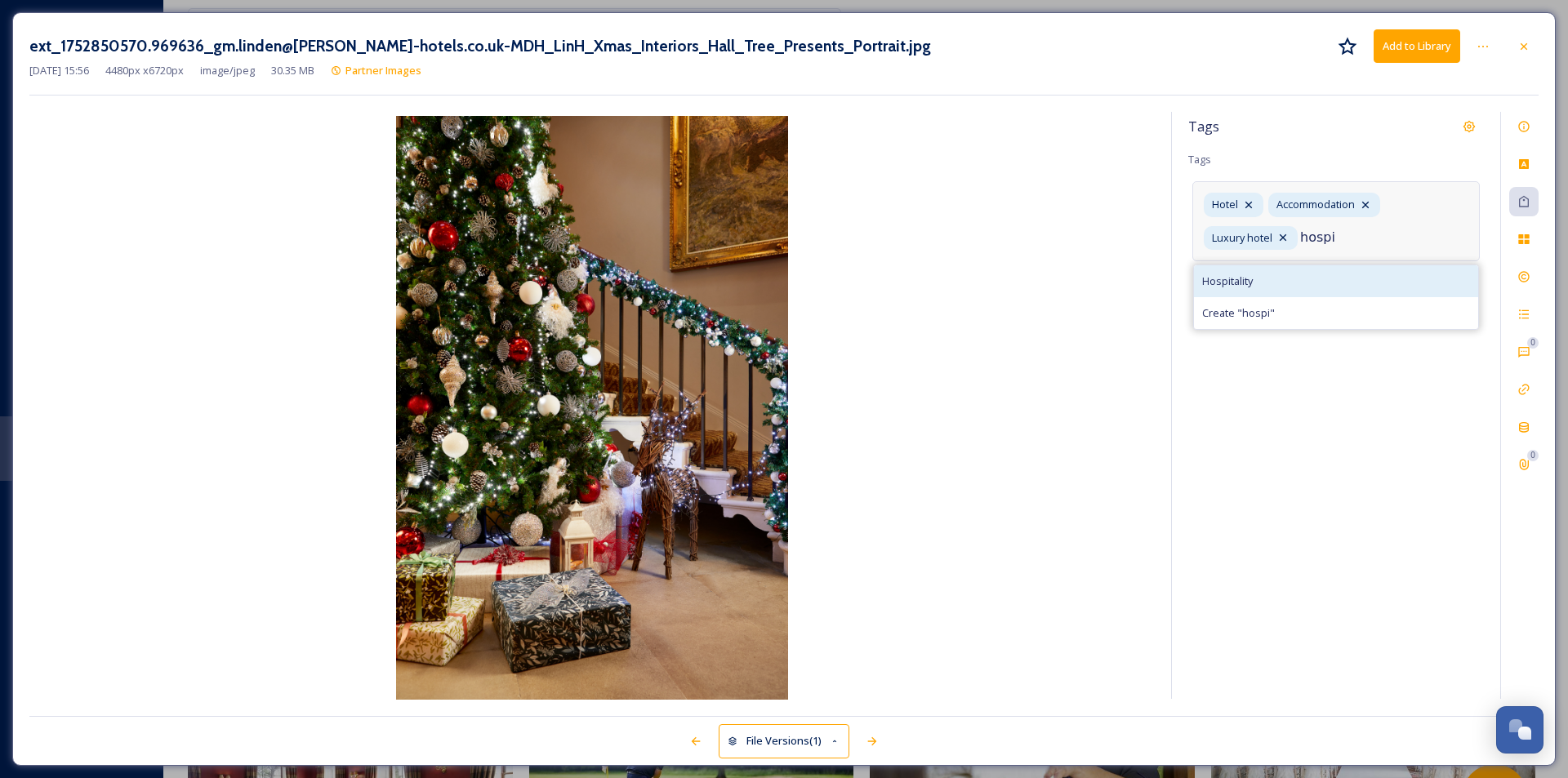
type input "hospi"
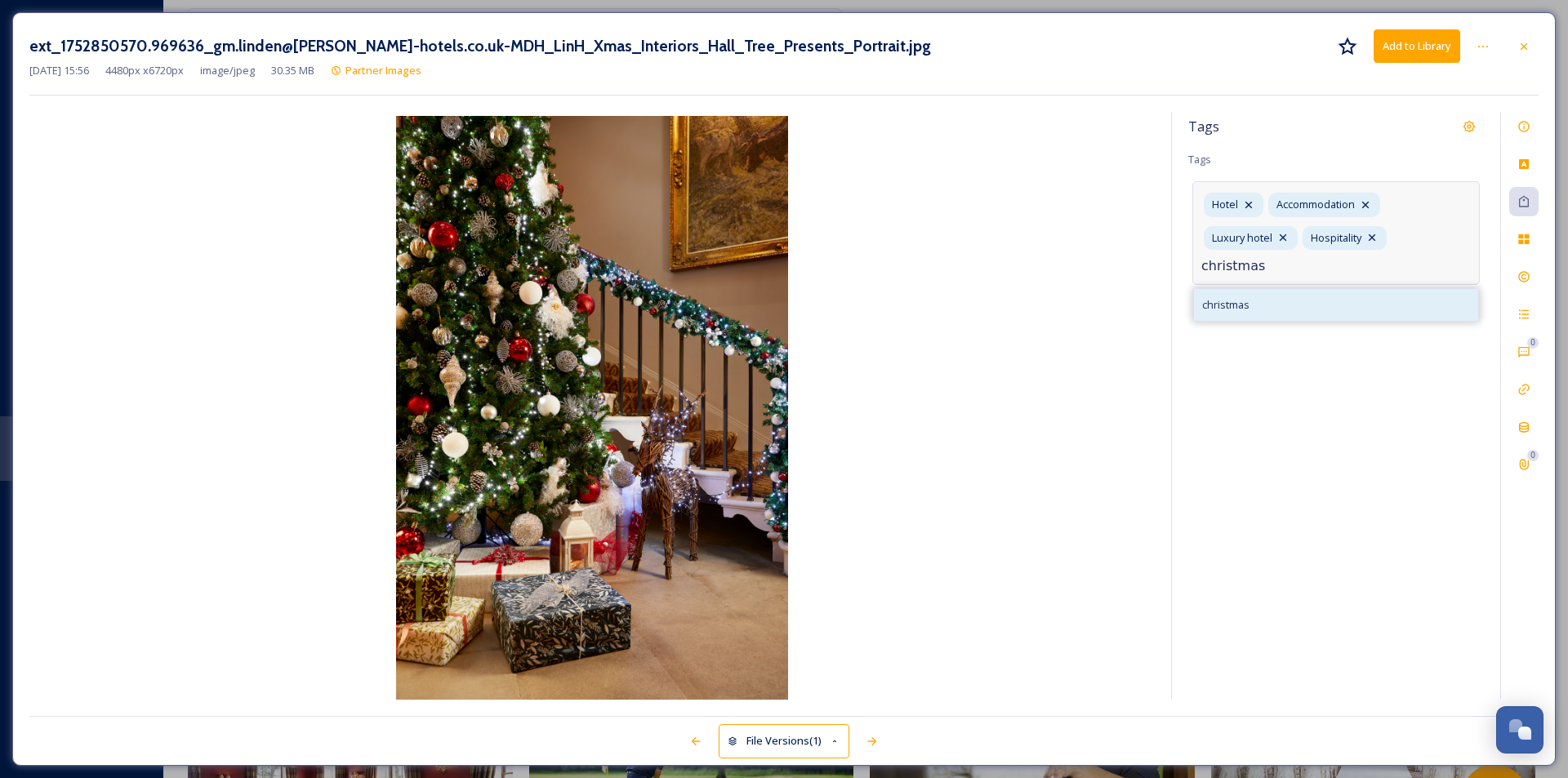
type input "christmas"
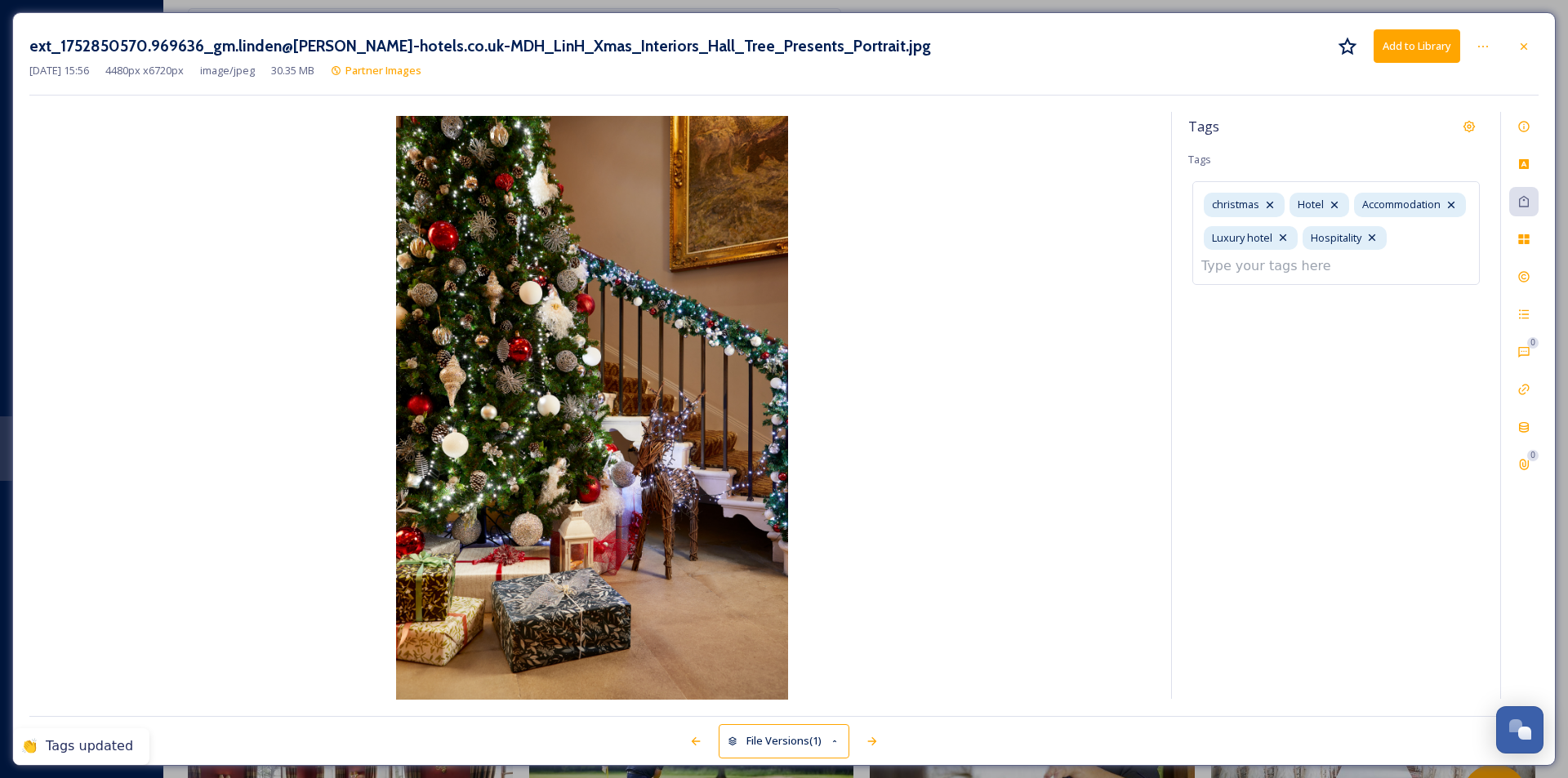
click at [1254, 141] on div "Tags" at bounding box center [1336, 126] width 296 height 30
click at [1254, 54] on button "Add to Library" at bounding box center [1417, 46] width 87 height 34
click at [1254, 48] on icon at bounding box center [1525, 47] width 13 height 13
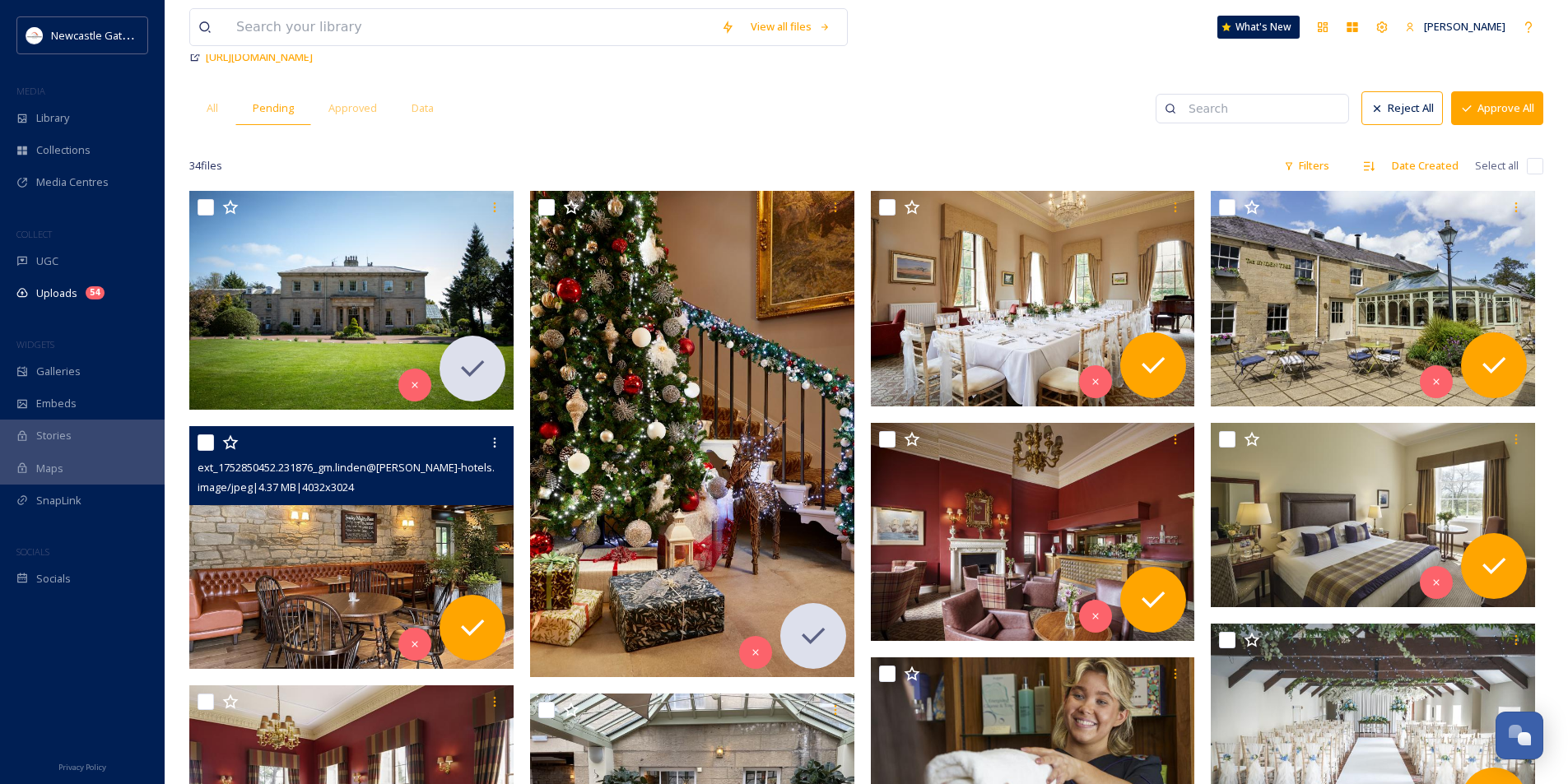
click at [336, 556] on img at bounding box center [351, 548] width 324 height 244
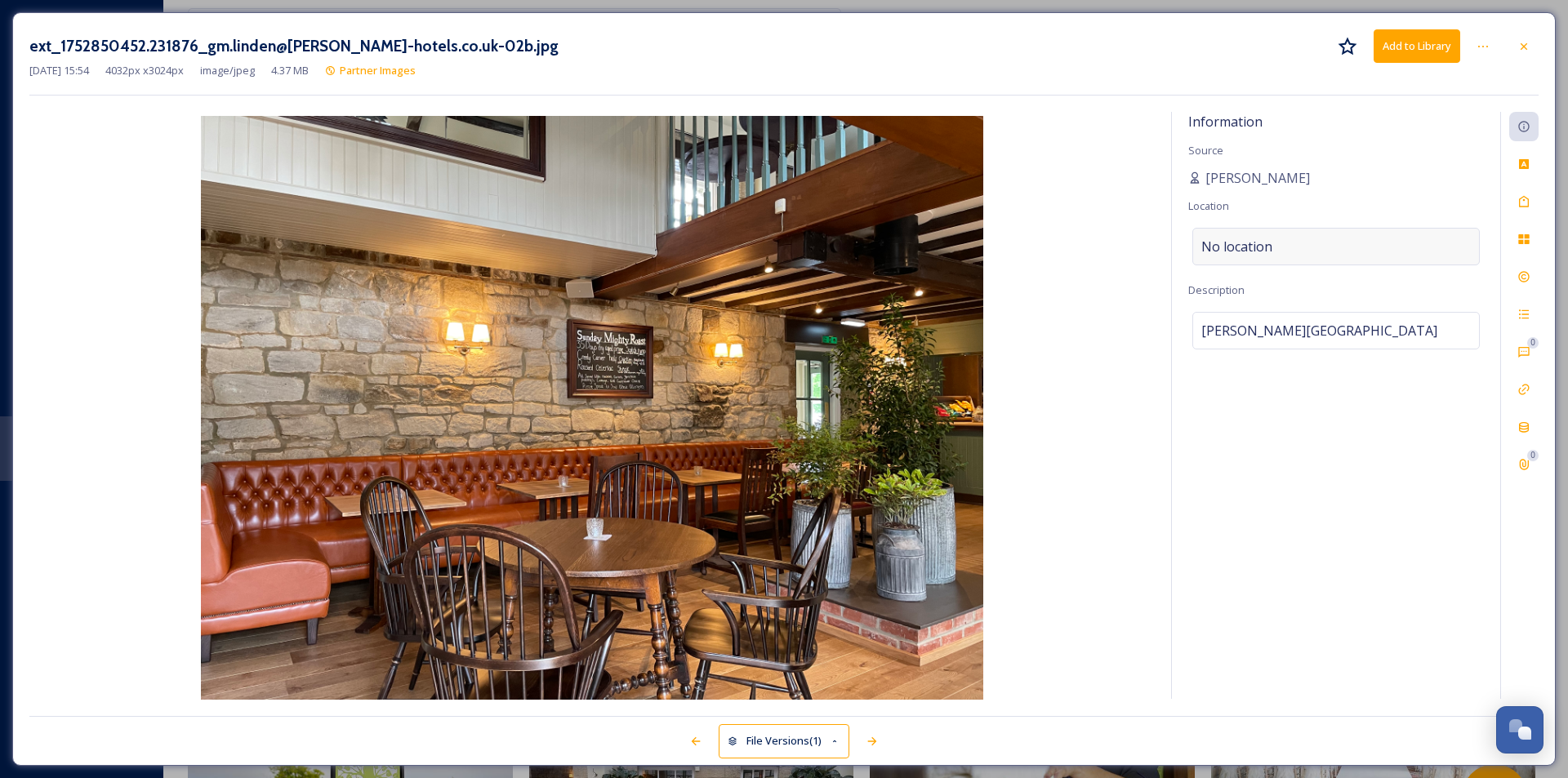
click at [1254, 247] on span "No location" at bounding box center [1237, 247] width 71 height 20
click at [1247, 248] on input at bounding box center [1336, 247] width 286 height 36
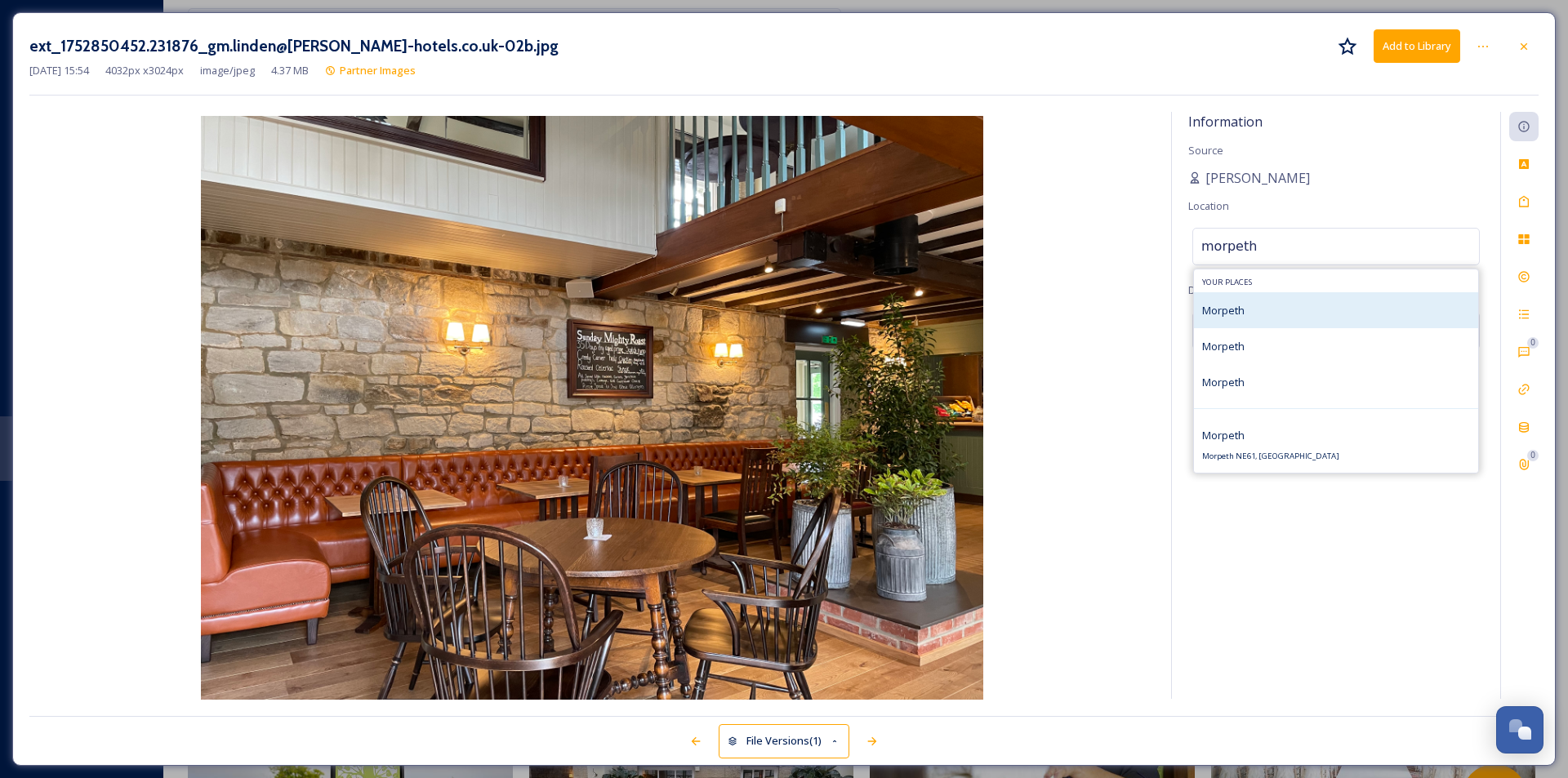
type input "morpeth"
click at [1254, 308] on div "Morpeth" at bounding box center [1336, 311] width 285 height 36
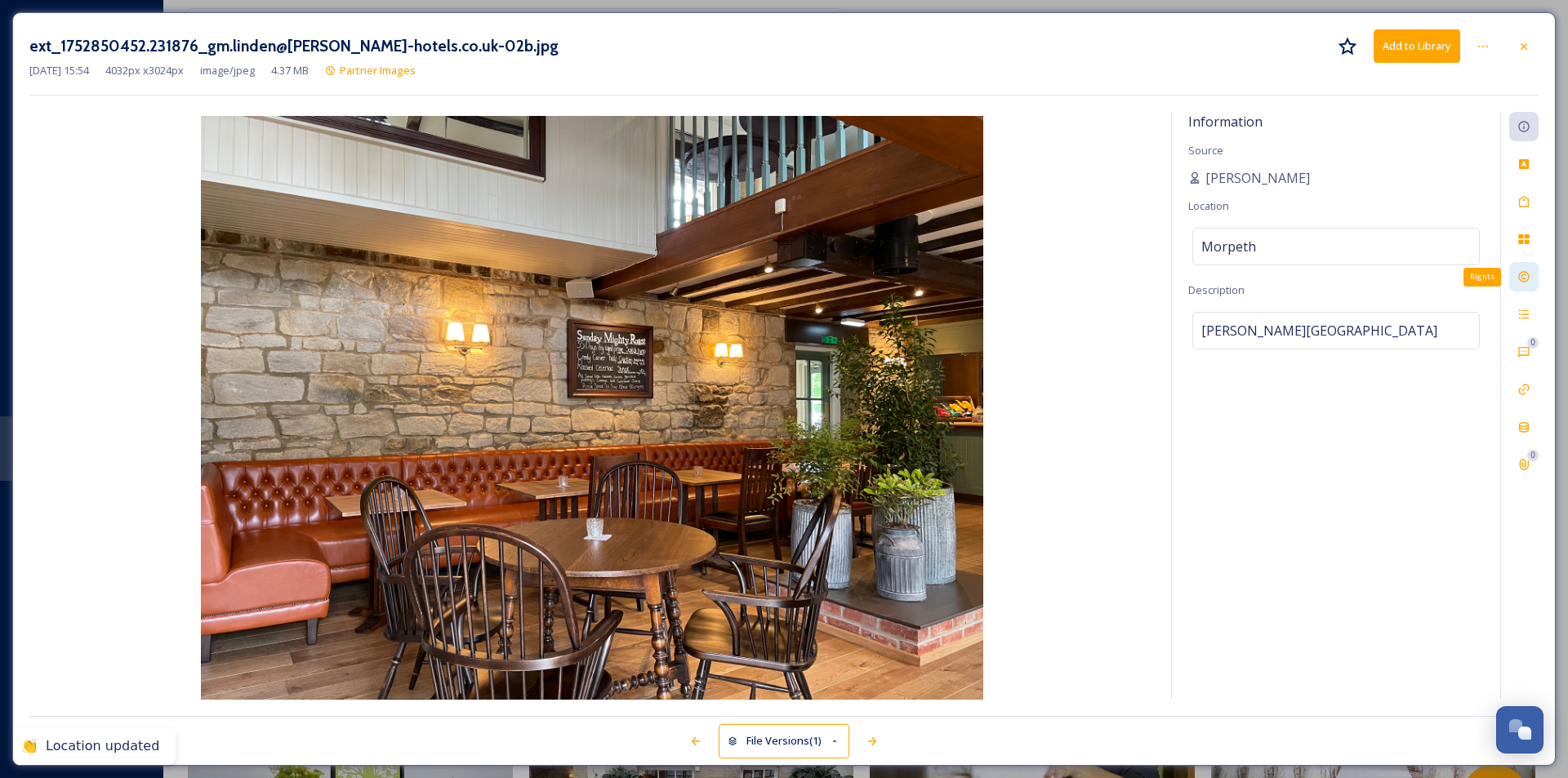
click at [1254, 279] on icon at bounding box center [1525, 277] width 13 height 13
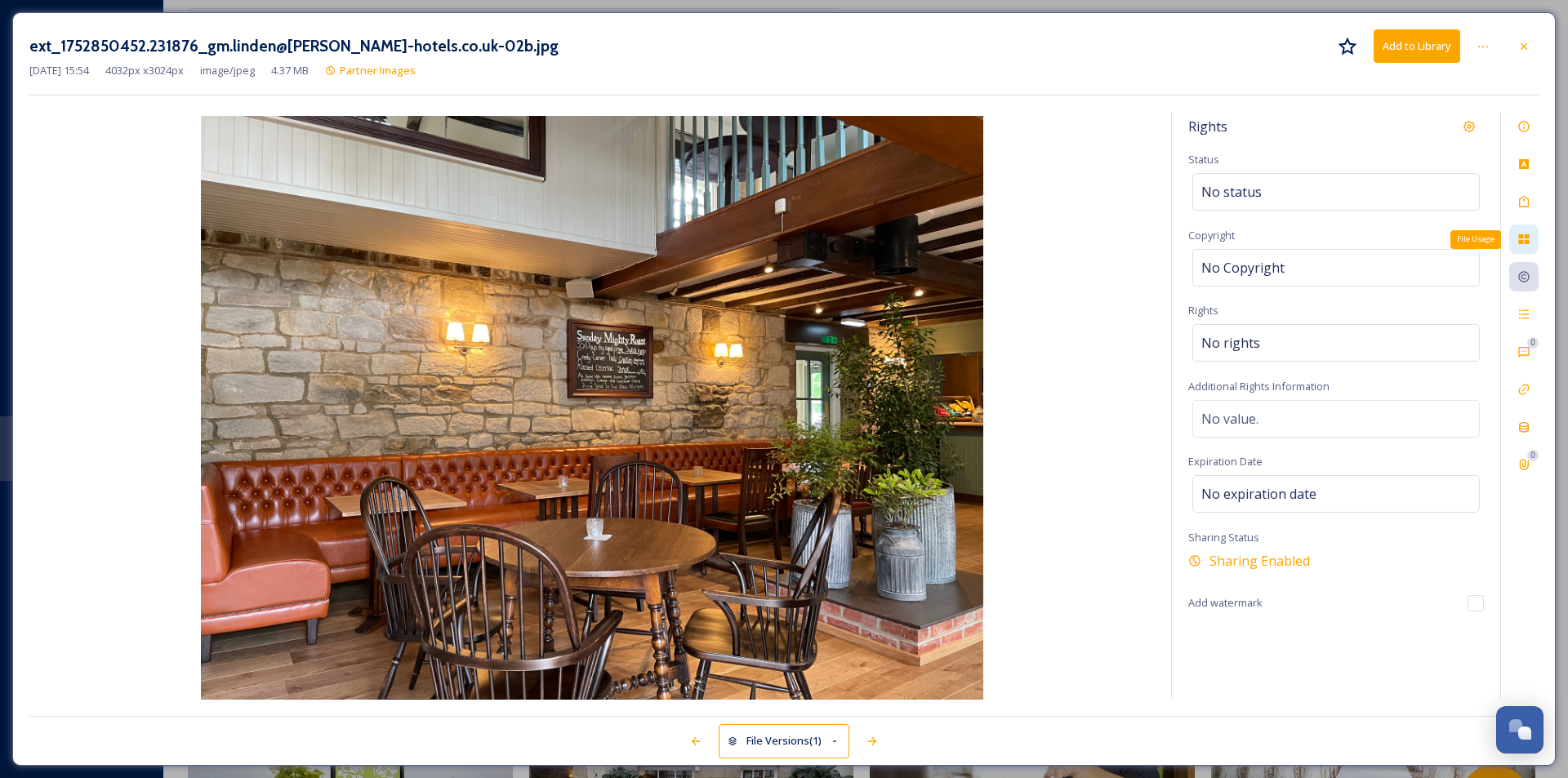
click at [1254, 234] on icon at bounding box center [1525, 239] width 13 height 13
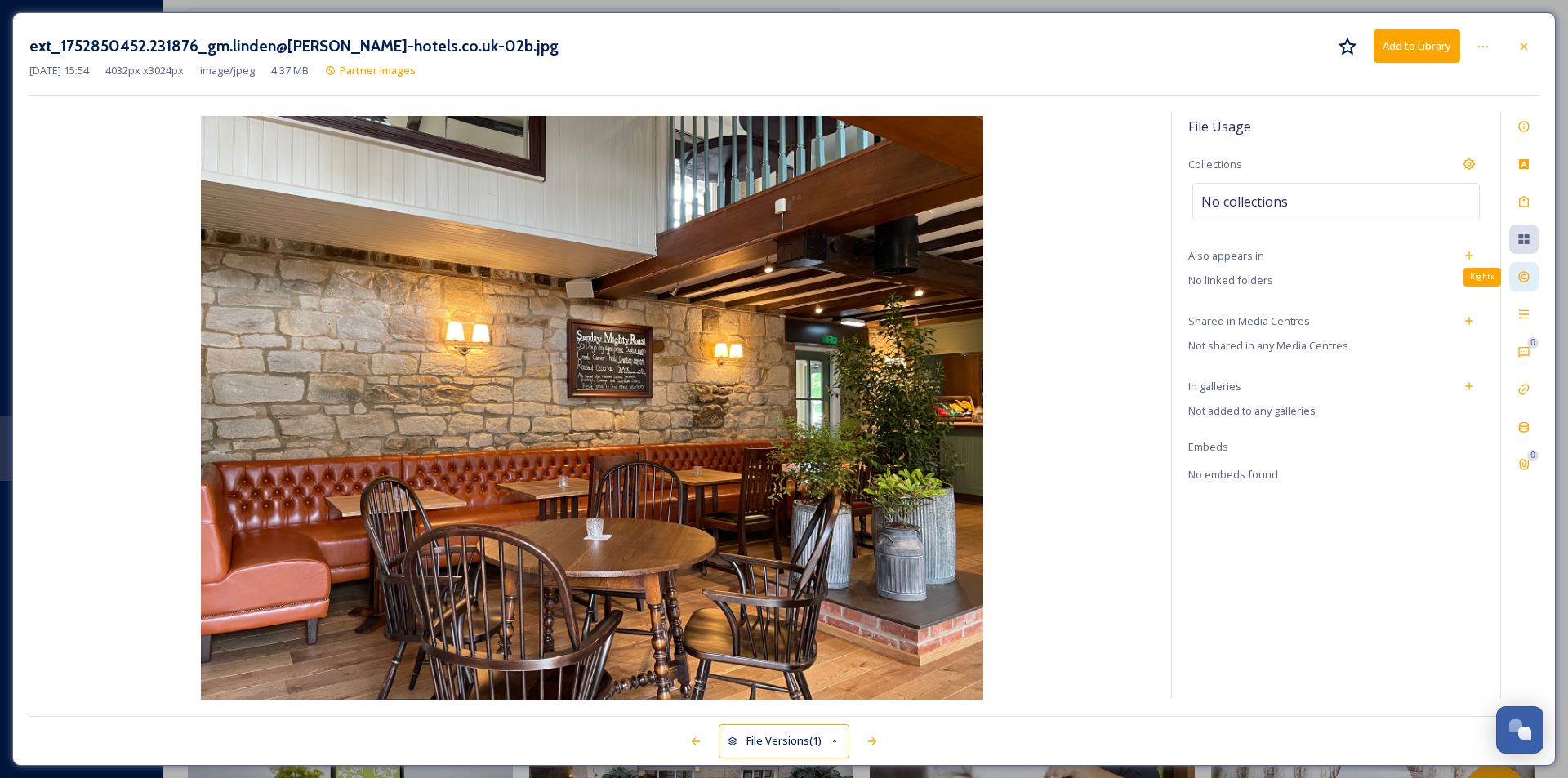
click at [1254, 279] on icon at bounding box center [1525, 277] width 13 height 13
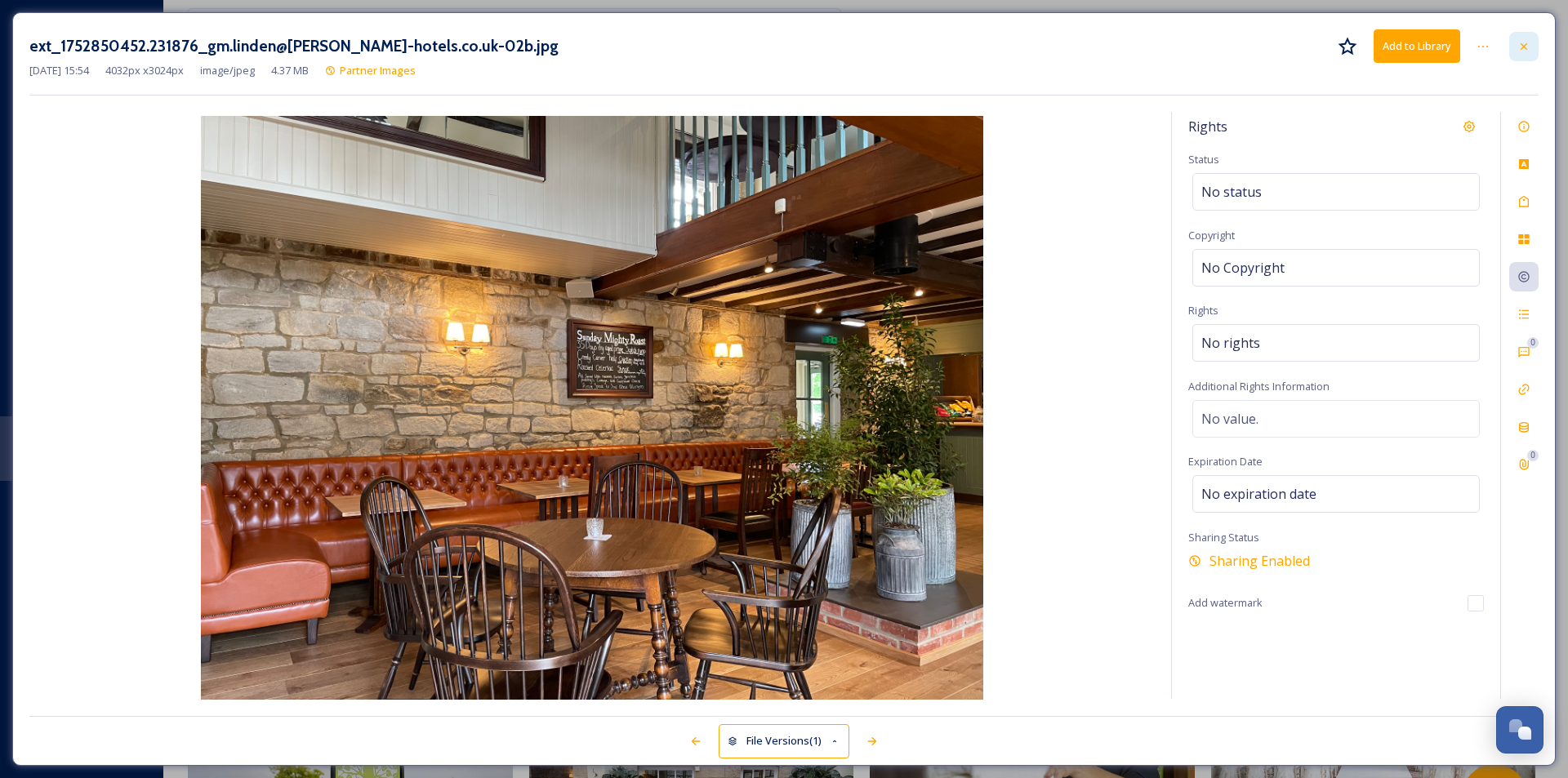
click at [1254, 46] on icon at bounding box center [1525, 47] width 13 height 13
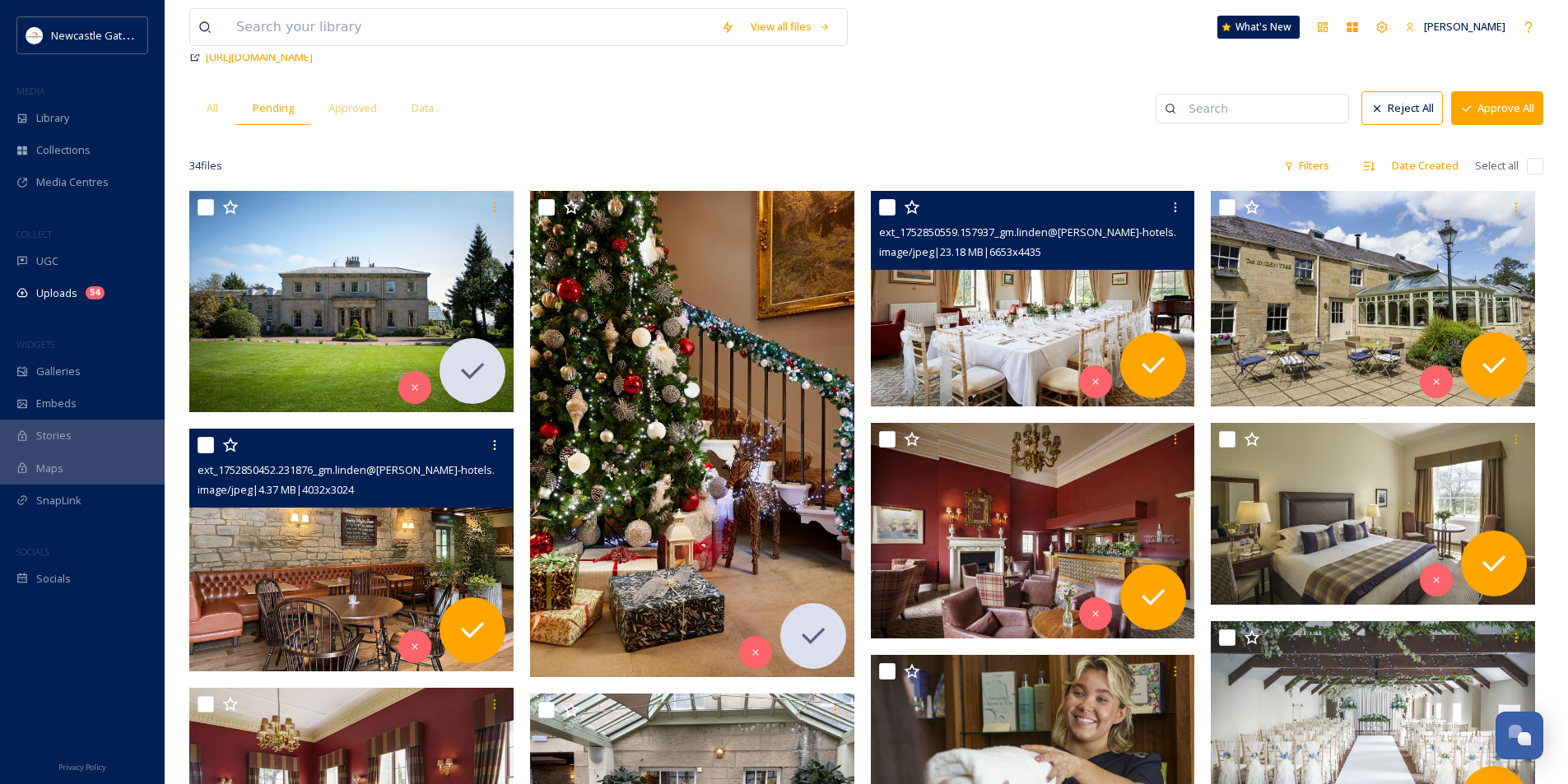
click at [1005, 326] on img at bounding box center [1033, 298] width 324 height 216
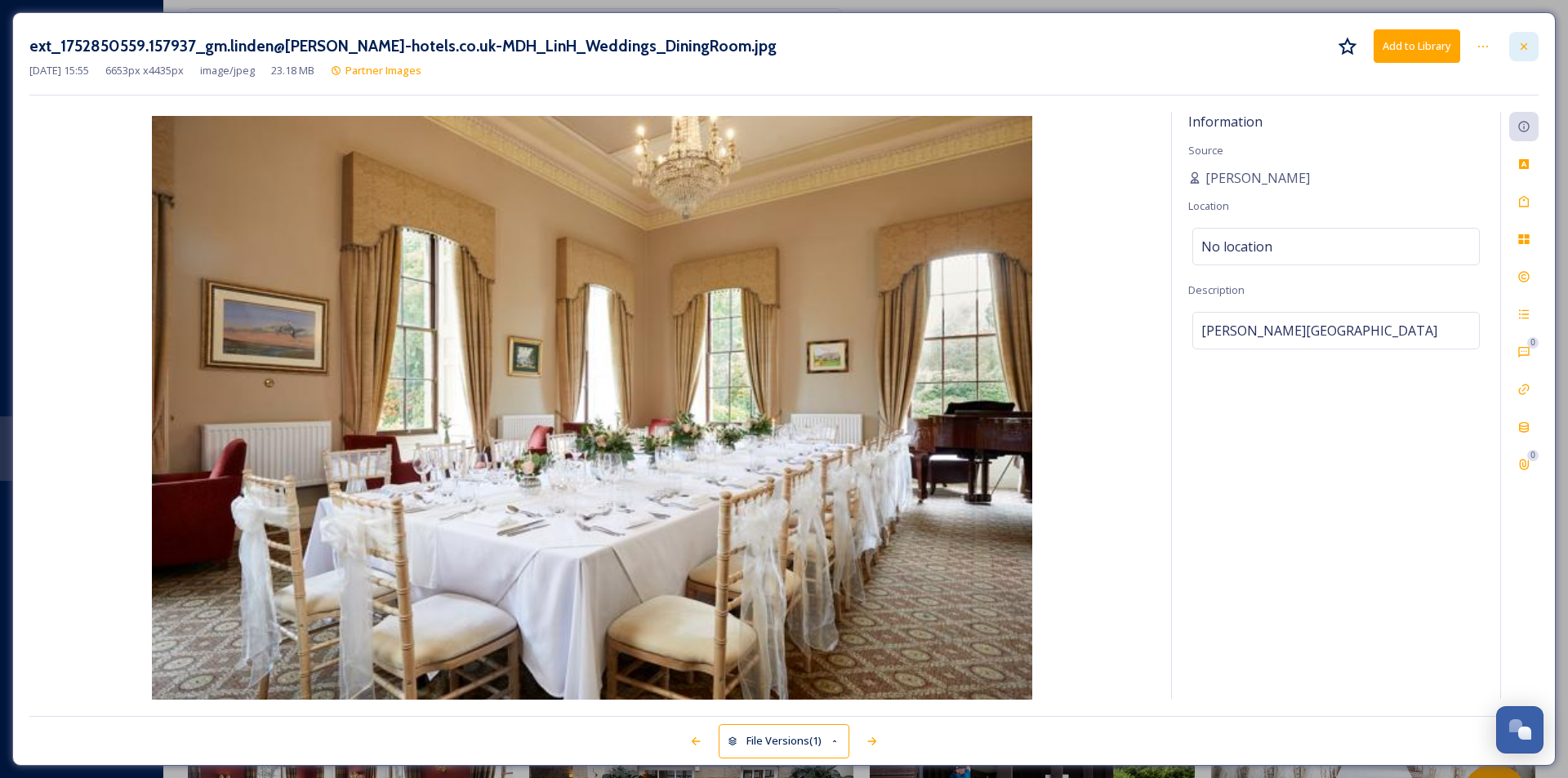
click at [1254, 44] on icon at bounding box center [1525, 47] width 13 height 13
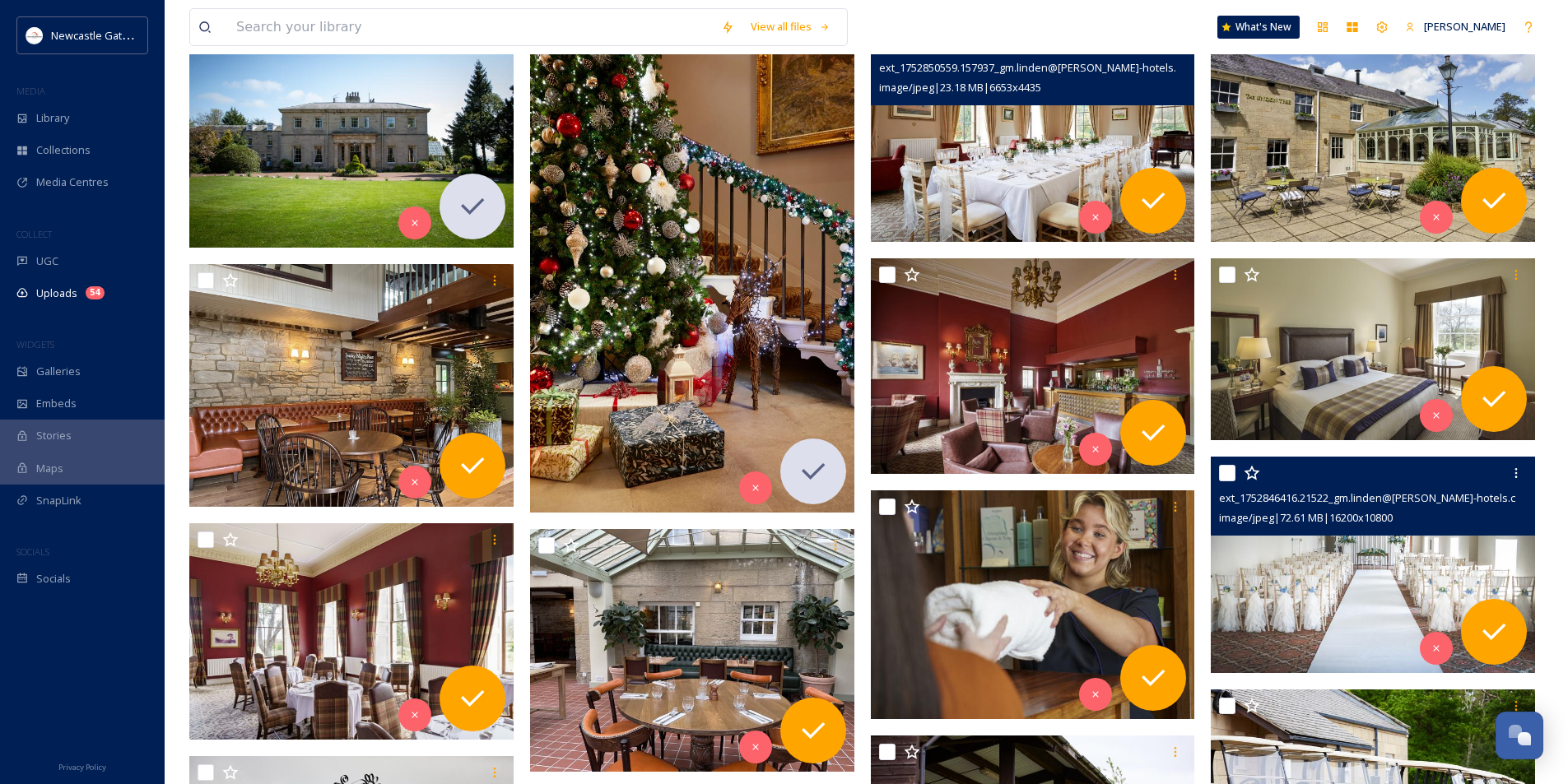
scroll to position [408, 0]
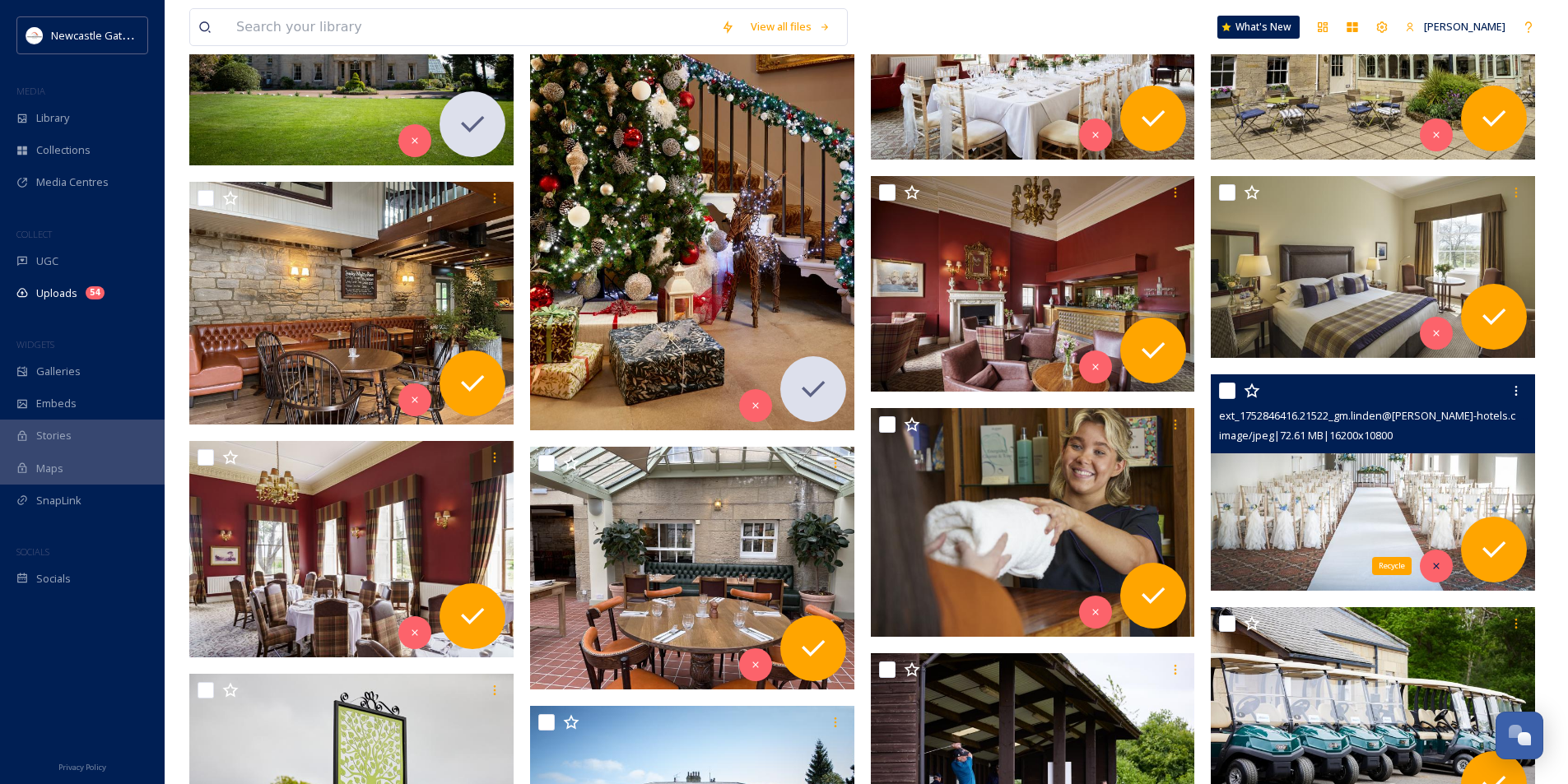
click at [1264, 565] on icon at bounding box center [1437, 566] width 12 height 12
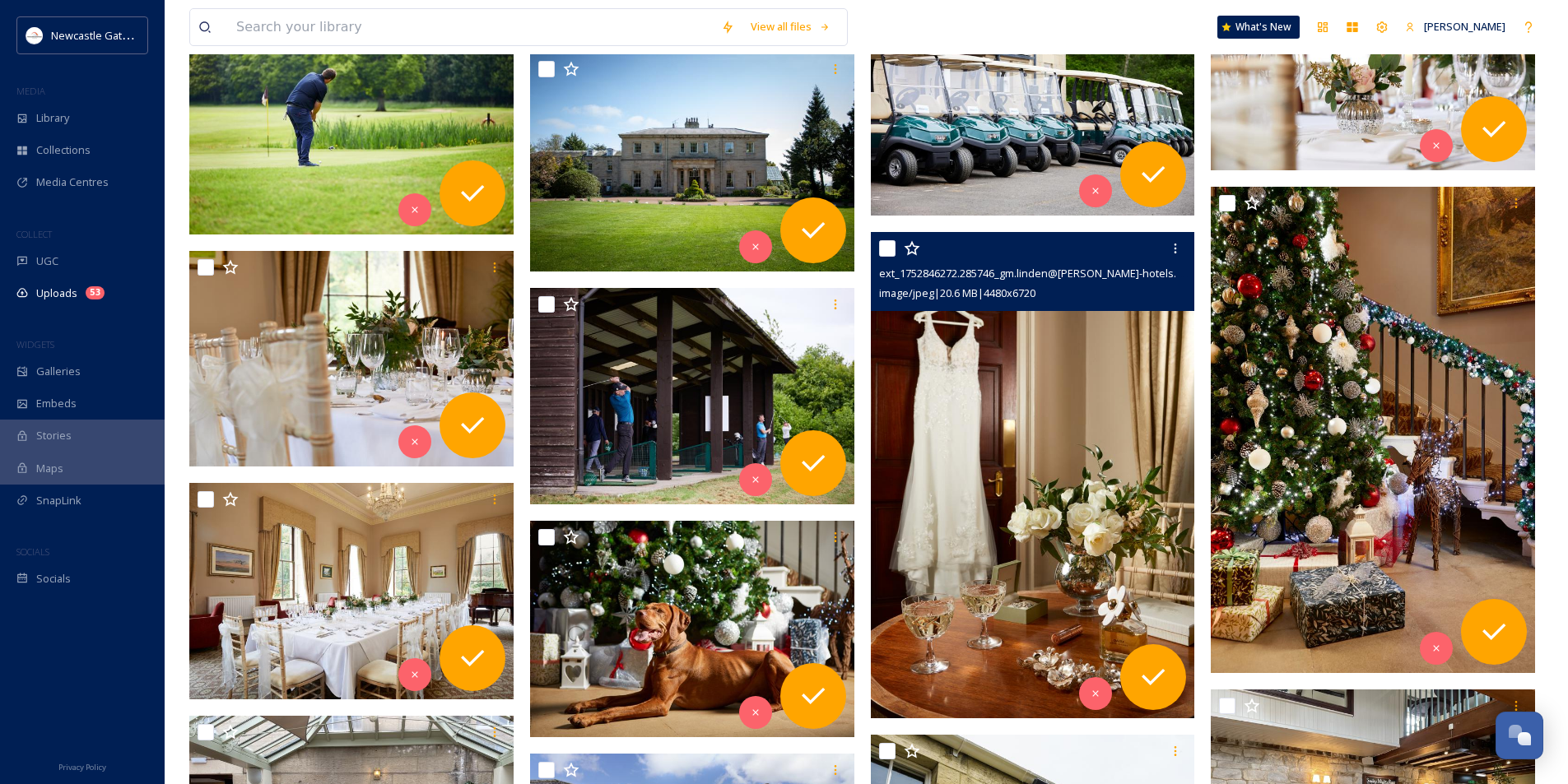
scroll to position [1067, 0]
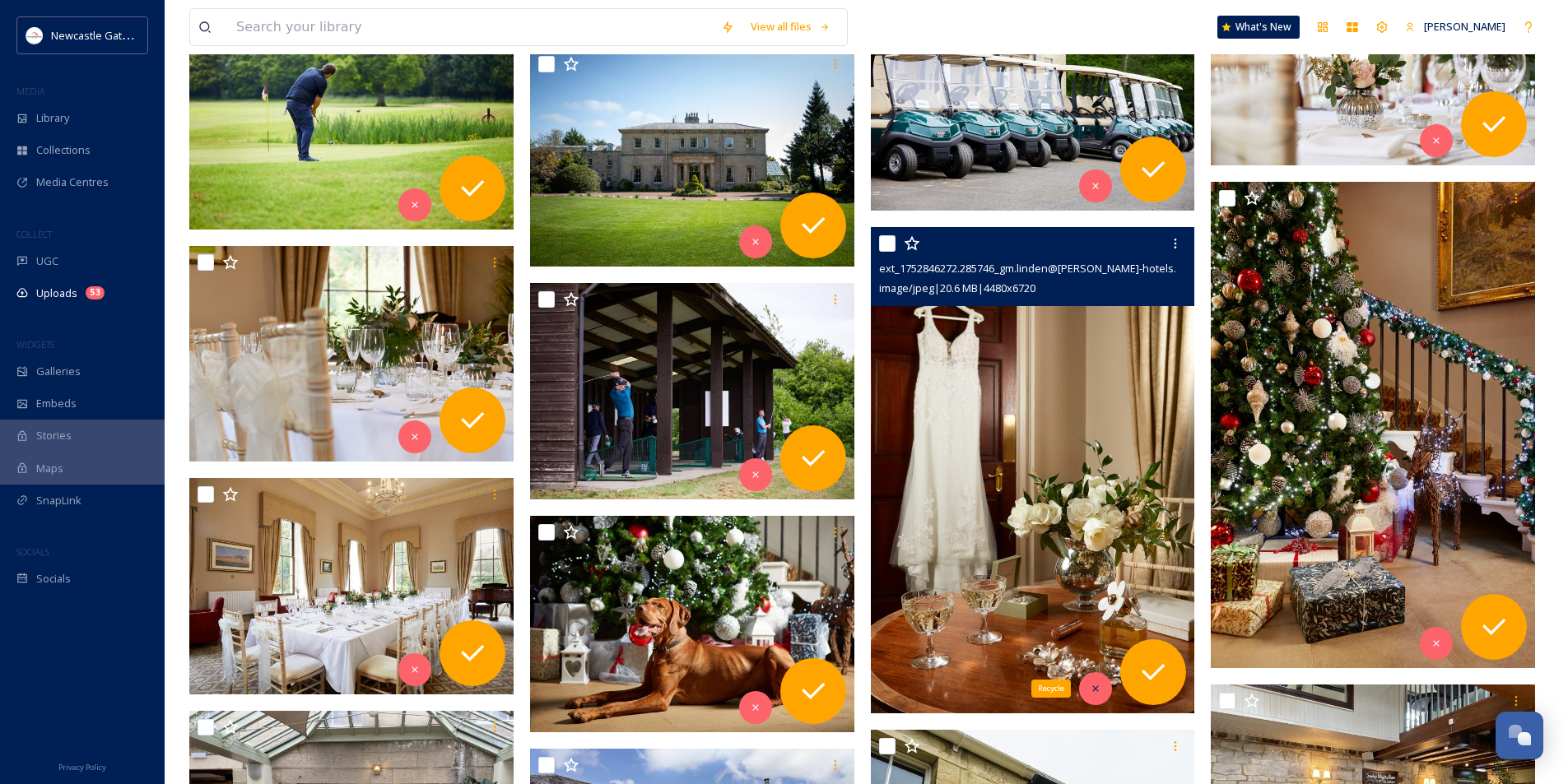
click at [1099, 606] on icon at bounding box center [1096, 689] width 12 height 12
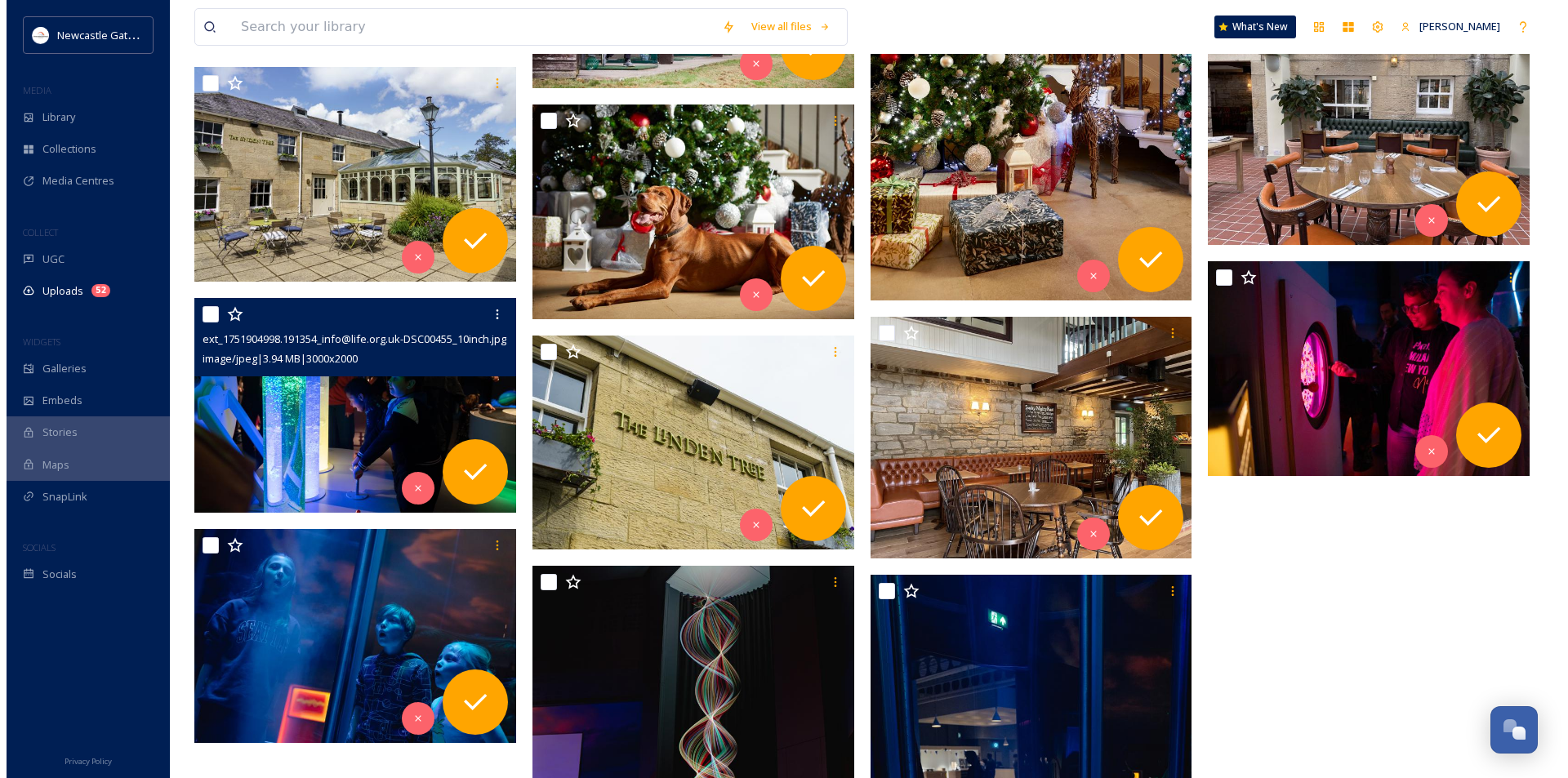
scroll to position [1467, 0]
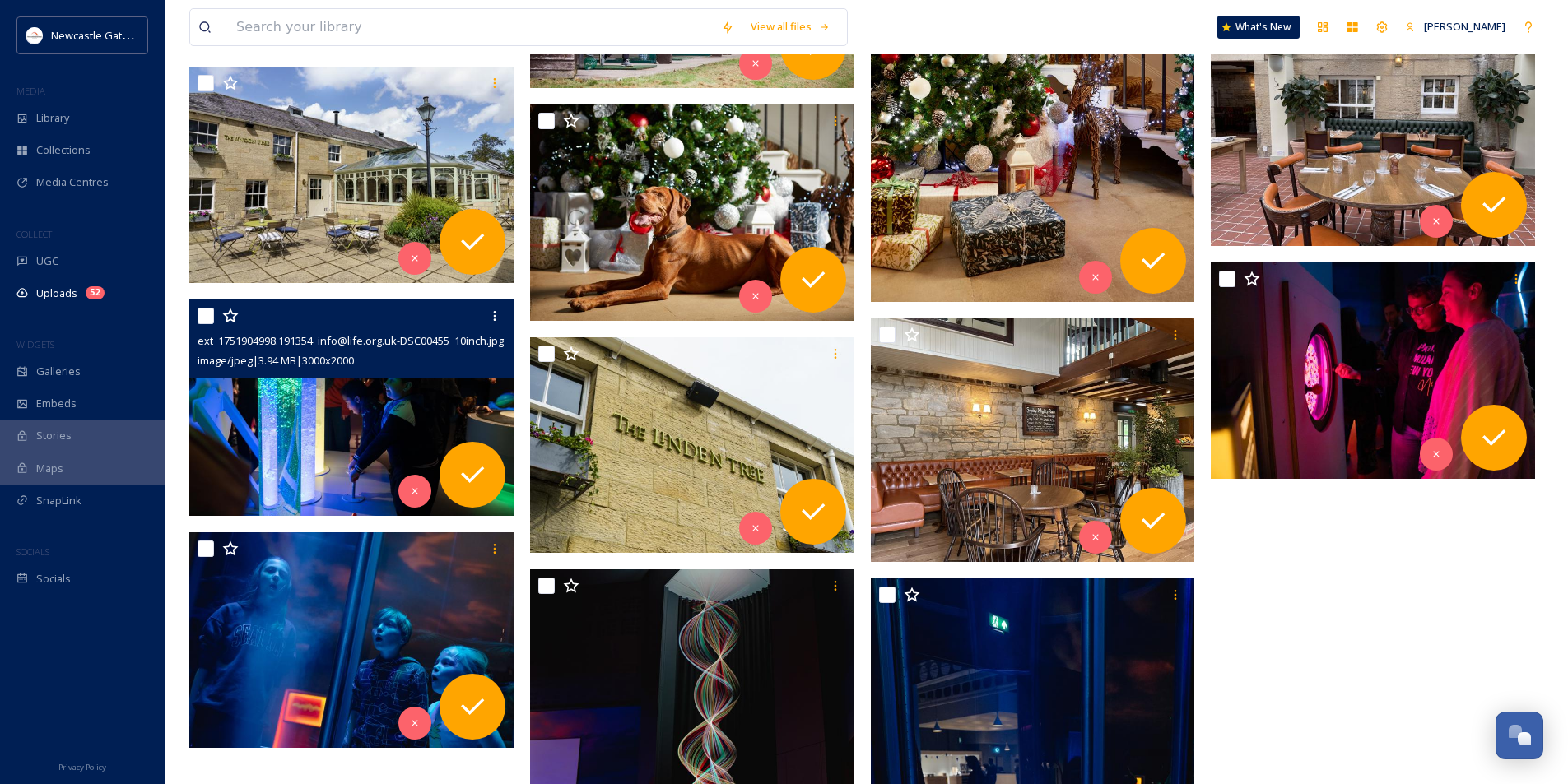
click at [284, 438] on img at bounding box center [351, 408] width 324 height 216
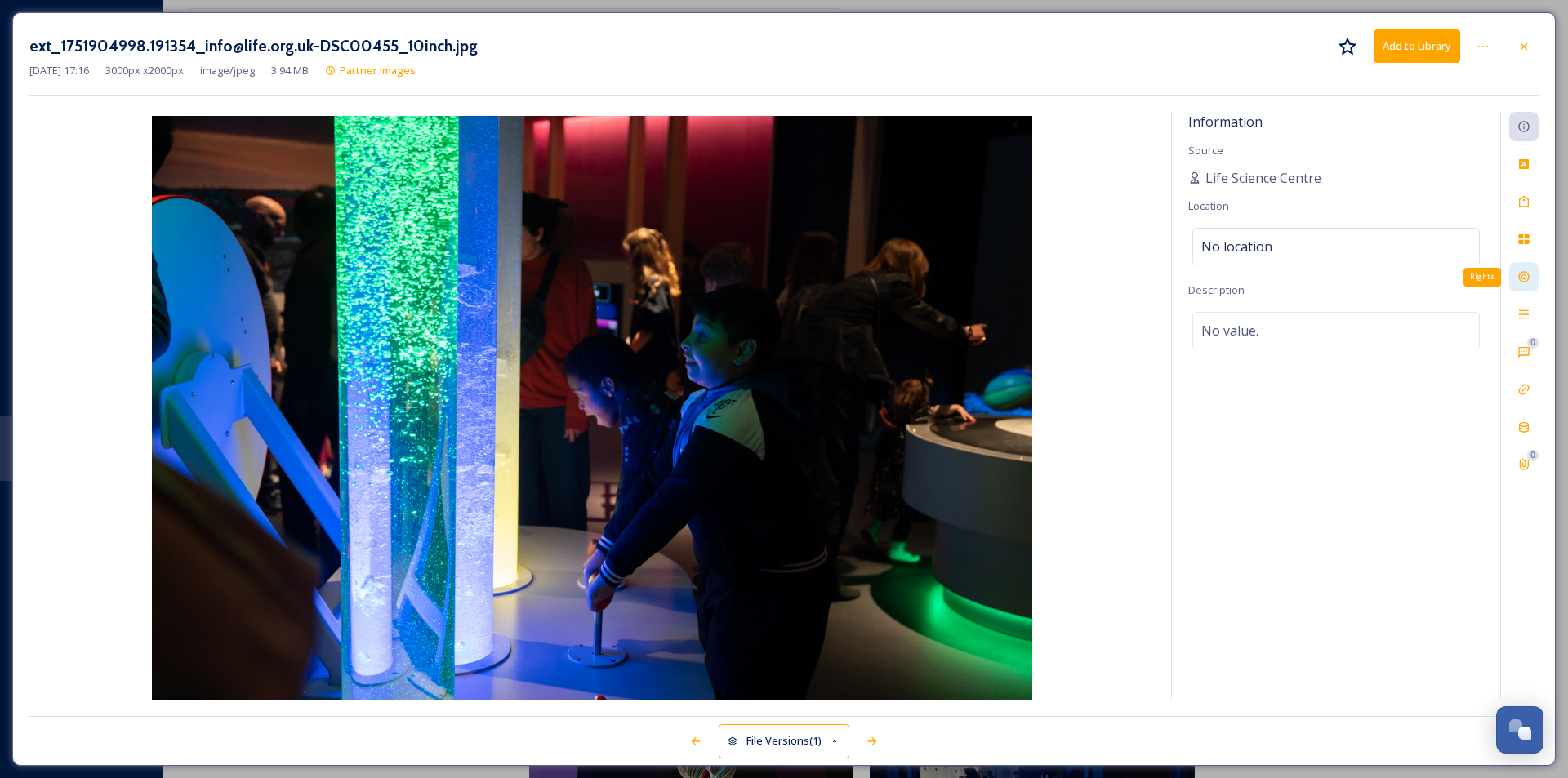
click at [1254, 272] on icon at bounding box center [1525, 277] width 13 height 13
